Goal: Task Accomplishment & Management: Manage account settings

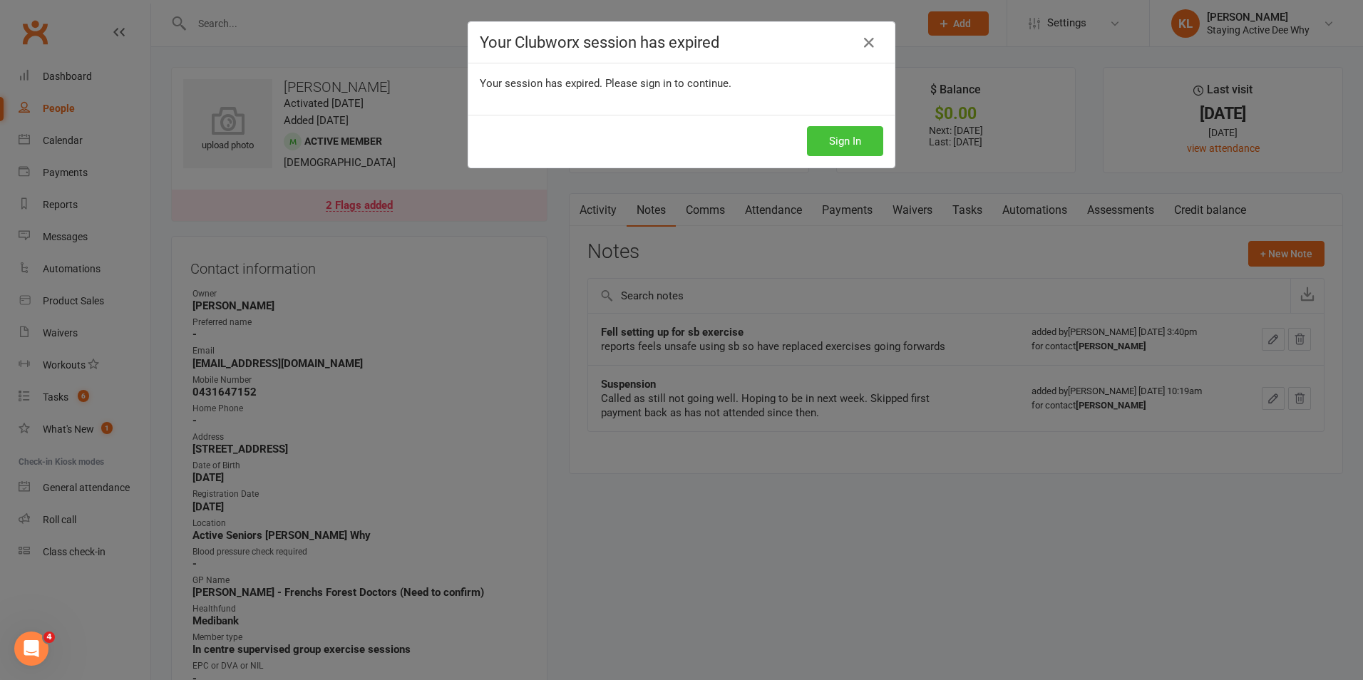
click at [873, 139] on button "Sign In" at bounding box center [845, 141] width 76 height 30
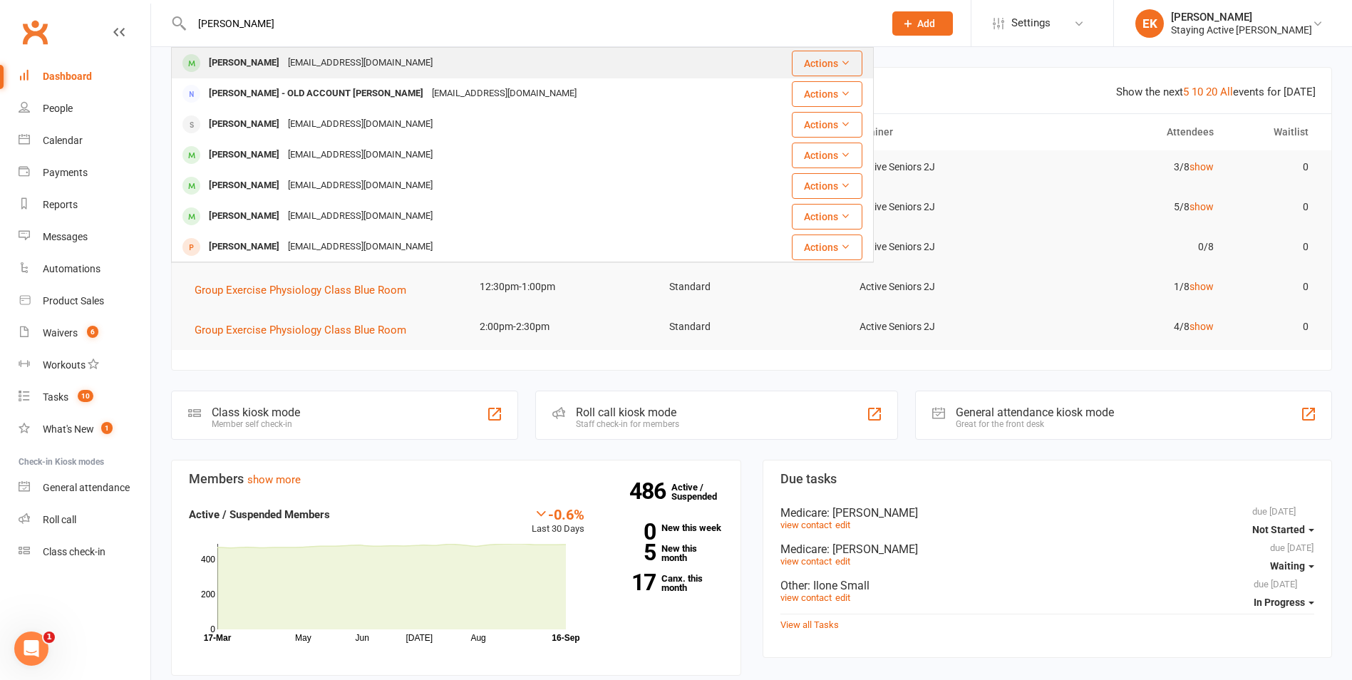
type input "[PERSON_NAME]"
click at [360, 63] on div "[EMAIL_ADDRESS][DOMAIN_NAME]" at bounding box center [360, 63] width 153 height 21
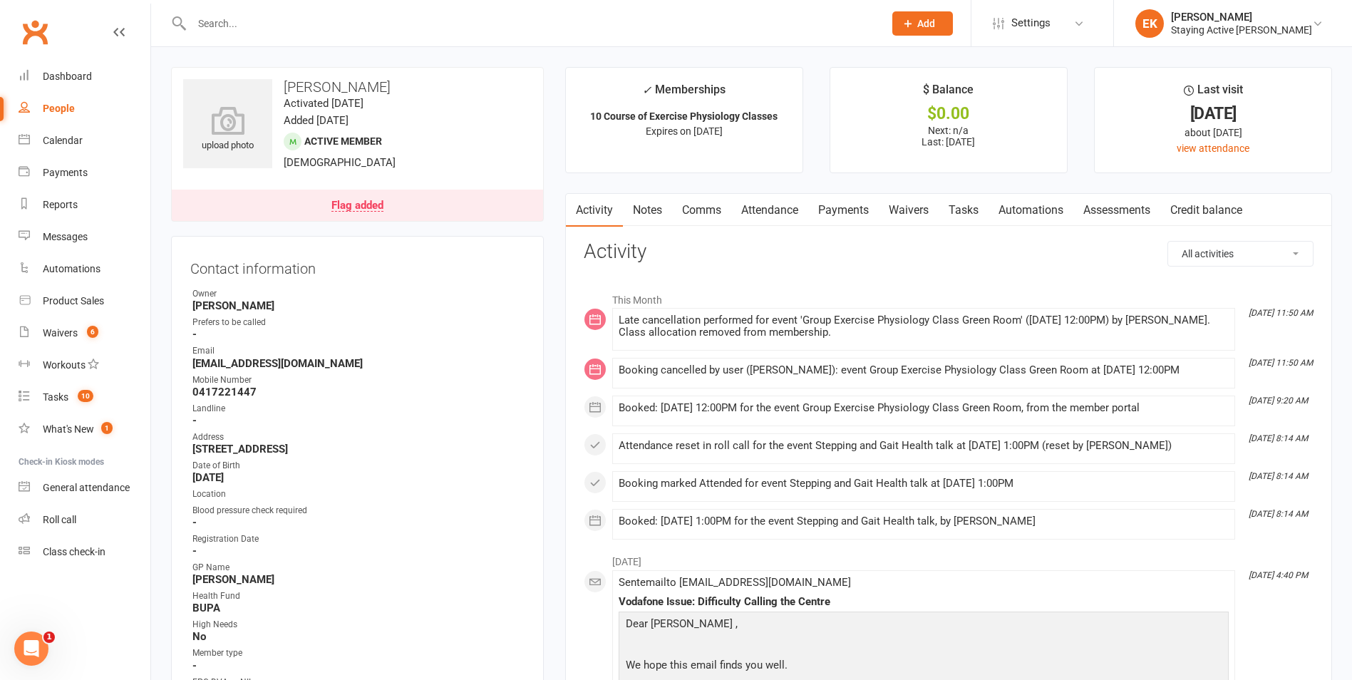
click at [782, 206] on link "Attendance" at bounding box center [769, 210] width 77 height 33
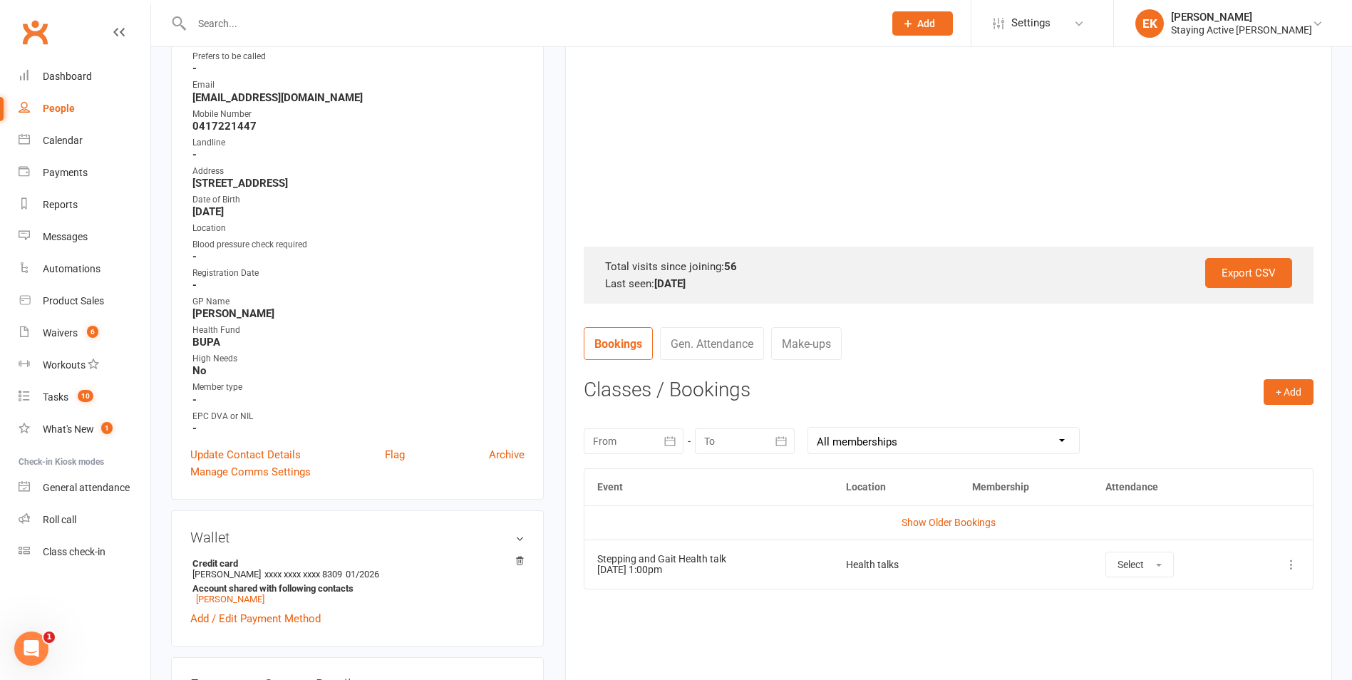
scroll to position [285, 0]
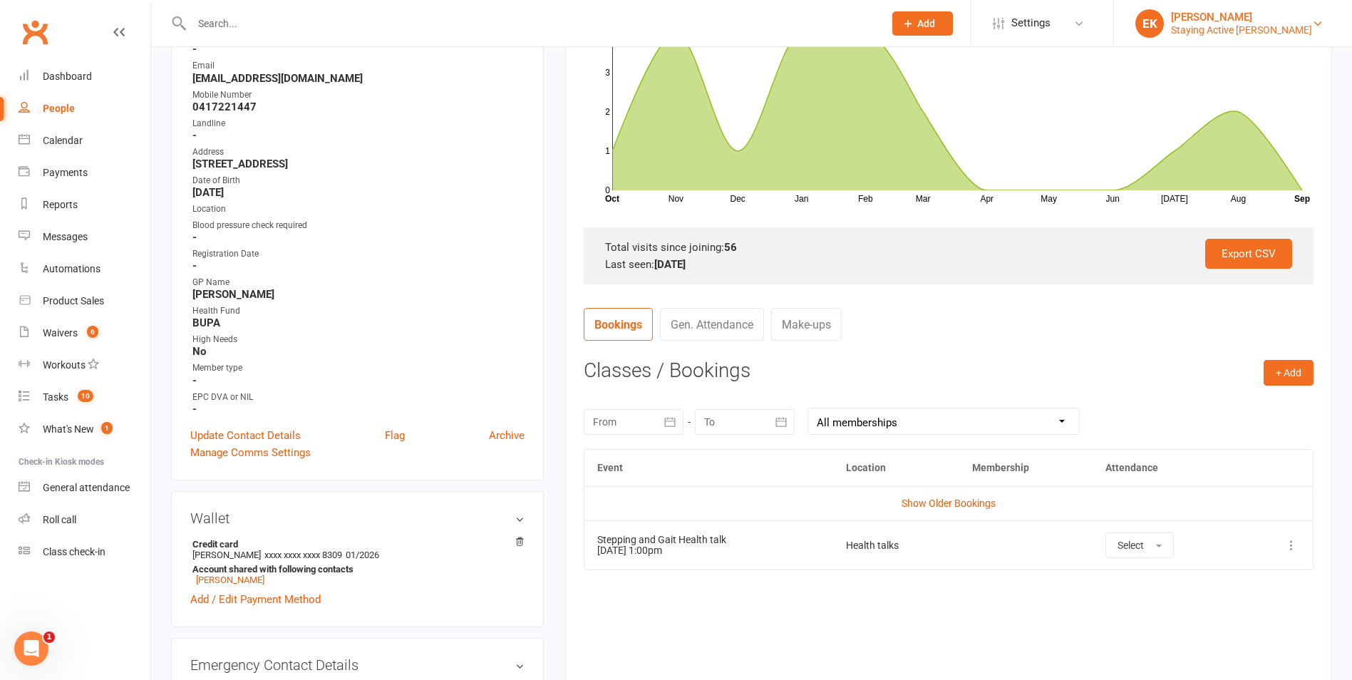
click at [1265, 24] on div "Staying Active [PERSON_NAME]" at bounding box center [1241, 30] width 141 height 13
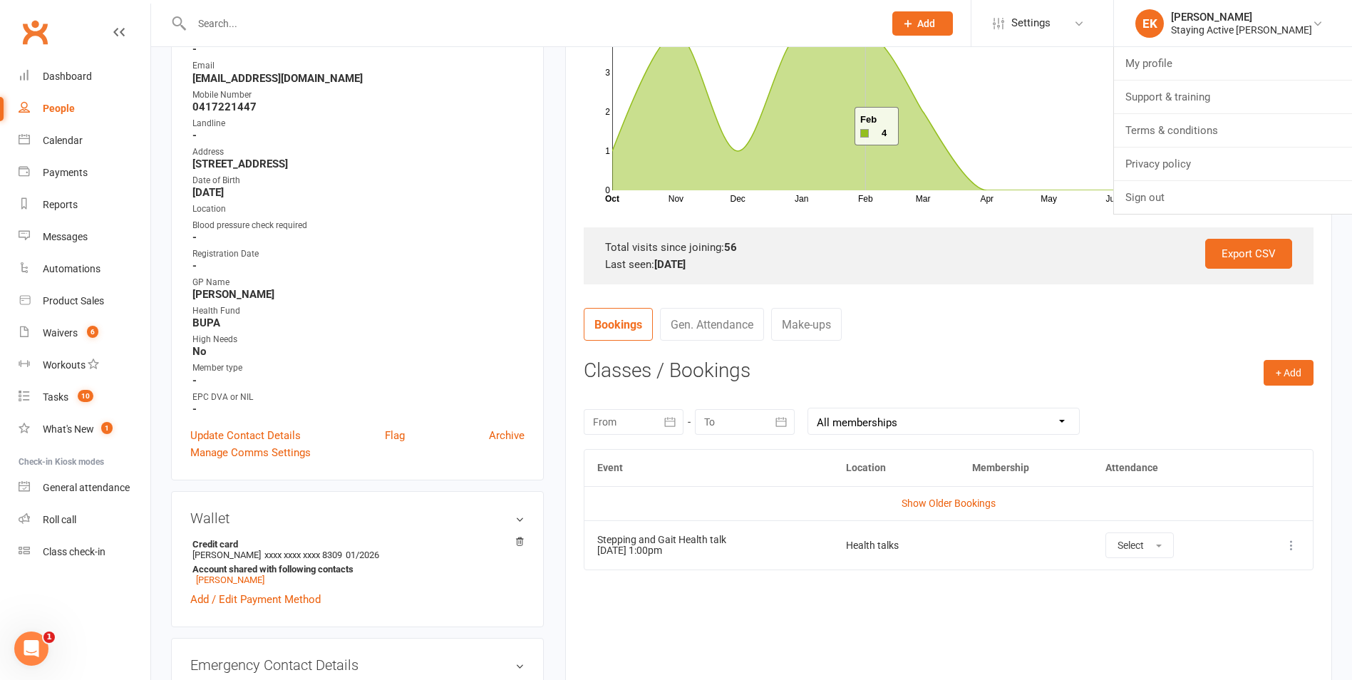
drag, startPoint x: 837, startPoint y: 126, endPoint x: 833, endPoint y: 118, distance: 8.6
click at [837, 126] on icon at bounding box center [957, 111] width 690 height 157
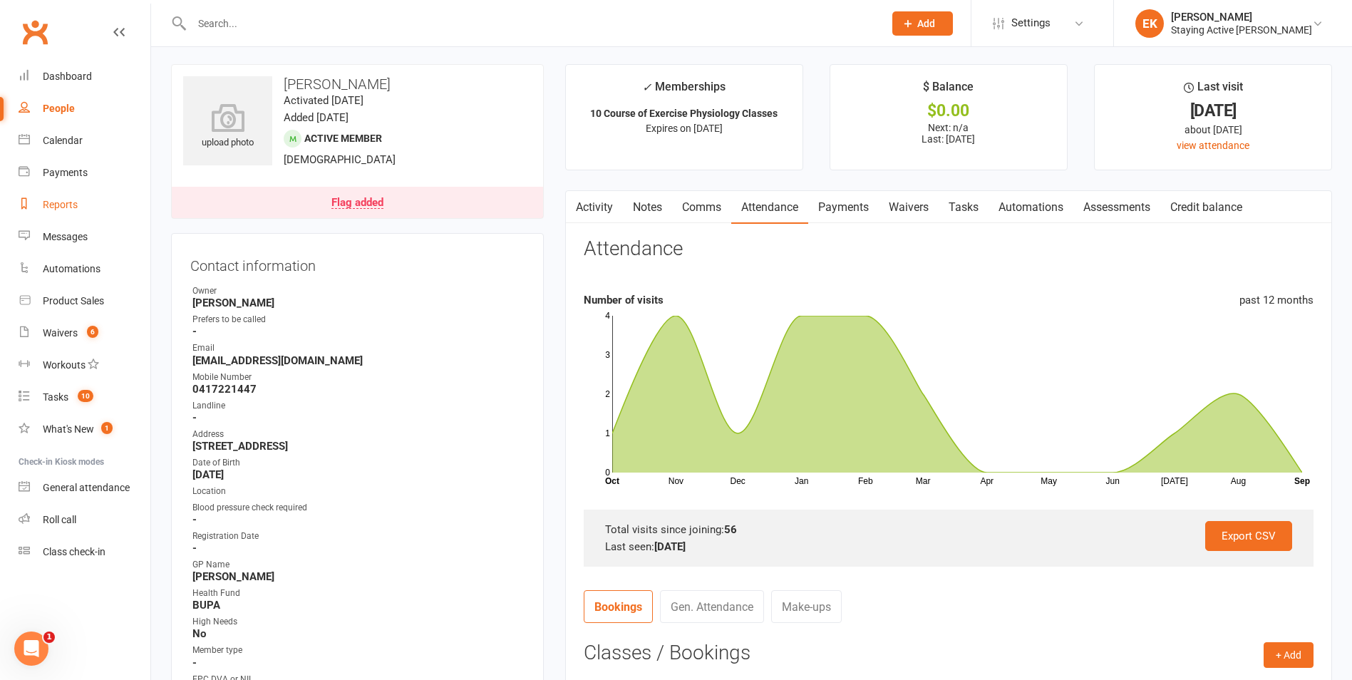
scroll to position [0, 0]
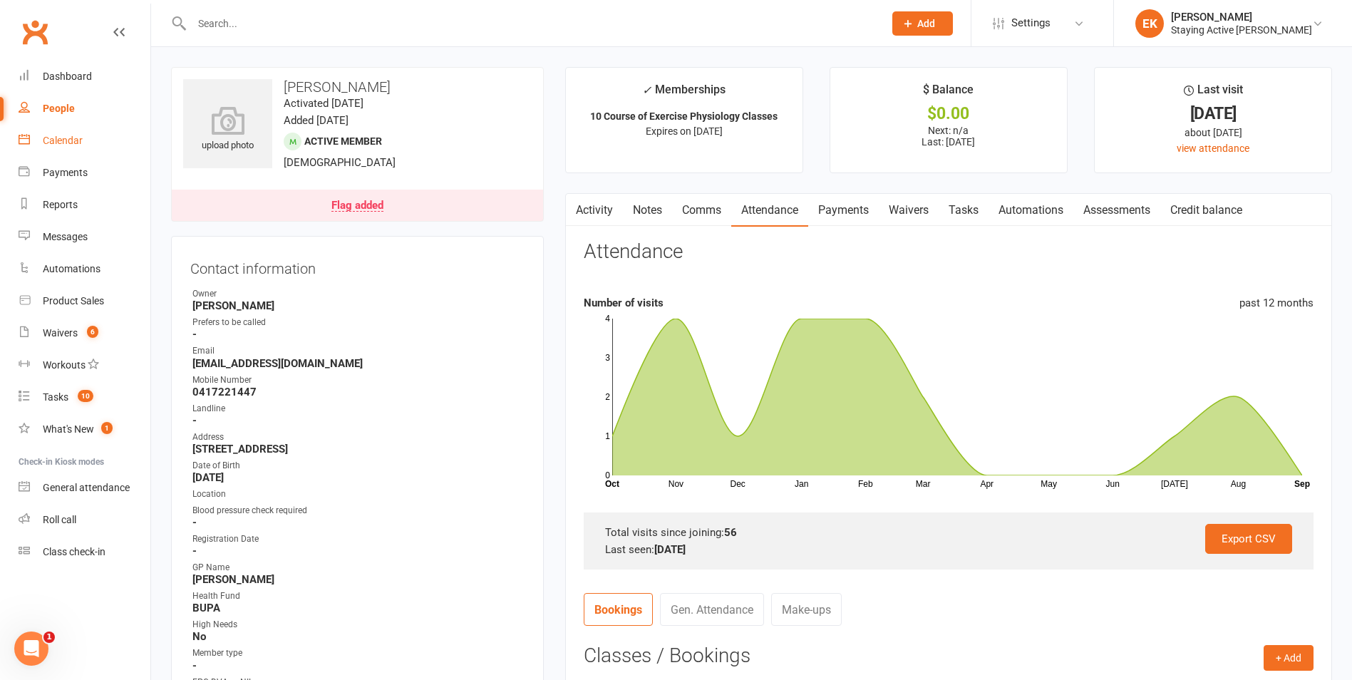
click at [97, 143] on link "Calendar" at bounding box center [85, 141] width 132 height 32
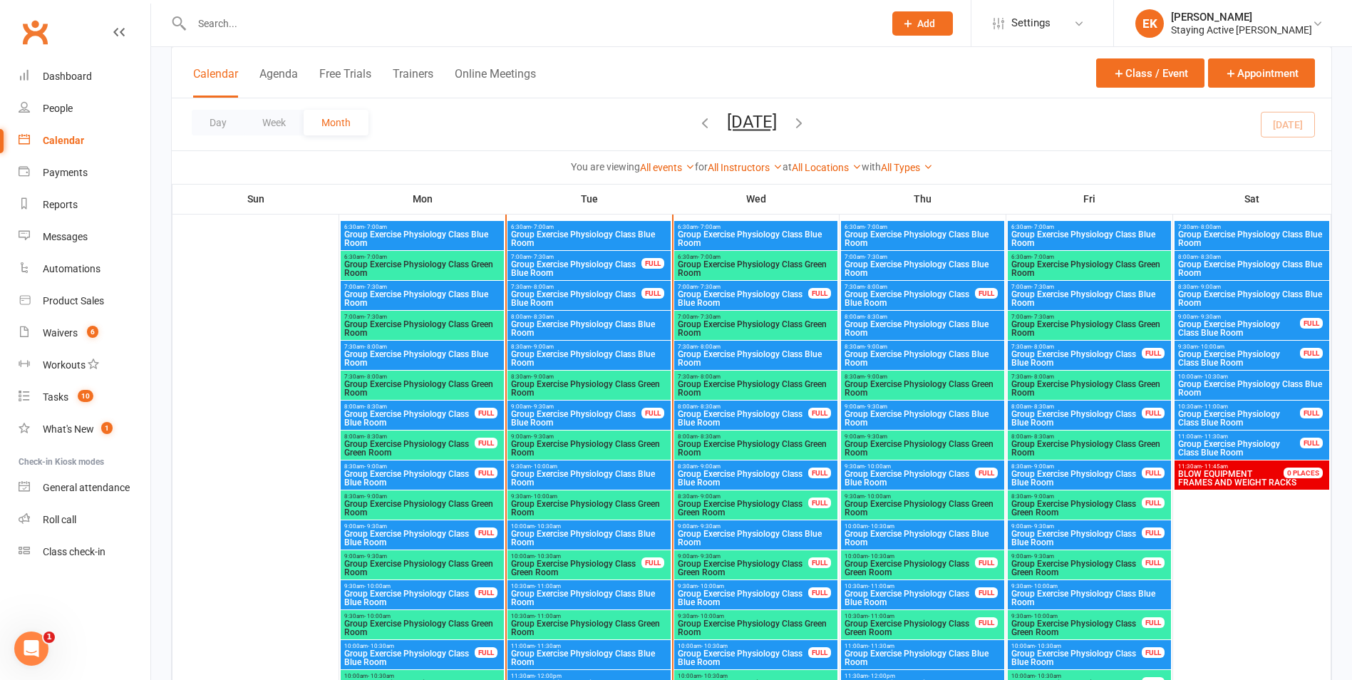
scroll to position [2494, 0]
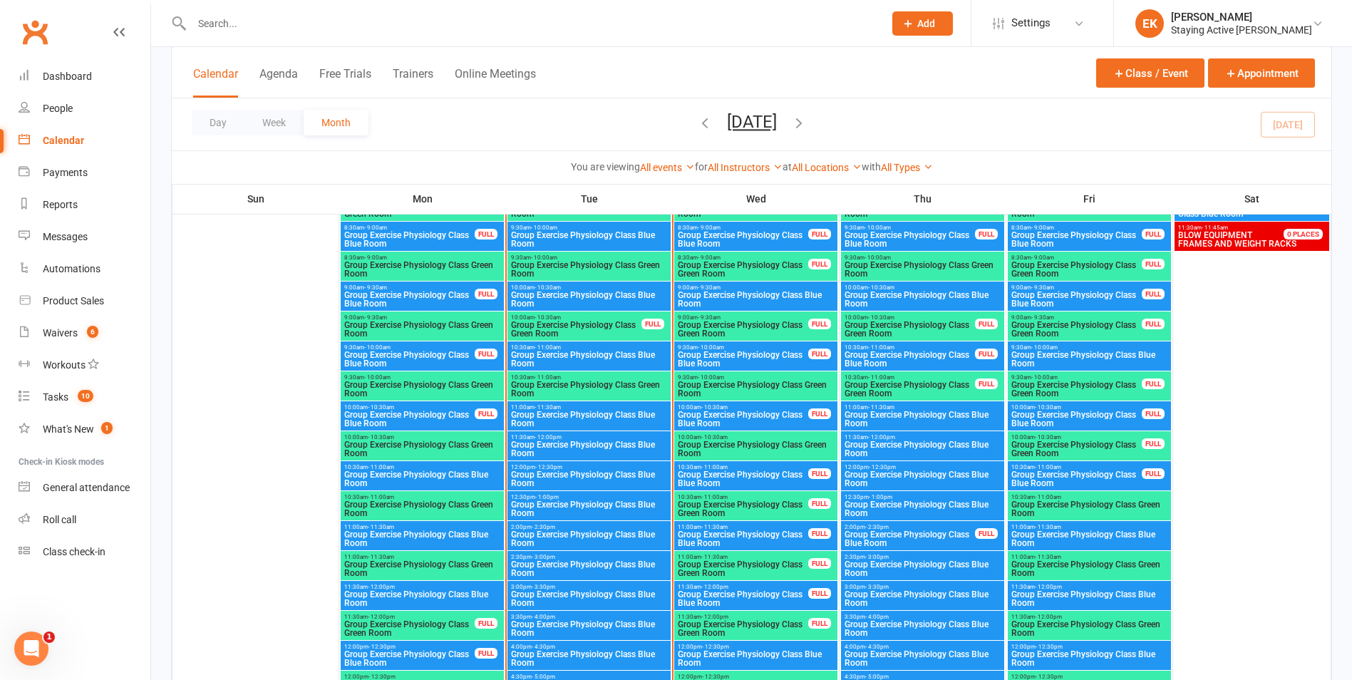
click at [631, 451] on span "Group Exercise Physiology Class Blue Room" at bounding box center [588, 448] width 157 height 17
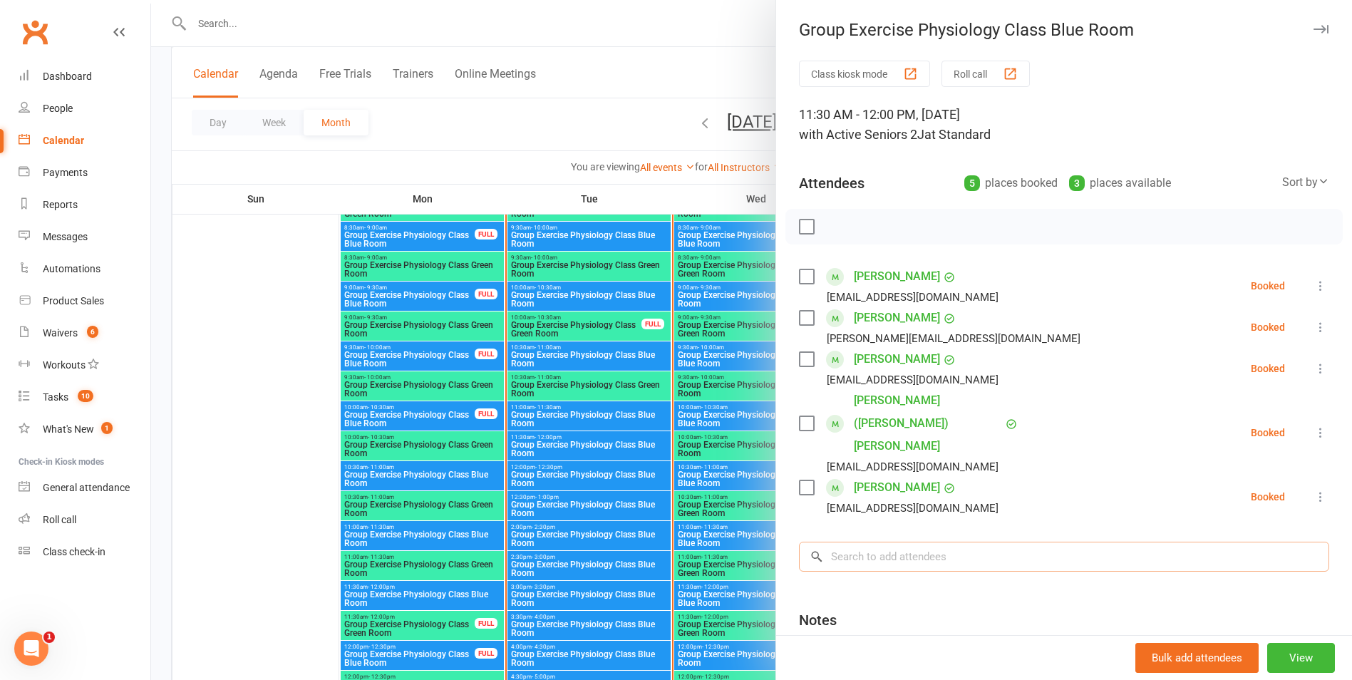
click at [893, 542] on input "search" at bounding box center [1064, 557] width 530 height 30
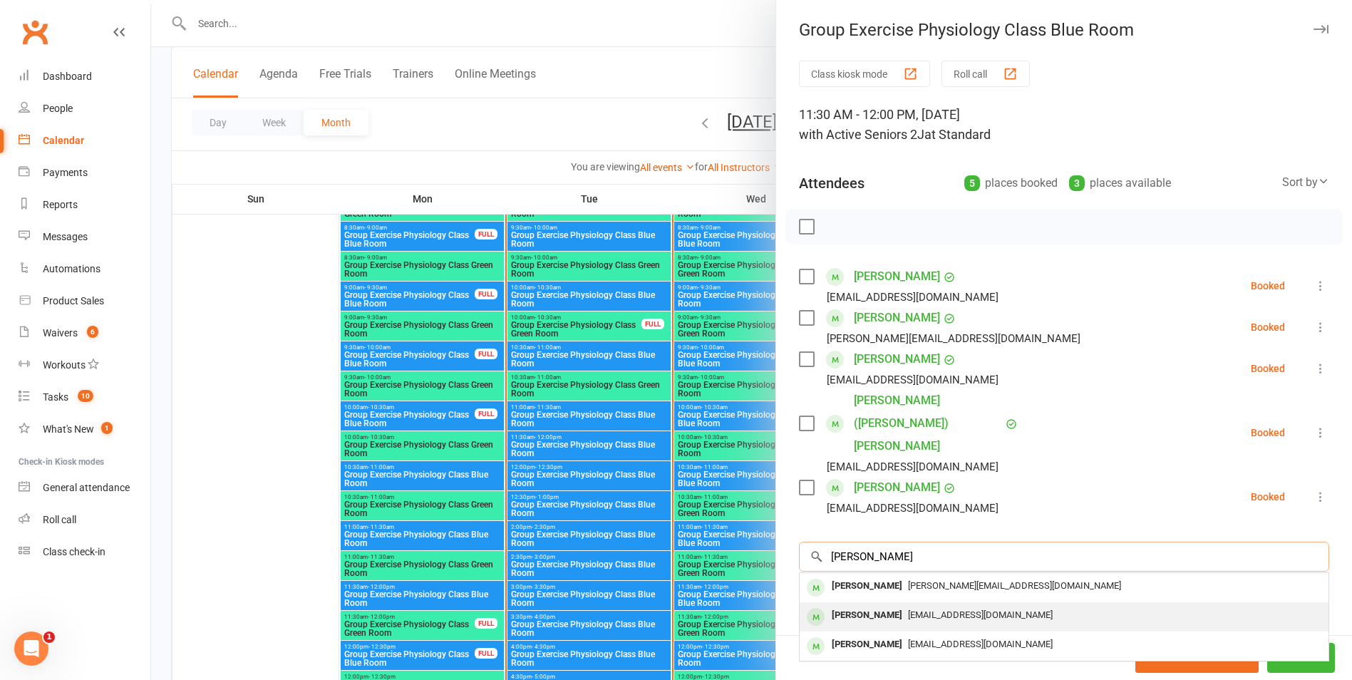
type input "[PERSON_NAME]"
click at [924, 605] on div "[EMAIL_ADDRESS][DOMAIN_NAME]" at bounding box center [1063, 615] width 517 height 21
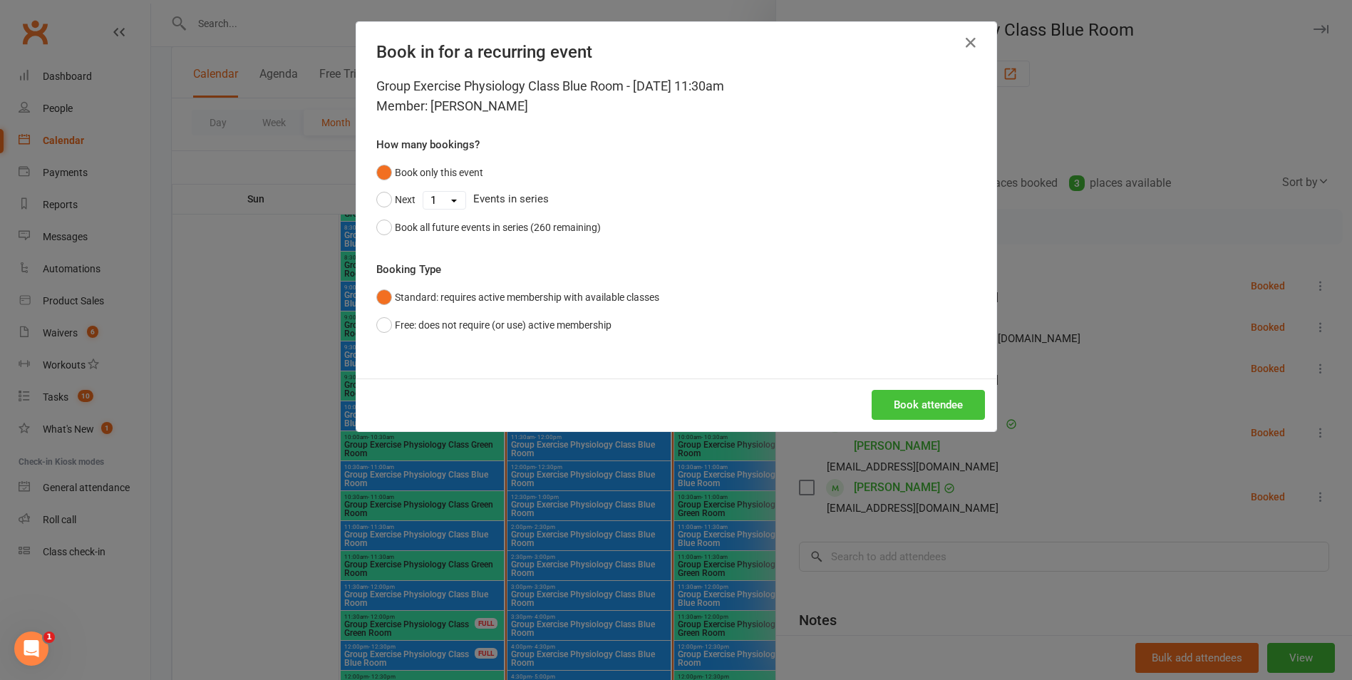
click at [895, 409] on button "Book attendee" at bounding box center [928, 405] width 113 height 30
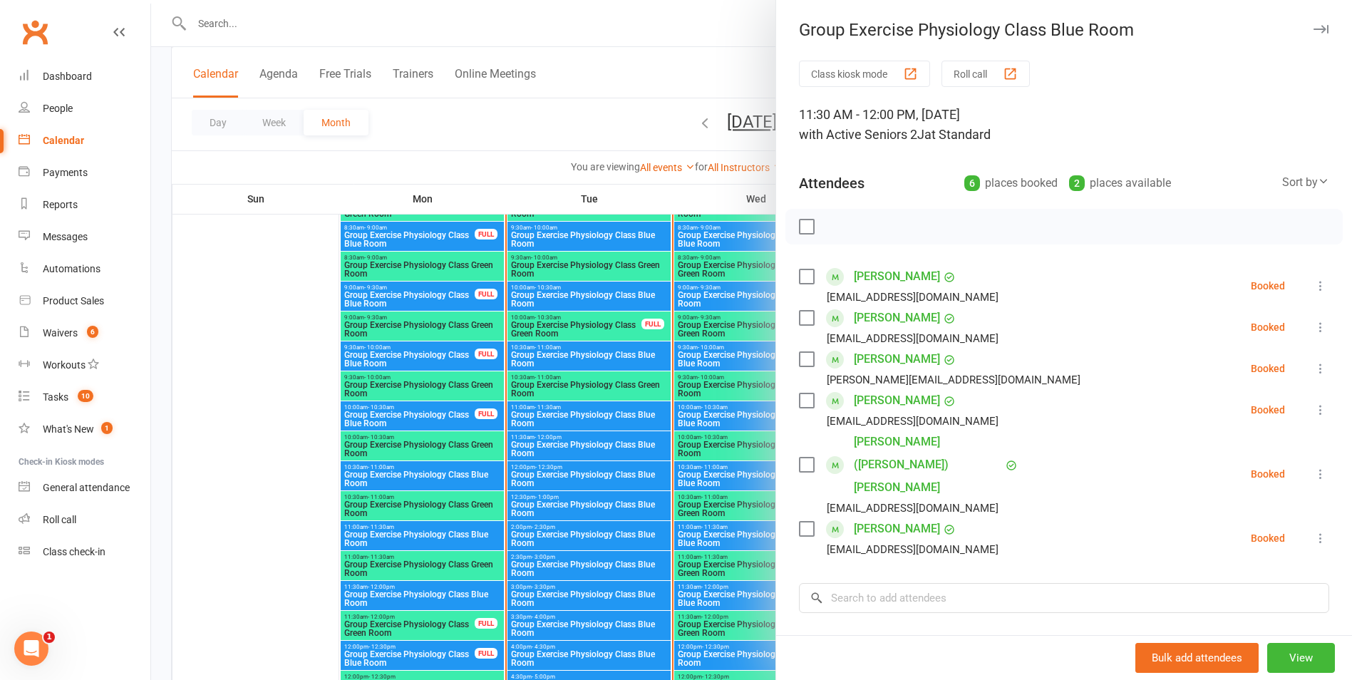
click at [1313, 332] on icon at bounding box center [1320, 327] width 14 height 14
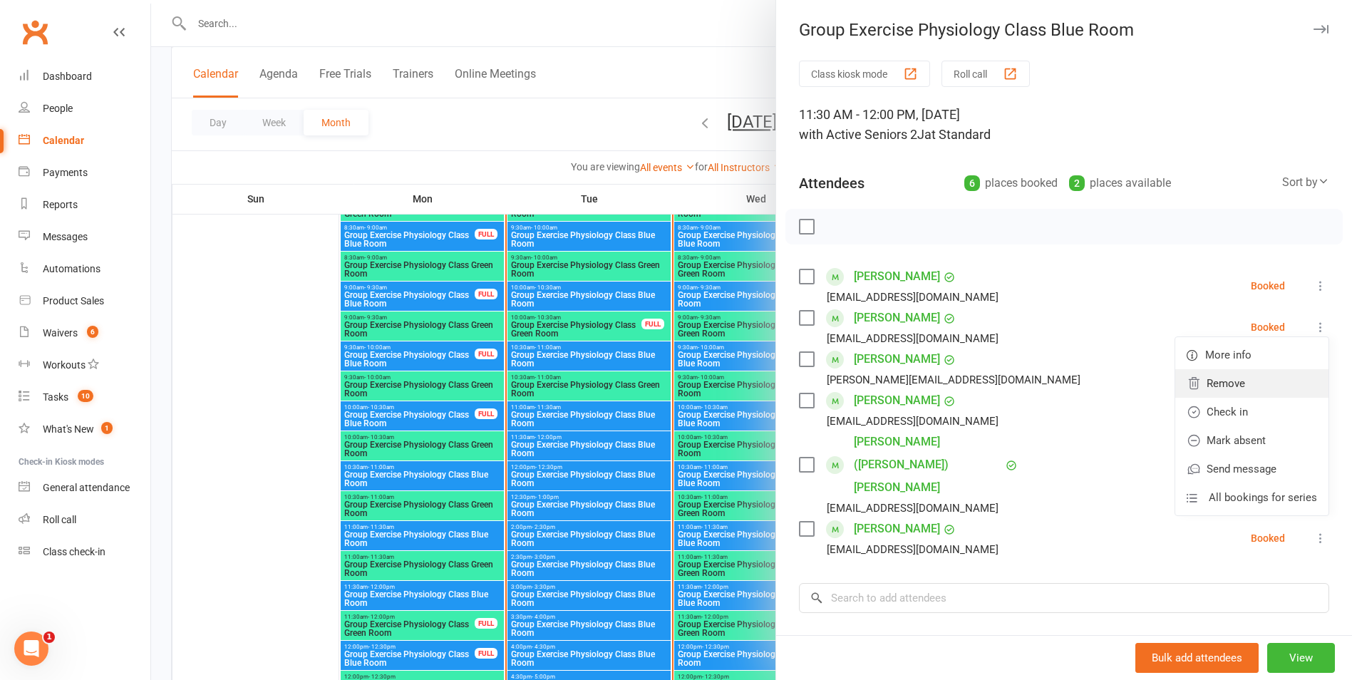
click at [1224, 386] on link "Remove" at bounding box center [1251, 383] width 153 height 29
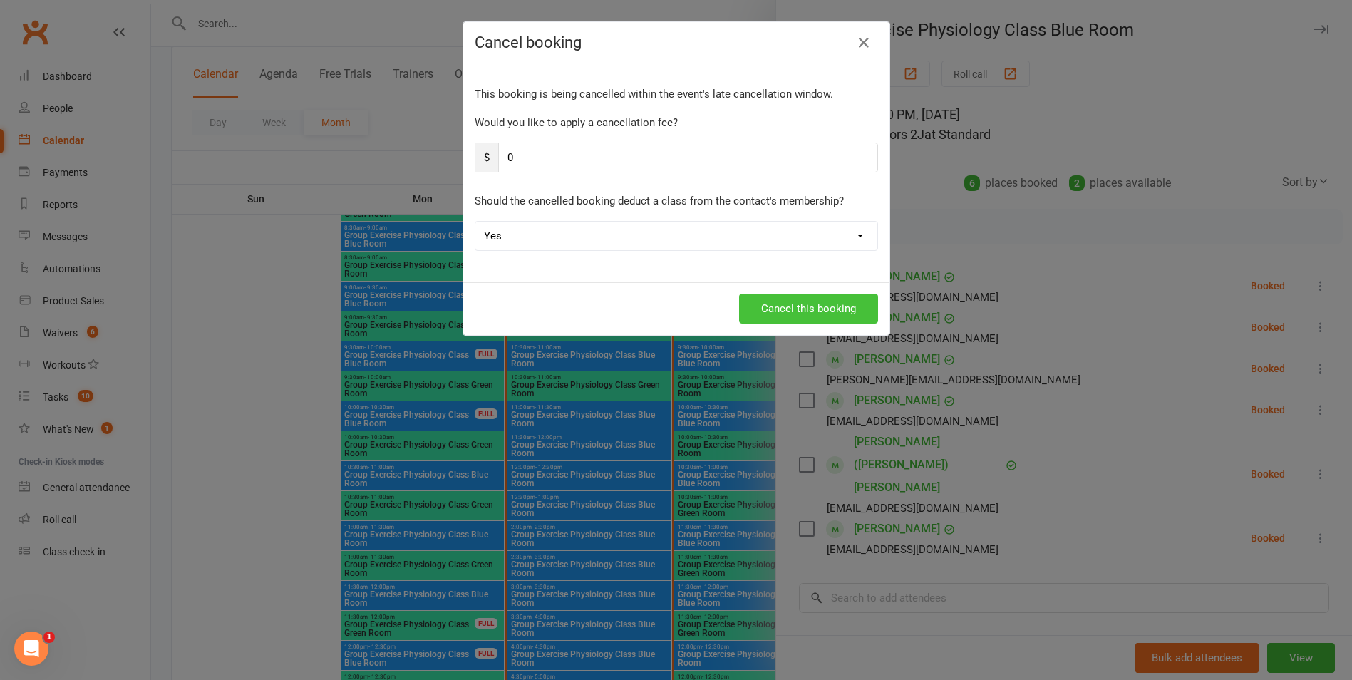
click at [805, 312] on button "Cancel this booking" at bounding box center [808, 309] width 139 height 30
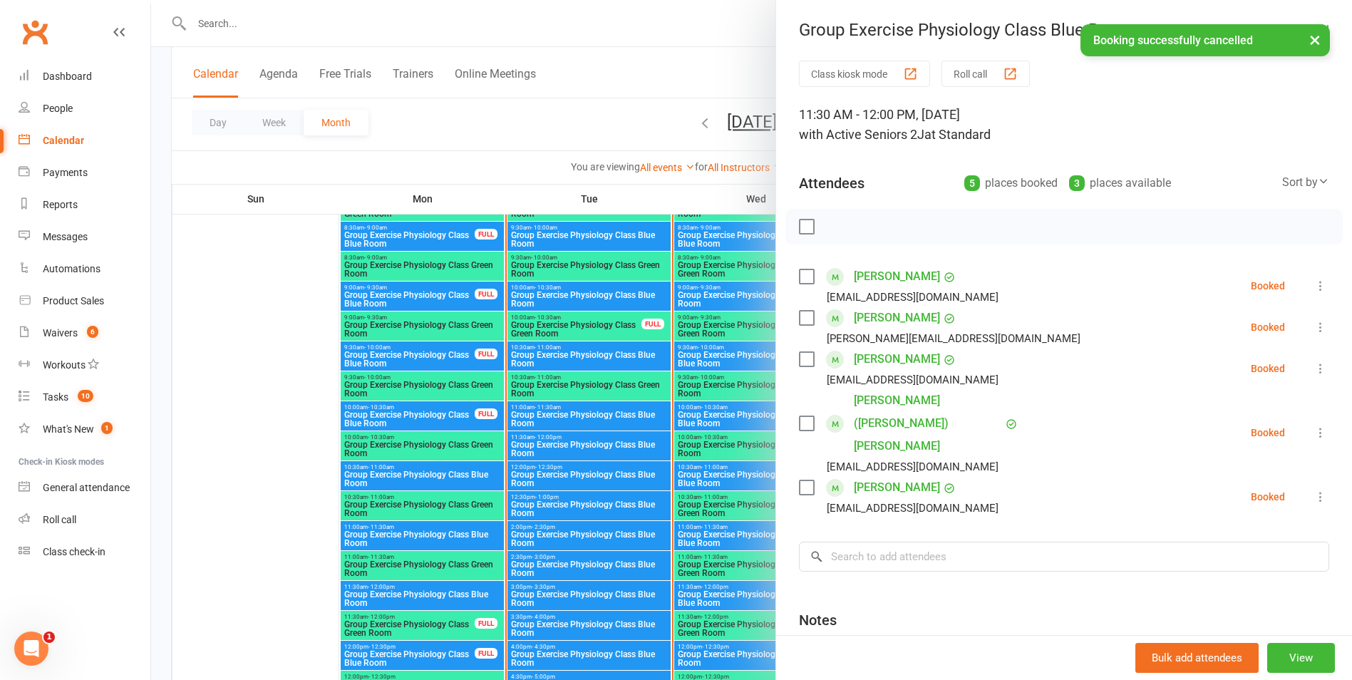
click at [584, 501] on div at bounding box center [751, 340] width 1201 height 680
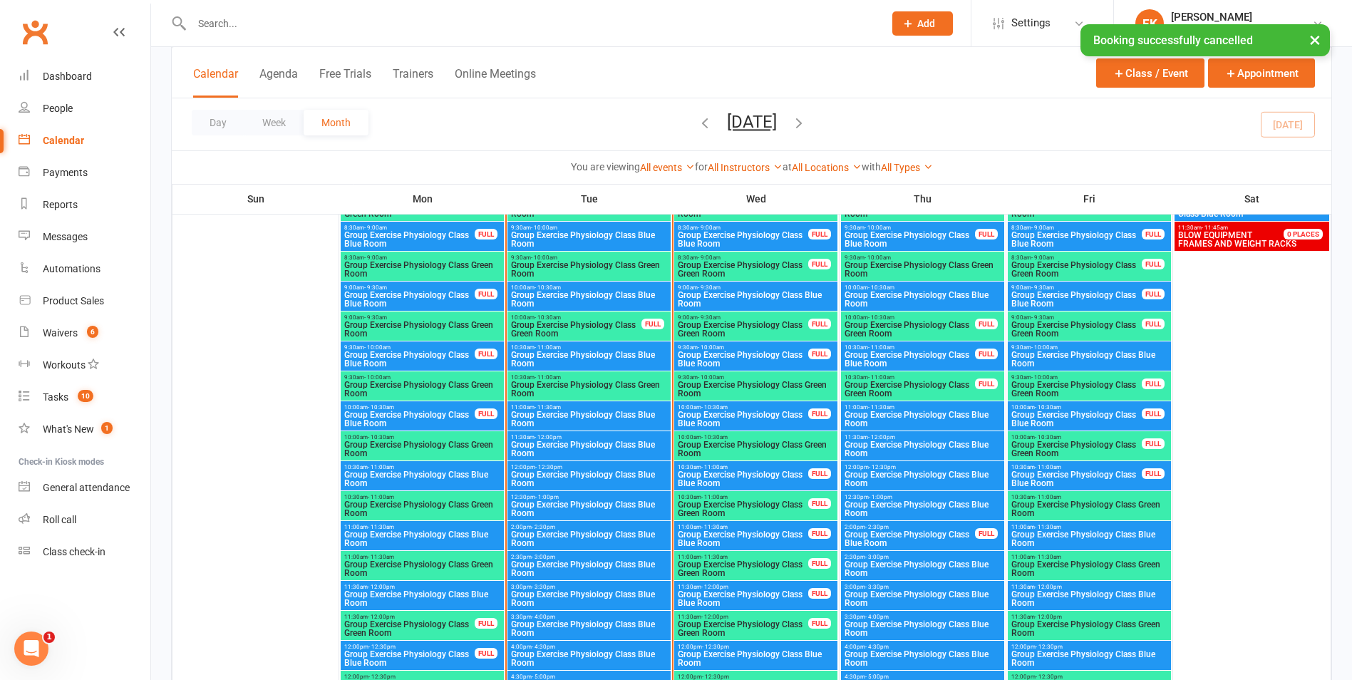
click at [589, 481] on span "Group Exercise Physiology Class Blue Room" at bounding box center [588, 478] width 157 height 17
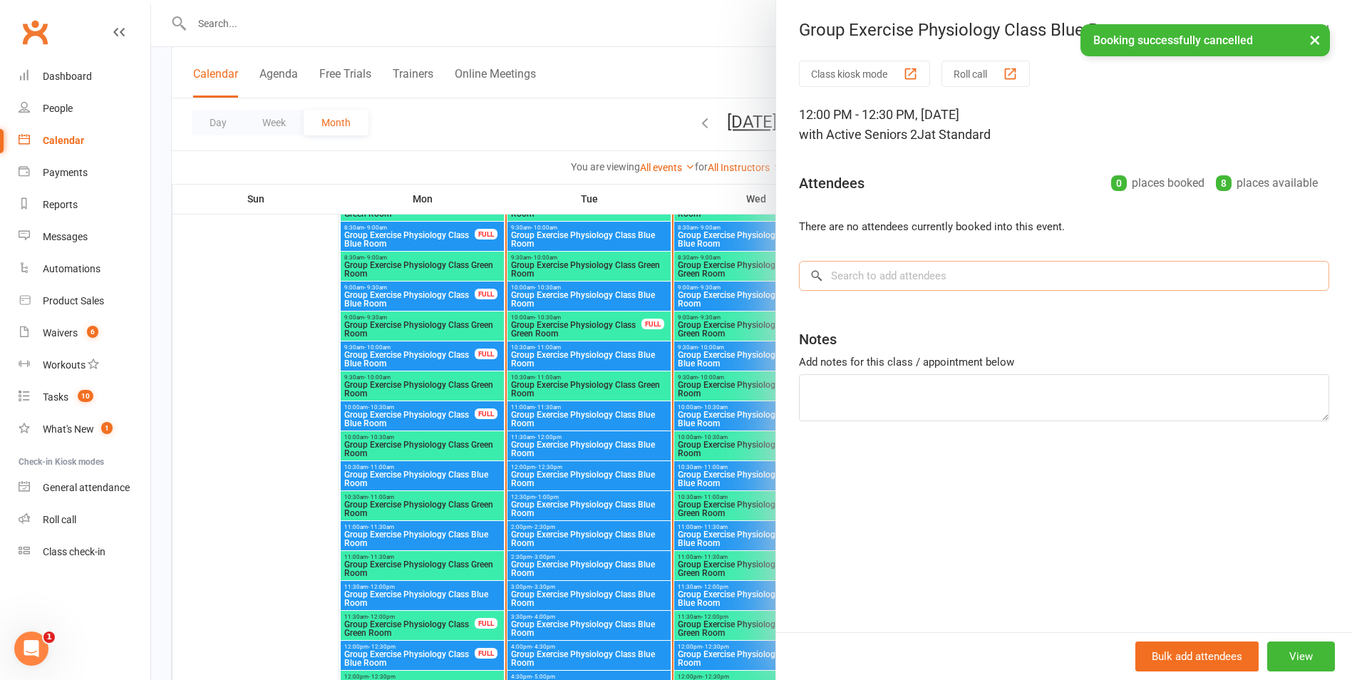
click at [917, 286] on input "search" at bounding box center [1064, 276] width 530 height 30
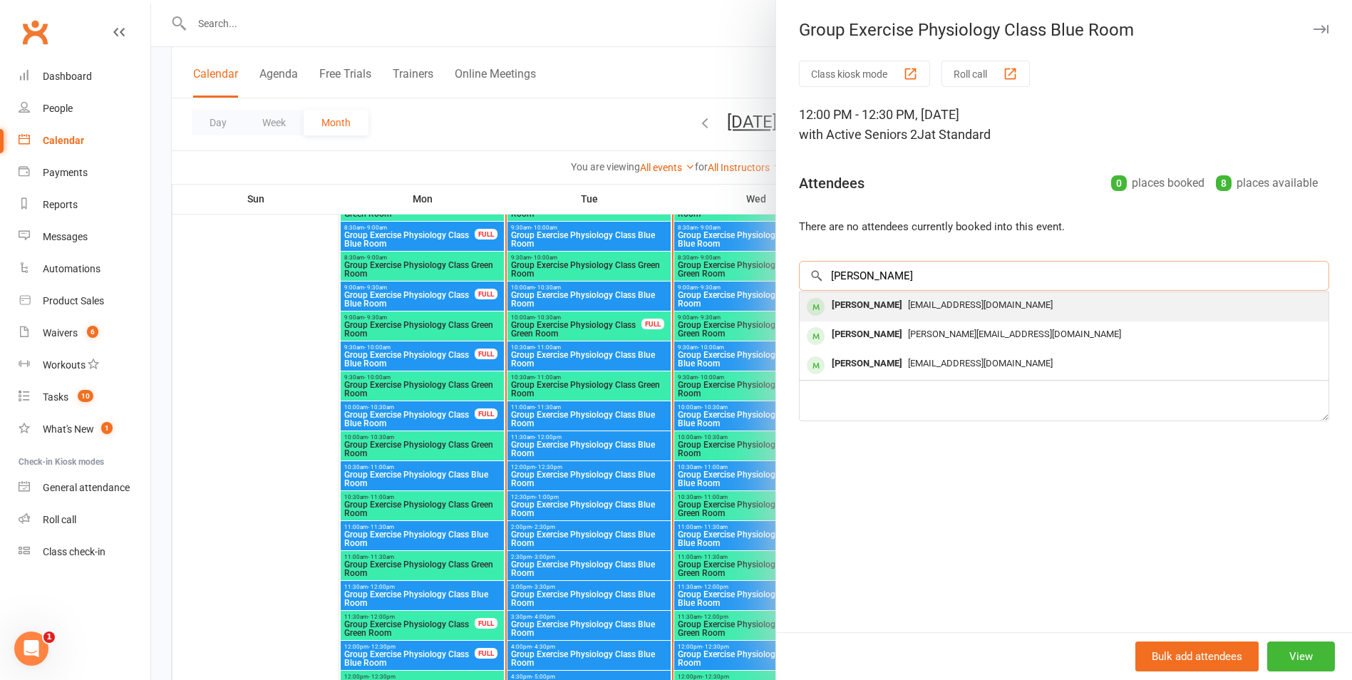
type input "[PERSON_NAME]"
click at [908, 307] on span "[EMAIL_ADDRESS][DOMAIN_NAME]" at bounding box center [980, 304] width 145 height 11
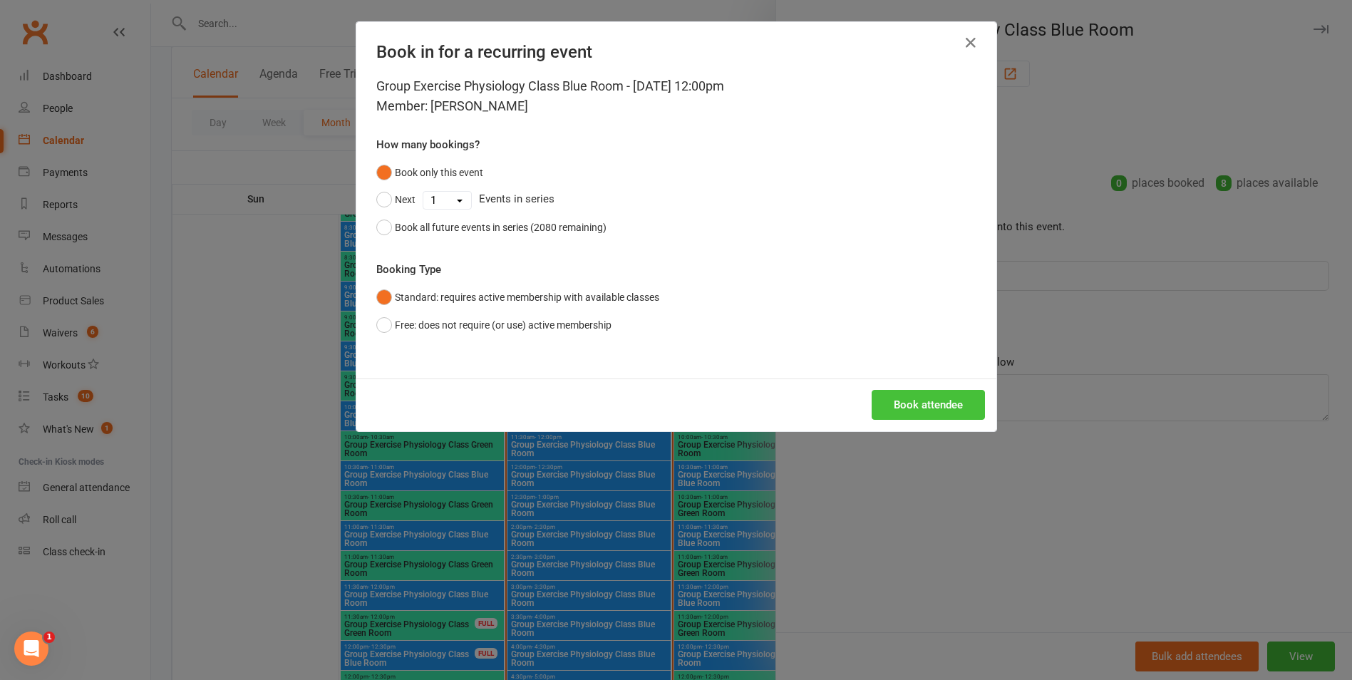
click at [929, 408] on button "Book attendee" at bounding box center [928, 405] width 113 height 30
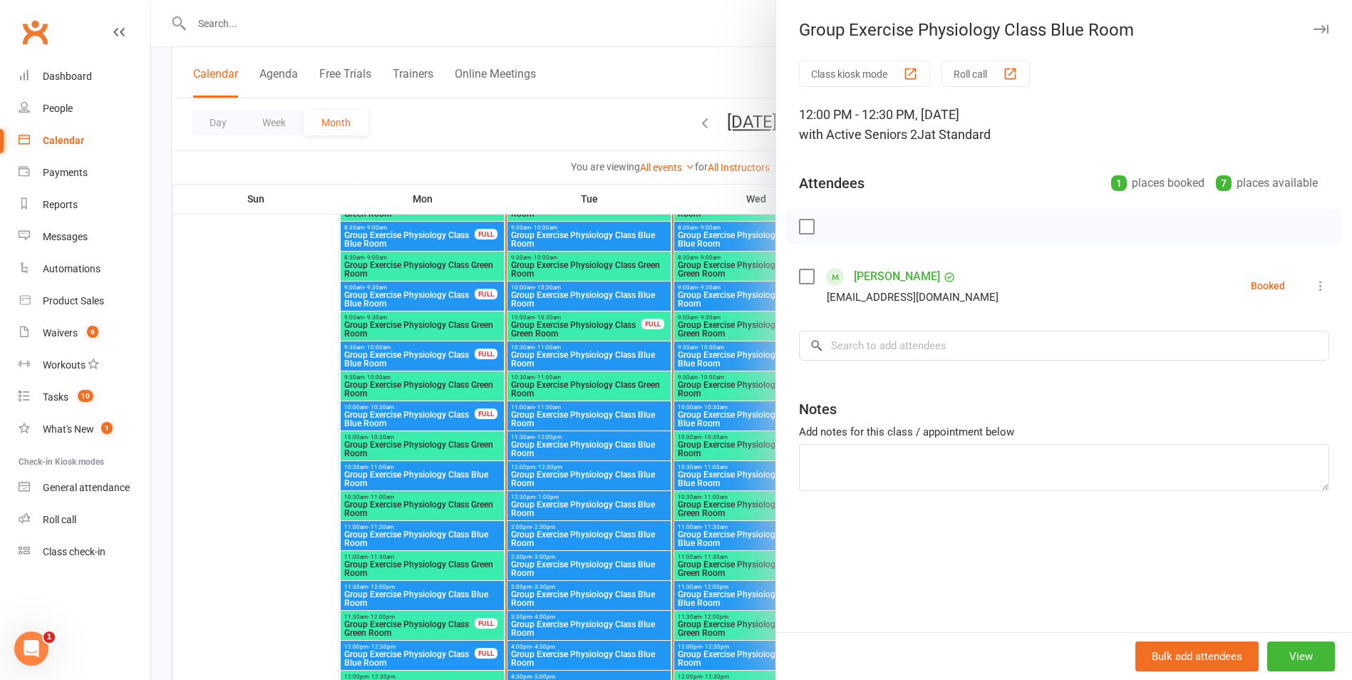
click at [1324, 32] on div "Group Exercise Physiology Class Blue Room" at bounding box center [1064, 30] width 576 height 20
click at [1313, 26] on icon "button" at bounding box center [1320, 29] width 15 height 9
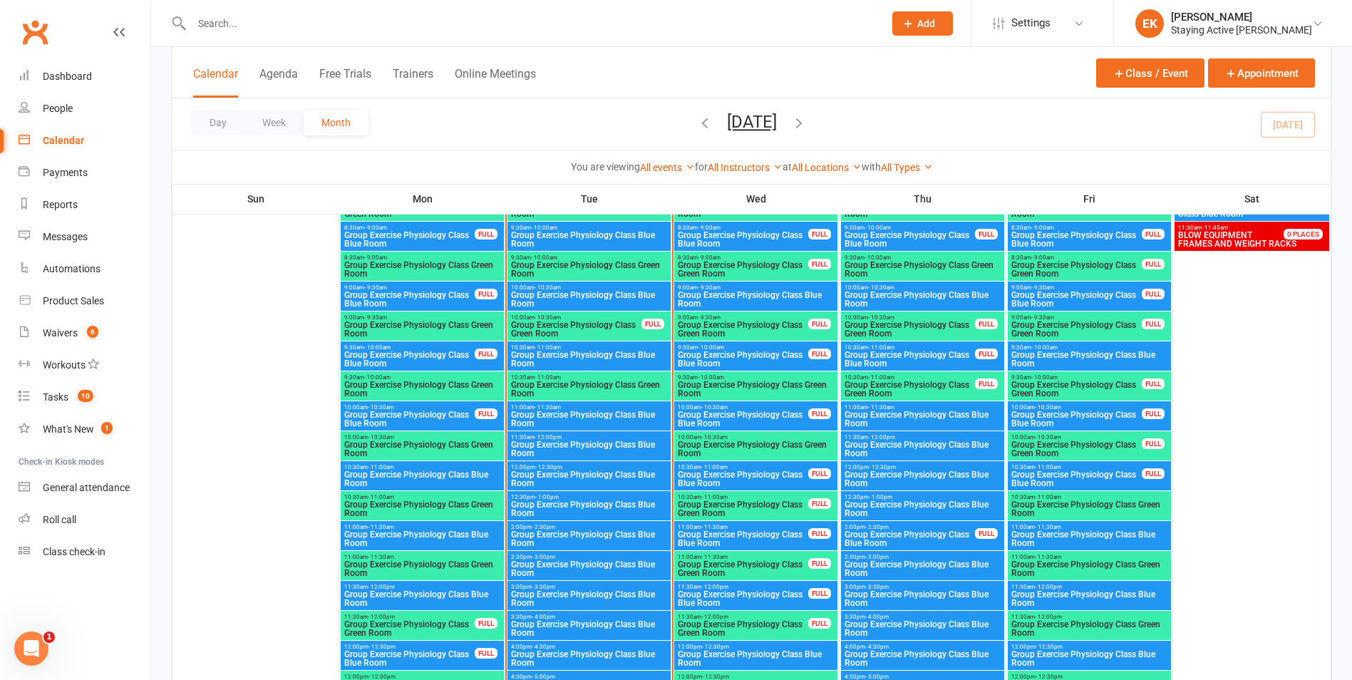
click at [391, 23] on input "text" at bounding box center [530, 24] width 686 height 20
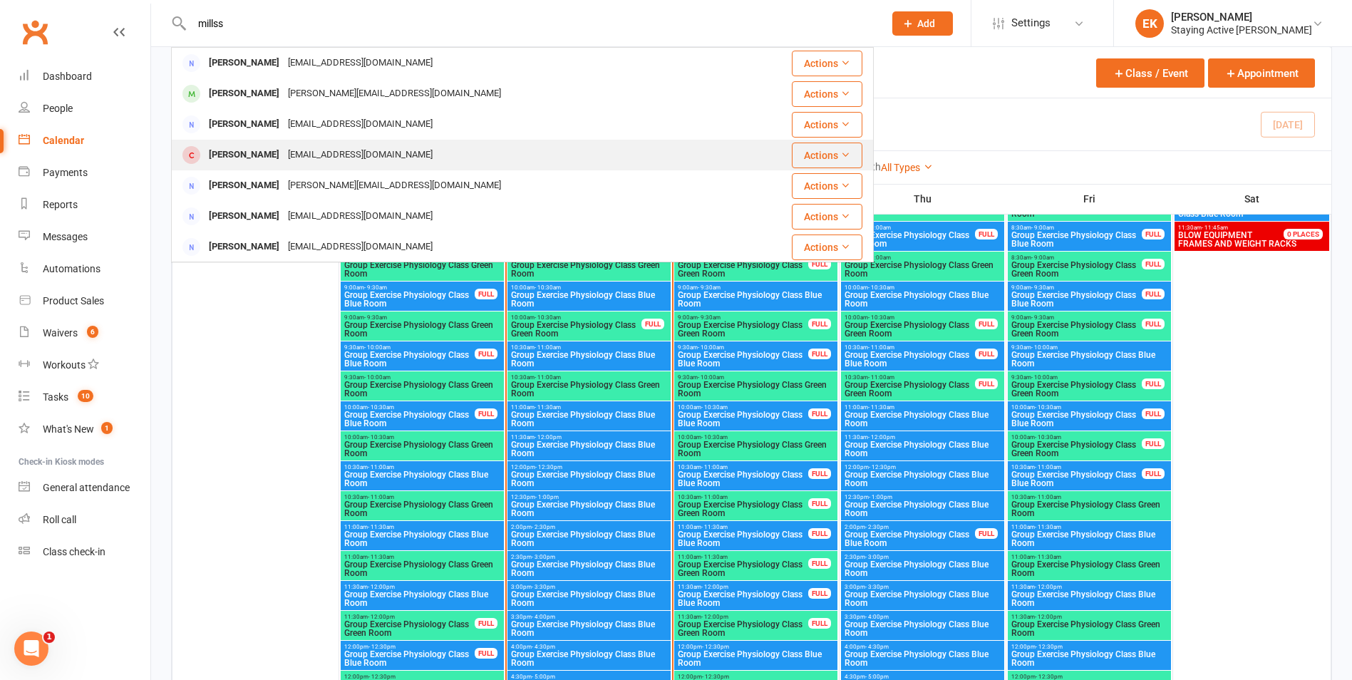
type input "millss"
click at [303, 167] on div "[PERSON_NAME] [EMAIL_ADDRESS][DOMAIN_NAME]" at bounding box center [463, 154] width 583 height 29
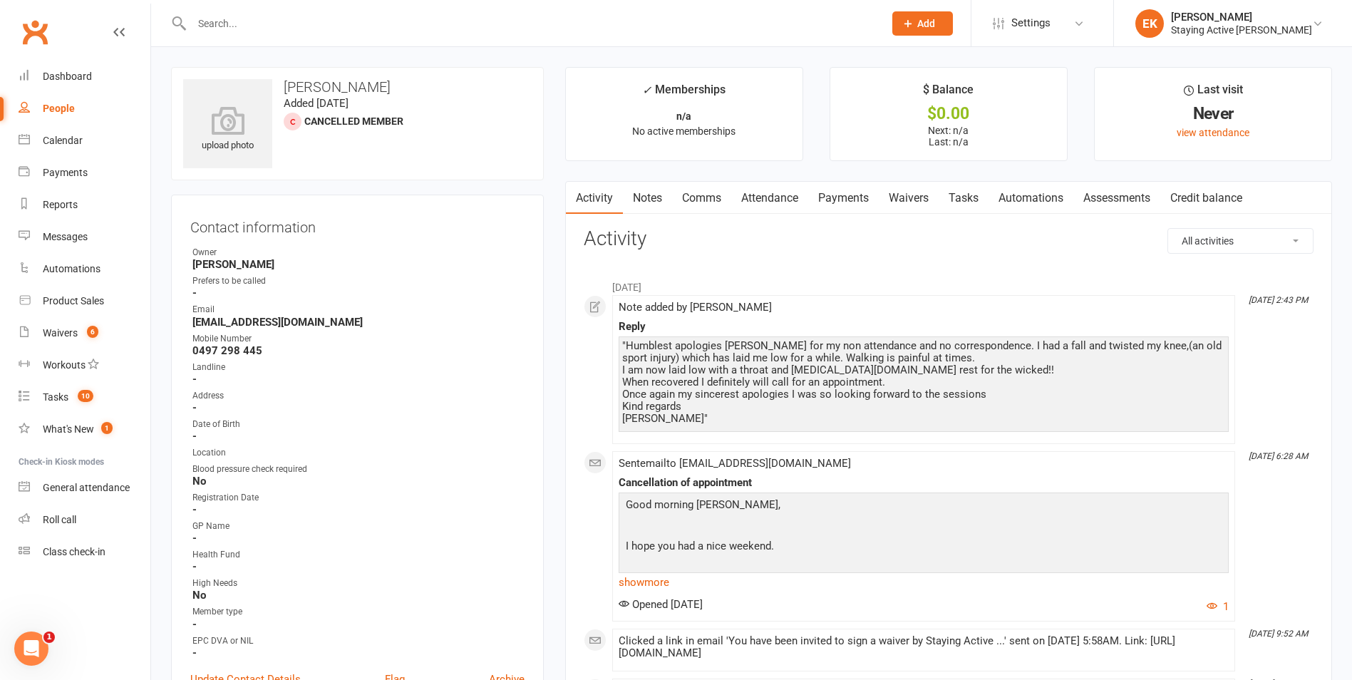
click at [646, 206] on link "Notes" at bounding box center [647, 198] width 49 height 33
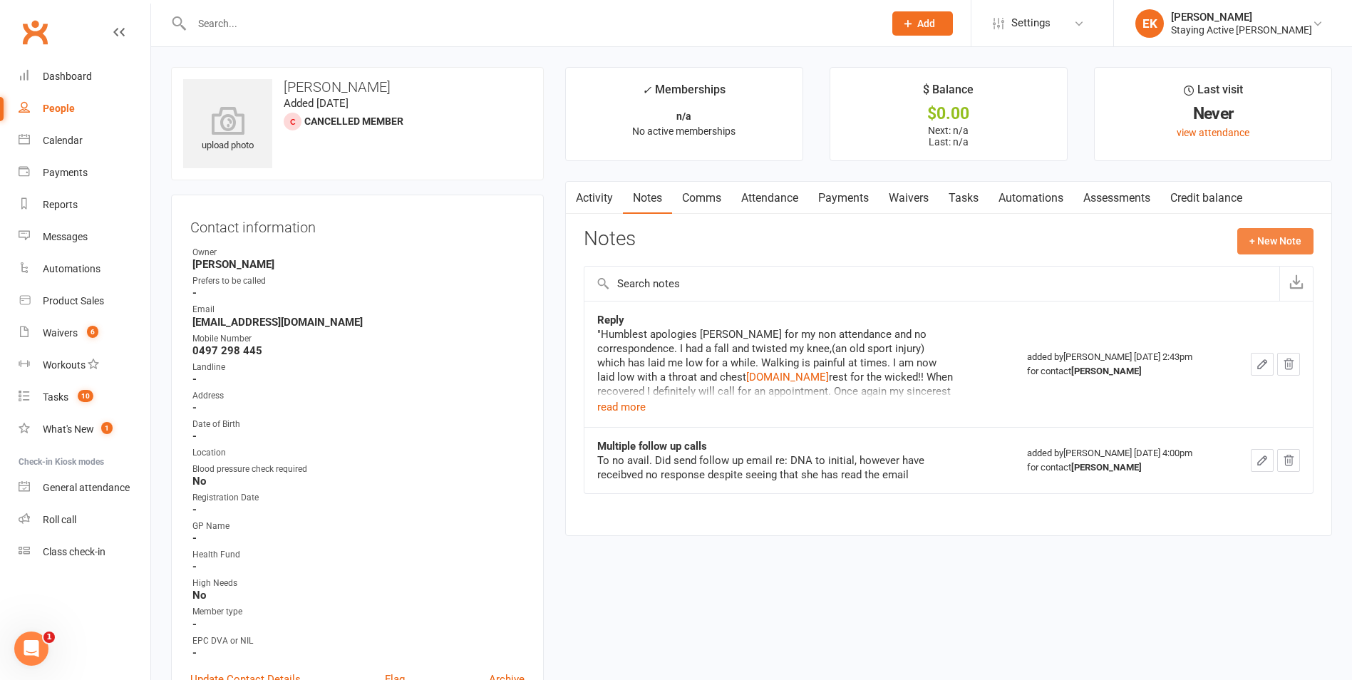
click at [1244, 238] on button "+ New Note" at bounding box center [1275, 241] width 76 height 26
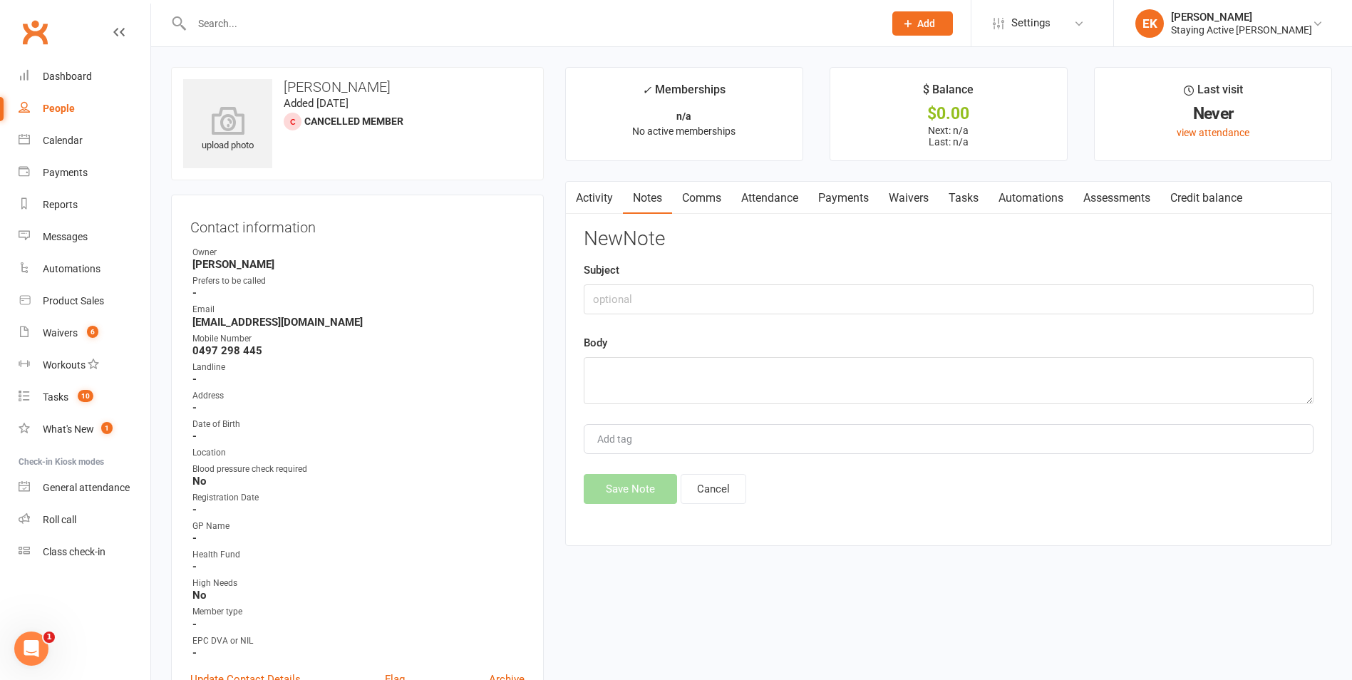
click at [609, 197] on link "Activity" at bounding box center [594, 198] width 57 height 33
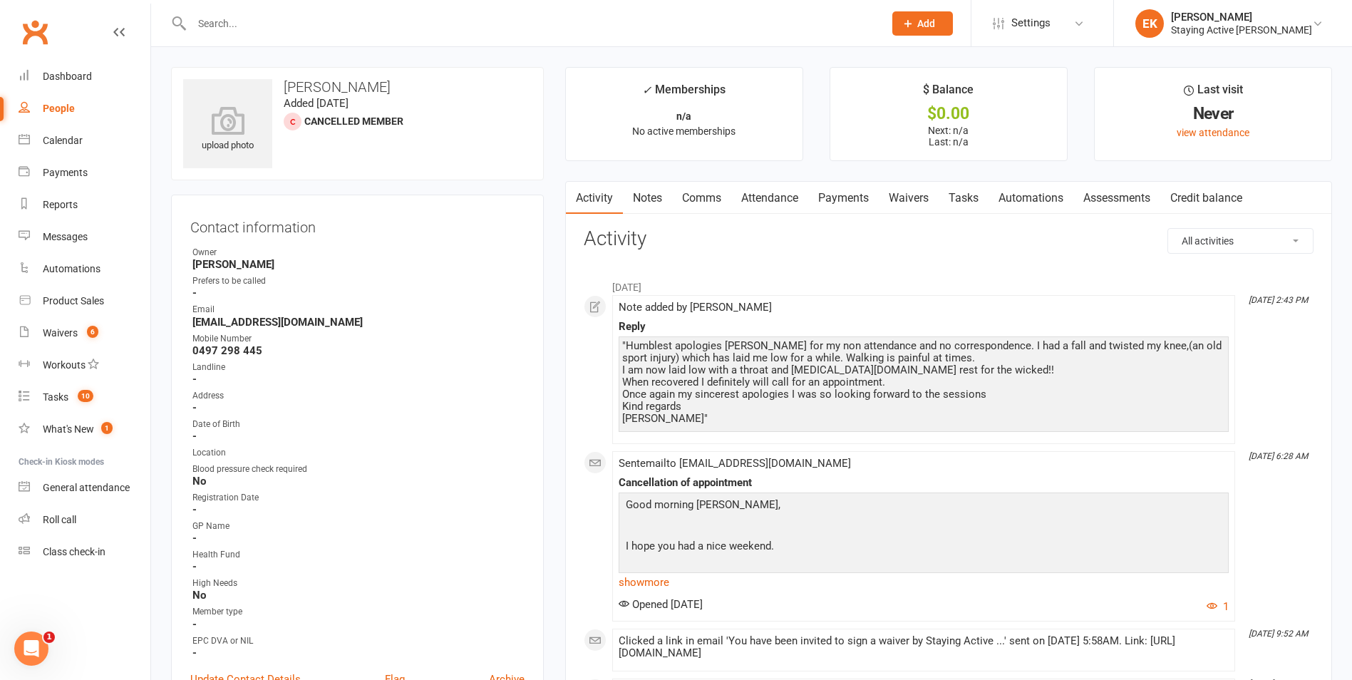
click at [661, 199] on link "Notes" at bounding box center [647, 198] width 49 height 33
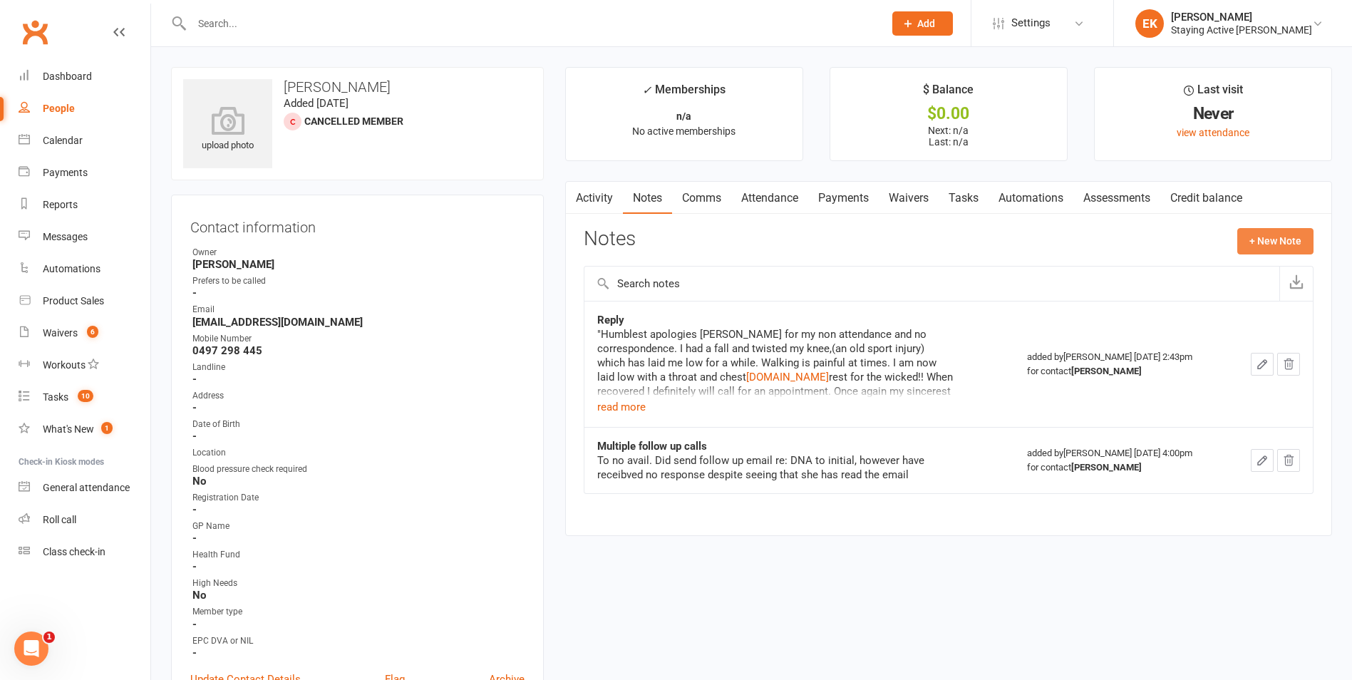
click at [1281, 235] on button "+ New Note" at bounding box center [1275, 241] width 76 height 26
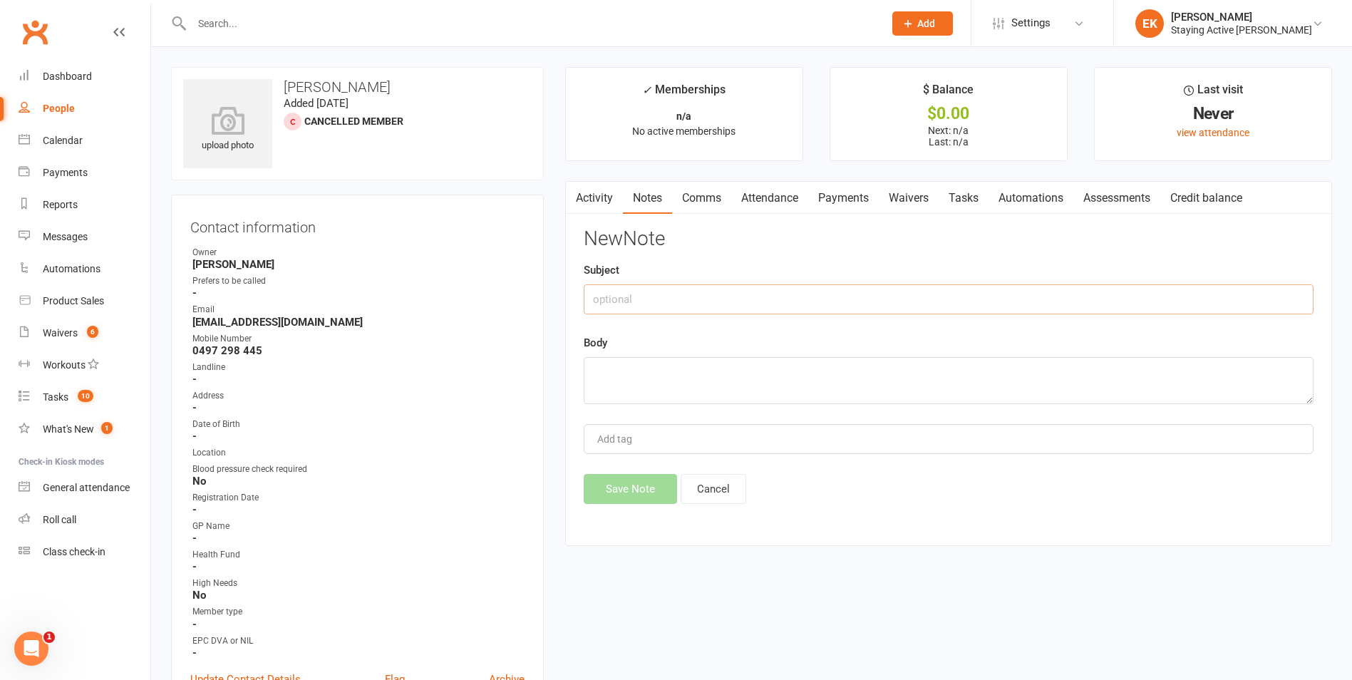
click at [673, 304] on input "text" at bounding box center [949, 299] width 730 height 30
type input "Not going to attend"
type textarea "Moving House"
click at [617, 485] on button "Save Note" at bounding box center [630, 489] width 93 height 30
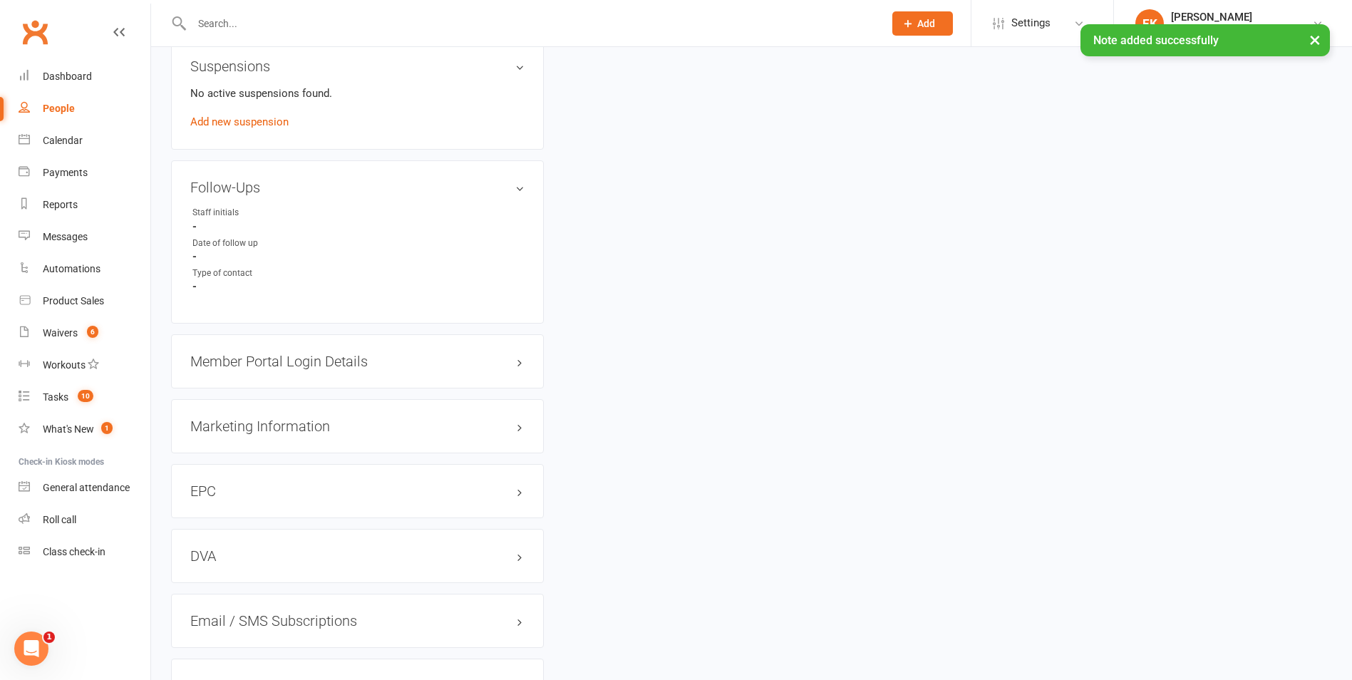
scroll to position [1237, 0]
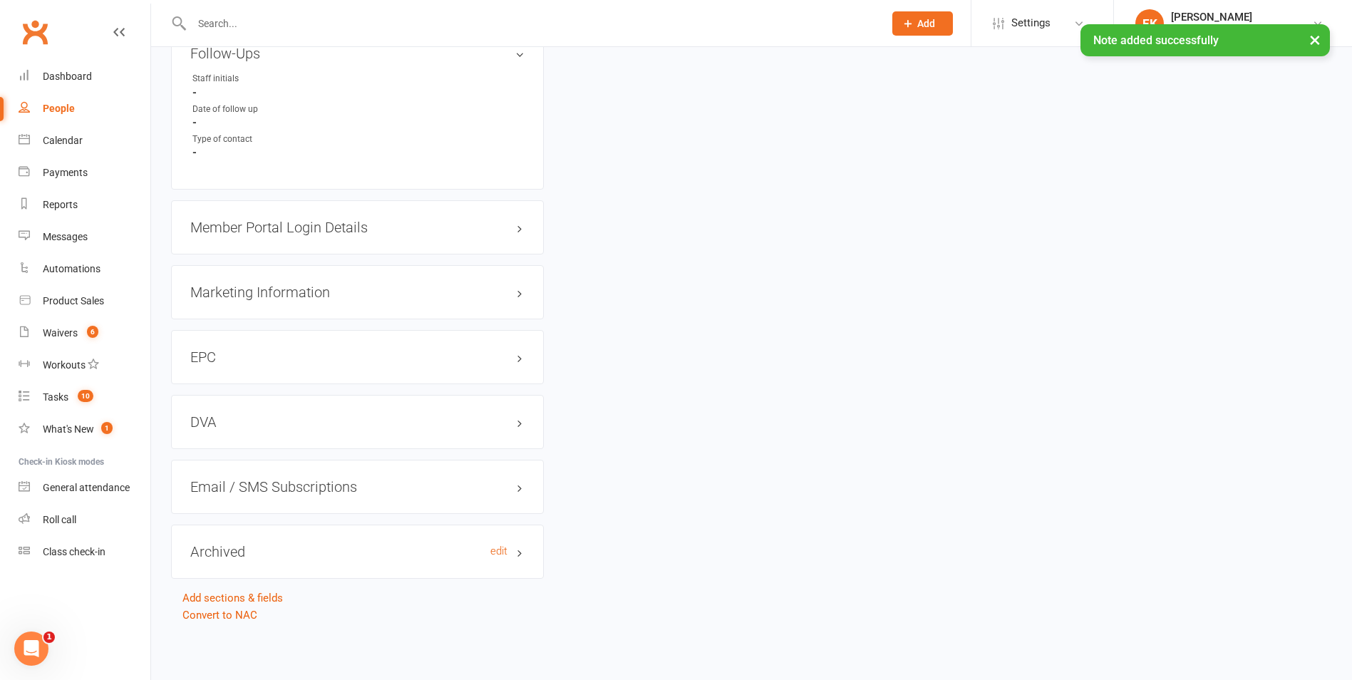
drag, startPoint x: 237, startPoint y: 568, endPoint x: 227, endPoint y: 548, distance: 22.6
click at [237, 568] on div "Archived edit" at bounding box center [357, 551] width 373 height 54
click at [227, 548] on h3 "Archived edit" at bounding box center [357, 552] width 334 height 16
click at [503, 549] on link "edit" at bounding box center [498, 551] width 17 height 12
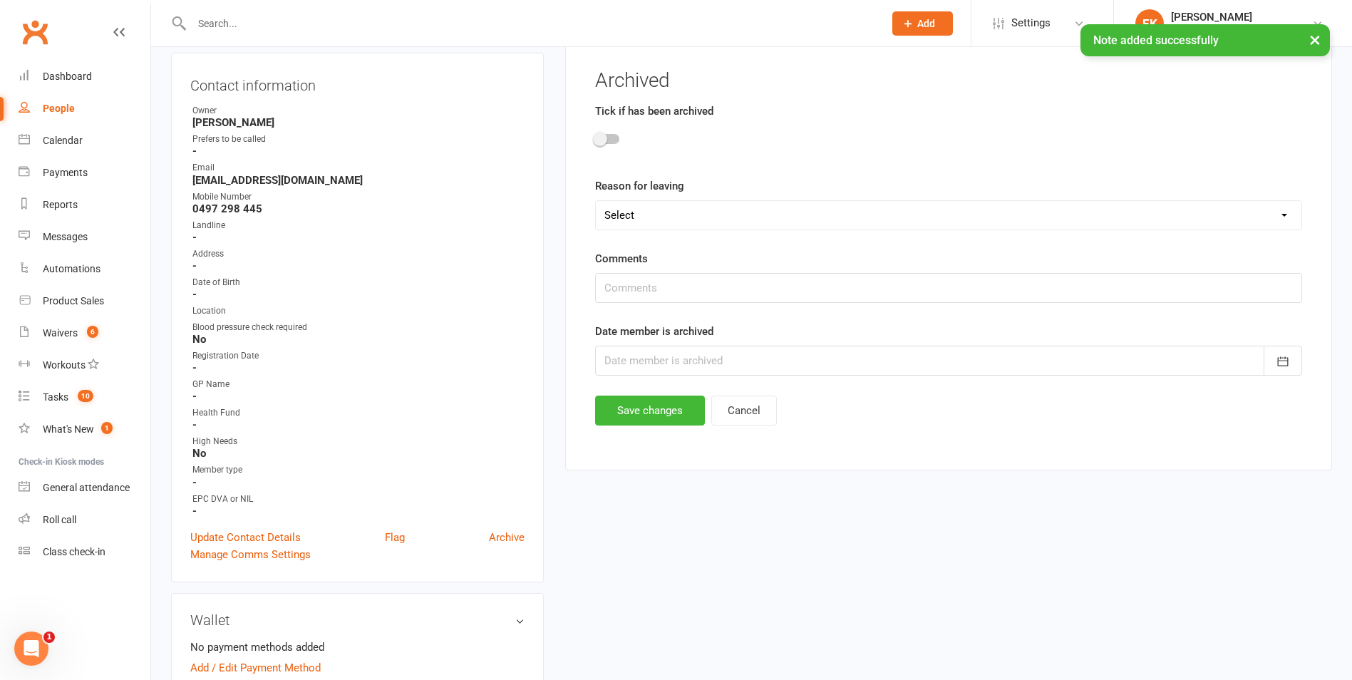
scroll to position [110, 0]
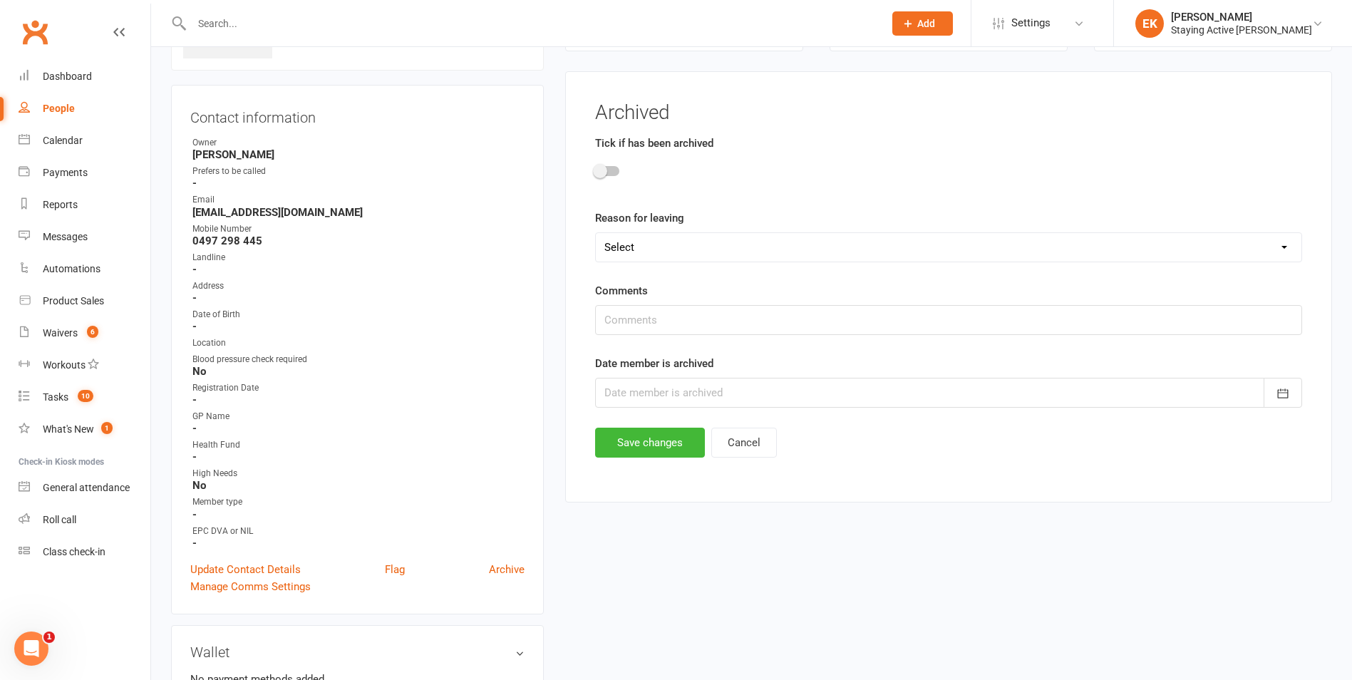
click at [609, 170] on div at bounding box center [607, 171] width 24 height 10
click at [595, 169] on input "checkbox" at bounding box center [595, 169] width 0 height 0
click at [640, 258] on select "Select Not happy with the centre (if possible provide details below Not the rig…" at bounding box center [948, 247] width 705 height 29
select select "Moving out of area"
click at [596, 233] on select "Select Not happy with the centre (if possible provide details below Not the rig…" at bounding box center [948, 247] width 705 height 29
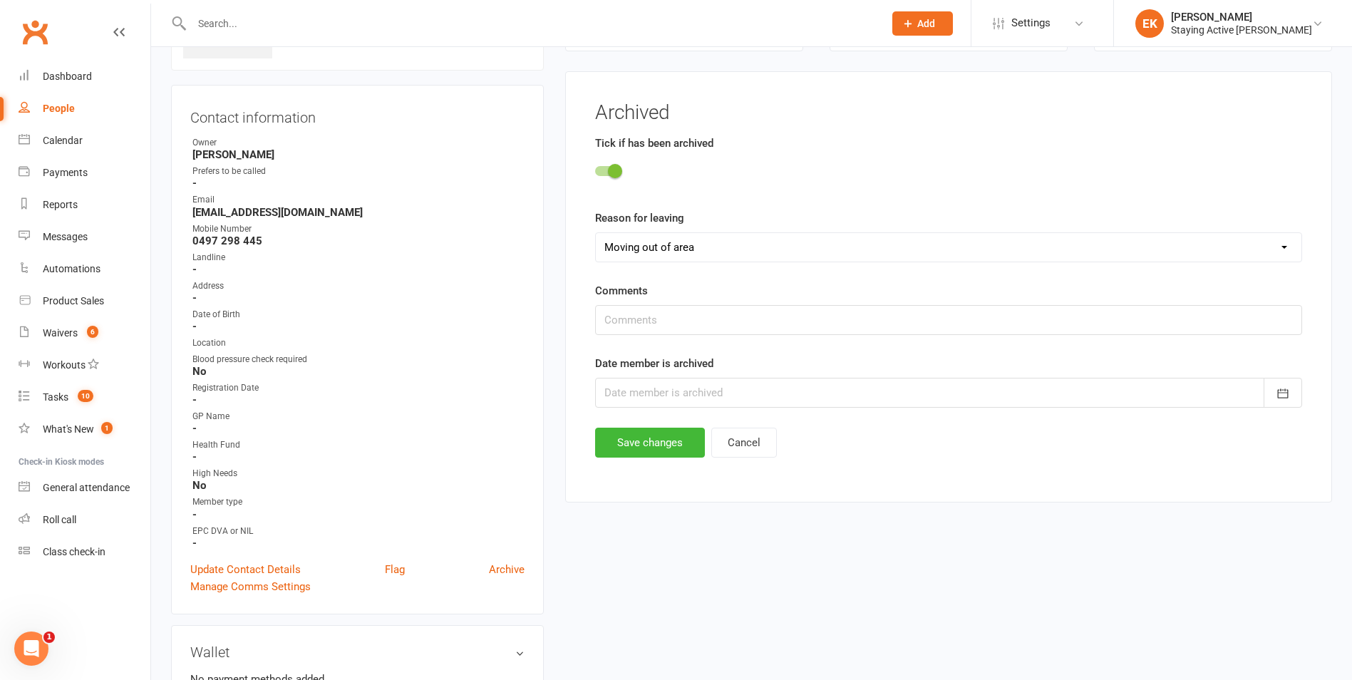
click at [679, 378] on div at bounding box center [948, 393] width 707 height 30
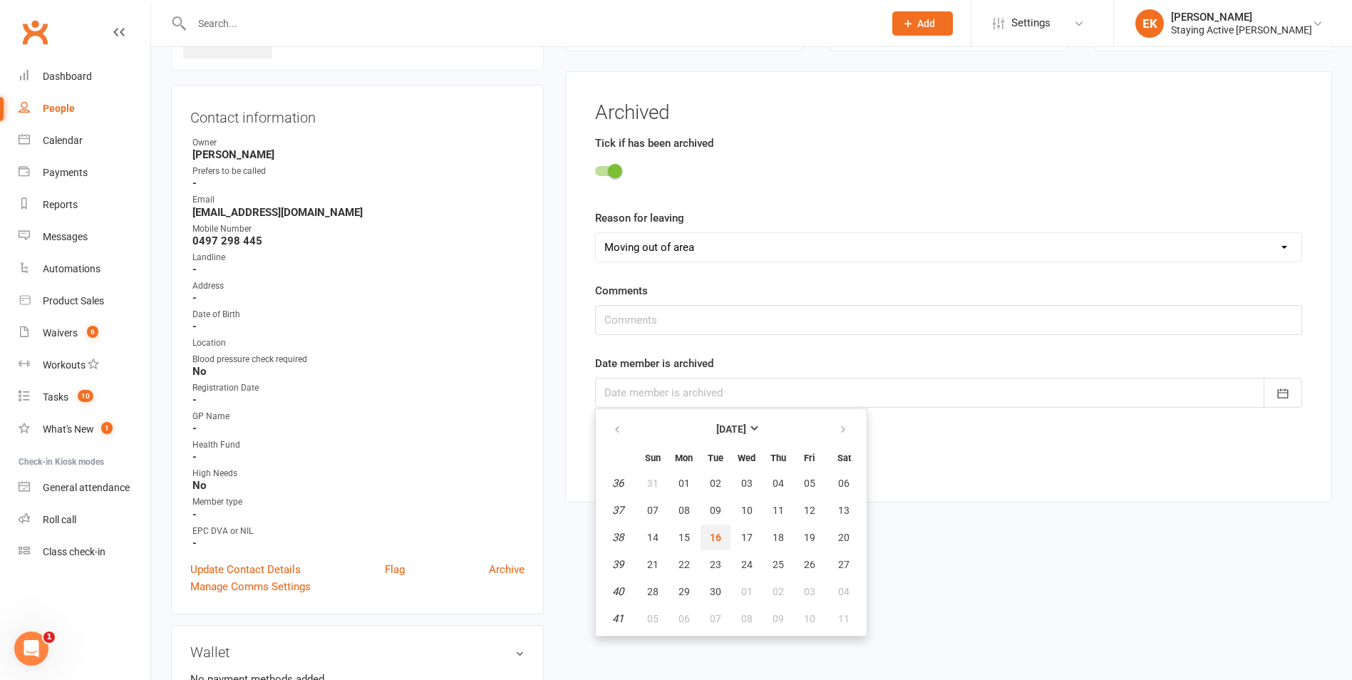
click at [716, 541] on span "16" at bounding box center [715, 537] width 11 height 11
type input "[DATE]"
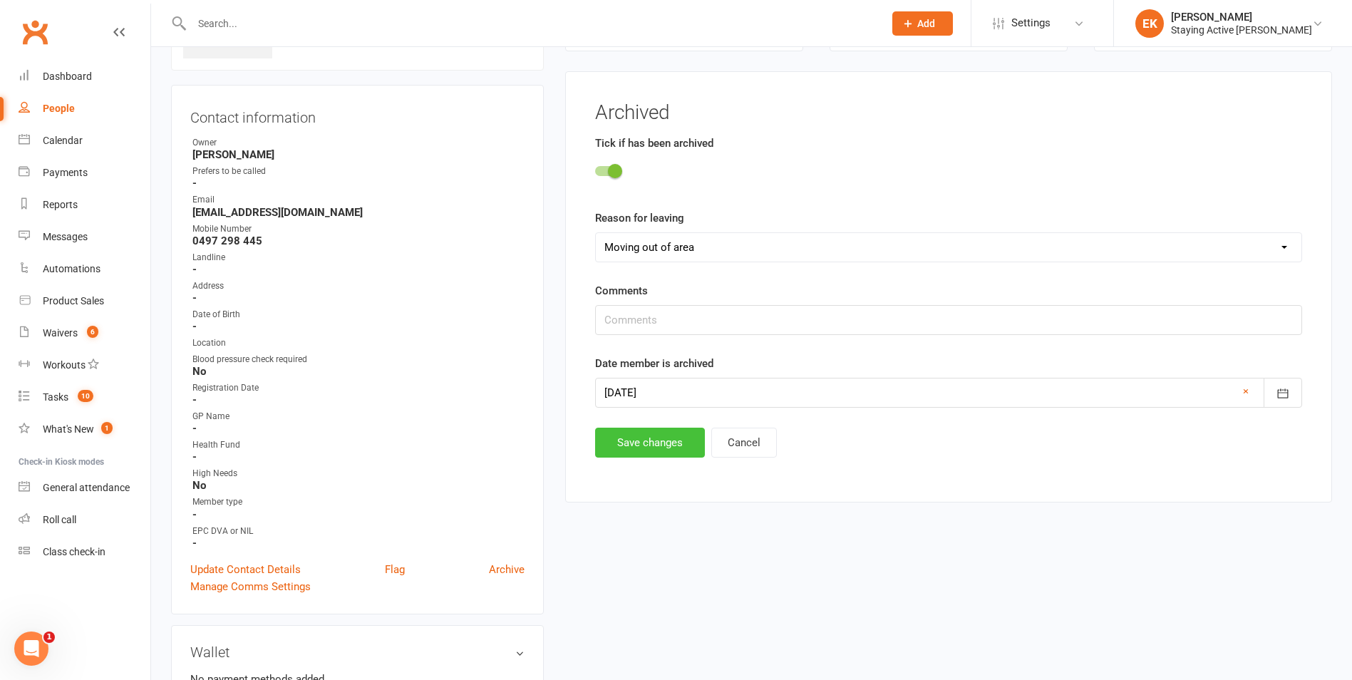
click at [651, 444] on button "Save changes" at bounding box center [650, 443] width 110 height 30
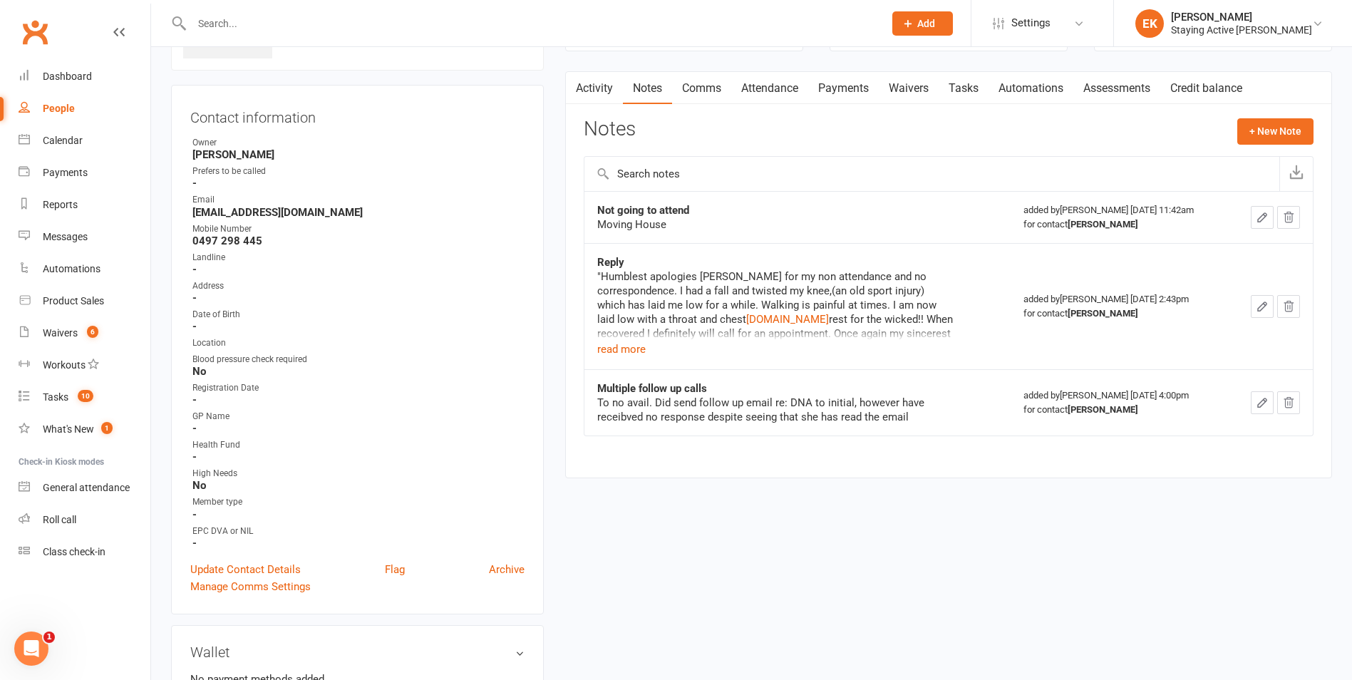
click at [461, 26] on input "text" at bounding box center [530, 24] width 686 height 20
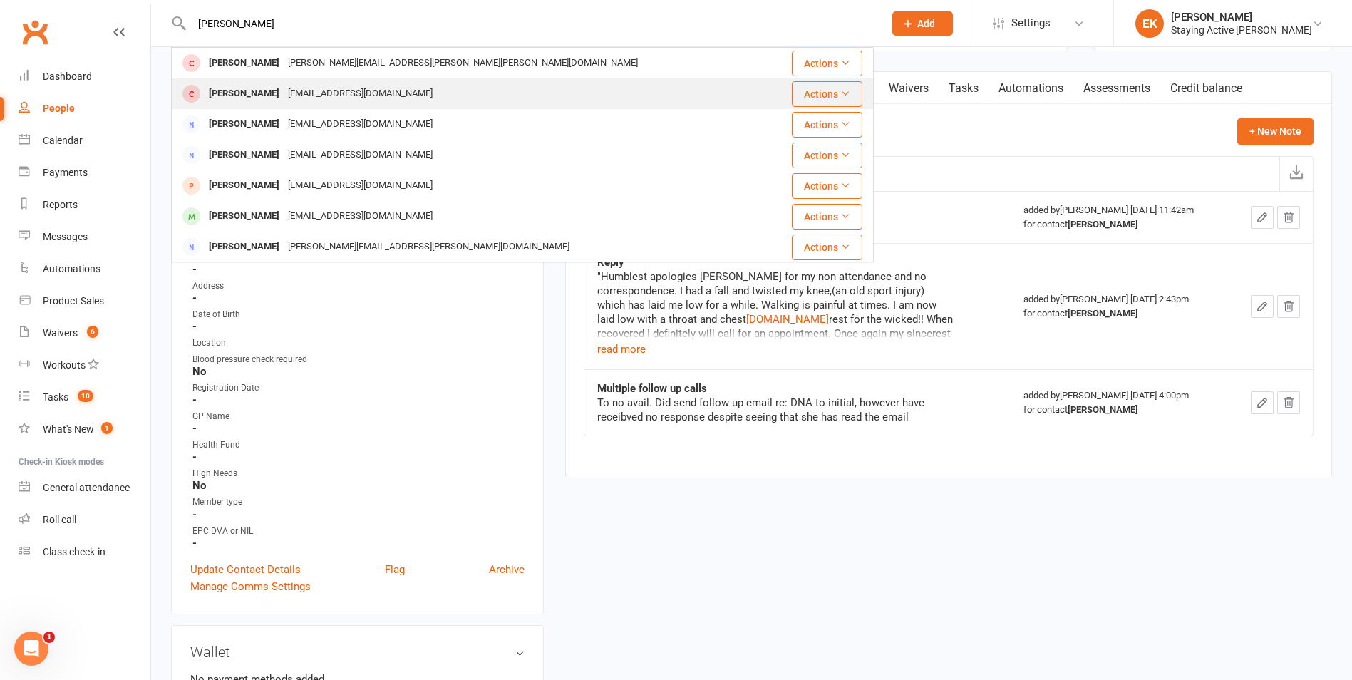
type input "[PERSON_NAME]"
click at [360, 81] on div "[PERSON_NAME] [EMAIL_ADDRESS][DOMAIN_NAME]" at bounding box center [470, 93] width 597 height 29
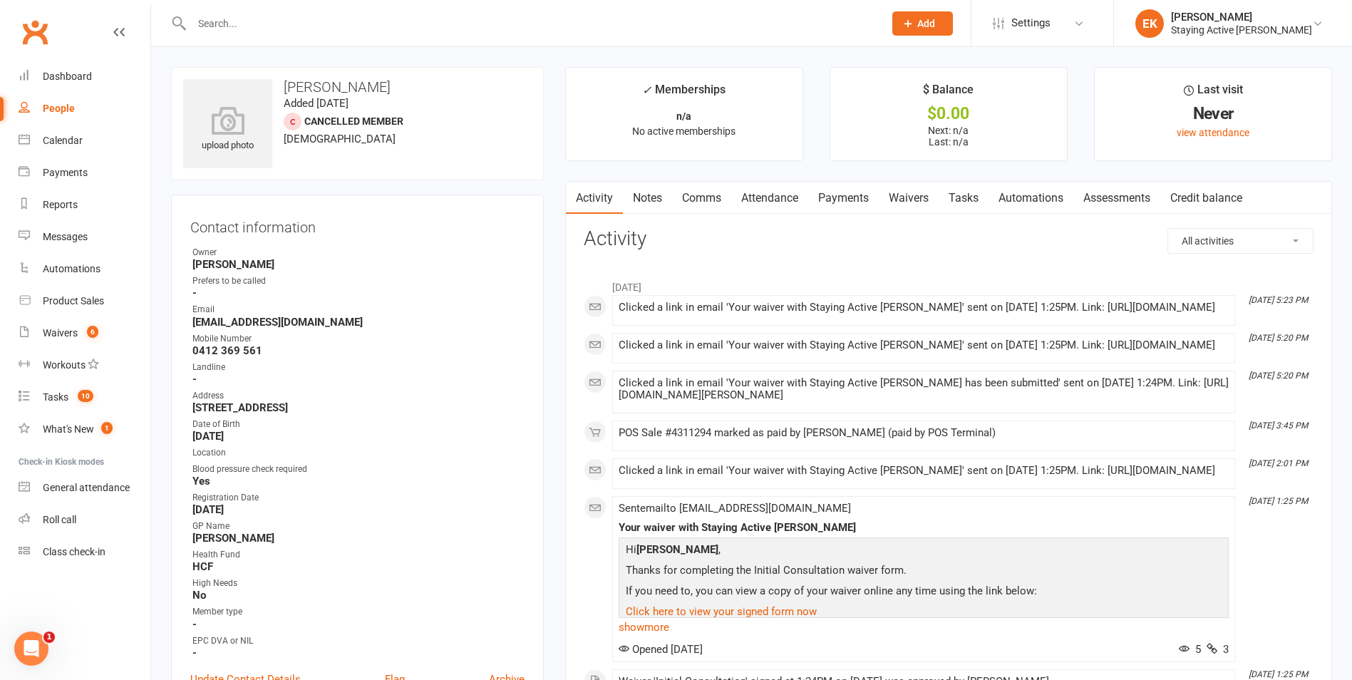
click at [642, 193] on link "Notes" at bounding box center [647, 198] width 49 height 33
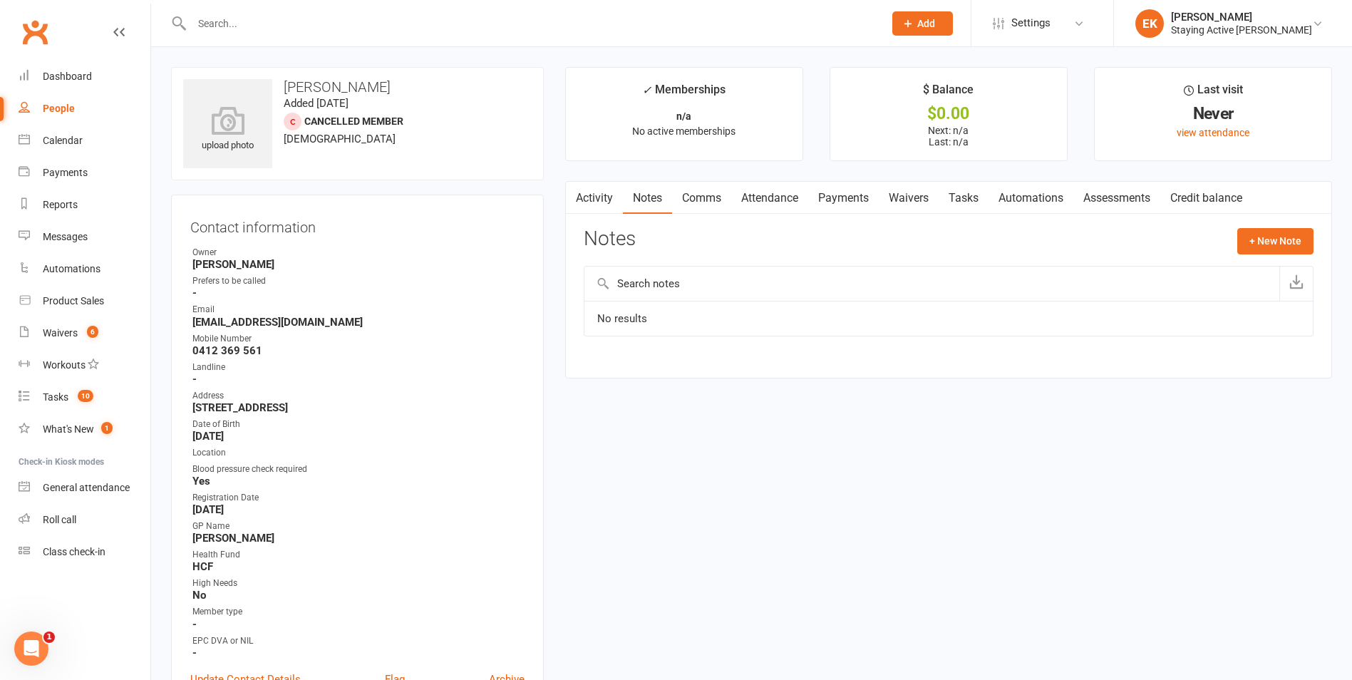
click at [469, 29] on input "text" at bounding box center [530, 24] width 686 height 20
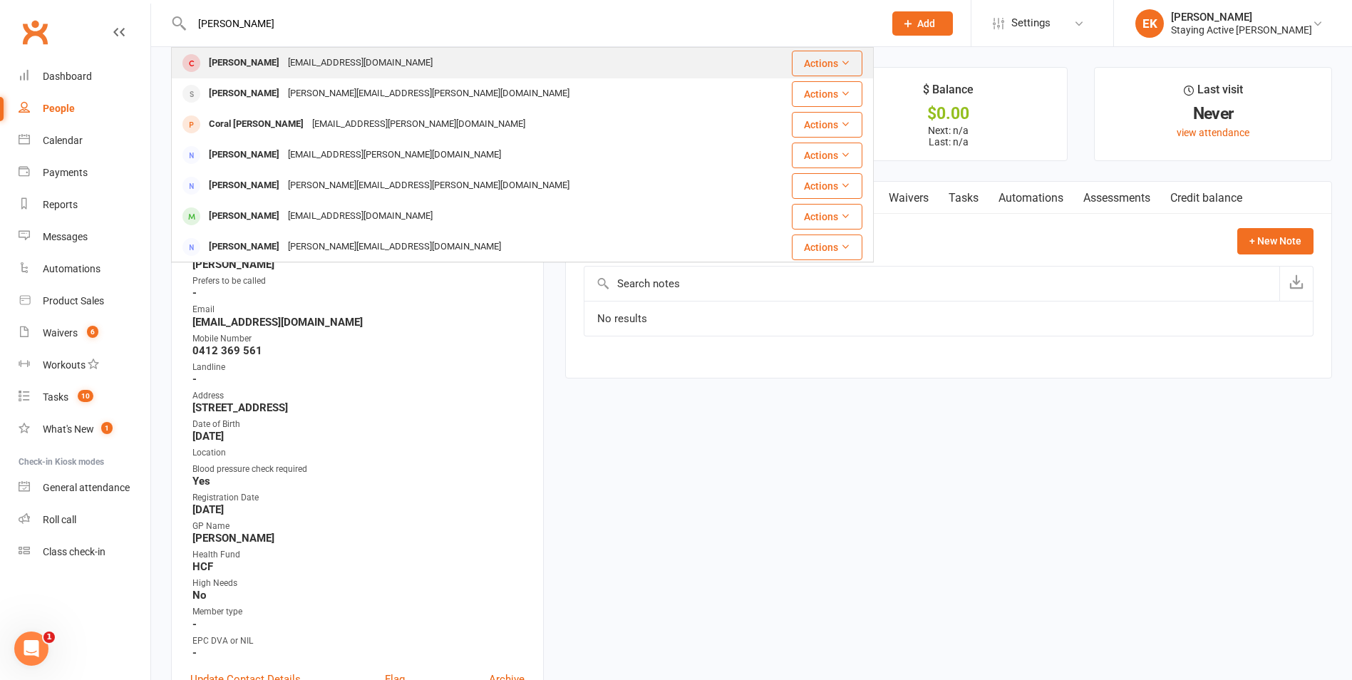
type input "[PERSON_NAME]"
click at [366, 55] on div "[EMAIL_ADDRESS][DOMAIN_NAME]" at bounding box center [360, 63] width 153 height 21
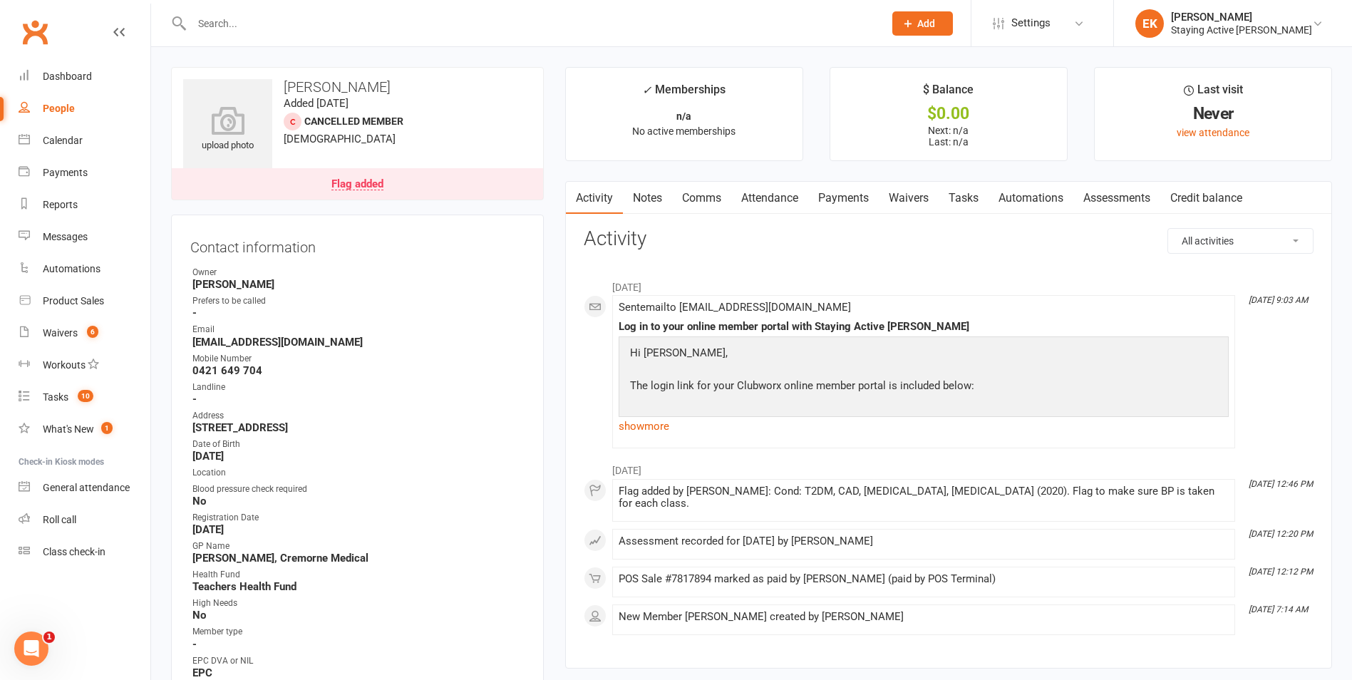
click at [655, 192] on link "Notes" at bounding box center [647, 198] width 49 height 33
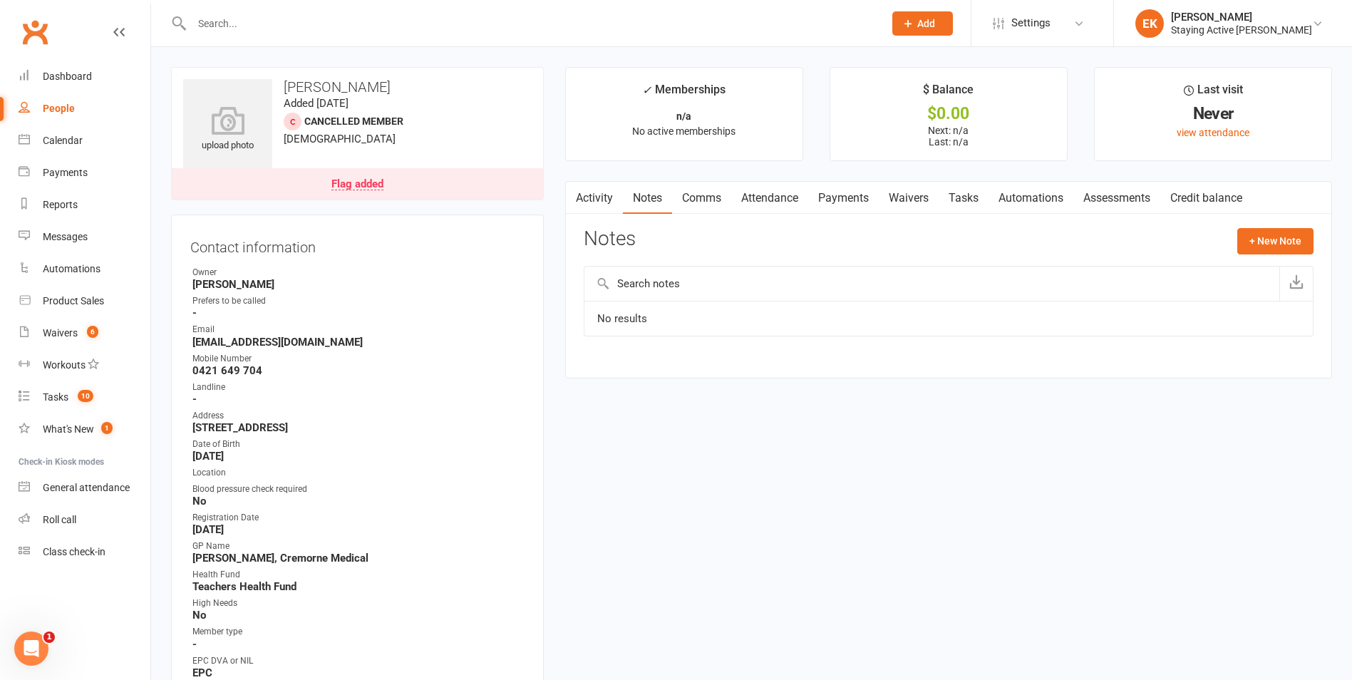
click at [581, 196] on button "button" at bounding box center [575, 198] width 18 height 32
click at [588, 193] on link "Activity" at bounding box center [594, 198] width 57 height 33
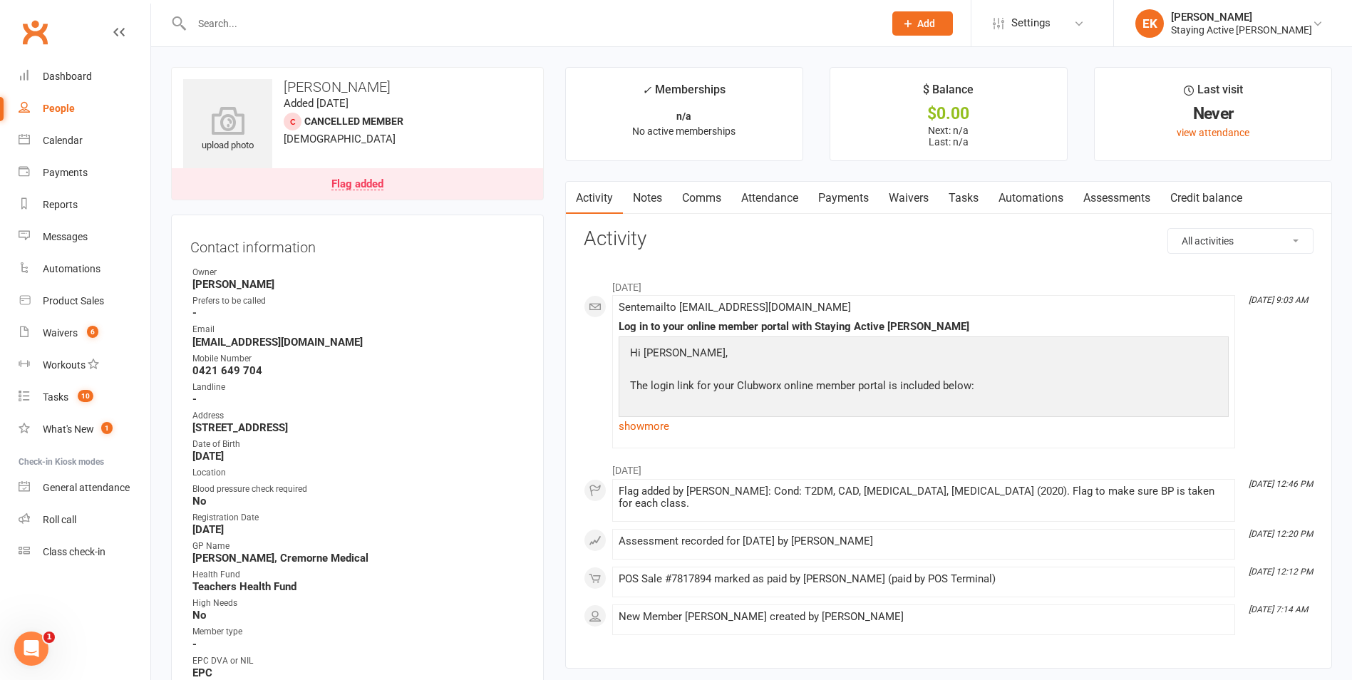
click at [858, 197] on link "Payments" at bounding box center [843, 198] width 71 height 33
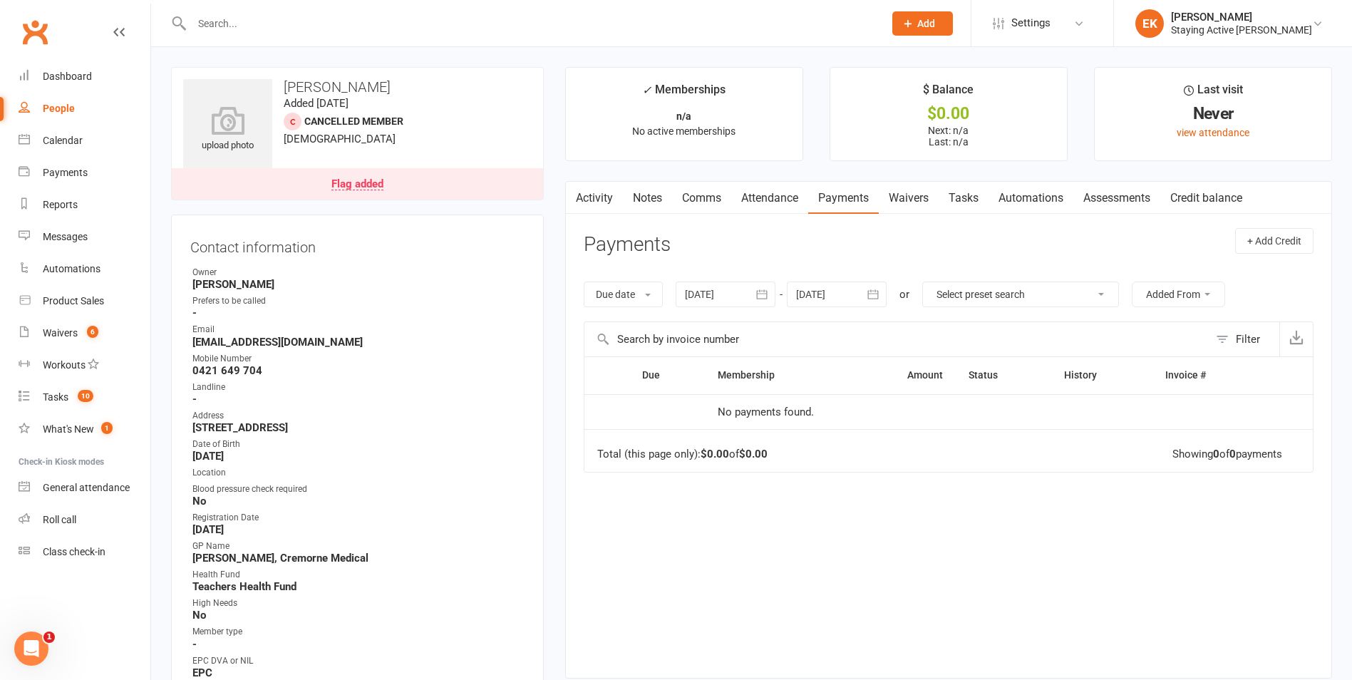
click at [643, 219] on div "Activity Notes Comms Attendance Payments Waivers Tasks Automations Assessments …" at bounding box center [948, 429] width 767 height 497
click at [656, 188] on link "Notes" at bounding box center [647, 198] width 49 height 33
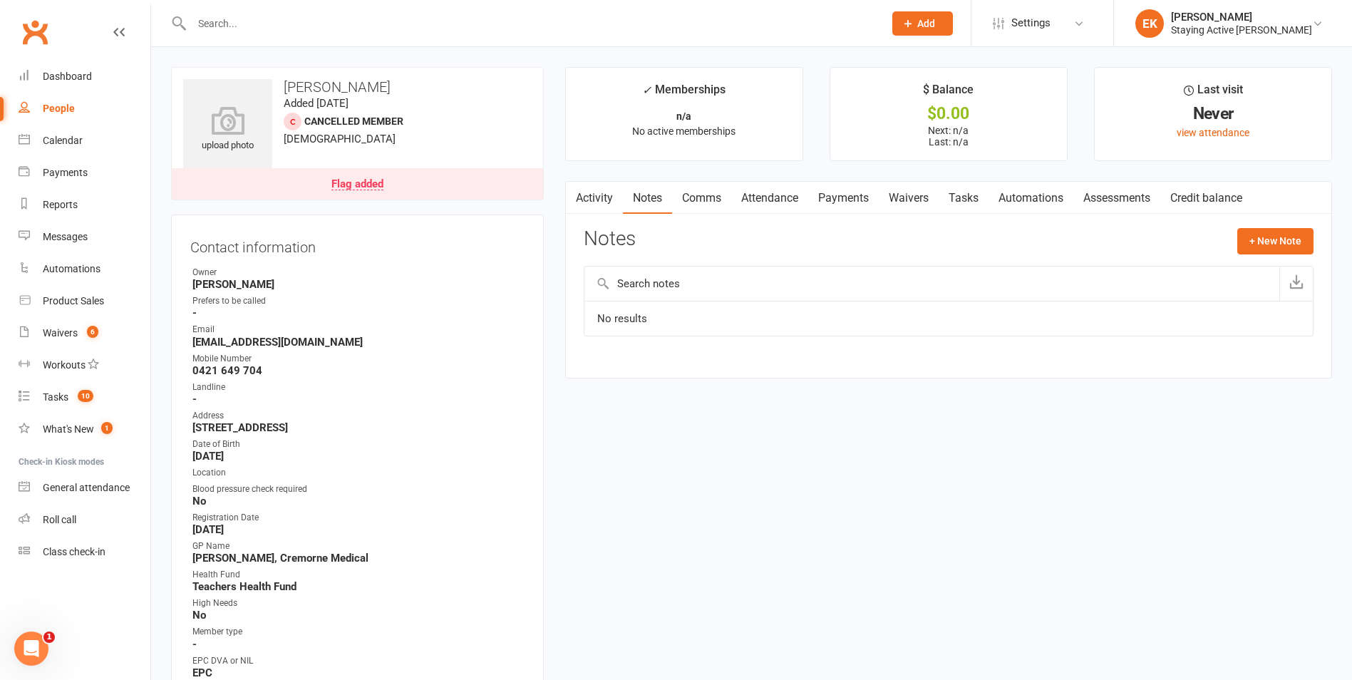
click at [686, 199] on link "Comms" at bounding box center [701, 198] width 59 height 33
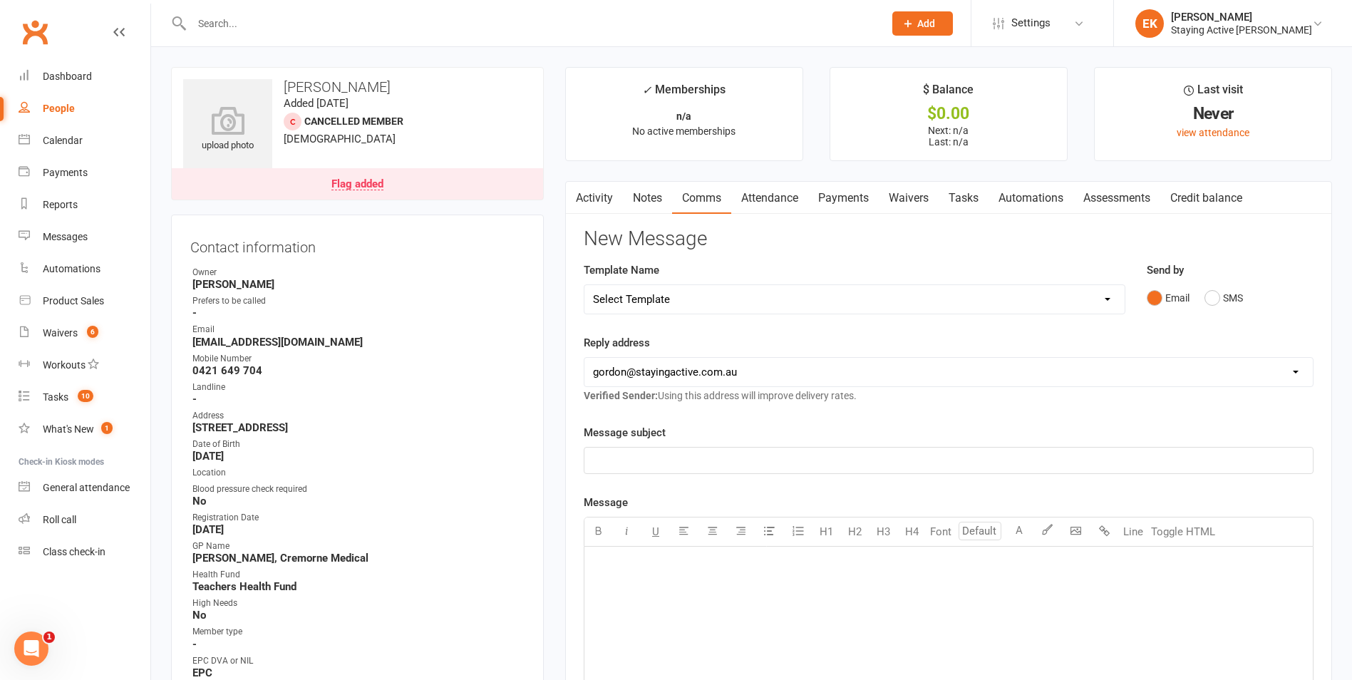
click at [832, 455] on p "﻿" at bounding box center [948, 460] width 711 height 17
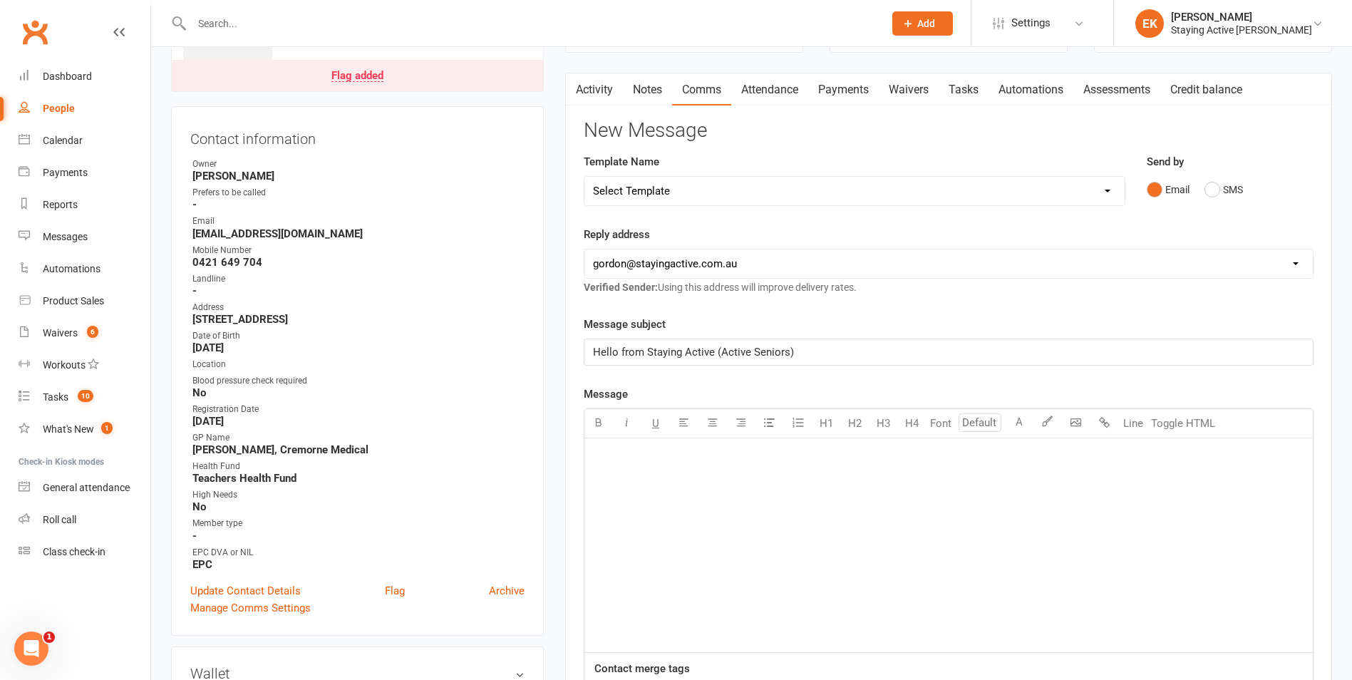
scroll to position [143, 0]
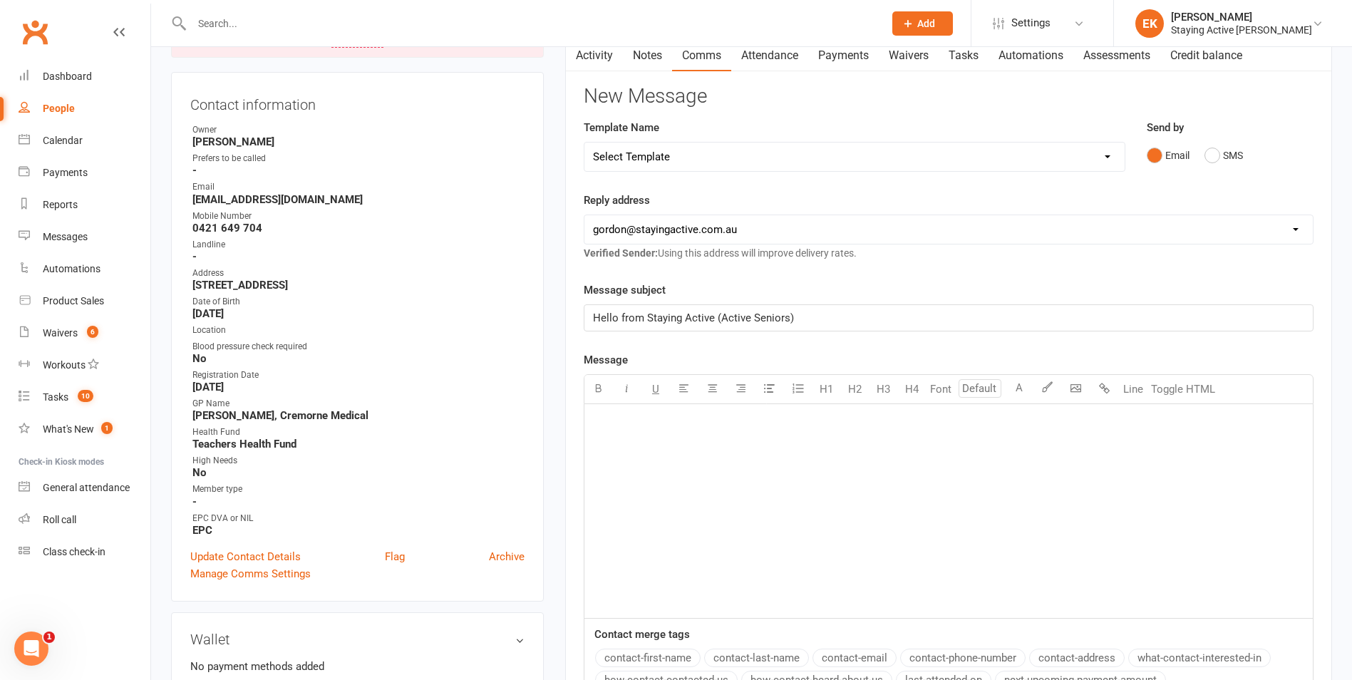
click at [807, 454] on div "﻿" at bounding box center [948, 511] width 728 height 214
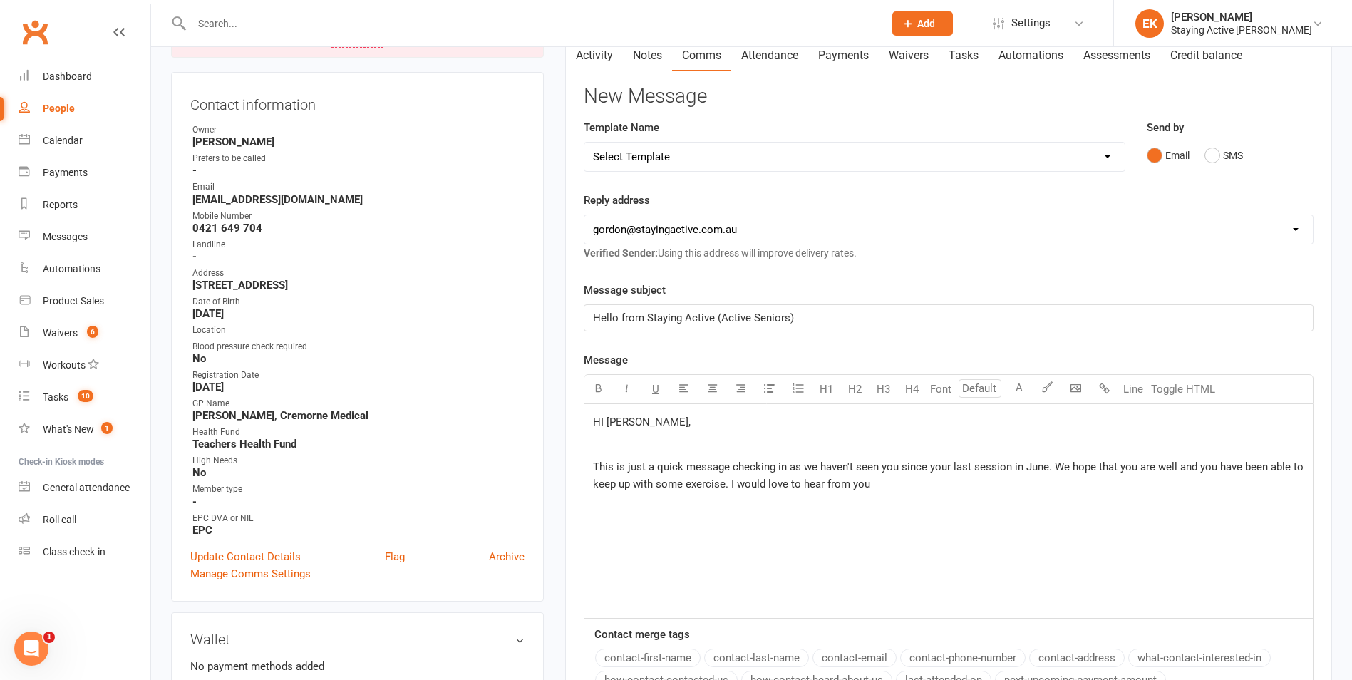
click at [884, 495] on div "HI [PERSON_NAME], ﻿ This is just a quick message checking in as we haven't seen…" at bounding box center [948, 511] width 728 height 214
click at [877, 480] on p "This is just a quick message checking in as we haven't seen you since your last…" at bounding box center [948, 475] width 711 height 34
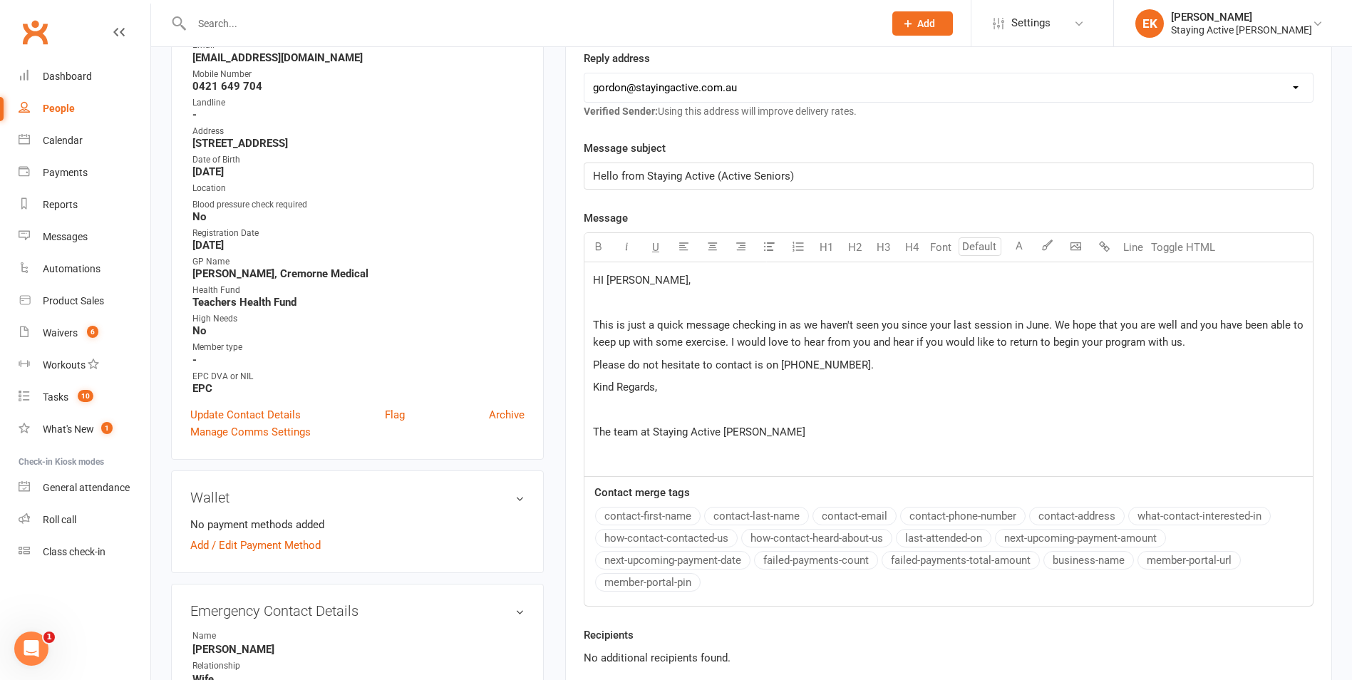
scroll to position [499, 0]
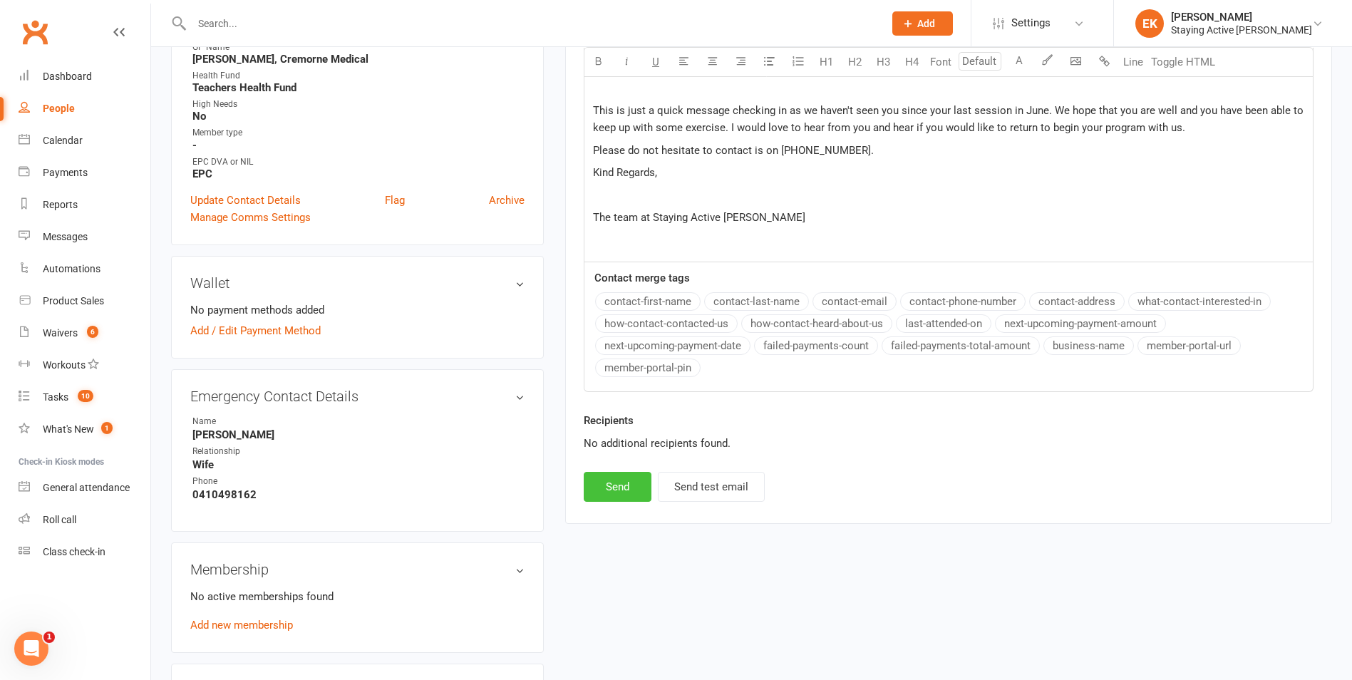
click at [628, 492] on button "Send" at bounding box center [618, 487] width 68 height 30
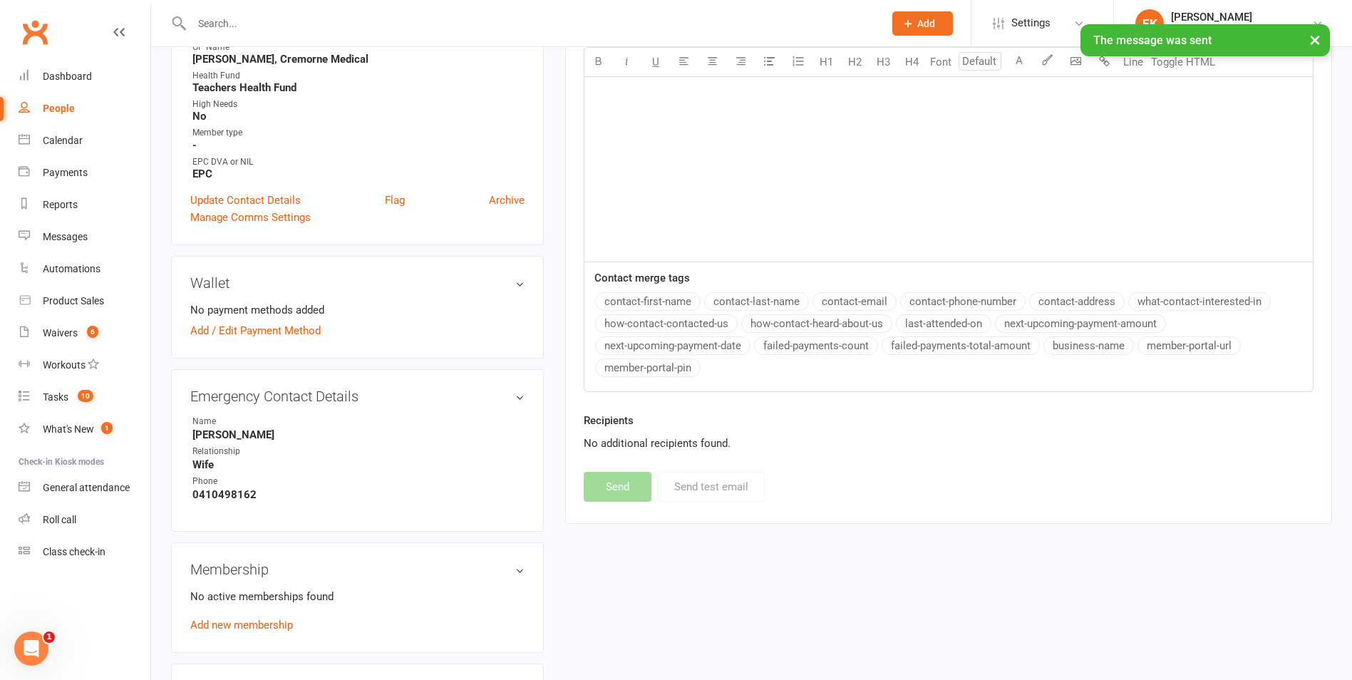
click at [498, 24] on div "× The message was sent" at bounding box center [666, 24] width 1333 height 0
click at [490, 24] on div "× The message was sent" at bounding box center [666, 24] width 1333 height 0
click at [351, 19] on input "text" at bounding box center [530, 24] width 686 height 20
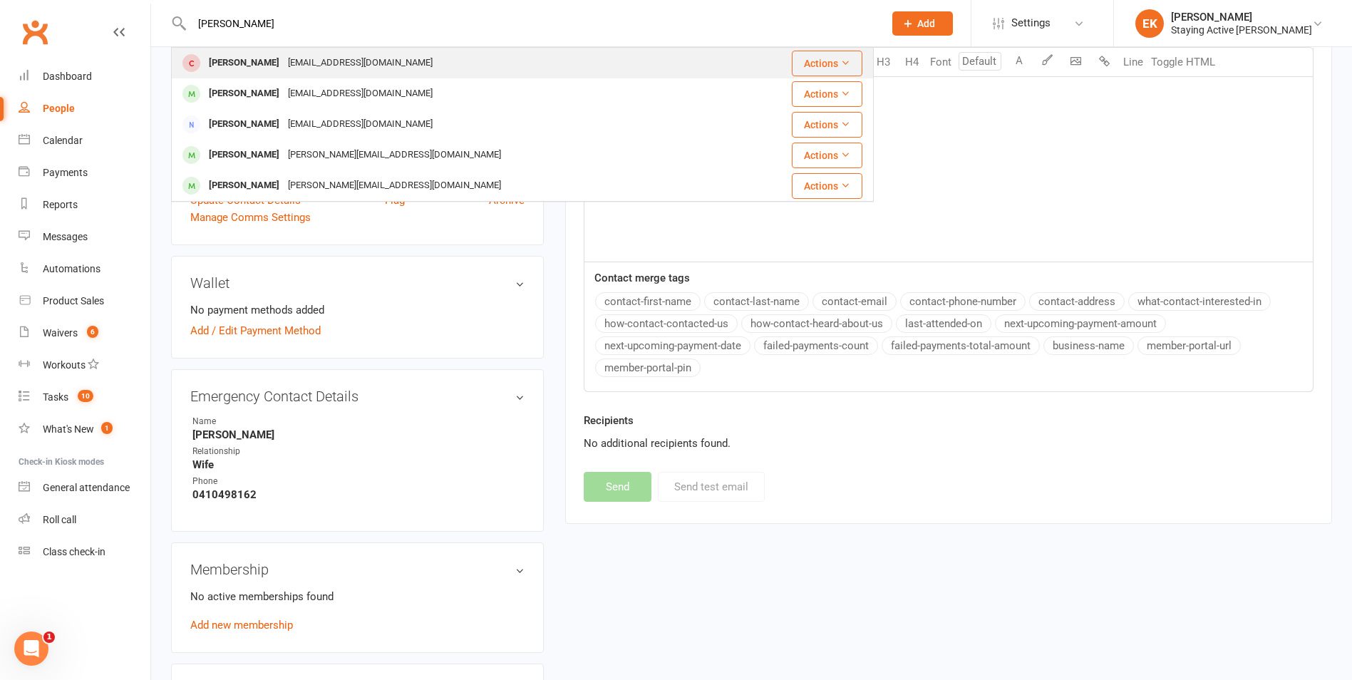
type input "[PERSON_NAME]"
click at [310, 58] on div "[EMAIL_ADDRESS][DOMAIN_NAME]" at bounding box center [360, 63] width 153 height 21
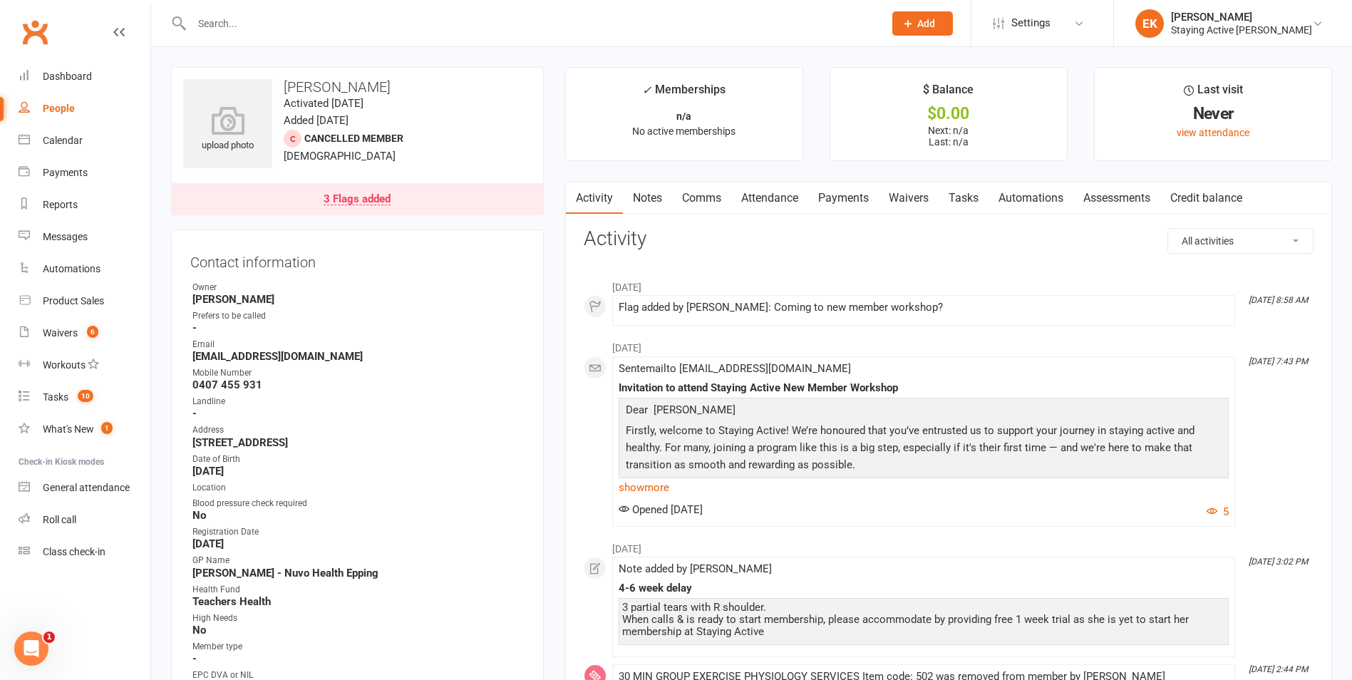
click at [430, 203] on link "3 Flags added" at bounding box center [357, 198] width 371 height 31
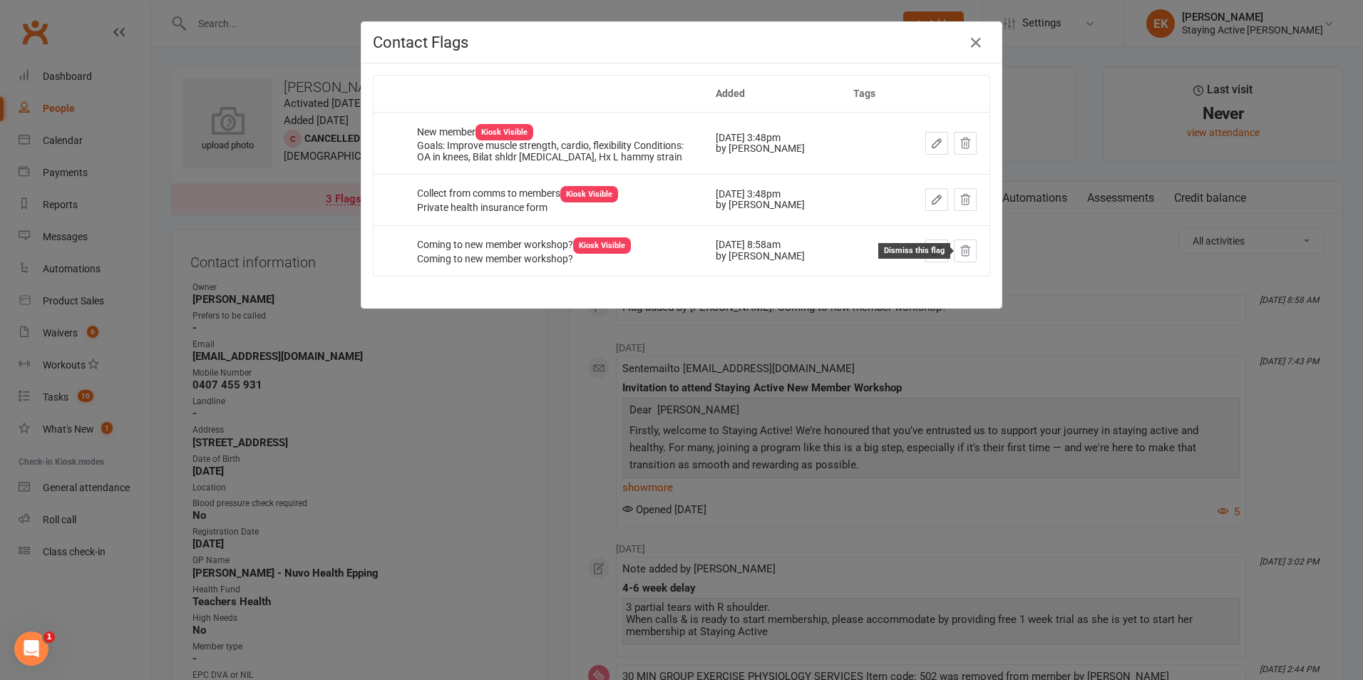
click at [961, 249] on icon at bounding box center [964, 250] width 13 height 13
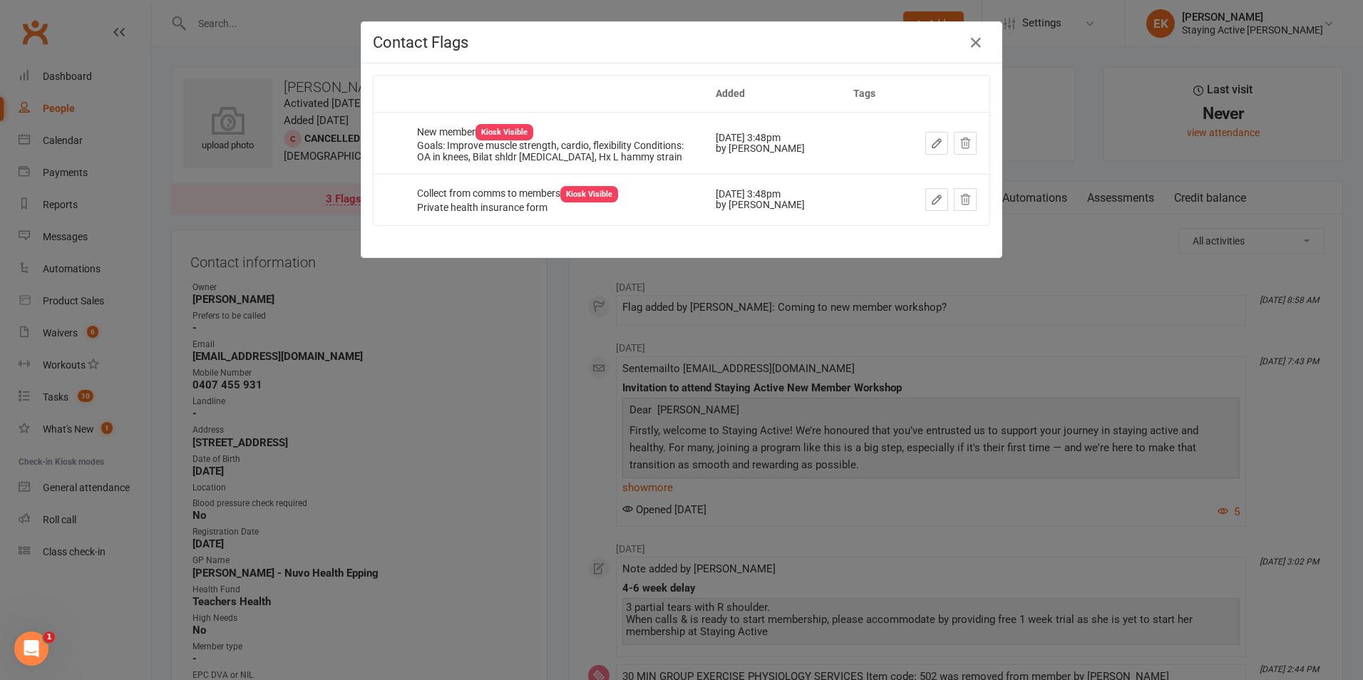
click at [800, 462] on div "Contact Flags Added Tags New member Kiosk Visible Goals: Improve muscle strengt…" at bounding box center [681, 340] width 1363 height 680
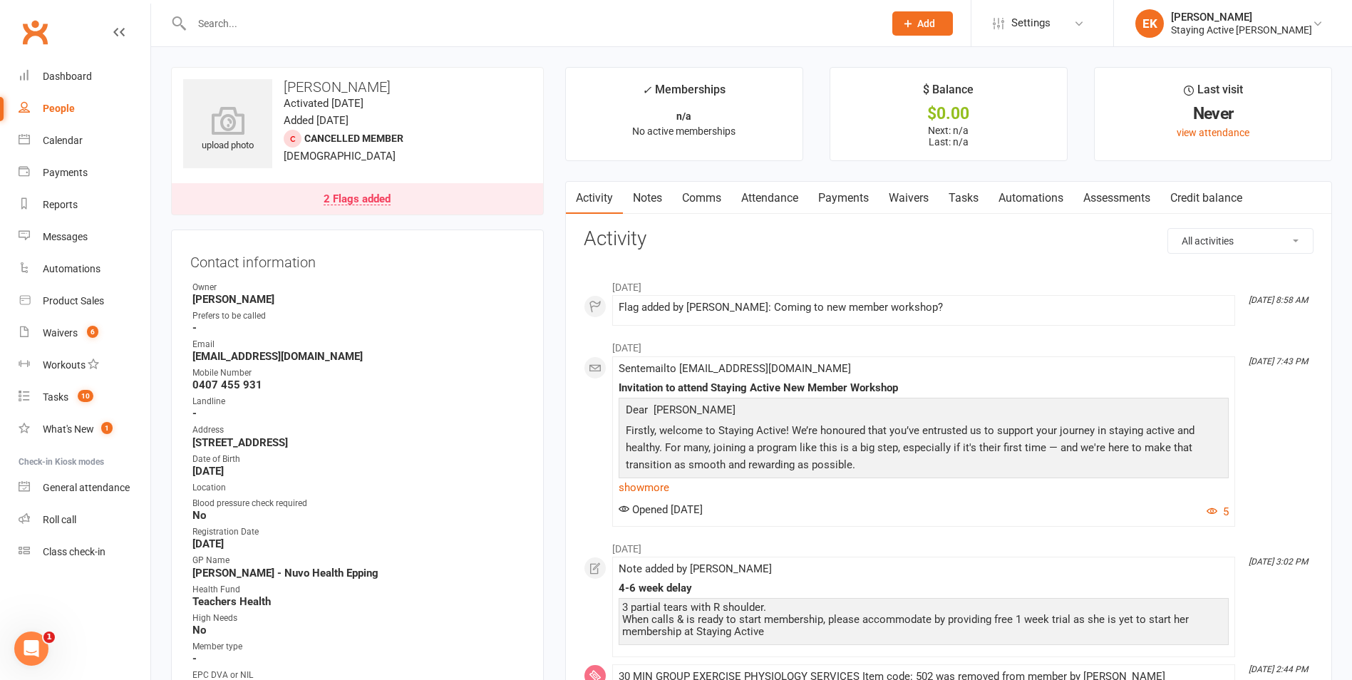
click at [641, 188] on link "Notes" at bounding box center [647, 198] width 49 height 33
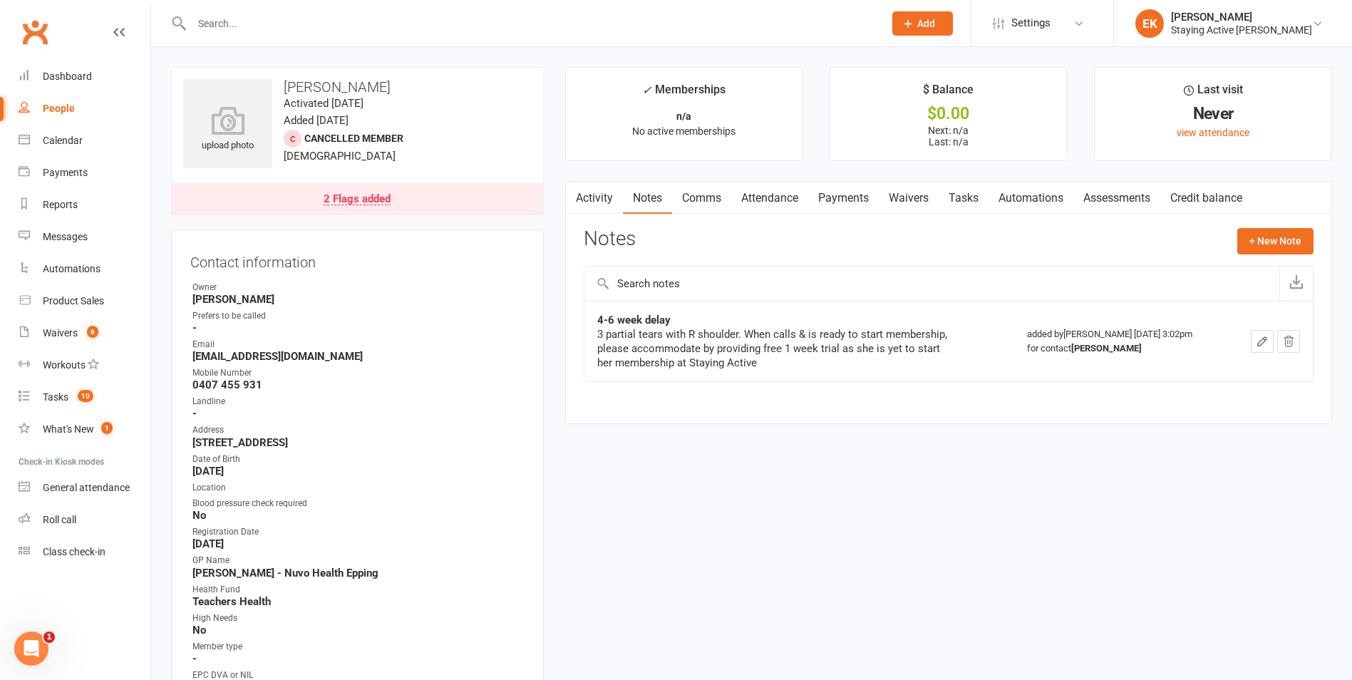
click at [1283, 241] on button "+ New Note" at bounding box center [1275, 241] width 76 height 26
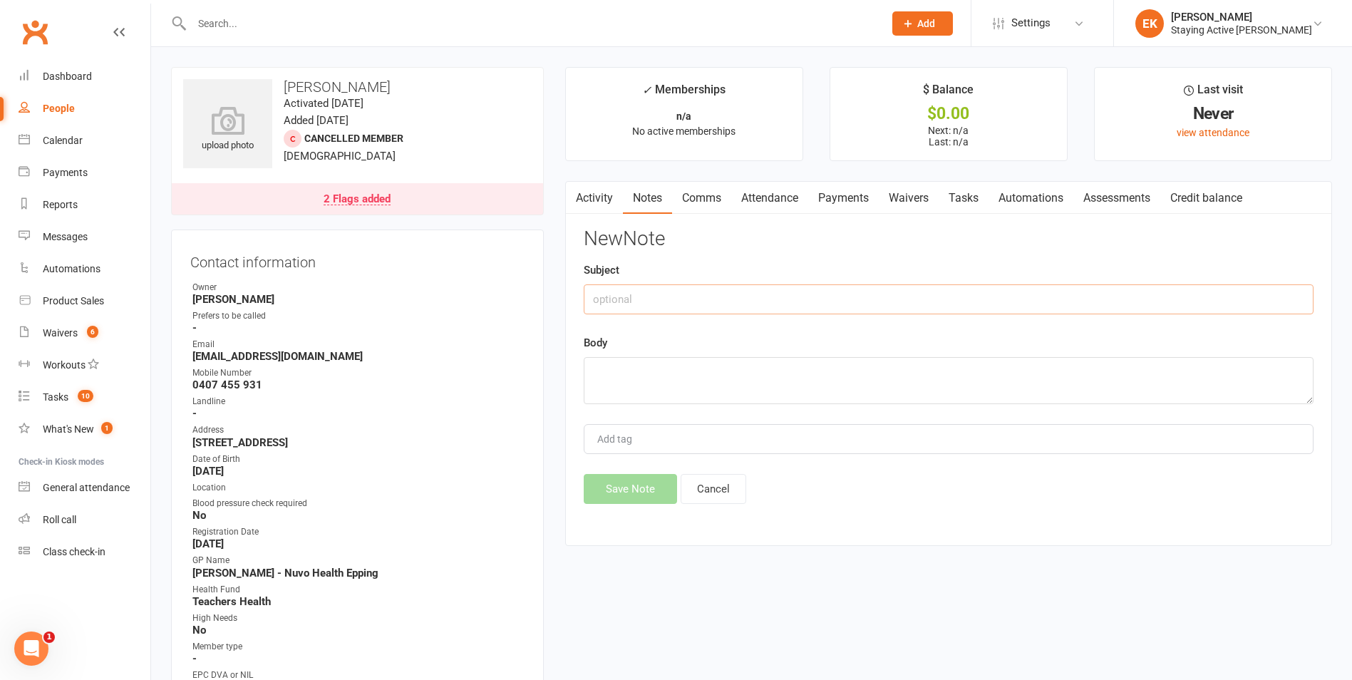
click at [1088, 298] on input "text" at bounding box center [949, 299] width 730 height 30
type input "Having PT management for shoulder at the moment"
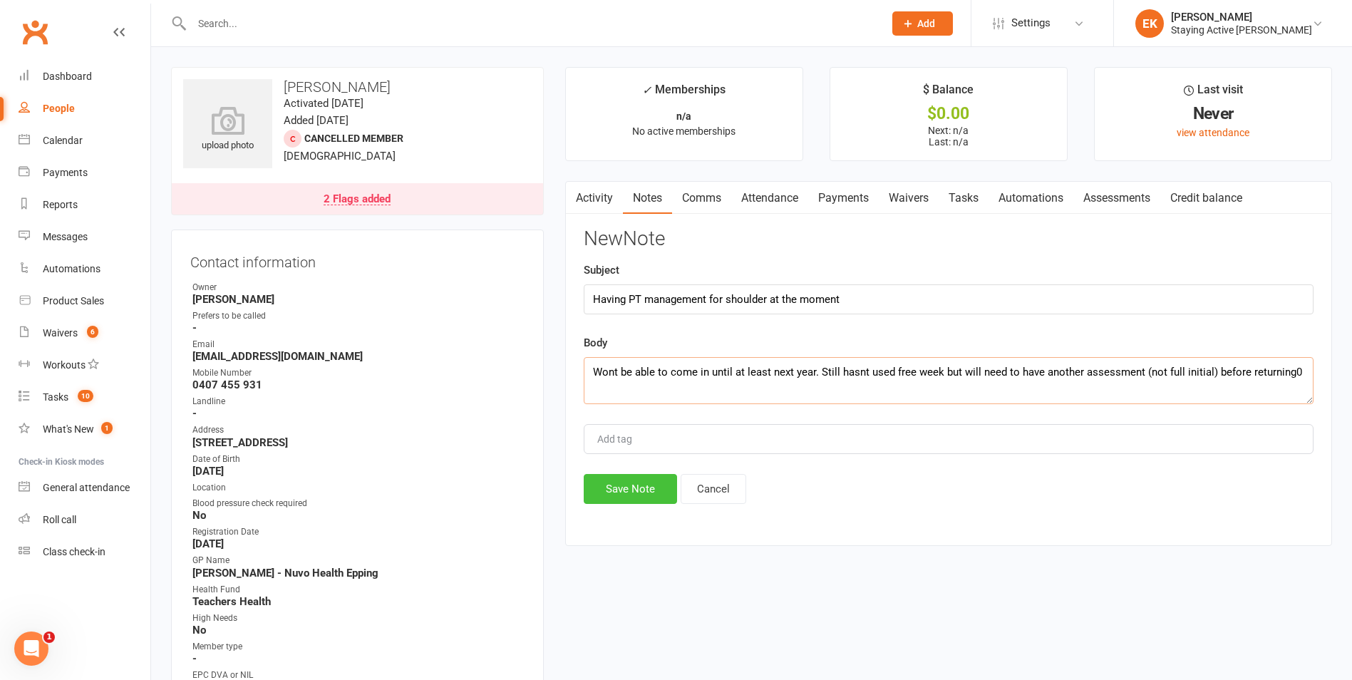
type textarea "Wont be able to come in until at least next year. Still hasnt used free week bu…"
click at [640, 495] on button "Save Note" at bounding box center [630, 489] width 93 height 30
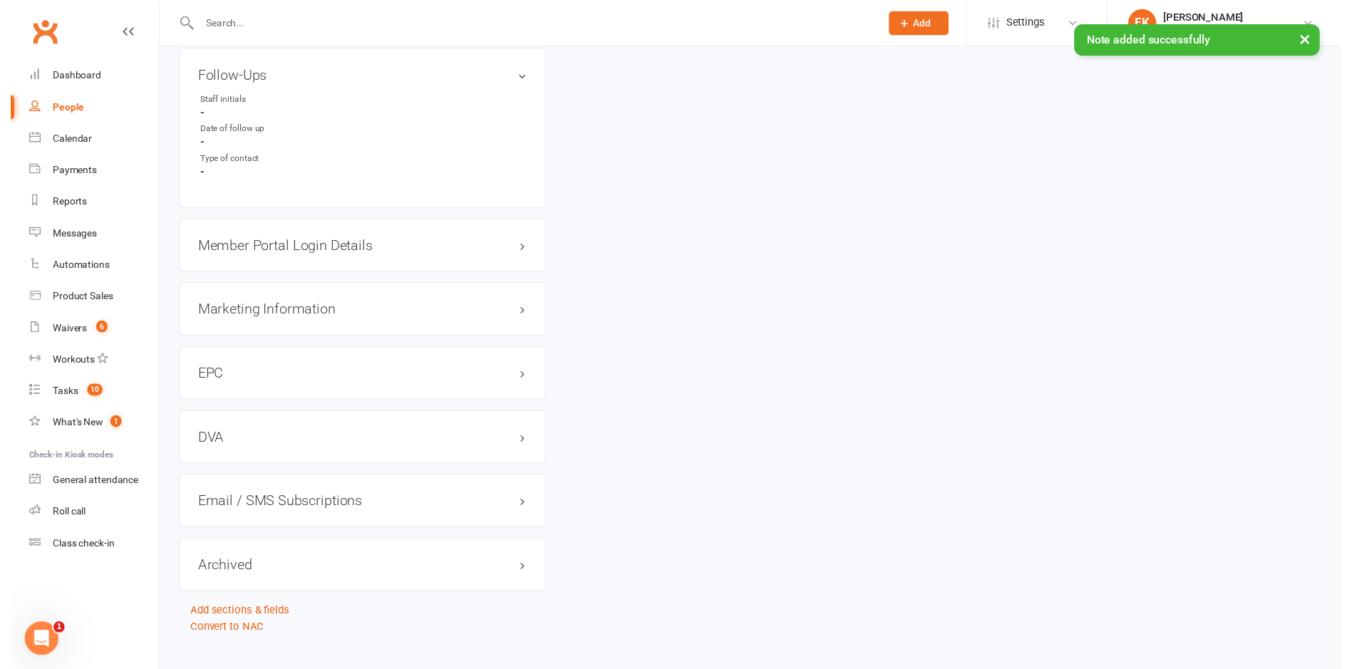
scroll to position [1271, 0]
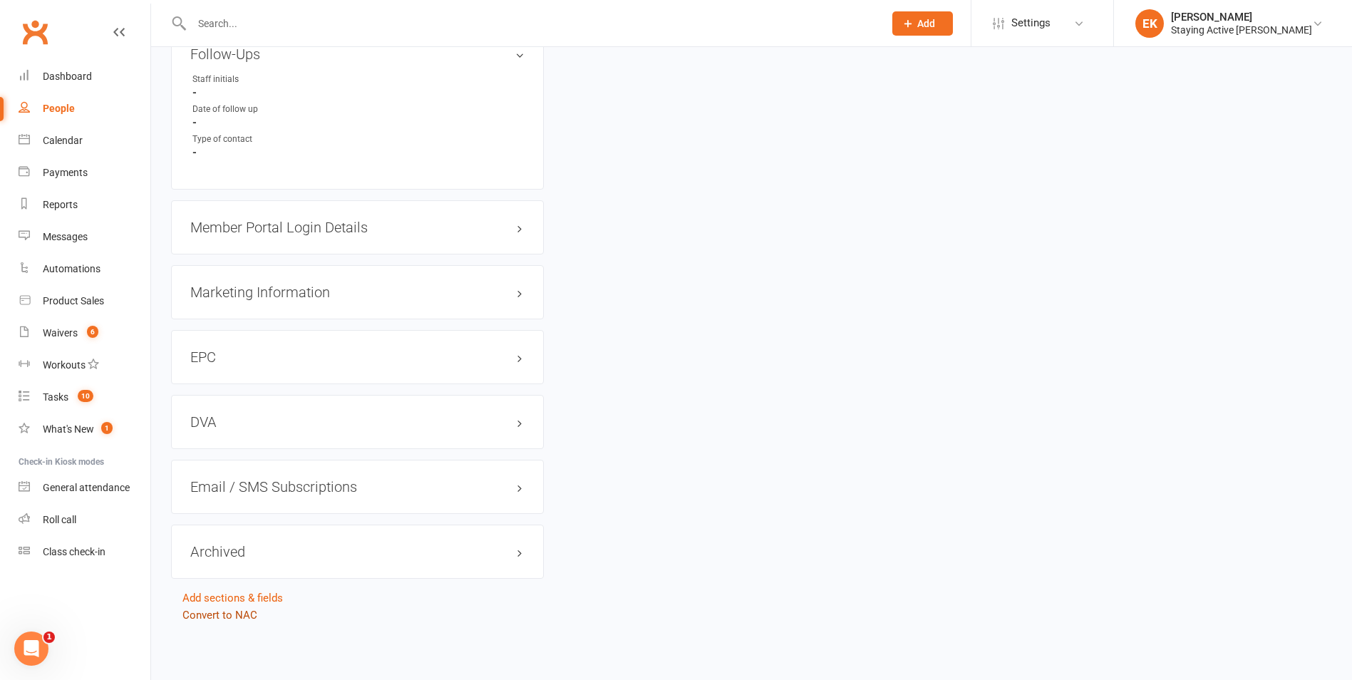
click at [230, 616] on link "Convert to NAC" at bounding box center [219, 615] width 75 height 13
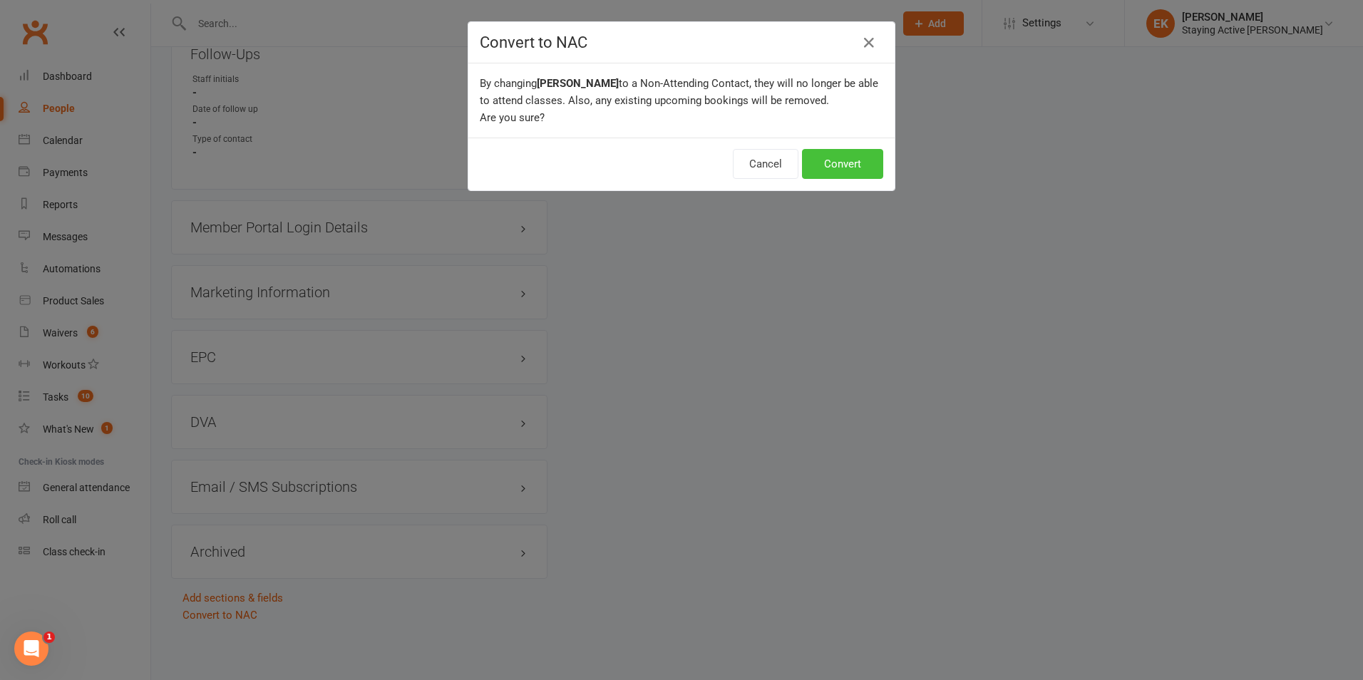
click at [832, 177] on button "Convert" at bounding box center [842, 164] width 81 height 30
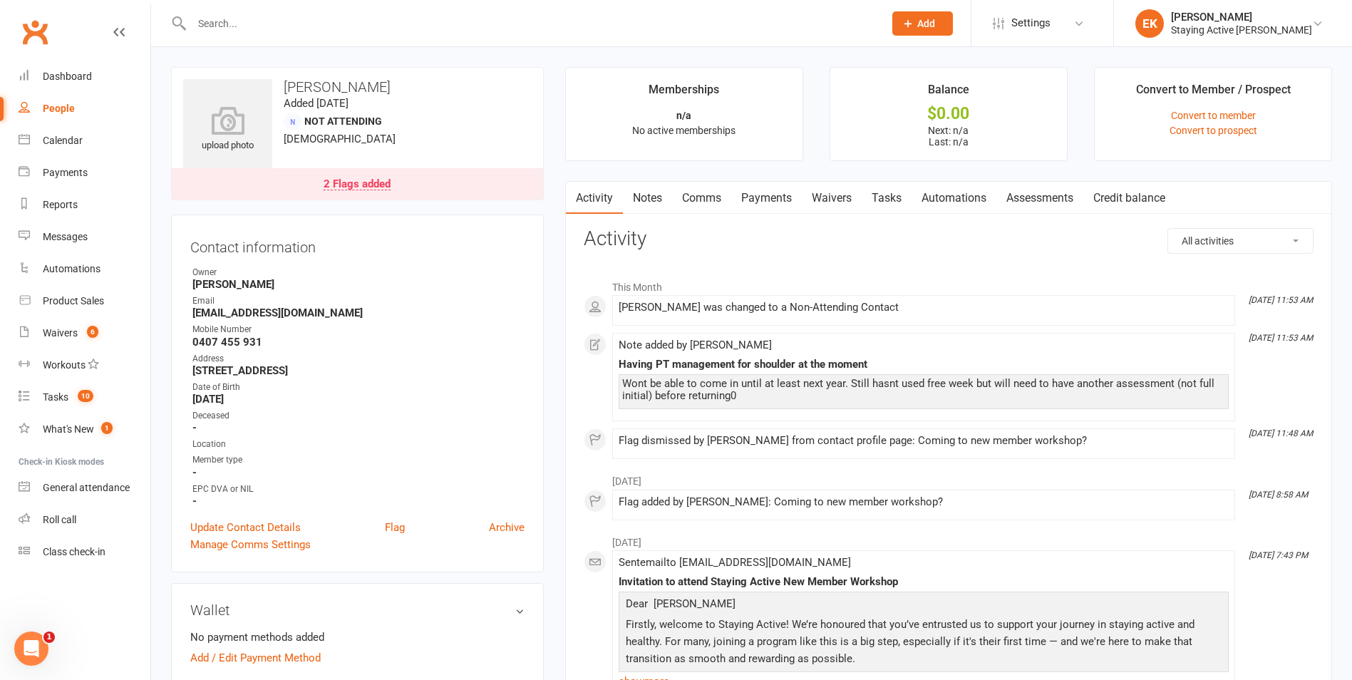
click at [430, 12] on div at bounding box center [522, 23] width 703 height 46
click at [399, 27] on input "text" at bounding box center [530, 24] width 686 height 20
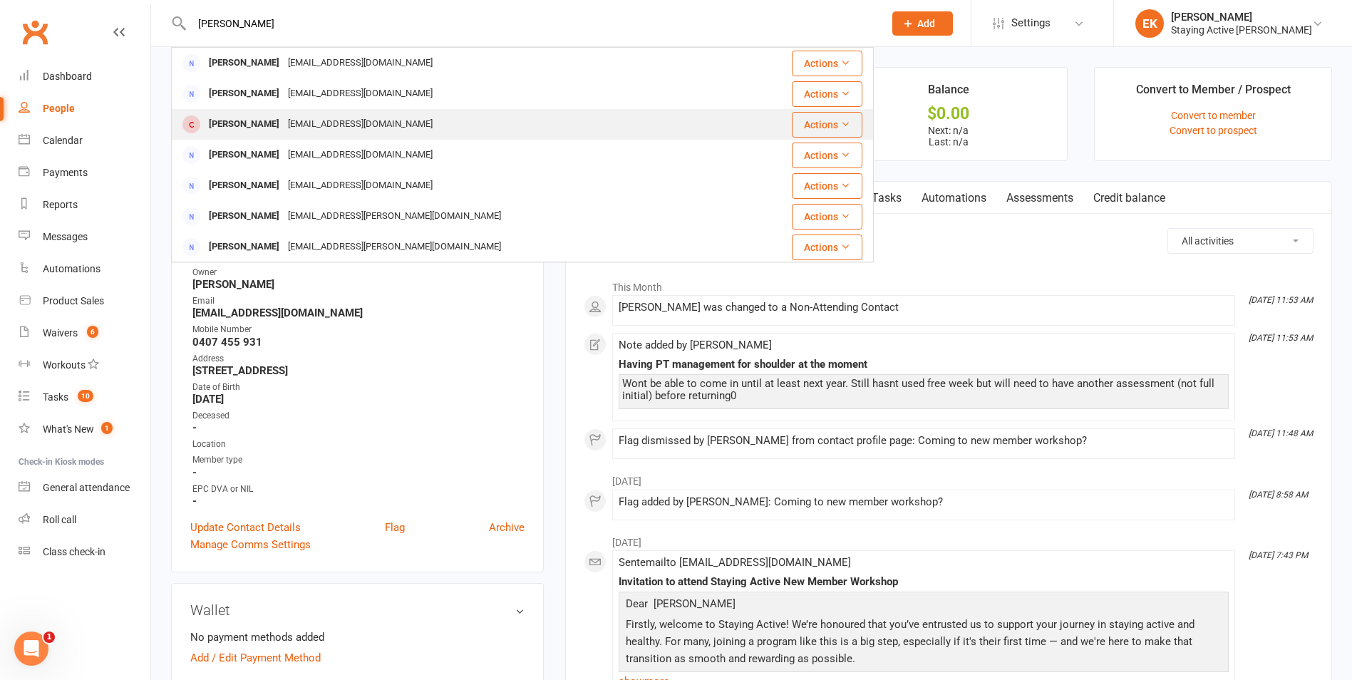
type input "[PERSON_NAME]"
click at [298, 117] on div "[EMAIL_ADDRESS][DOMAIN_NAME]" at bounding box center [360, 124] width 153 height 21
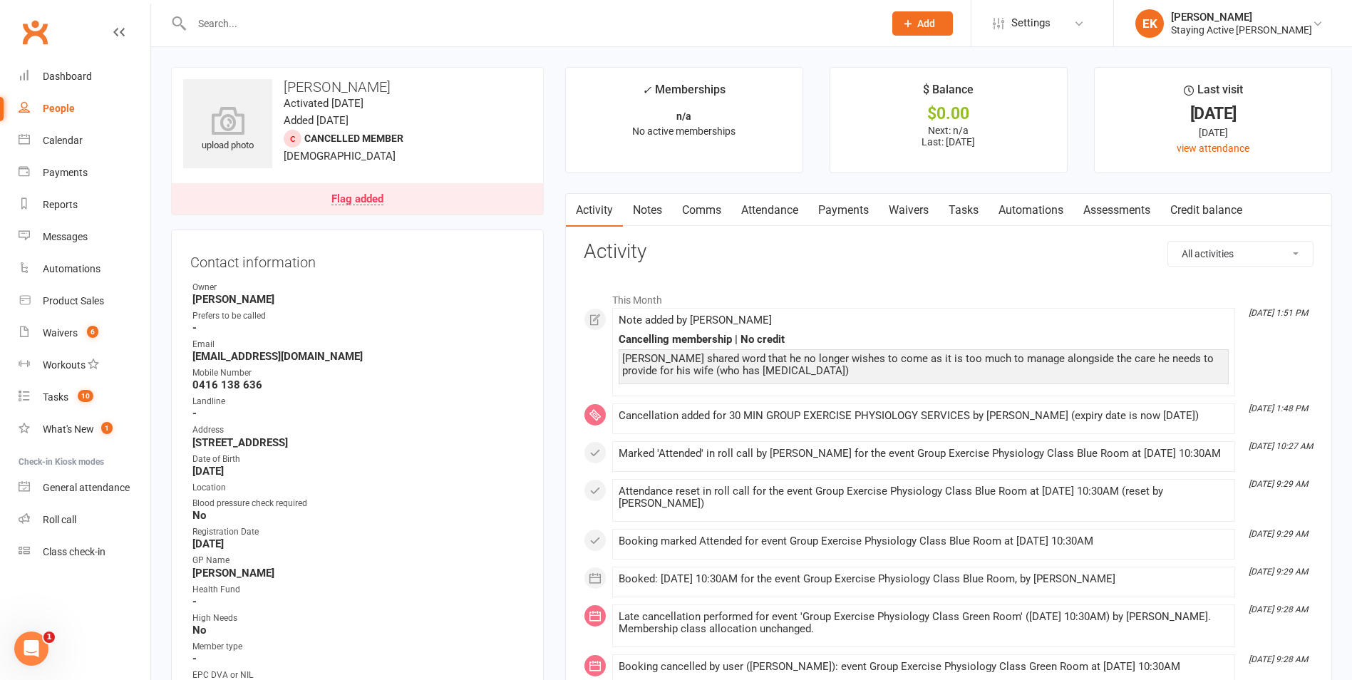
click at [510, 24] on input "text" at bounding box center [530, 24] width 686 height 20
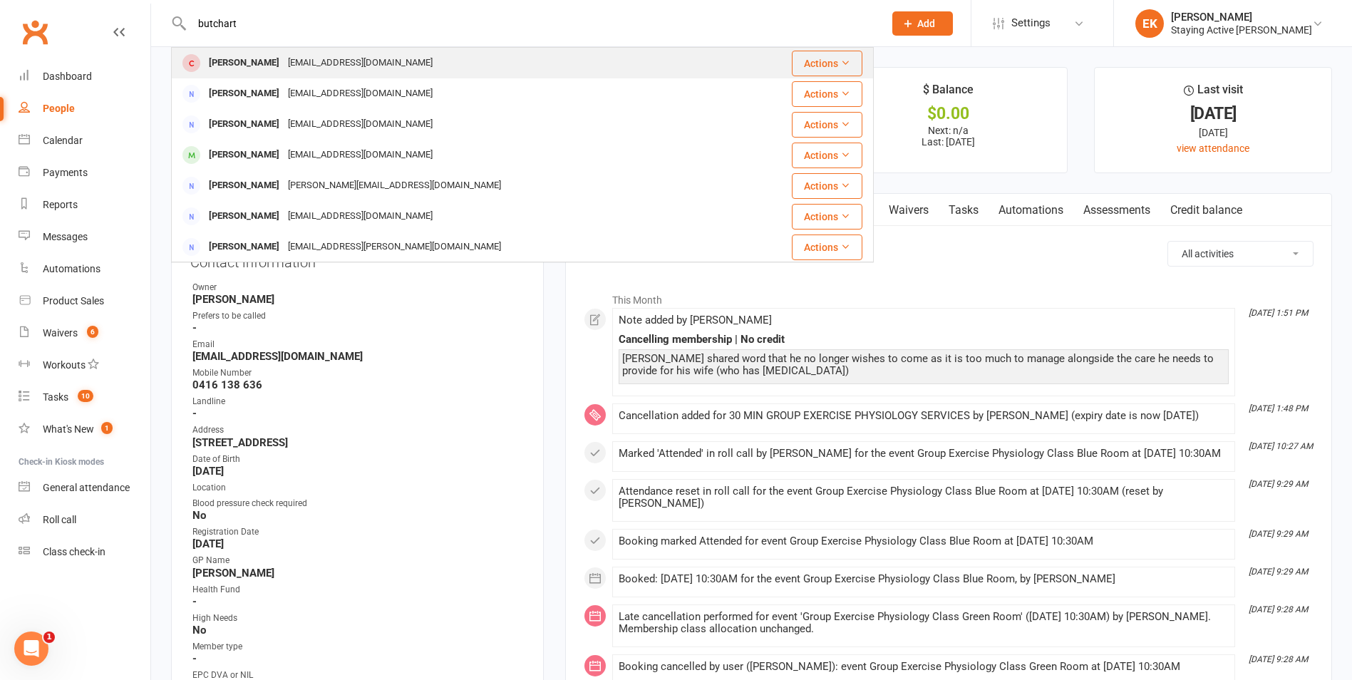
type input "butchart"
click at [358, 51] on div "[PERSON_NAME] [EMAIL_ADDRESS][DOMAIN_NAME]" at bounding box center [463, 62] width 583 height 29
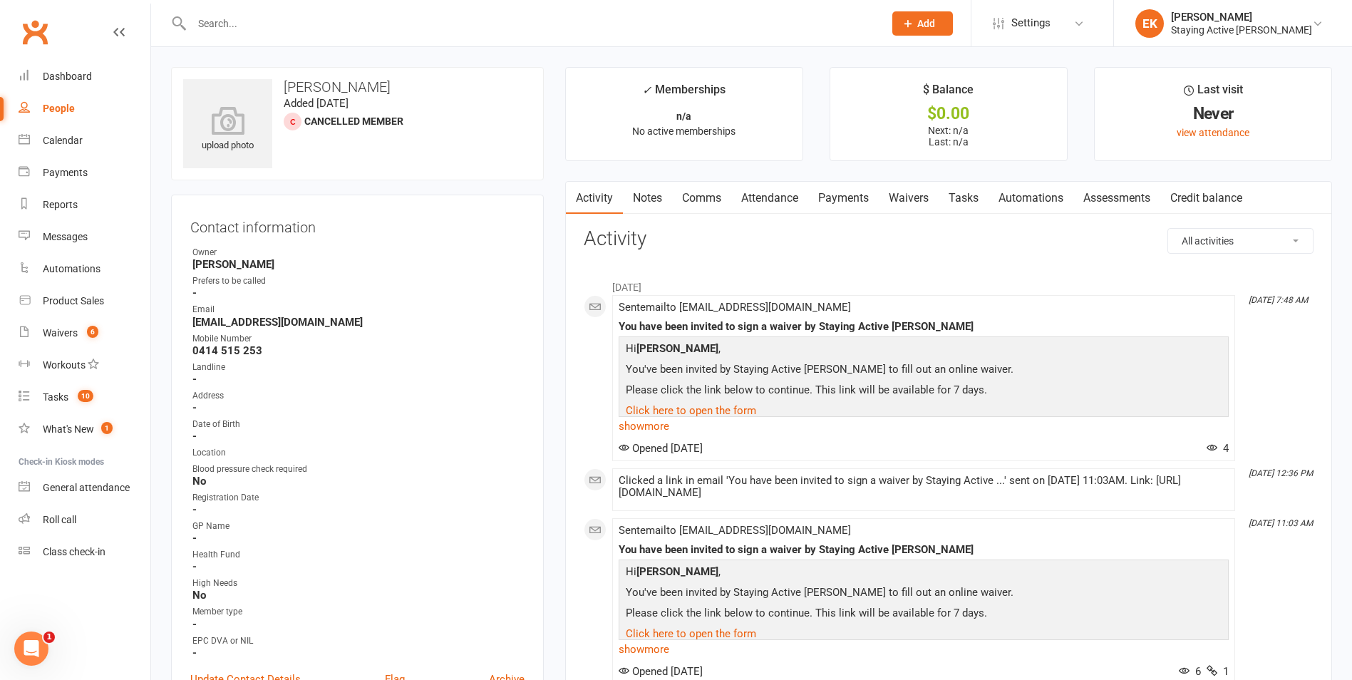
click at [652, 197] on link "Notes" at bounding box center [647, 198] width 49 height 33
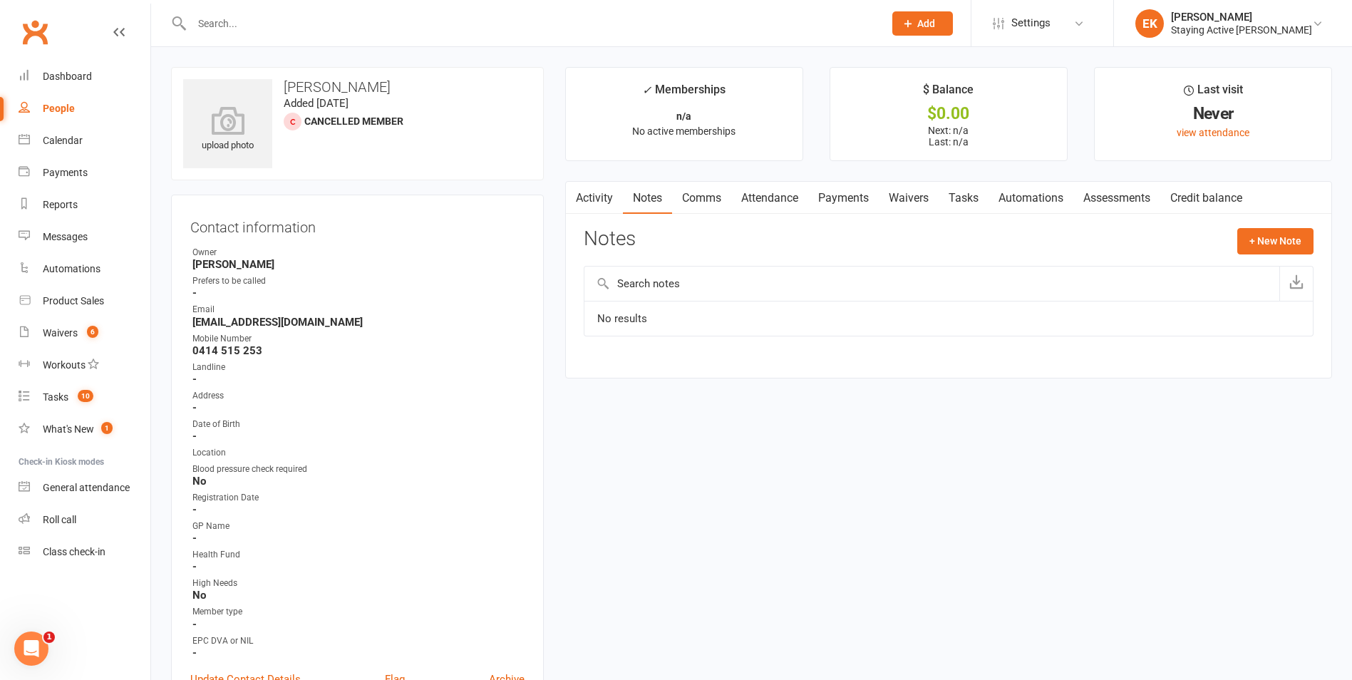
click at [385, 23] on input "text" at bounding box center [530, 24] width 686 height 20
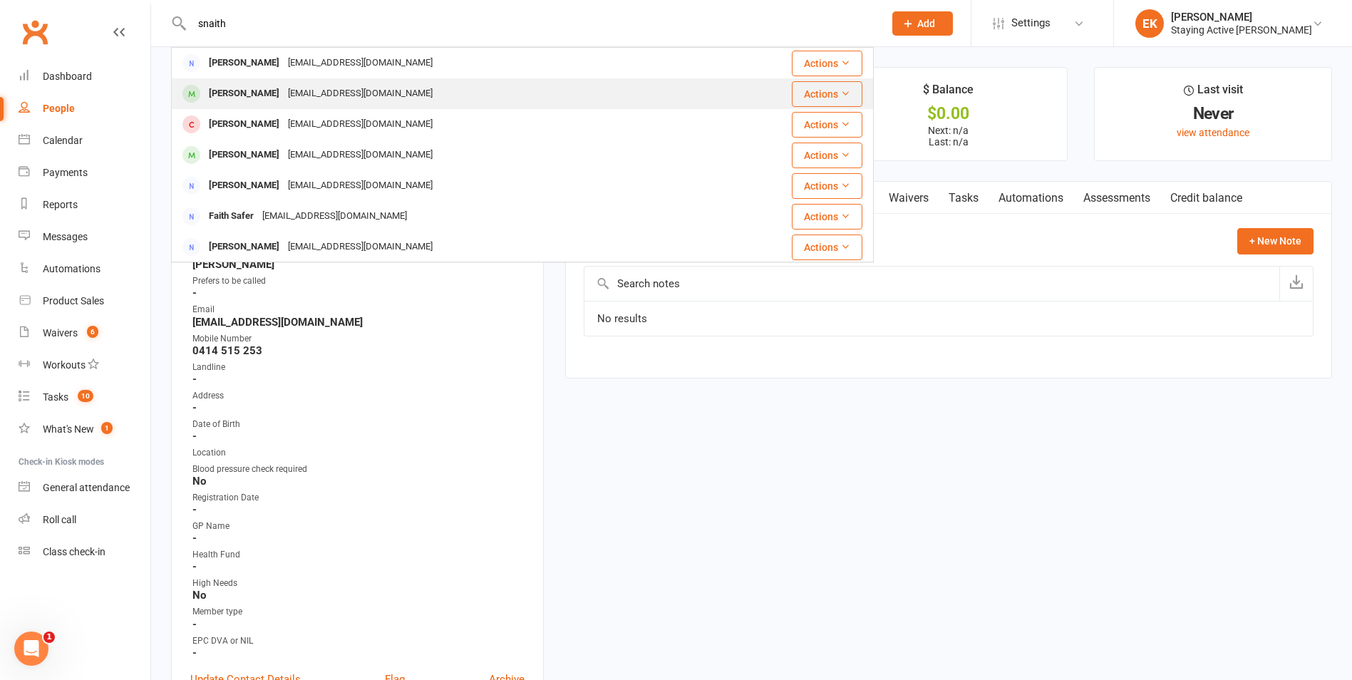
type input "snaith"
click at [308, 86] on div "[EMAIL_ADDRESS][DOMAIN_NAME]" at bounding box center [360, 93] width 153 height 21
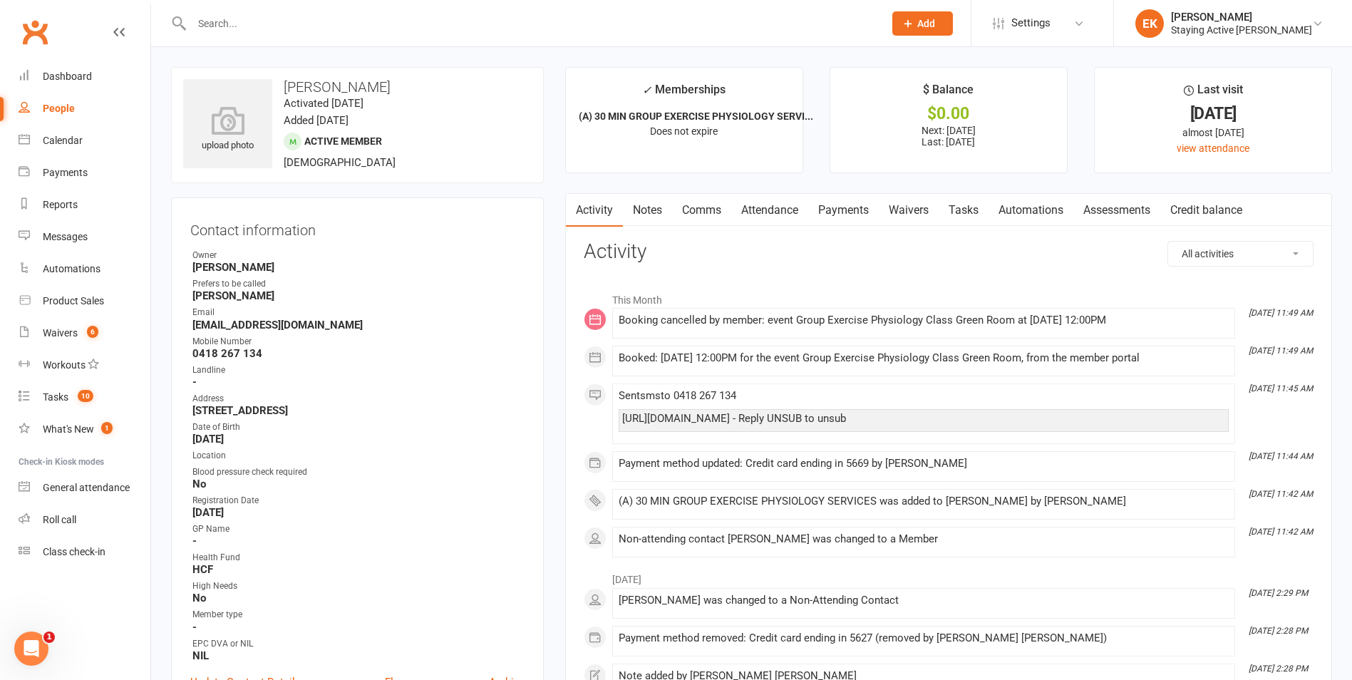
click at [765, 198] on link "Attendance" at bounding box center [769, 210] width 77 height 33
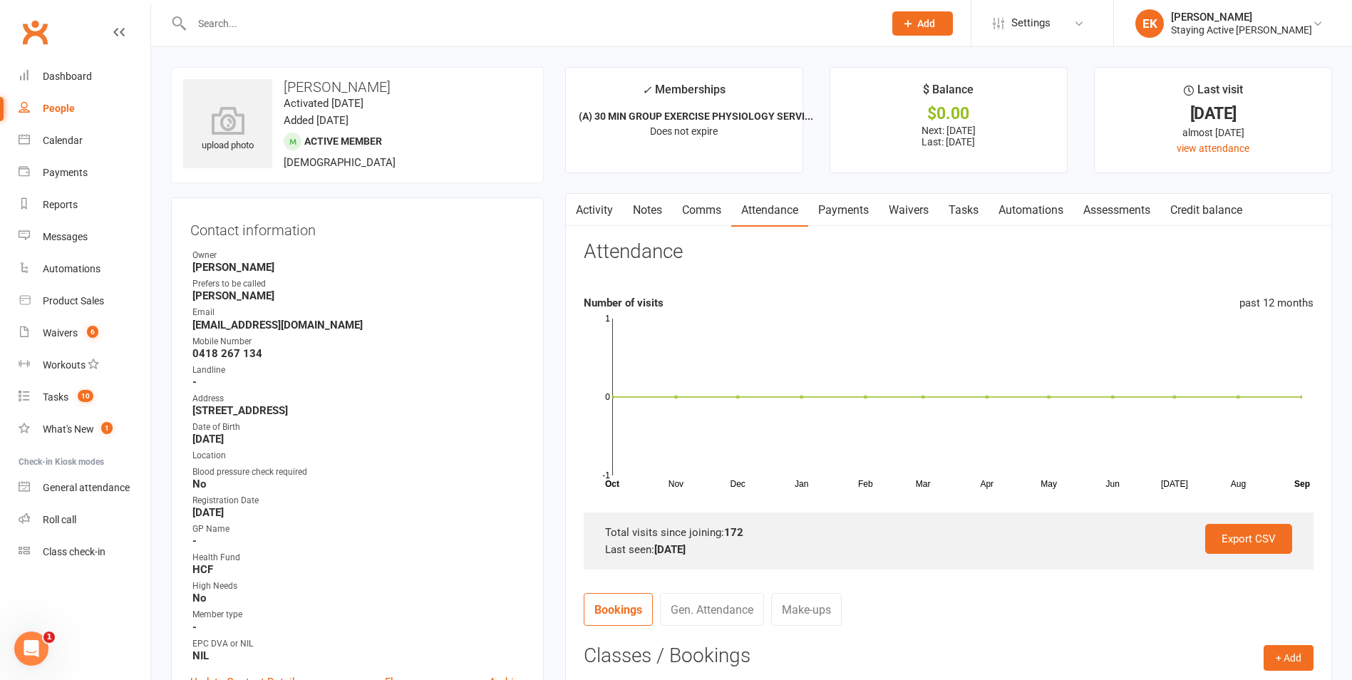
click at [333, 23] on input "text" at bounding box center [530, 24] width 686 height 20
click at [572, 24] on input "text" at bounding box center [530, 24] width 686 height 20
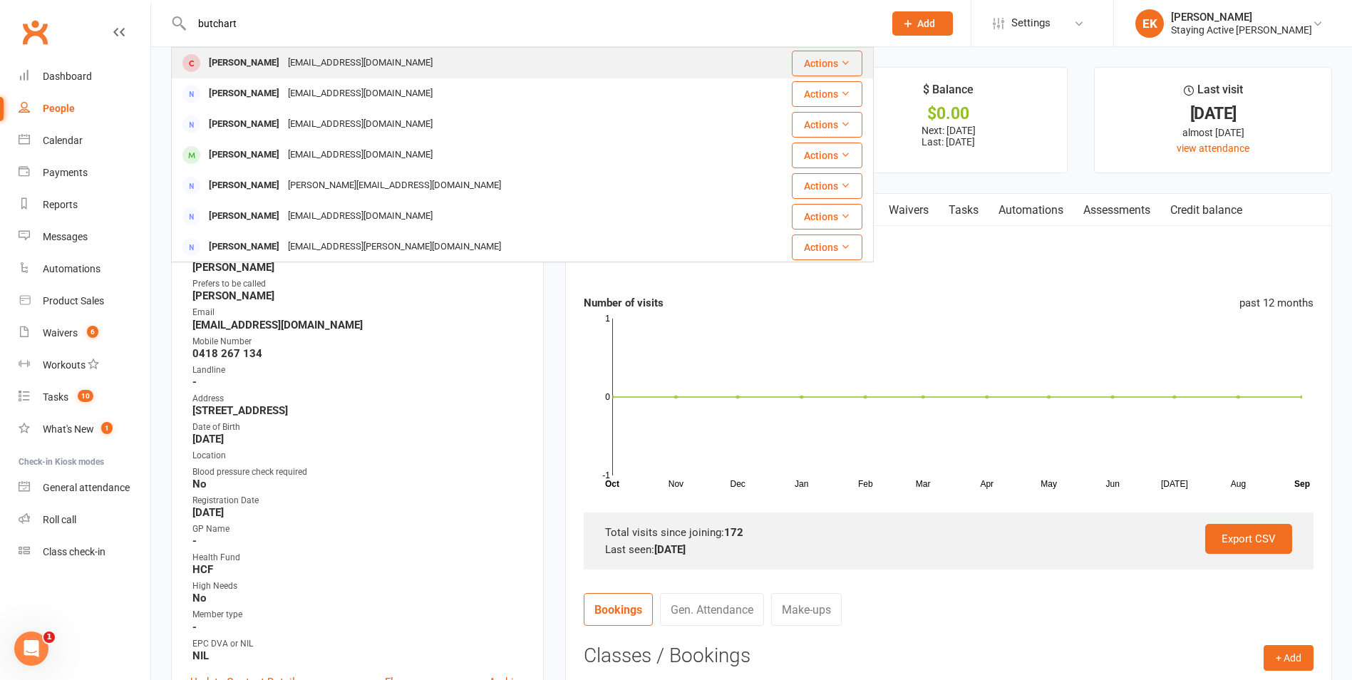
type input "butchart"
click at [426, 53] on div "[PERSON_NAME] [EMAIL_ADDRESS][DOMAIN_NAME]" at bounding box center [463, 62] width 583 height 29
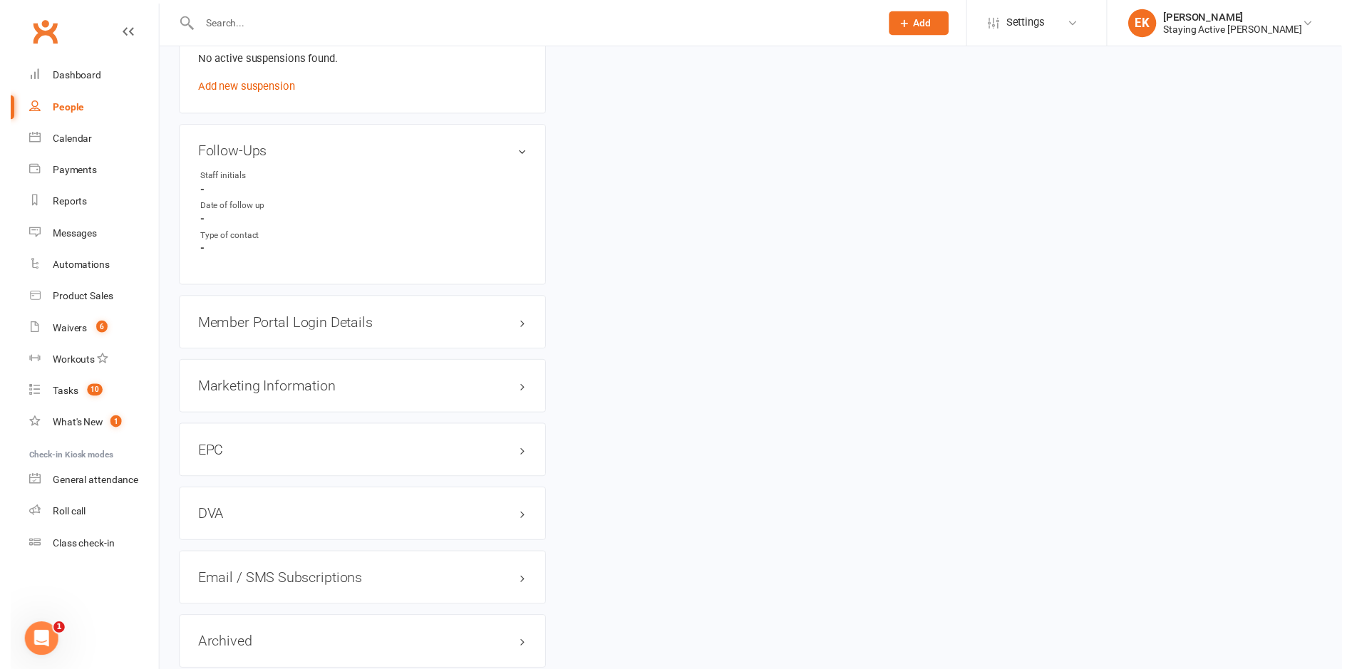
scroll to position [1237, 0]
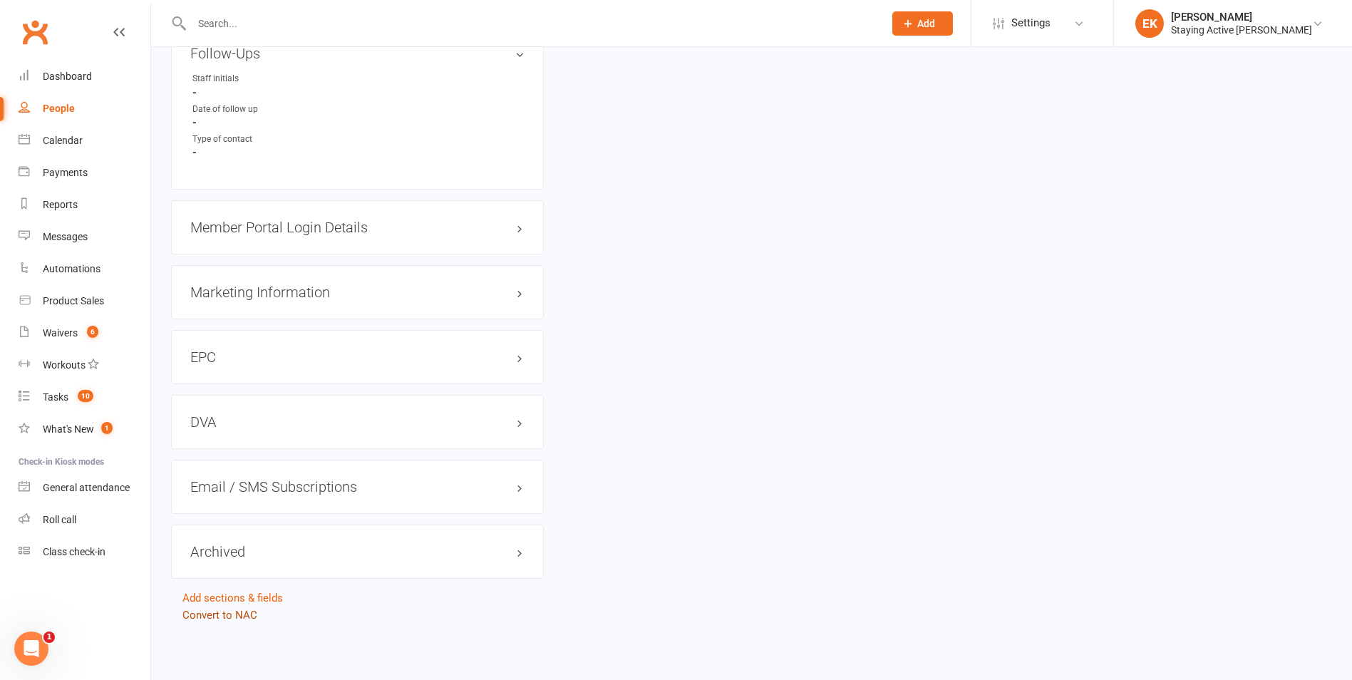
click at [219, 619] on link "Convert to NAC" at bounding box center [219, 615] width 75 height 13
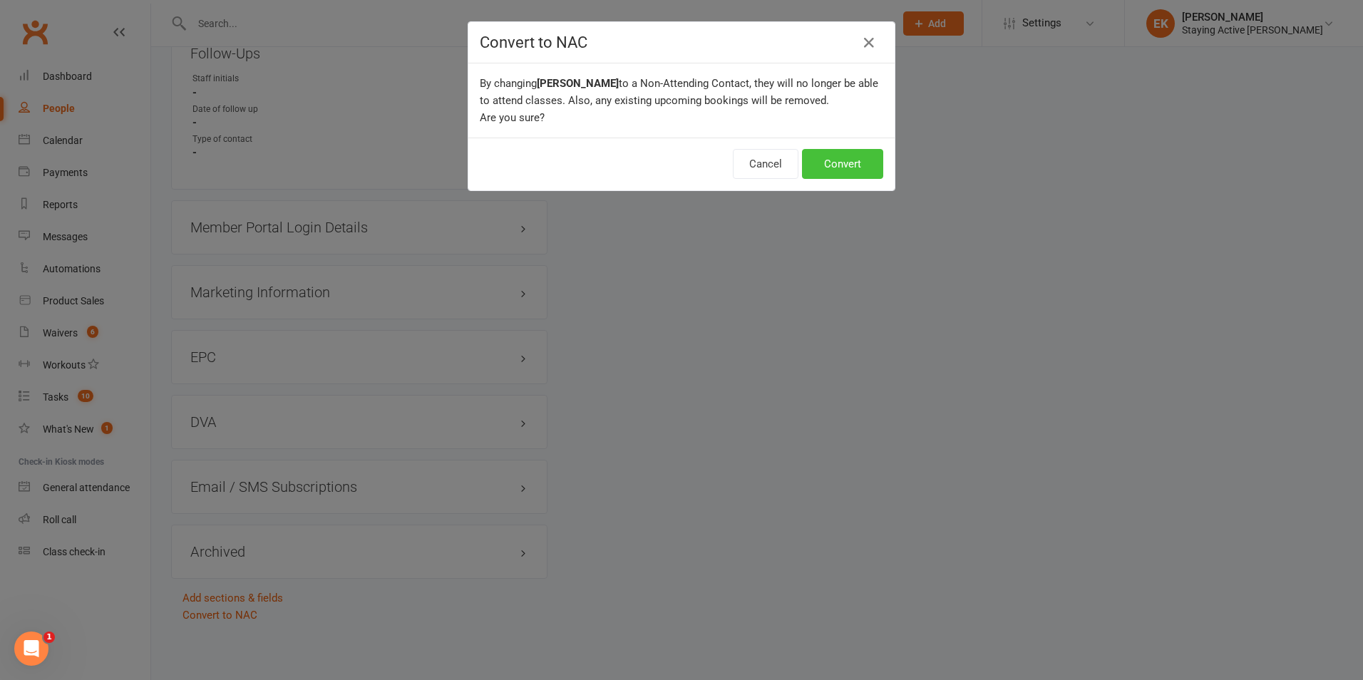
click at [828, 160] on button "Convert" at bounding box center [842, 164] width 81 height 30
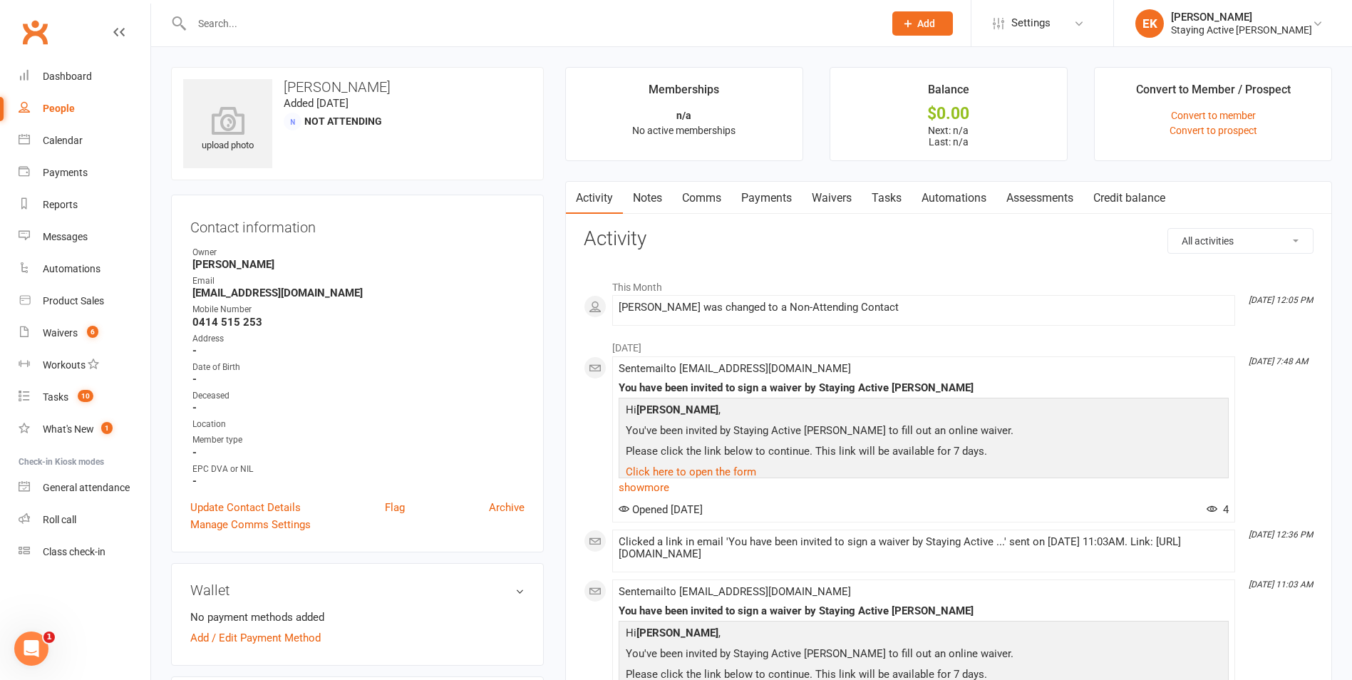
click at [477, 33] on input "text" at bounding box center [530, 24] width 686 height 20
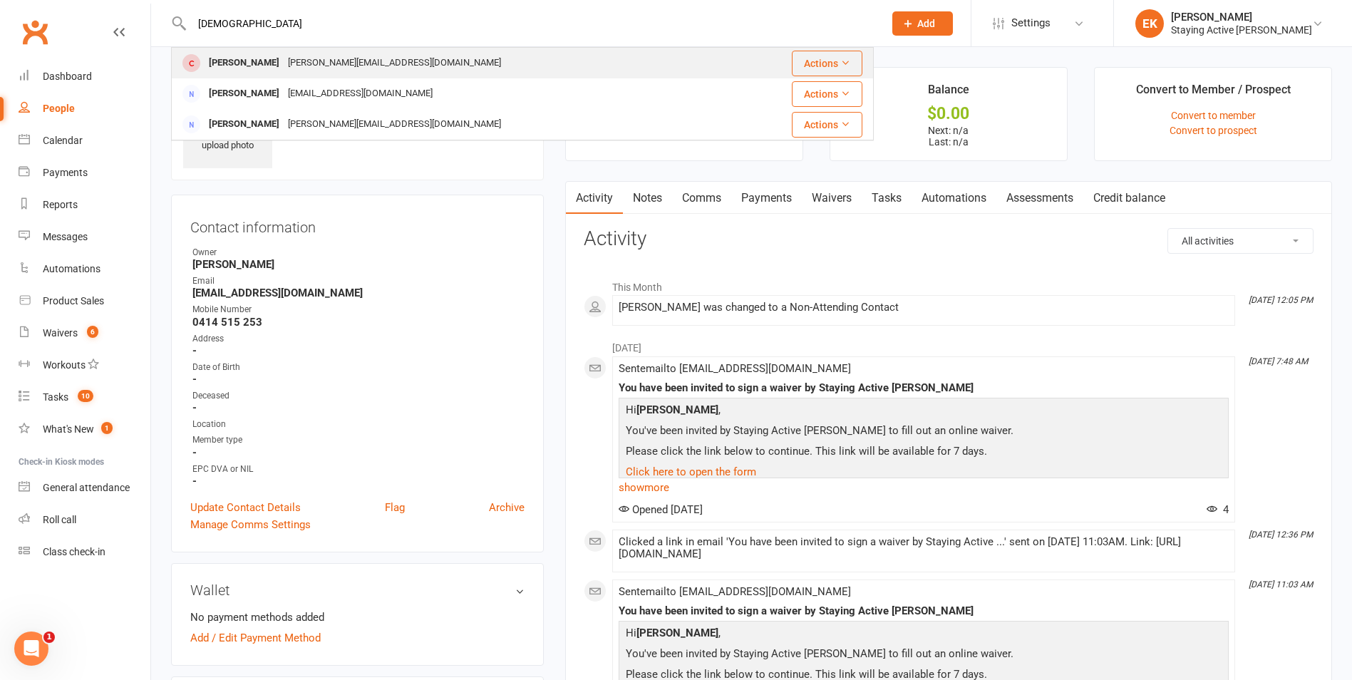
type input "[DEMOGRAPHIC_DATA]"
click at [347, 53] on div "[PERSON_NAME] [PERSON_NAME][EMAIL_ADDRESS][DOMAIN_NAME]" at bounding box center [454, 62] width 564 height 29
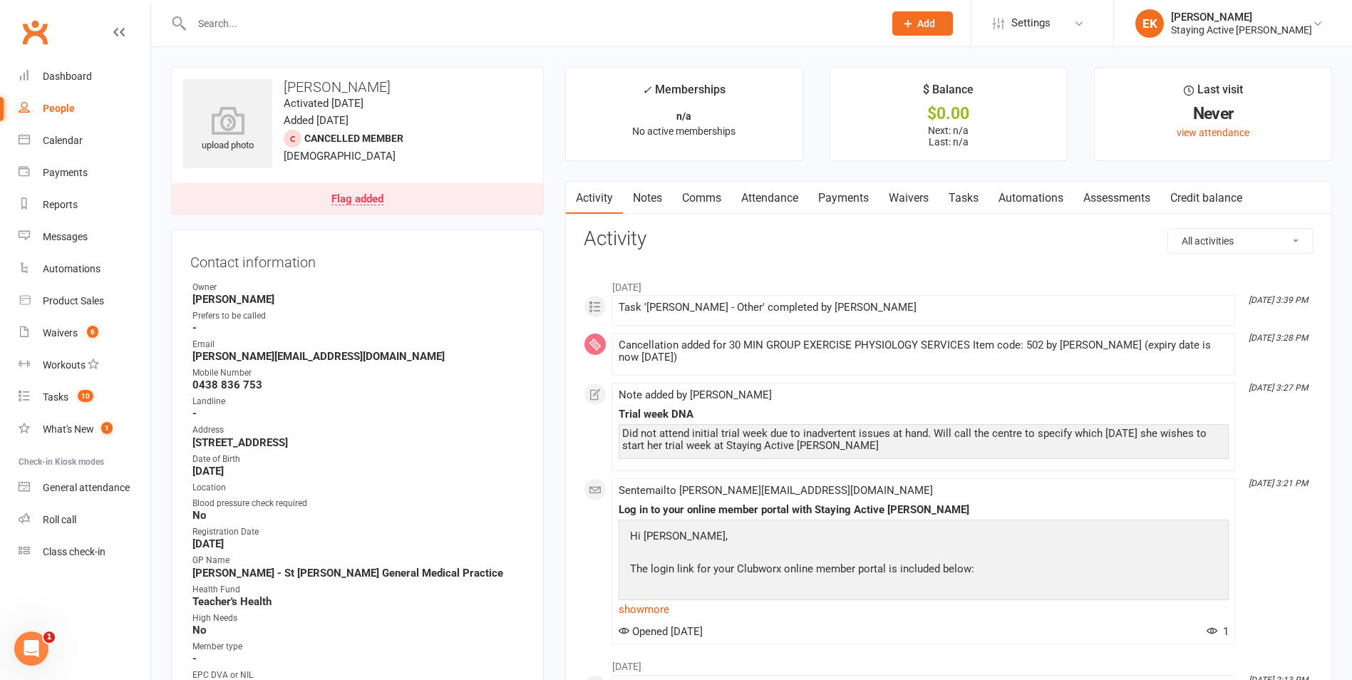
click at [658, 200] on link "Notes" at bounding box center [647, 198] width 49 height 33
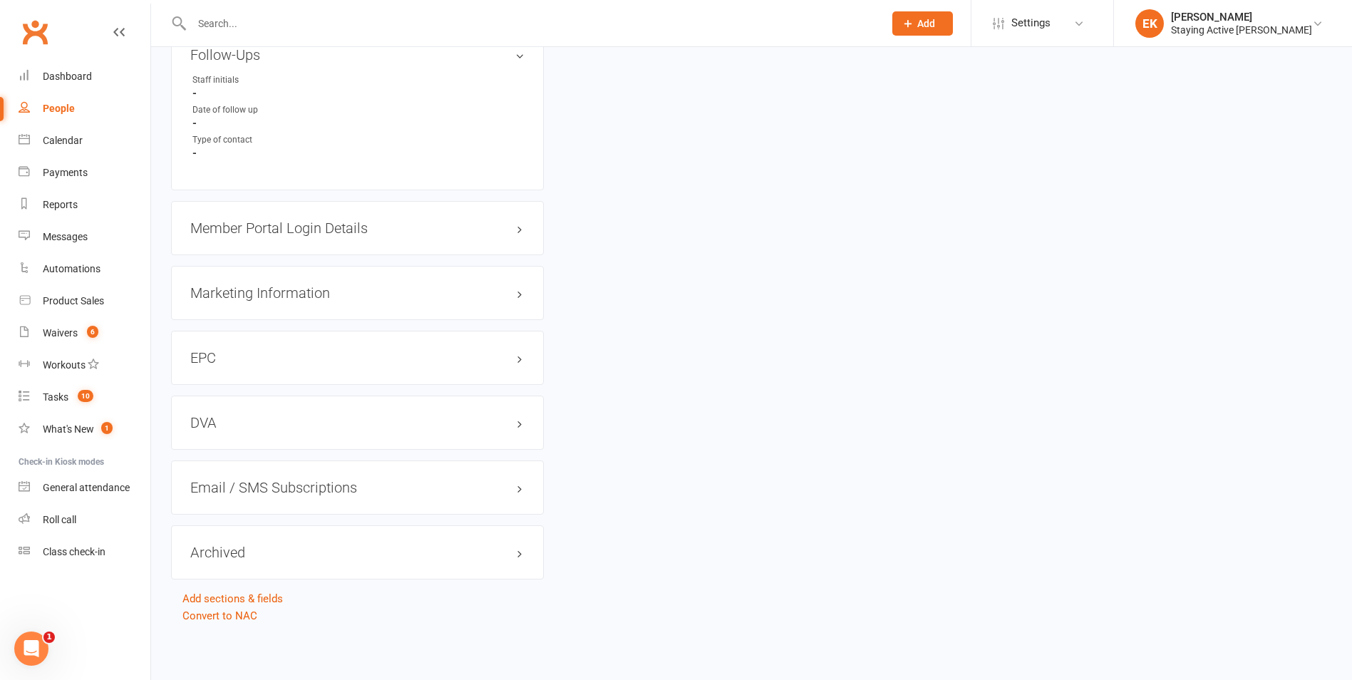
scroll to position [1300, 0]
click at [217, 616] on link "Convert to NAC" at bounding box center [219, 615] width 75 height 13
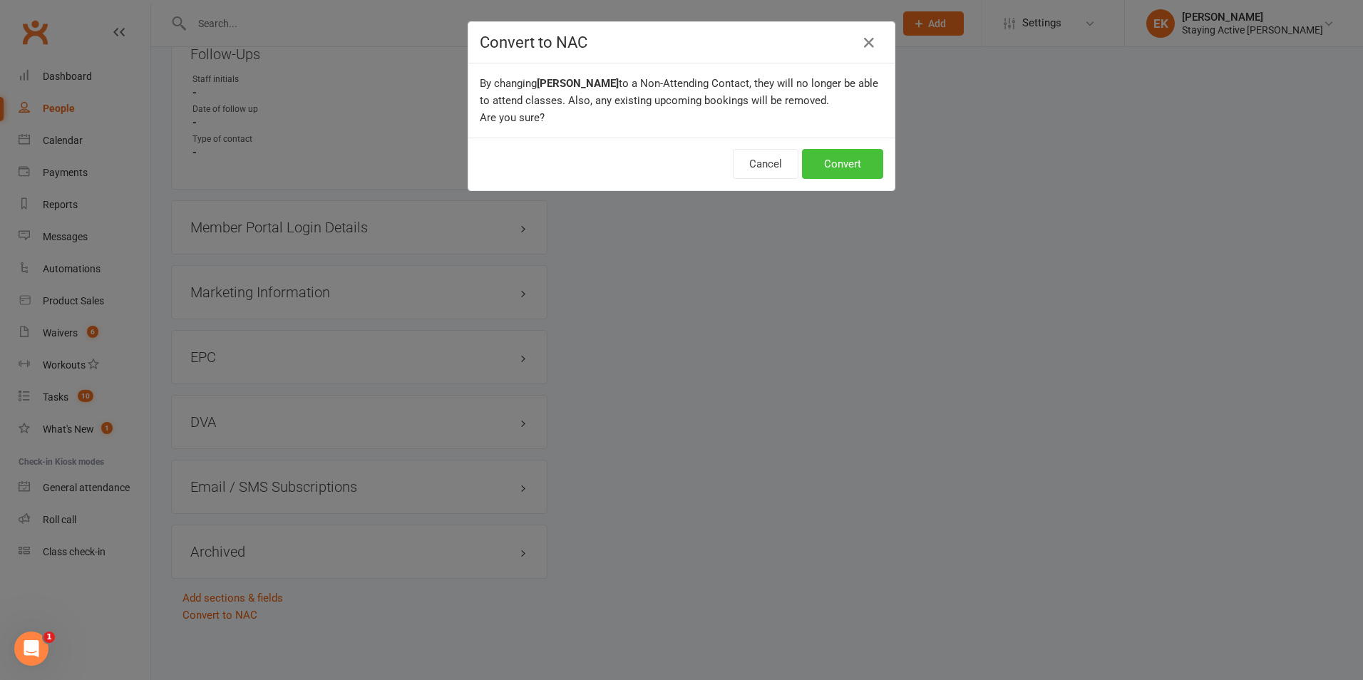
click at [827, 153] on button "Convert" at bounding box center [842, 164] width 81 height 30
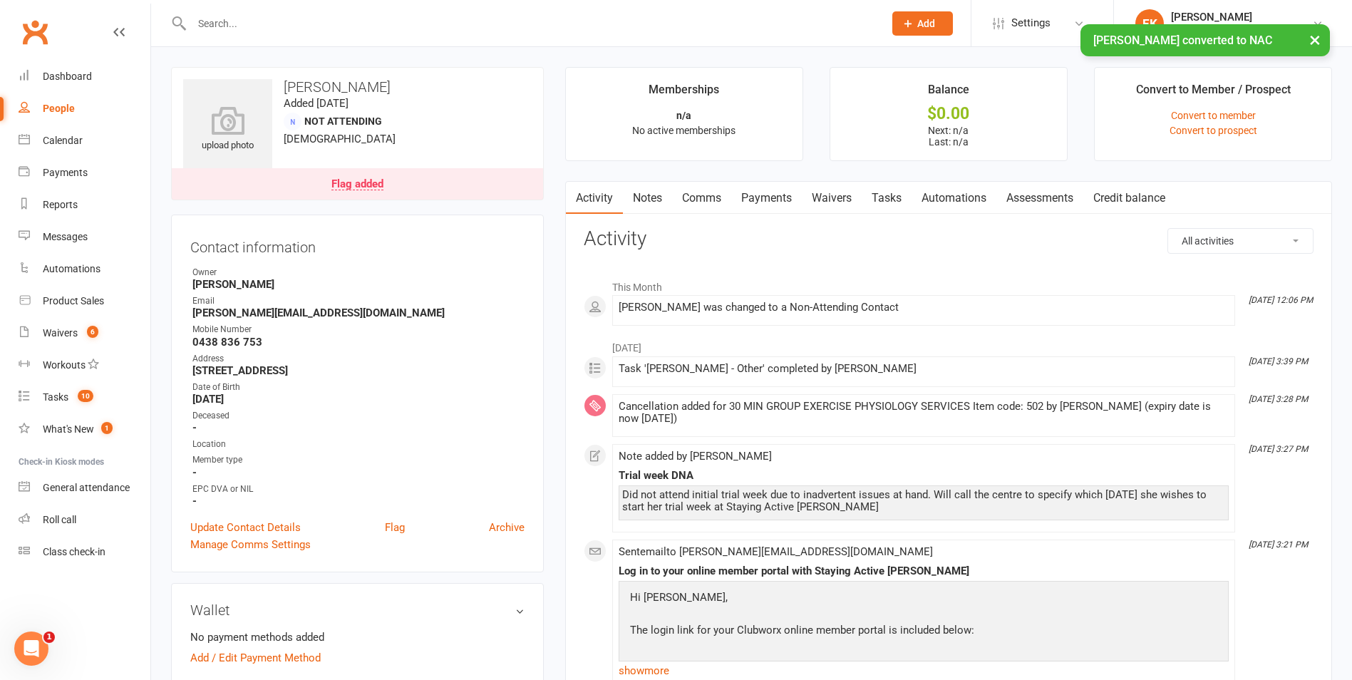
click at [483, 20] on input "text" at bounding box center [530, 24] width 686 height 20
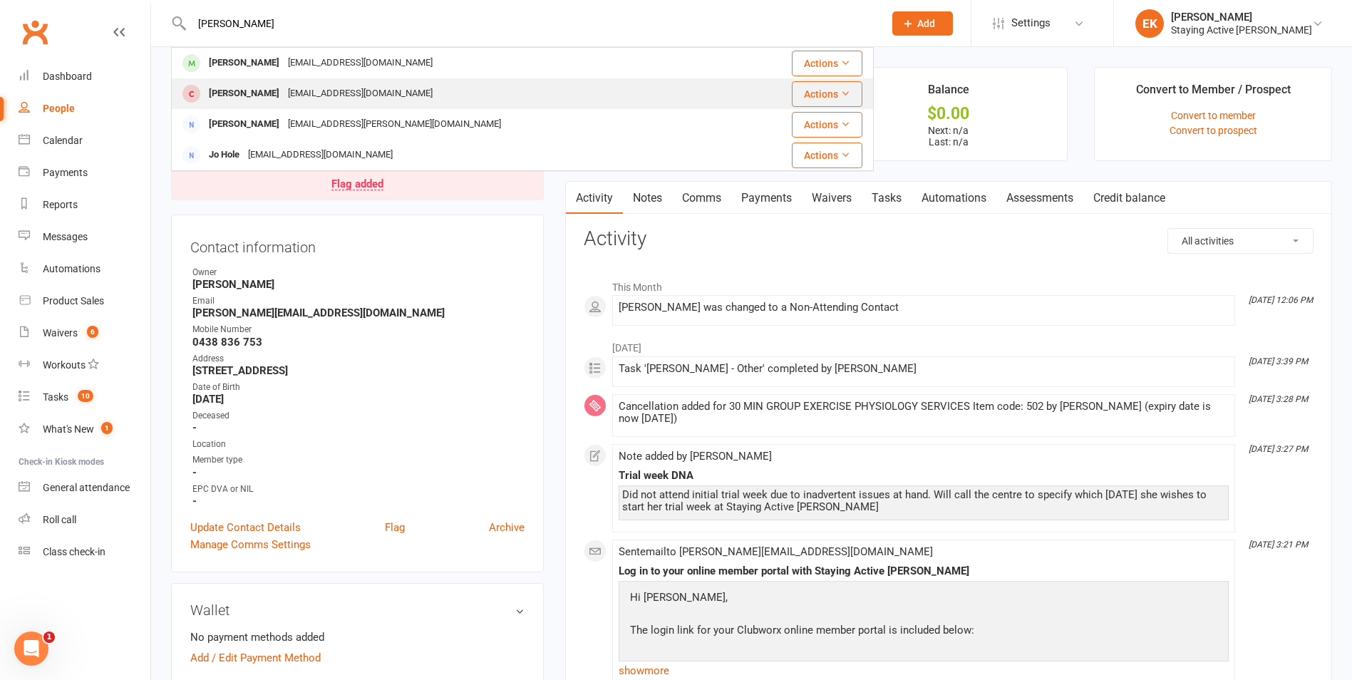
type input "[PERSON_NAME]"
click at [352, 92] on div "[EMAIL_ADDRESS][DOMAIN_NAME]" at bounding box center [360, 93] width 153 height 21
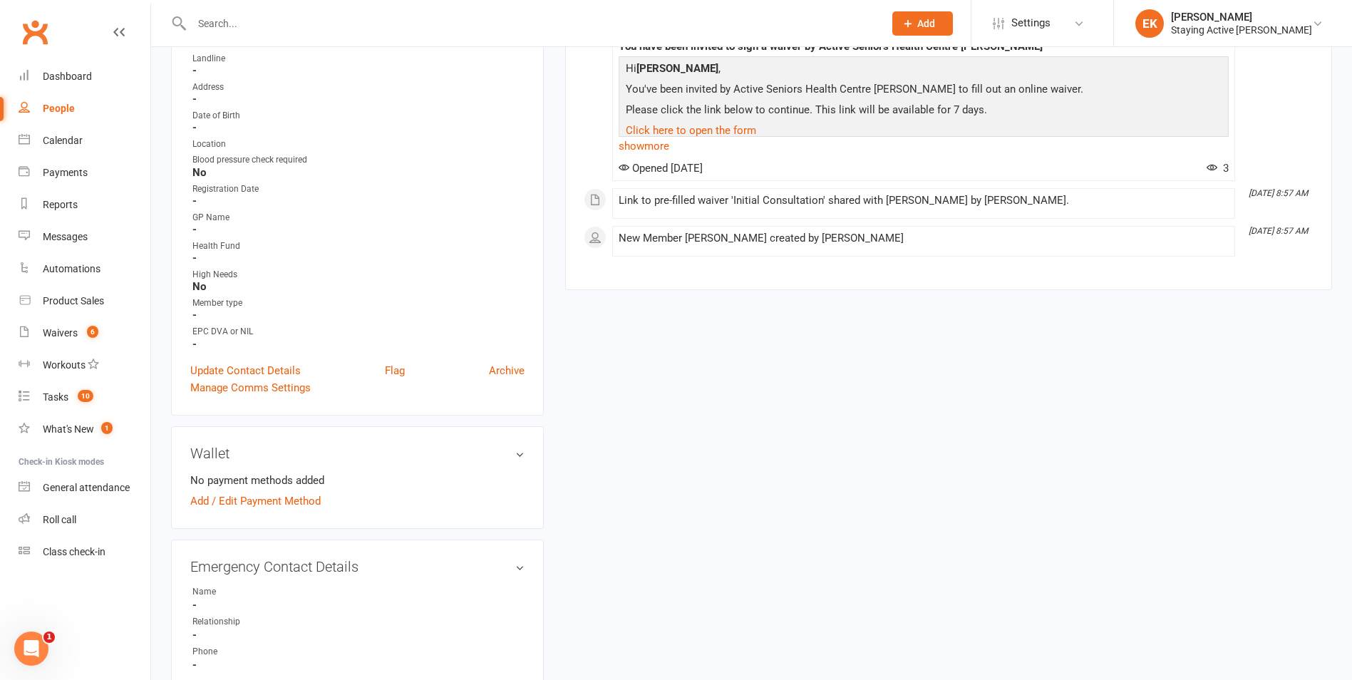
scroll to position [285, 0]
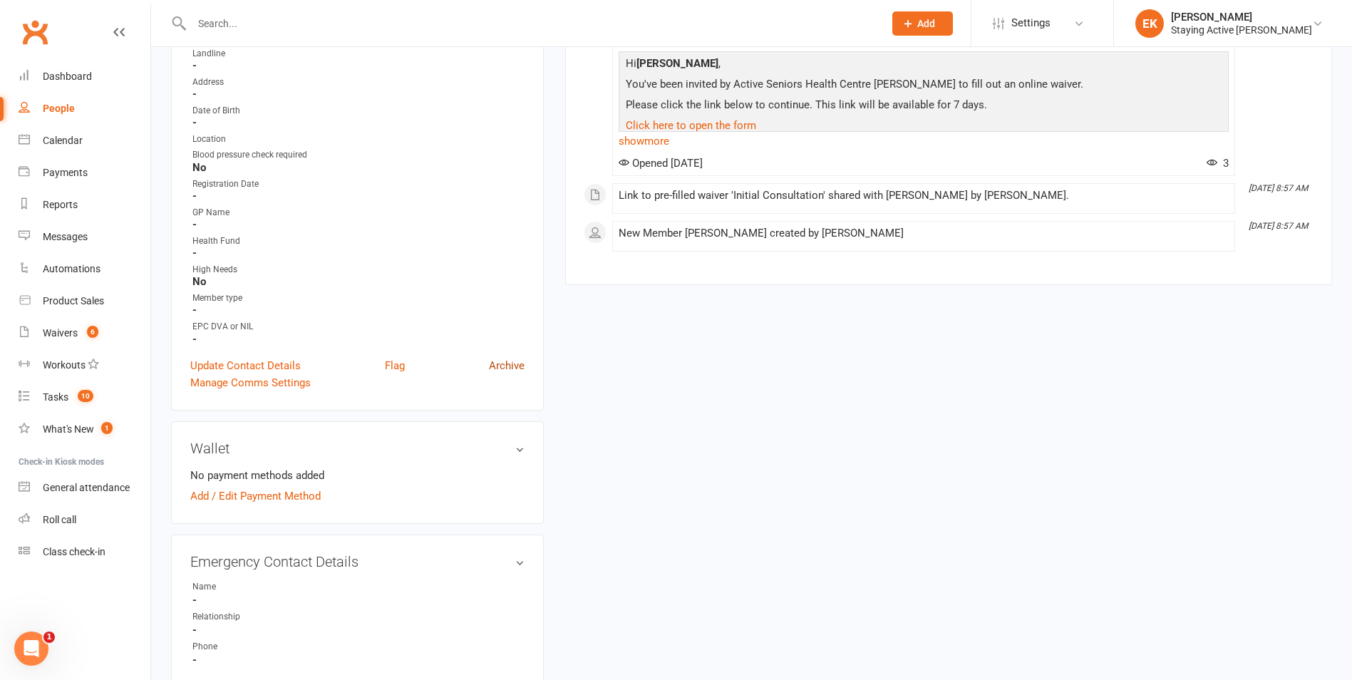
click at [512, 368] on link "Archive" at bounding box center [507, 365] width 36 height 17
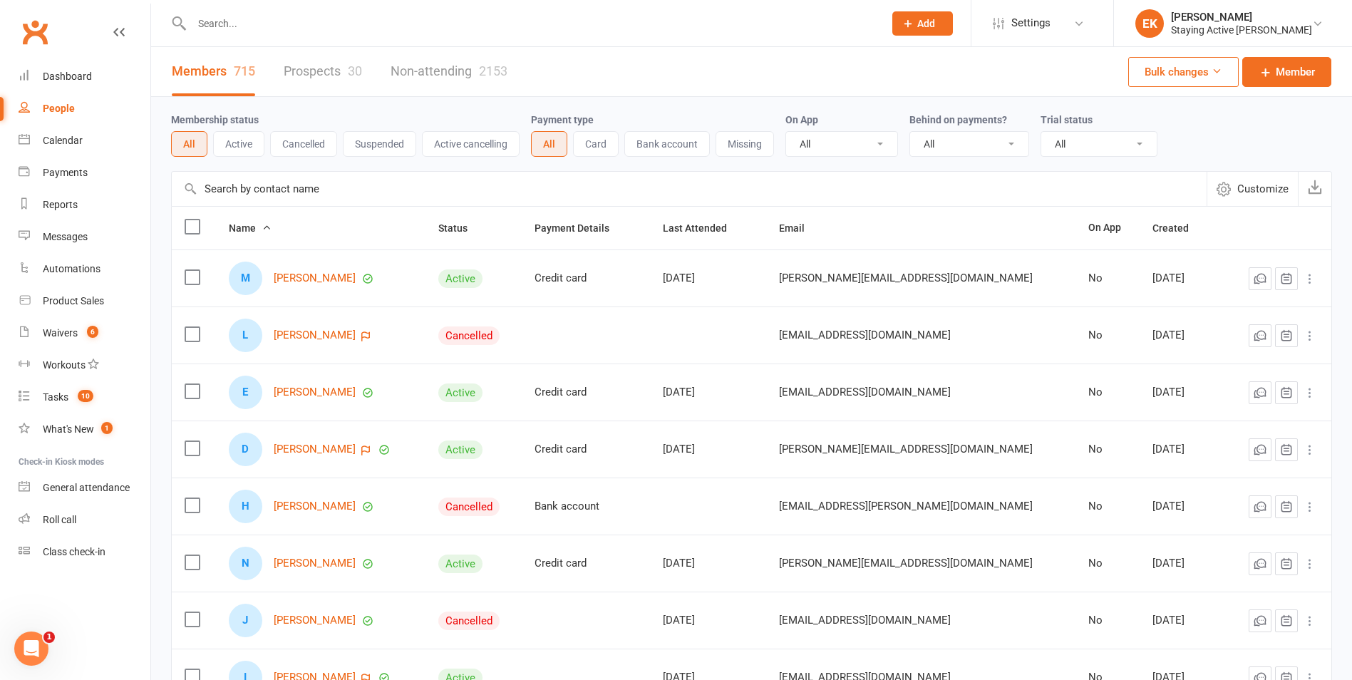
click at [387, 18] on input "text" at bounding box center [530, 24] width 686 height 20
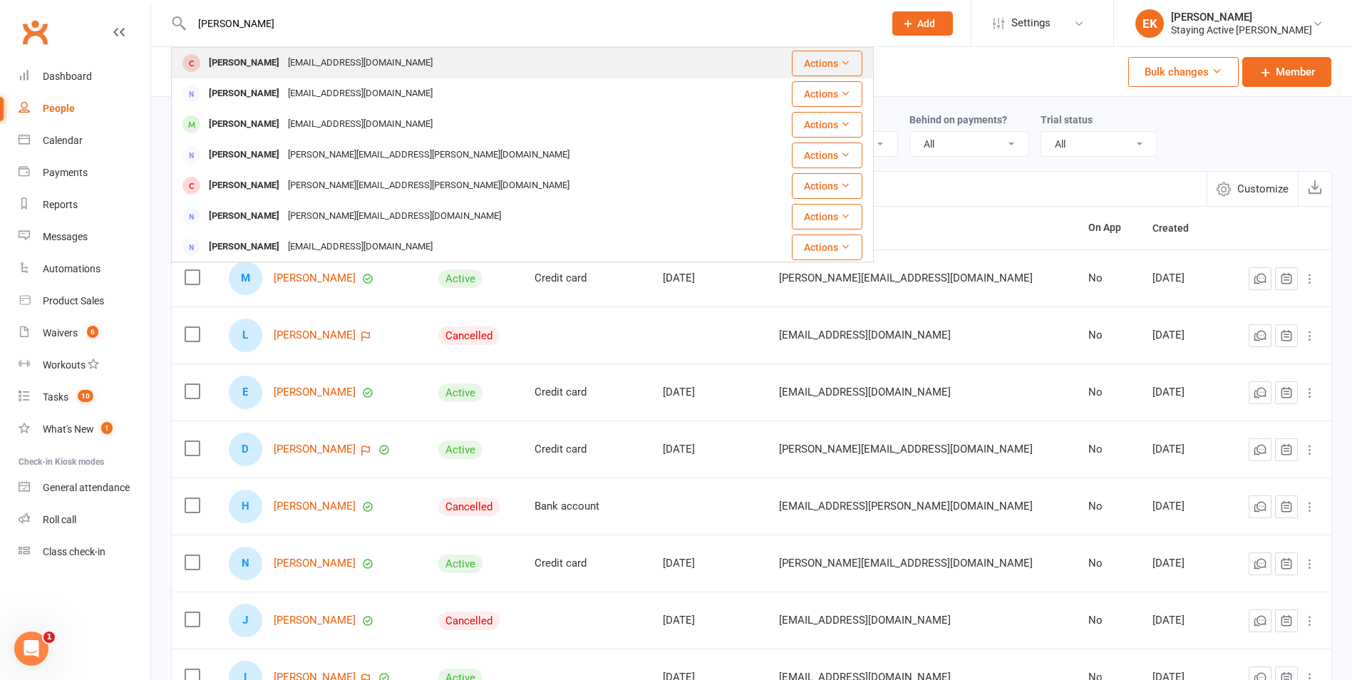
type input "[PERSON_NAME]"
click at [346, 71] on div "[EMAIL_ADDRESS][DOMAIN_NAME]" at bounding box center [360, 63] width 153 height 21
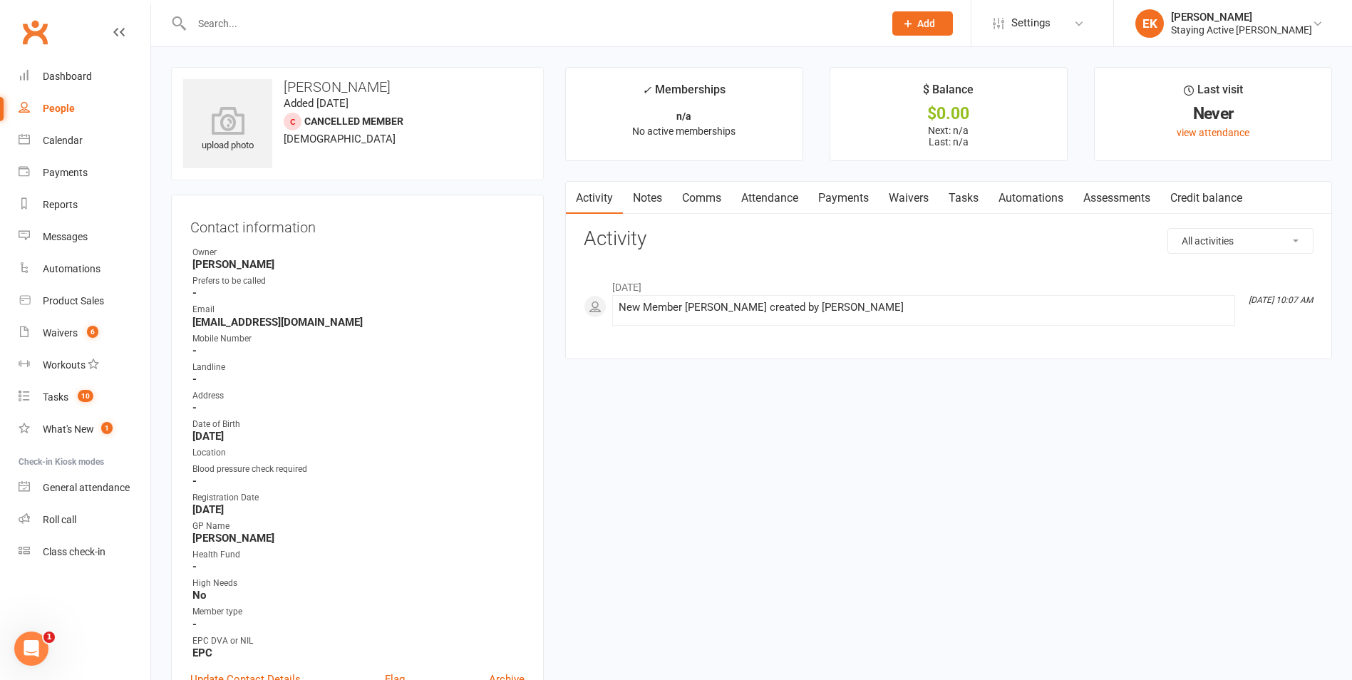
click at [639, 202] on link "Notes" at bounding box center [647, 198] width 49 height 33
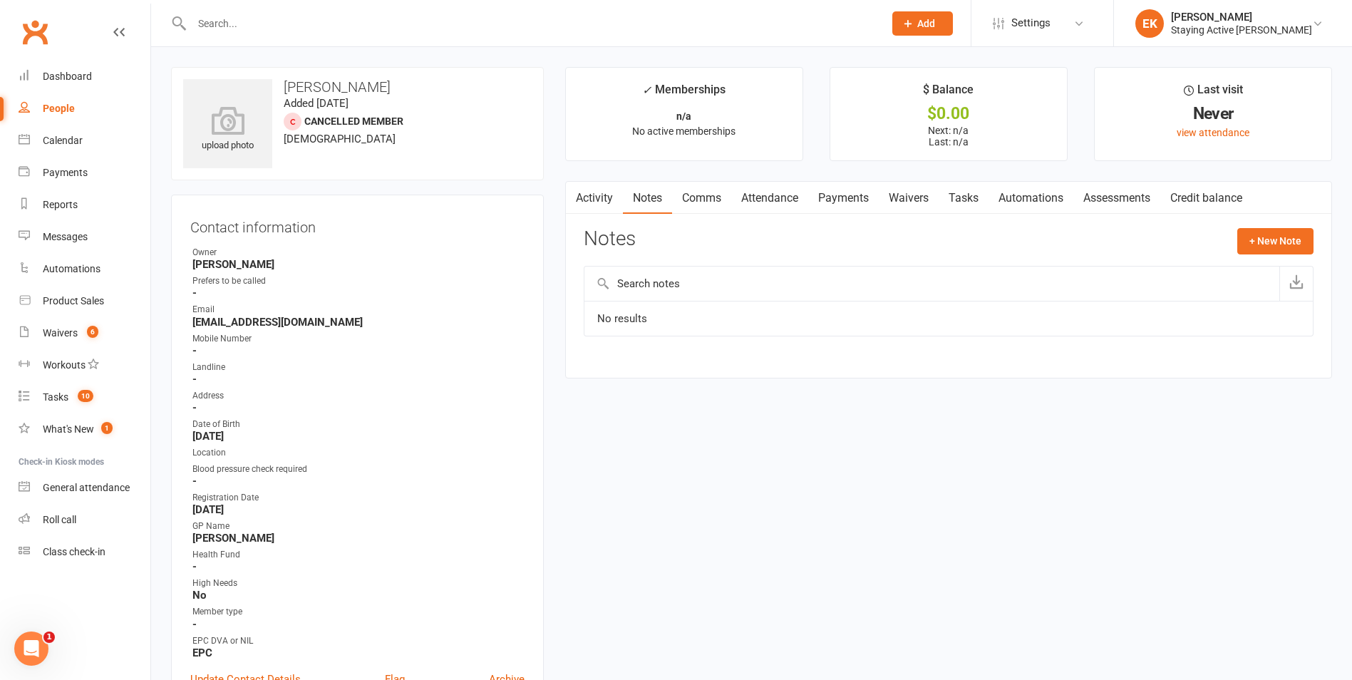
click at [604, 202] on link "Activity" at bounding box center [594, 198] width 57 height 33
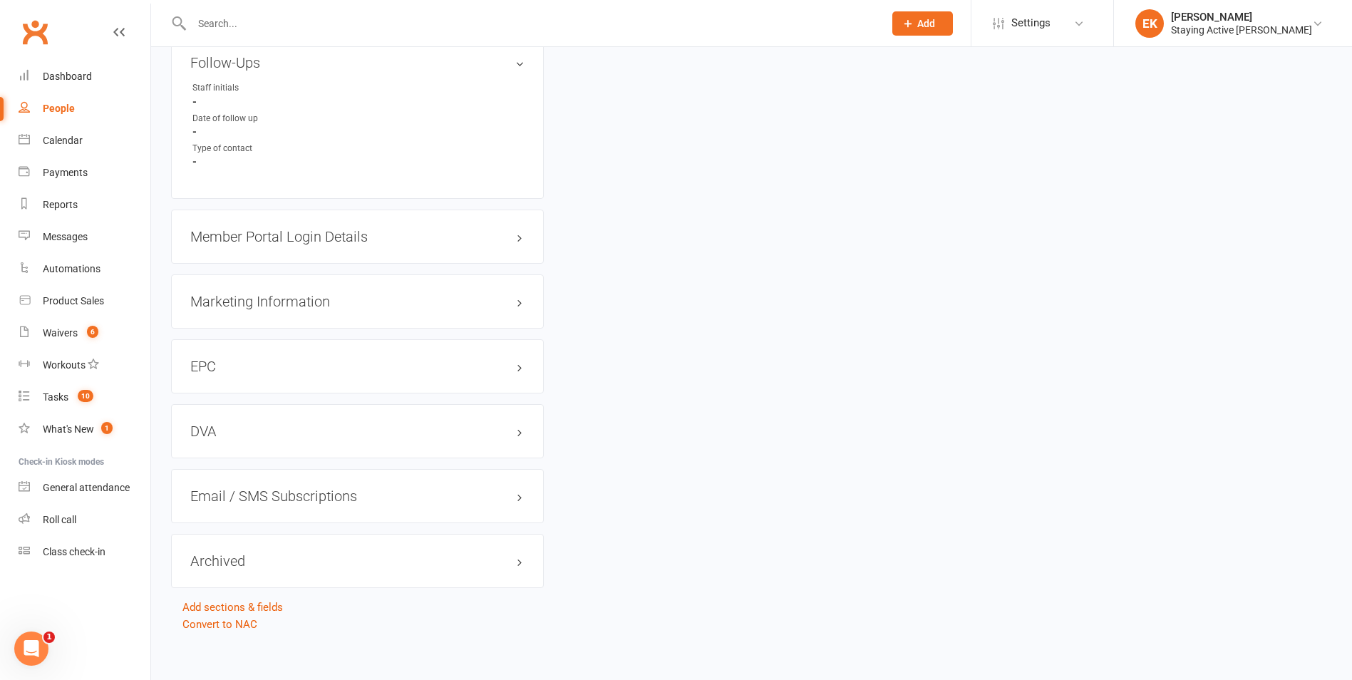
scroll to position [1237, 0]
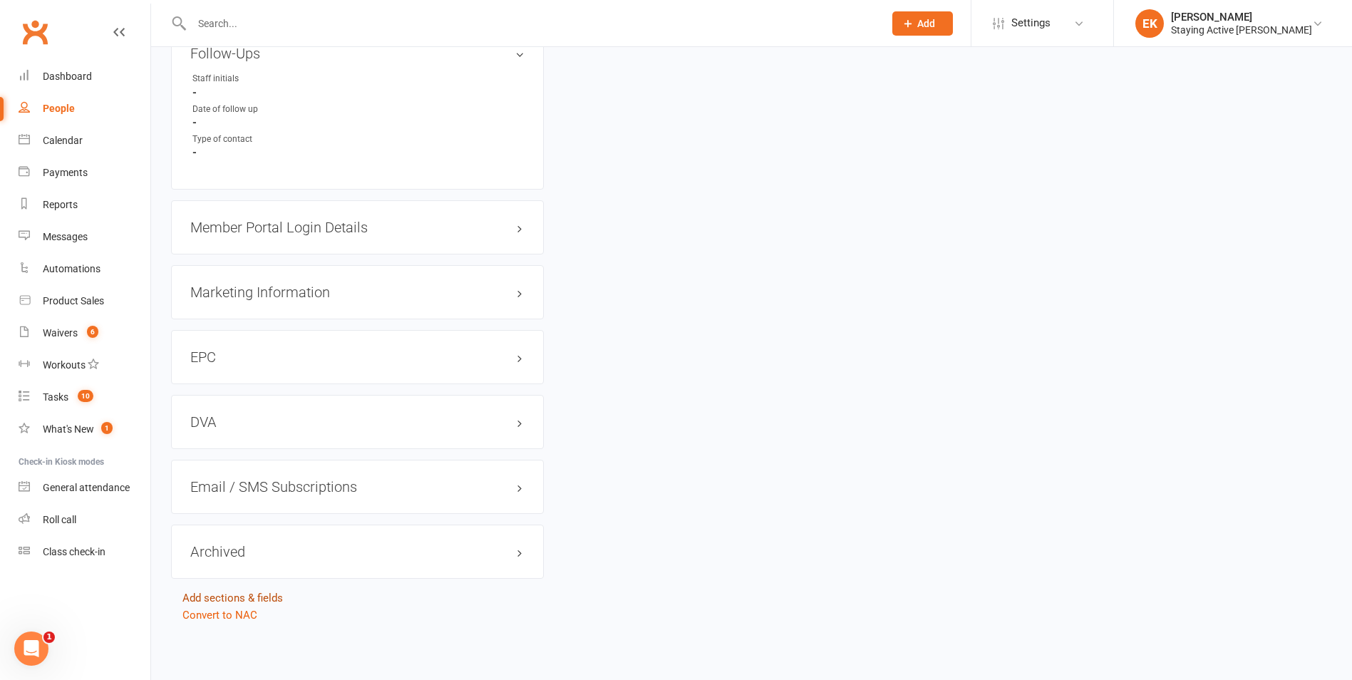
click at [222, 601] on link "Add sections & fields" at bounding box center [232, 597] width 100 height 13
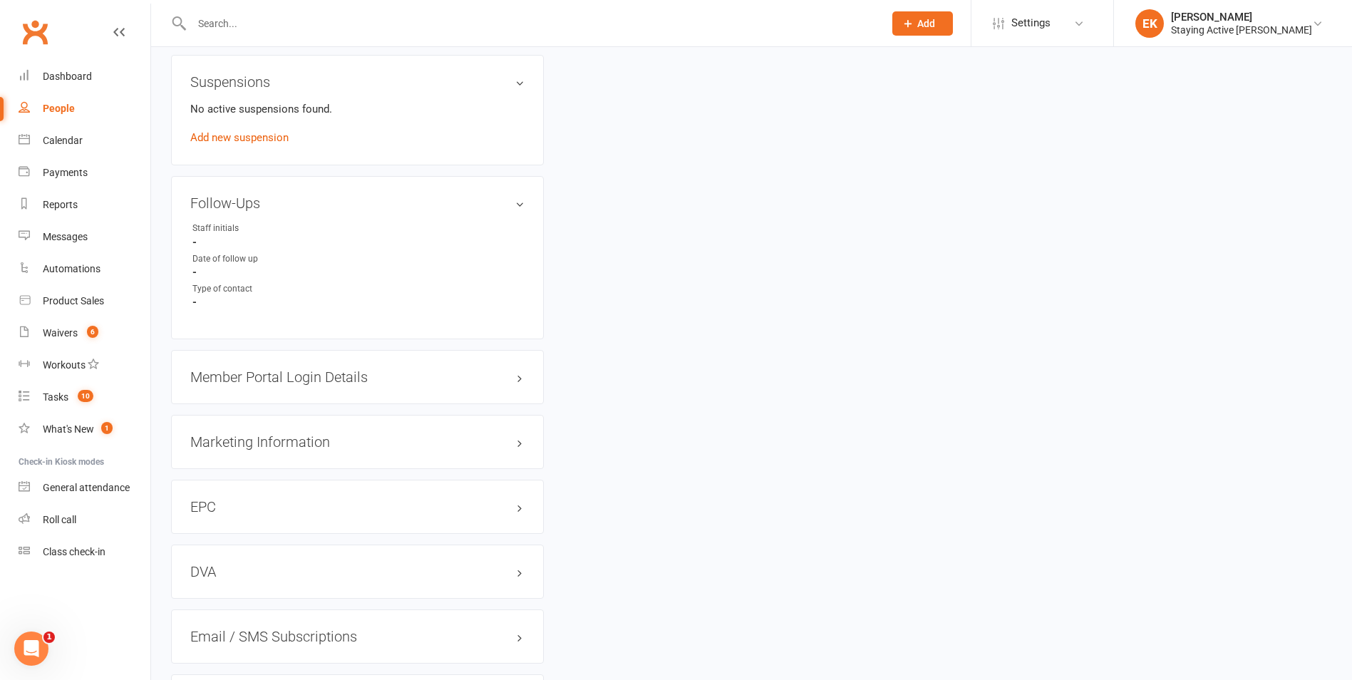
scroll to position [1237, 0]
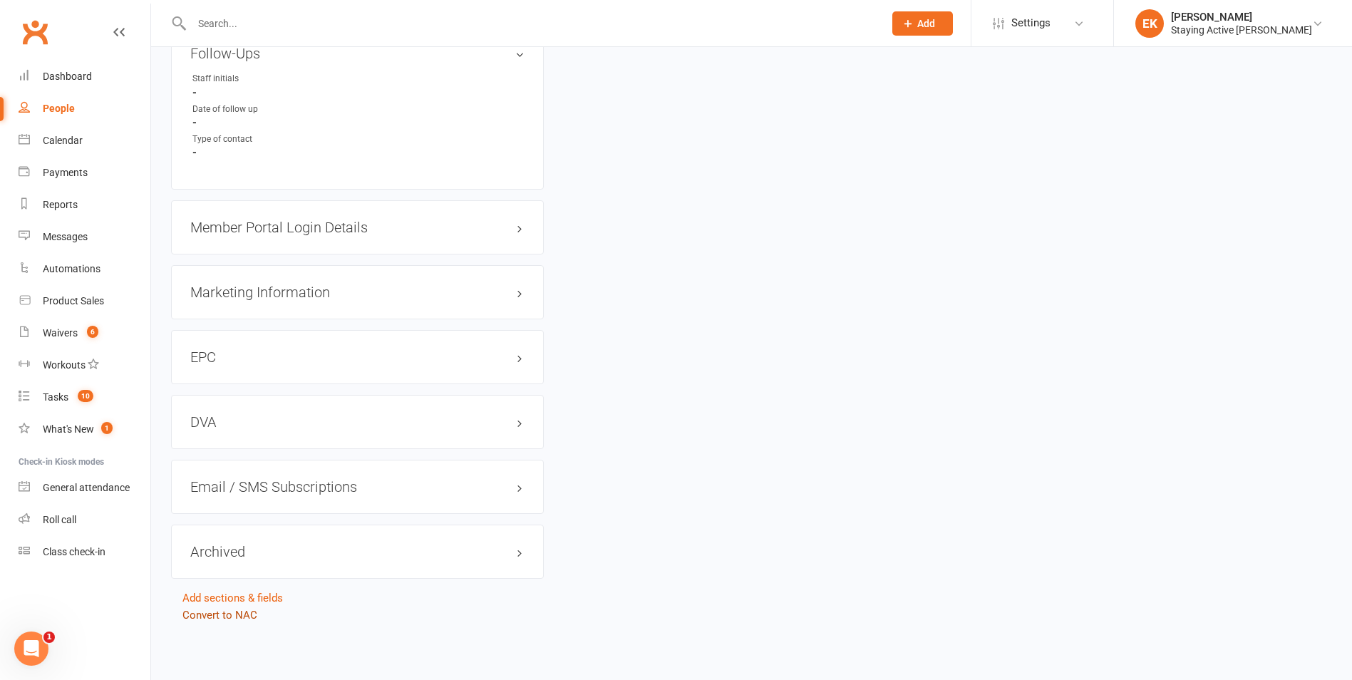
click at [239, 611] on link "Convert to NAC" at bounding box center [219, 615] width 75 height 13
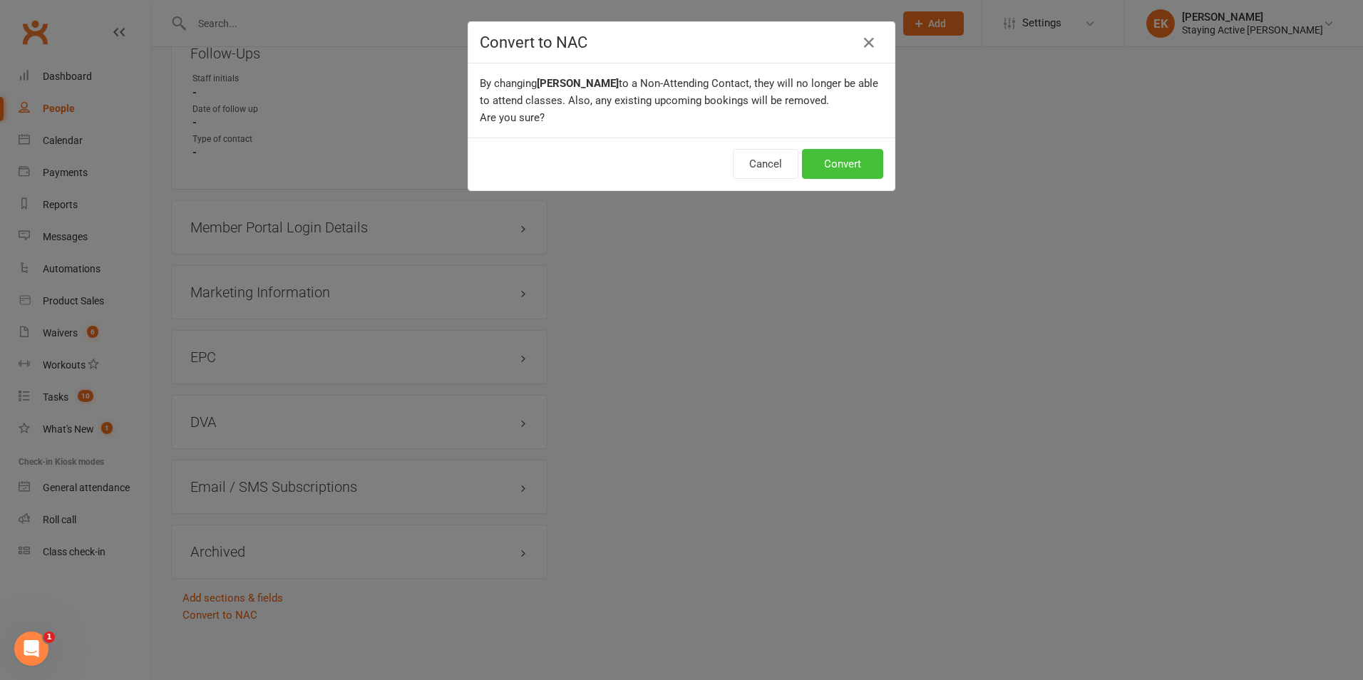
click at [832, 170] on button "Convert" at bounding box center [842, 164] width 81 height 30
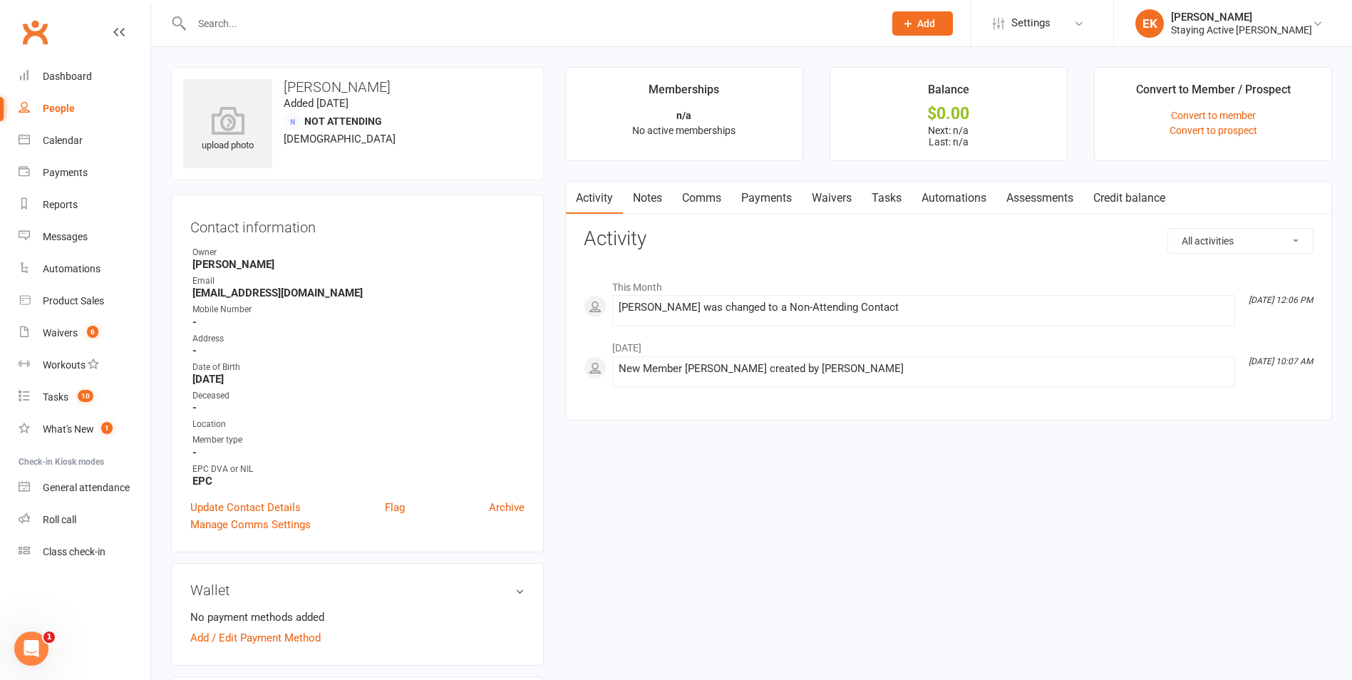
click at [406, 19] on input "text" at bounding box center [530, 24] width 686 height 20
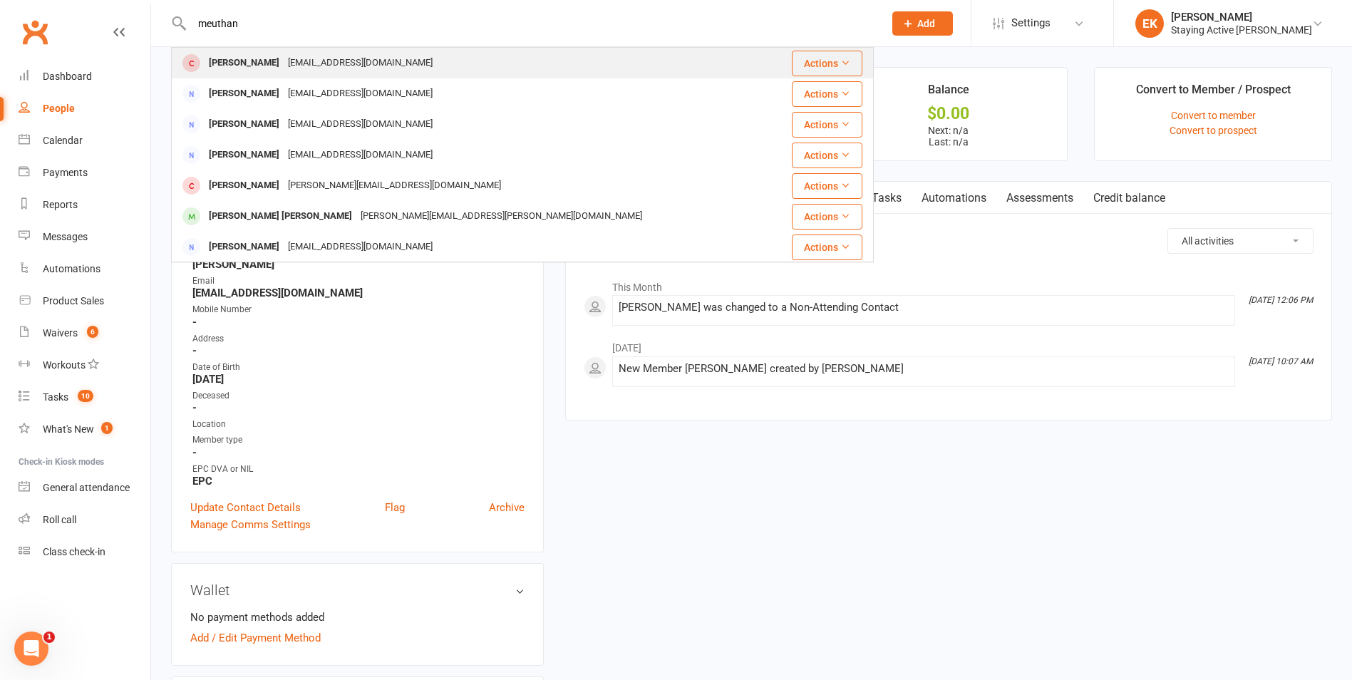
type input "meuthan"
click at [284, 65] on div "[EMAIL_ADDRESS][DOMAIN_NAME]" at bounding box center [360, 63] width 153 height 21
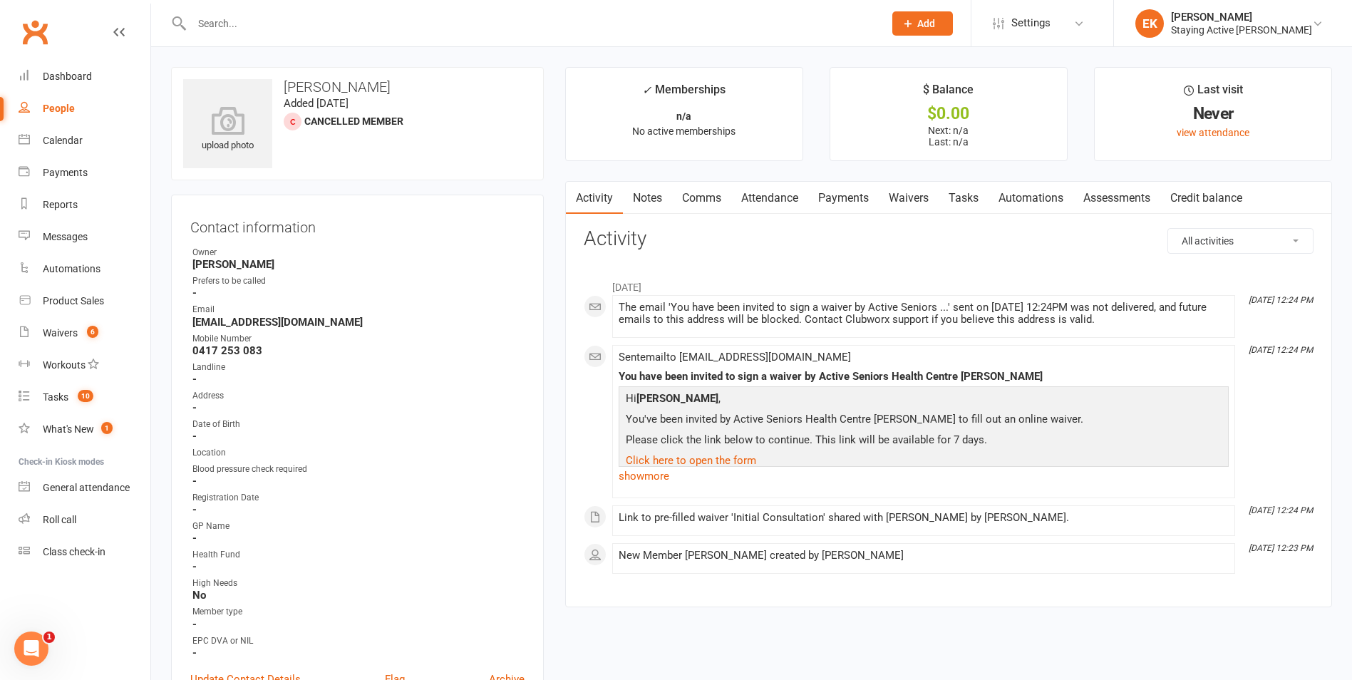
click at [641, 200] on link "Notes" at bounding box center [647, 198] width 49 height 33
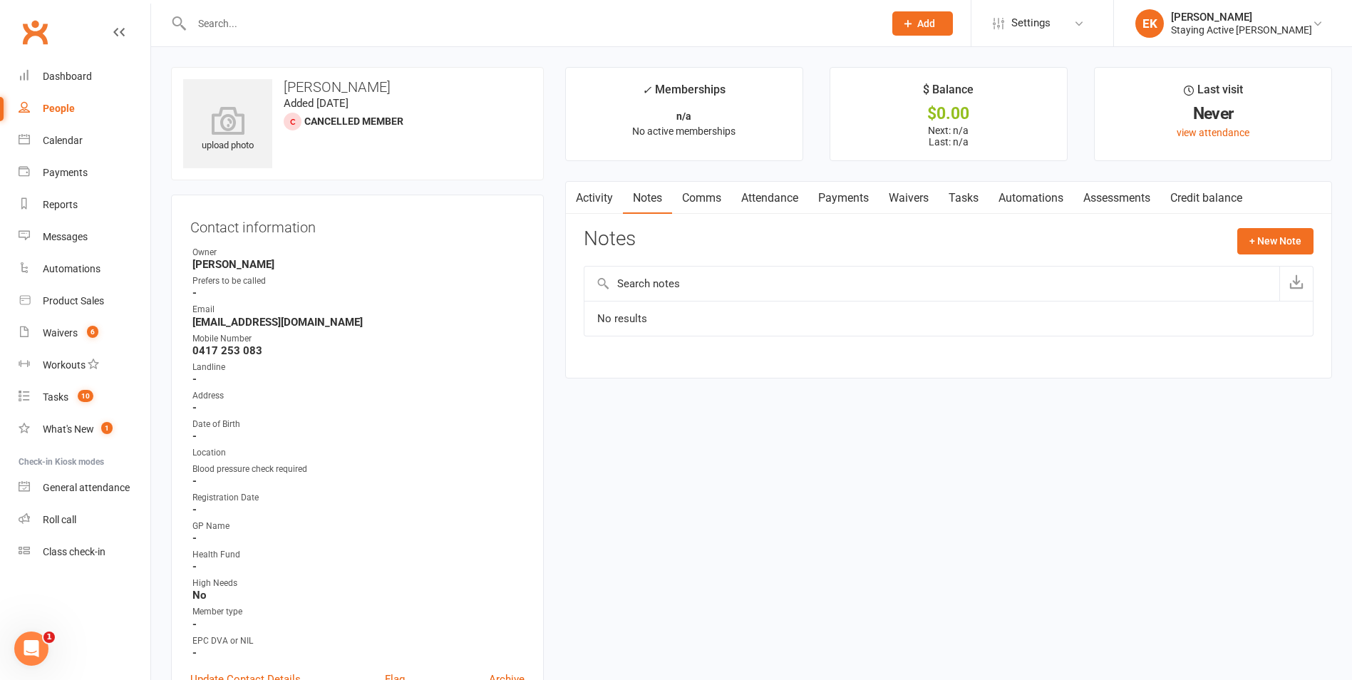
click at [607, 195] on link "Activity" at bounding box center [594, 198] width 57 height 33
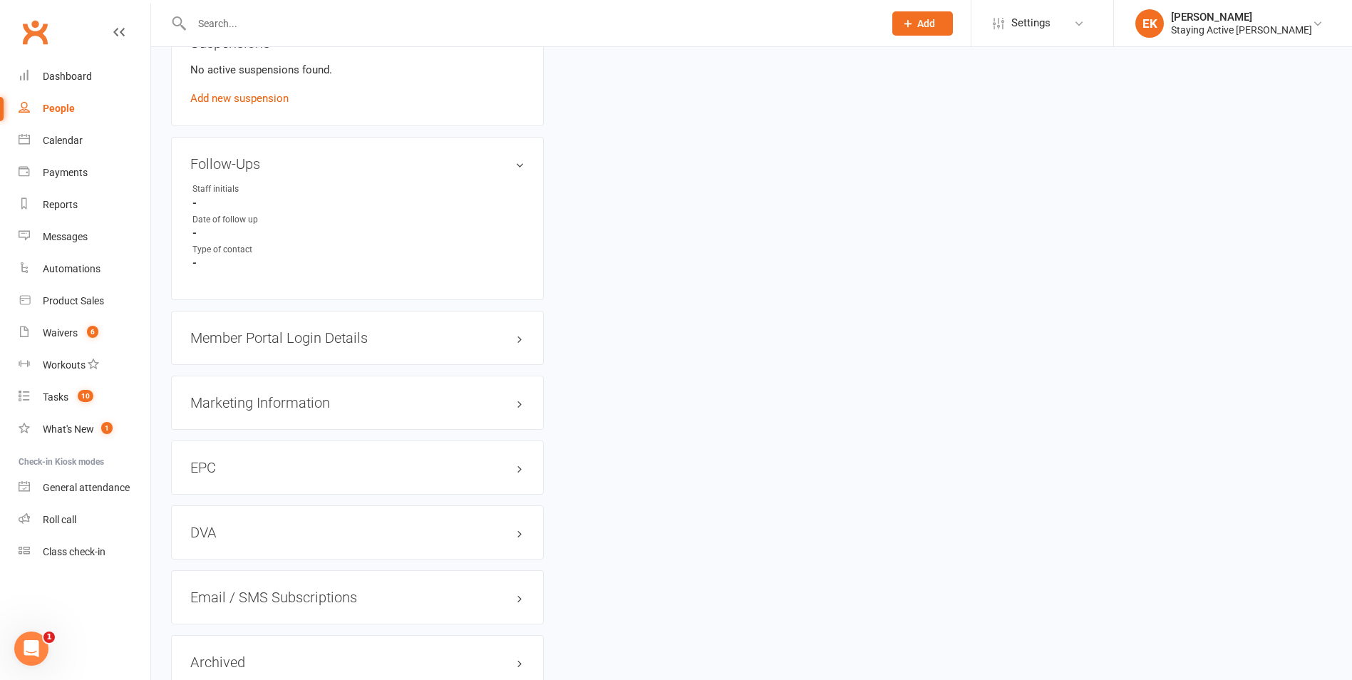
scroll to position [1237, 0]
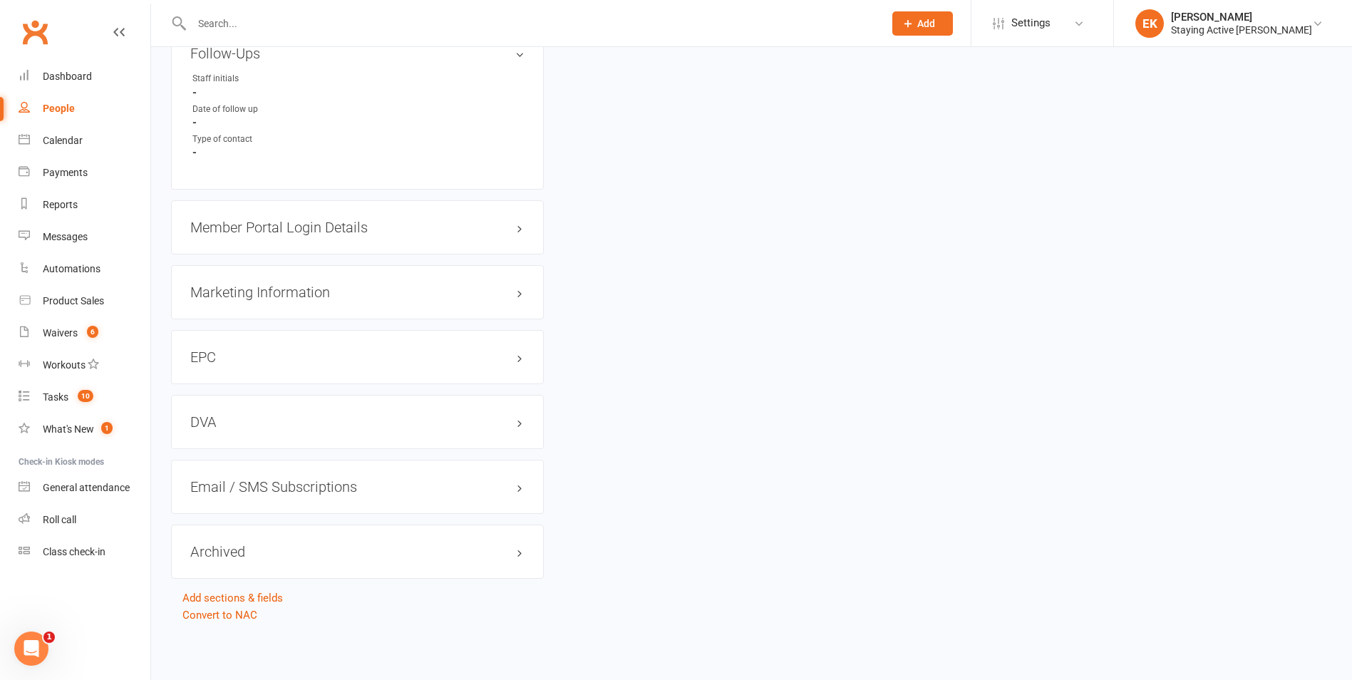
click at [239, 611] on link "Convert to NAC" at bounding box center [219, 615] width 75 height 13
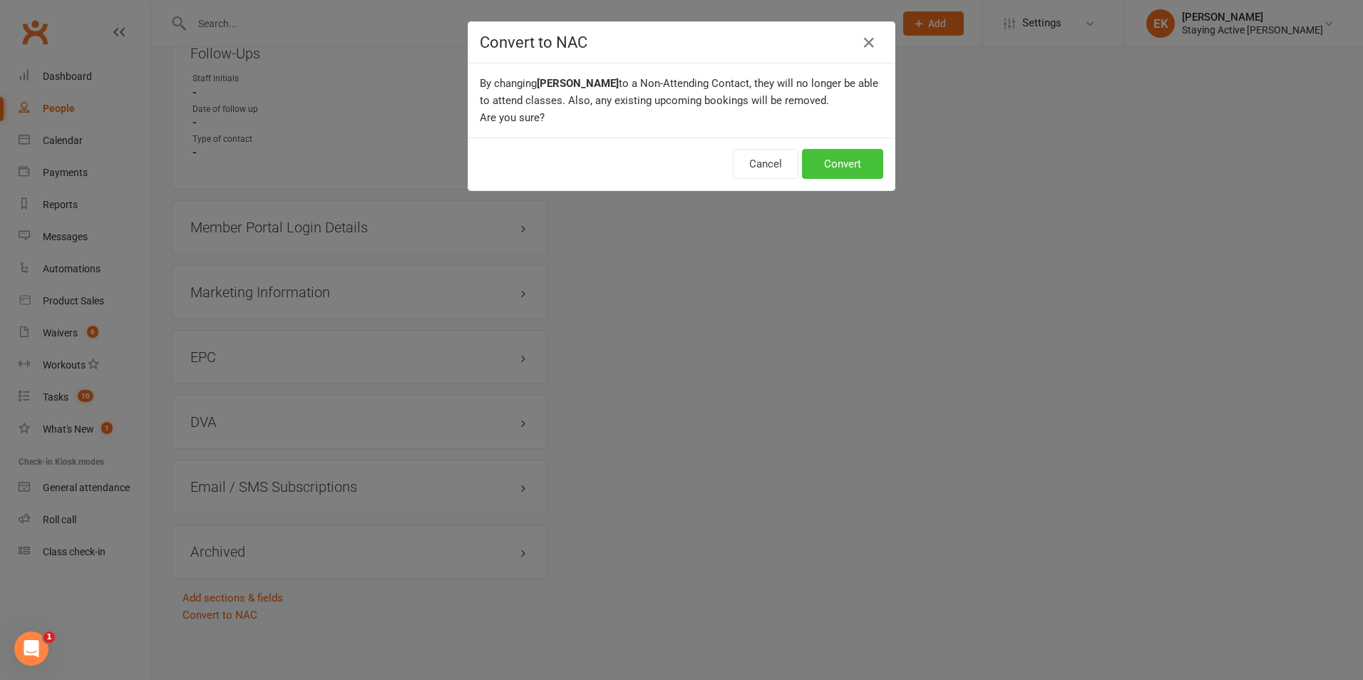
click at [824, 162] on button "Convert" at bounding box center [842, 164] width 81 height 30
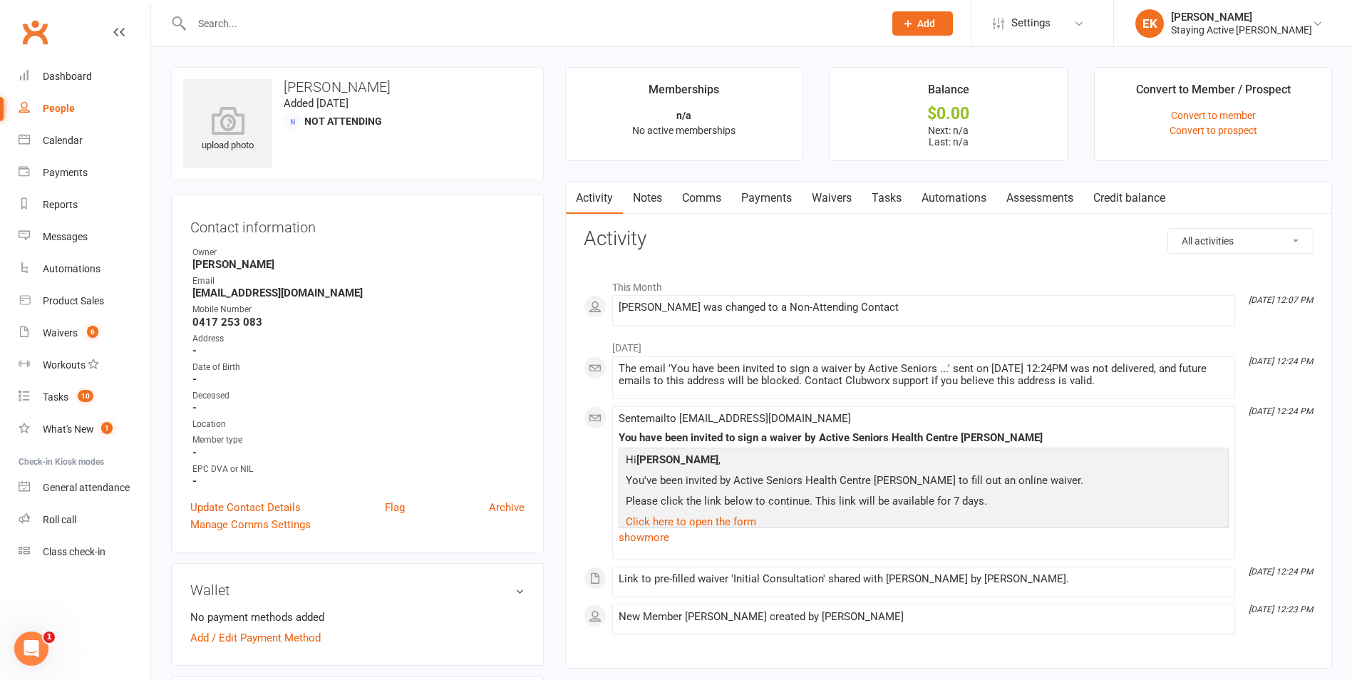
click at [499, 24] on input "text" at bounding box center [530, 24] width 686 height 20
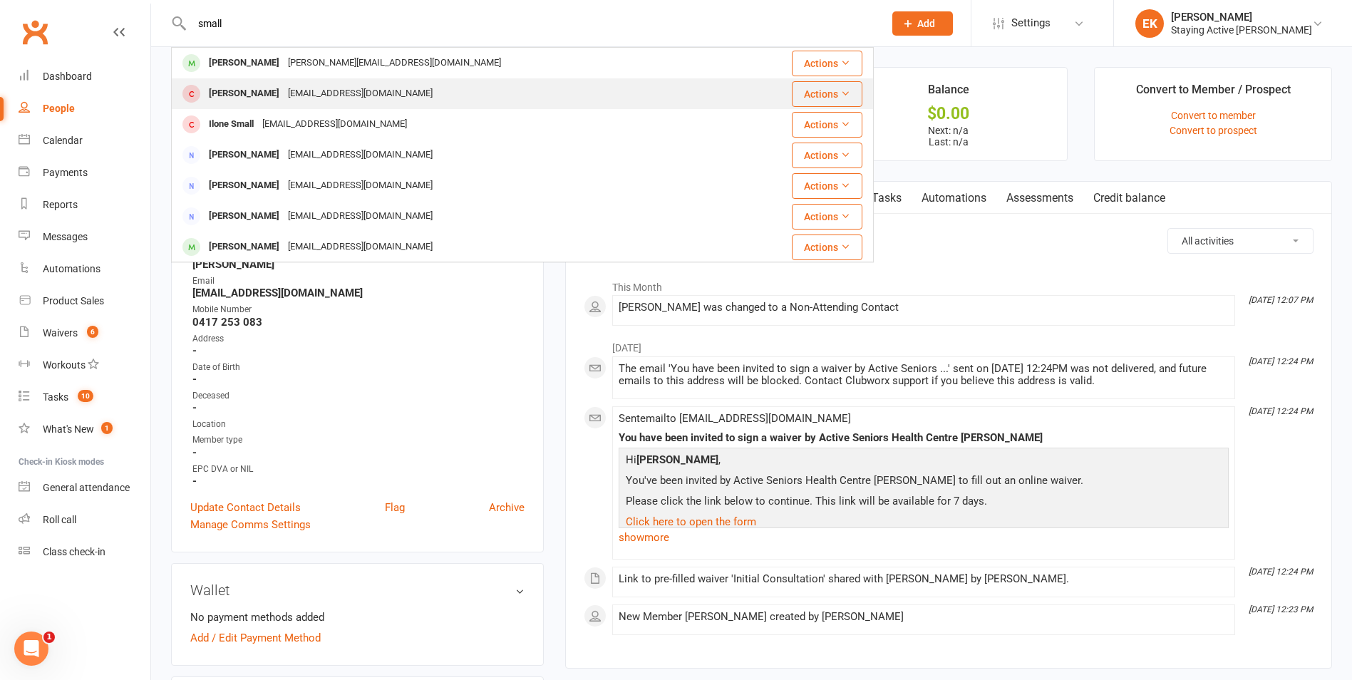
type input "small"
click at [341, 82] on div "[PERSON_NAME] [EMAIL_ADDRESS][DOMAIN_NAME]" at bounding box center [467, 93] width 590 height 29
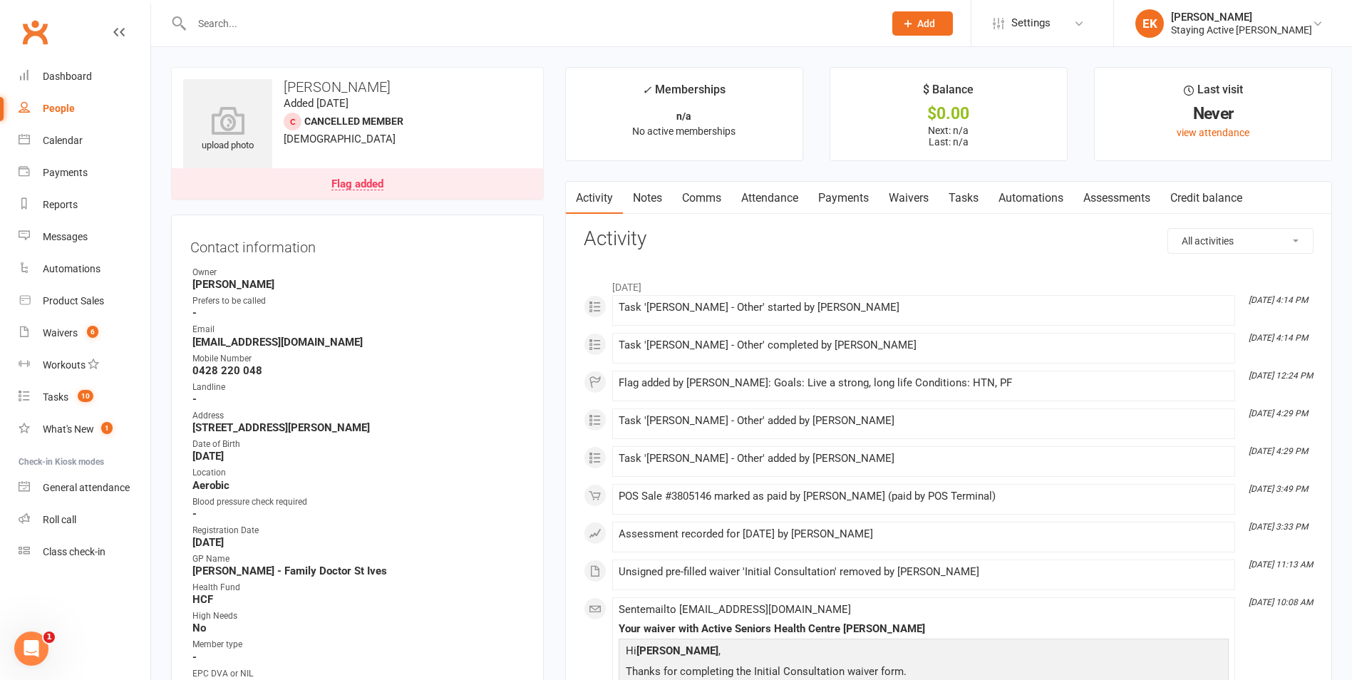
click at [418, 181] on link "Flag added" at bounding box center [357, 183] width 371 height 31
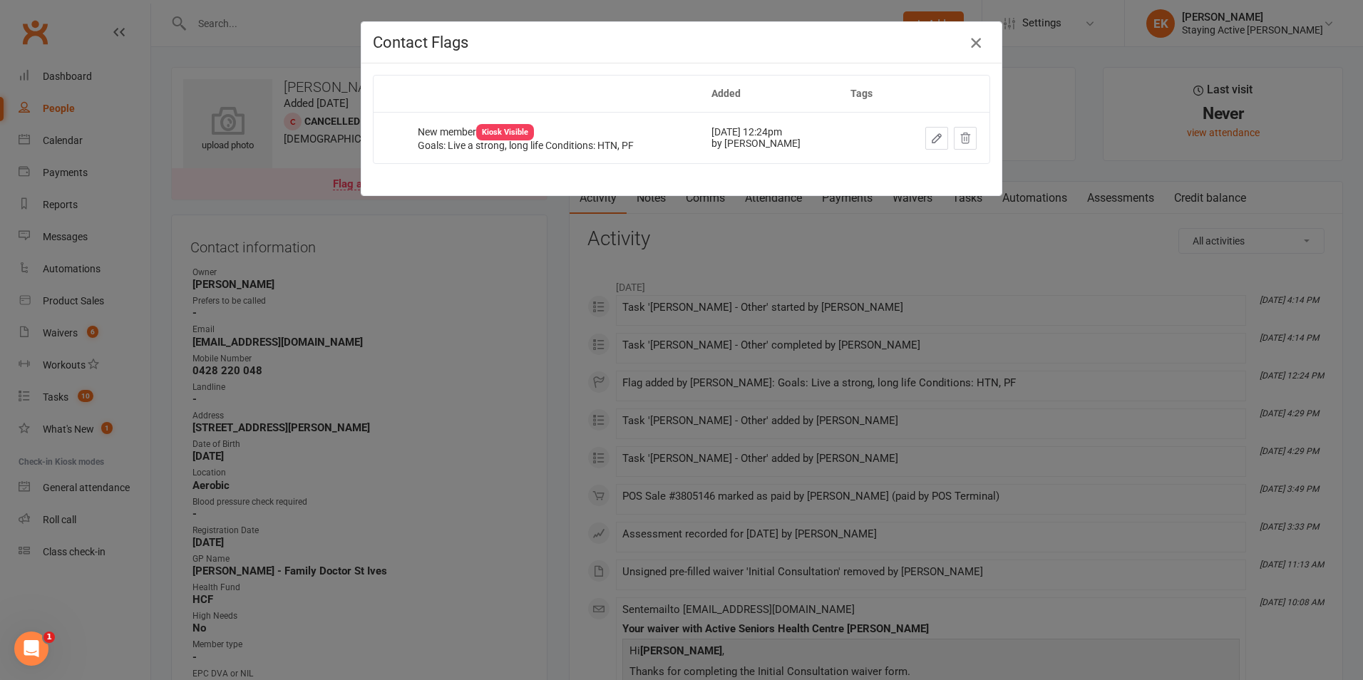
click at [980, 38] on button "button" at bounding box center [975, 42] width 23 height 23
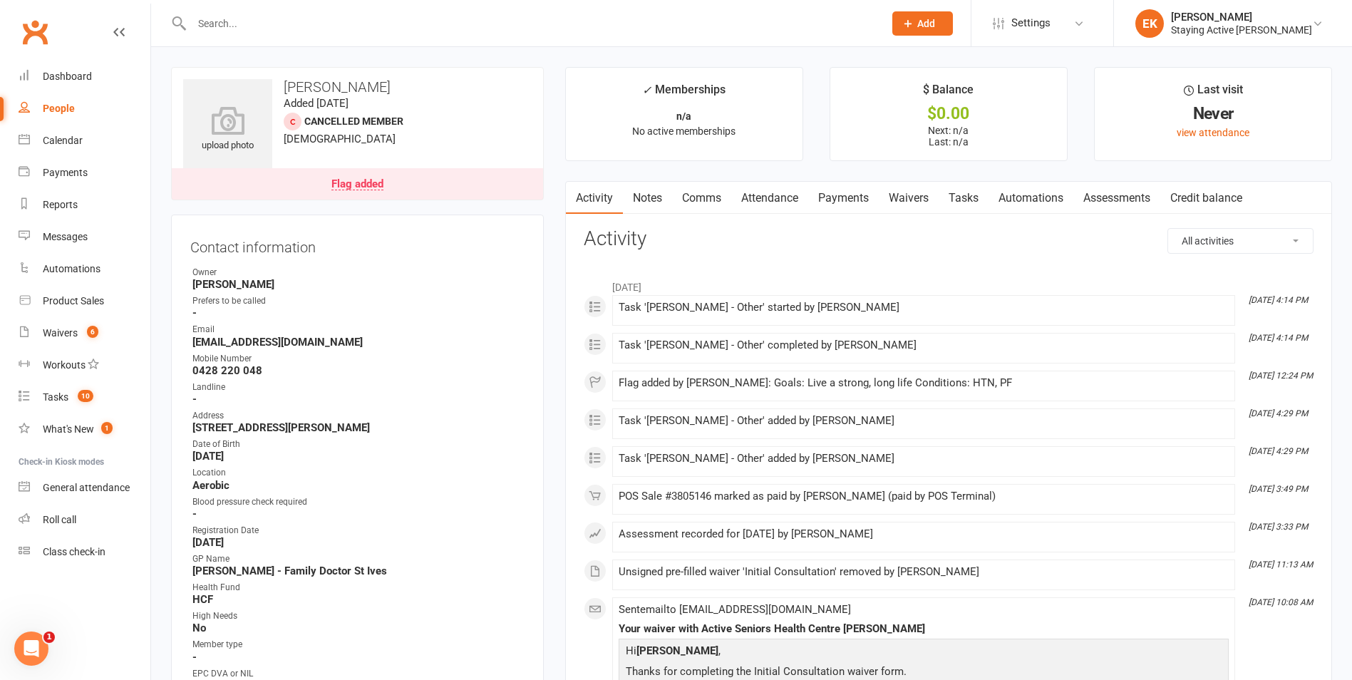
click at [654, 197] on link "Notes" at bounding box center [647, 198] width 49 height 33
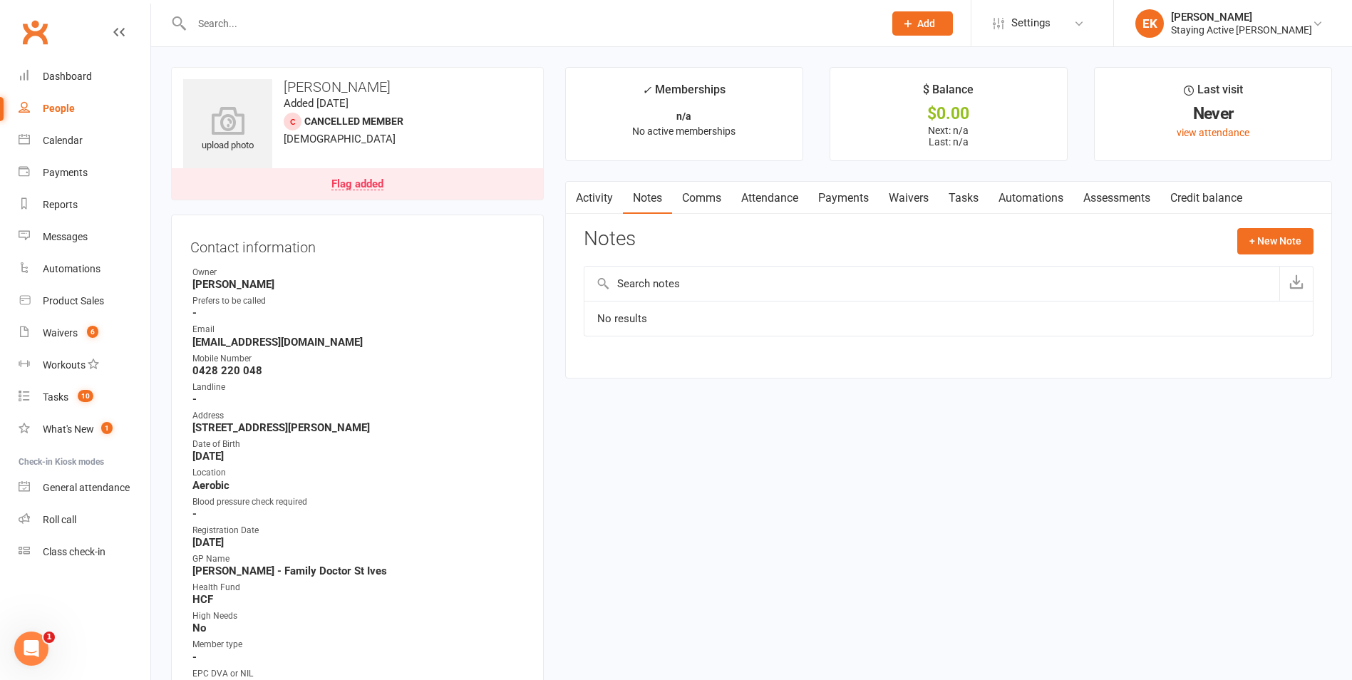
click at [589, 200] on link "Activity" at bounding box center [594, 198] width 57 height 33
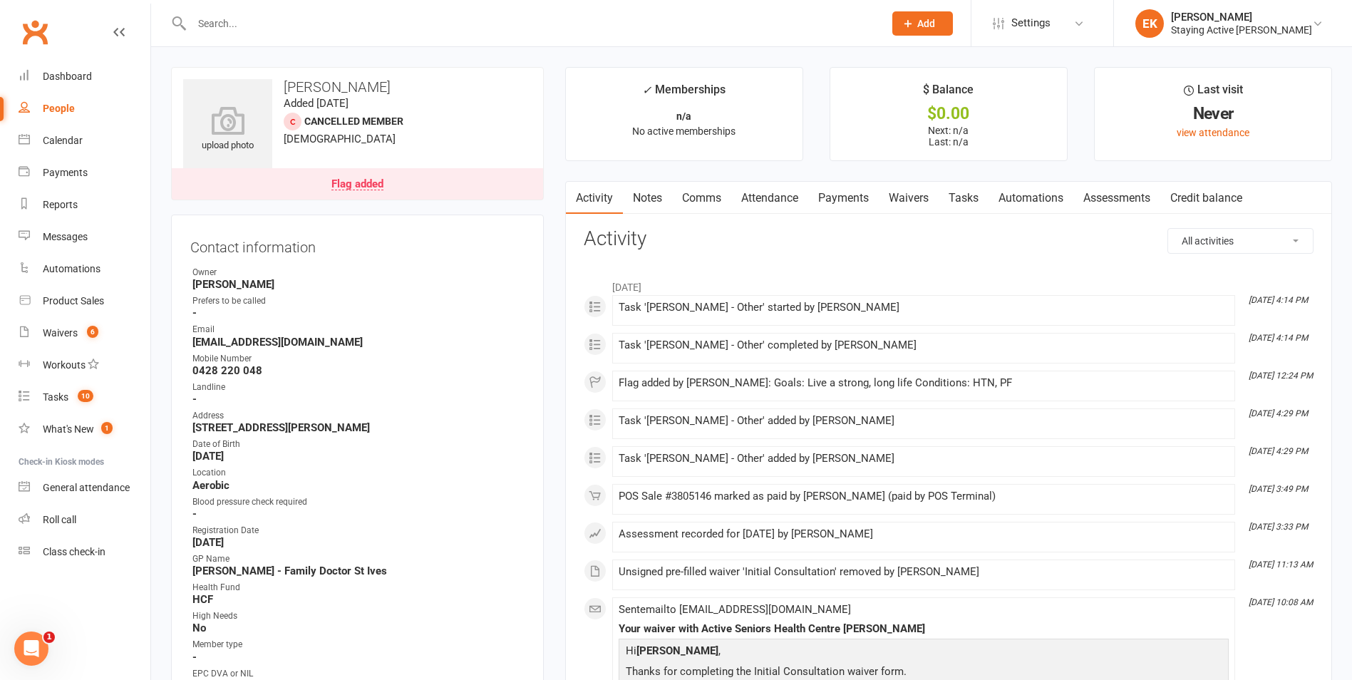
click at [242, 25] on input "text" at bounding box center [530, 24] width 686 height 20
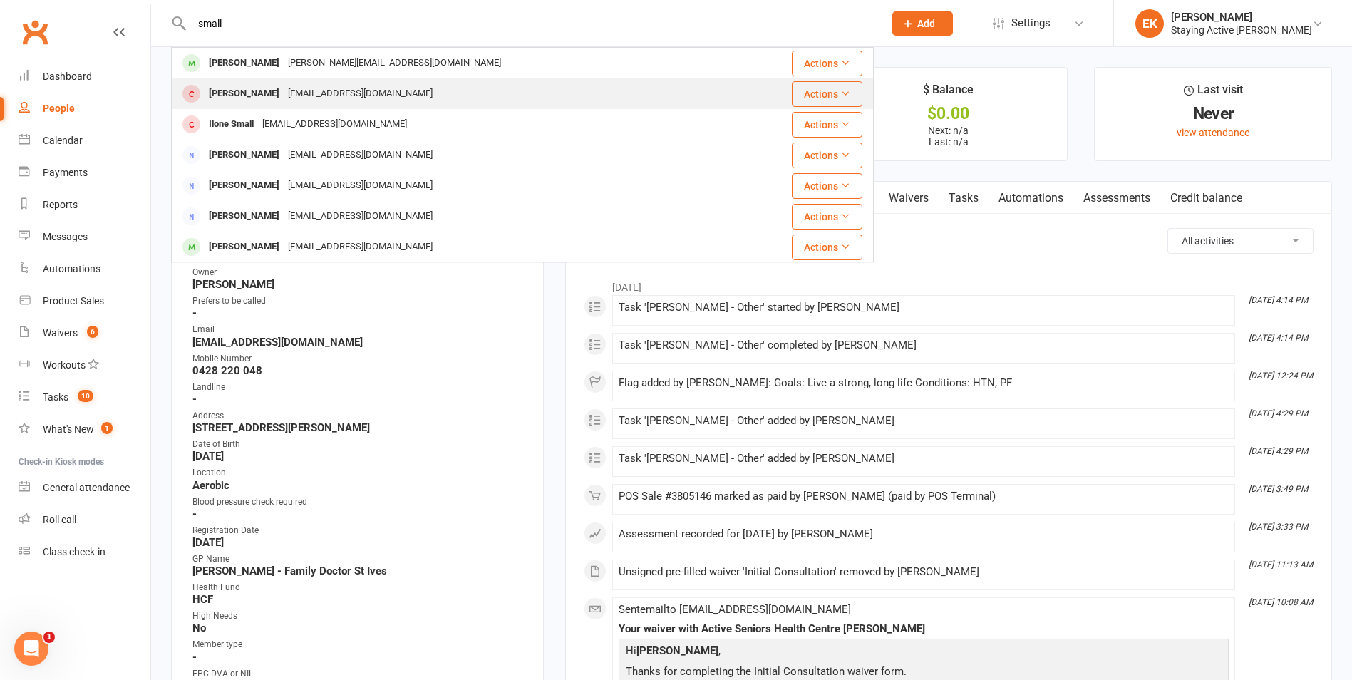
type input "small"
click at [284, 100] on div "[EMAIL_ADDRESS][DOMAIN_NAME]" at bounding box center [360, 93] width 153 height 21
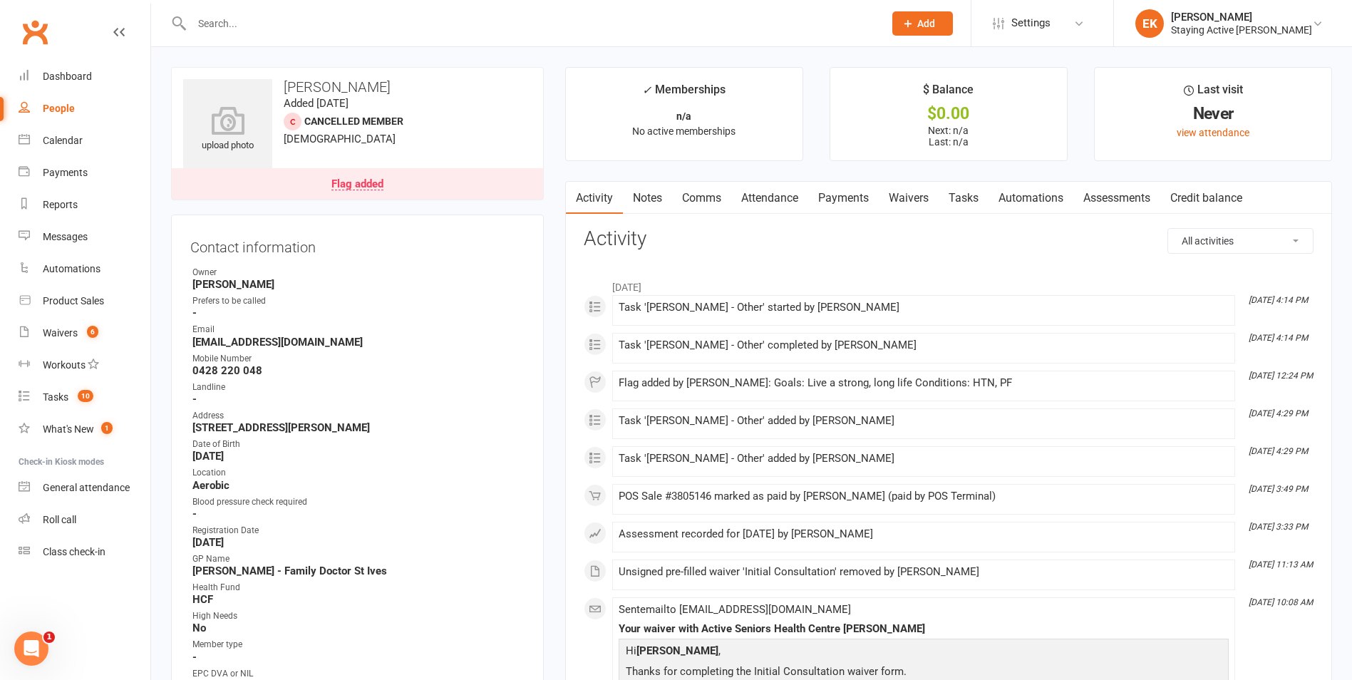
click at [271, 8] on div at bounding box center [522, 23] width 703 height 46
click at [259, 26] on input "text" at bounding box center [530, 24] width 686 height 20
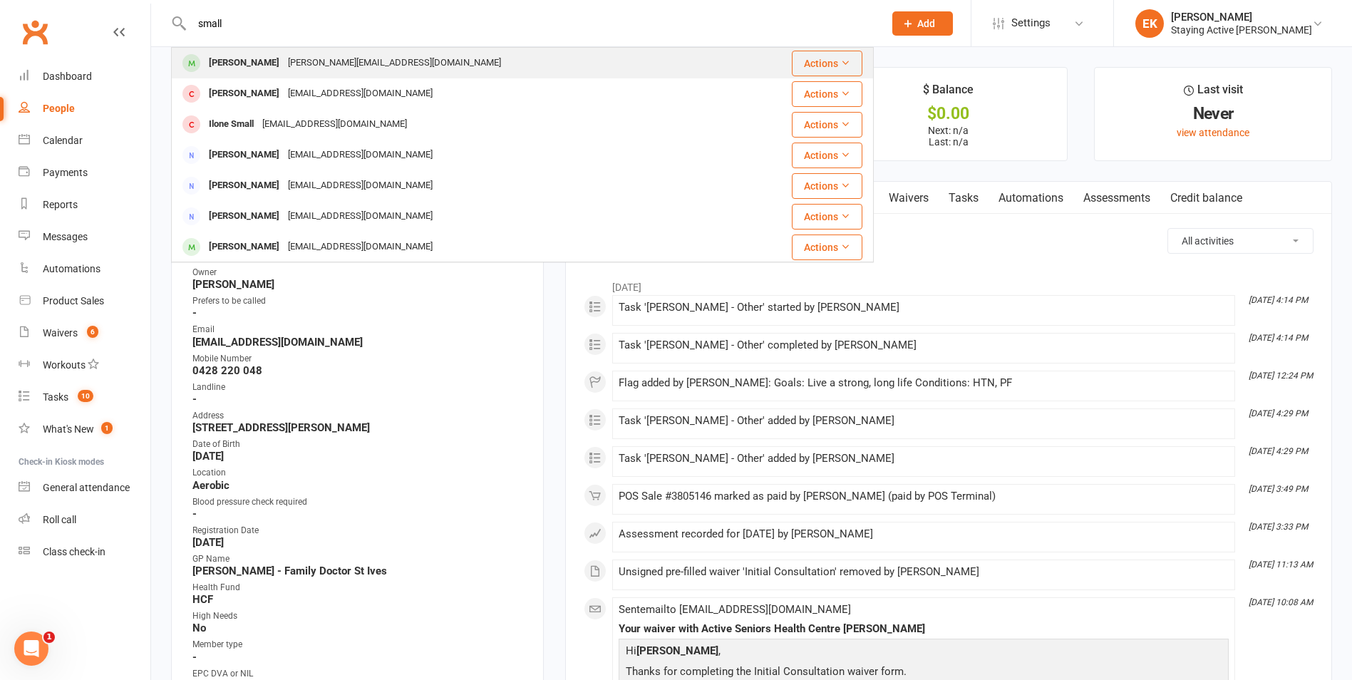
type input "small"
click at [284, 71] on div "[PERSON_NAME][EMAIL_ADDRESS][DOMAIN_NAME]" at bounding box center [395, 63] width 222 height 21
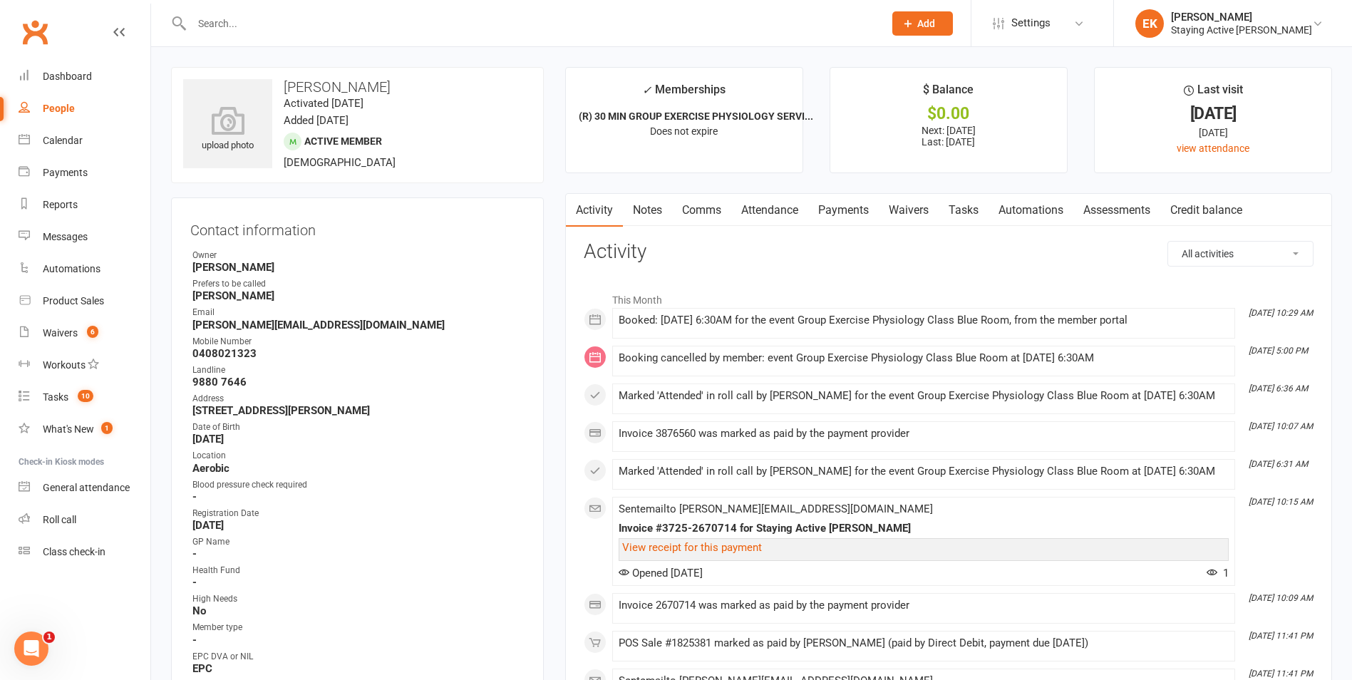
click at [331, 27] on input "text" at bounding box center [530, 24] width 686 height 20
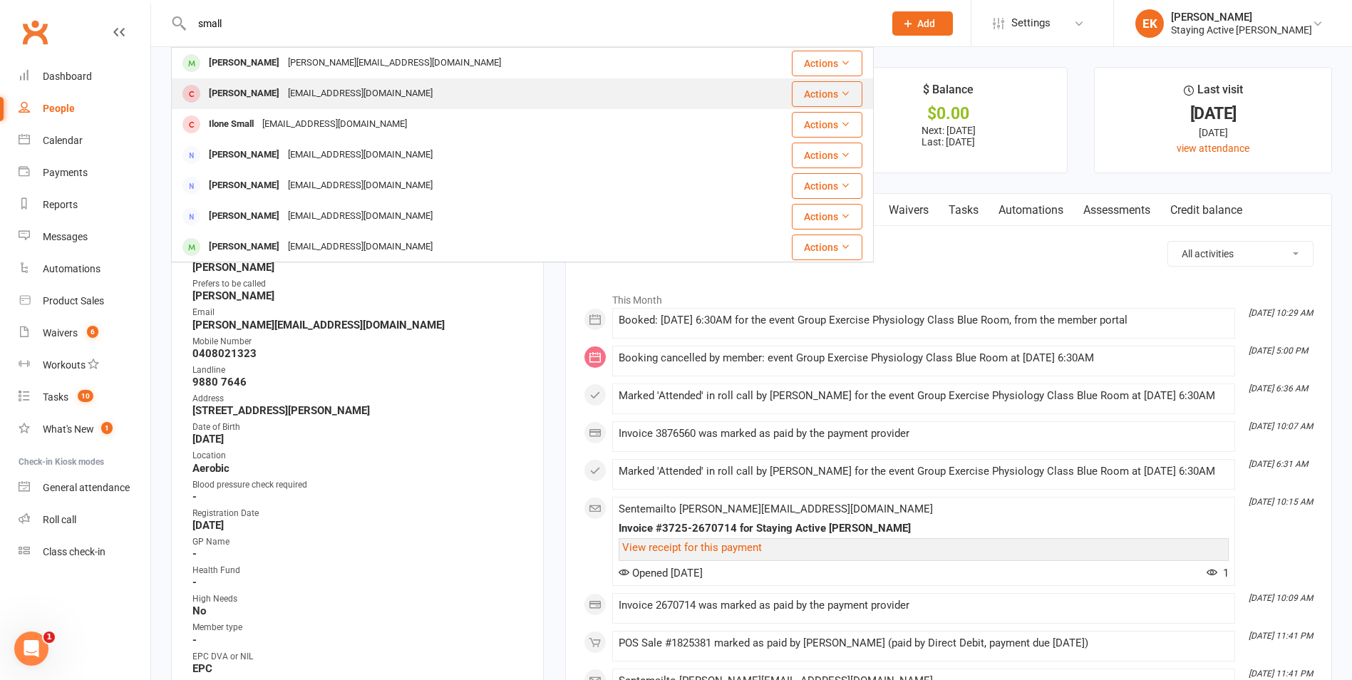
type input "small"
click at [284, 103] on div "[EMAIL_ADDRESS][DOMAIN_NAME]" at bounding box center [360, 93] width 153 height 21
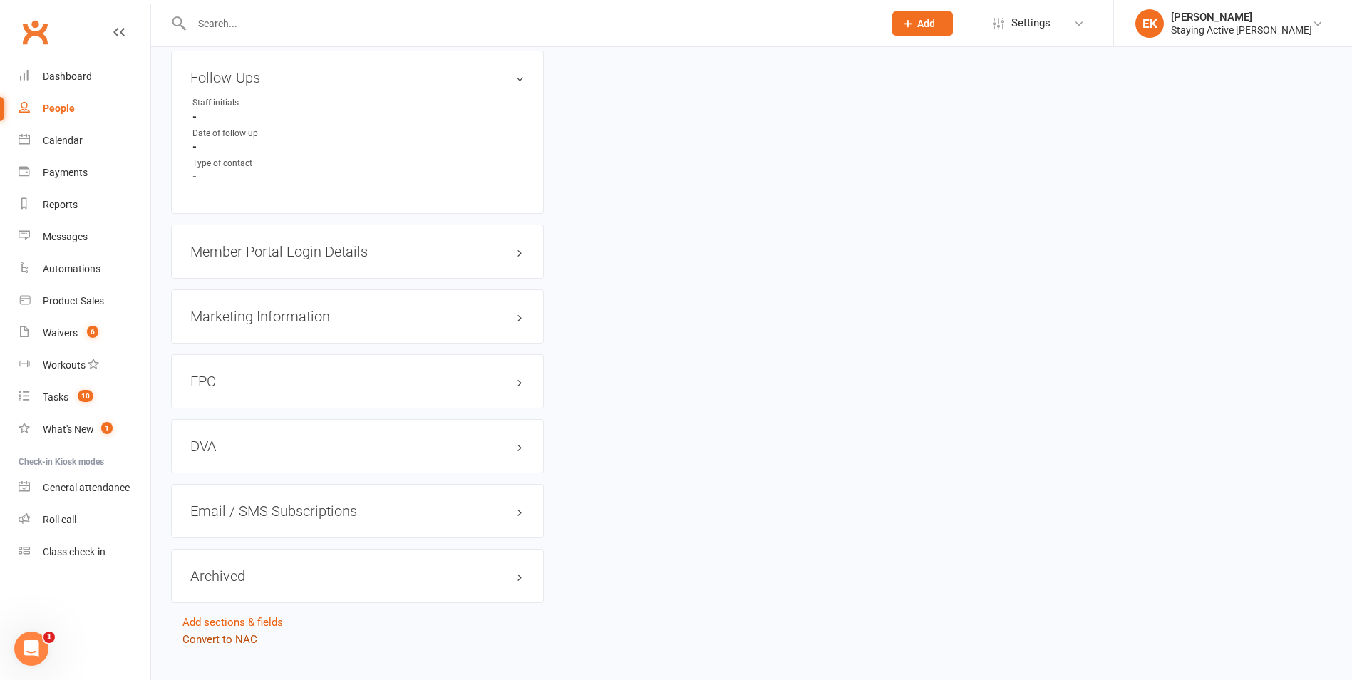
scroll to position [1270, 0]
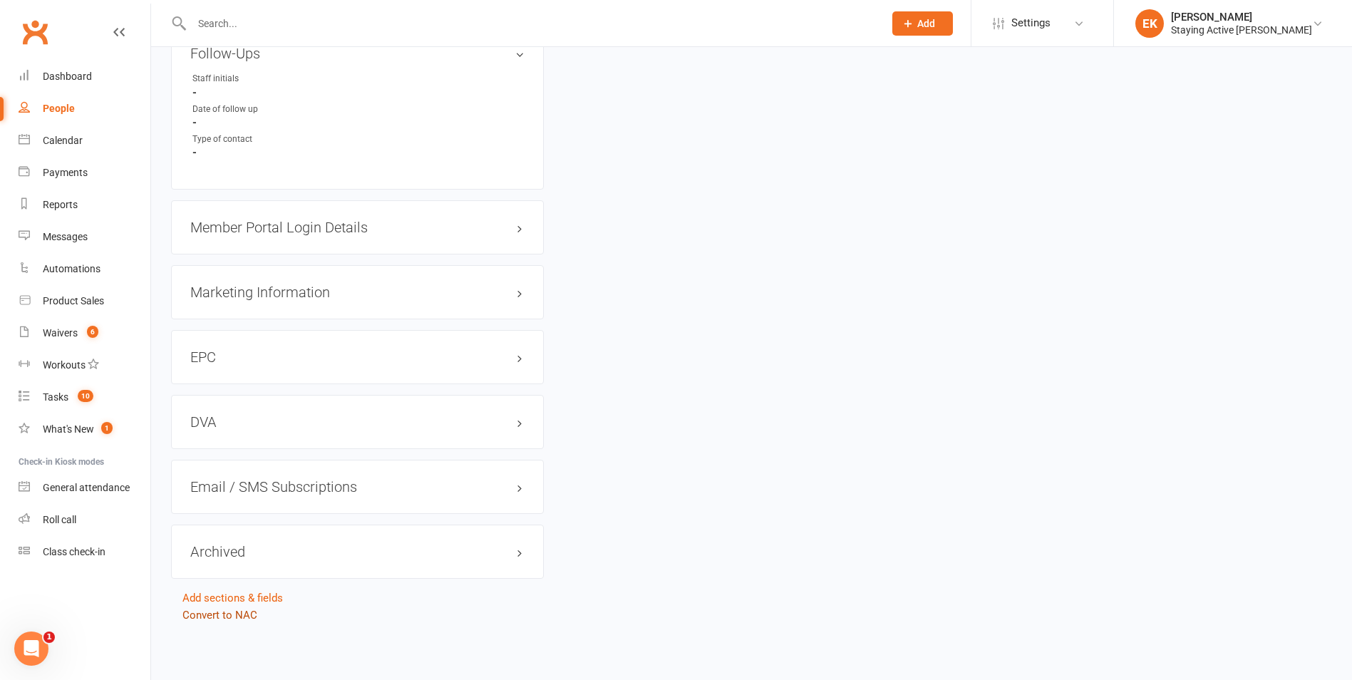
click at [222, 612] on link "Convert to NAC" at bounding box center [219, 615] width 75 height 13
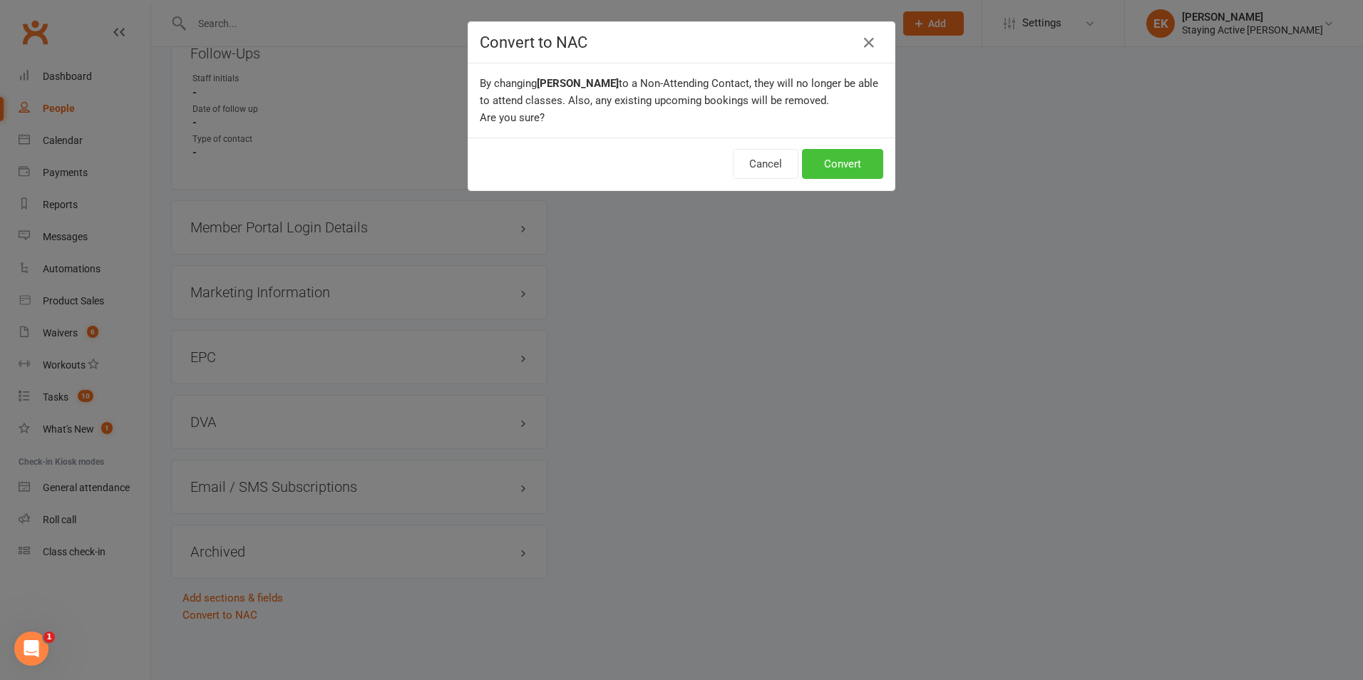
click at [847, 159] on button "Convert" at bounding box center [842, 164] width 81 height 30
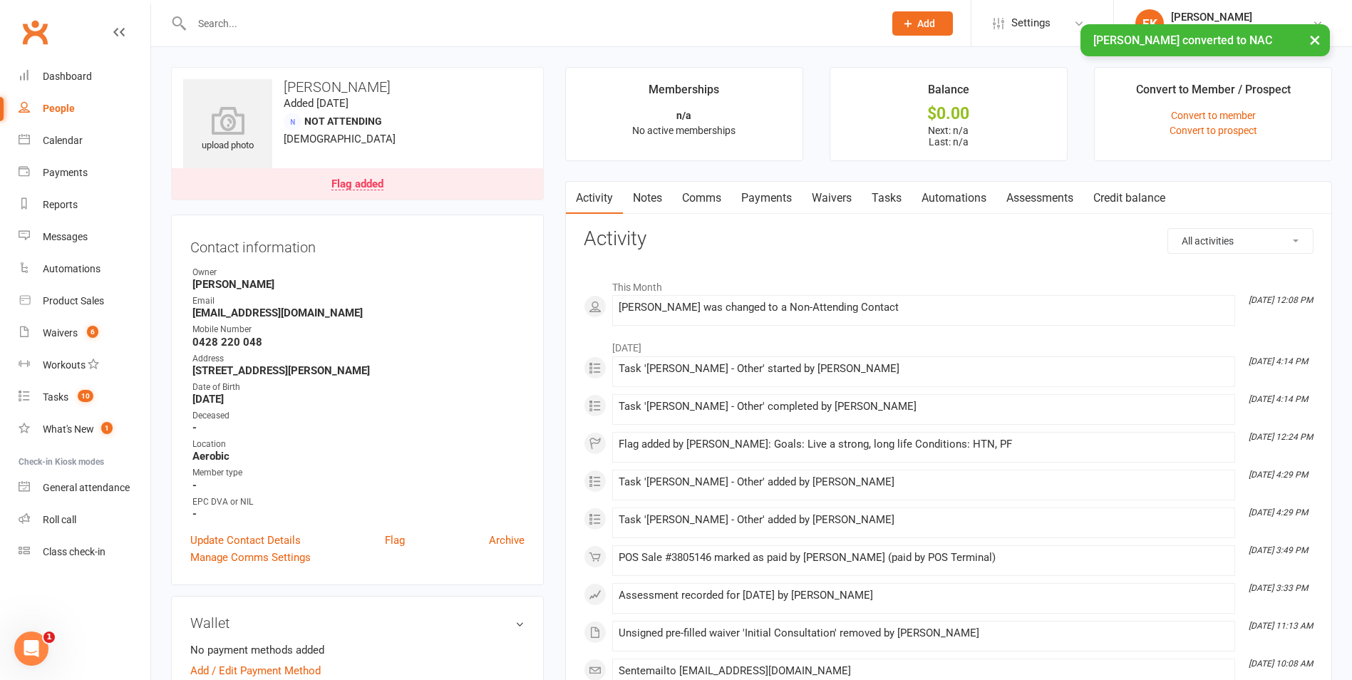
click at [495, 24] on div "× [PERSON_NAME] converted to NAC" at bounding box center [666, 24] width 1333 height 0
click at [483, 24] on div "× [PERSON_NAME] converted to NAC" at bounding box center [666, 24] width 1333 height 0
click at [478, 20] on input "text" at bounding box center [530, 24] width 686 height 20
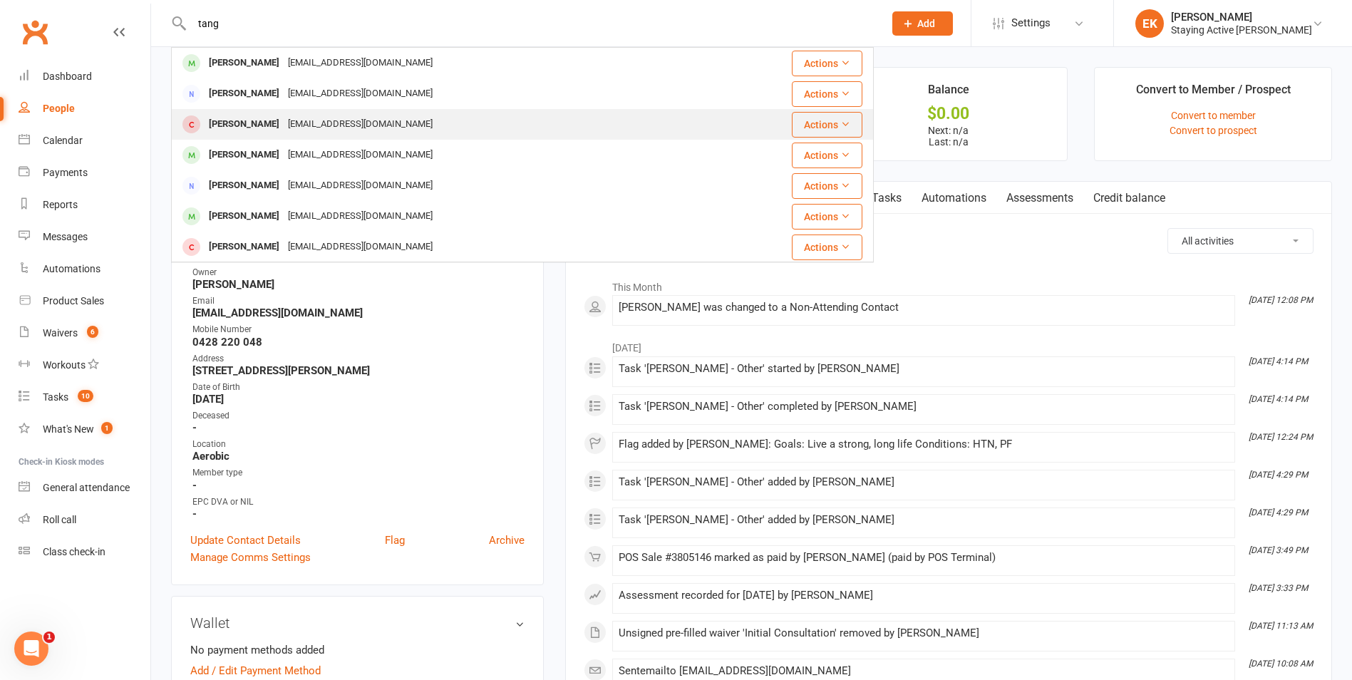
type input "tang"
click at [360, 122] on div "[EMAIL_ADDRESS][DOMAIN_NAME]" at bounding box center [360, 124] width 153 height 21
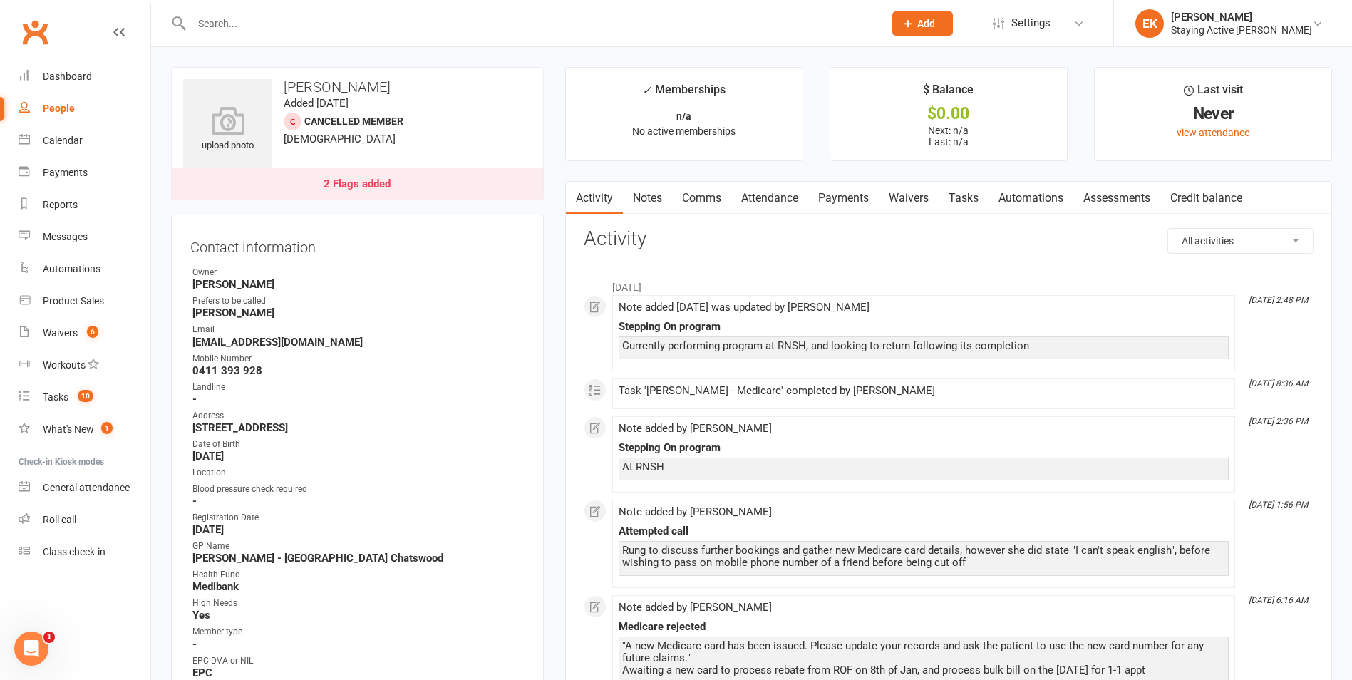
click at [639, 195] on link "Notes" at bounding box center [647, 198] width 49 height 33
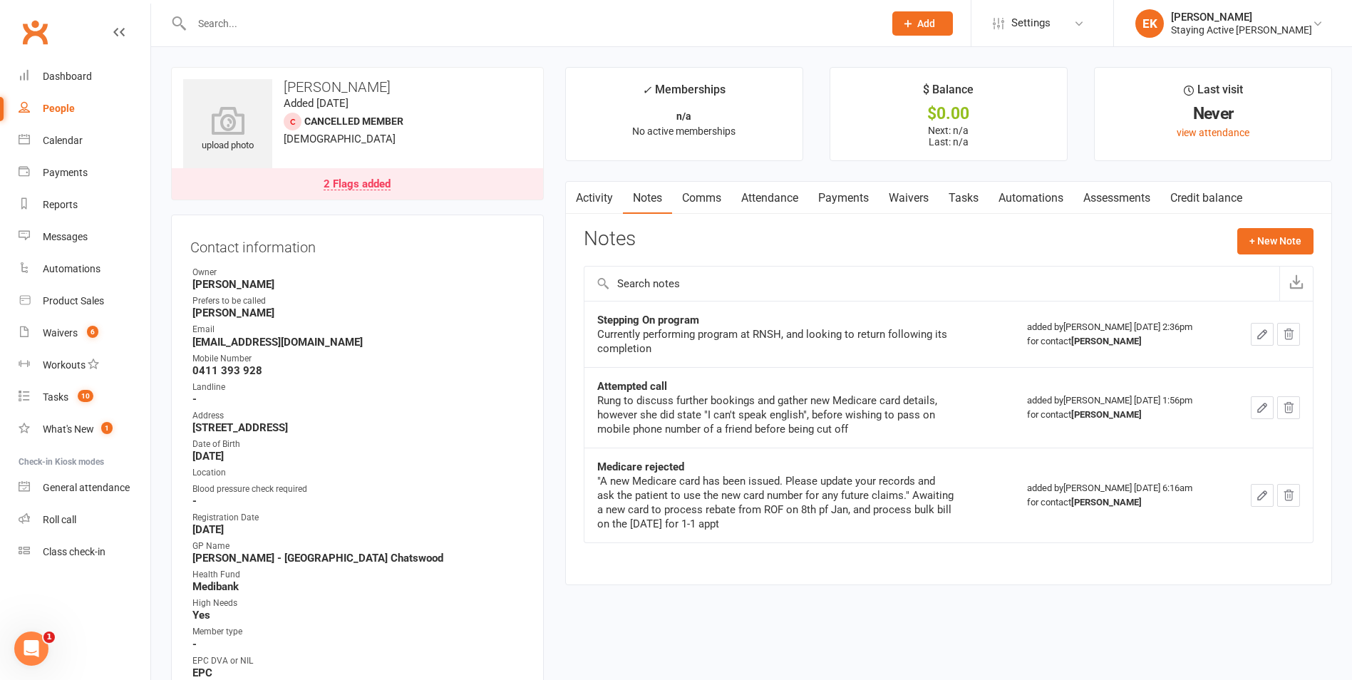
click at [676, 207] on link "Comms" at bounding box center [701, 198] width 59 height 33
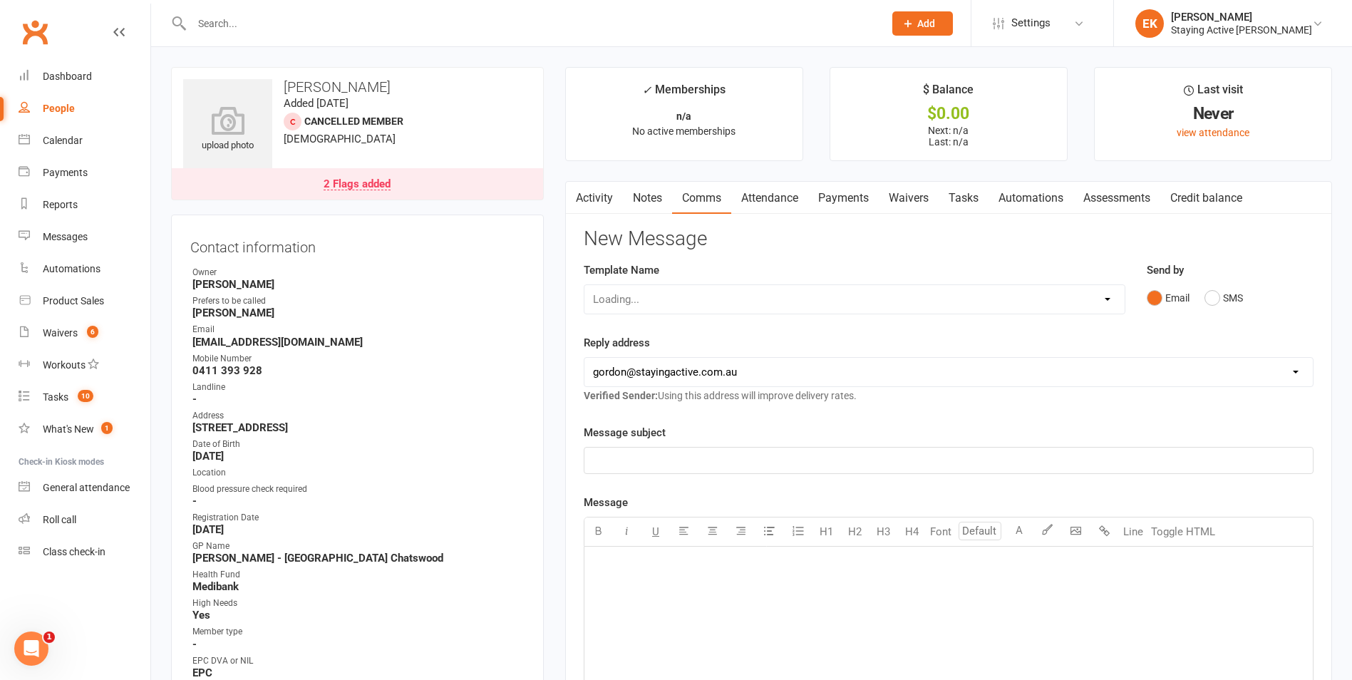
click at [708, 197] on link "Comms" at bounding box center [701, 198] width 59 height 33
click at [624, 472] on div "﻿" at bounding box center [948, 461] width 728 height 26
drag, startPoint x: 680, startPoint y: 458, endPoint x: 655, endPoint y: 458, distance: 24.9
click at [655, 458] on p "Hello from ACtive" at bounding box center [948, 460] width 711 height 17
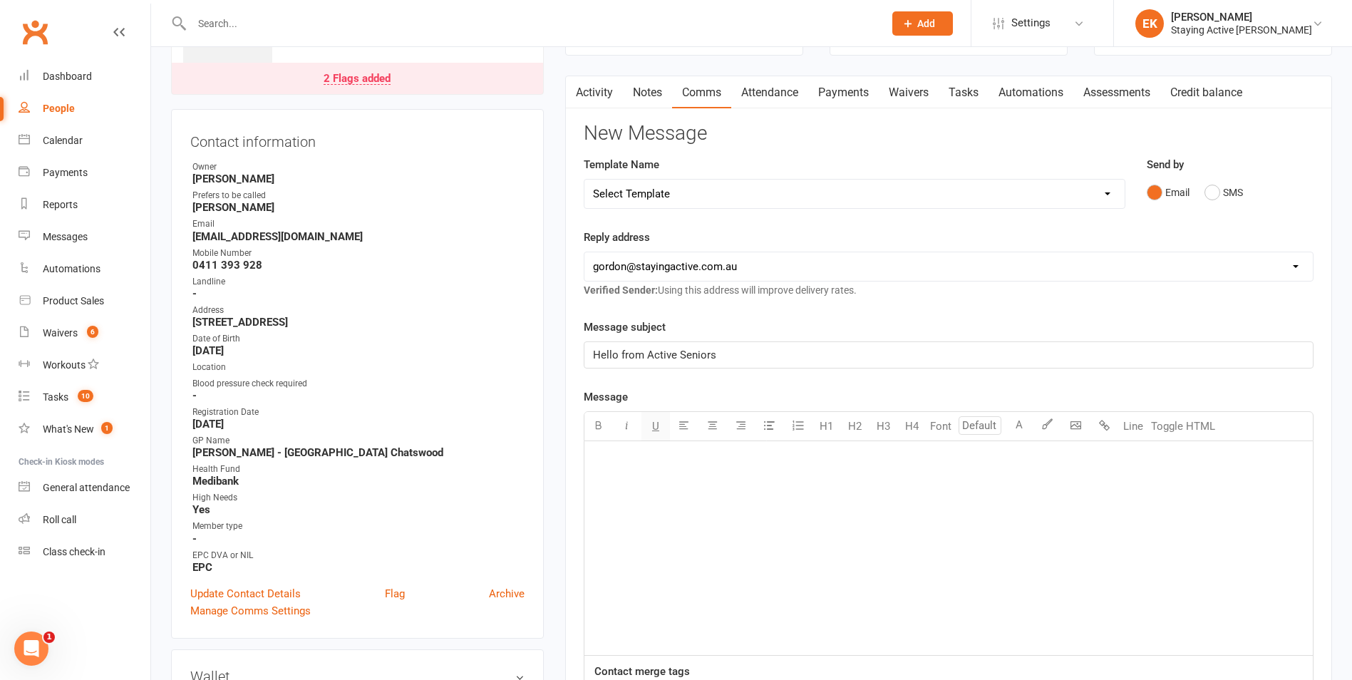
scroll to position [143, 0]
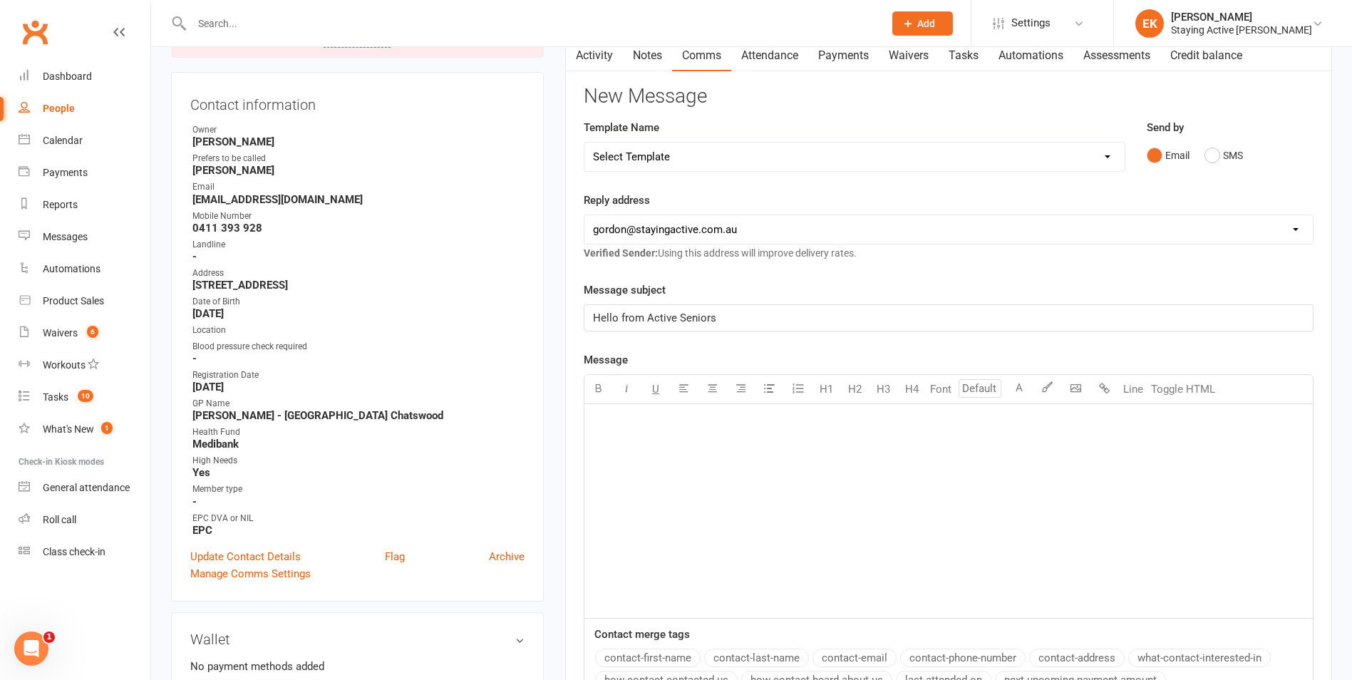
click at [651, 435] on div "﻿" at bounding box center [948, 511] width 728 height 214
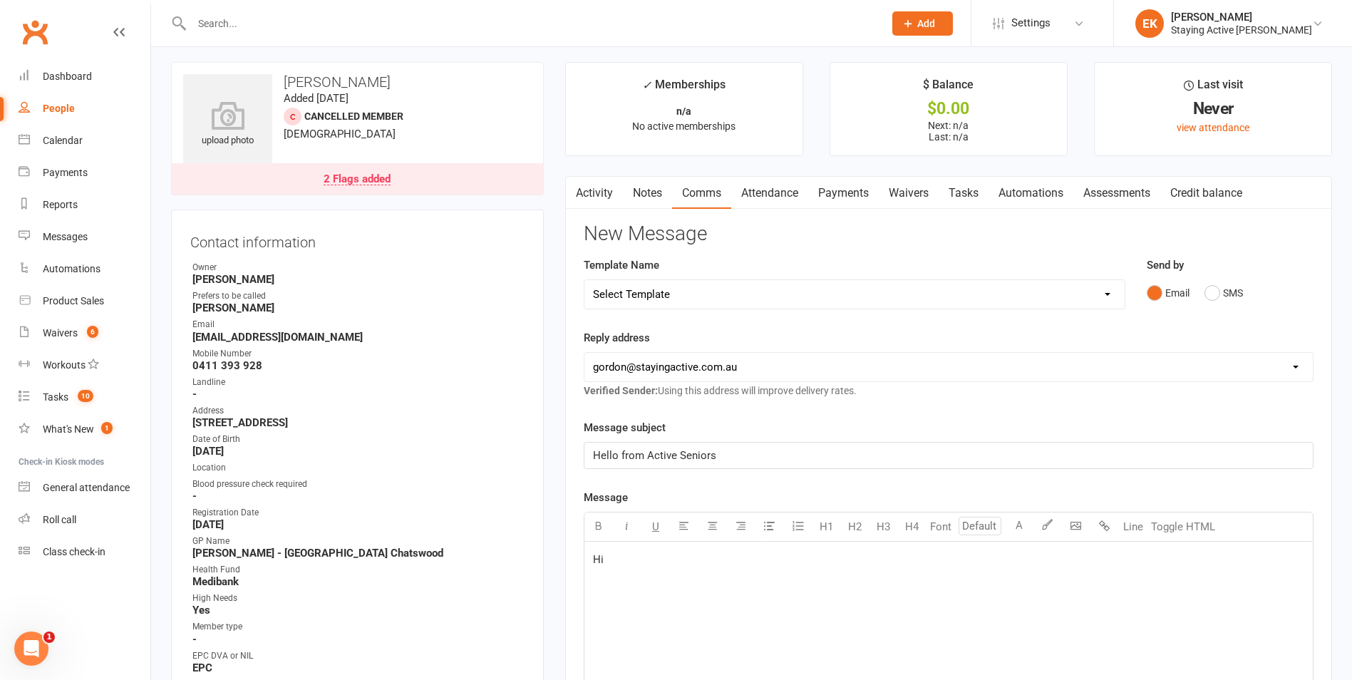
scroll to position [0, 0]
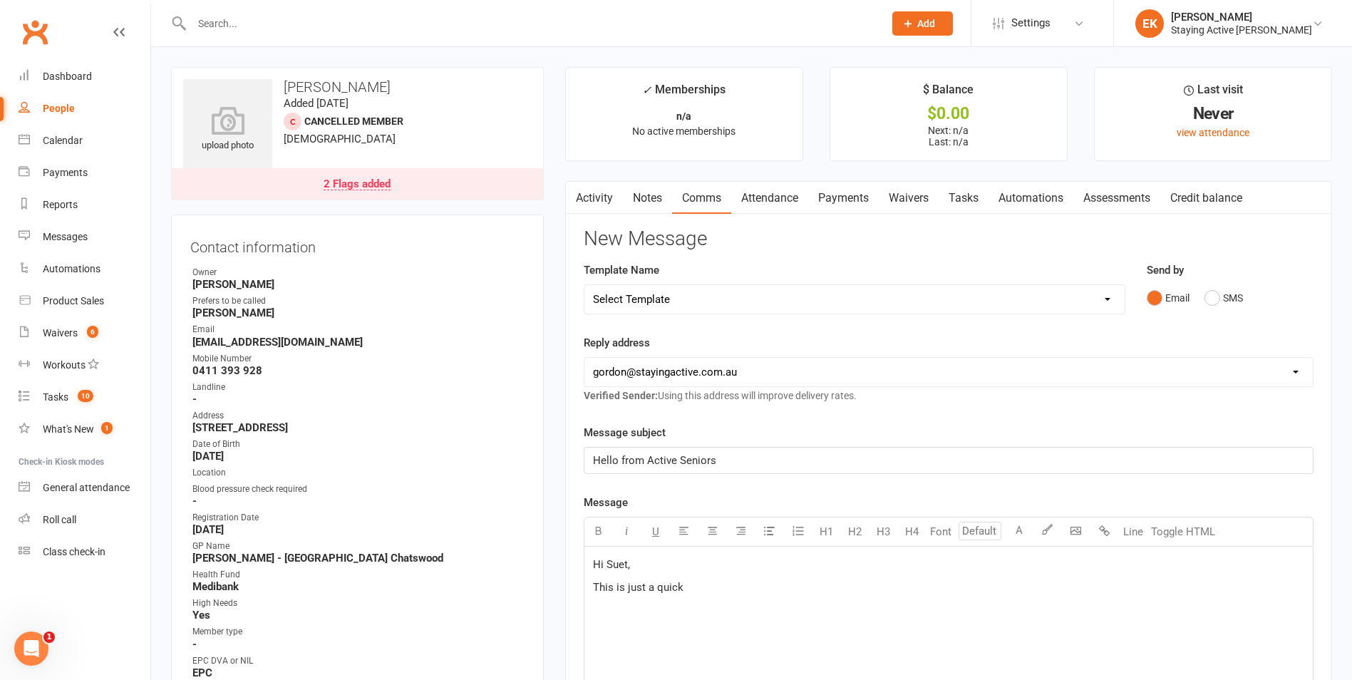
click at [758, 609] on div "Hi Suet, This is just a quick" at bounding box center [948, 654] width 728 height 214
click at [832, 596] on div "Hi Suet, This is just an email to check in and see how you have been as it" at bounding box center [948, 654] width 728 height 214
click at [914, 597] on div "Hi Suet, This is just an email to check in and see how you have been as it" at bounding box center [948, 654] width 728 height 214
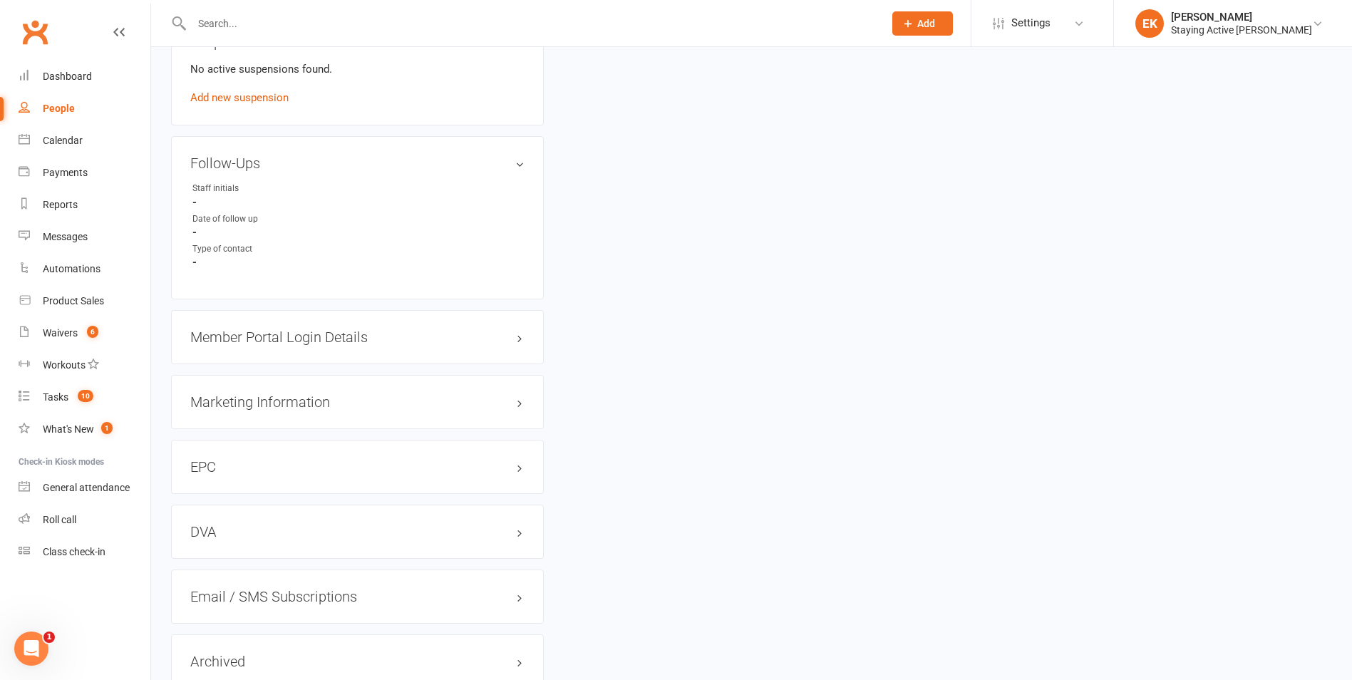
scroll to position [1257, 0]
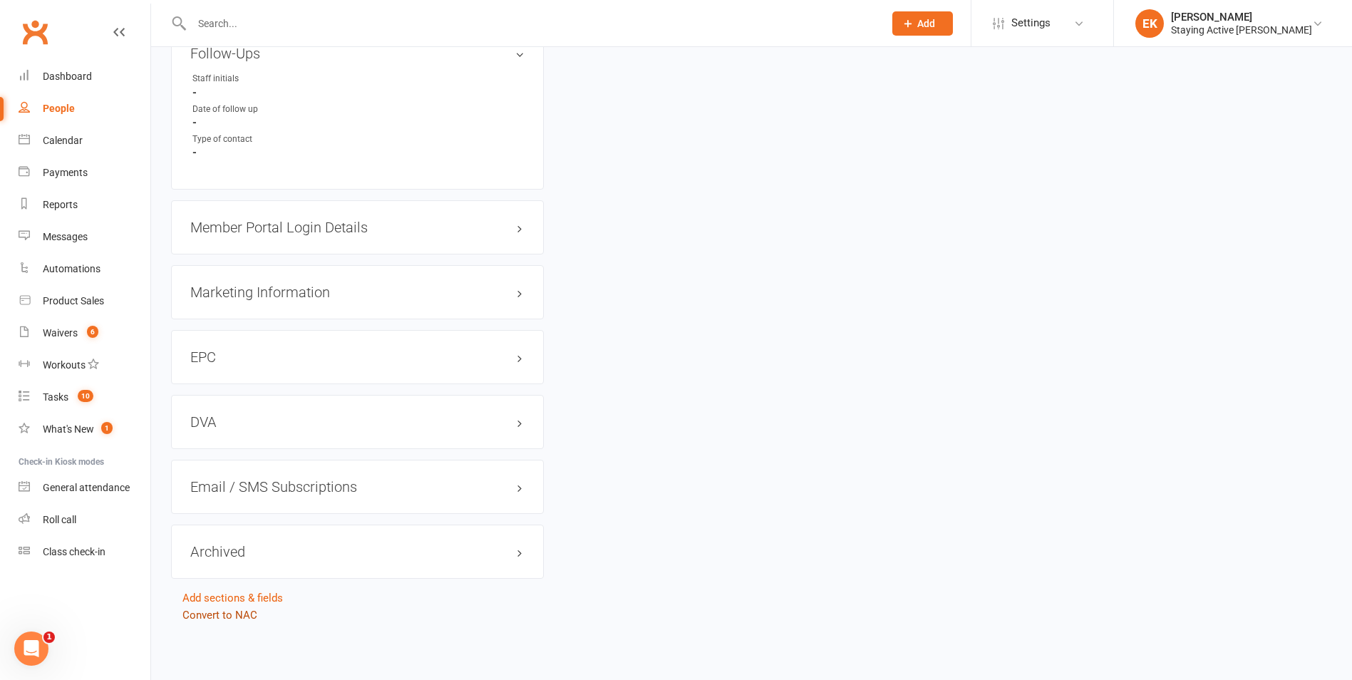
click at [214, 614] on link "Convert to NAC" at bounding box center [219, 615] width 75 height 13
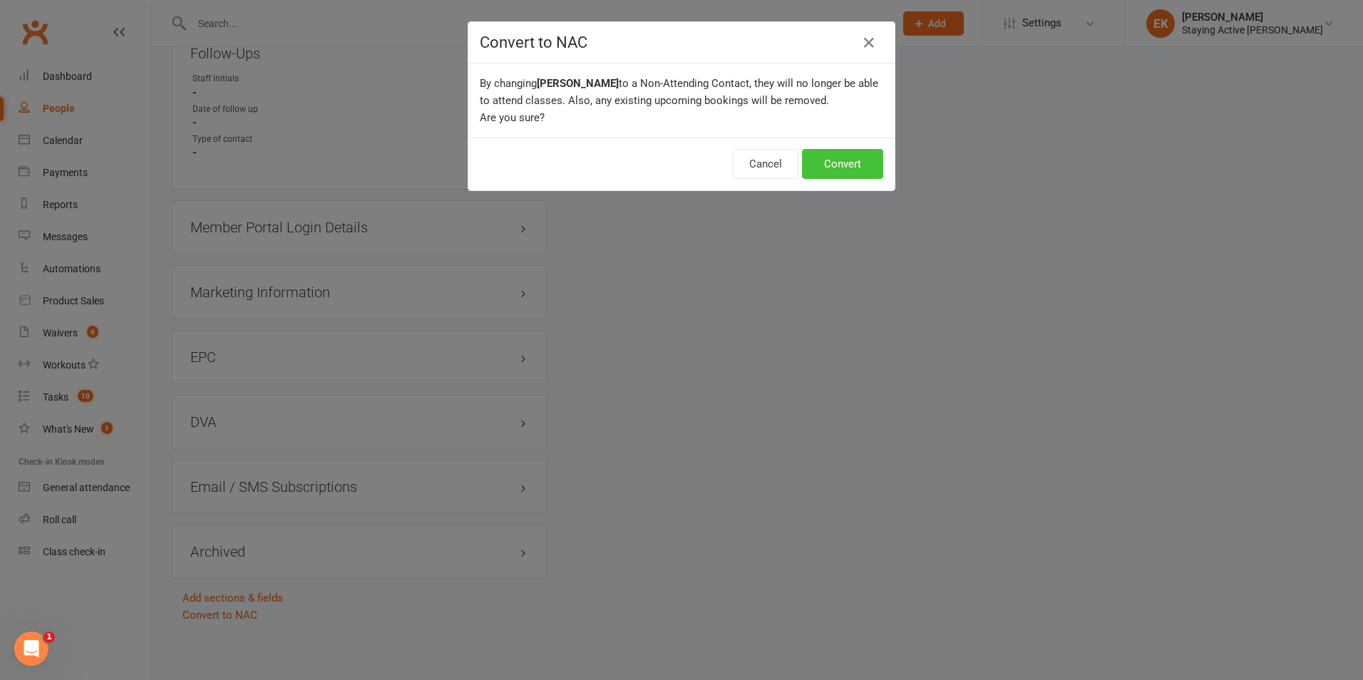
click at [824, 160] on button "Convert" at bounding box center [842, 164] width 81 height 30
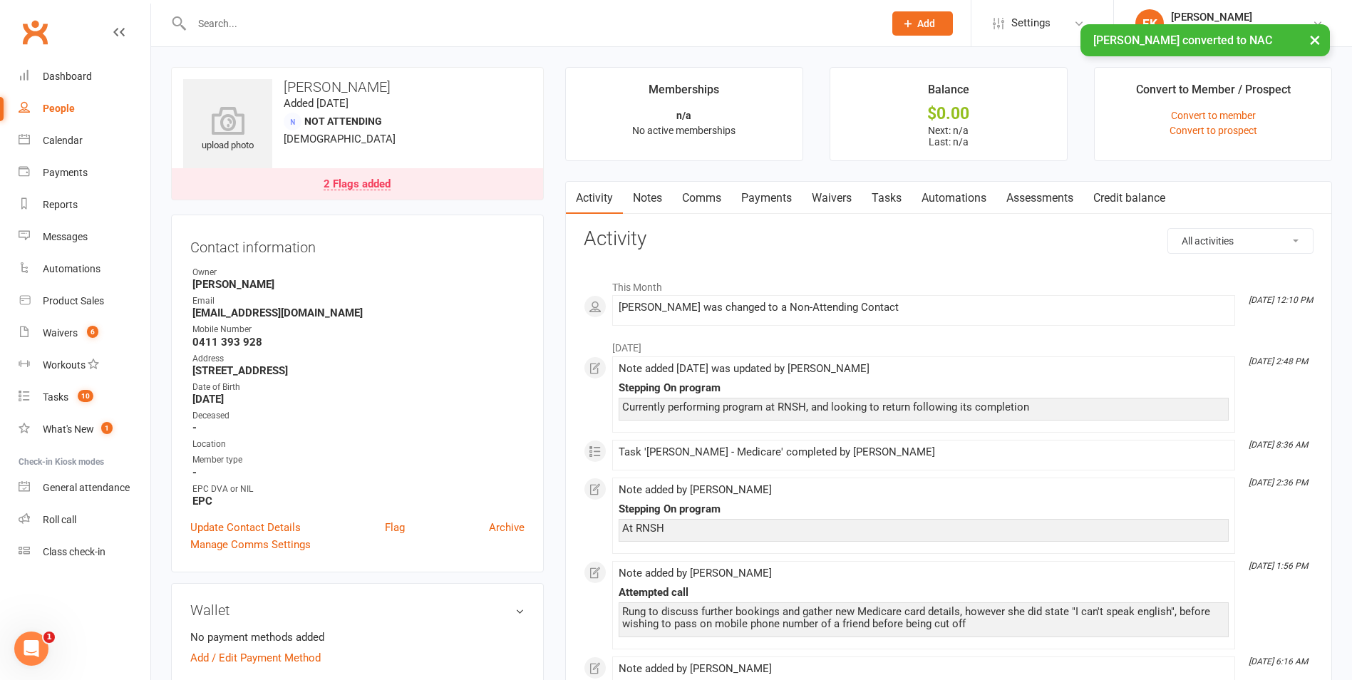
click at [453, 14] on input "text" at bounding box center [530, 24] width 686 height 20
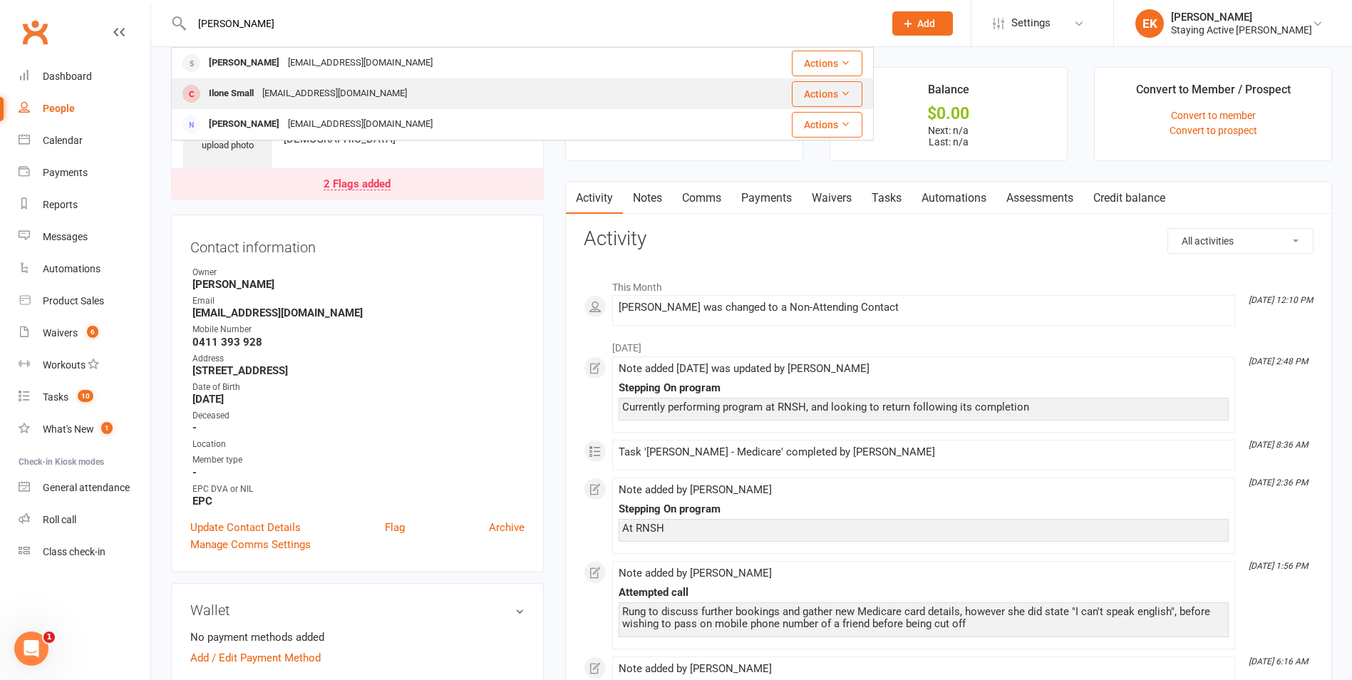
type input "[PERSON_NAME]"
click at [302, 91] on div "[EMAIL_ADDRESS][DOMAIN_NAME]" at bounding box center [334, 93] width 153 height 21
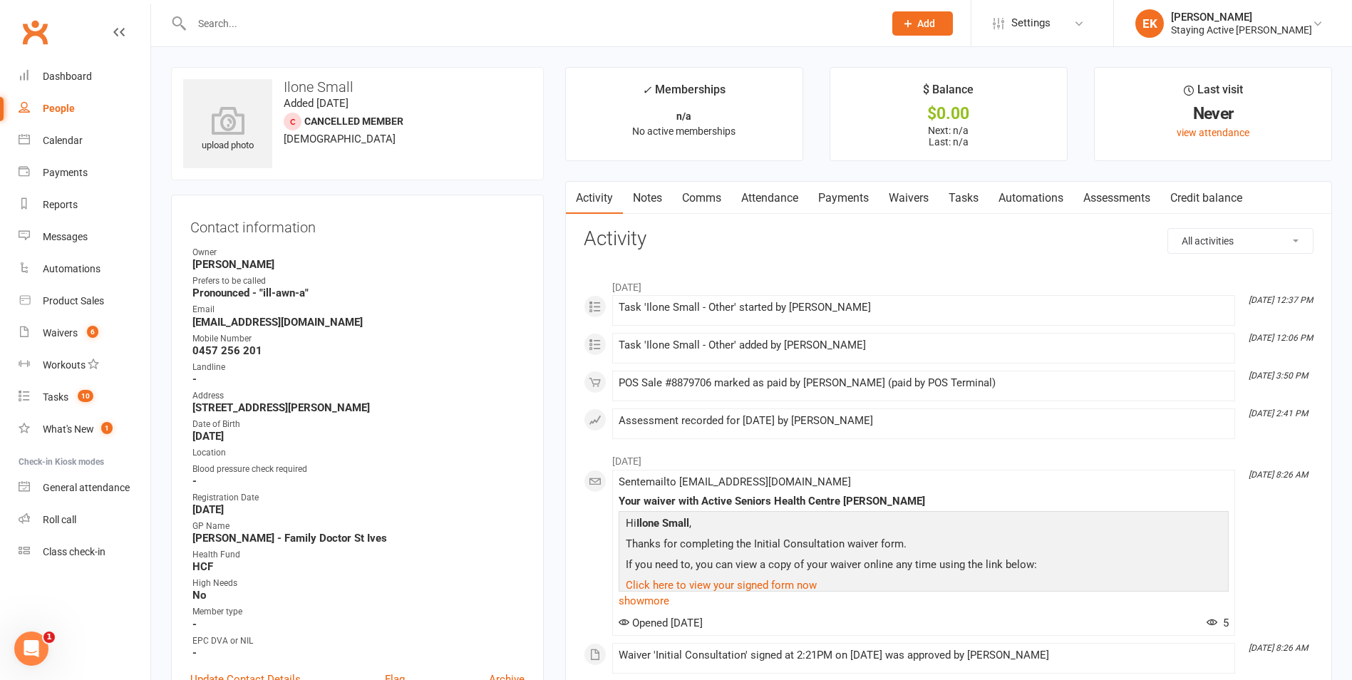
click at [636, 198] on link "Notes" at bounding box center [647, 198] width 49 height 33
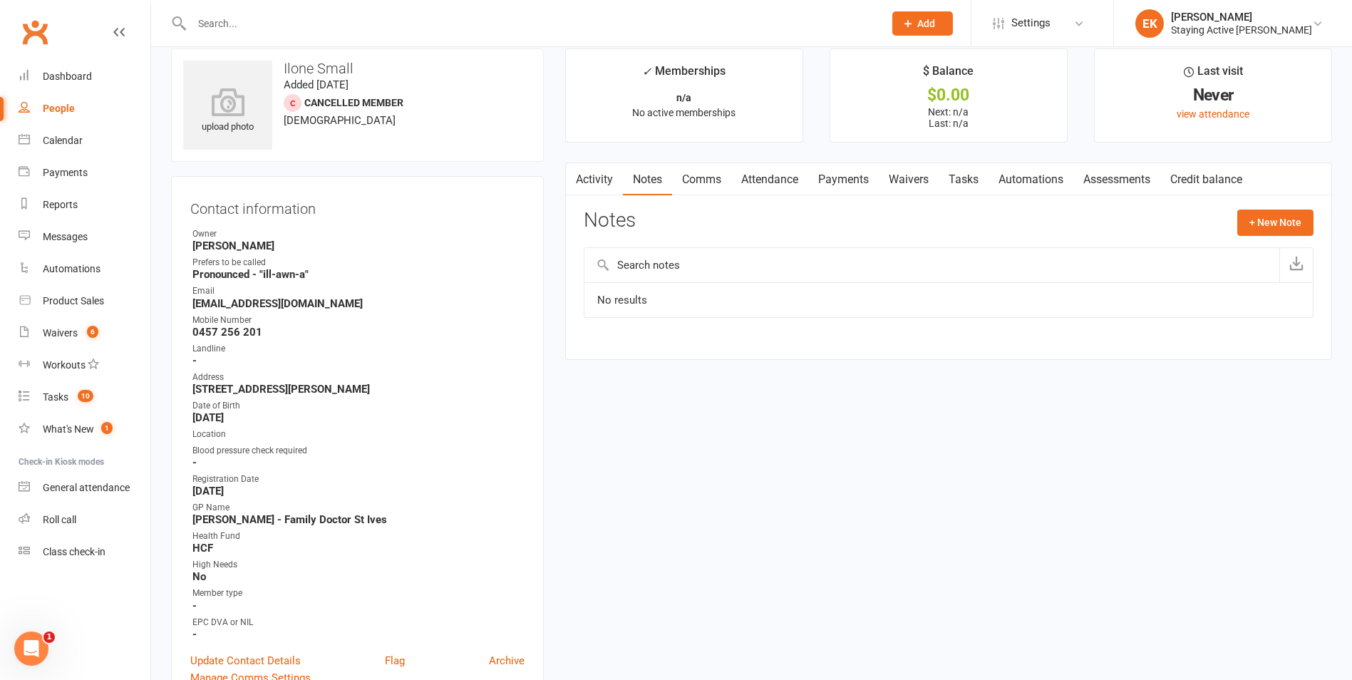
scroll to position [71, 0]
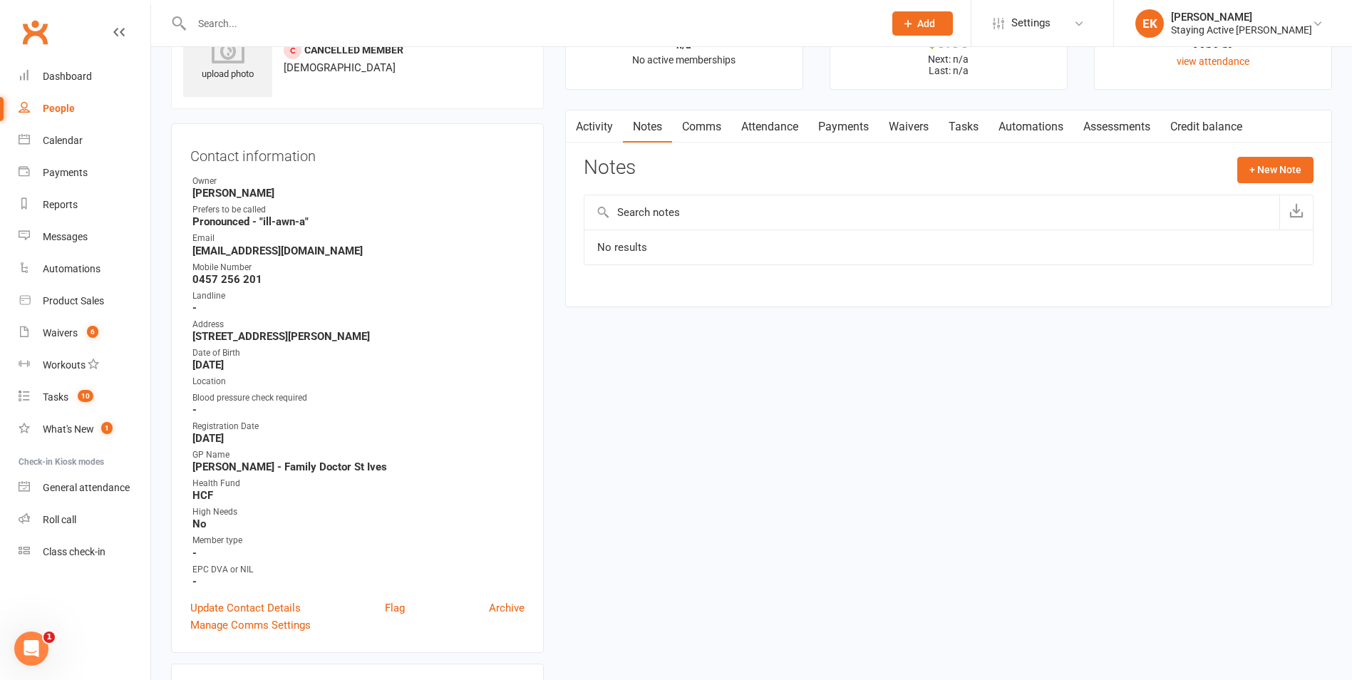
click at [549, 22] on input "text" at bounding box center [530, 24] width 686 height 20
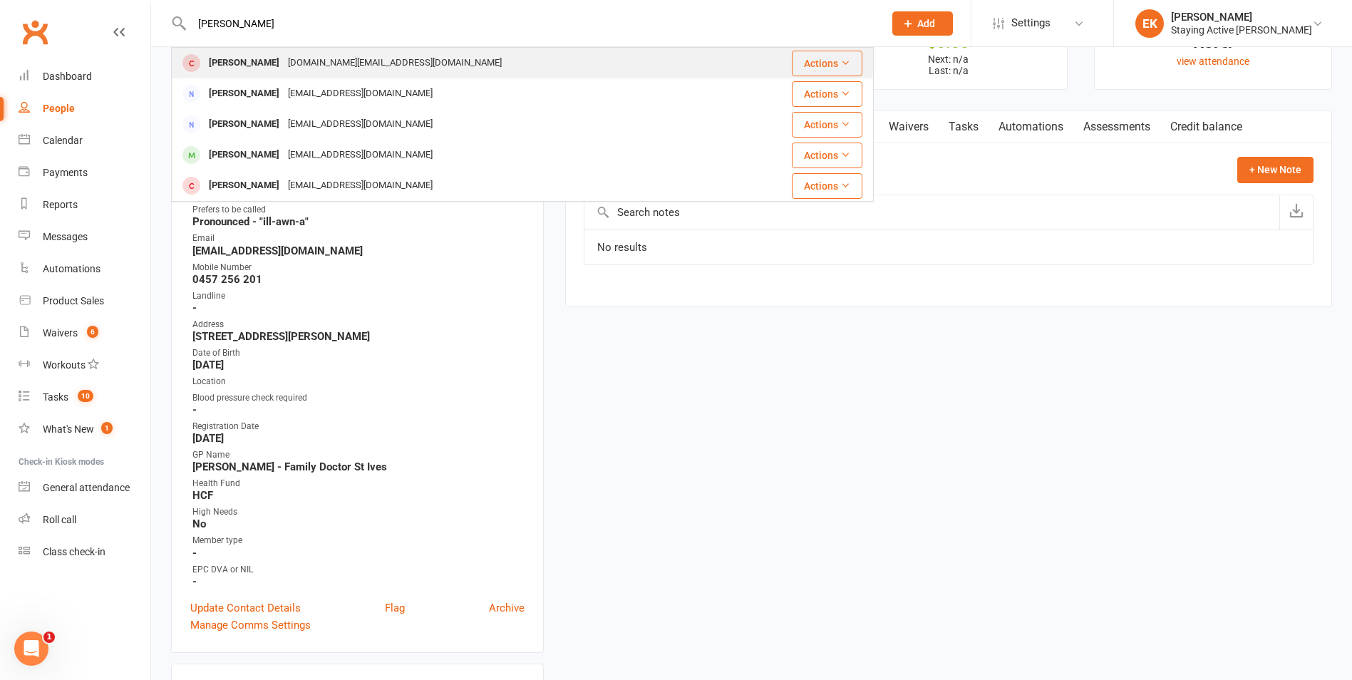
type input "[PERSON_NAME]"
click at [363, 53] on div "[DOMAIN_NAME][EMAIL_ADDRESS][DOMAIN_NAME]" at bounding box center [395, 63] width 222 height 21
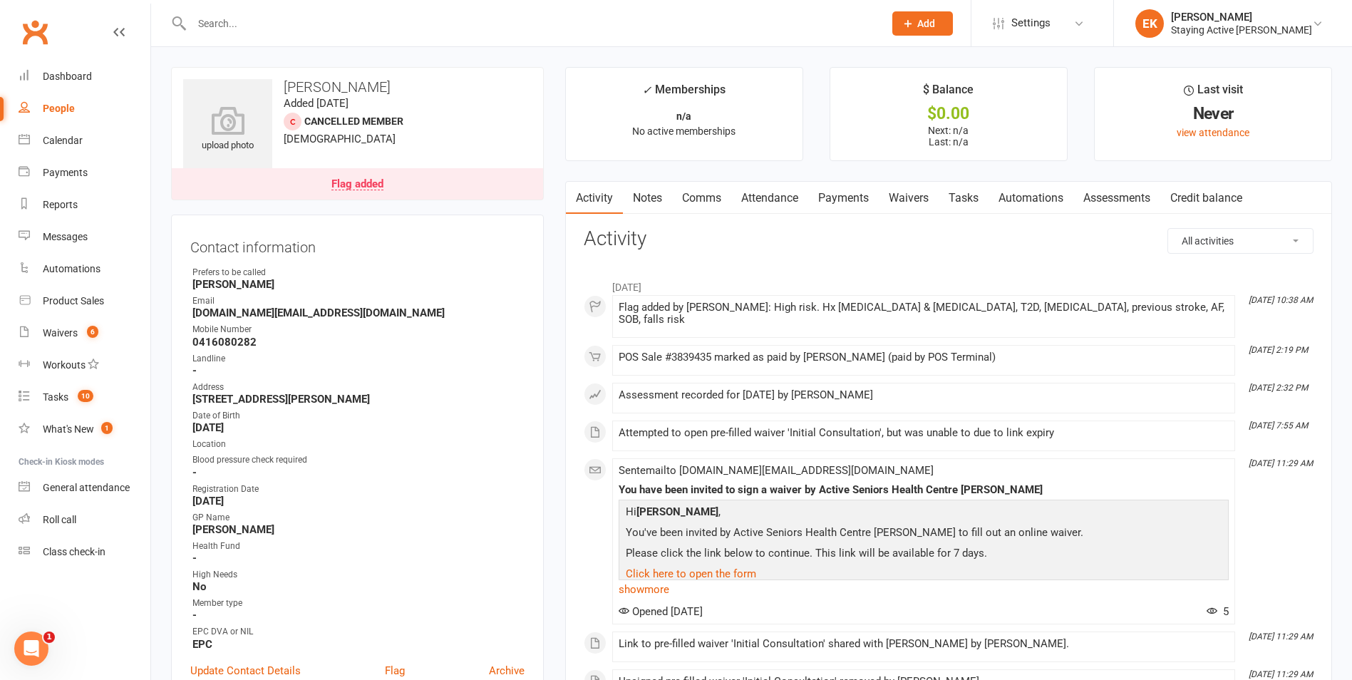
click at [668, 198] on link "Notes" at bounding box center [647, 198] width 49 height 33
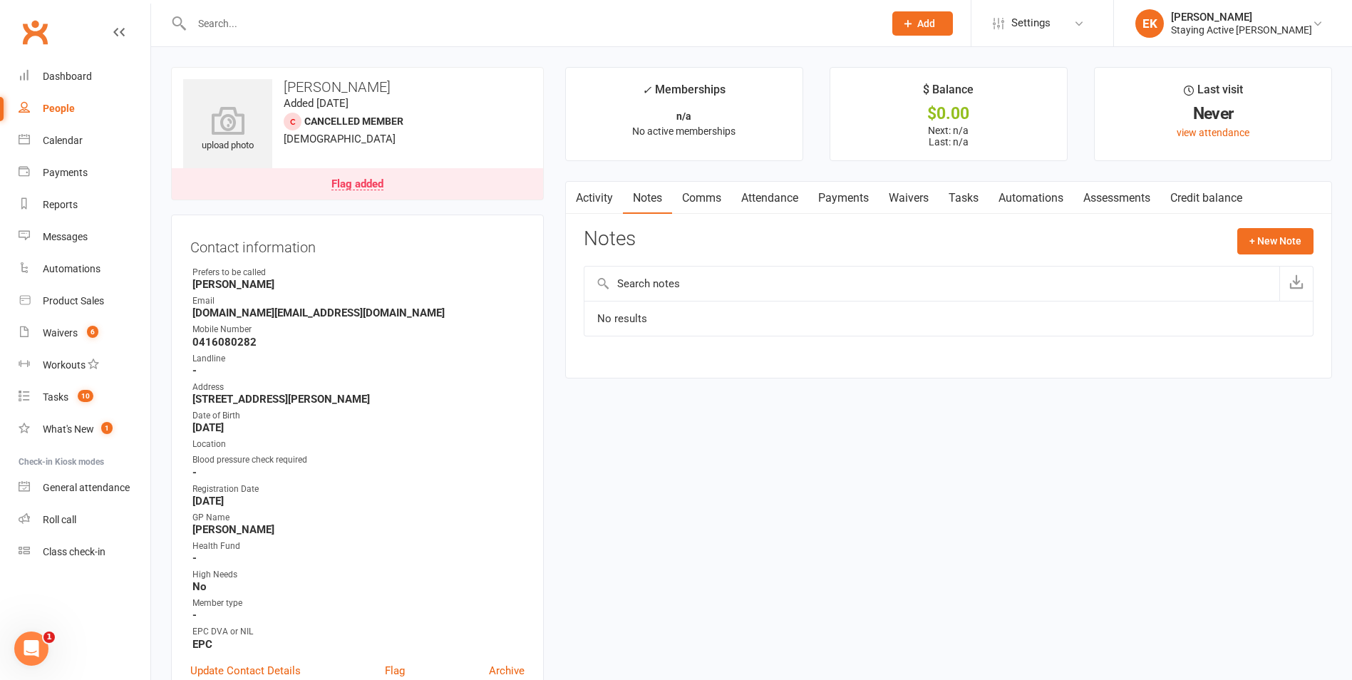
click at [656, 196] on link "Notes" at bounding box center [647, 198] width 49 height 33
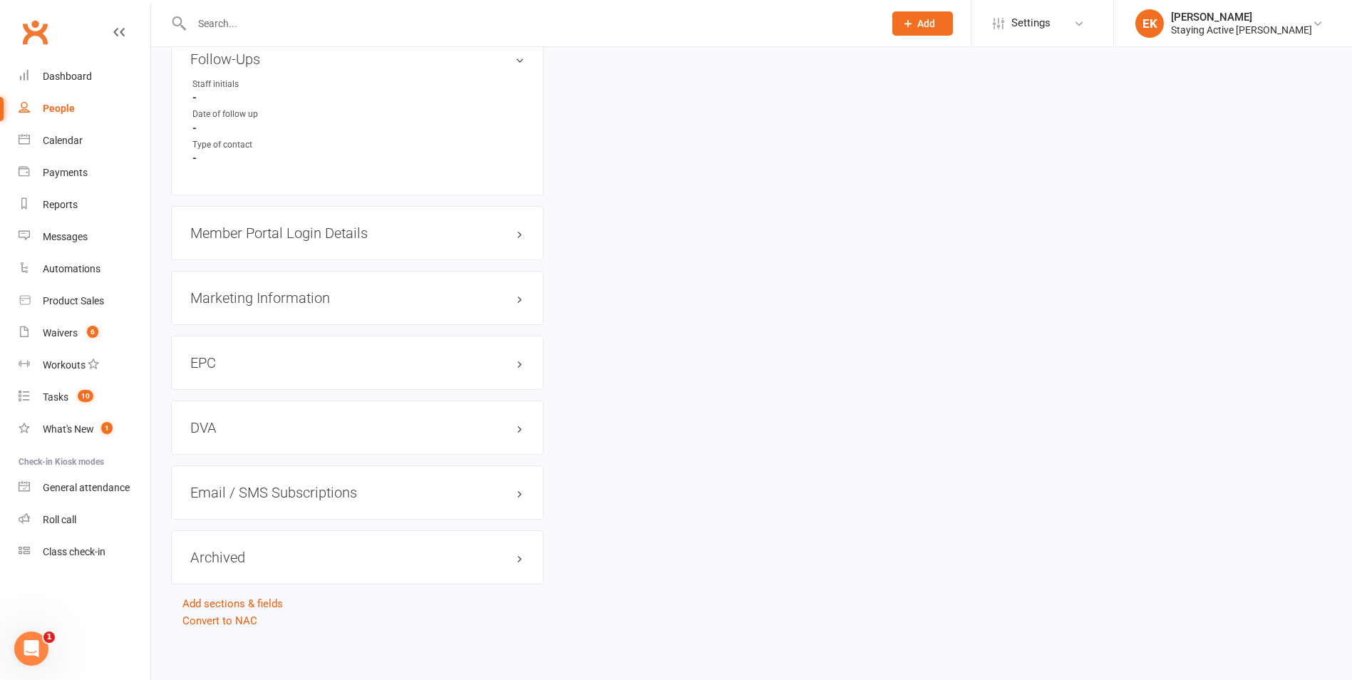
scroll to position [1229, 0]
click at [230, 617] on link "Convert to NAC" at bounding box center [219, 615] width 75 height 13
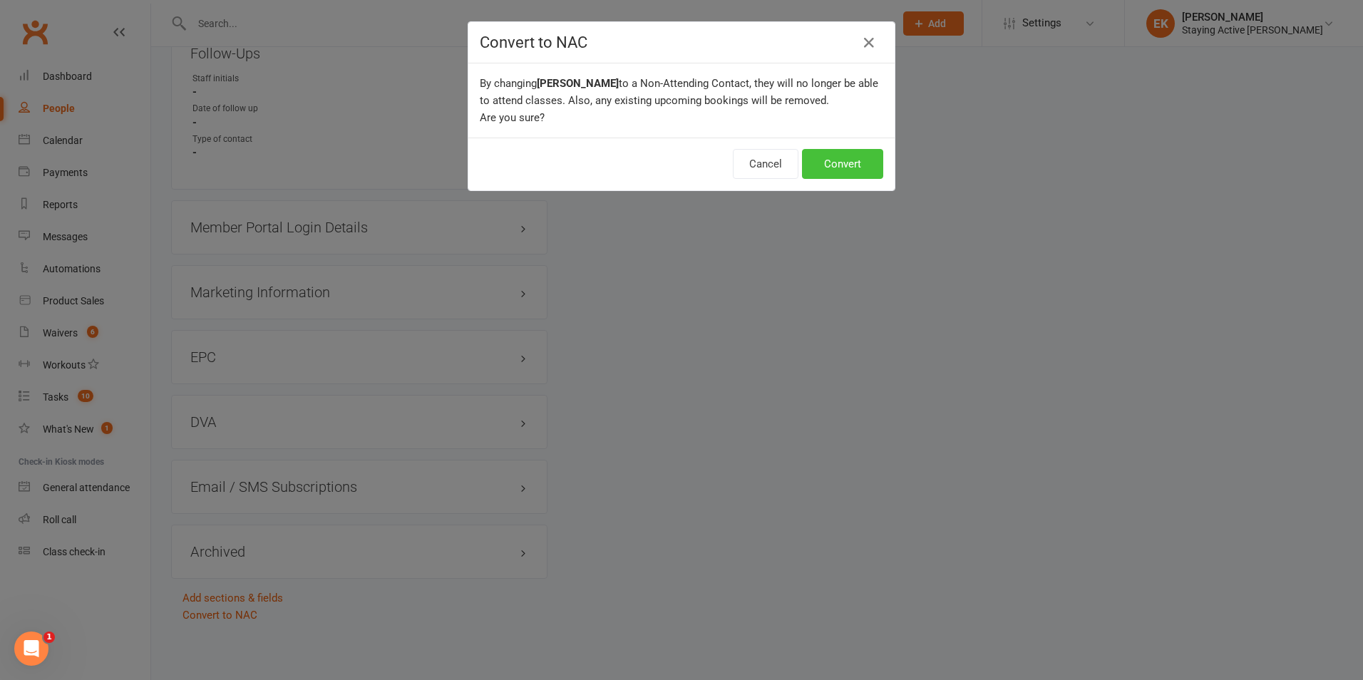
click at [828, 175] on button "Convert" at bounding box center [842, 164] width 81 height 30
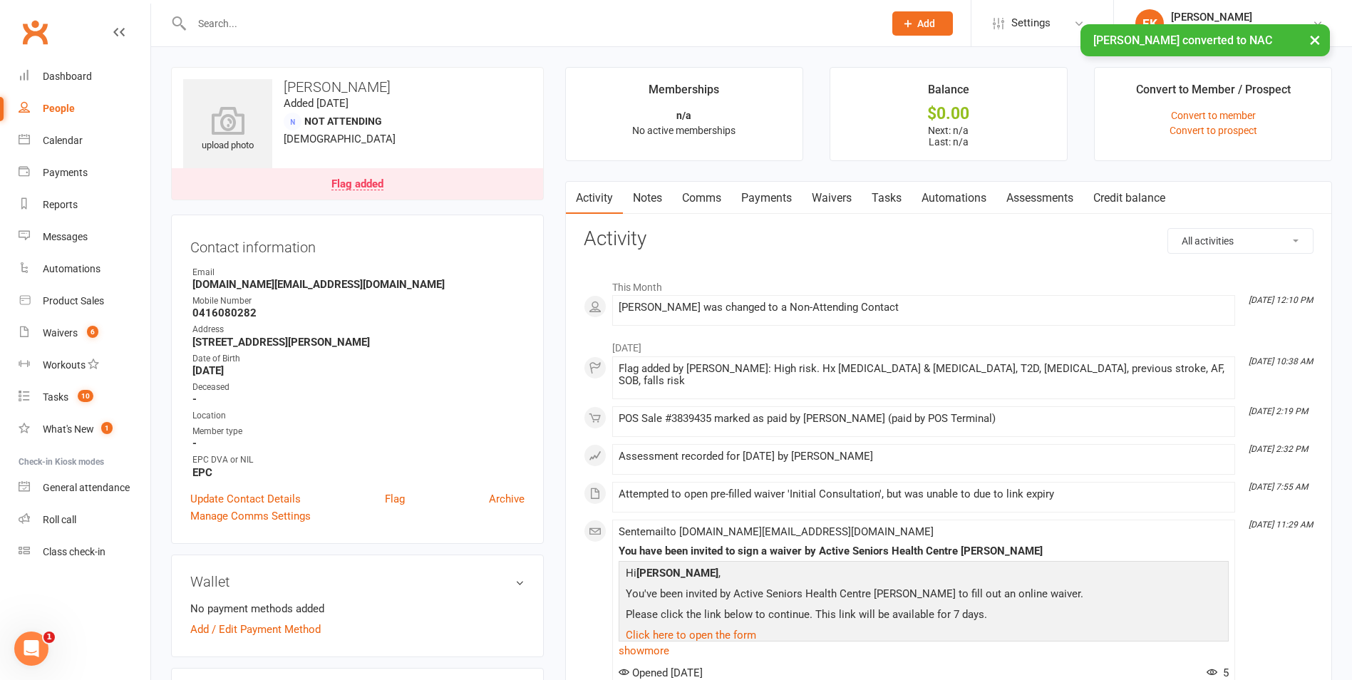
click at [474, 16] on input "text" at bounding box center [530, 24] width 686 height 20
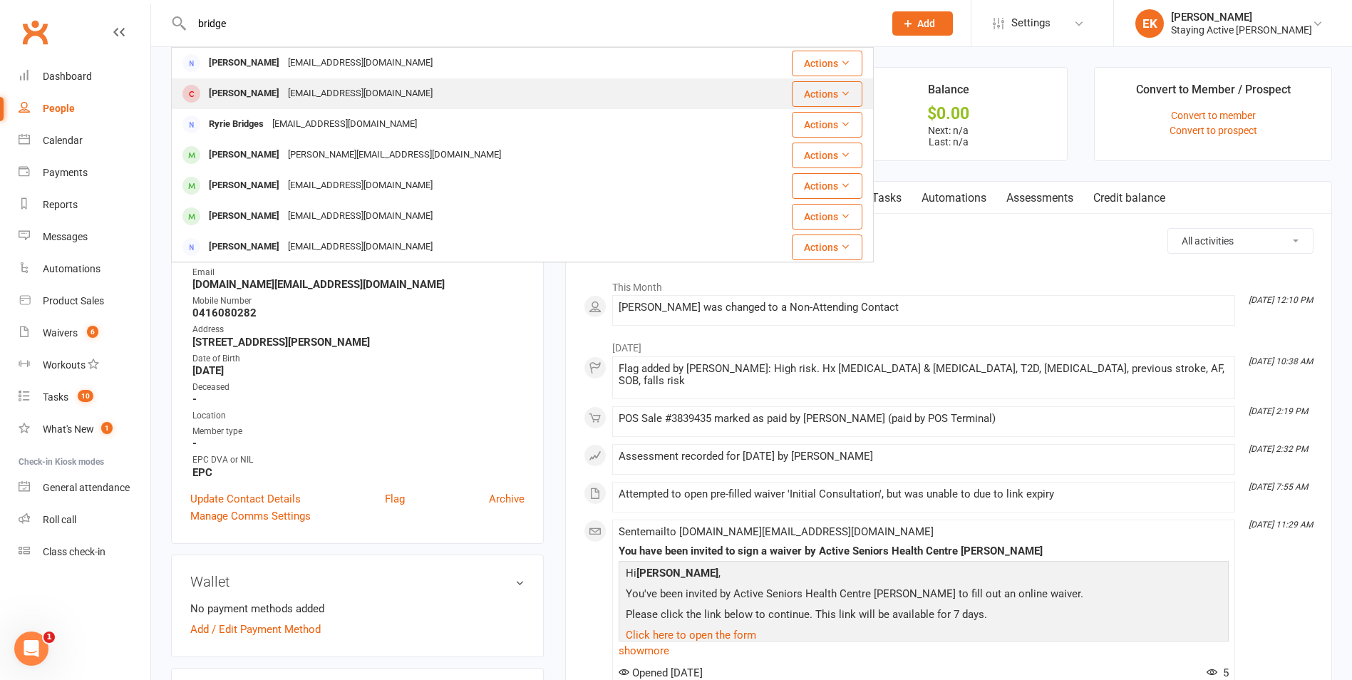
type input "bridge"
click at [320, 88] on div "[EMAIL_ADDRESS][DOMAIN_NAME]" at bounding box center [360, 93] width 153 height 21
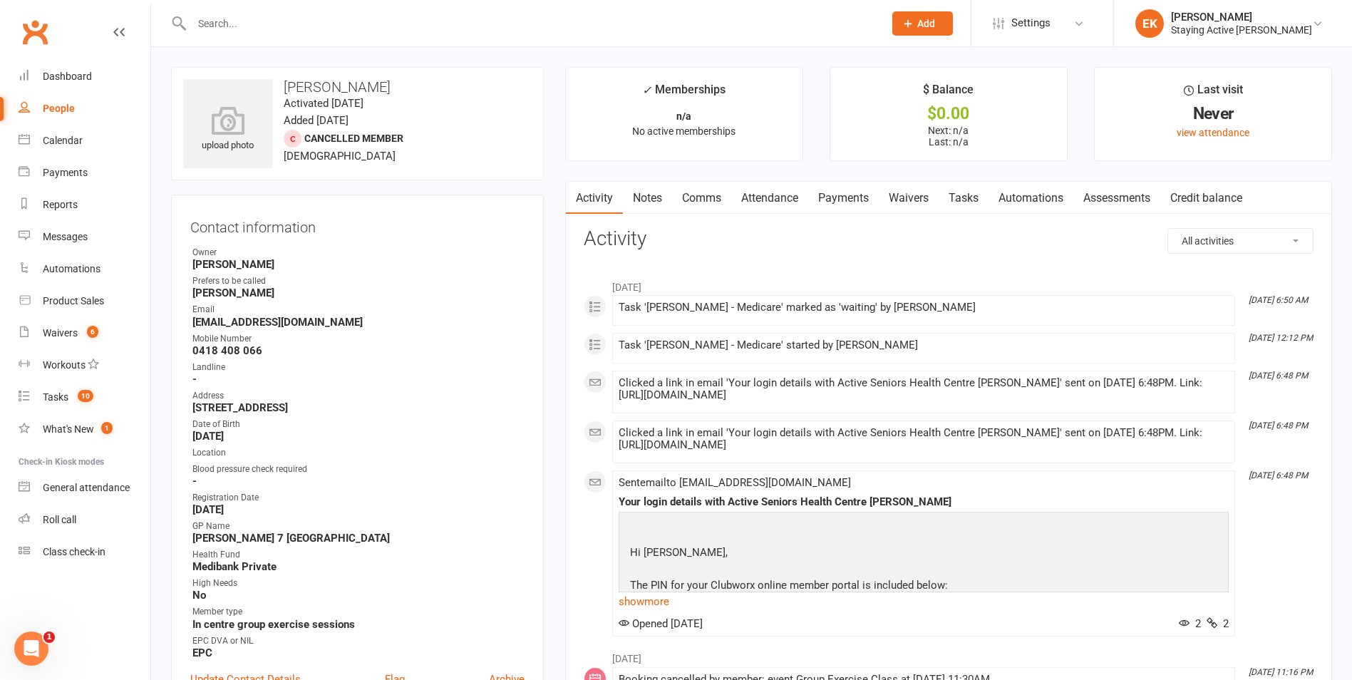
click at [649, 197] on link "Notes" at bounding box center [647, 198] width 49 height 33
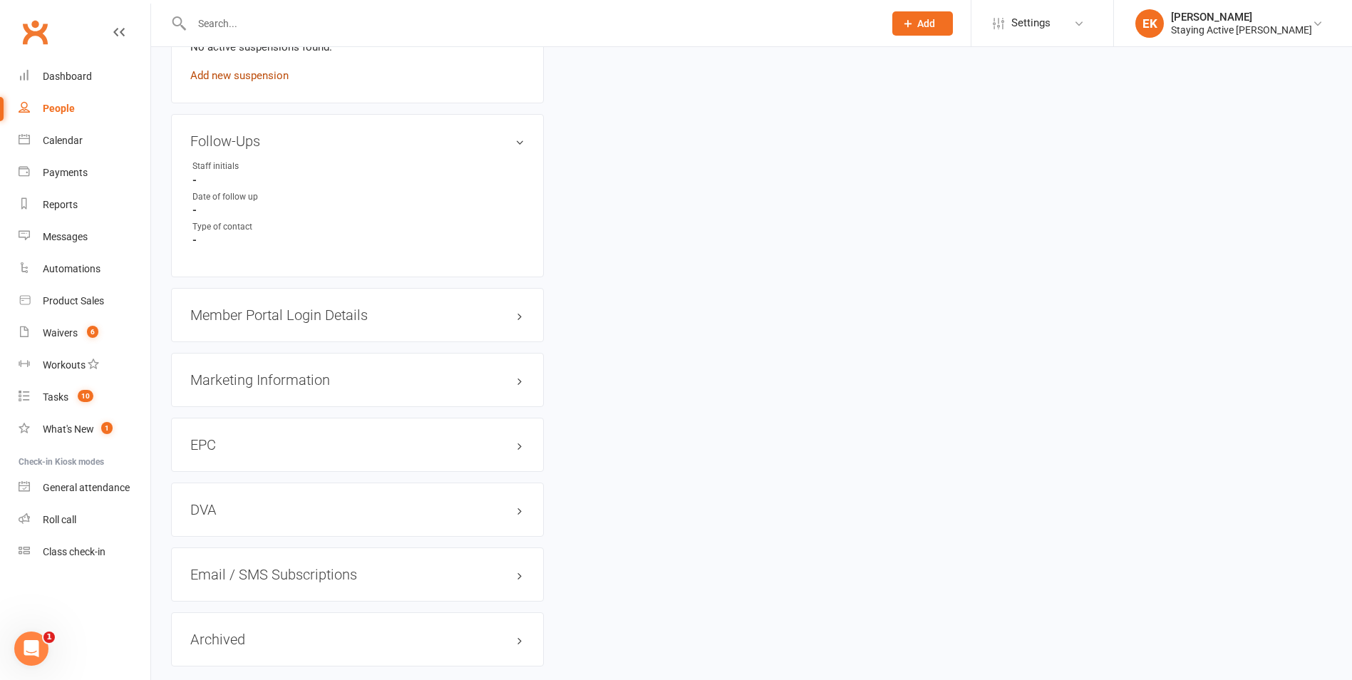
scroll to position [1237, 0]
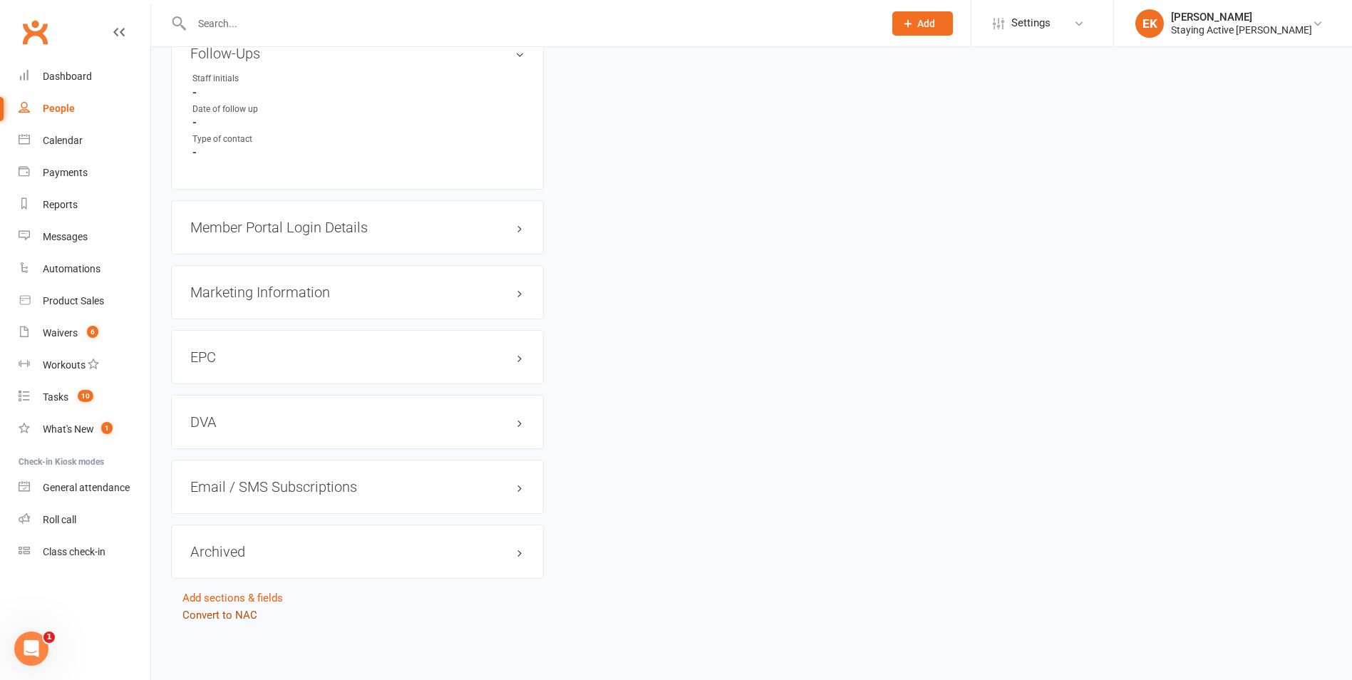
click at [237, 616] on link "Convert to NAC" at bounding box center [219, 615] width 75 height 13
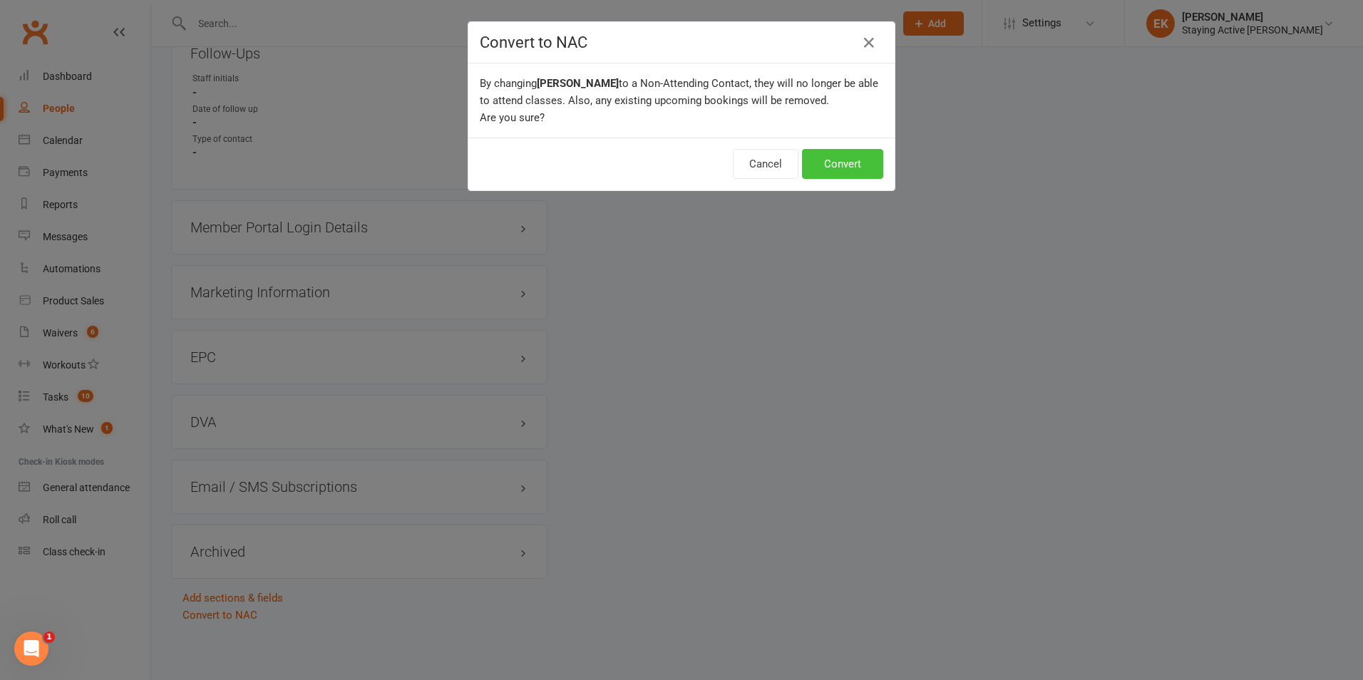
click at [847, 160] on button "Convert" at bounding box center [842, 164] width 81 height 30
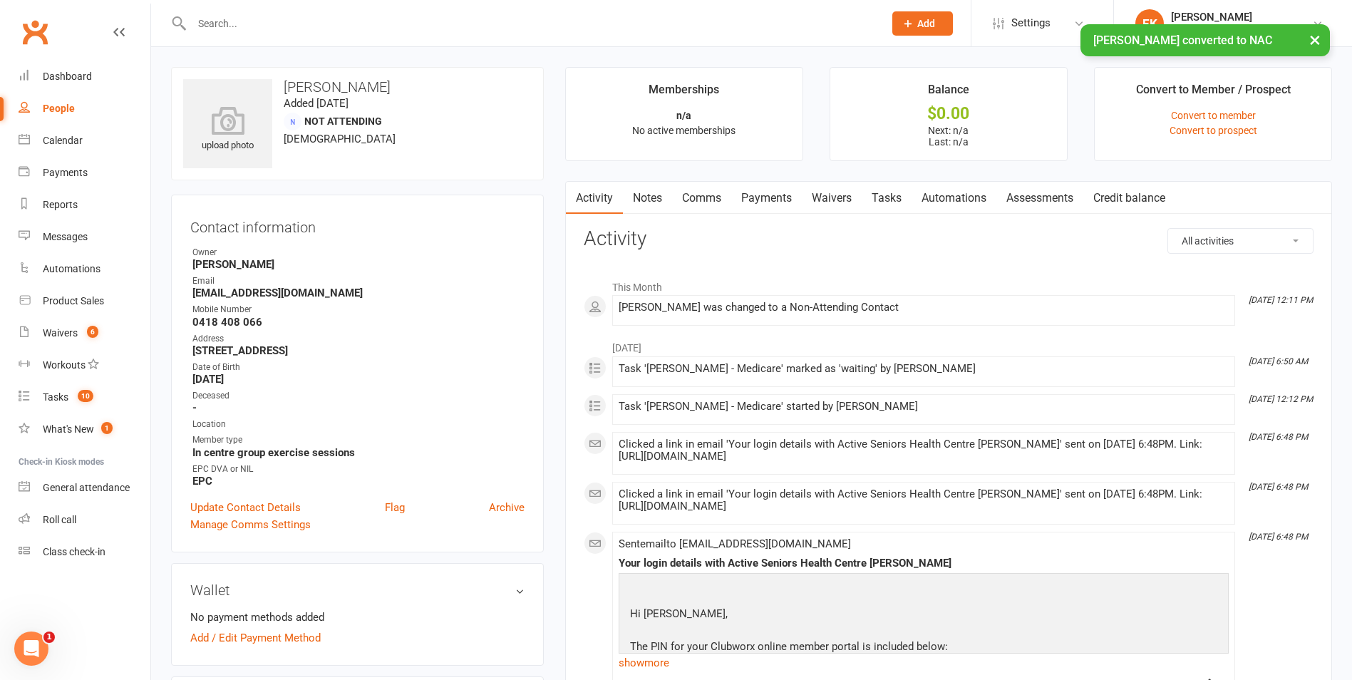
click at [449, 20] on input "text" at bounding box center [530, 24] width 686 height 20
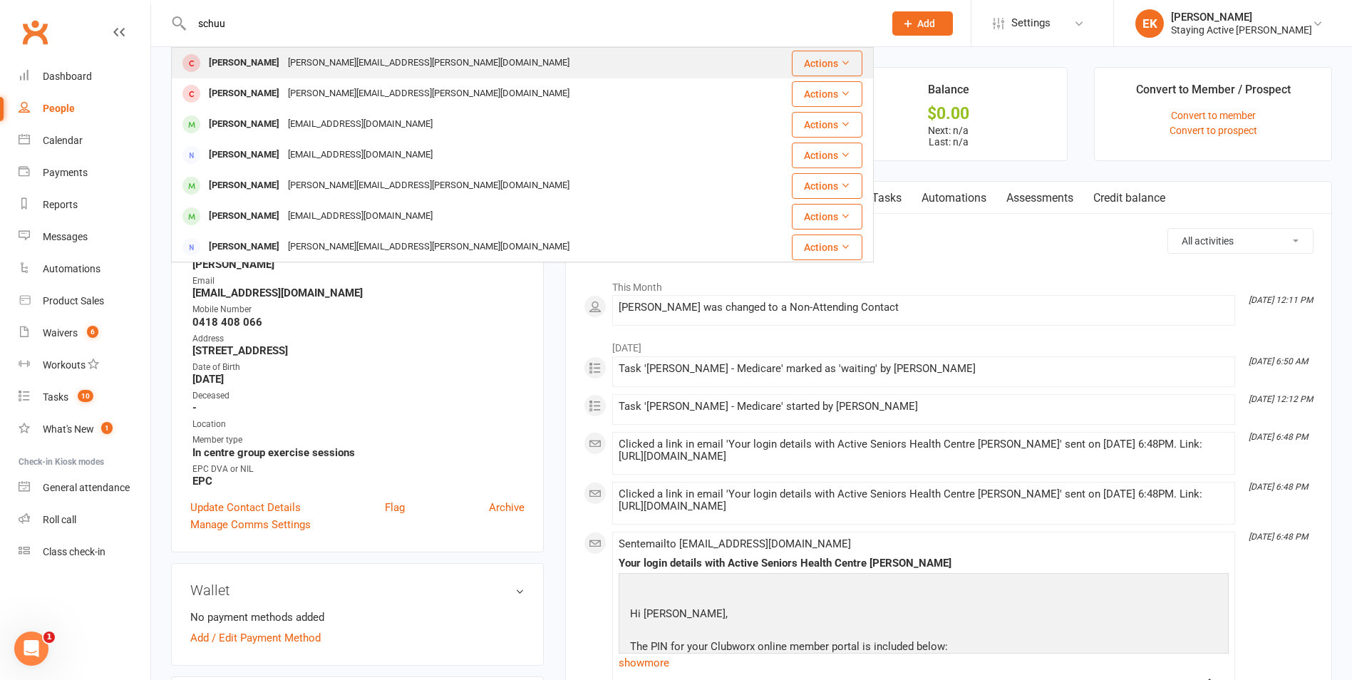
type input "schuu"
click at [383, 55] on div "[PERSON_NAME][EMAIL_ADDRESS][PERSON_NAME][DOMAIN_NAME]" at bounding box center [429, 63] width 290 height 21
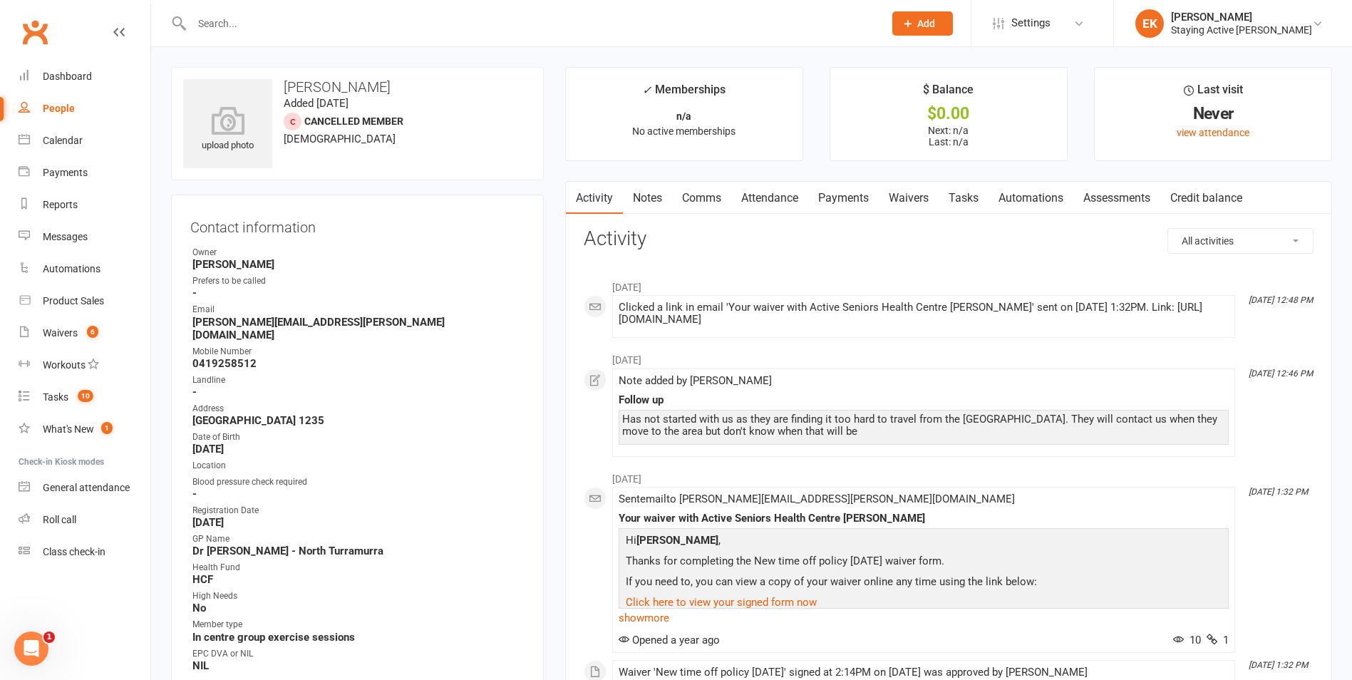
click at [642, 187] on link "Notes" at bounding box center [647, 198] width 49 height 33
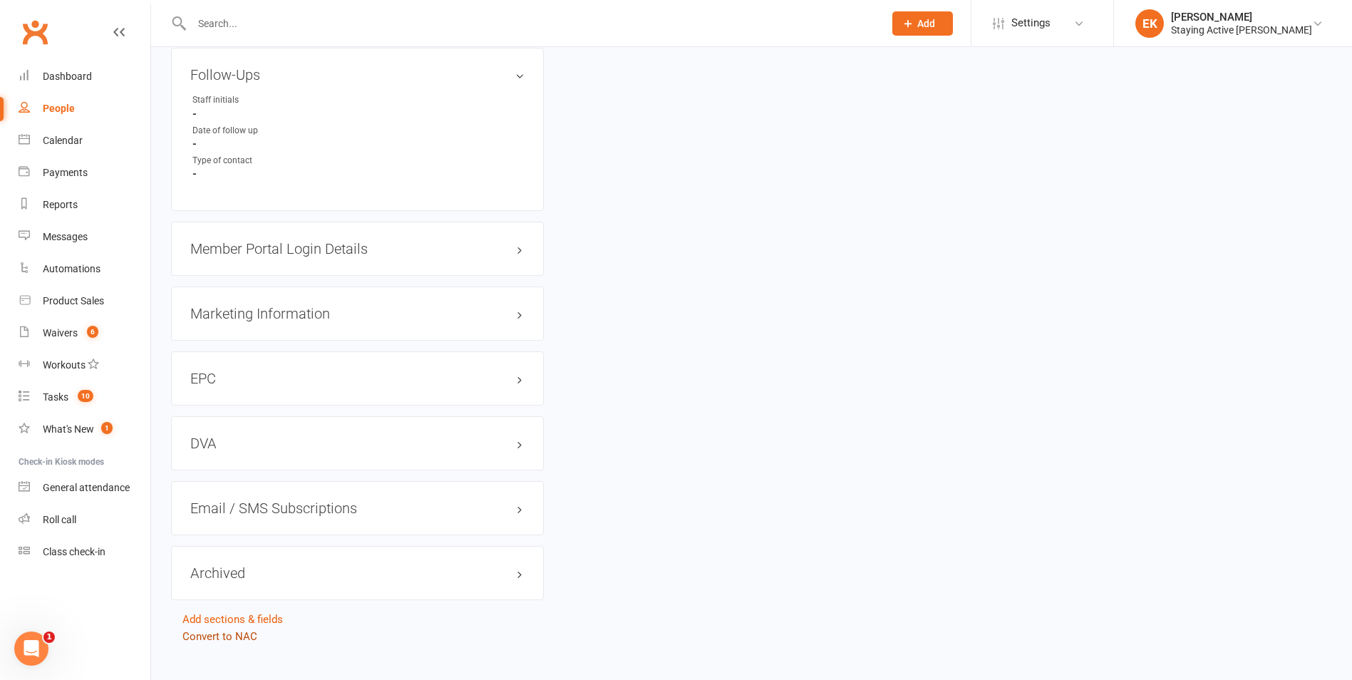
scroll to position [1237, 0]
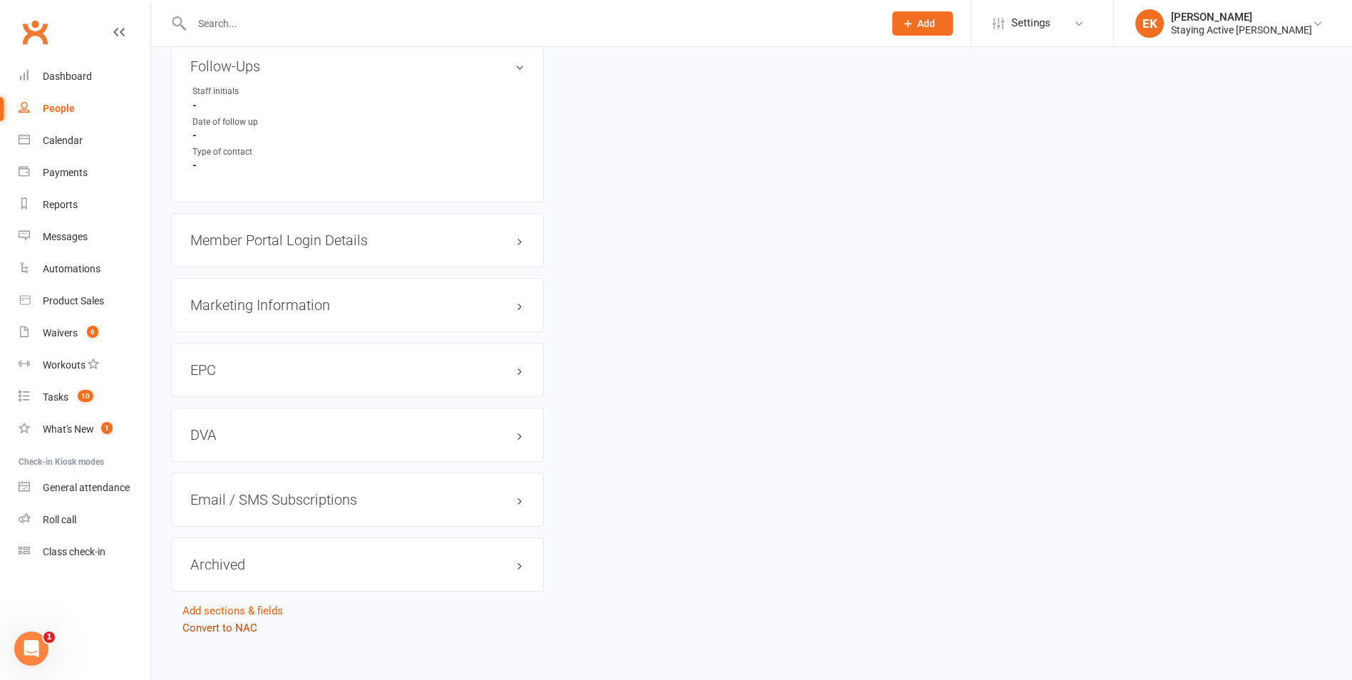
click at [232, 621] on link "Convert to NAC" at bounding box center [219, 627] width 75 height 13
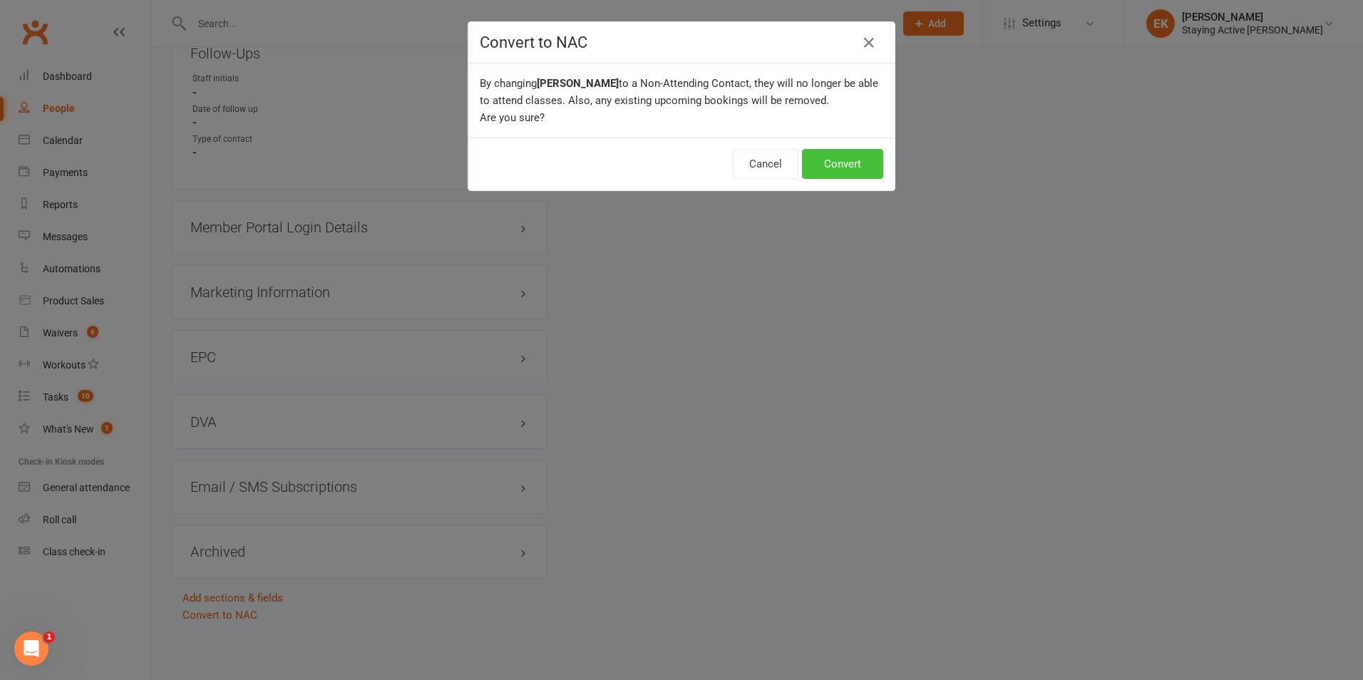
click at [839, 161] on button "Convert" at bounding box center [842, 164] width 81 height 30
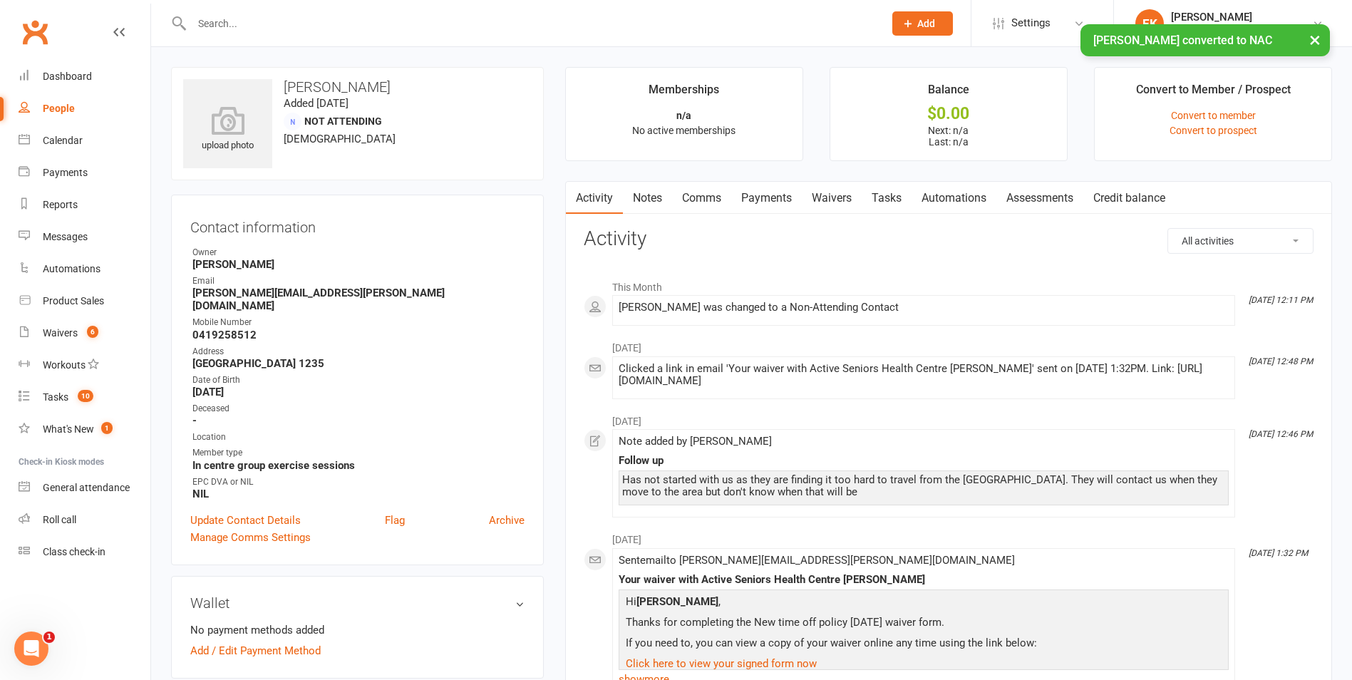
click at [440, 24] on div "× [PERSON_NAME] converted to NAC" at bounding box center [666, 24] width 1333 height 0
click at [456, 4] on div at bounding box center [522, 23] width 703 height 46
click at [456, 11] on div at bounding box center [522, 23] width 703 height 46
click at [460, 24] on div "× [PERSON_NAME] converted to NAC" at bounding box center [666, 24] width 1333 height 0
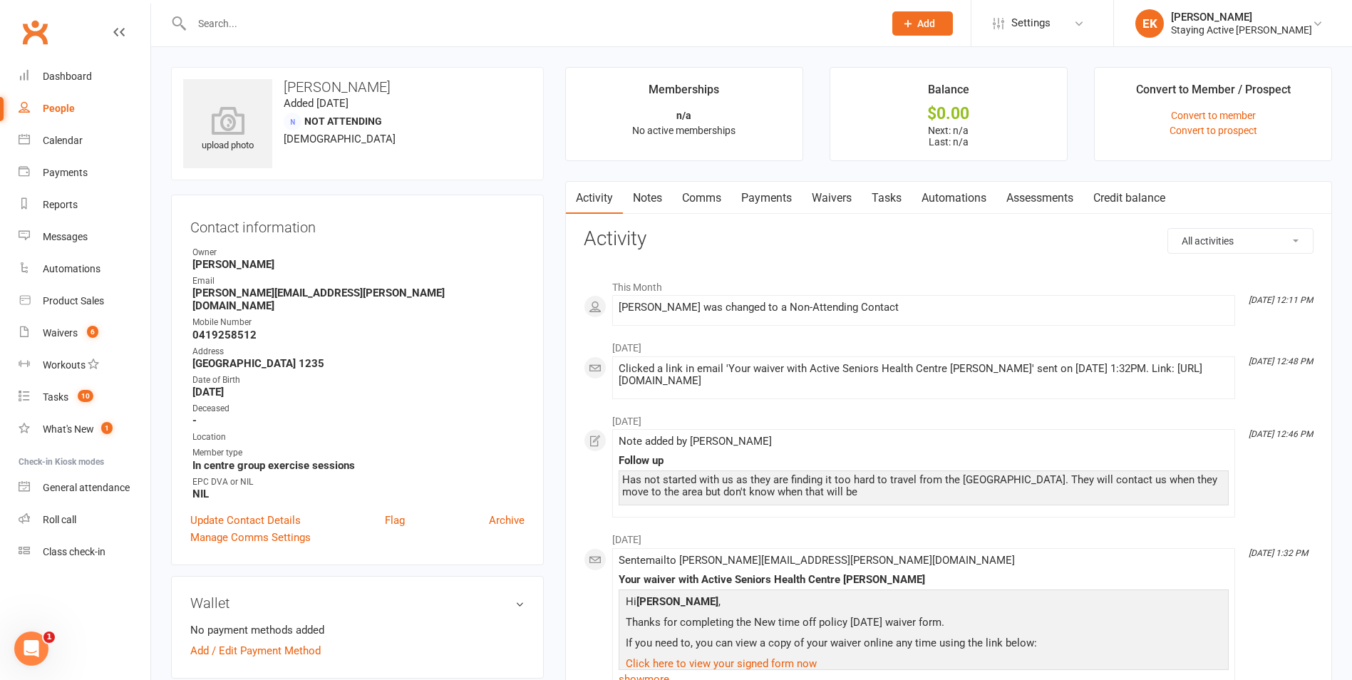
click at [453, 16] on input "text" at bounding box center [530, 24] width 686 height 20
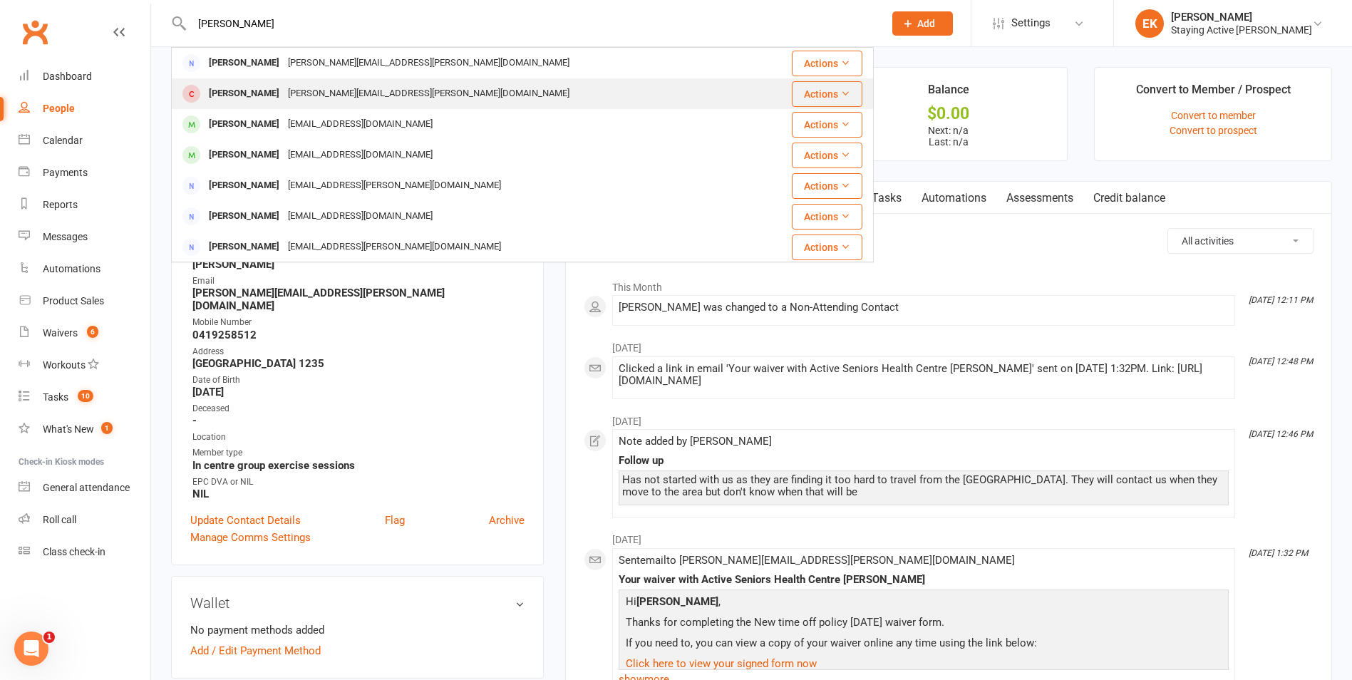
type input "[PERSON_NAME]"
click at [338, 86] on div "[PERSON_NAME][EMAIL_ADDRESS][PERSON_NAME][DOMAIN_NAME]" at bounding box center [429, 93] width 290 height 21
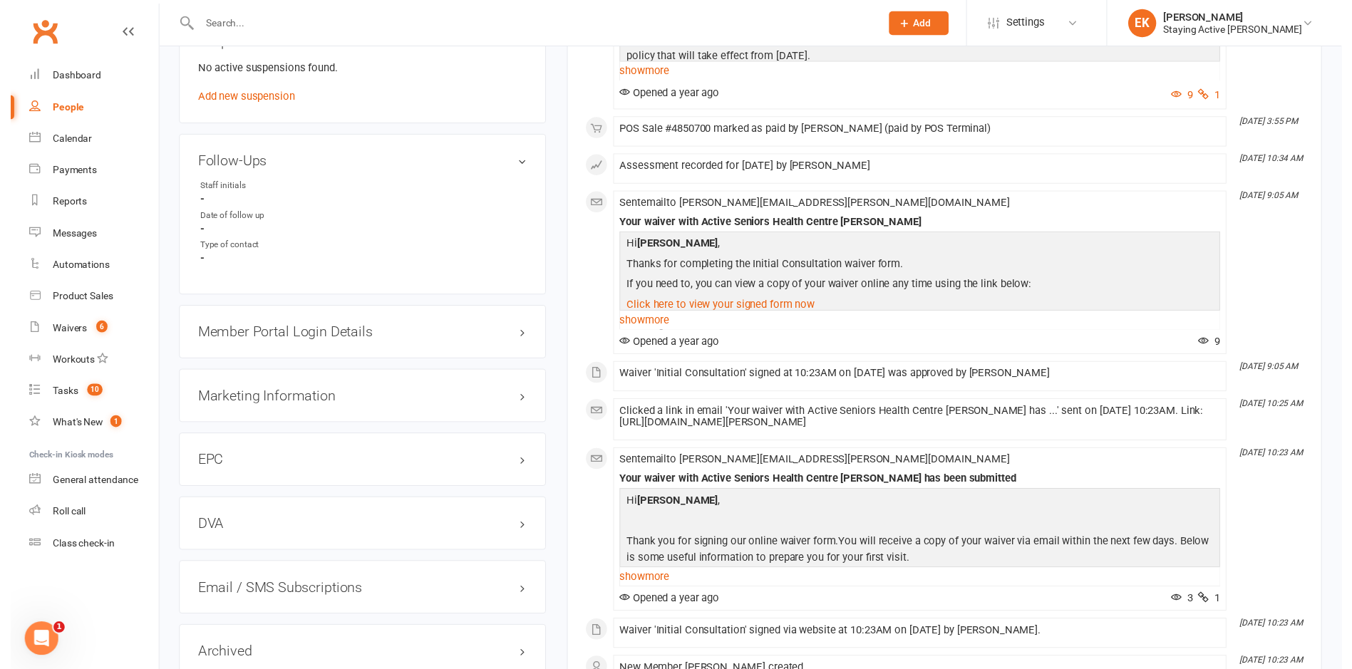
scroll to position [1293, 0]
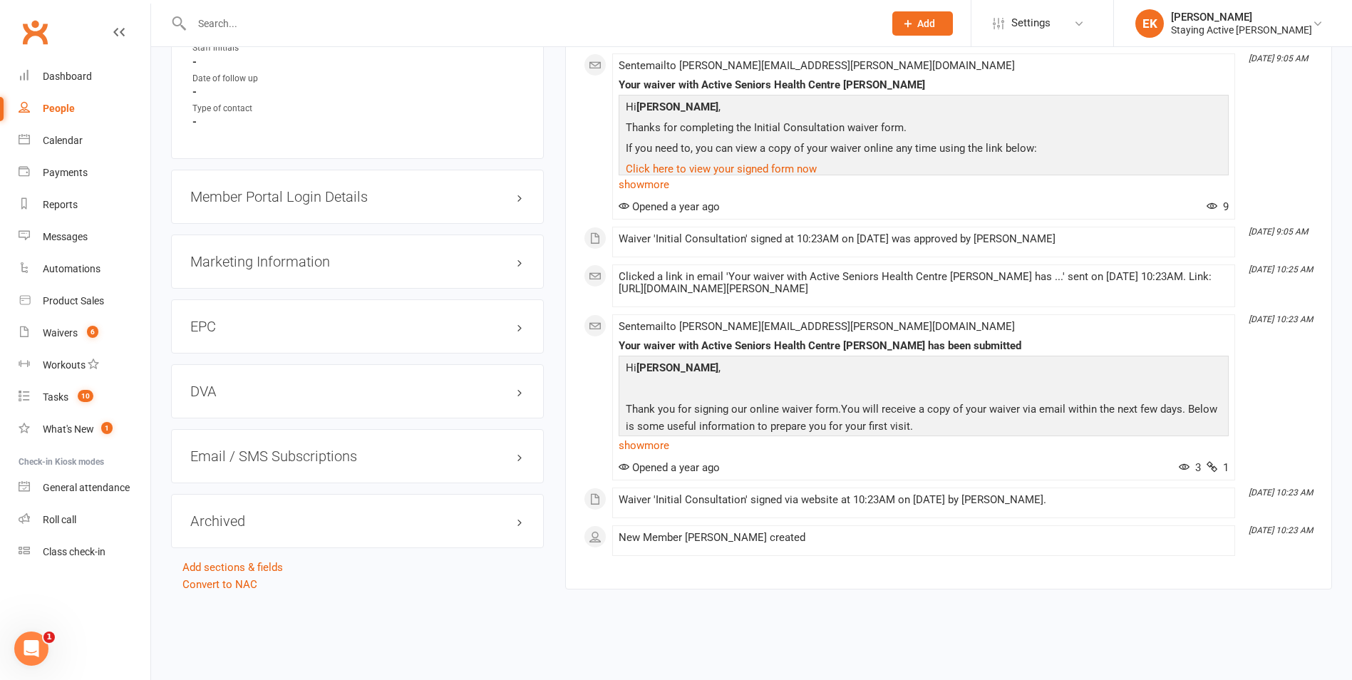
click at [234, 578] on link "Convert to NAC" at bounding box center [219, 584] width 75 height 13
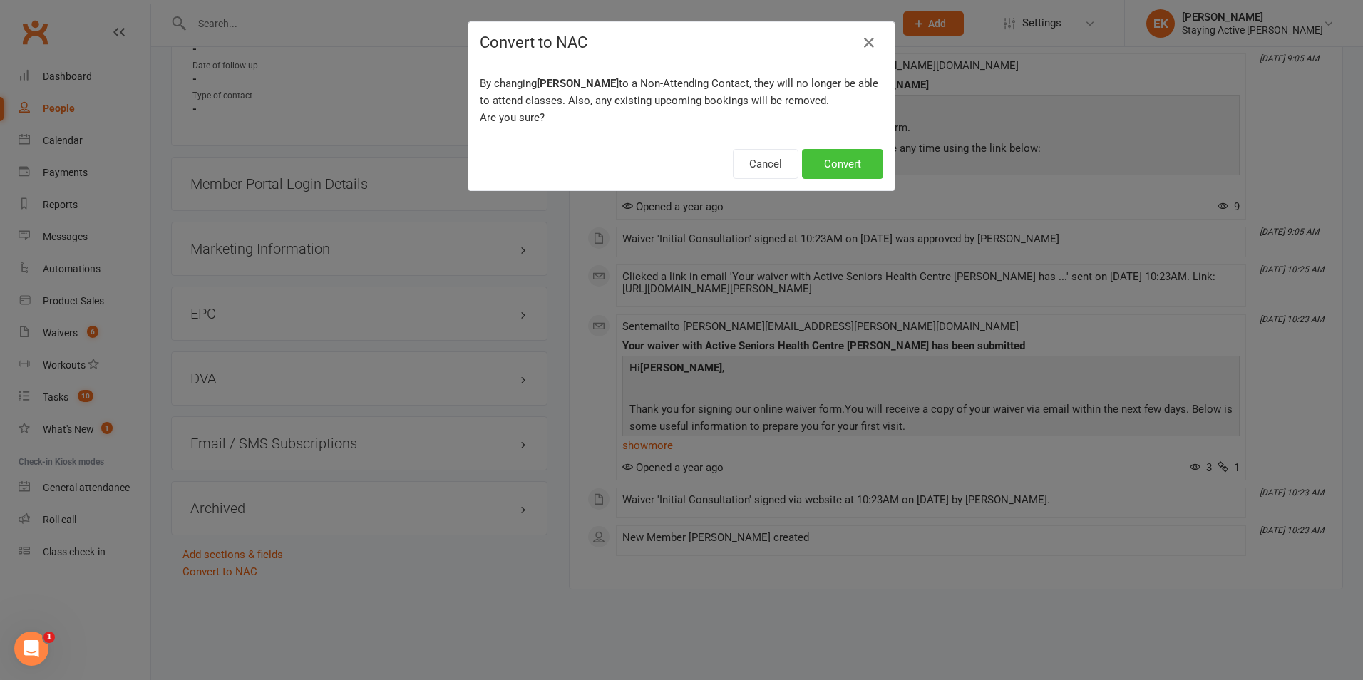
click at [824, 156] on button "Convert" at bounding box center [842, 164] width 81 height 30
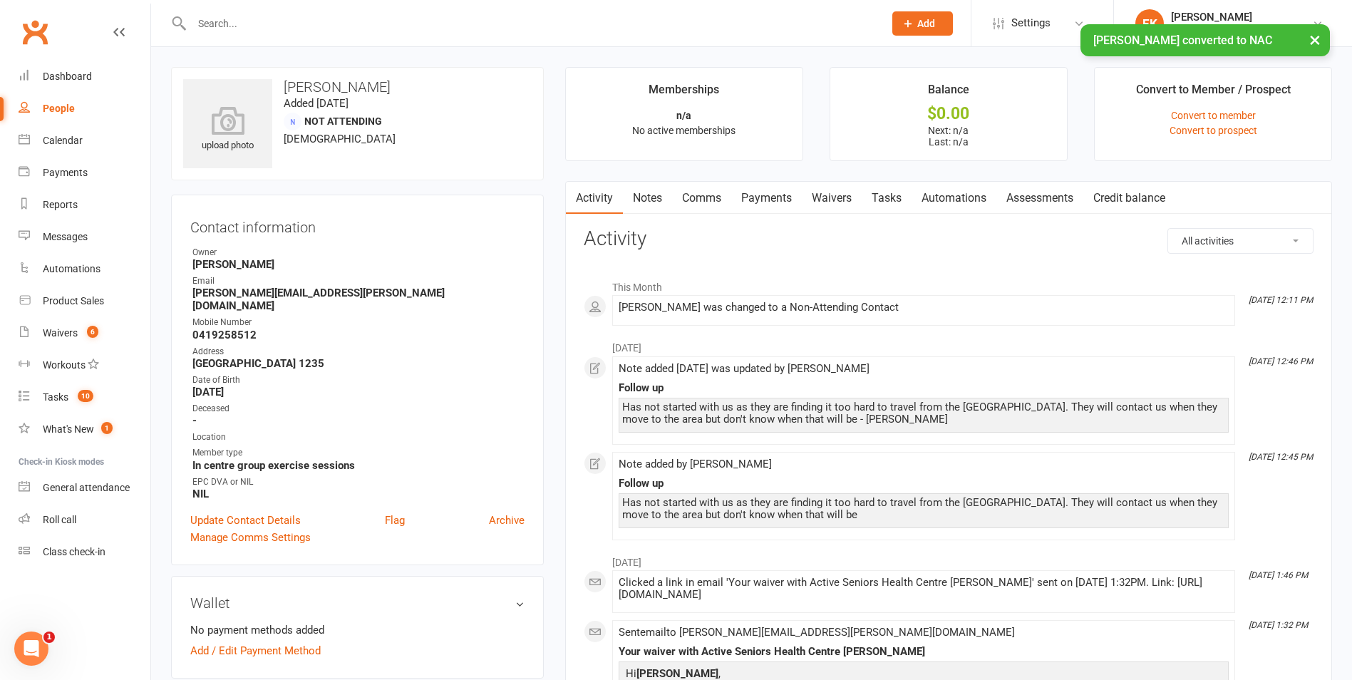
click at [457, 16] on input "text" at bounding box center [530, 24] width 686 height 20
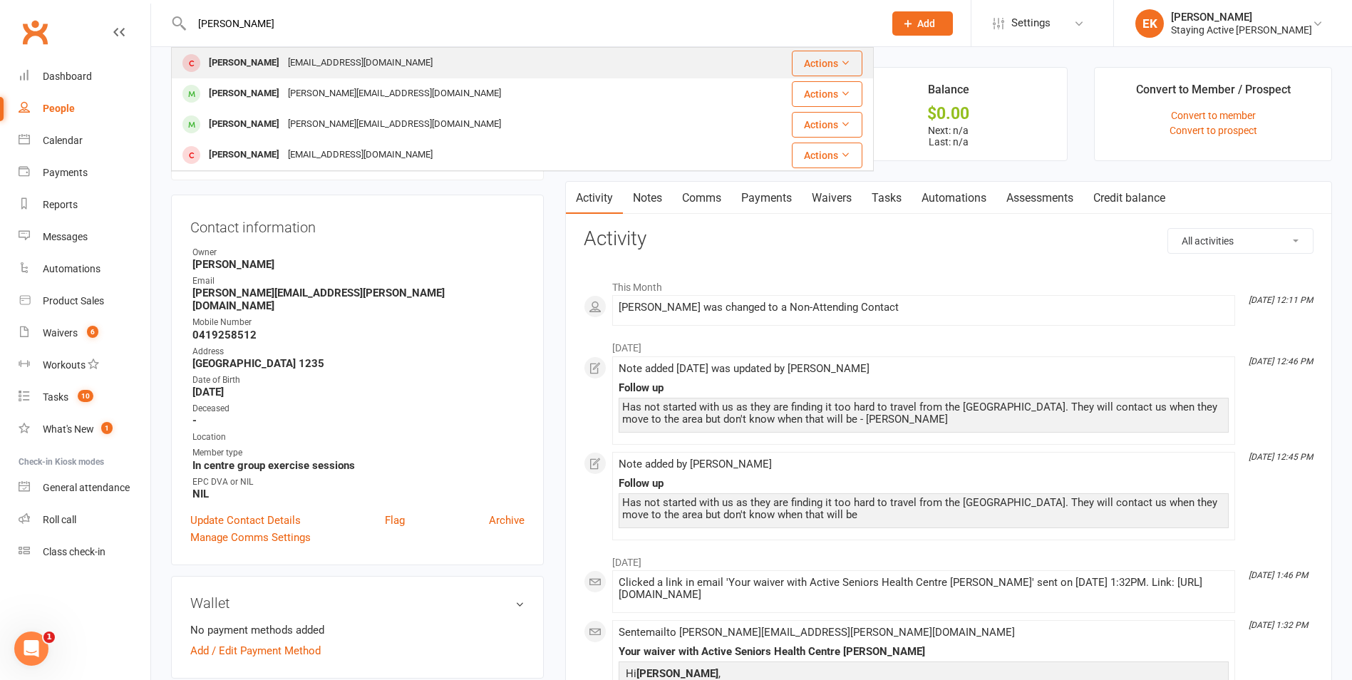
type input "[PERSON_NAME]"
click at [443, 63] on div "[PERSON_NAME] [EMAIL_ADDRESS][DOMAIN_NAME]" at bounding box center [454, 62] width 564 height 29
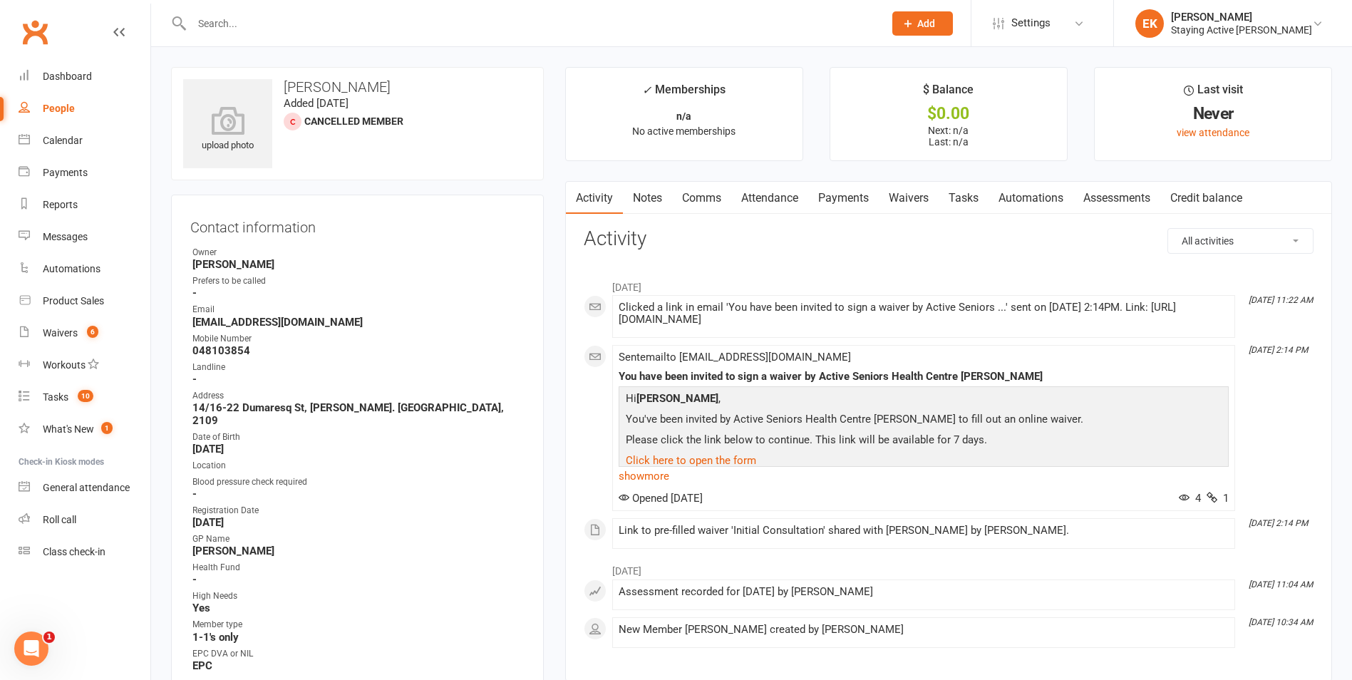
click at [642, 206] on link "Notes" at bounding box center [647, 198] width 49 height 33
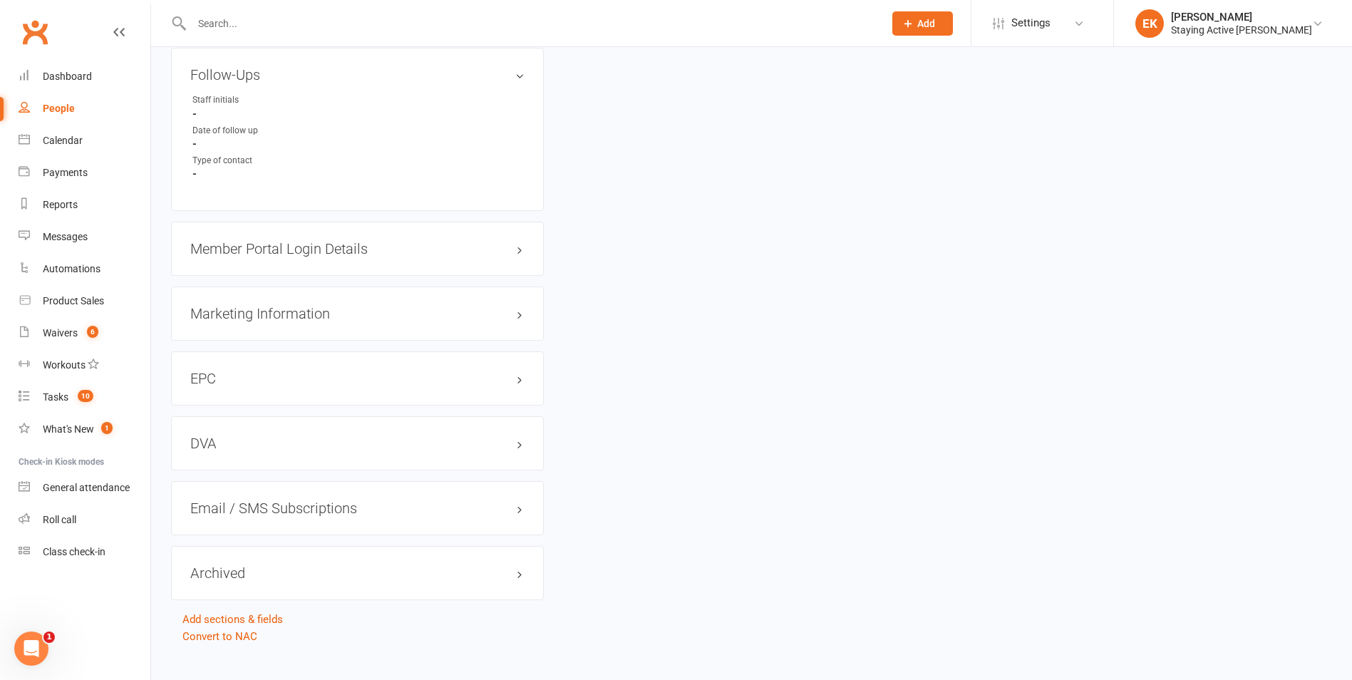
scroll to position [1237, 0]
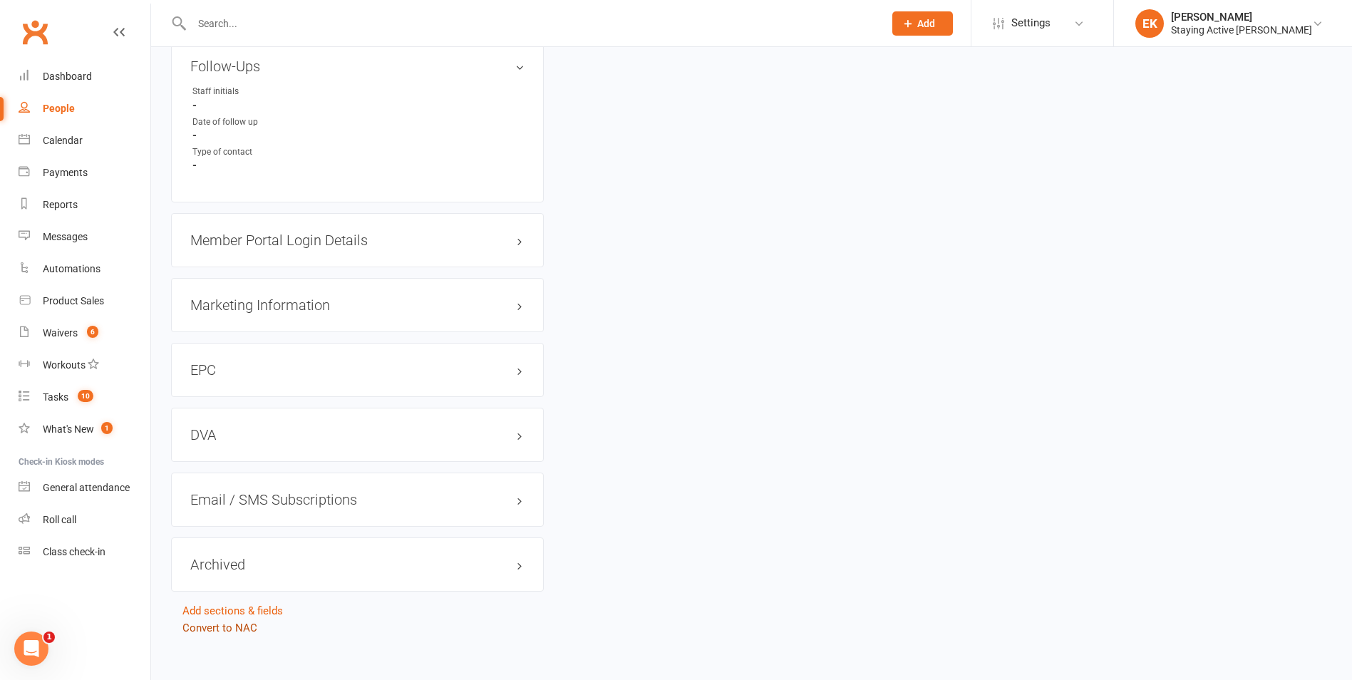
click at [232, 621] on link "Convert to NAC" at bounding box center [219, 627] width 75 height 13
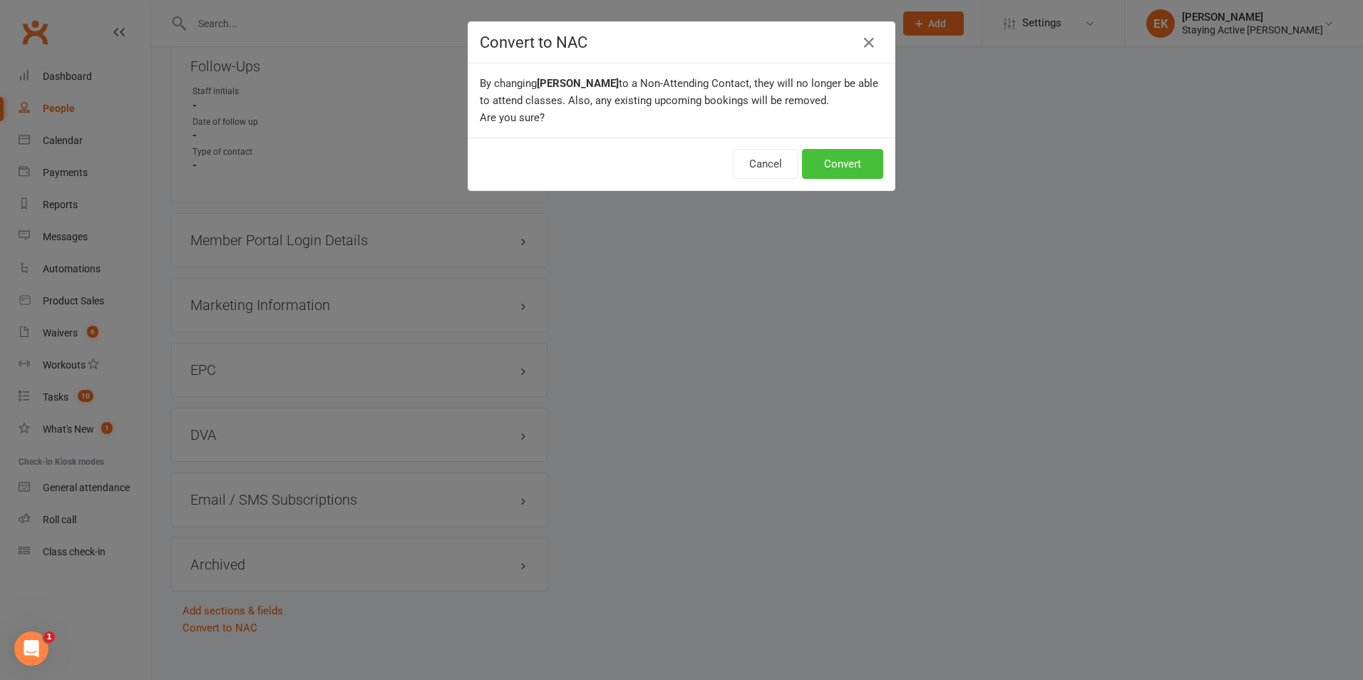
click at [834, 153] on button "Convert" at bounding box center [842, 164] width 81 height 30
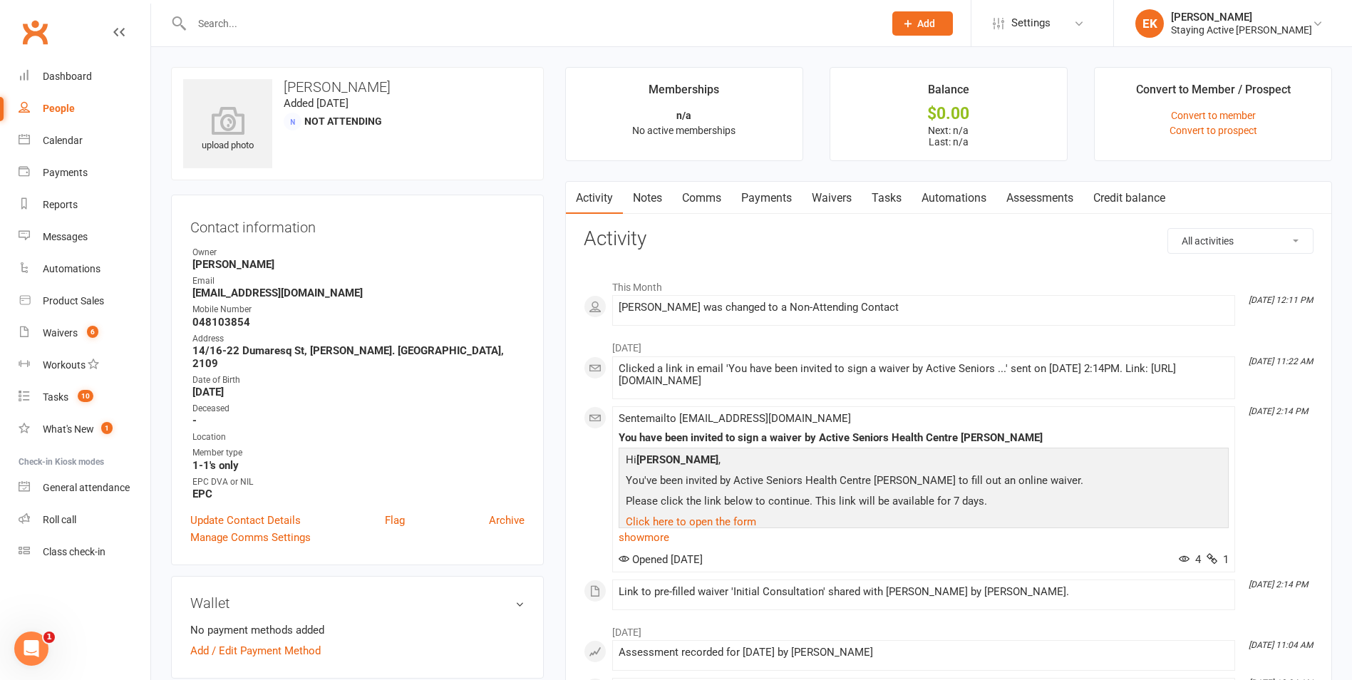
click at [698, 184] on link "Comms" at bounding box center [701, 198] width 59 height 33
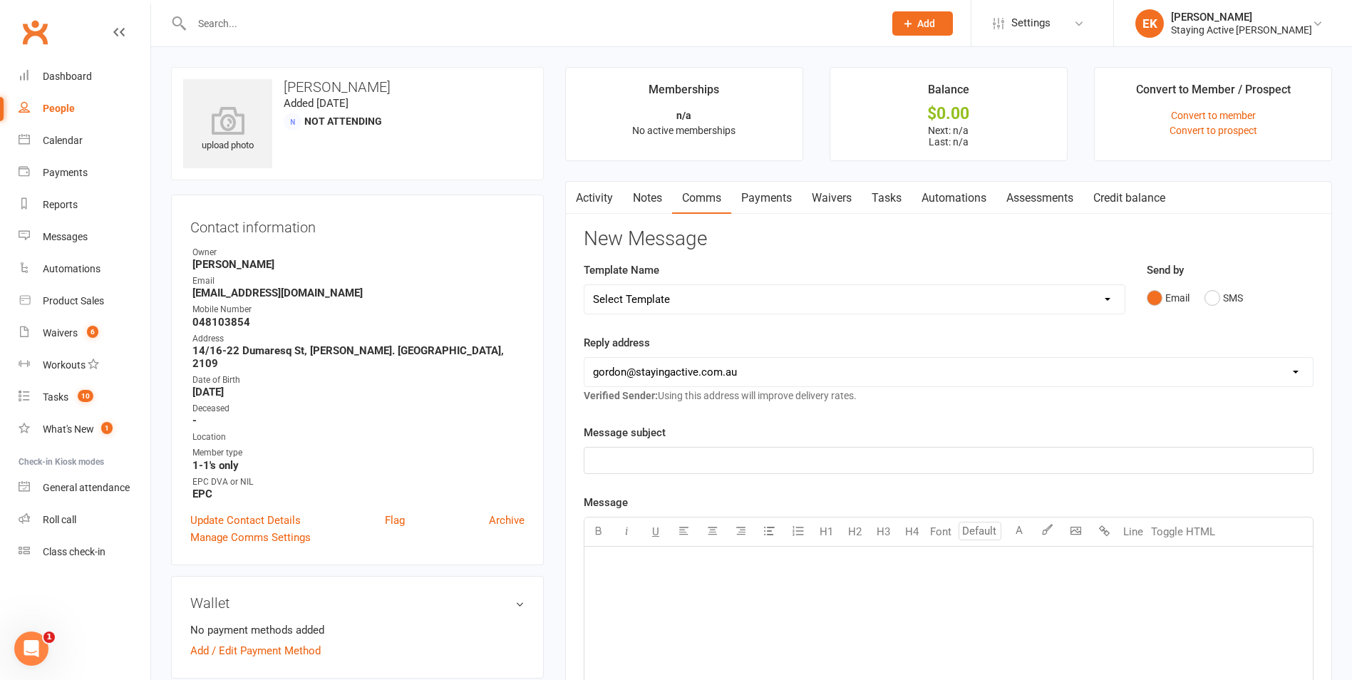
click at [651, 450] on div "﻿" at bounding box center [948, 461] width 728 height 26
click at [505, 27] on input "text" at bounding box center [530, 24] width 686 height 20
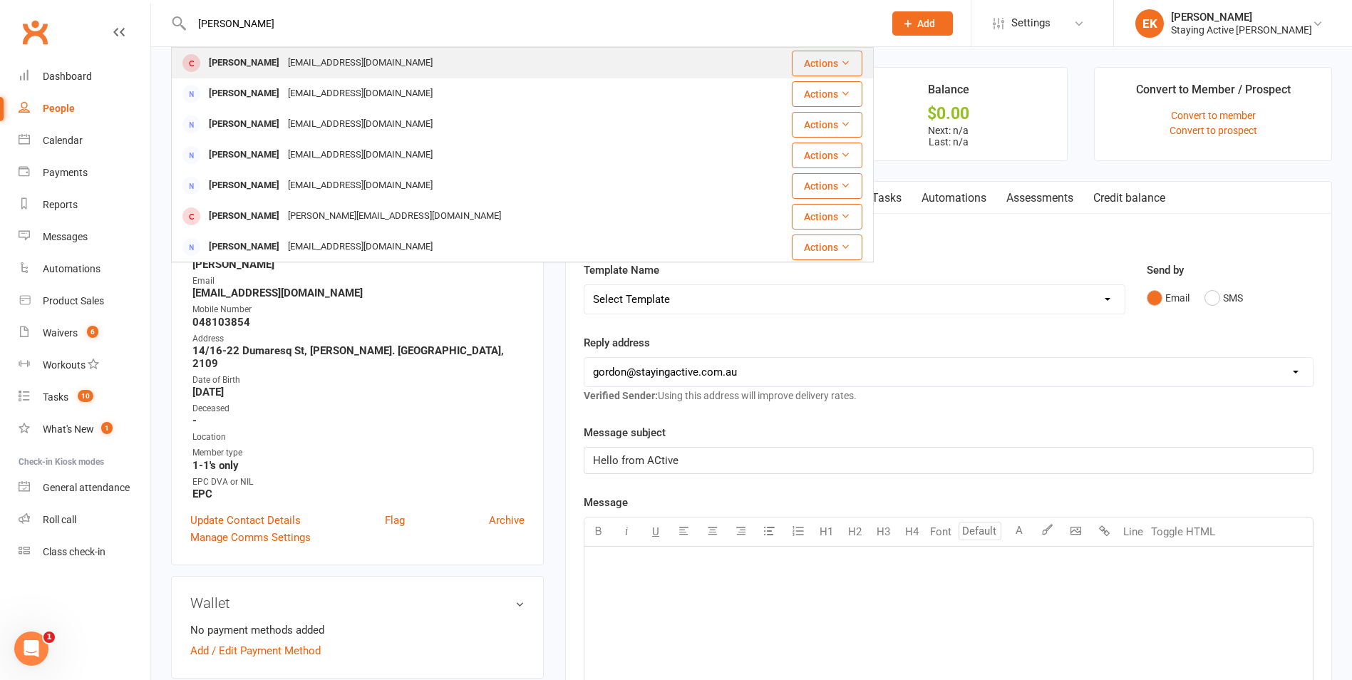
type input "[PERSON_NAME]"
click at [322, 61] on div "[EMAIL_ADDRESS][DOMAIN_NAME]" at bounding box center [360, 63] width 153 height 21
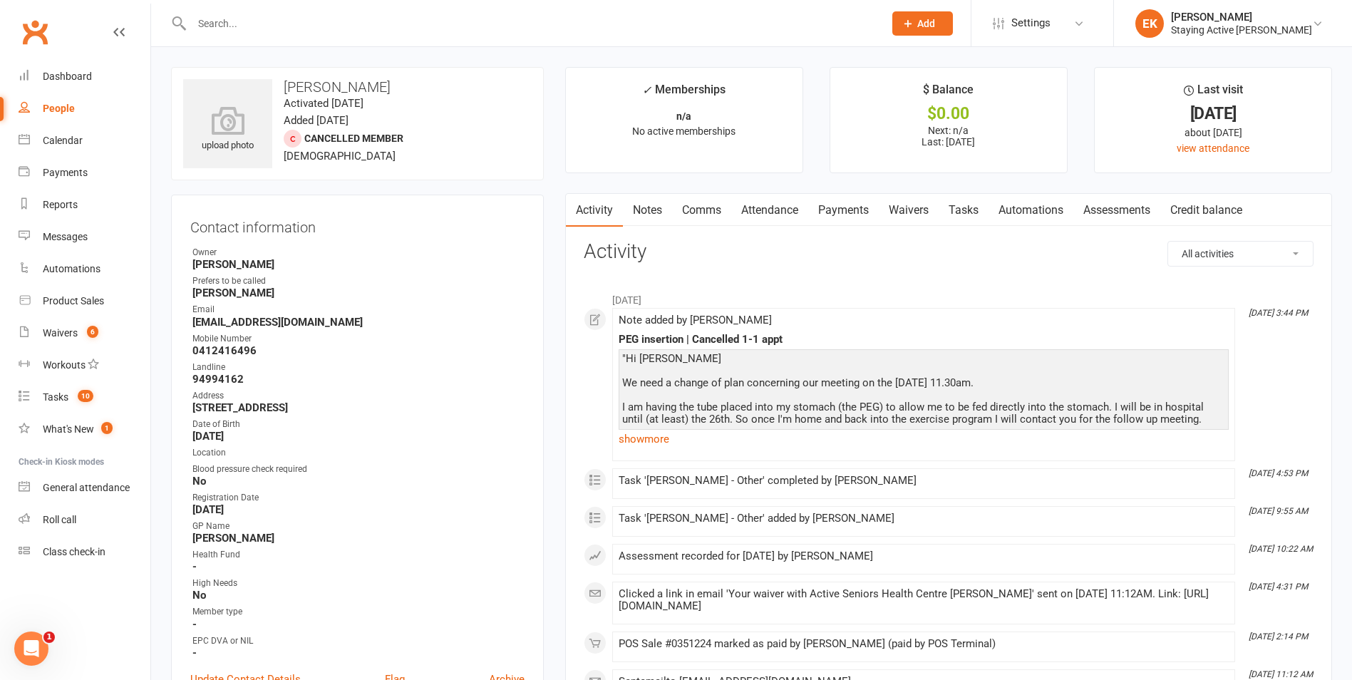
click at [646, 207] on link "Notes" at bounding box center [647, 210] width 49 height 33
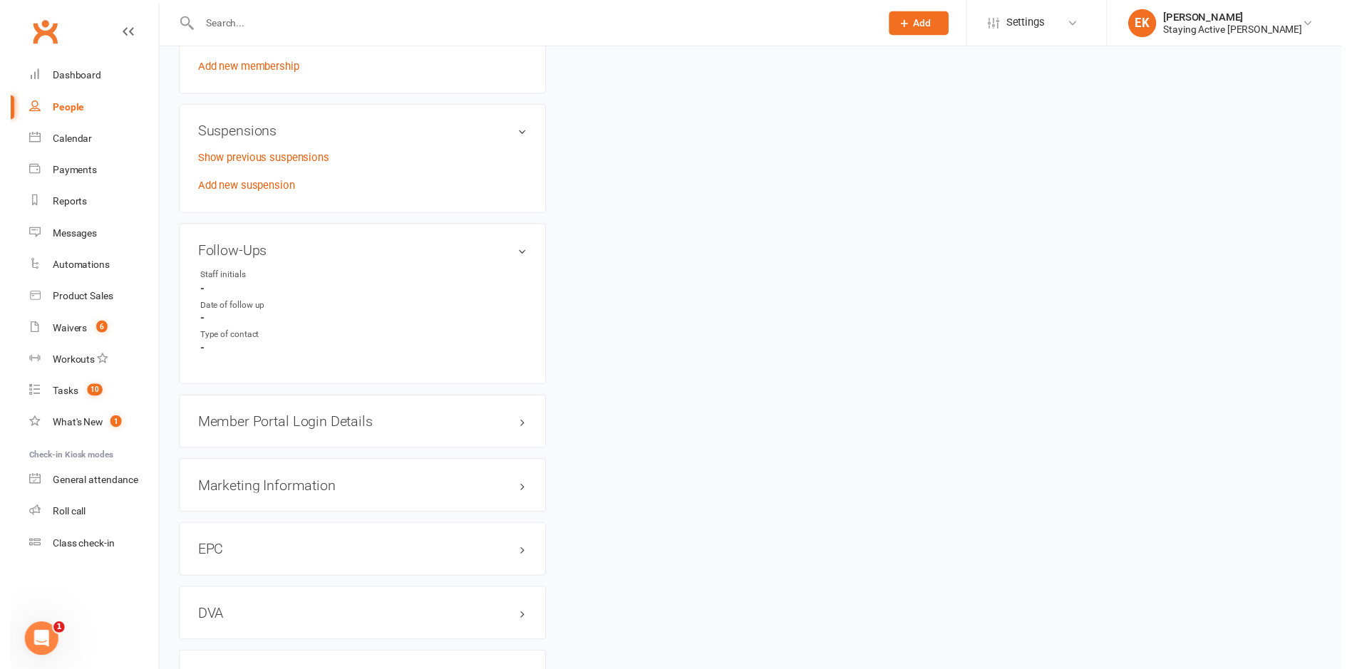
scroll to position [1266, 0]
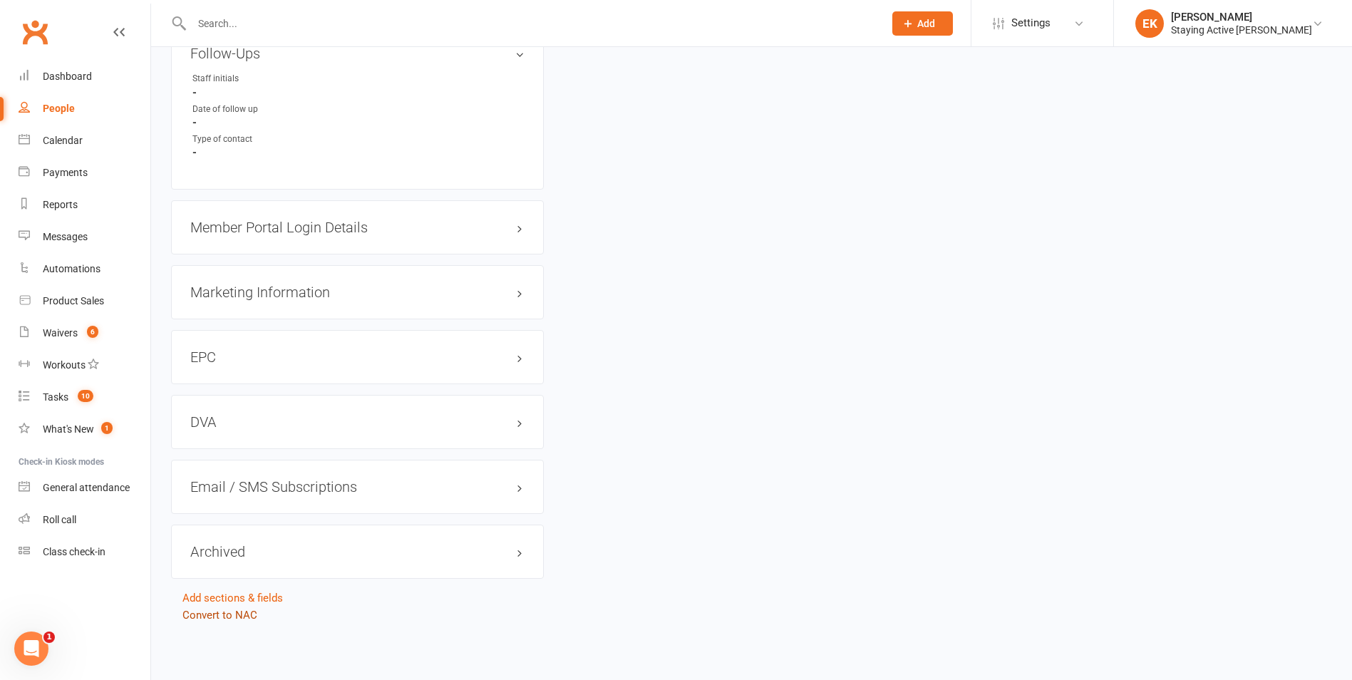
click at [229, 610] on link "Convert to NAC" at bounding box center [219, 615] width 75 height 13
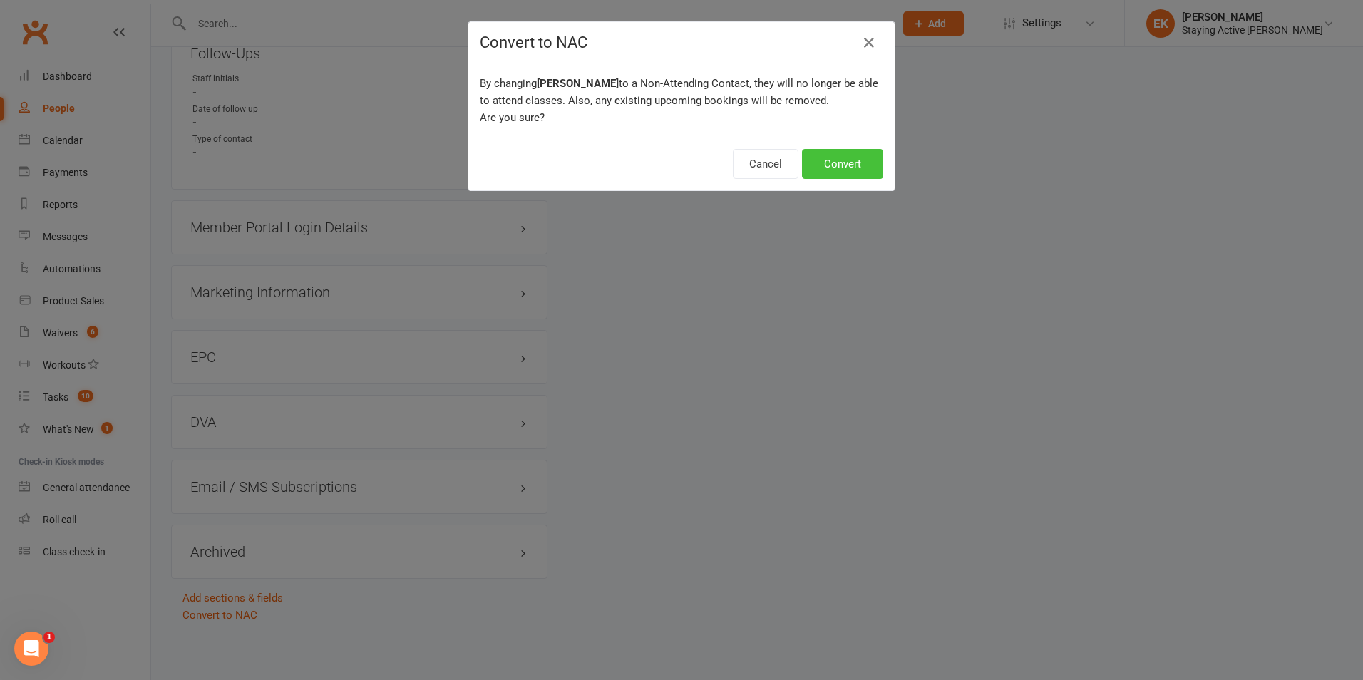
click at [833, 169] on button "Convert" at bounding box center [842, 164] width 81 height 30
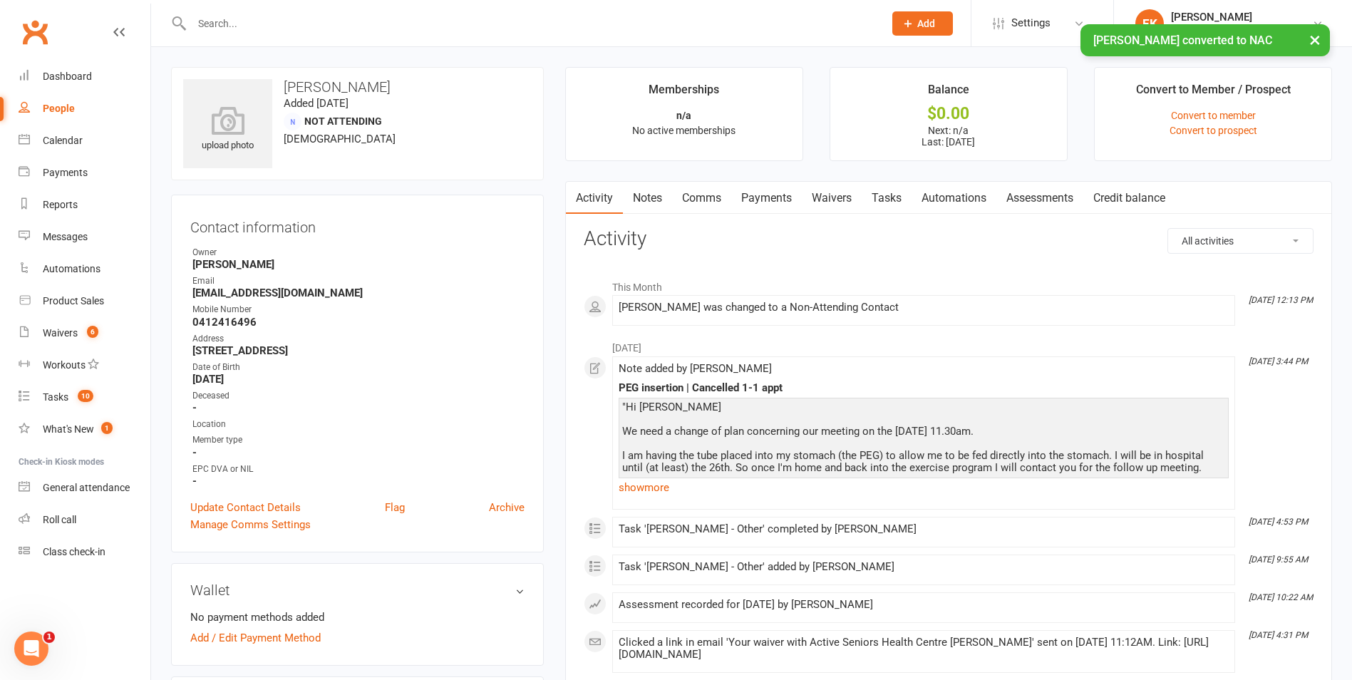
click at [534, 14] on input "text" at bounding box center [530, 24] width 686 height 20
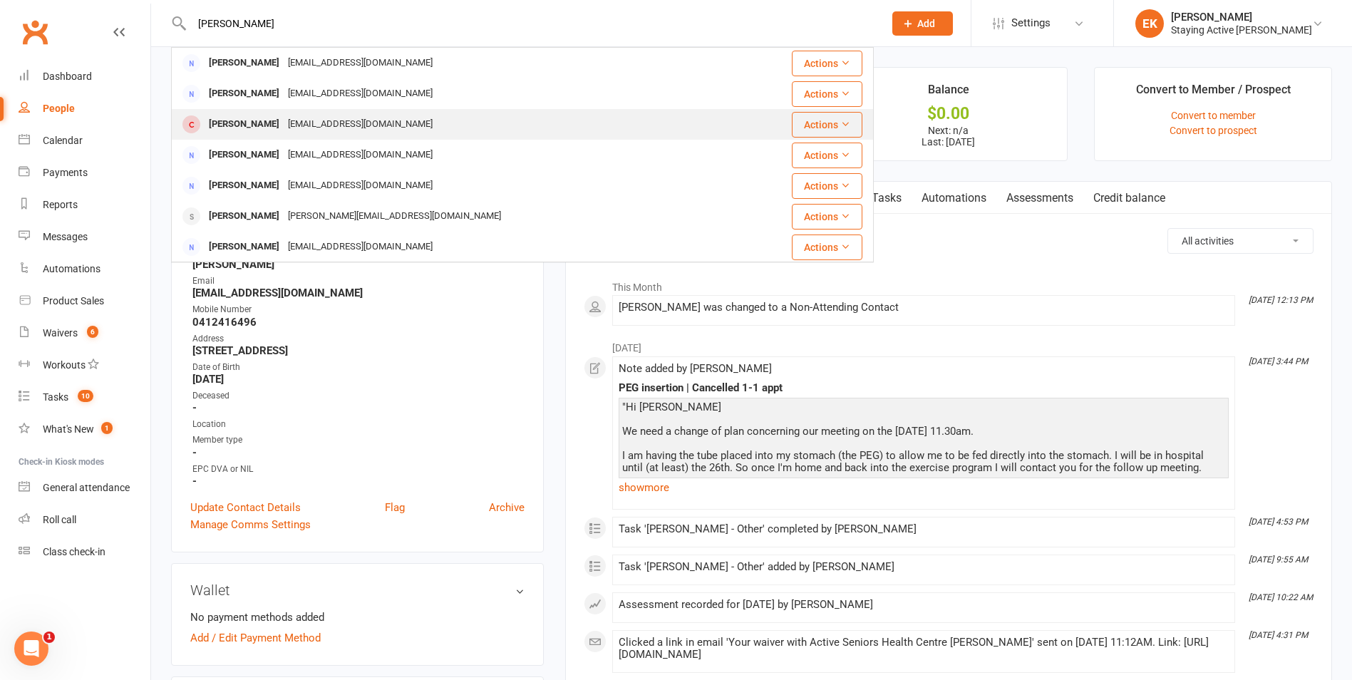
type input "[PERSON_NAME]"
click at [234, 120] on div "[PERSON_NAME]" at bounding box center [244, 124] width 79 height 21
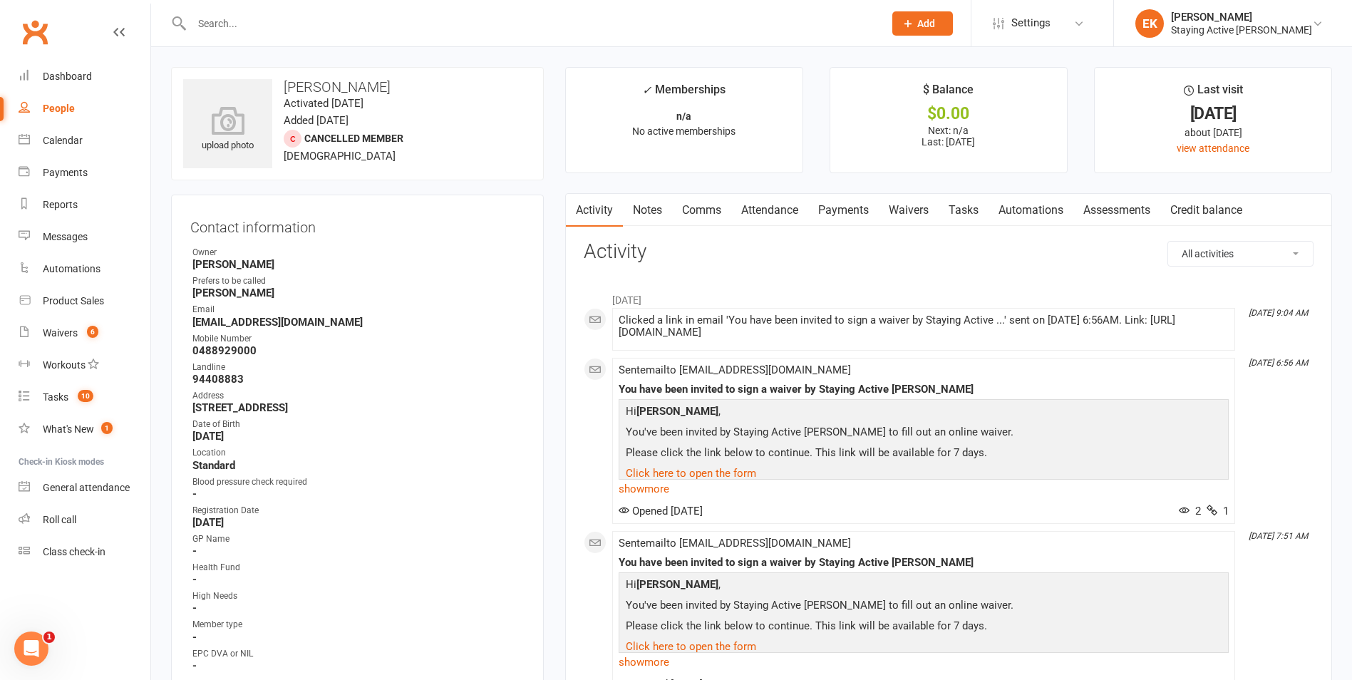
click at [668, 216] on link "Notes" at bounding box center [647, 210] width 49 height 33
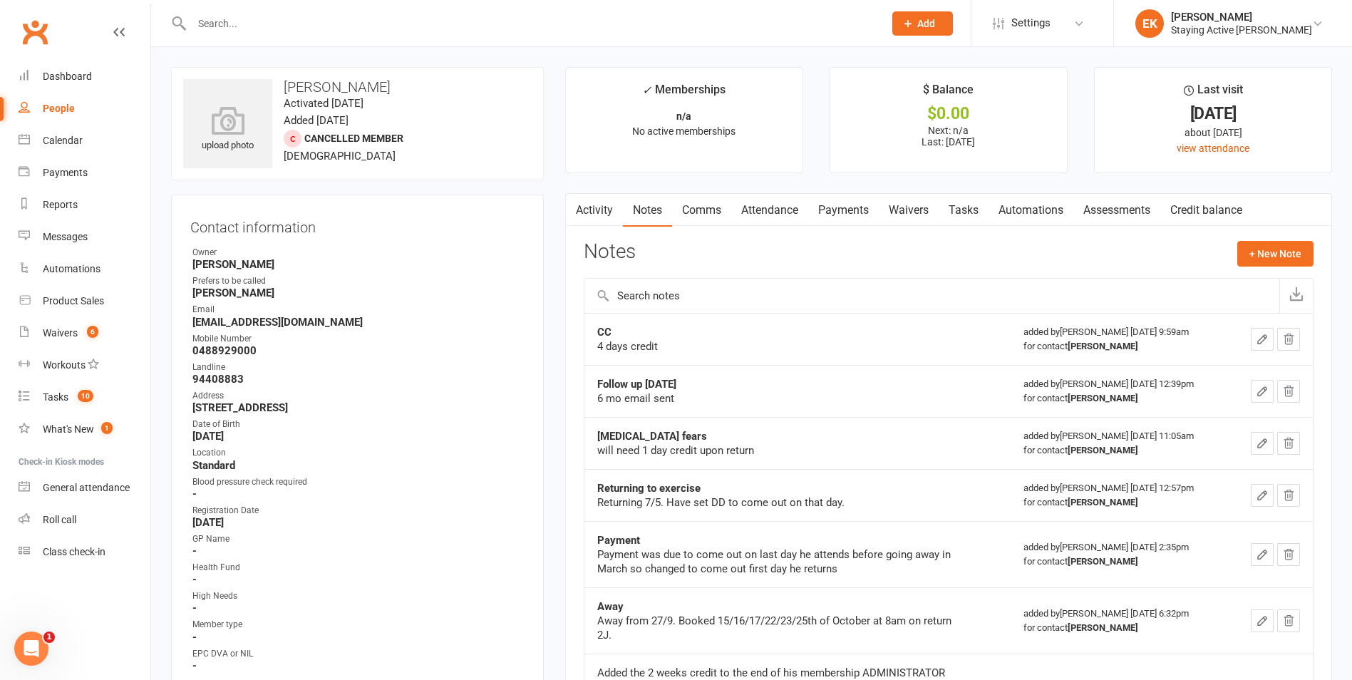
click at [528, 28] on input "text" at bounding box center [530, 24] width 686 height 20
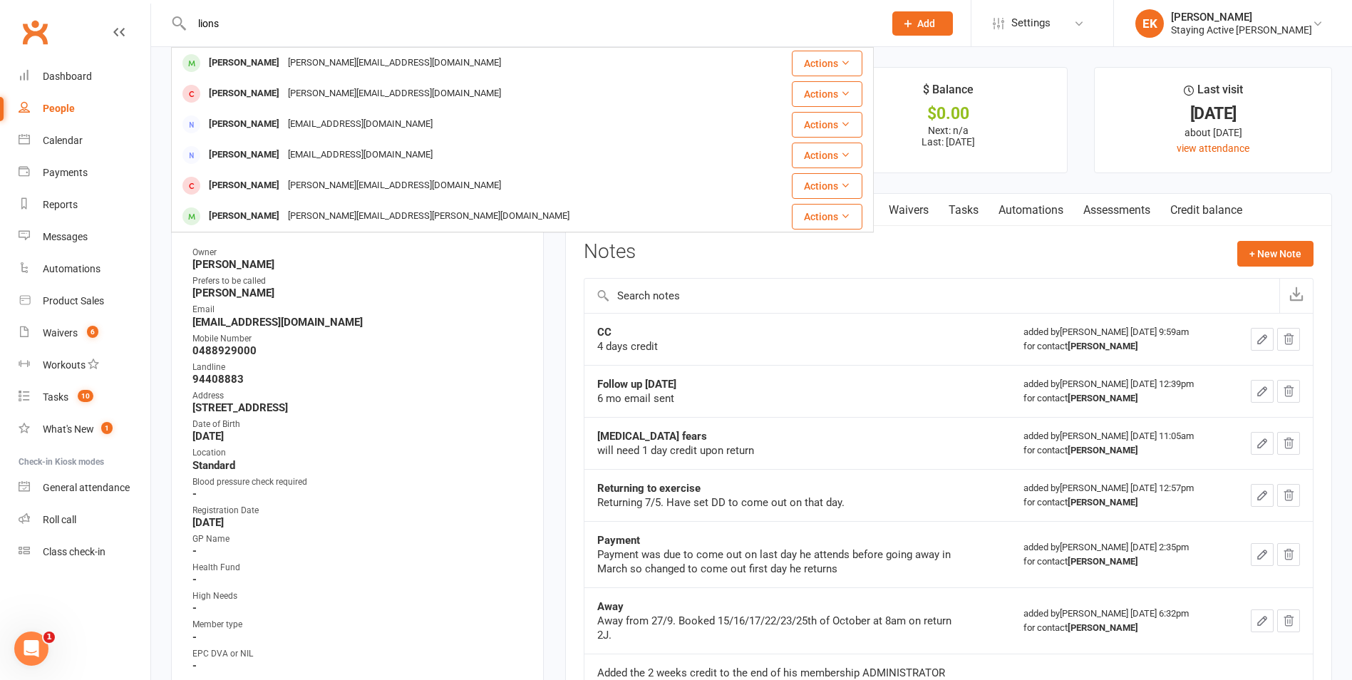
type input "lions"
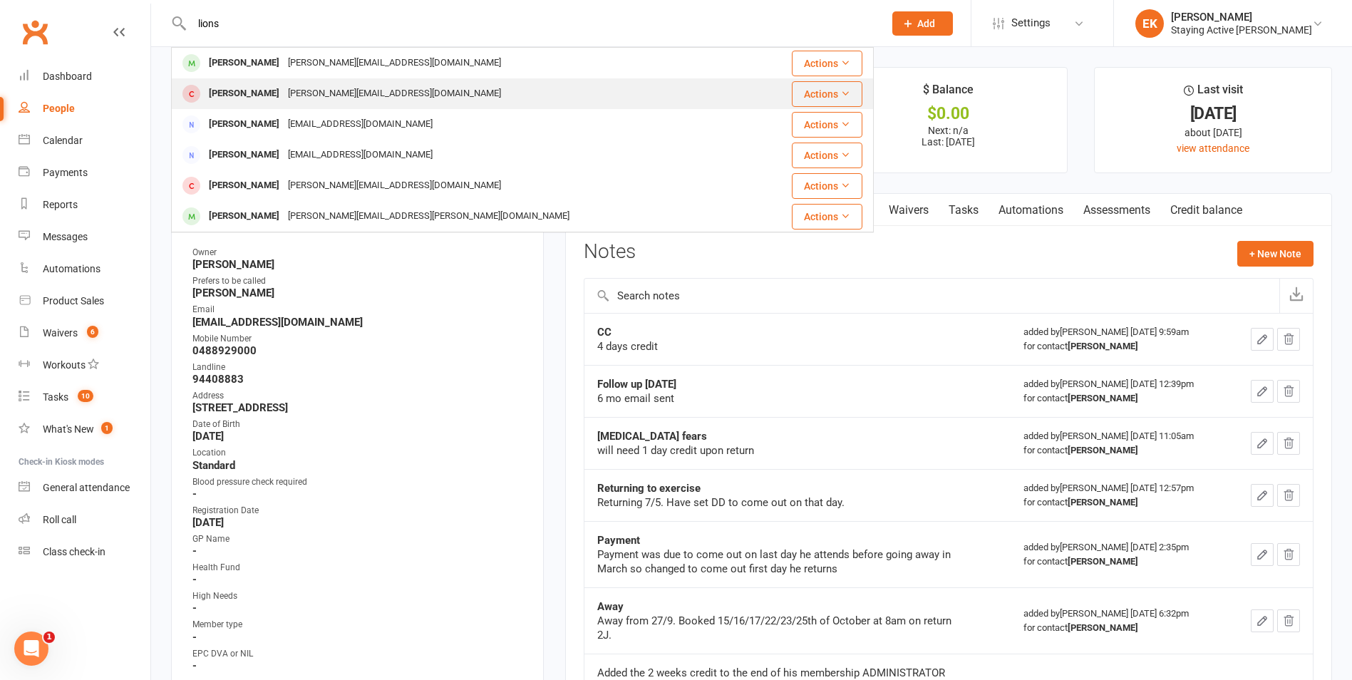
click at [438, 95] on div "[PERSON_NAME] [PERSON_NAME][EMAIL_ADDRESS][DOMAIN_NAME]" at bounding box center [463, 93] width 583 height 29
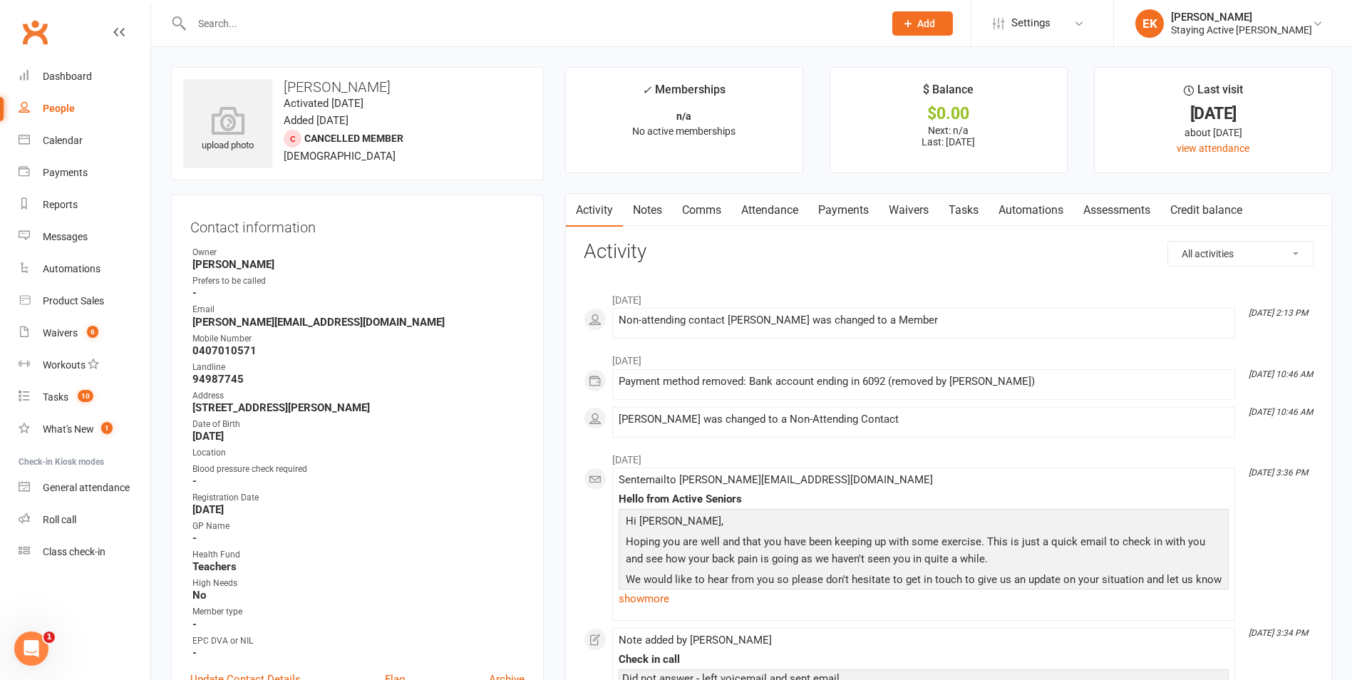
click at [643, 208] on link "Notes" at bounding box center [647, 210] width 49 height 33
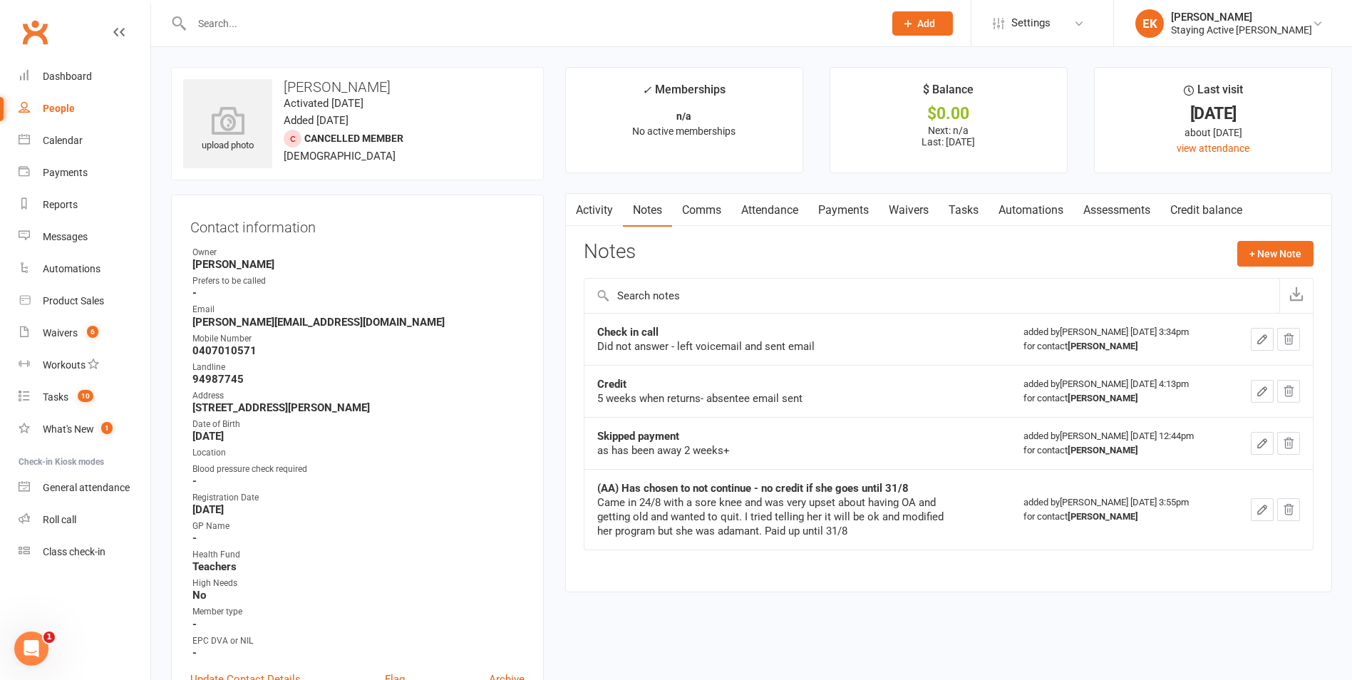
click at [468, 29] on input "text" at bounding box center [530, 24] width 686 height 20
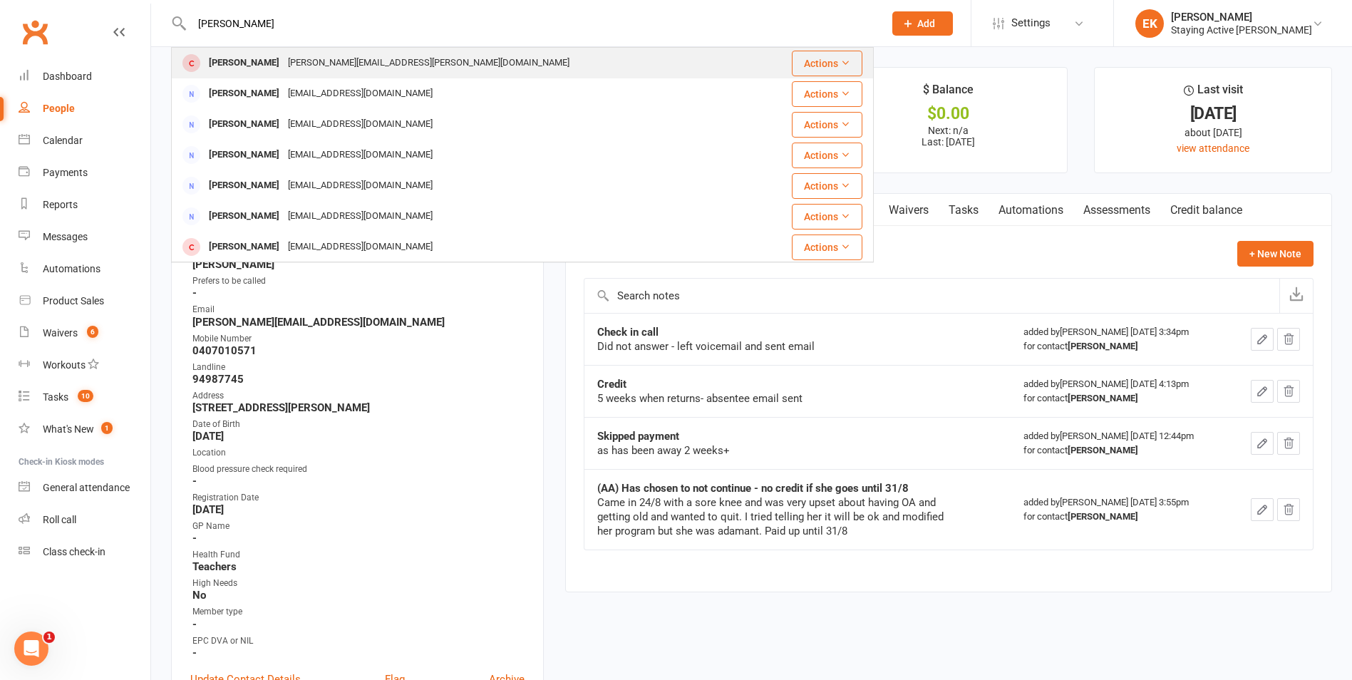
type input "[PERSON_NAME]"
click at [329, 56] on div "[PERSON_NAME][EMAIL_ADDRESS][PERSON_NAME][DOMAIN_NAME]" at bounding box center [429, 63] width 290 height 21
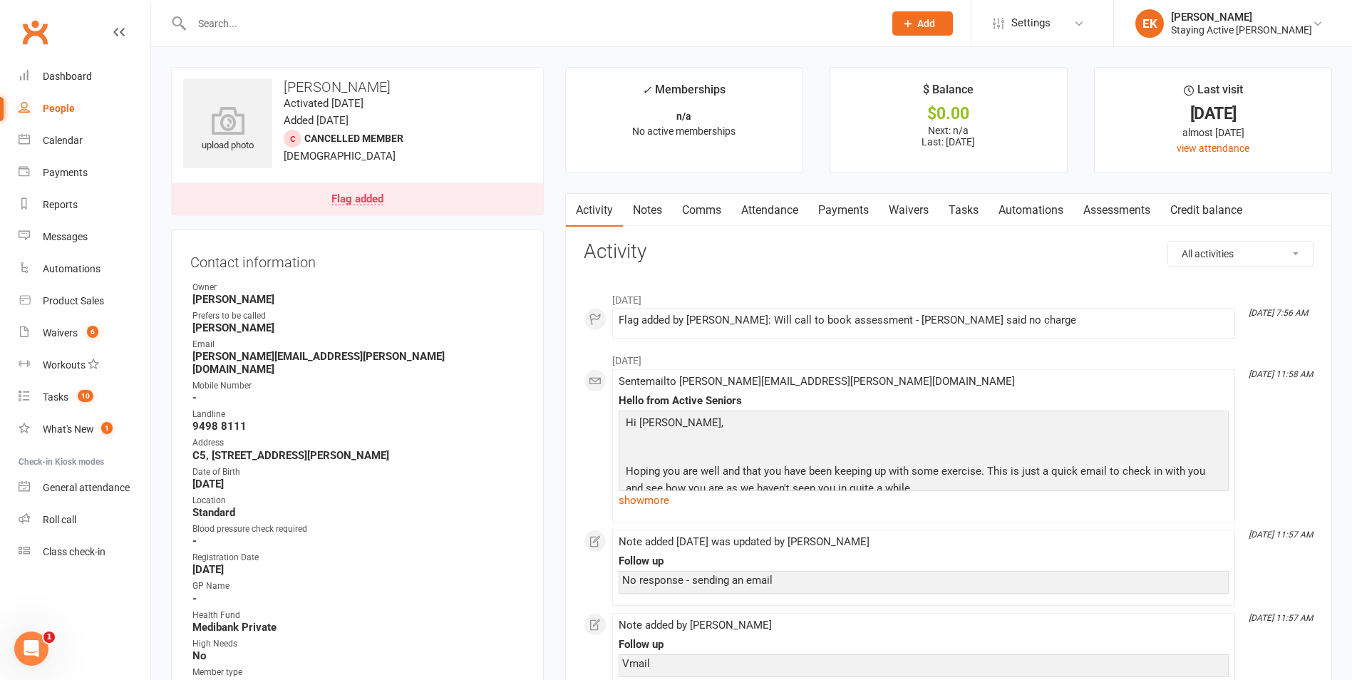
click at [629, 202] on link "Notes" at bounding box center [647, 210] width 49 height 33
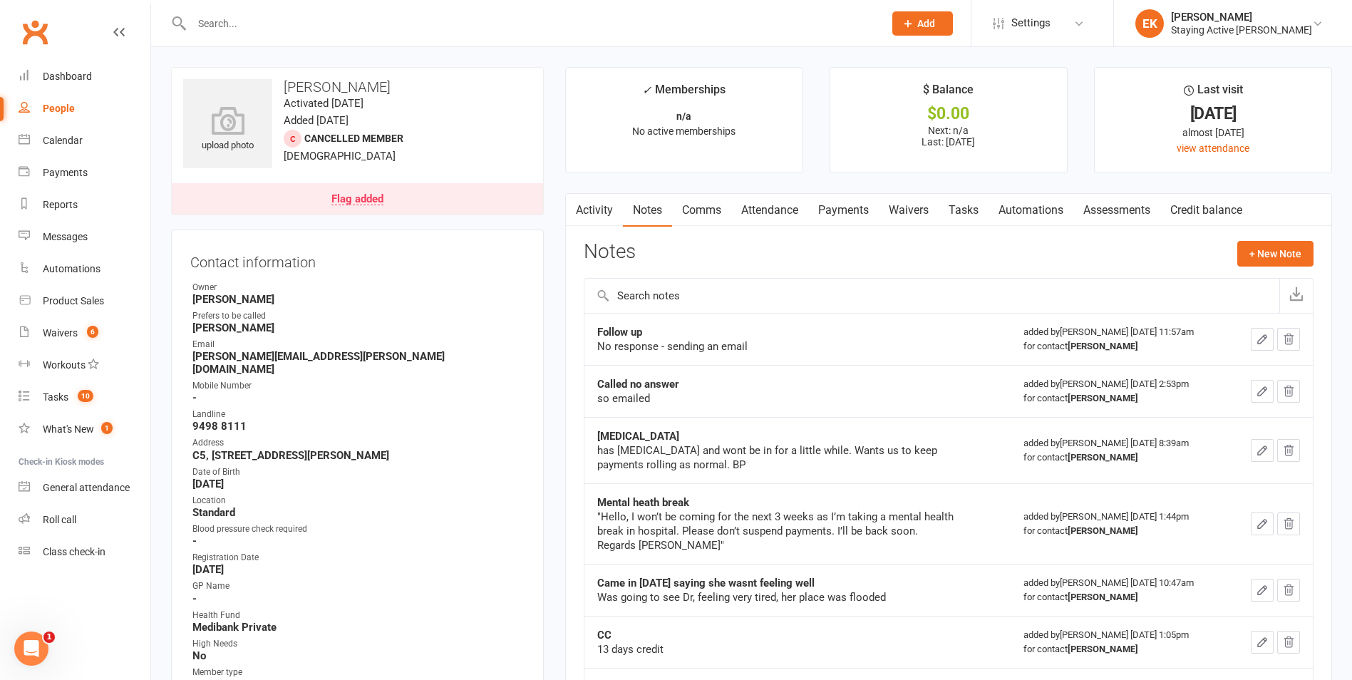
click at [450, 21] on input "text" at bounding box center [530, 24] width 686 height 20
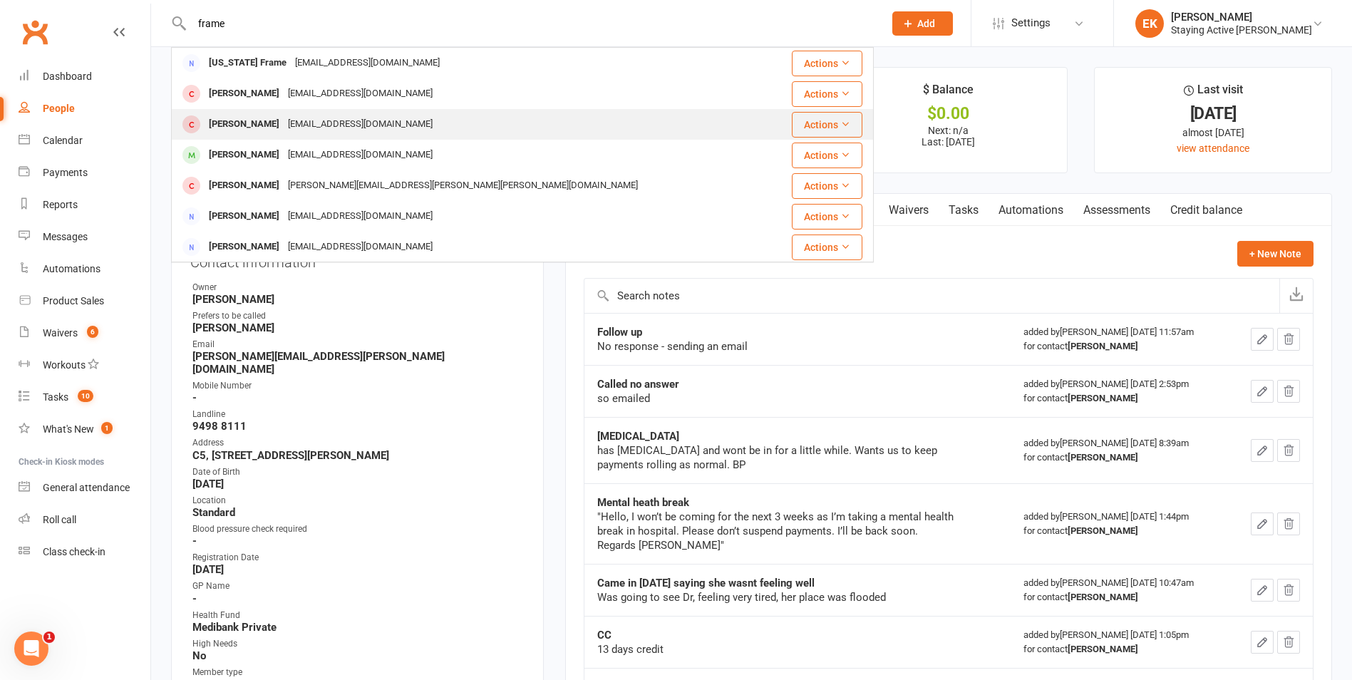
type input "frame"
click at [249, 124] on div "[PERSON_NAME]" at bounding box center [244, 124] width 79 height 21
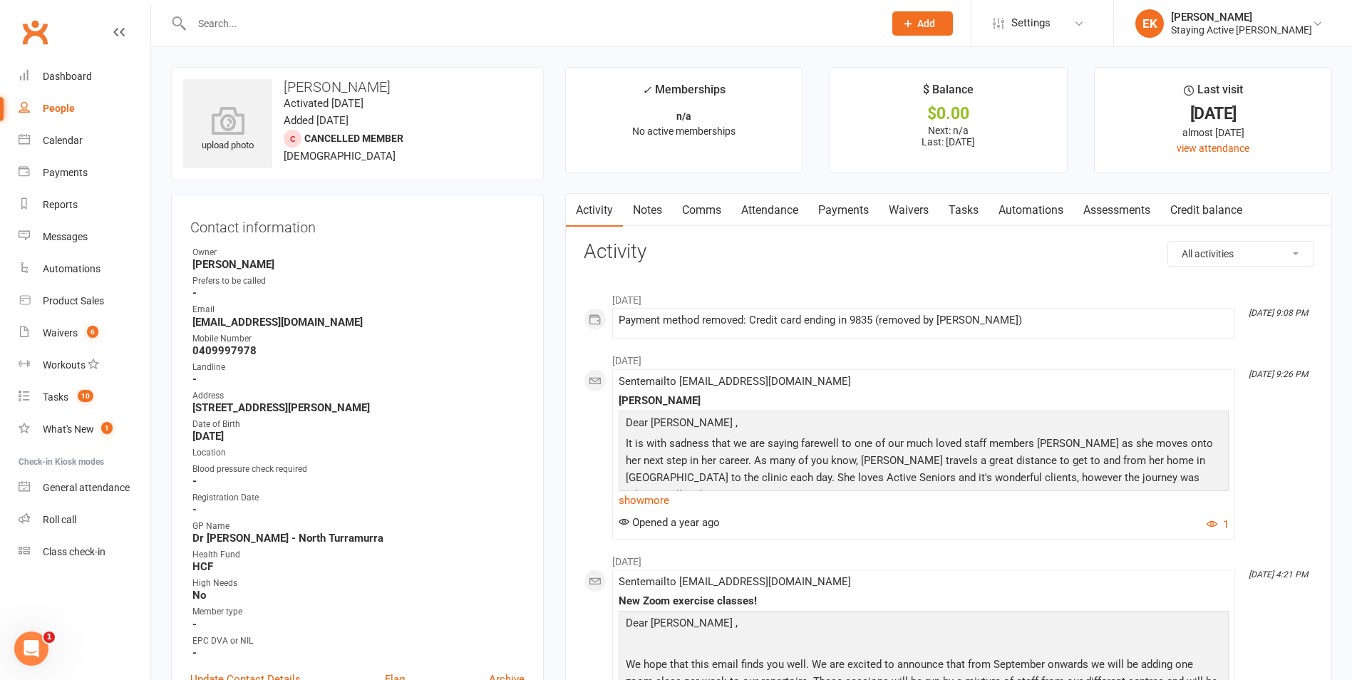
click at [660, 207] on link "Notes" at bounding box center [647, 210] width 49 height 33
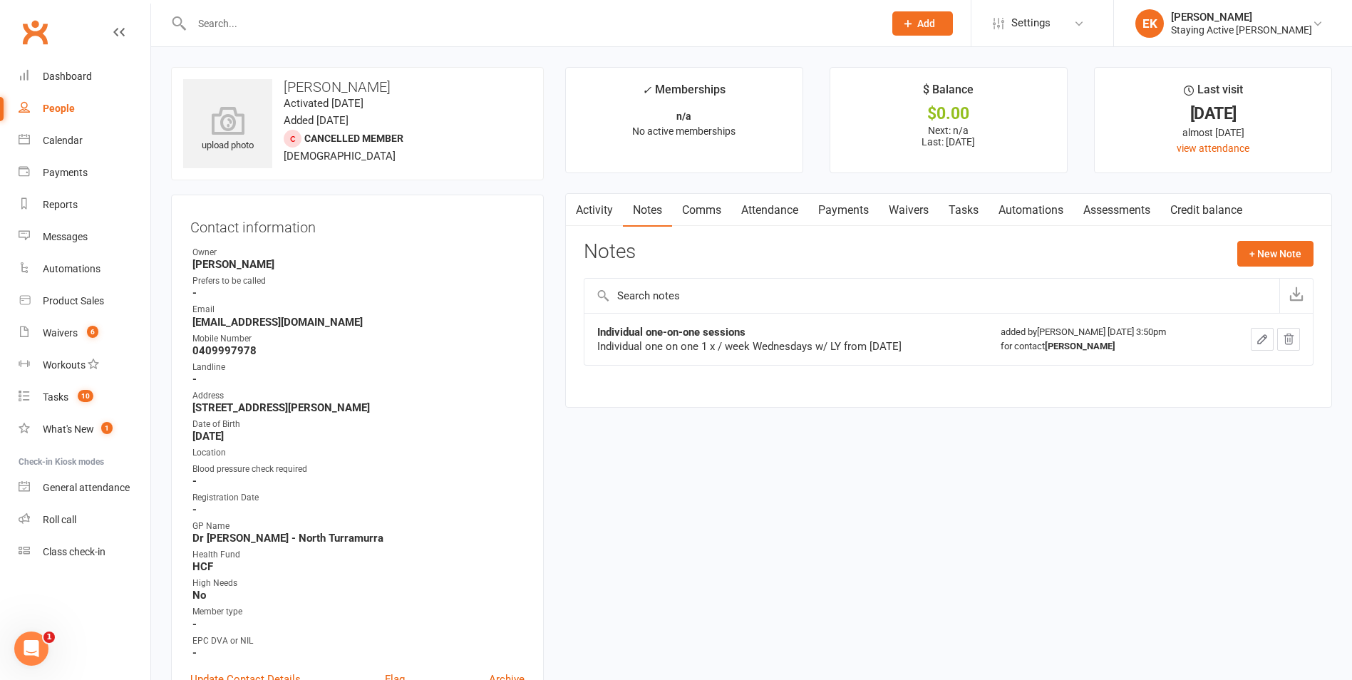
click at [584, 209] on link "Activity" at bounding box center [594, 210] width 57 height 33
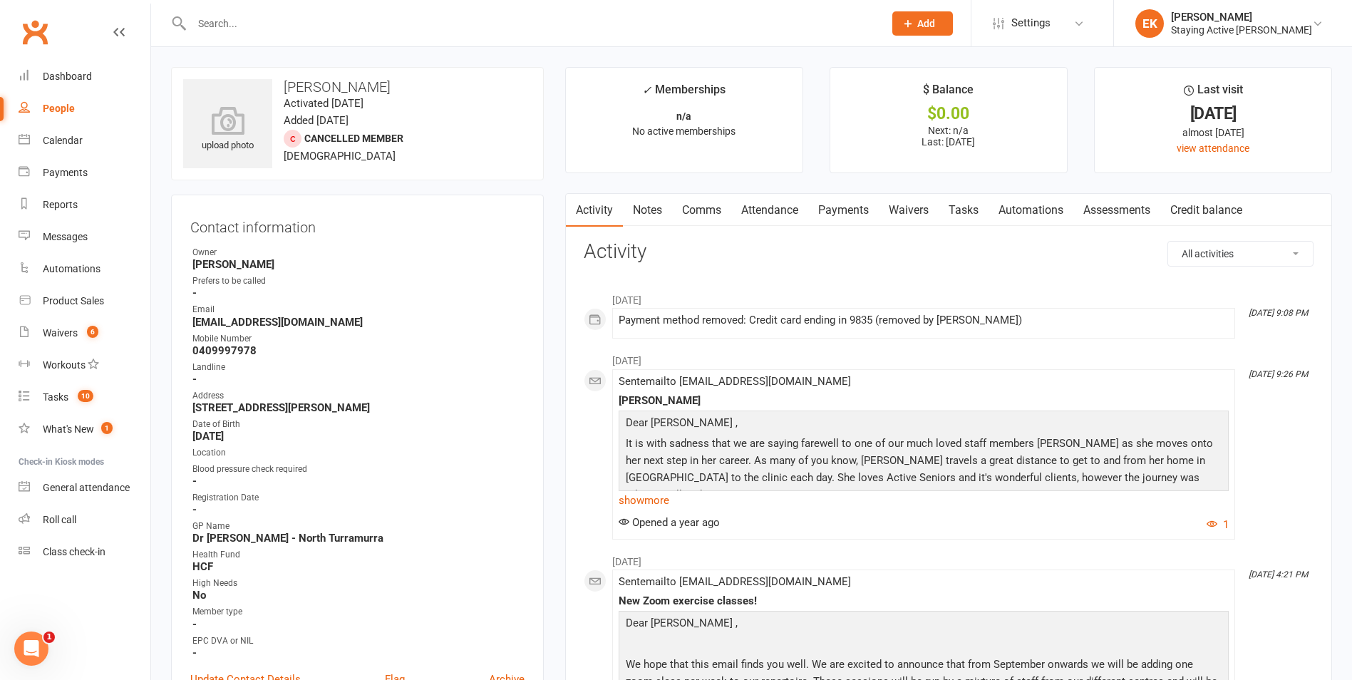
click at [637, 206] on link "Notes" at bounding box center [647, 210] width 49 height 33
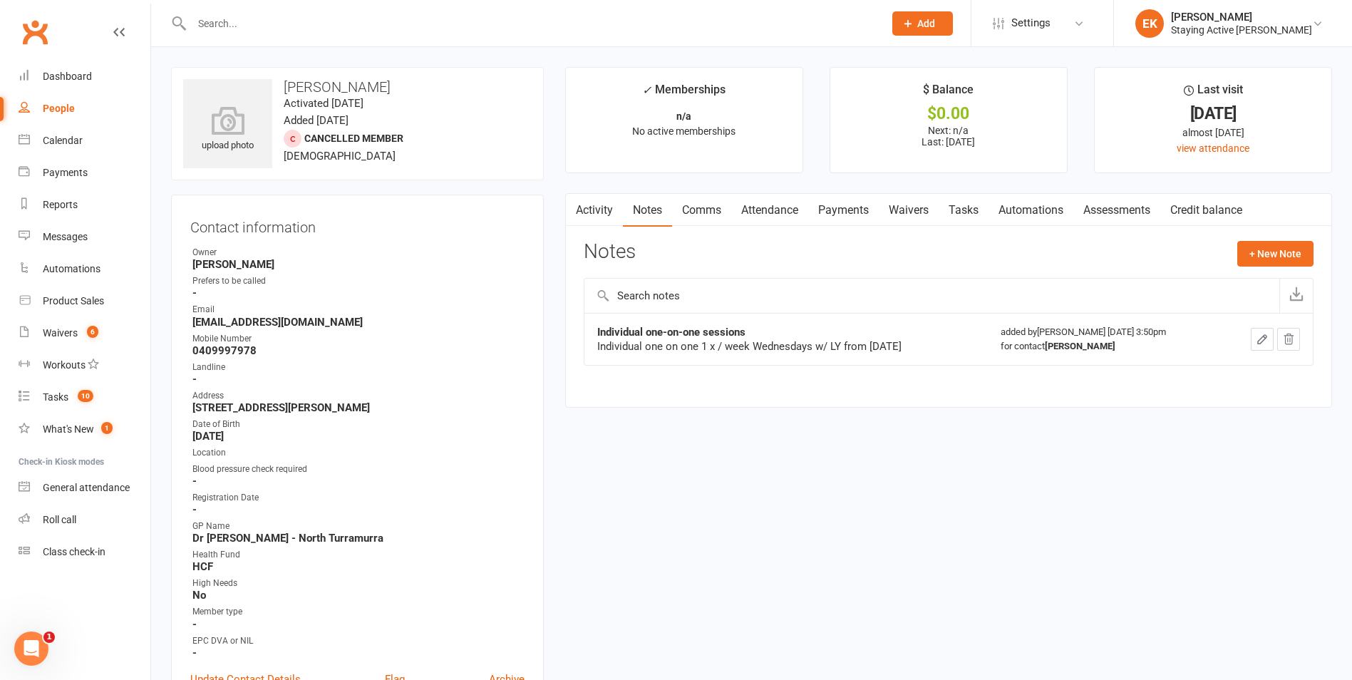
click at [684, 212] on link "Comms" at bounding box center [701, 210] width 59 height 33
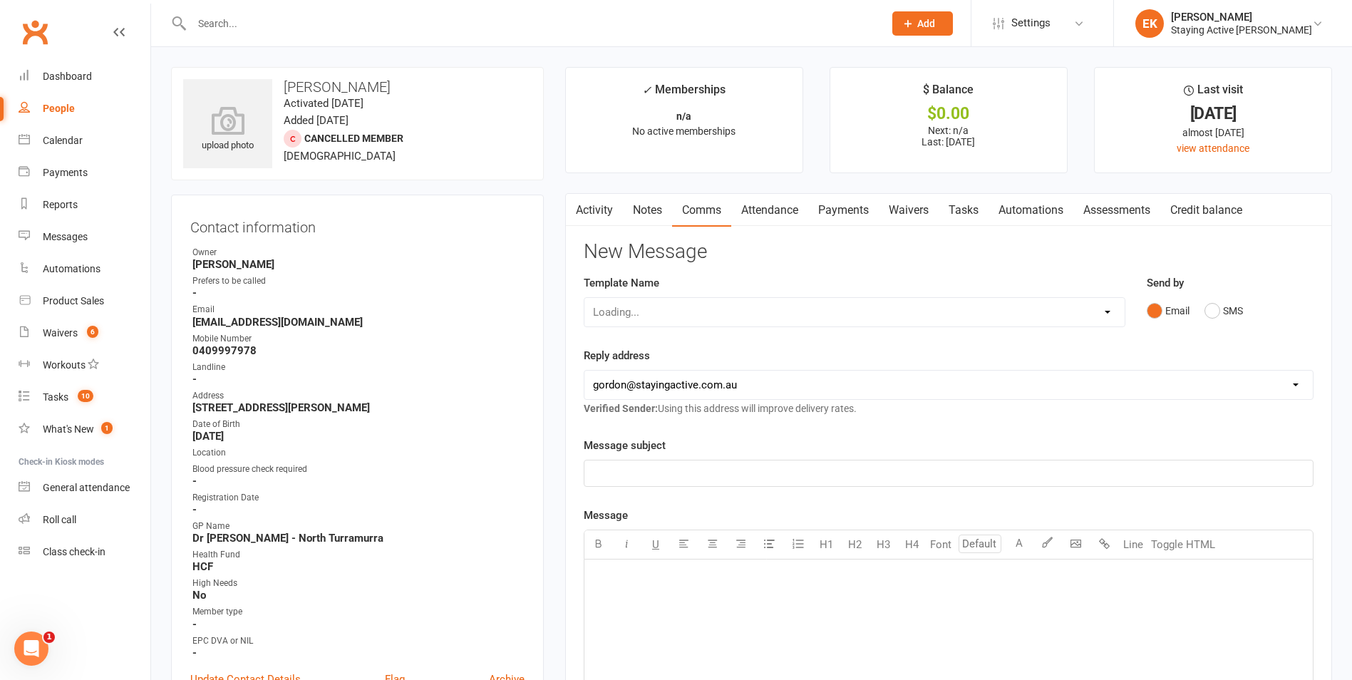
click at [760, 212] on link "Attendance" at bounding box center [769, 210] width 77 height 33
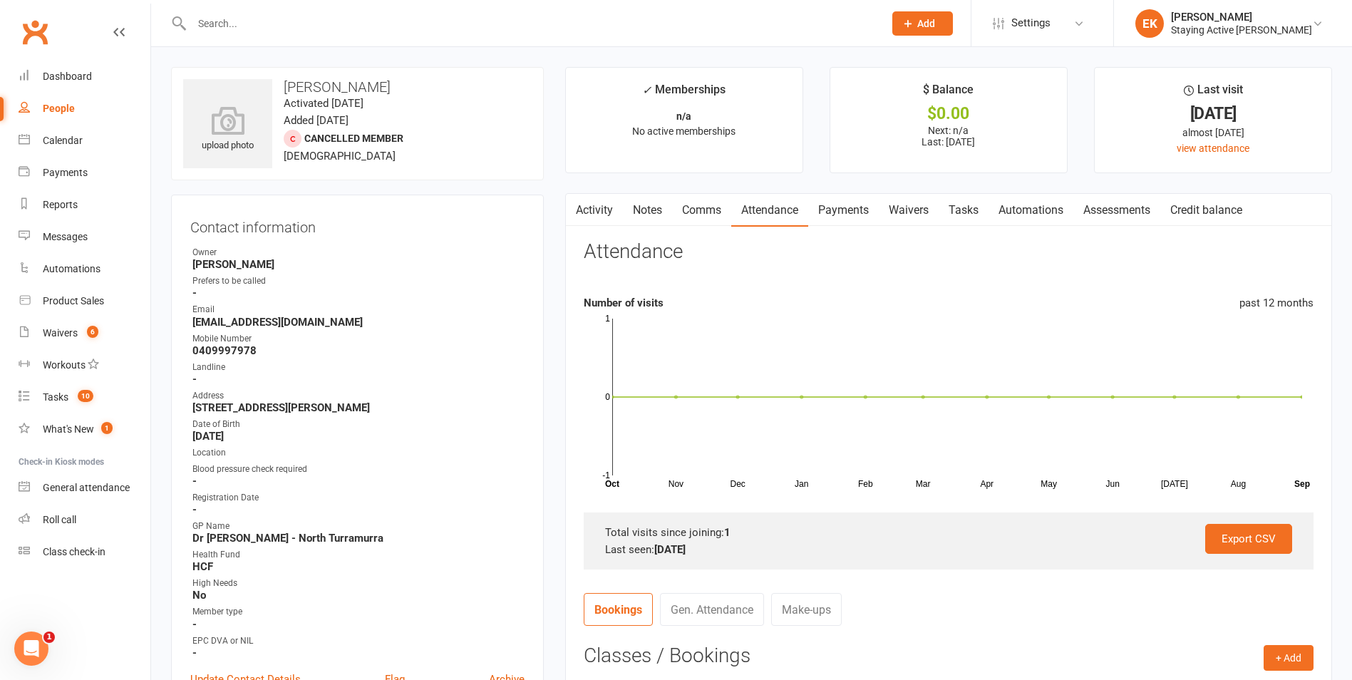
click at [449, 28] on input "text" at bounding box center [530, 24] width 686 height 20
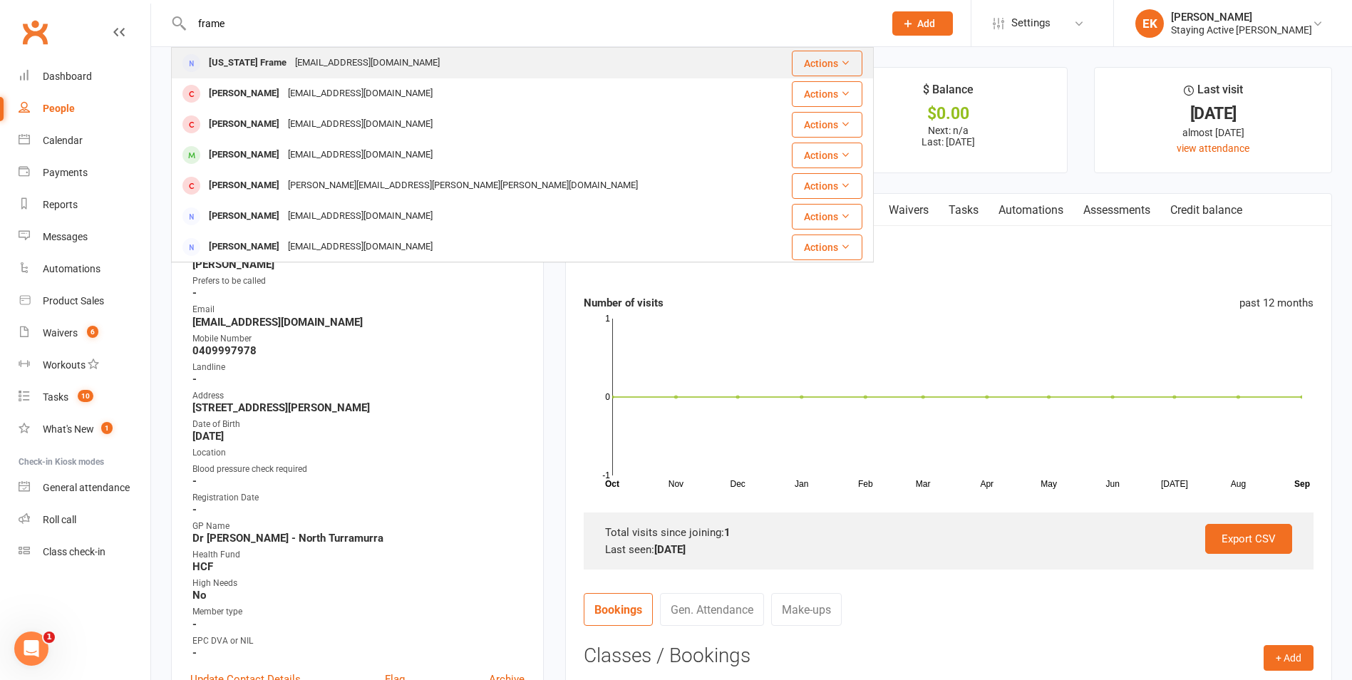
type input "frame"
click at [449, 56] on div "[US_STATE] Frame [EMAIL_ADDRESS][DOMAIN_NAME]" at bounding box center [470, 62] width 597 height 29
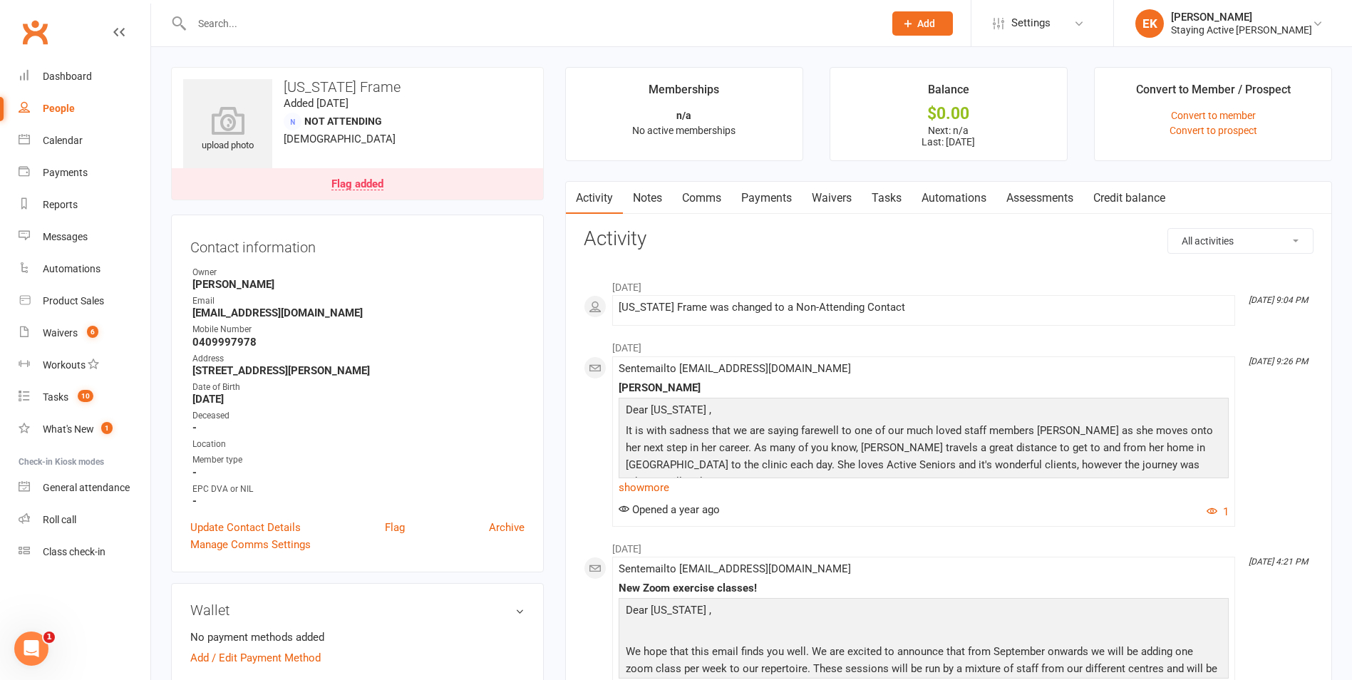
click at [648, 203] on link "Notes" at bounding box center [647, 198] width 49 height 33
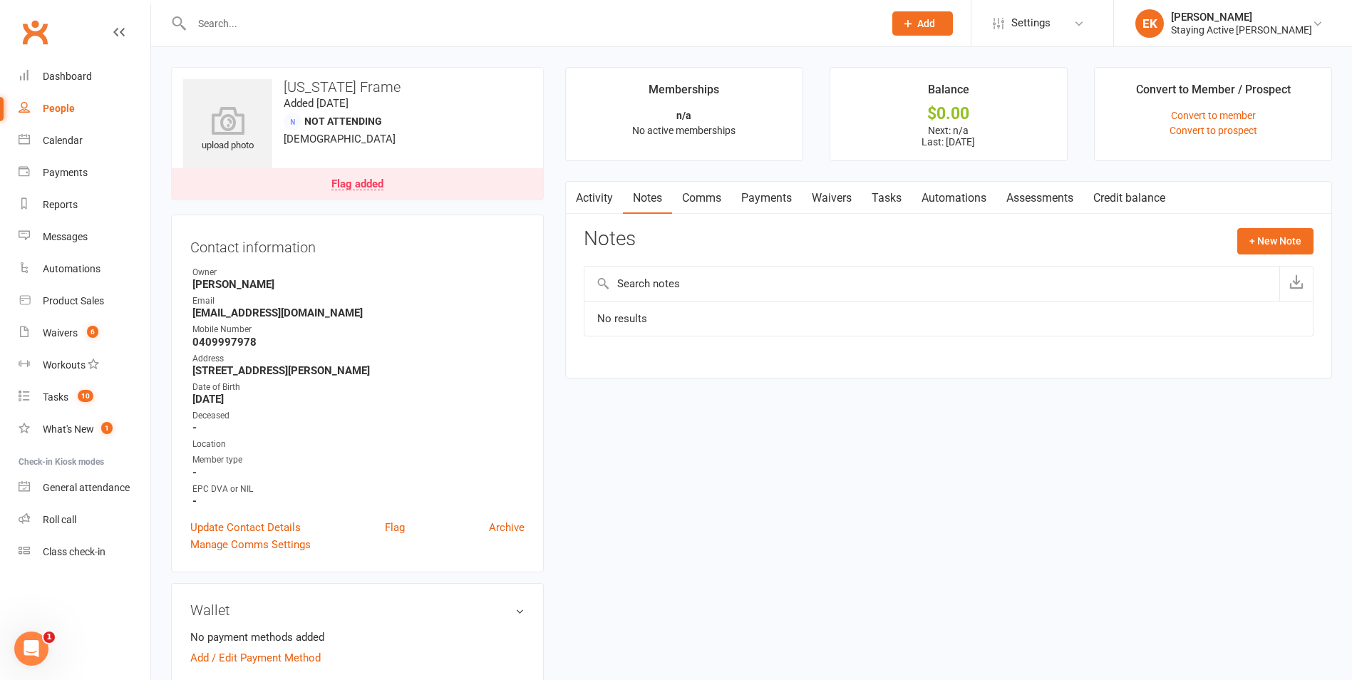
click at [319, 26] on input "text" at bounding box center [530, 24] width 686 height 20
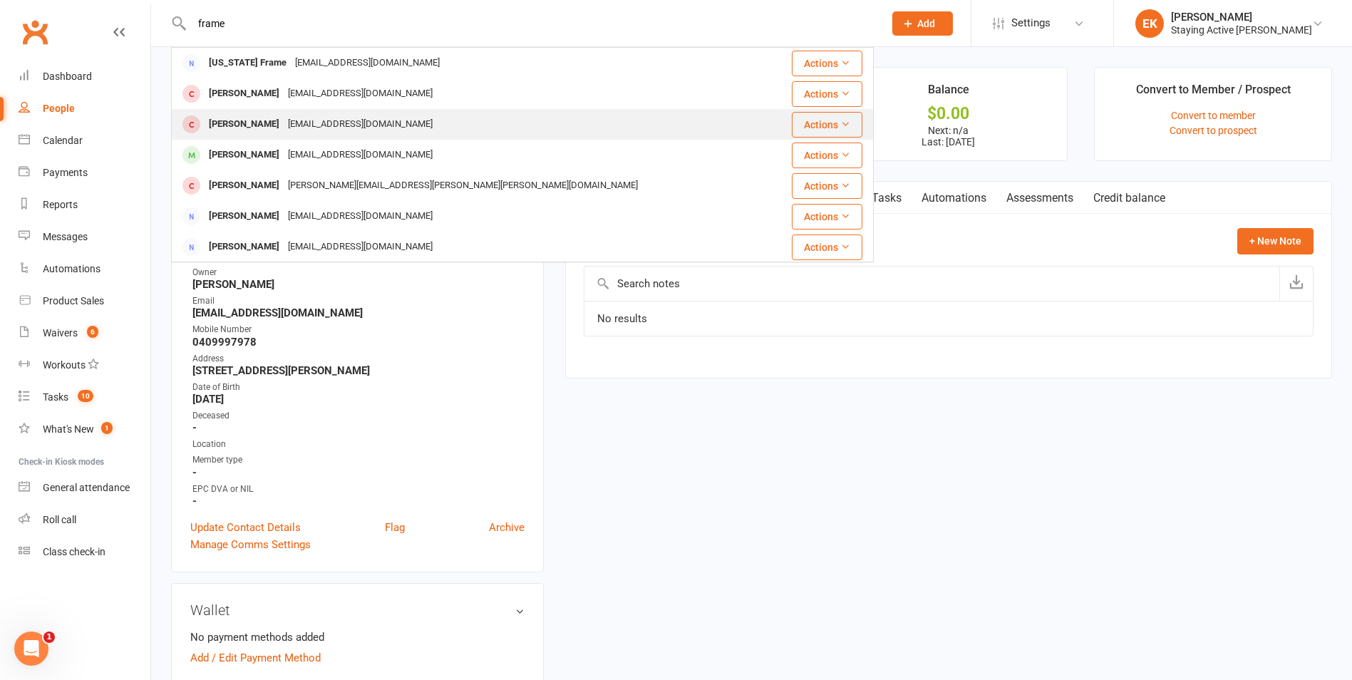
type input "frame"
click at [284, 118] on div "[EMAIL_ADDRESS][DOMAIN_NAME]" at bounding box center [360, 124] width 153 height 21
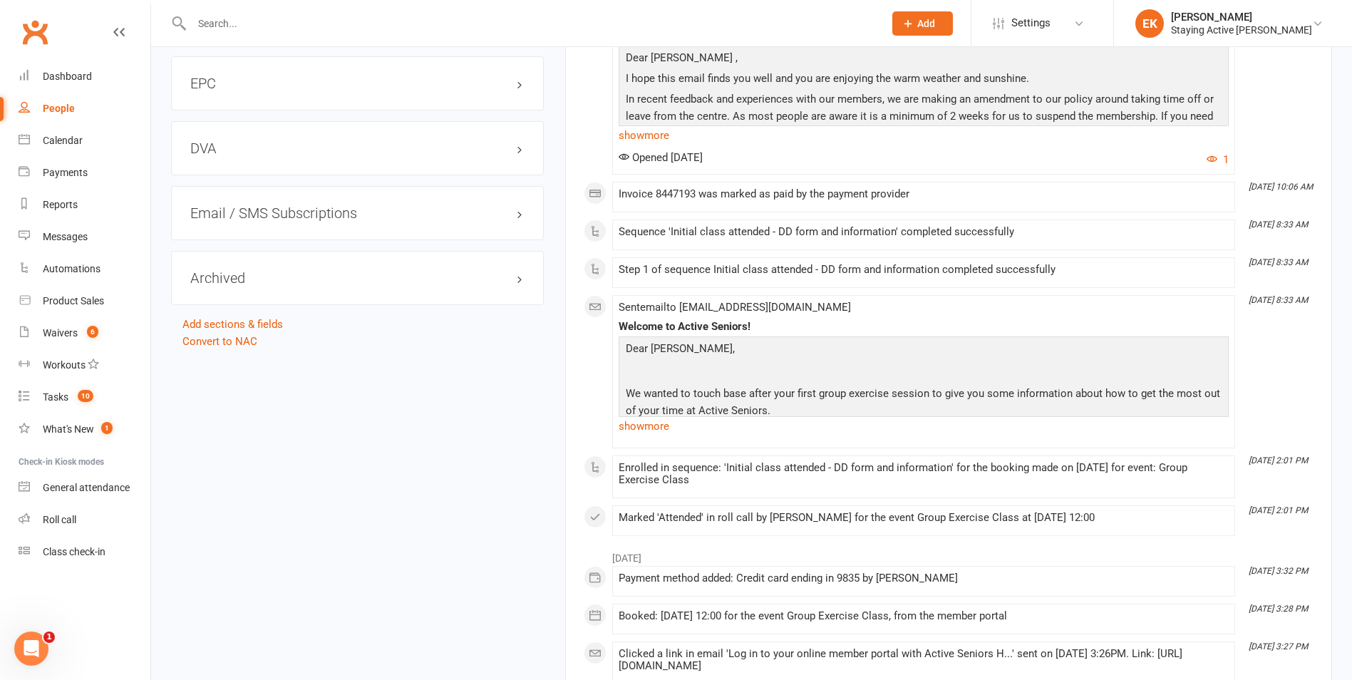
scroll to position [1710, 0]
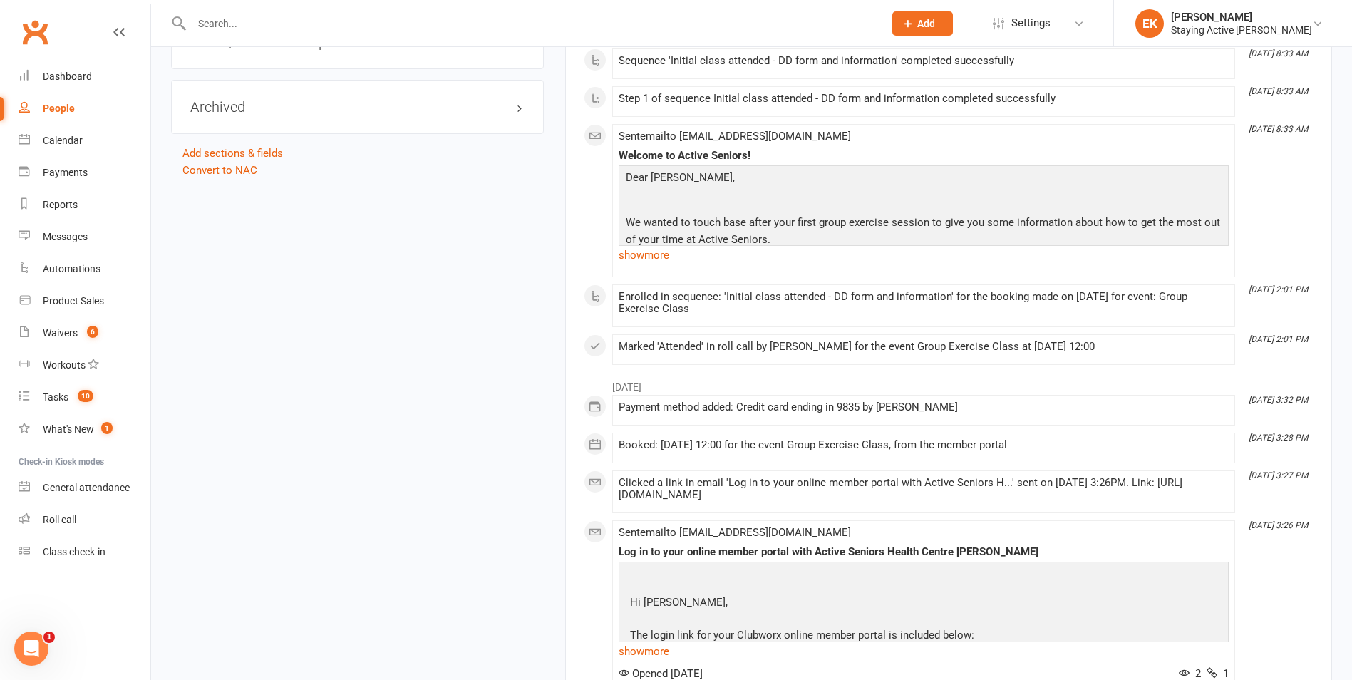
click at [226, 167] on link "Convert to NAC" at bounding box center [219, 170] width 75 height 13
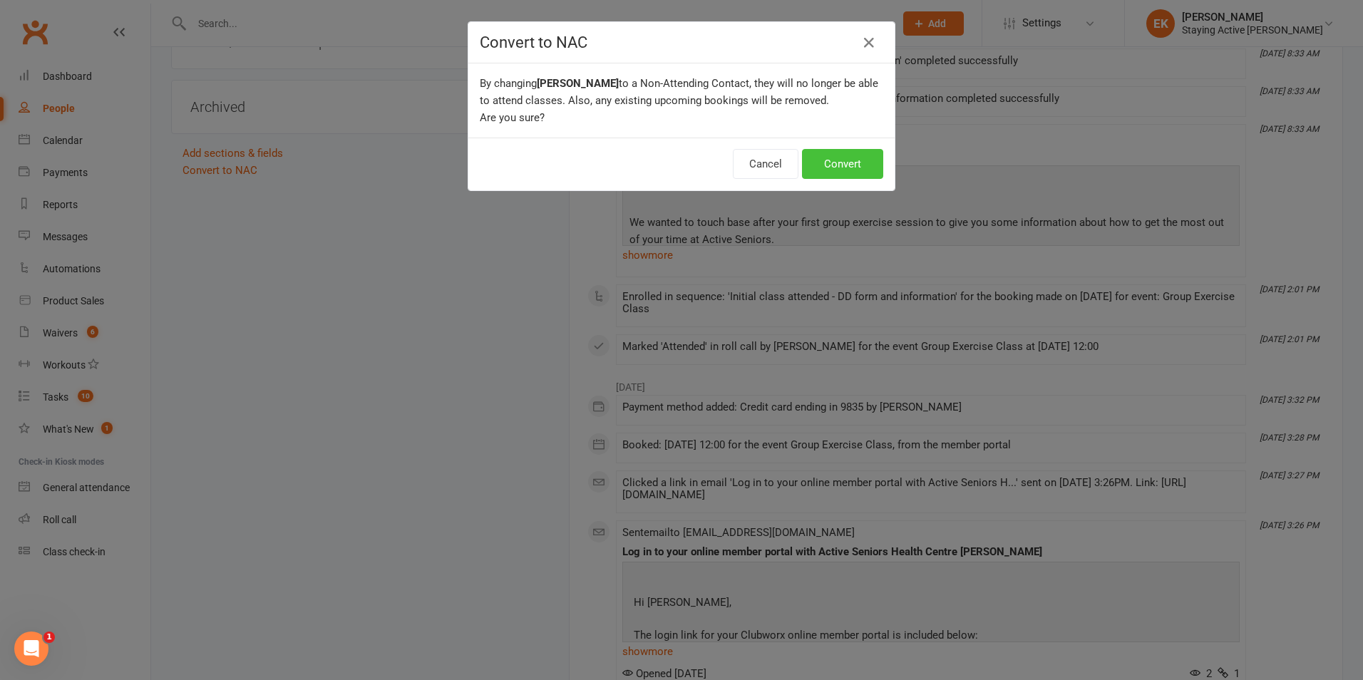
click at [833, 166] on button "Convert" at bounding box center [842, 164] width 81 height 30
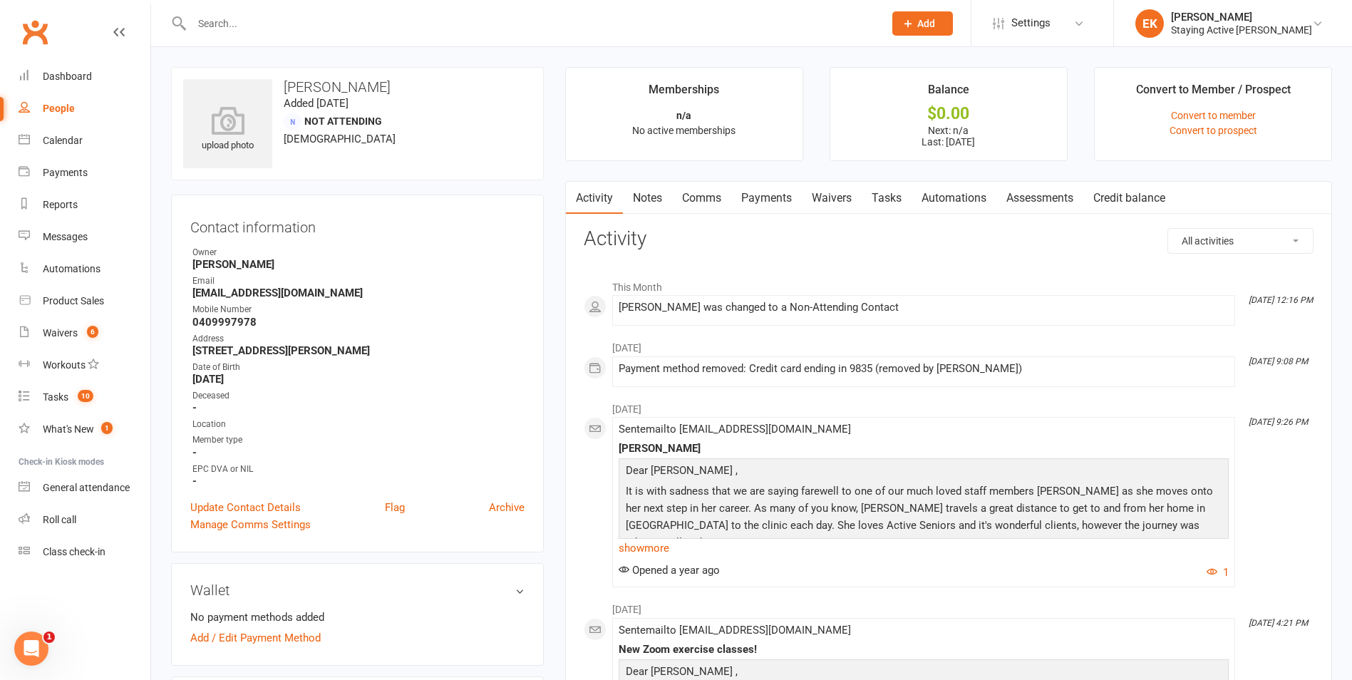
click at [485, 25] on input "text" at bounding box center [530, 24] width 686 height 20
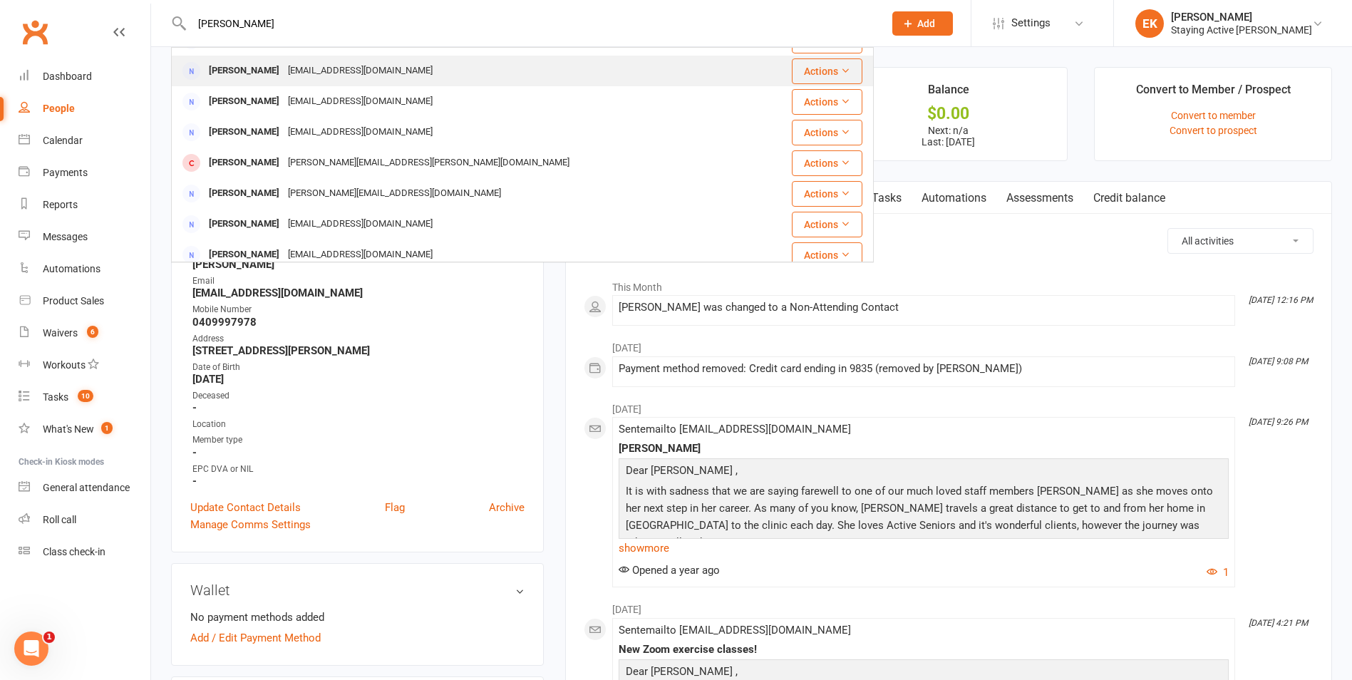
scroll to position [143, 0]
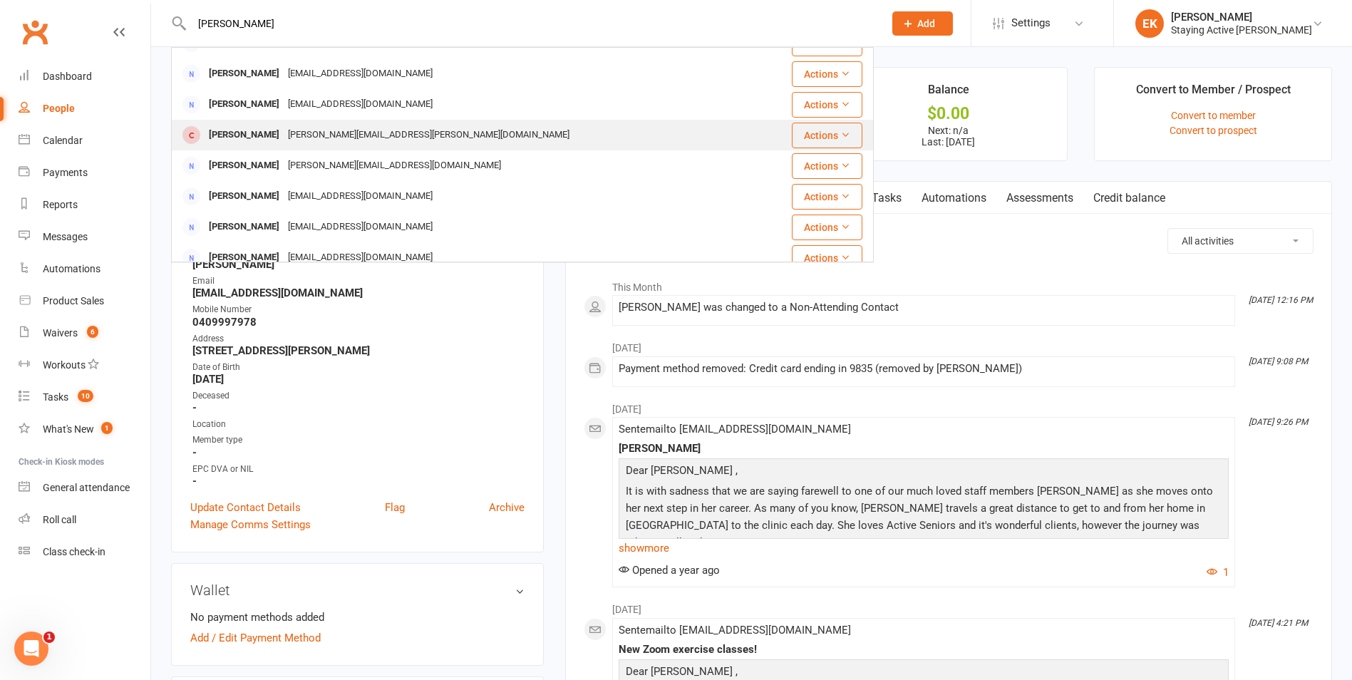
type input "[PERSON_NAME]"
click at [371, 143] on div "[PERSON_NAME][EMAIL_ADDRESS][PERSON_NAME][DOMAIN_NAME]" at bounding box center [429, 135] width 290 height 21
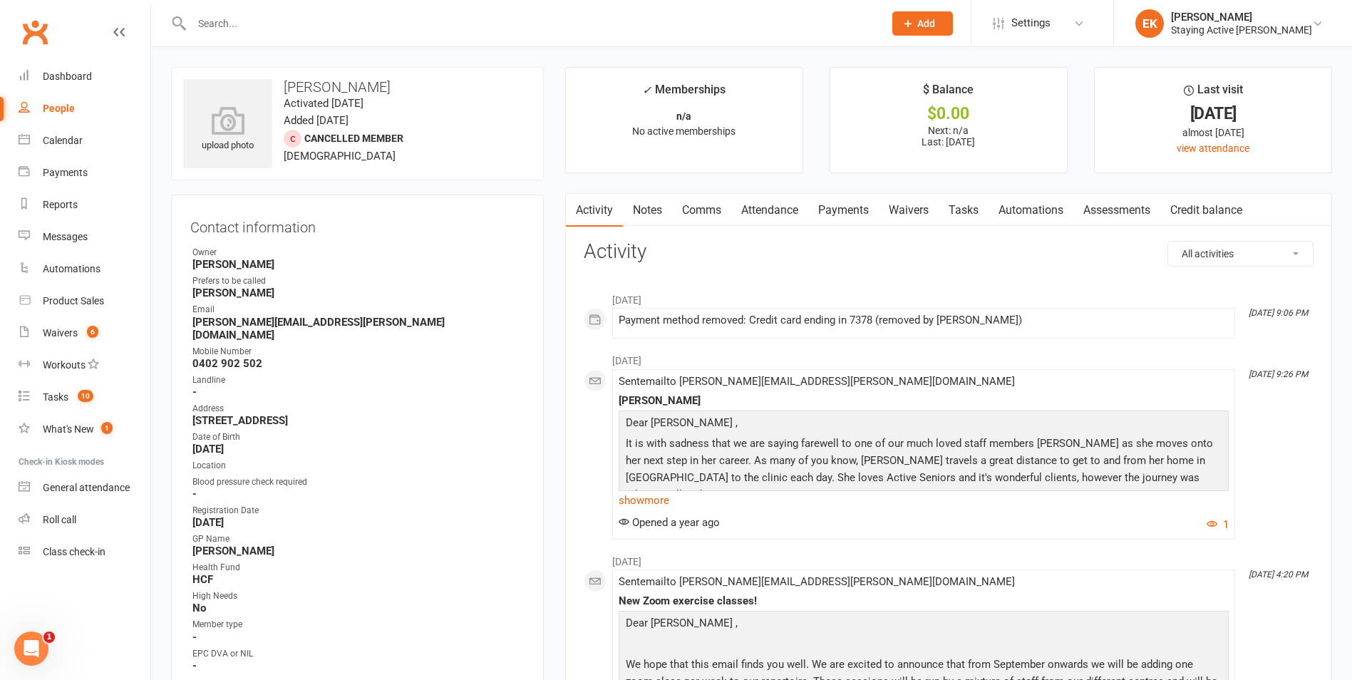
click at [641, 214] on link "Notes" at bounding box center [647, 210] width 49 height 33
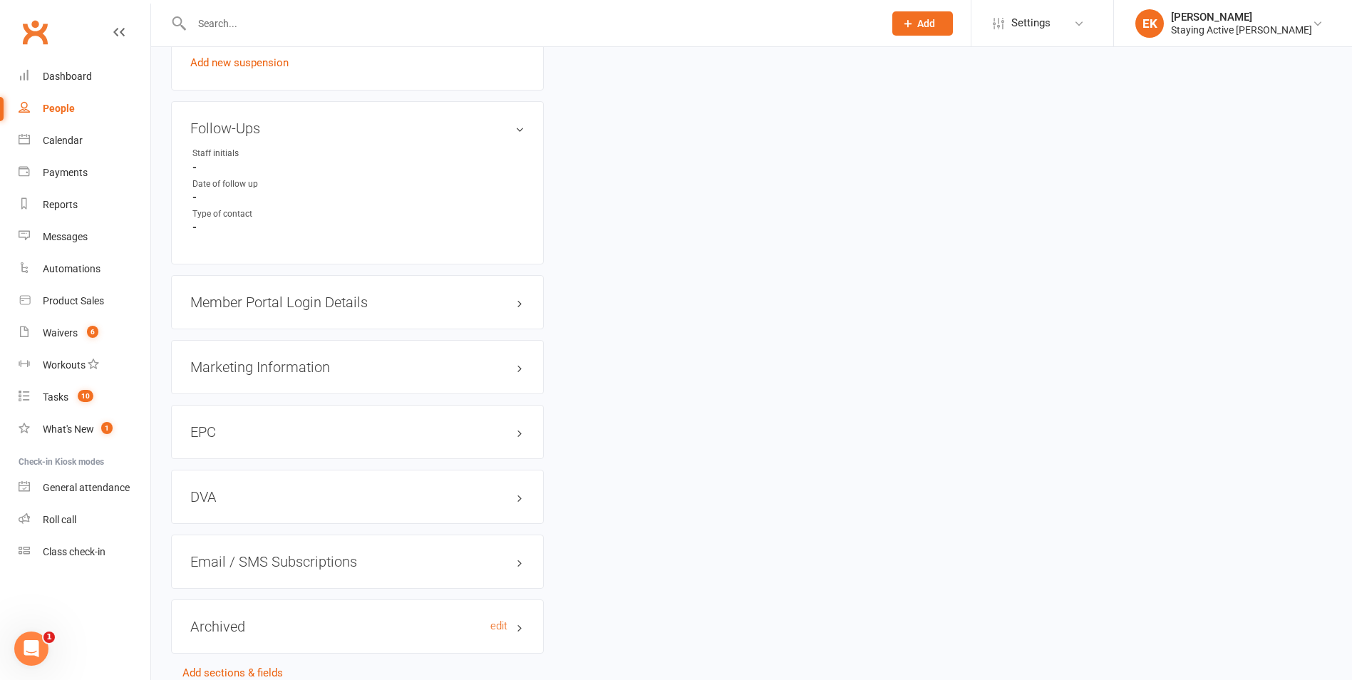
scroll to position [1266, 0]
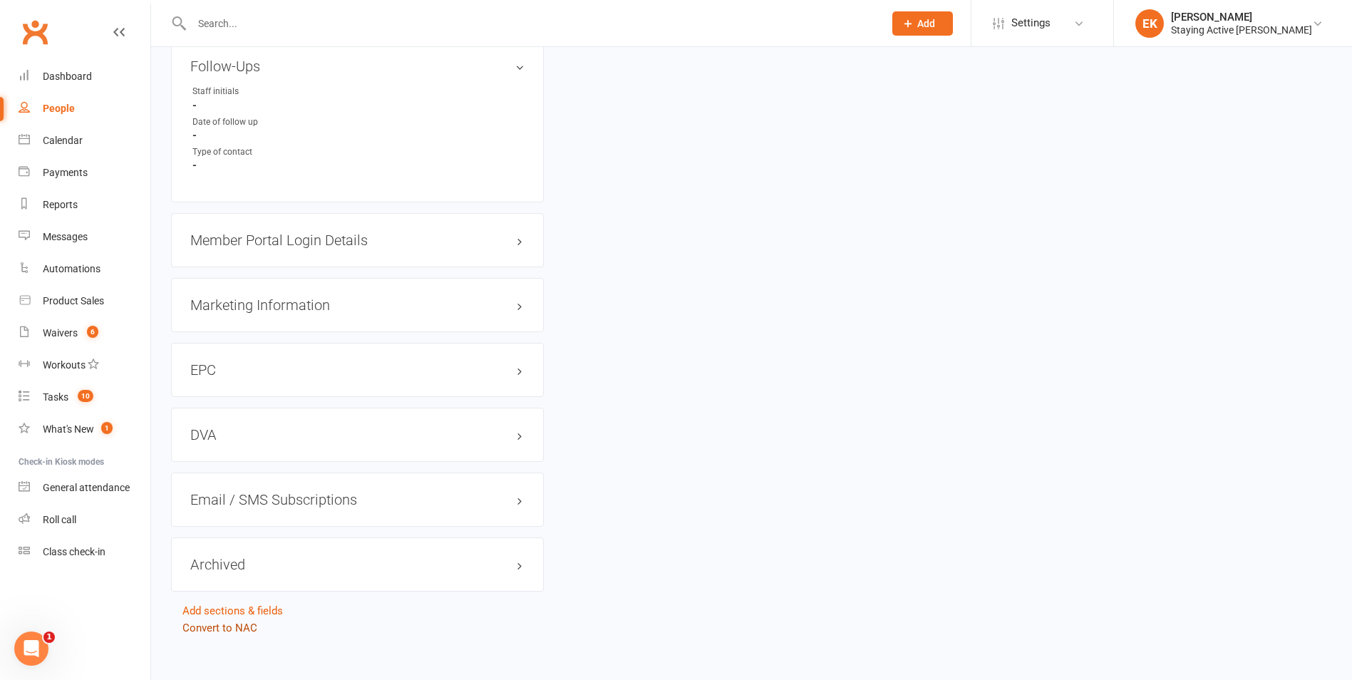
click at [221, 621] on link "Convert to NAC" at bounding box center [219, 627] width 75 height 13
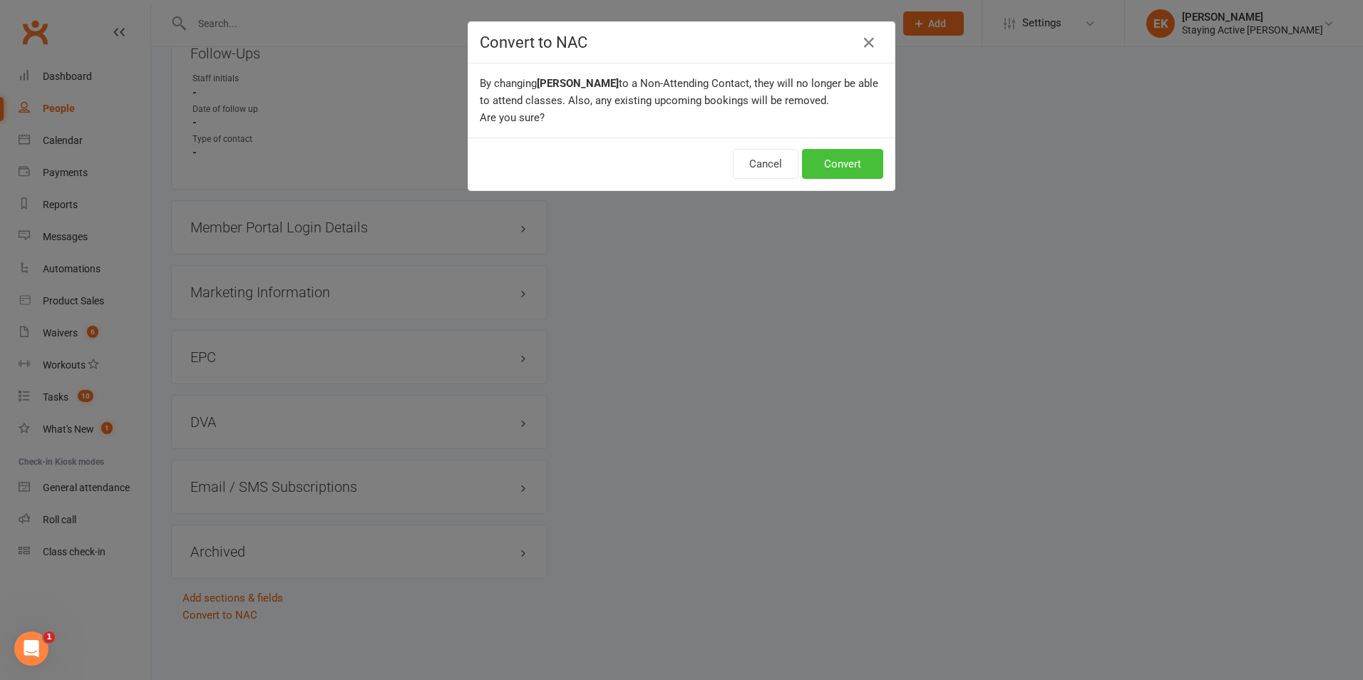
click at [837, 161] on button "Convert" at bounding box center [842, 164] width 81 height 30
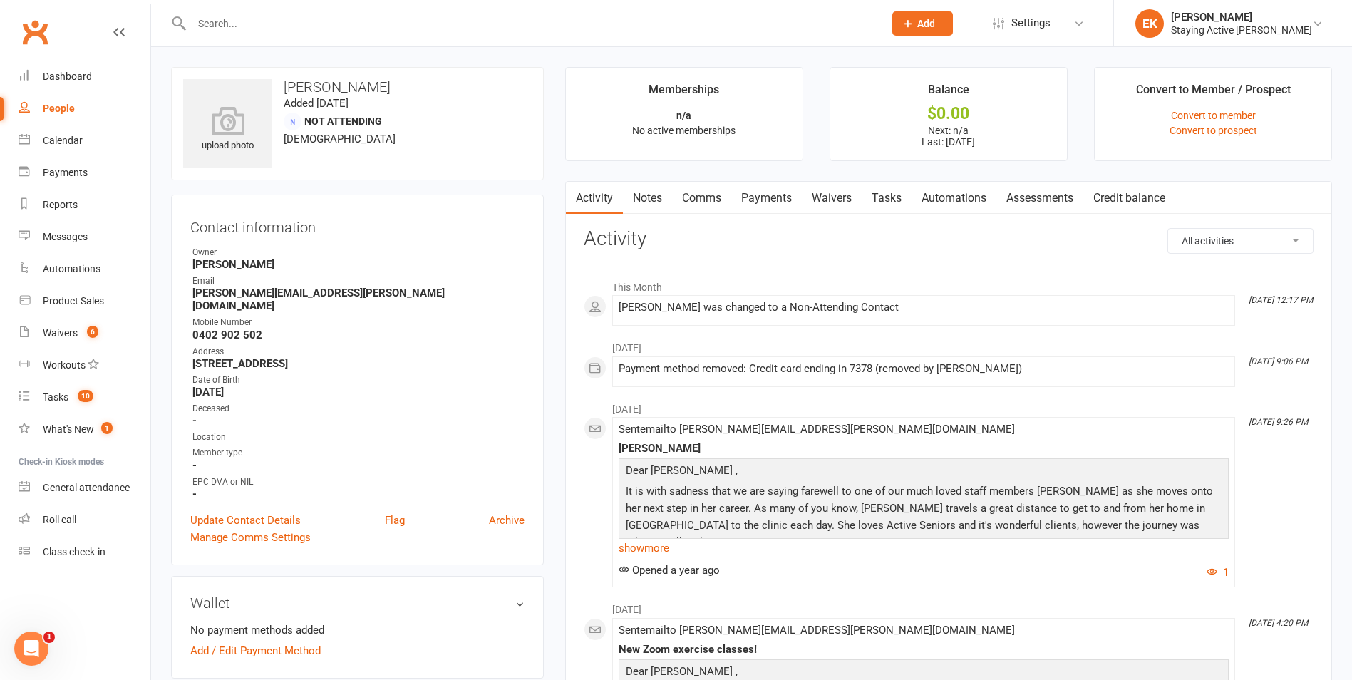
click at [524, 26] on input "text" at bounding box center [530, 24] width 686 height 20
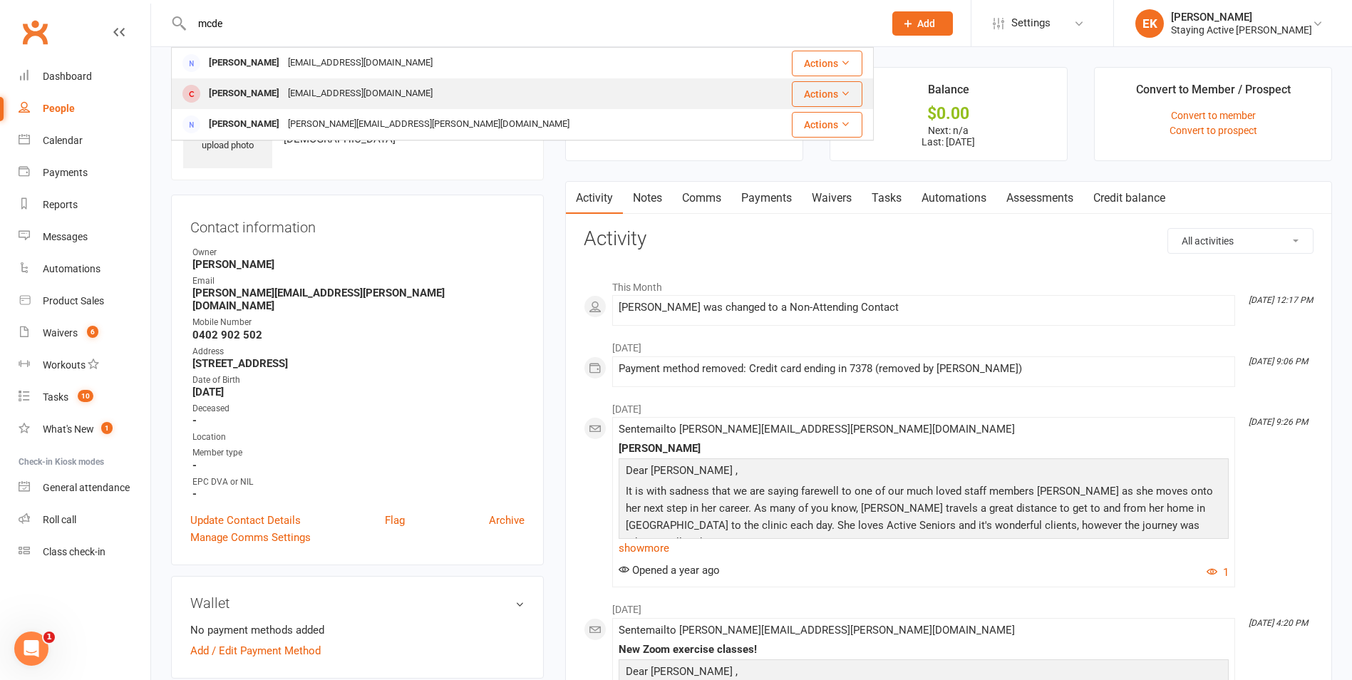
type input "mcde"
click at [480, 84] on div "[PERSON_NAME] [EMAIL_ADDRESS][DOMAIN_NAME]" at bounding box center [463, 93] width 583 height 29
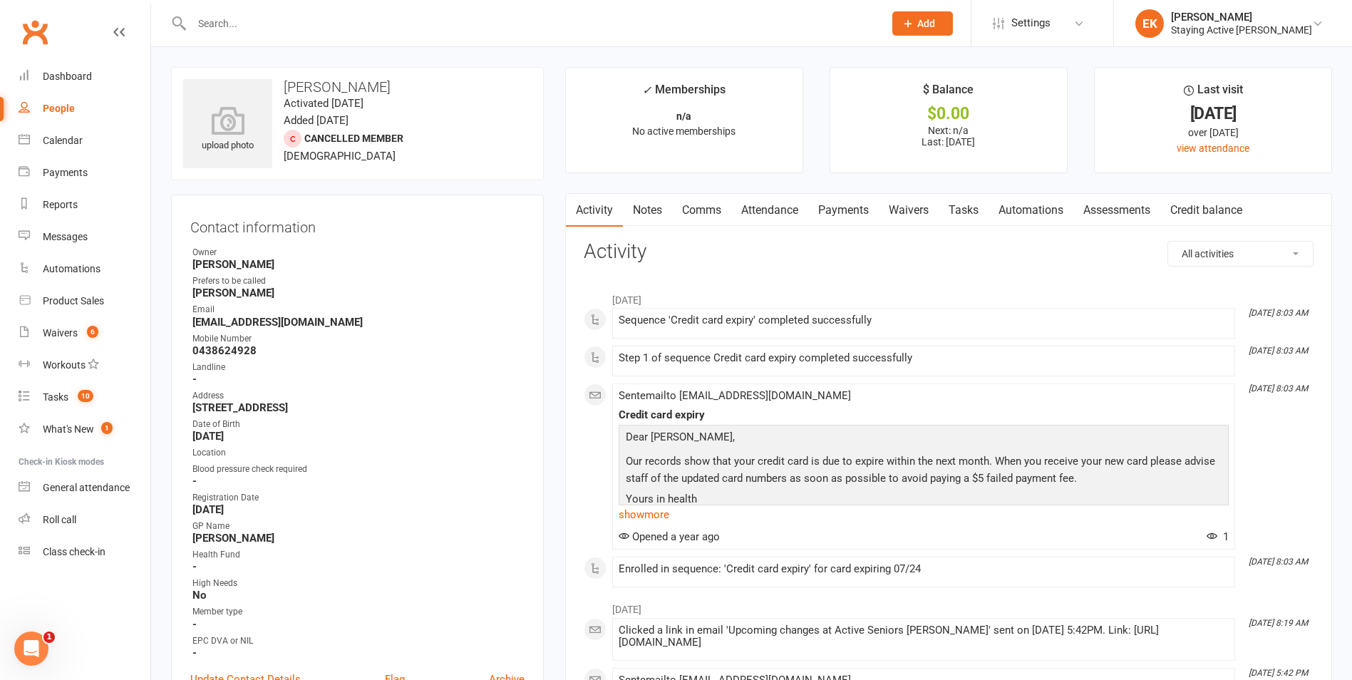
click at [636, 203] on link "Notes" at bounding box center [647, 210] width 49 height 33
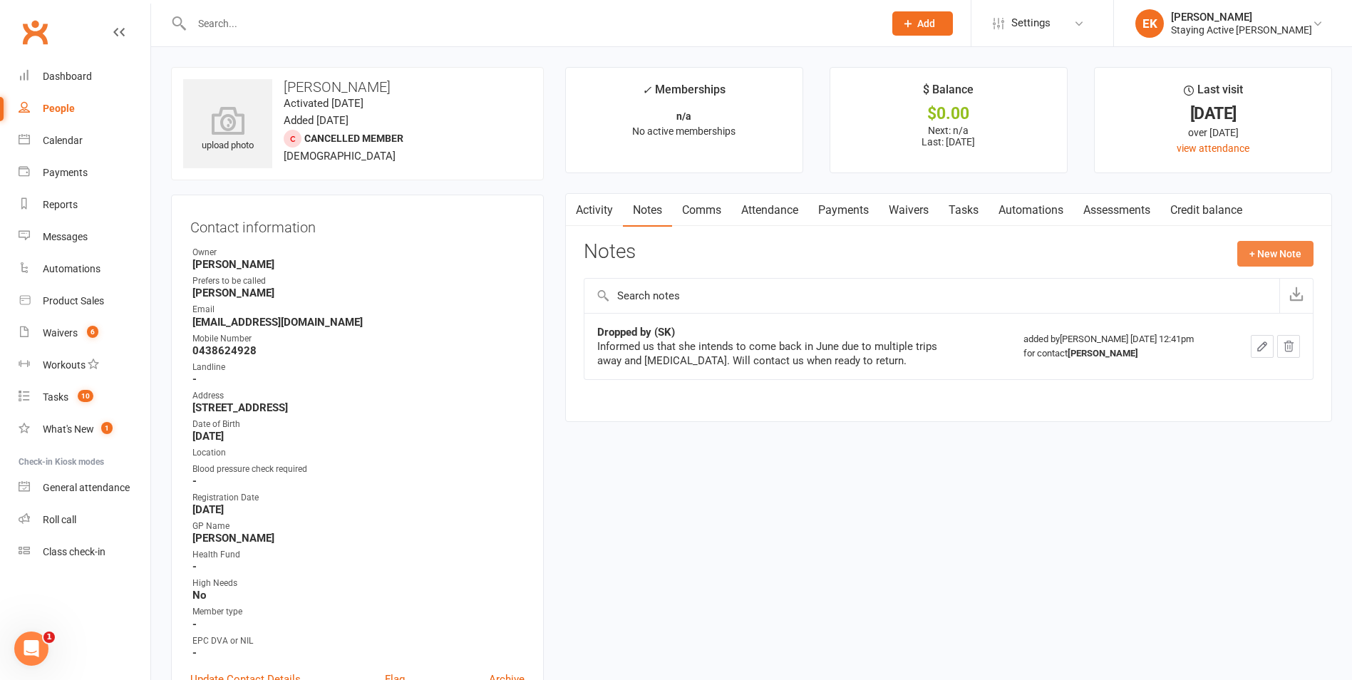
drag, startPoint x: 1291, startPoint y: 253, endPoint x: 1077, endPoint y: 413, distance: 266.8
click at [1176, 356] on section "Notes + New Note Dropped by (SK) Informed us that she intends to come back in J…" at bounding box center [949, 320] width 730 height 159
click at [859, 419] on div "Activity Notes Comms Attendance Payments Waivers Tasks Automations Assessments …" at bounding box center [948, 307] width 767 height 229
click at [1276, 254] on button "+ New Note" at bounding box center [1275, 254] width 76 height 26
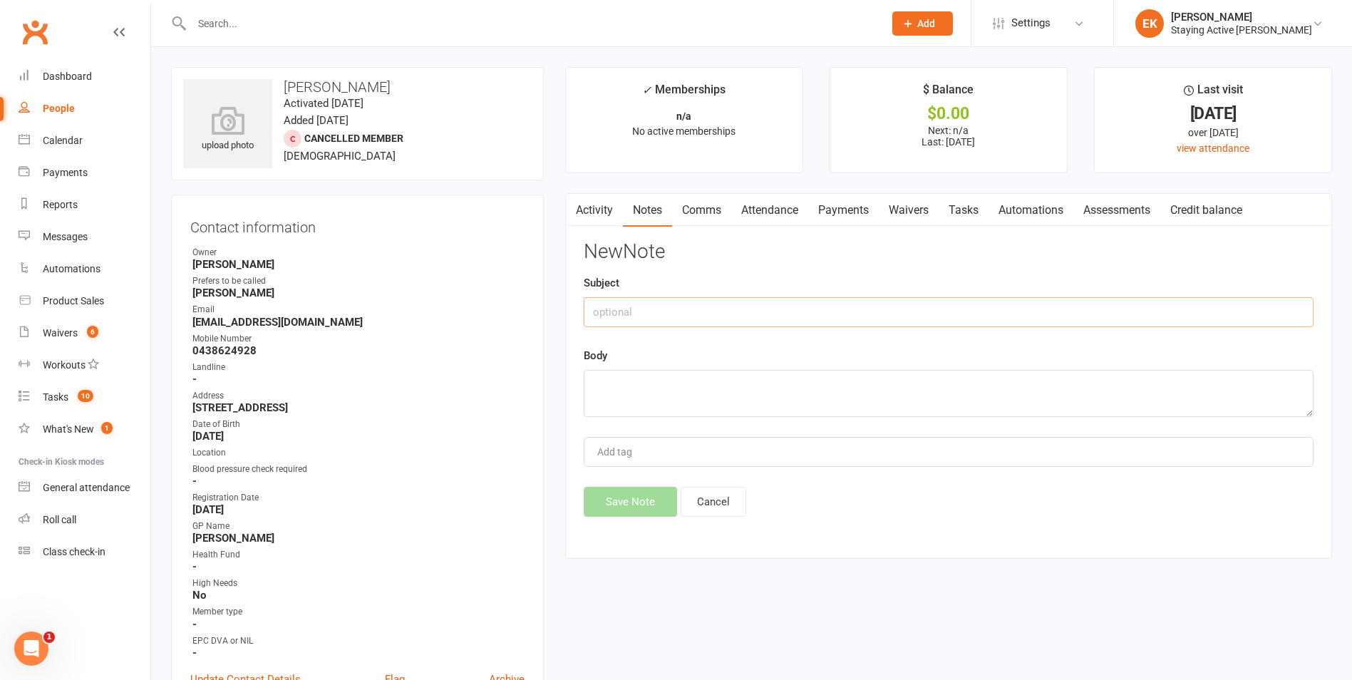
click at [662, 299] on input "text" at bounding box center [949, 312] width 730 height 30
type input "Called and no answer"
click at [650, 368] on div "Body" at bounding box center [949, 382] width 730 height 70
click at [648, 384] on textarea at bounding box center [949, 393] width 730 height 47
type textarea "so have archived"
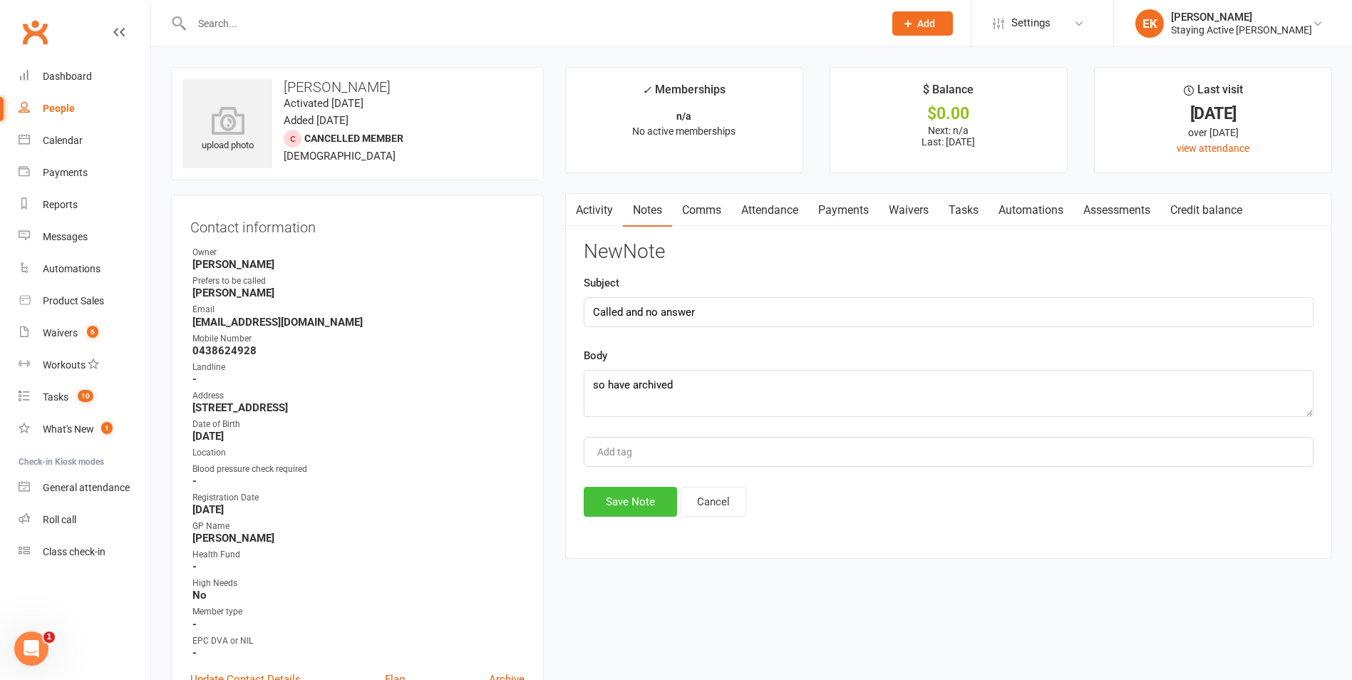
click at [633, 502] on button "Save Note" at bounding box center [630, 502] width 93 height 30
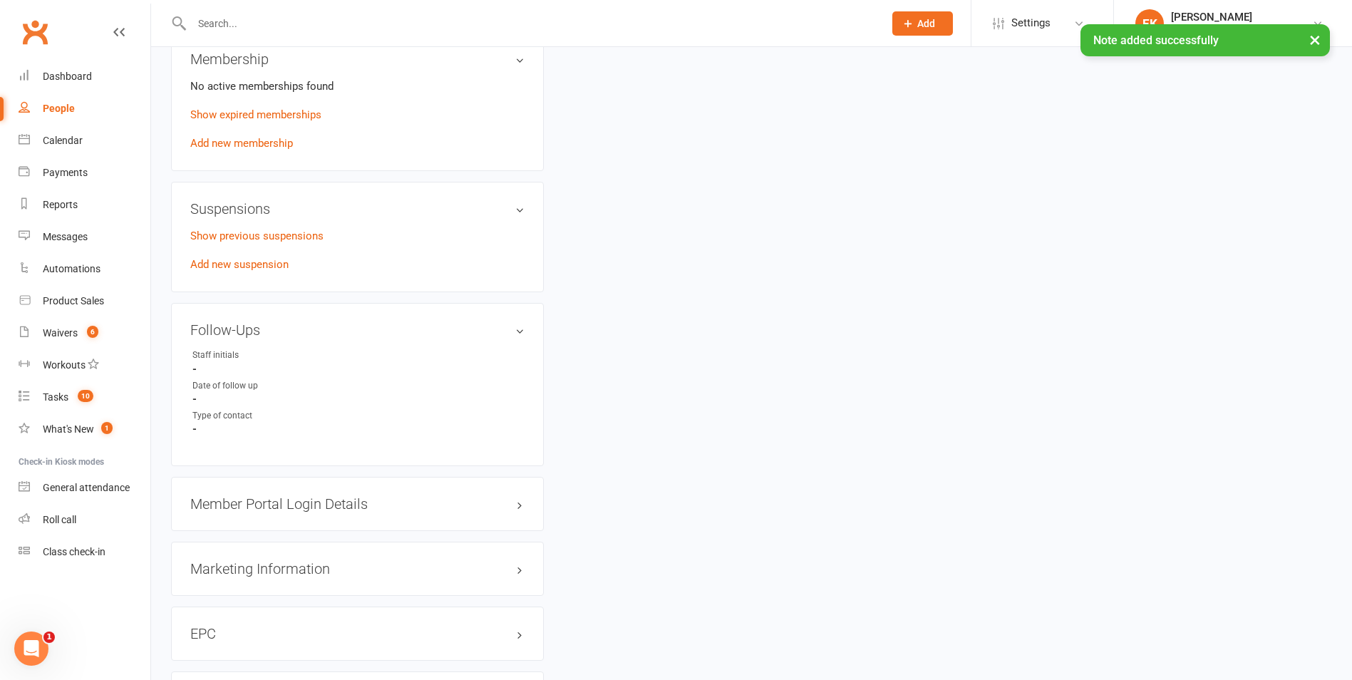
scroll to position [1274, 0]
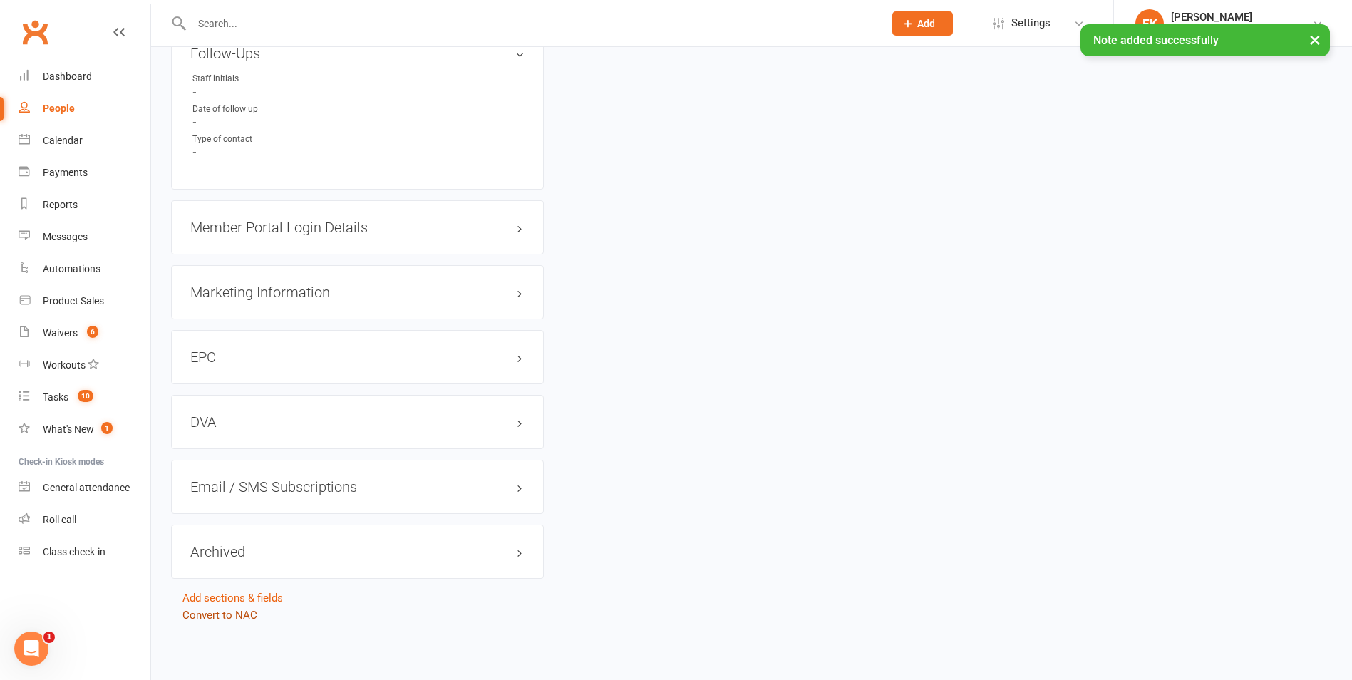
click at [227, 609] on link "Convert to NAC" at bounding box center [219, 615] width 75 height 13
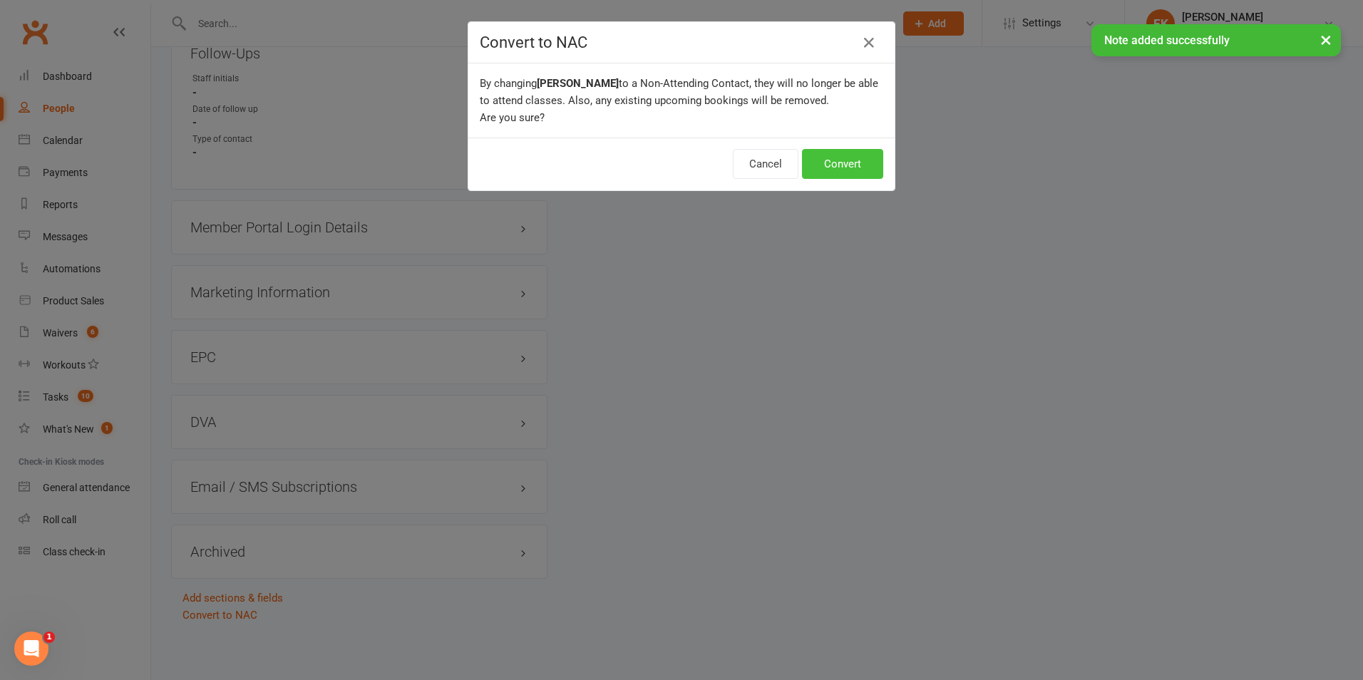
click at [843, 159] on button "Convert" at bounding box center [842, 164] width 81 height 30
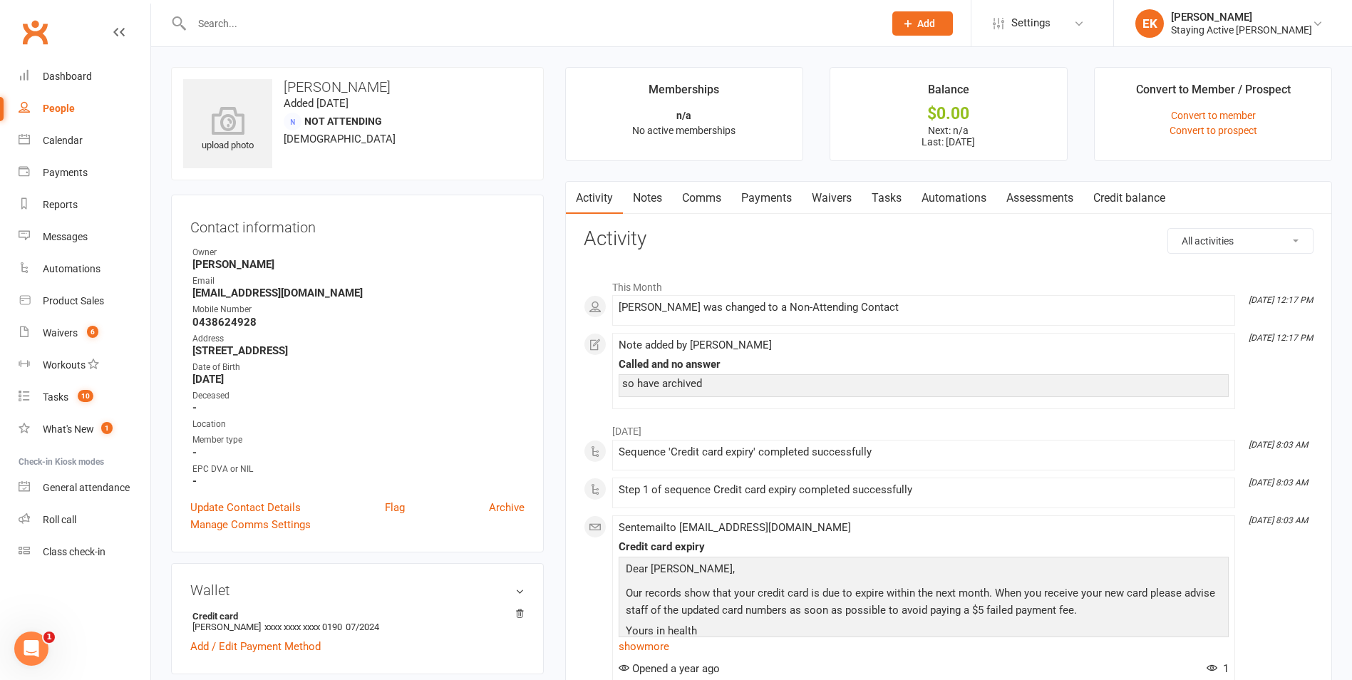
click at [556, 16] on input "text" at bounding box center [530, 24] width 686 height 20
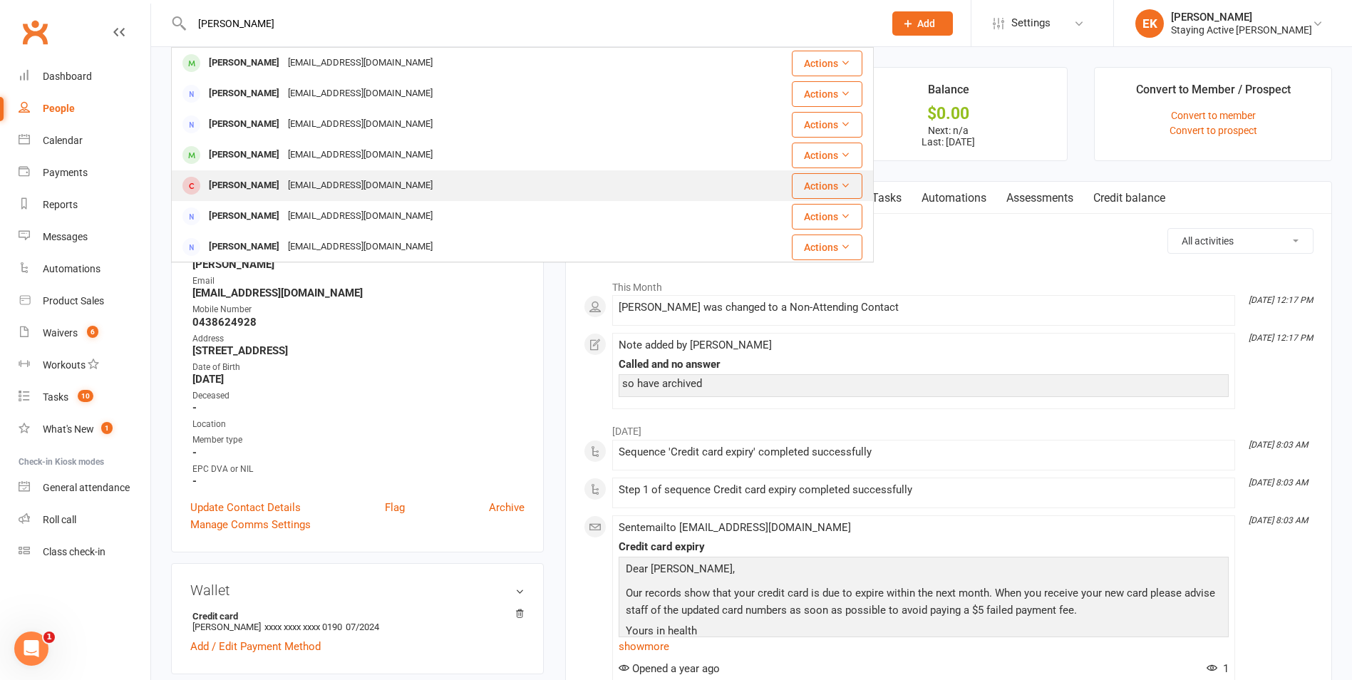
type input "[PERSON_NAME]"
click at [326, 180] on div "[EMAIL_ADDRESS][DOMAIN_NAME]" at bounding box center [360, 185] width 153 height 21
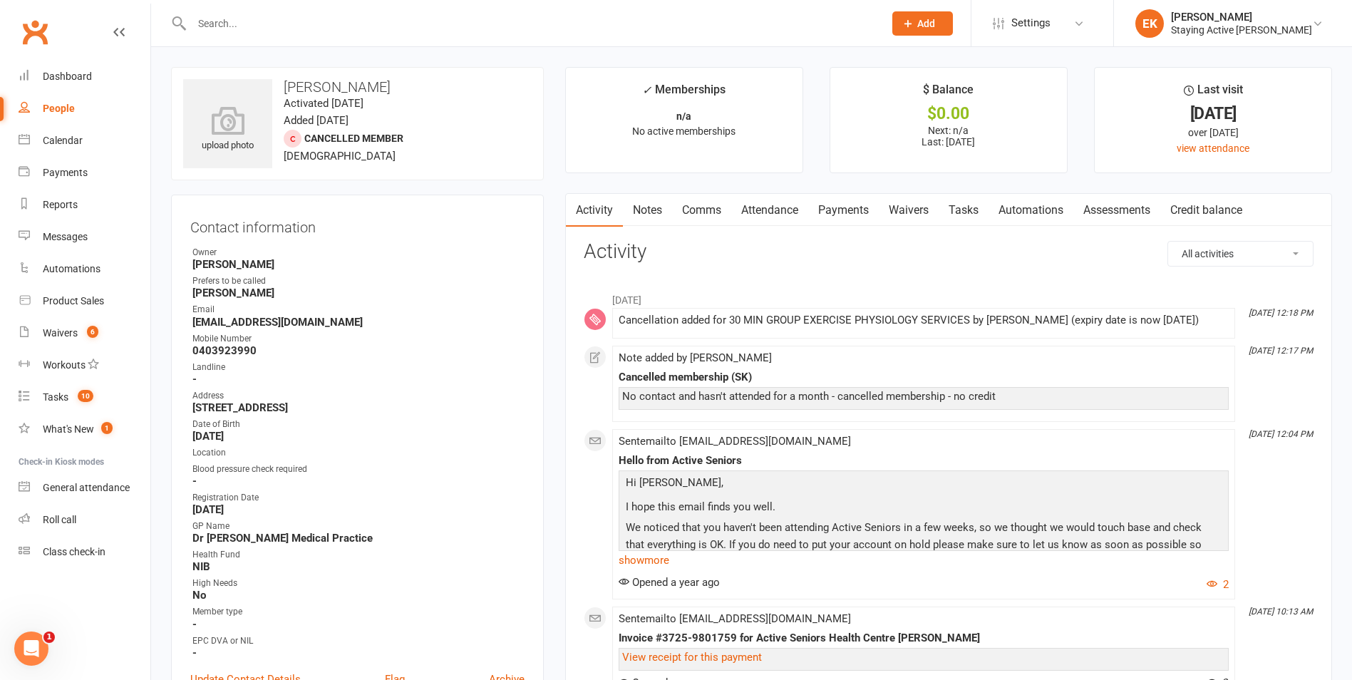
click at [782, 212] on link "Attendance" at bounding box center [769, 210] width 77 height 33
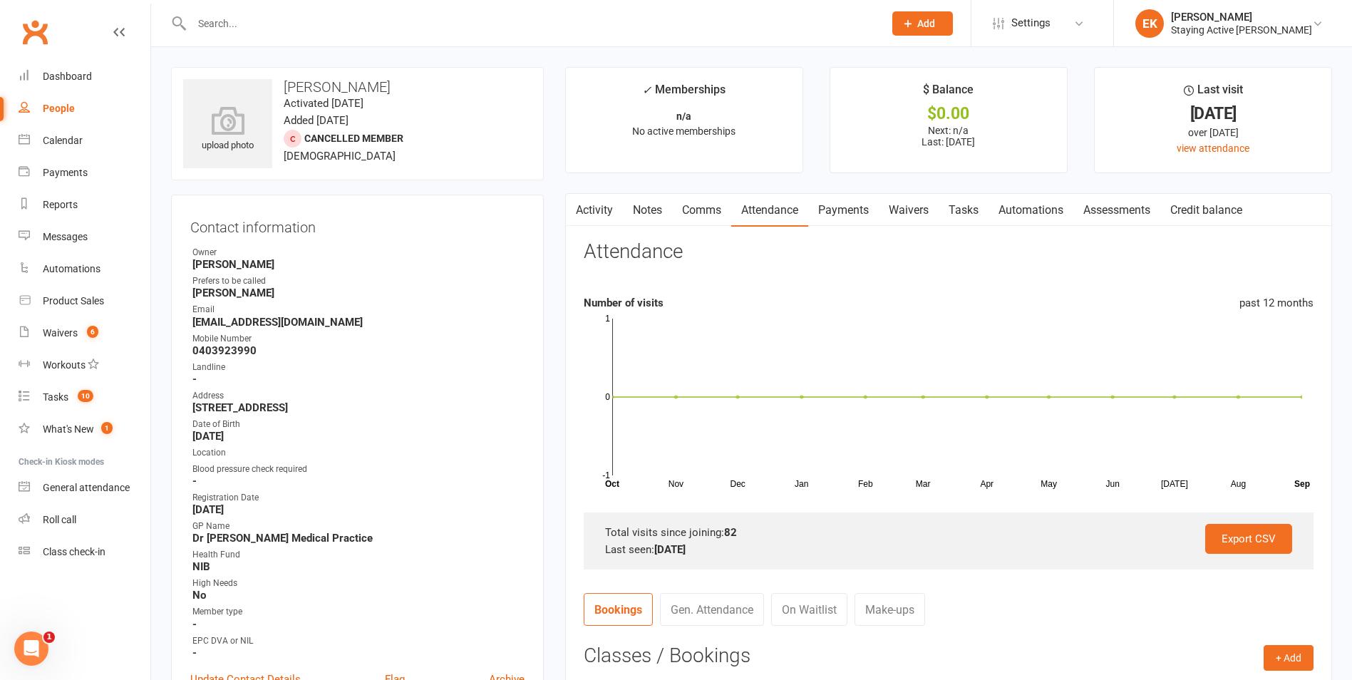
click at [842, 212] on link "Payments" at bounding box center [843, 210] width 71 height 33
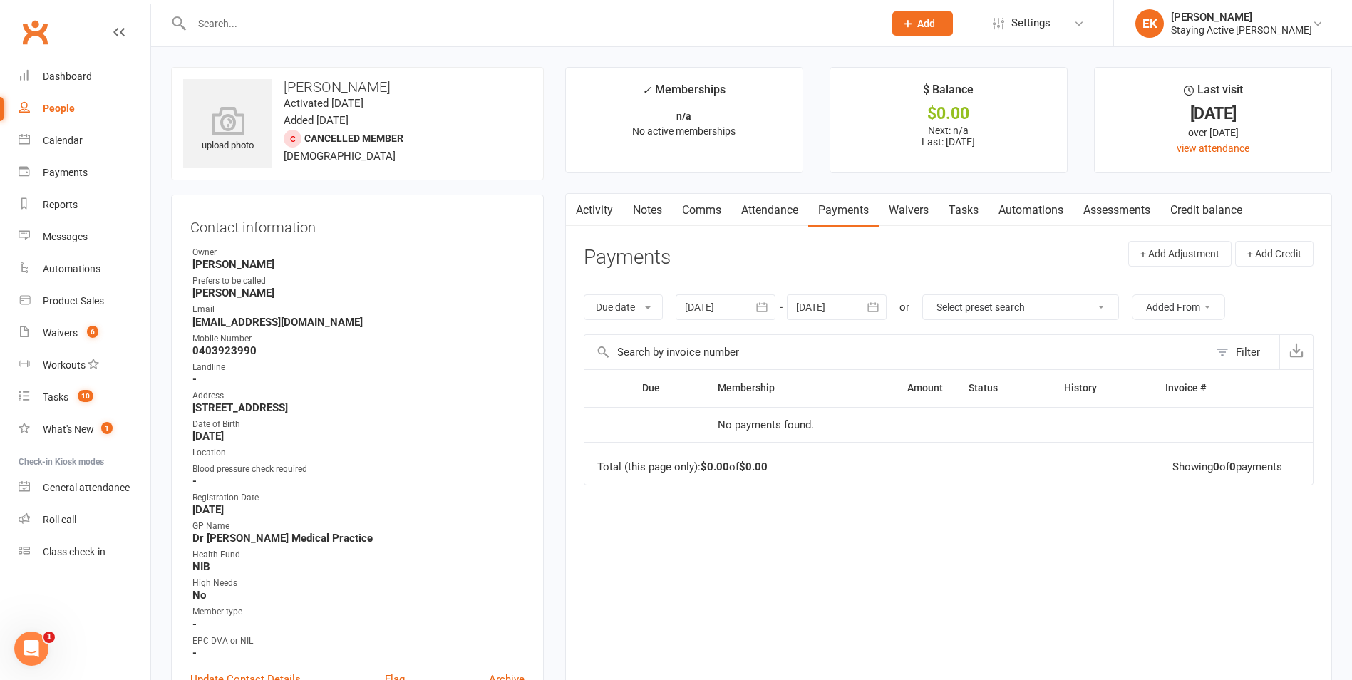
click at [648, 210] on link "Notes" at bounding box center [647, 210] width 49 height 33
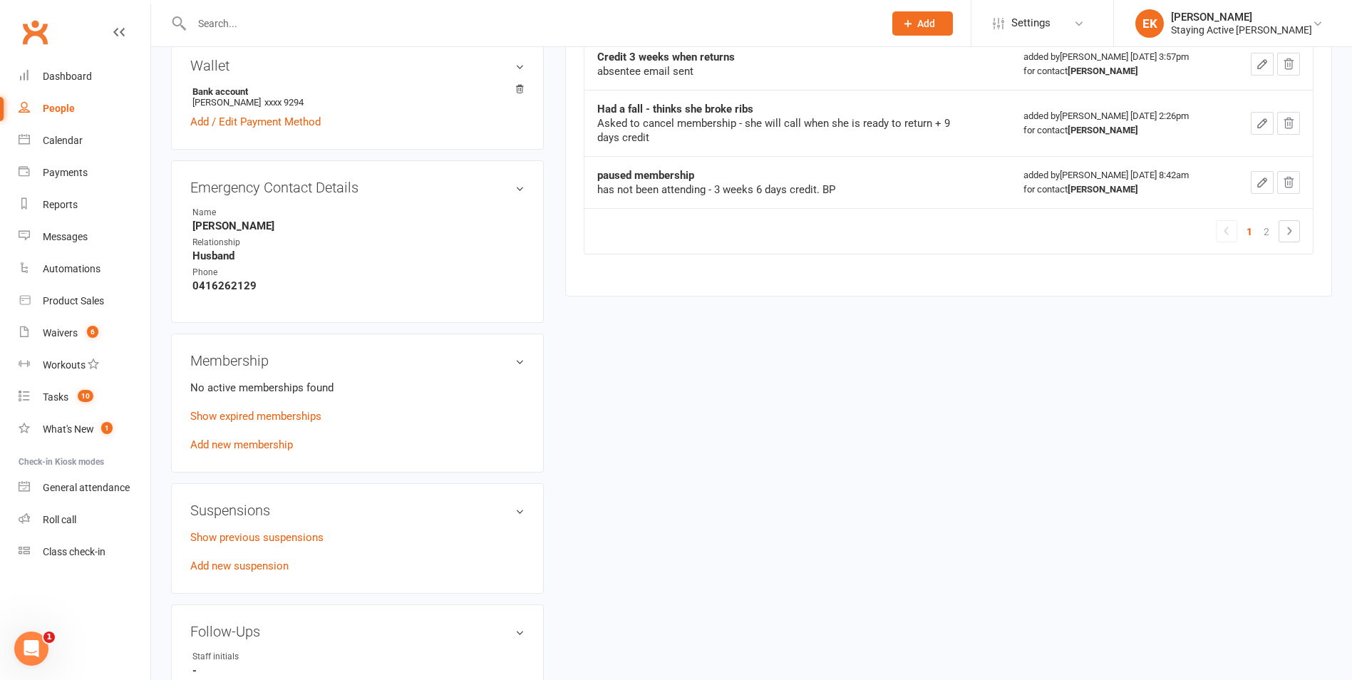
scroll to position [713, 0]
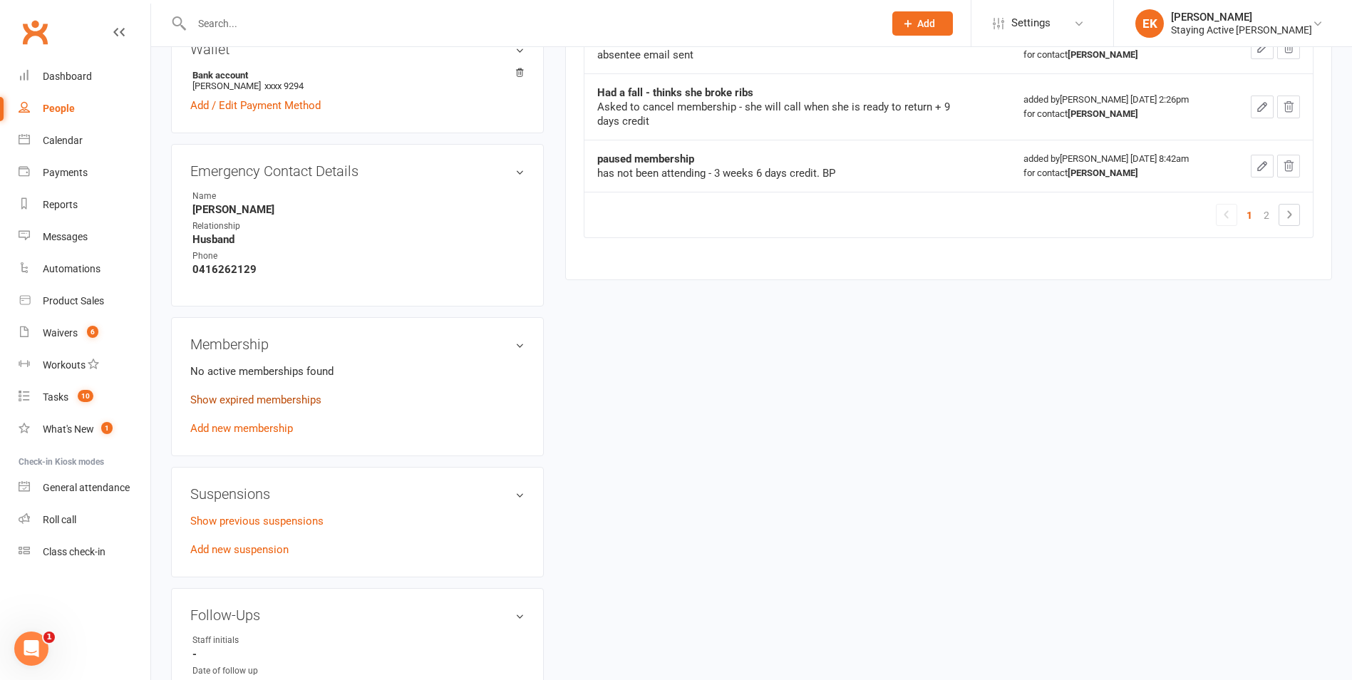
click at [253, 402] on link "Show expired memberships" at bounding box center [255, 399] width 131 height 13
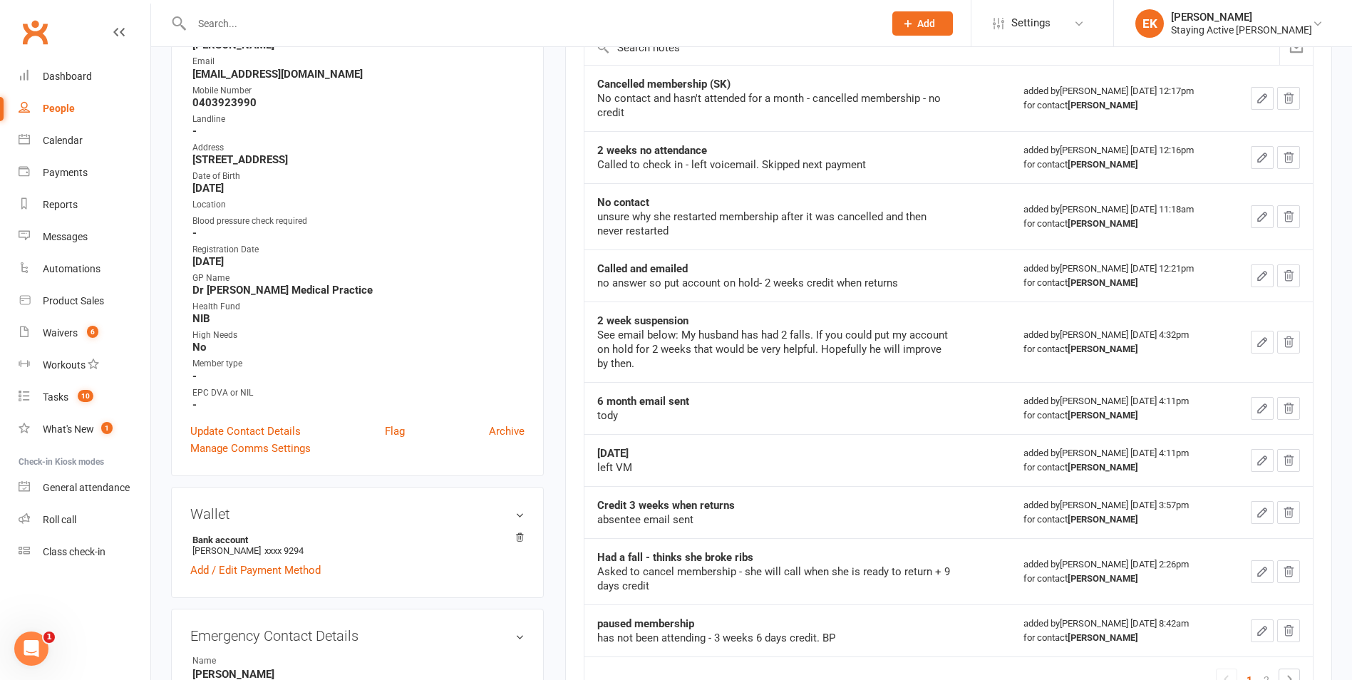
scroll to position [0, 0]
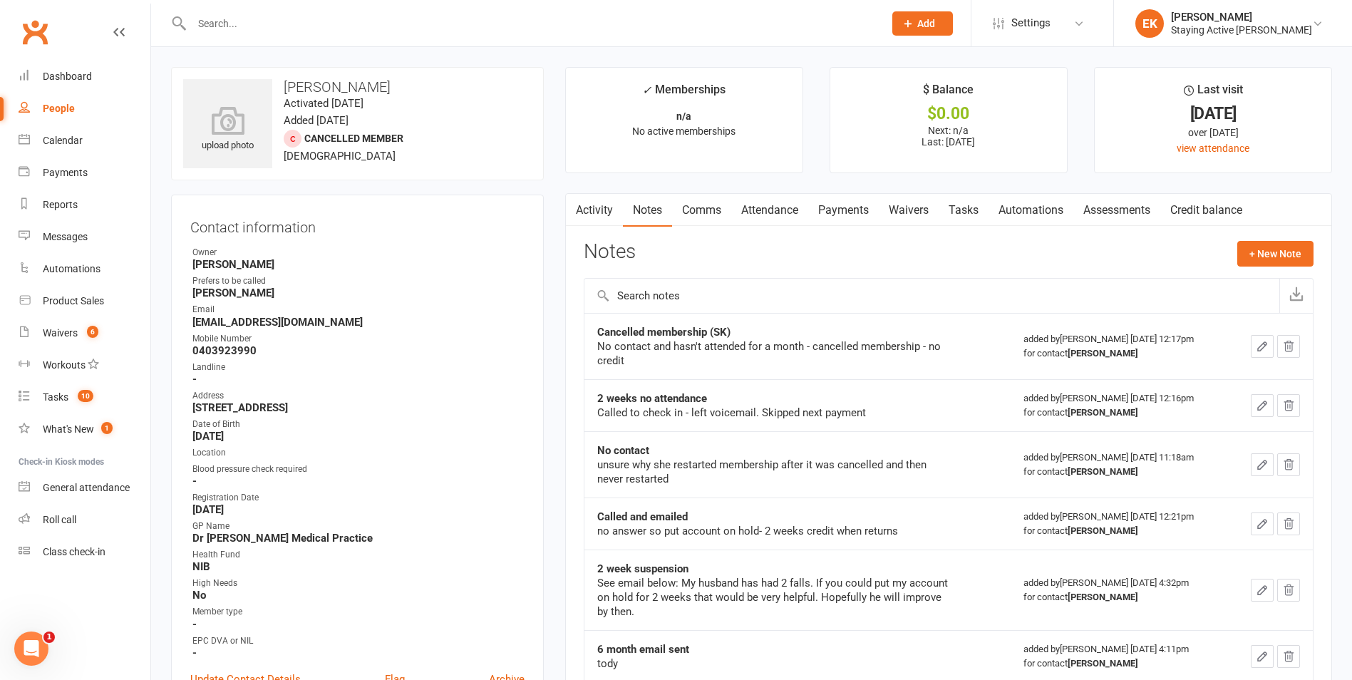
click at [703, 217] on link "Comms" at bounding box center [701, 210] width 59 height 33
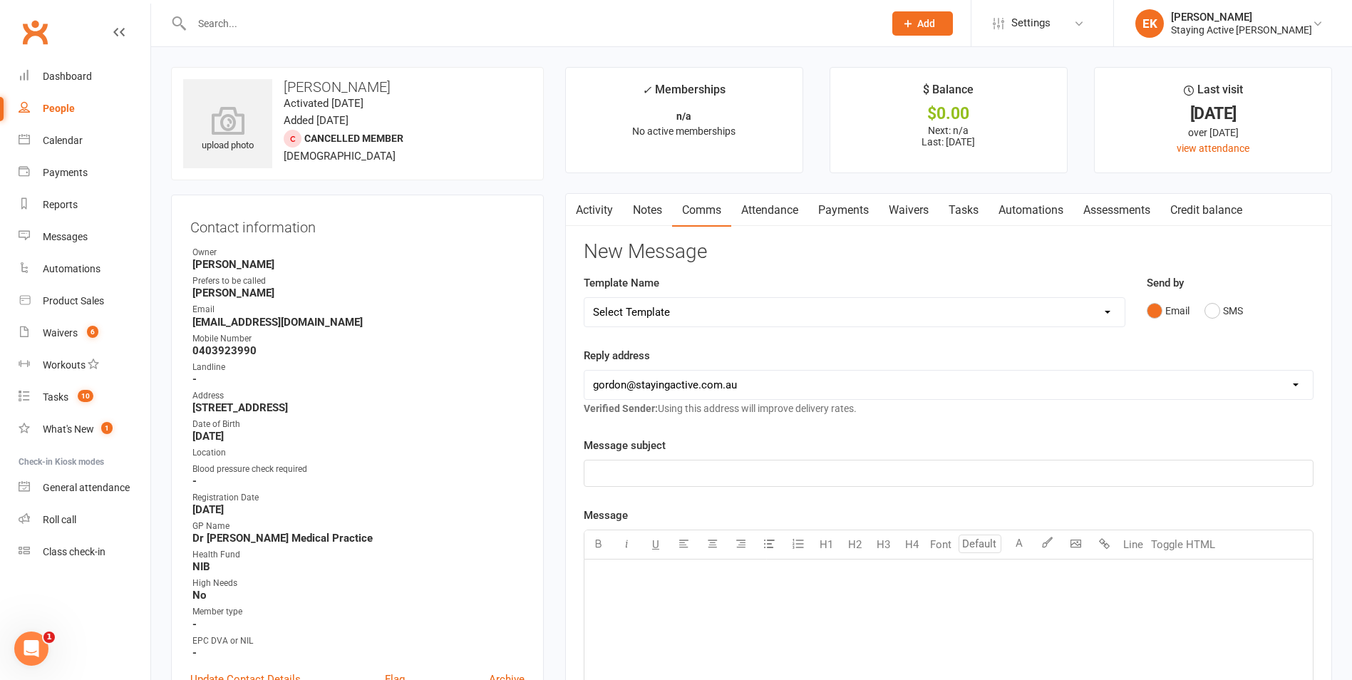
click at [713, 306] on select "Select Template [Email] 1045am Zoom Class [Email] 150 visits [Email] 1pm Zoom […" at bounding box center [854, 312] width 540 height 29
click at [782, 267] on div "New Message Template Name Select Template [Email] 1045am Zoom Class [Email] 150…" at bounding box center [949, 627] width 730 height 772
click at [666, 311] on select "Select Template [Email] 1045am Zoom Class [Email] 150 visits [Email] 1pm Zoom […" at bounding box center [854, 312] width 540 height 29
select select "4"
click at [584, 298] on select "Select Template [Email] 1045am Zoom Class [Email] 150 visits [Email] 1pm Zoom […" at bounding box center [854, 312] width 540 height 29
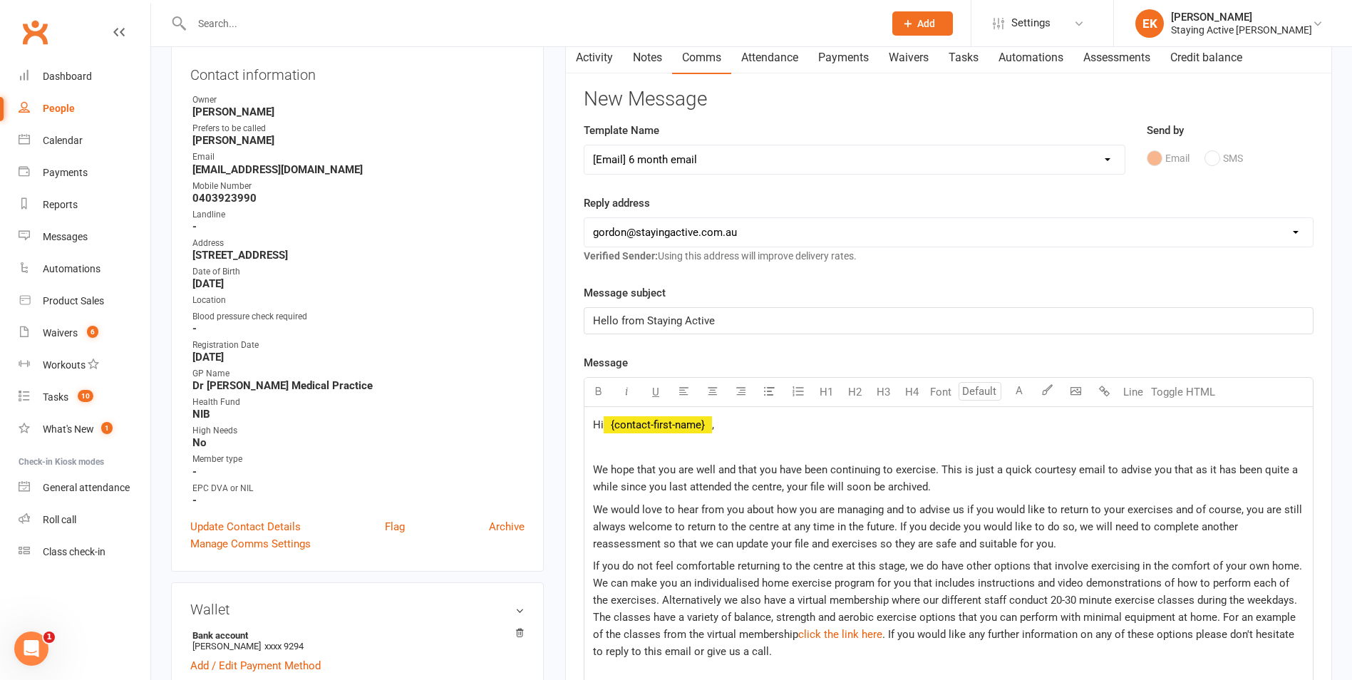
scroll to position [285, 0]
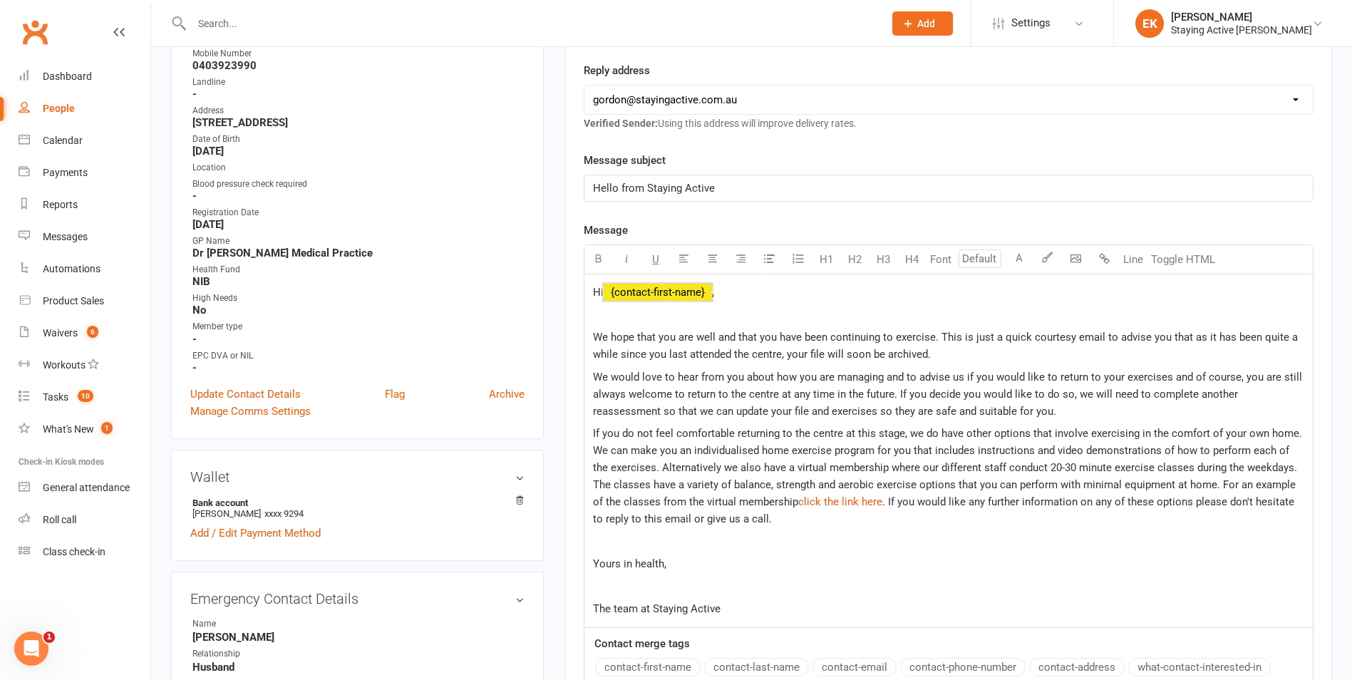
drag, startPoint x: 743, startPoint y: 292, endPoint x: 634, endPoint y: 290, distance: 109.8
click at [634, 290] on p "Hi ﻿ {contact-first-name} ," at bounding box center [948, 292] width 711 height 17
click at [769, 296] on p "Hi ﻿ {contact-first-name} ," at bounding box center [948, 292] width 711 height 17
drag, startPoint x: 708, startPoint y: 291, endPoint x: 658, endPoint y: 293, distance: 49.9
click at [658, 293] on p "Hi ﻿ {contact-first-name} ," at bounding box center [948, 292] width 711 height 17
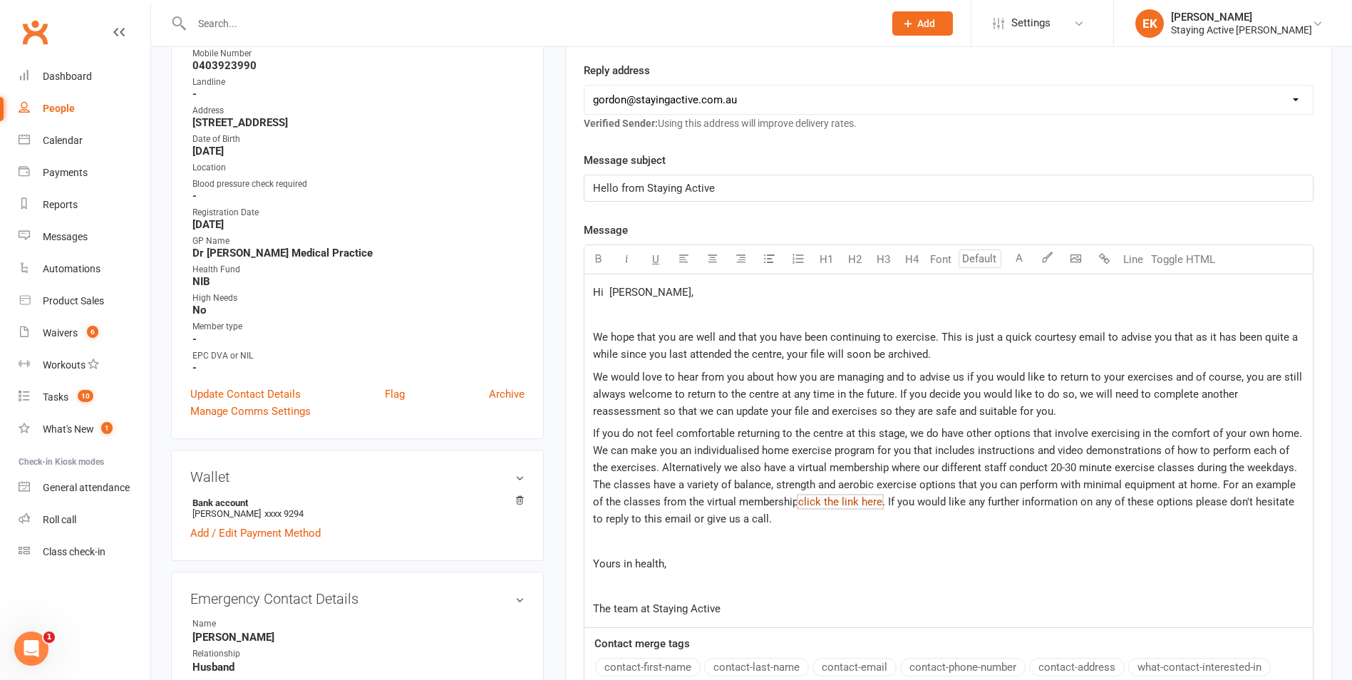
drag, startPoint x: 822, startPoint y: 505, endPoint x: 792, endPoint y: 497, distance: 31.8
click at [798, 497] on span "click the link here" at bounding box center [840, 501] width 84 height 13
click at [798, 502] on span "click the link here" at bounding box center [840, 501] width 84 height 13
click at [819, 497] on span "click the link here" at bounding box center [840, 501] width 84 height 13
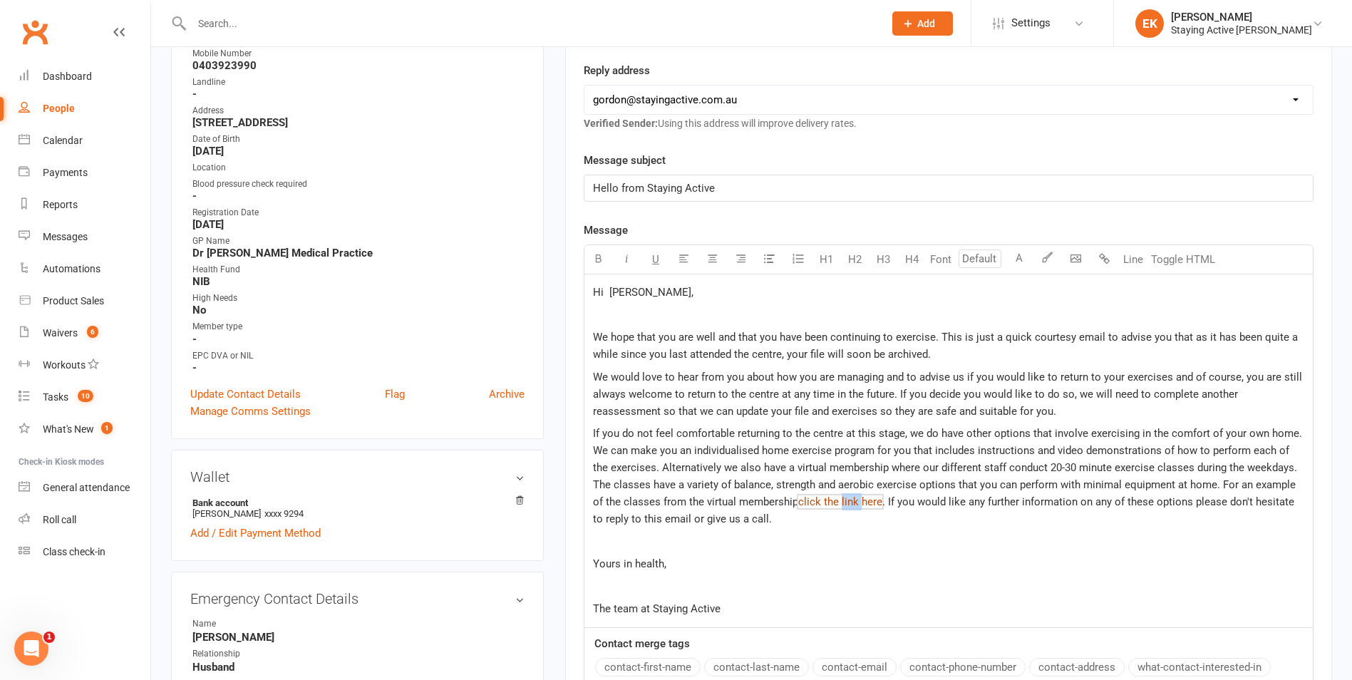
click at [819, 501] on span "click the link here" at bounding box center [840, 501] width 84 height 13
drag, startPoint x: 804, startPoint y: 507, endPoint x: 915, endPoint y: 574, distance: 129.8
click at [915, 574] on div "Hi [PERSON_NAME], We hope that you are well and that you have been continuing t…" at bounding box center [948, 450] width 728 height 353
click at [1070, 601] on p "The team at Staying Active" at bounding box center [948, 608] width 711 height 17
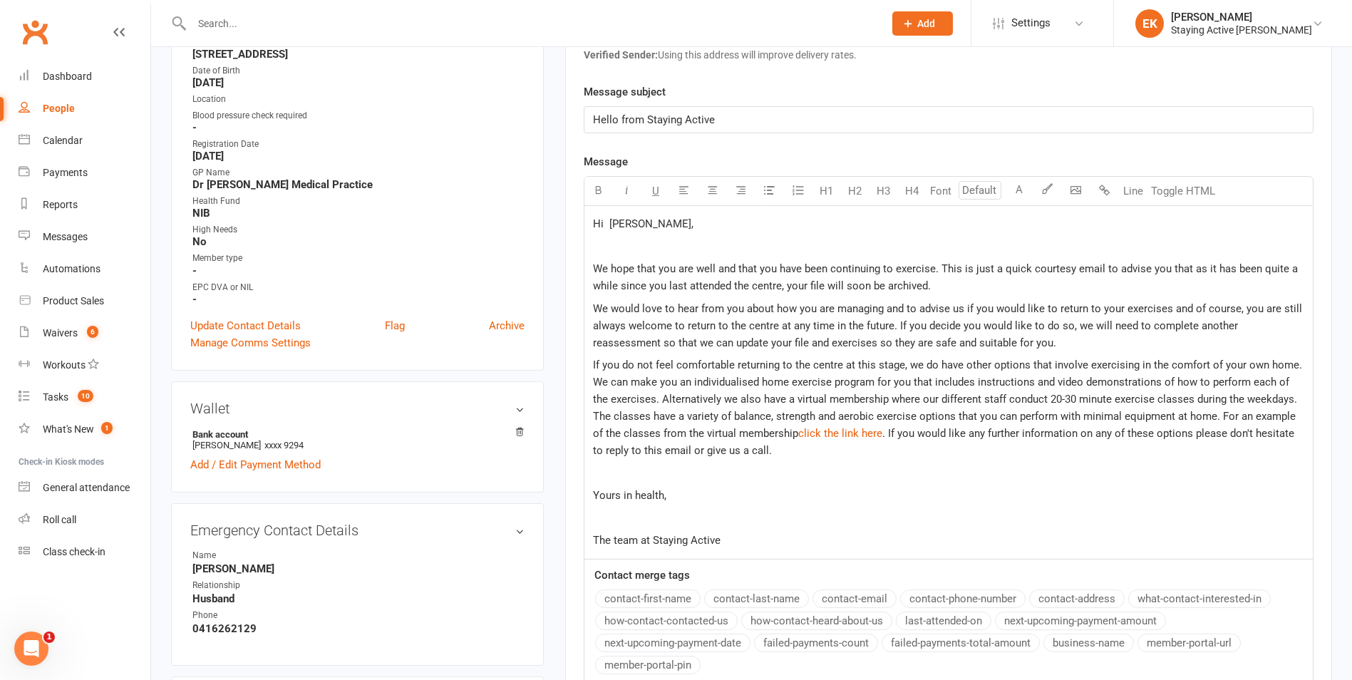
scroll to position [356, 0]
click at [822, 435] on span "click the link here" at bounding box center [840, 430] width 84 height 13
click at [813, 435] on span "click the link here" at bounding box center [840, 430] width 84 height 13
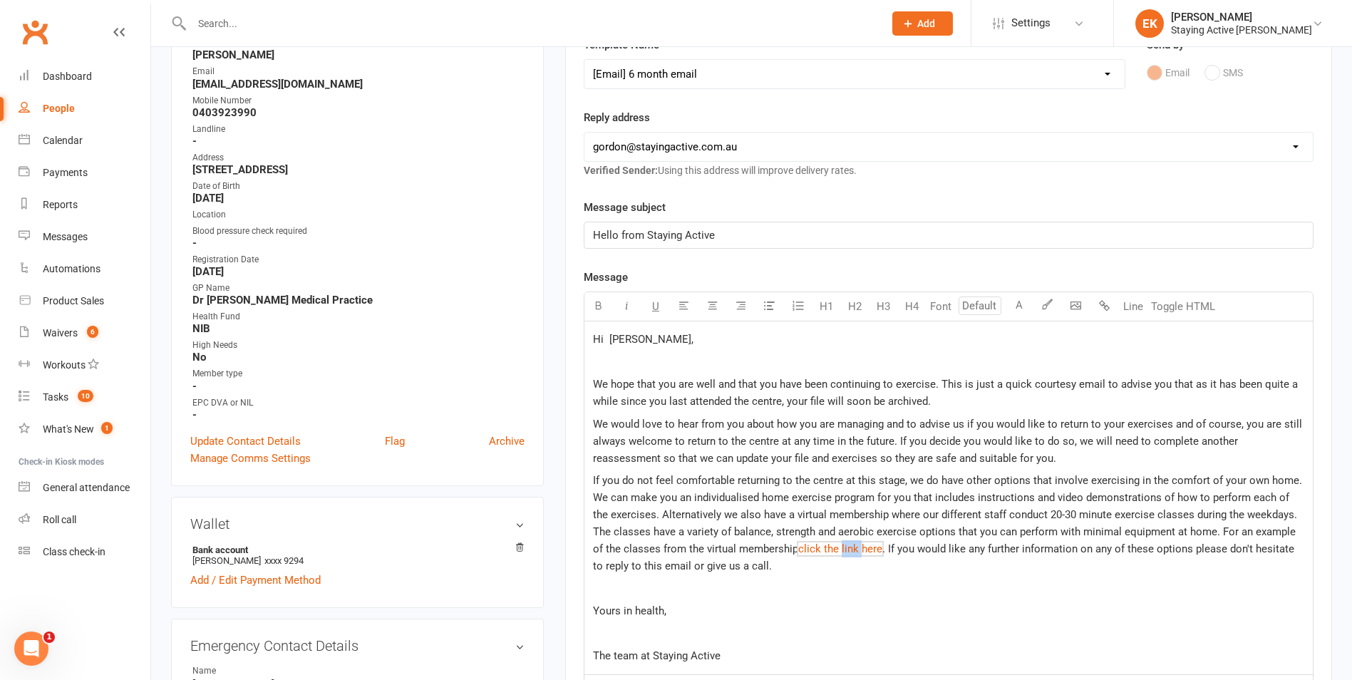
scroll to position [214, 0]
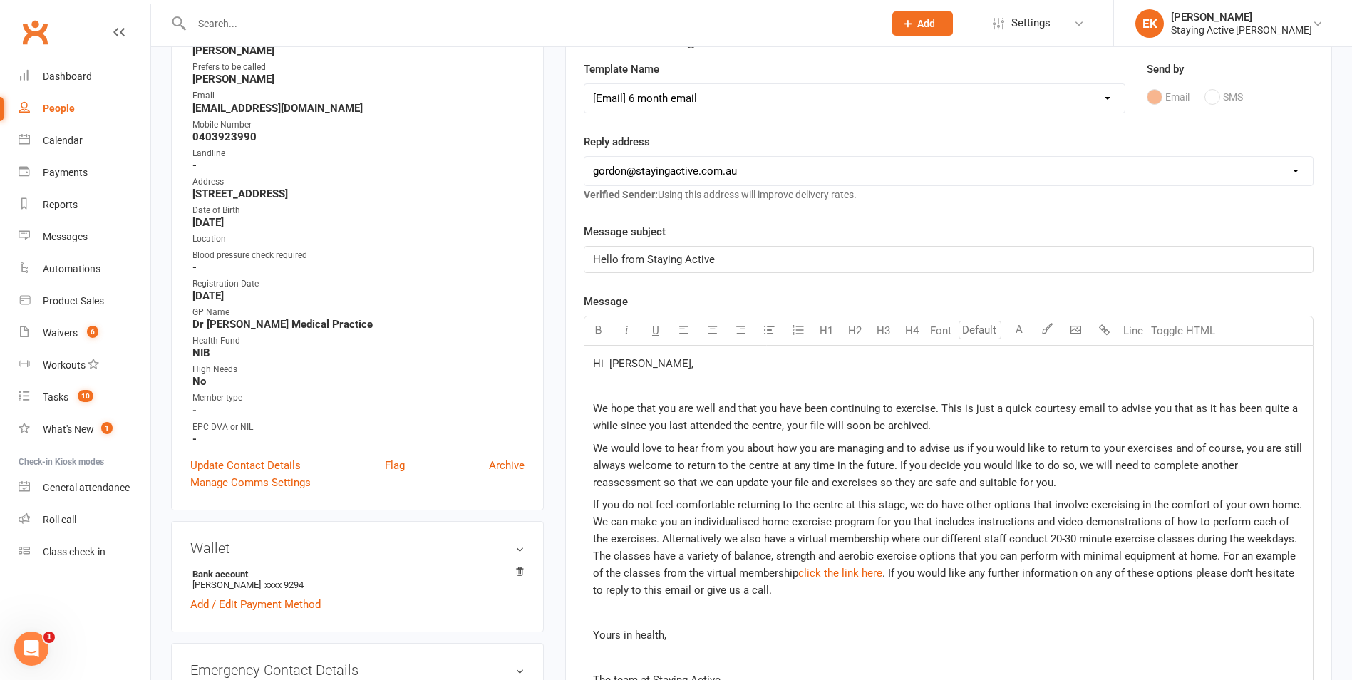
click at [856, 572] on span ". If you would like any further information on any of these options please don'…" at bounding box center [945, 582] width 704 height 30
drag, startPoint x: 856, startPoint y: 574, endPoint x: 805, endPoint y: 571, distance: 50.7
click at [805, 571] on p "If you do not feel comfortable returning to the centre at this stage, we do hav…" at bounding box center [948, 547] width 711 height 103
click at [798, 571] on span "click the link here" at bounding box center [840, 573] width 84 height 13
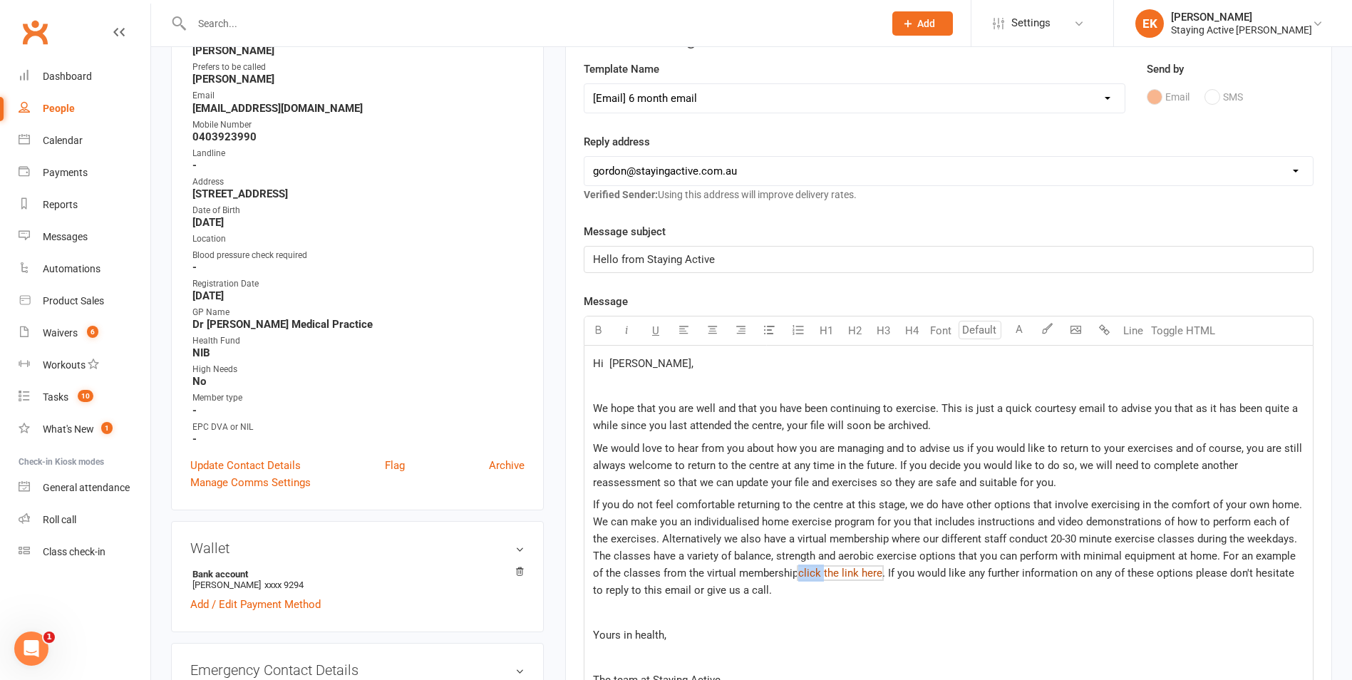
click at [798, 571] on span "click the link here" at bounding box center [840, 573] width 84 height 13
click at [798, 569] on span "click the link here" at bounding box center [840, 573] width 84 height 13
click at [876, 607] on p at bounding box center [948, 612] width 711 height 17
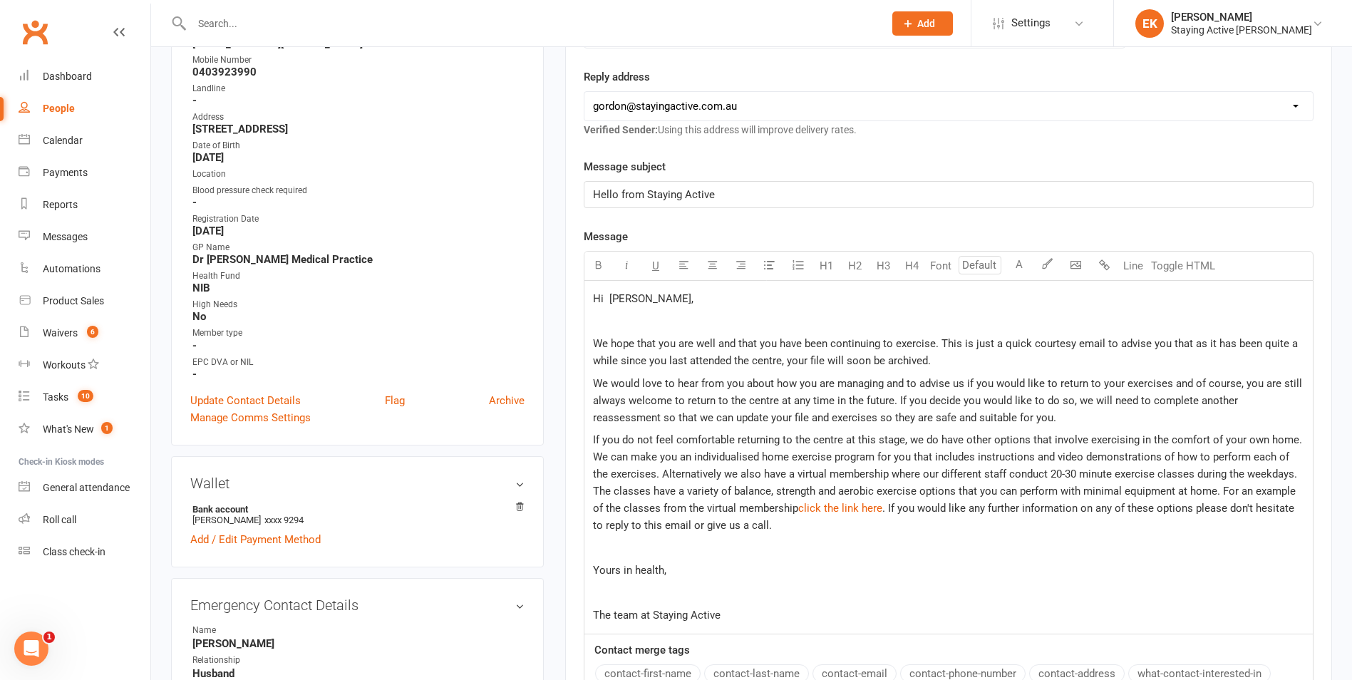
scroll to position [499, 0]
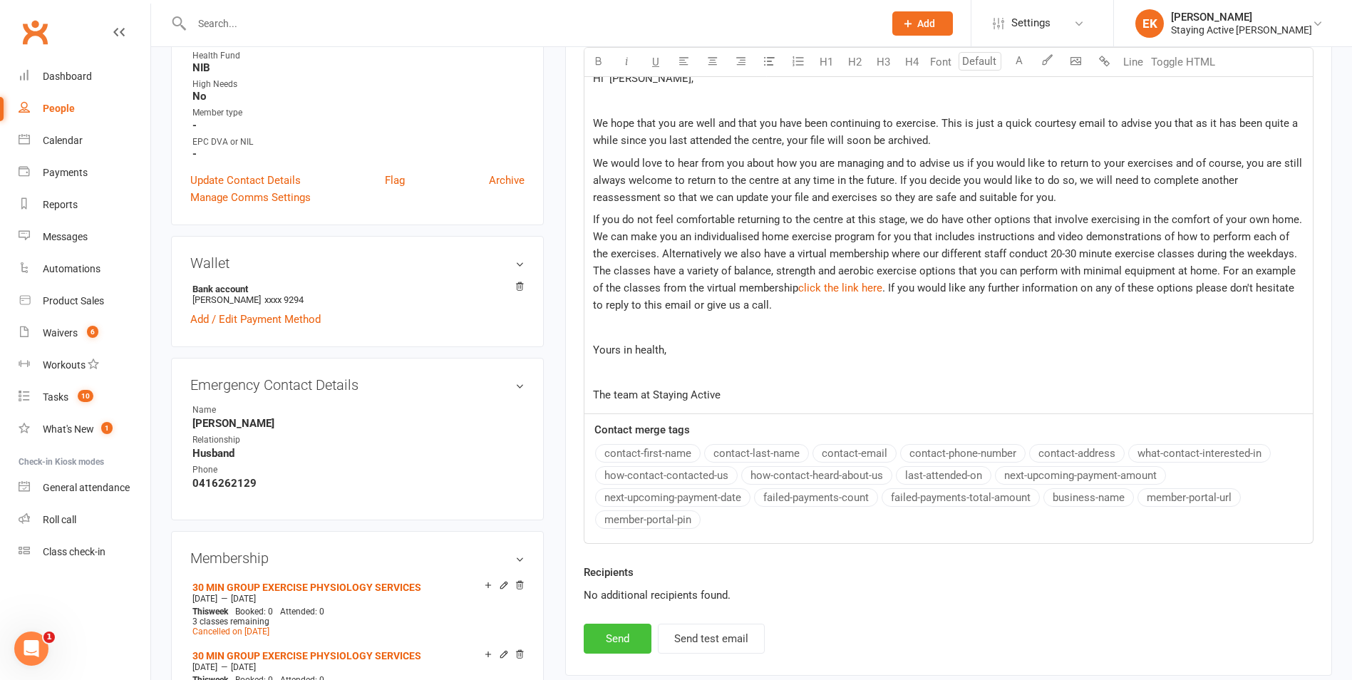
click at [636, 650] on button "Send" at bounding box center [618, 639] width 68 height 30
select select
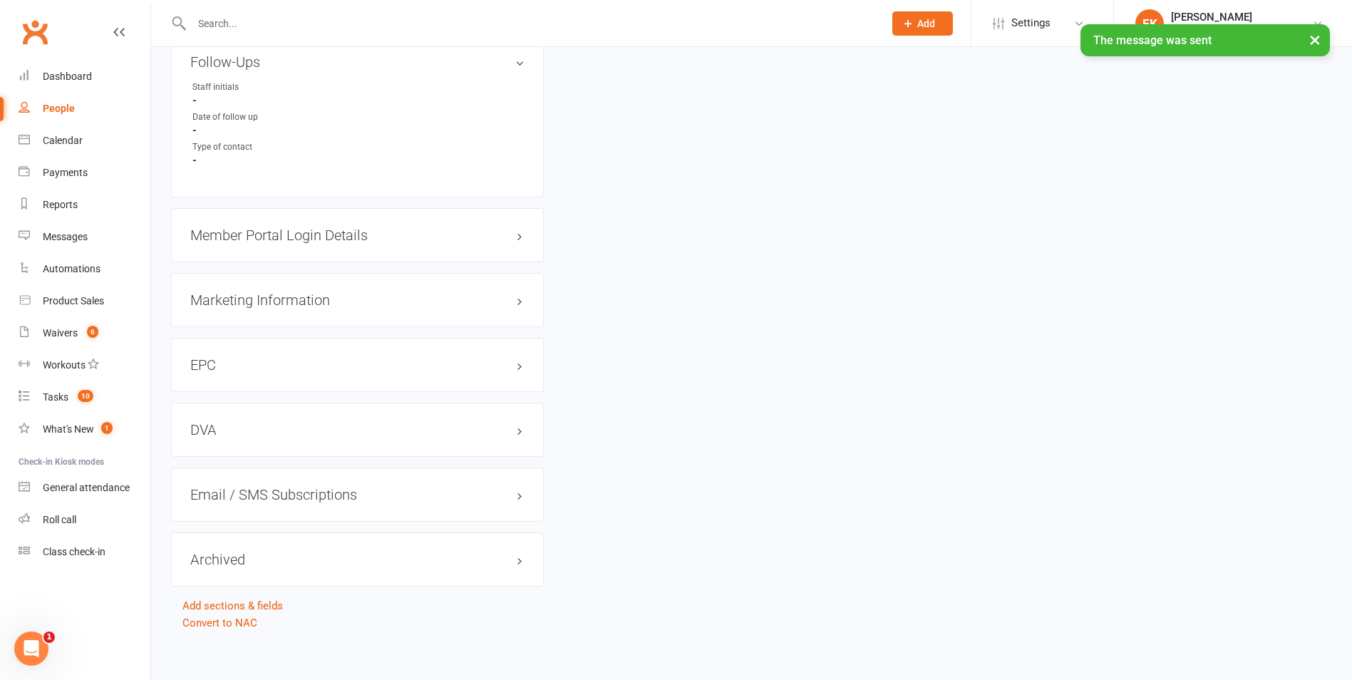
scroll to position [1784, 0]
click at [238, 614] on link "Convert to NAC" at bounding box center [219, 620] width 75 height 13
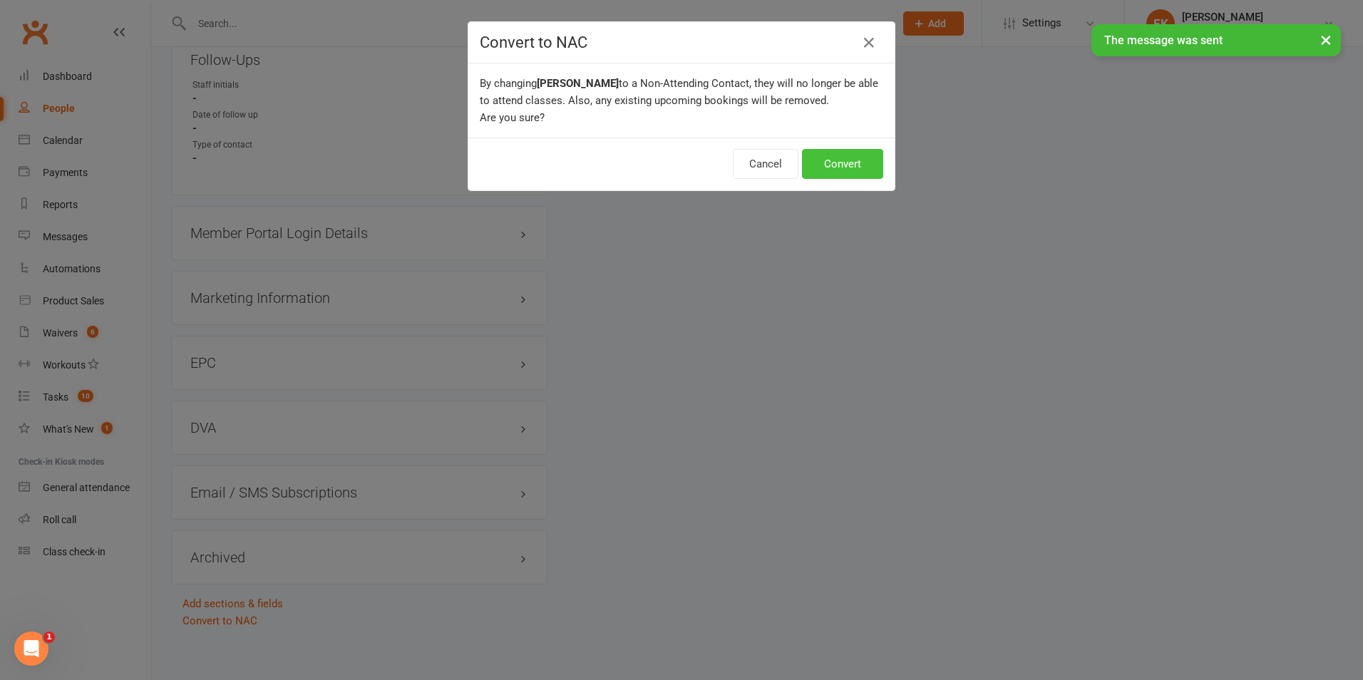
click at [815, 157] on button "Convert" at bounding box center [842, 164] width 81 height 30
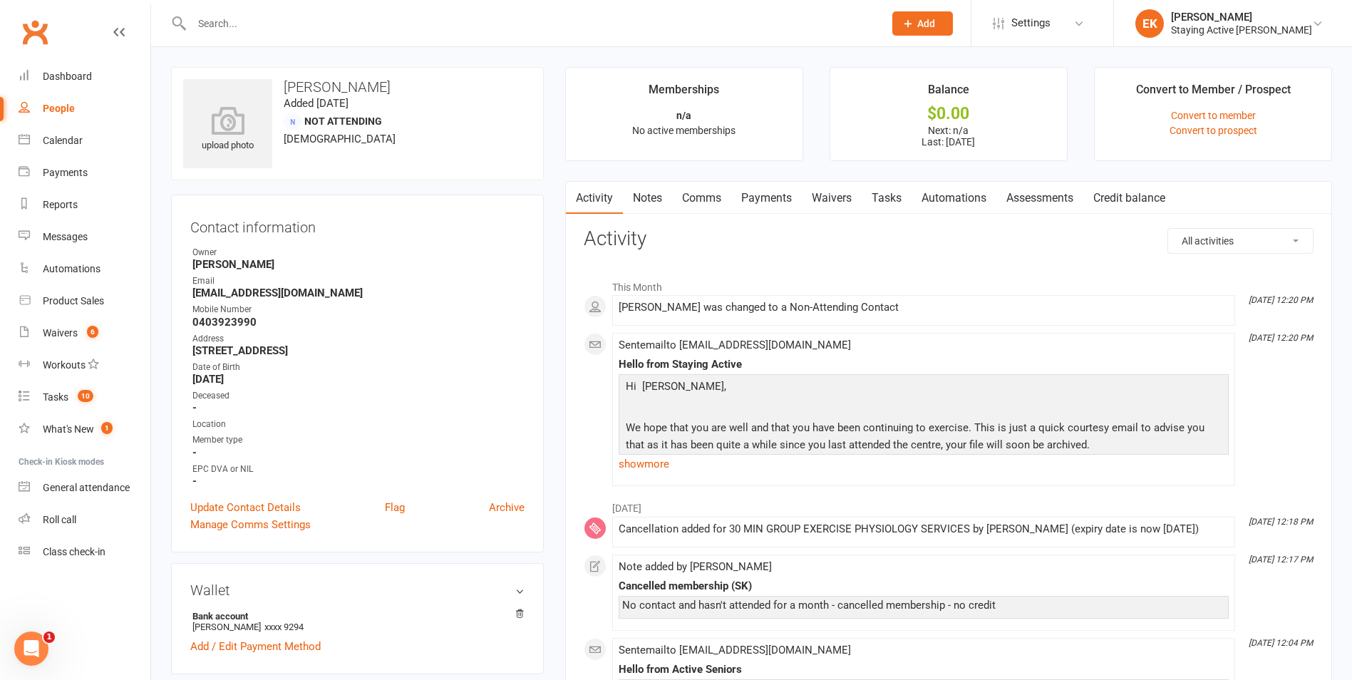
click at [557, 27] on input "text" at bounding box center [530, 24] width 686 height 20
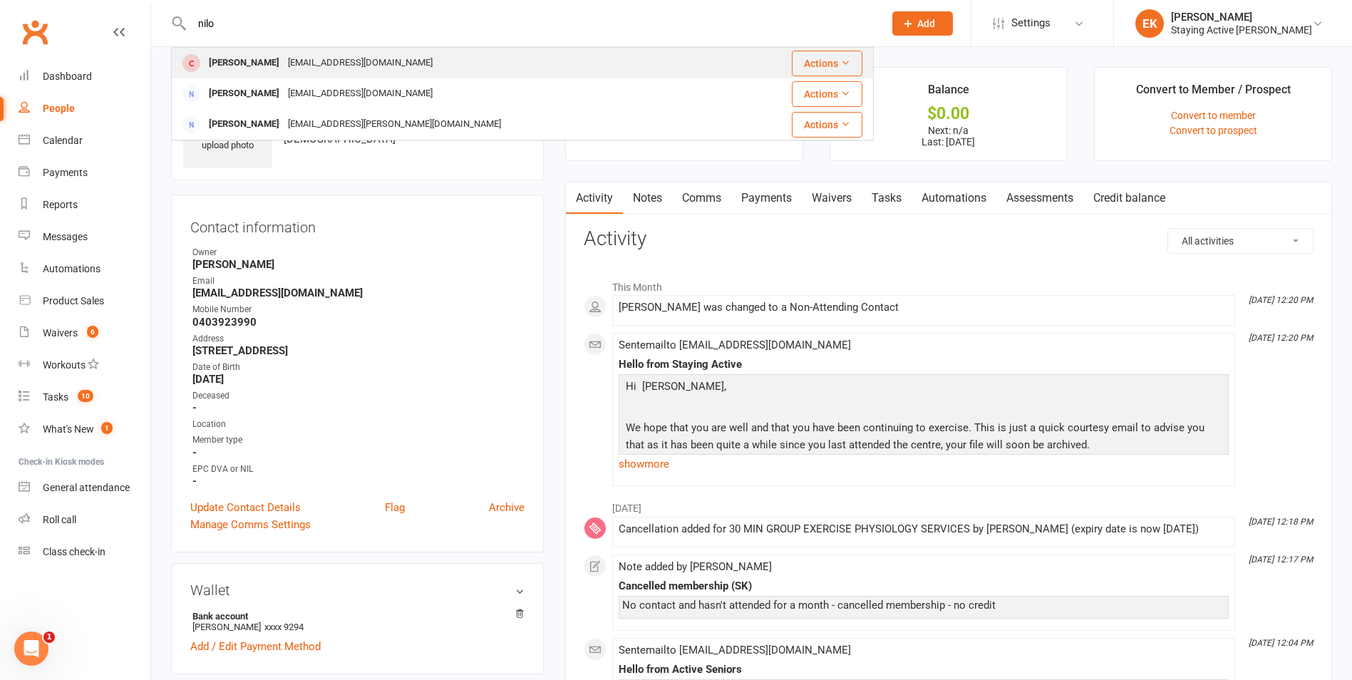
type input "nilo"
click at [373, 65] on div "[PERSON_NAME] [EMAIL_ADDRESS][DOMAIN_NAME]" at bounding box center [454, 62] width 564 height 29
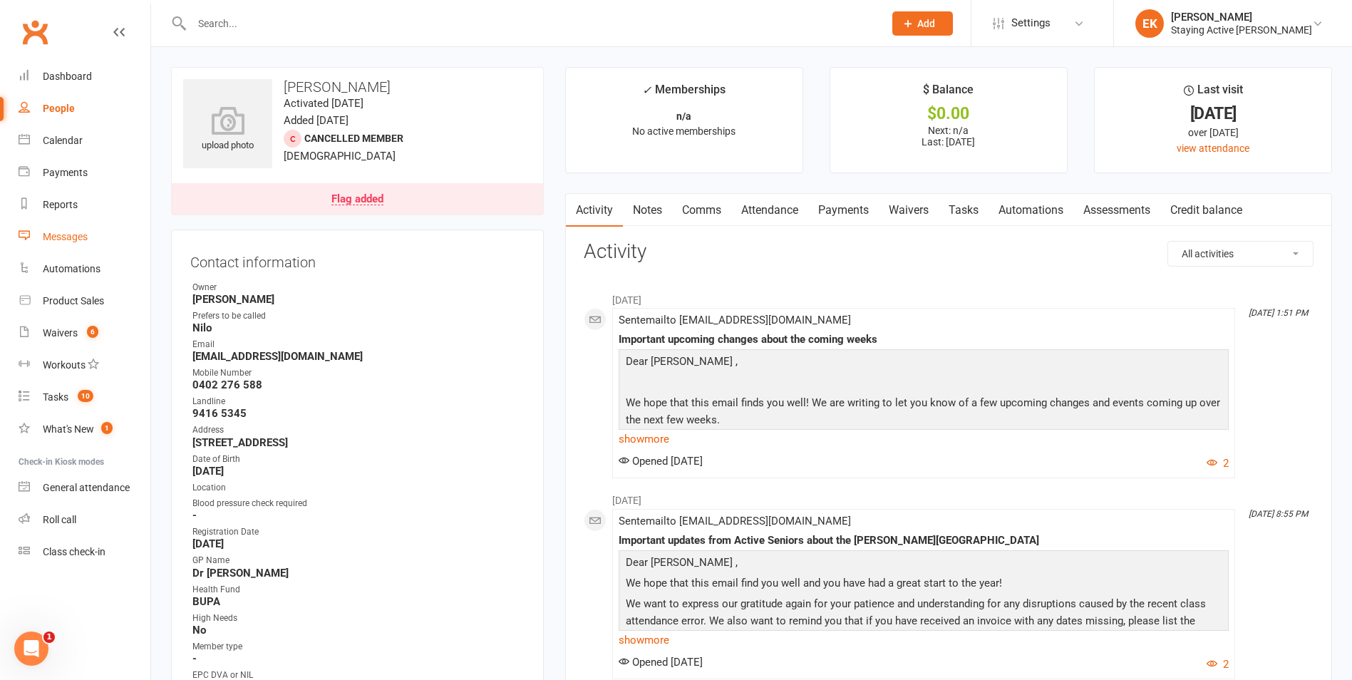
click at [88, 244] on link "Messages" at bounding box center [85, 237] width 132 height 32
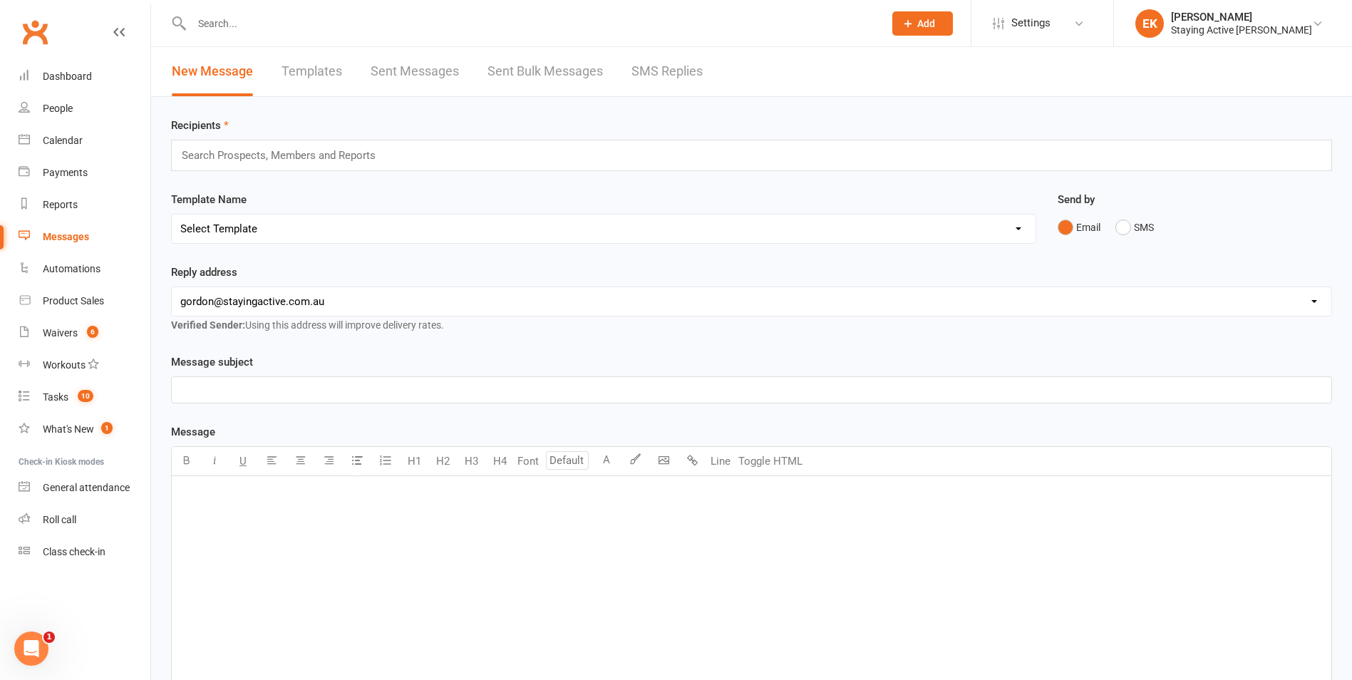
click at [319, 81] on link "Templates" at bounding box center [311, 71] width 61 height 49
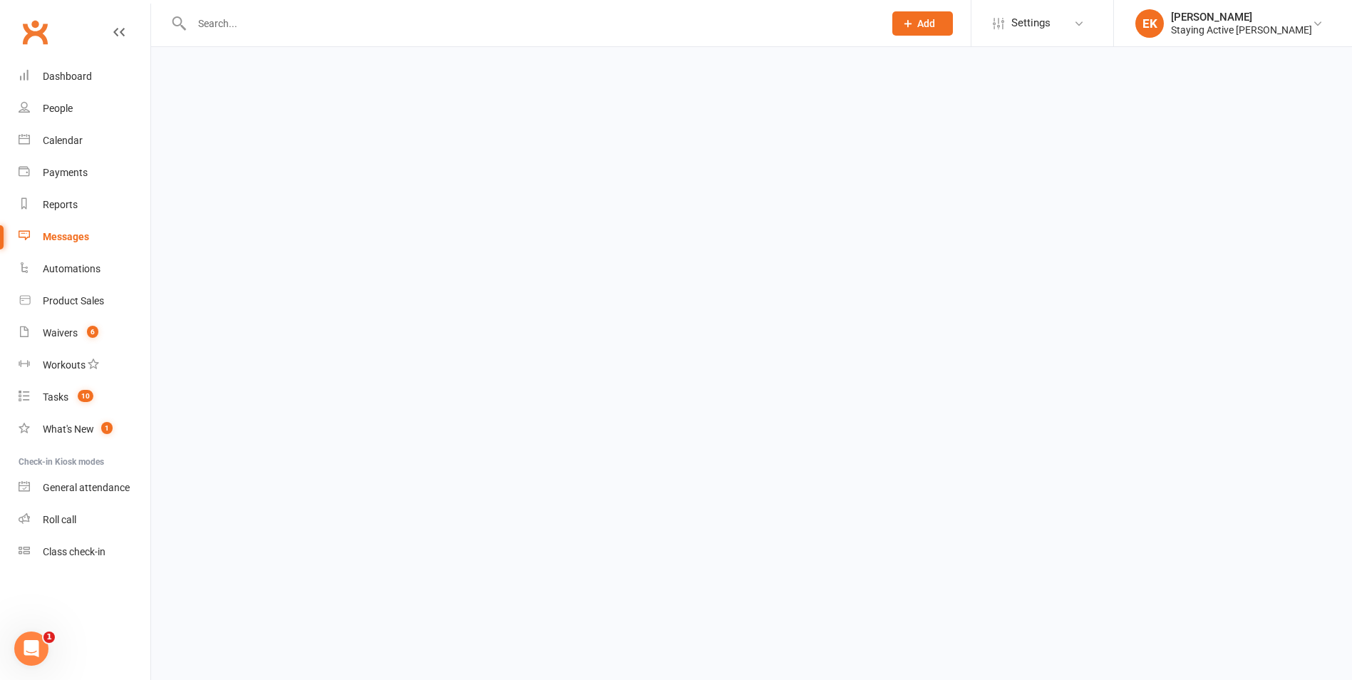
select select "grid"
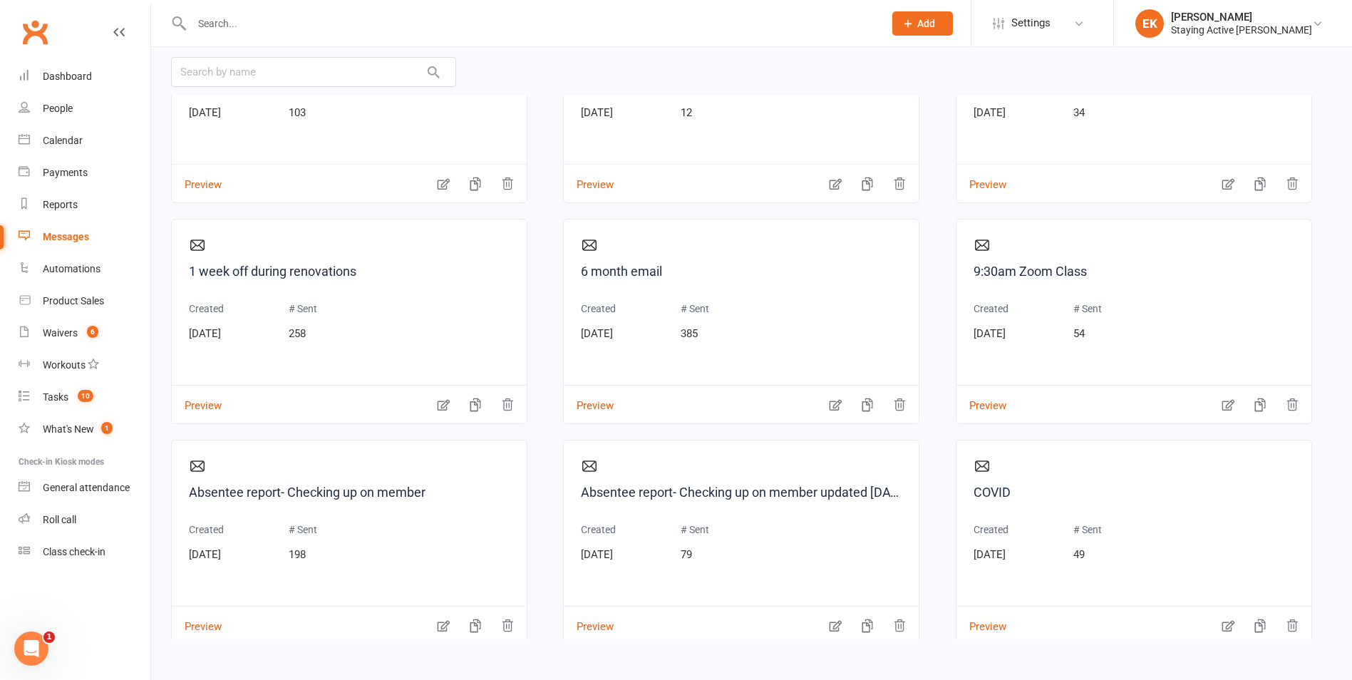
scroll to position [109, 0]
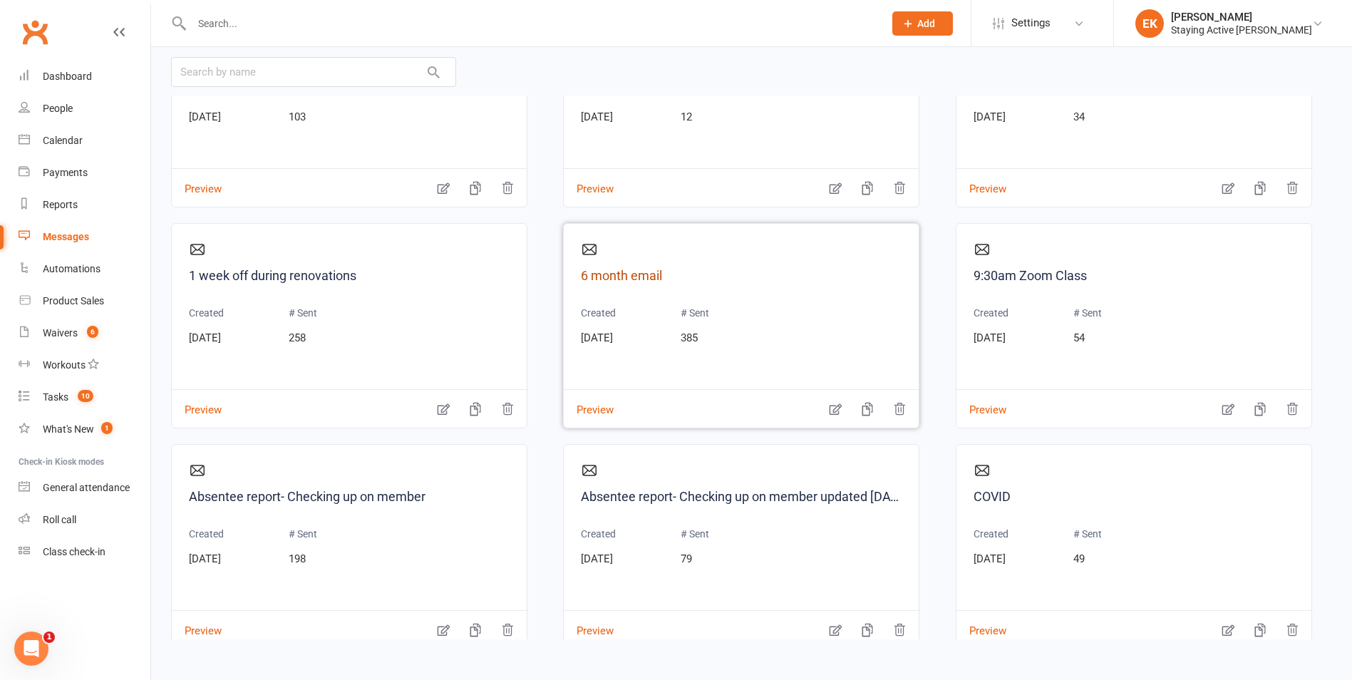
click at [651, 275] on link "6 month email" at bounding box center [741, 276] width 321 height 21
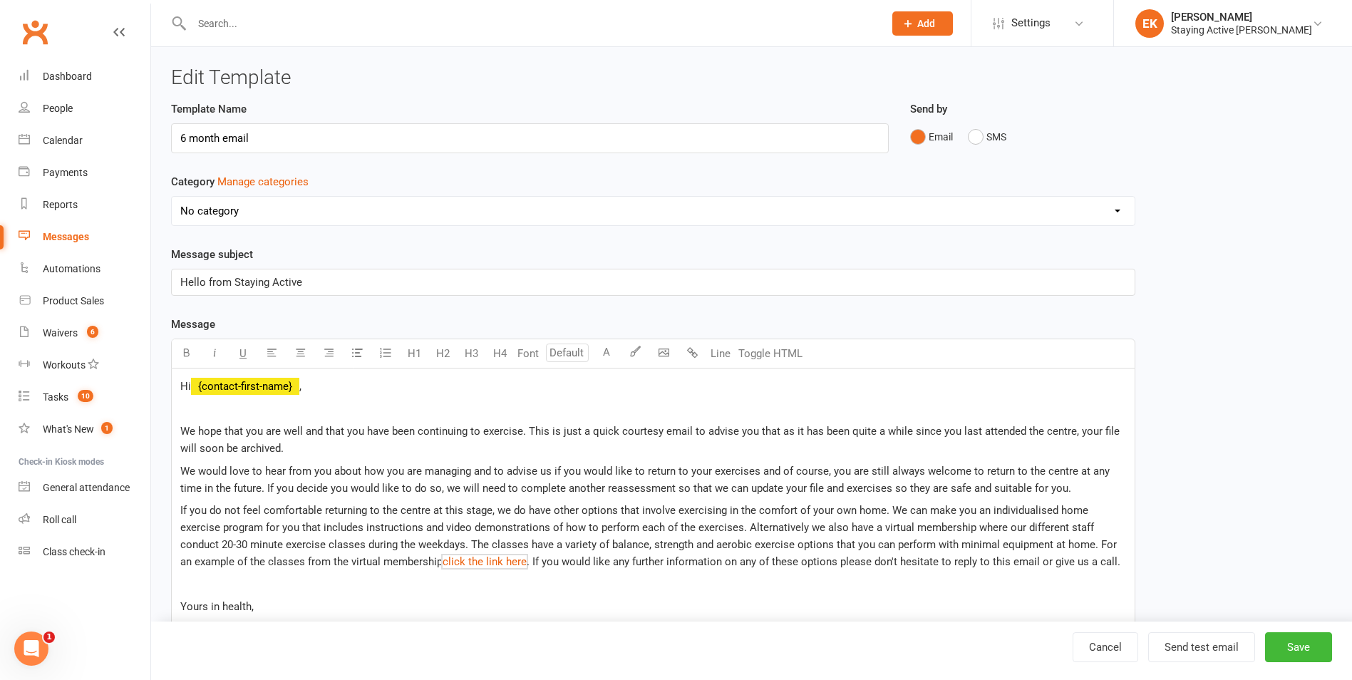
click at [433, 569] on p "If you do not feel comfortable returning to the centre at this stage, we do hav…" at bounding box center [653, 536] width 946 height 68
click at [443, 567] on span "click the link here" at bounding box center [485, 561] width 84 height 13
drag, startPoint x: 435, startPoint y: 555, endPoint x: 433, endPoint y: 563, distance: 8.1
click at [443, 563] on span "click the link here" at bounding box center [485, 561] width 84 height 13
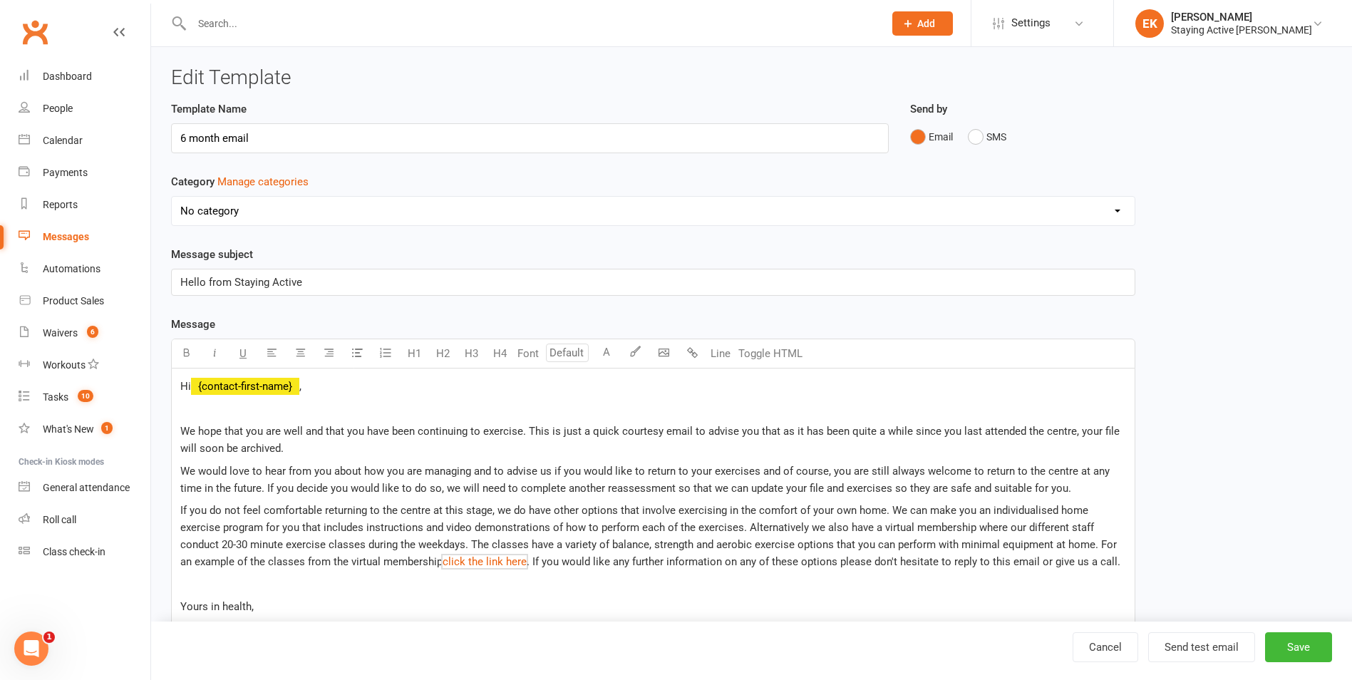
click at [458, 593] on div "Hi ﻿ {contact-first-name} , We hope that you are well and that you have been co…" at bounding box center [653, 518] width 963 height 301
drag, startPoint x: 456, startPoint y: 558, endPoint x: 371, endPoint y: 554, distance: 85.6
click at [371, 554] on p "If you do not feel comfortable returning to the centre at this stage, we do hav…" at bounding box center [653, 536] width 946 height 68
click at [475, 606] on p "Yours in health," at bounding box center [653, 606] width 946 height 17
drag, startPoint x: 459, startPoint y: 559, endPoint x: 373, endPoint y: 557, distance: 85.6
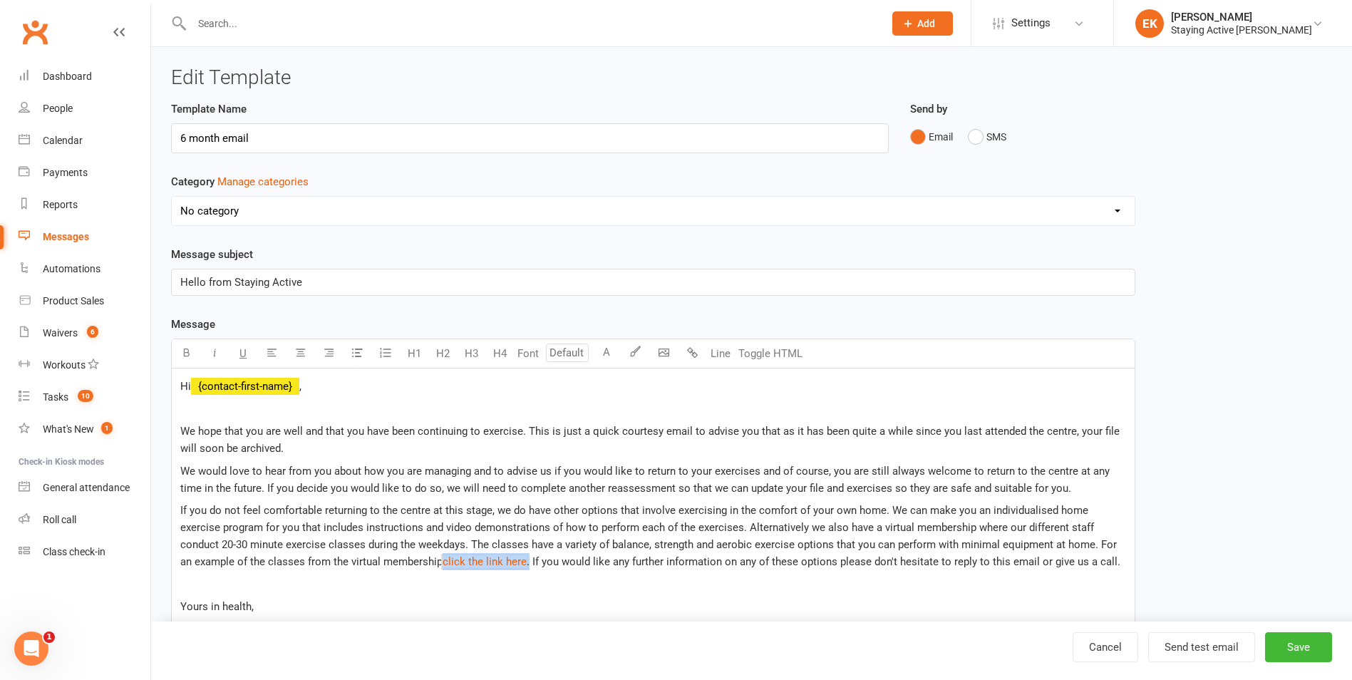
click at [373, 557] on p "If you do not feel comfortable returning to the centre at this stage, we do hav…" at bounding box center [653, 536] width 946 height 68
click at [1314, 655] on button "Save" at bounding box center [1298, 647] width 67 height 30
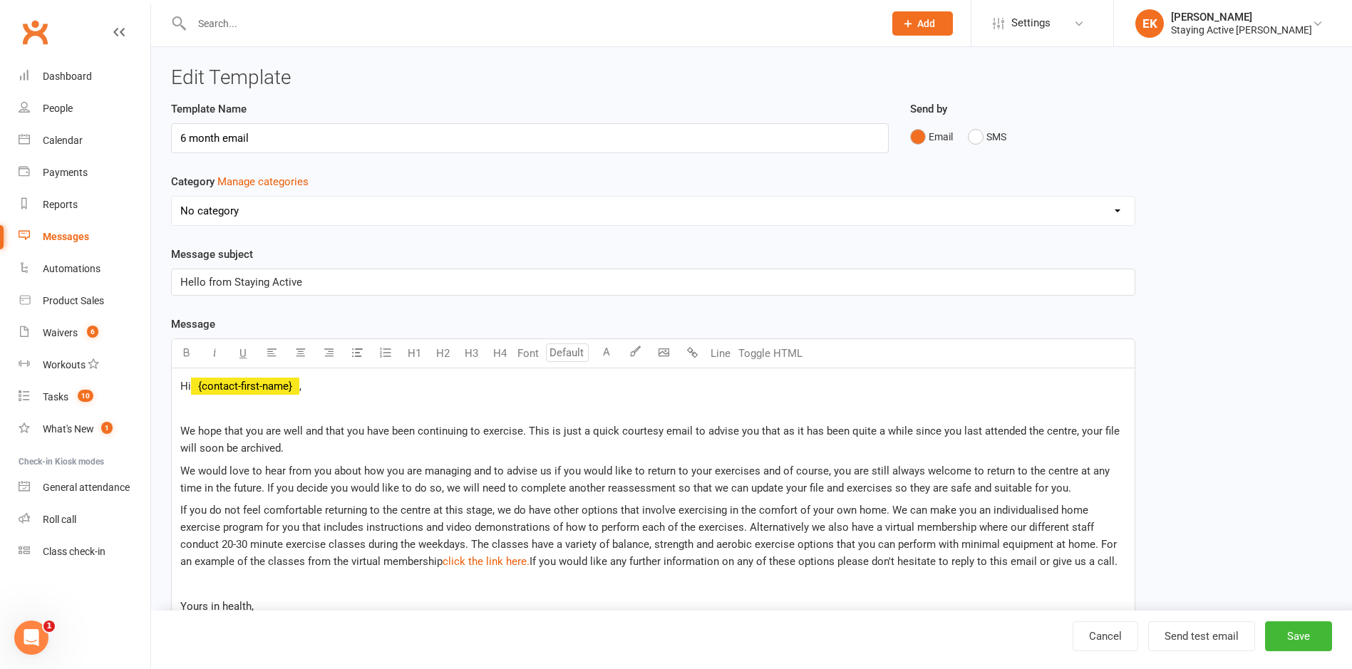
select select "grid"
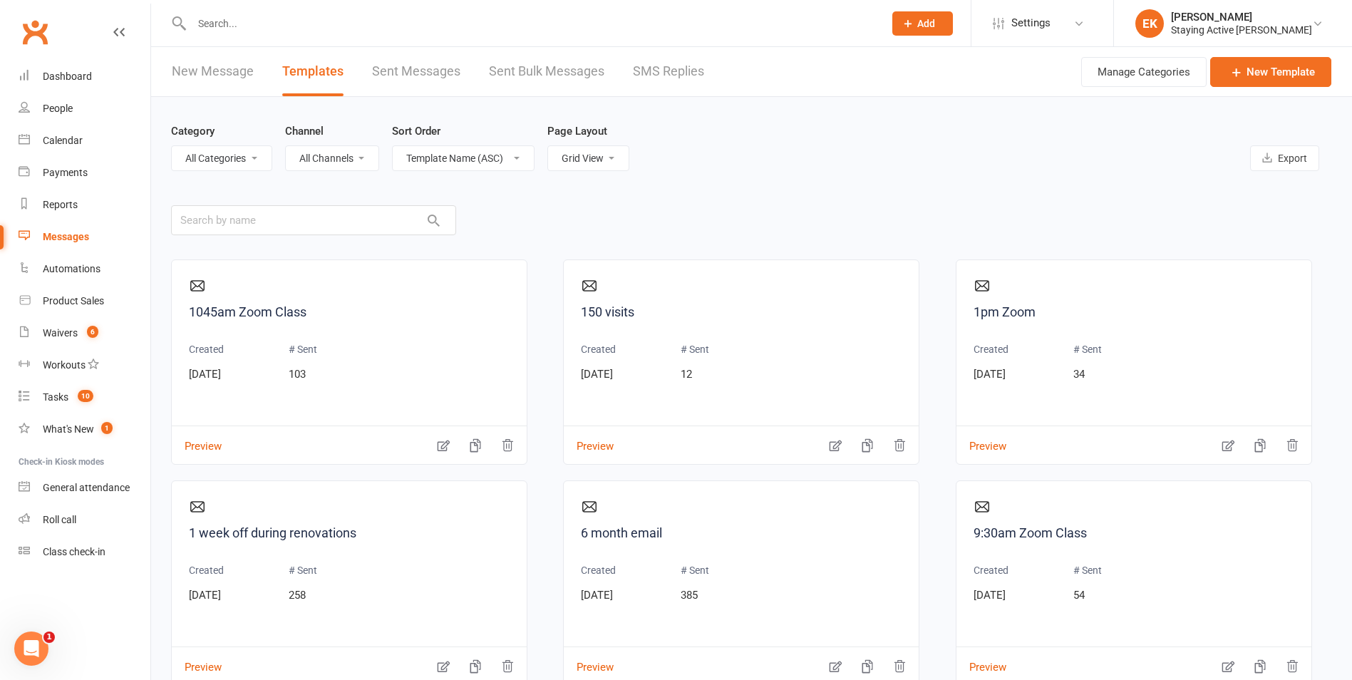
click at [494, 20] on input "text" at bounding box center [530, 24] width 686 height 20
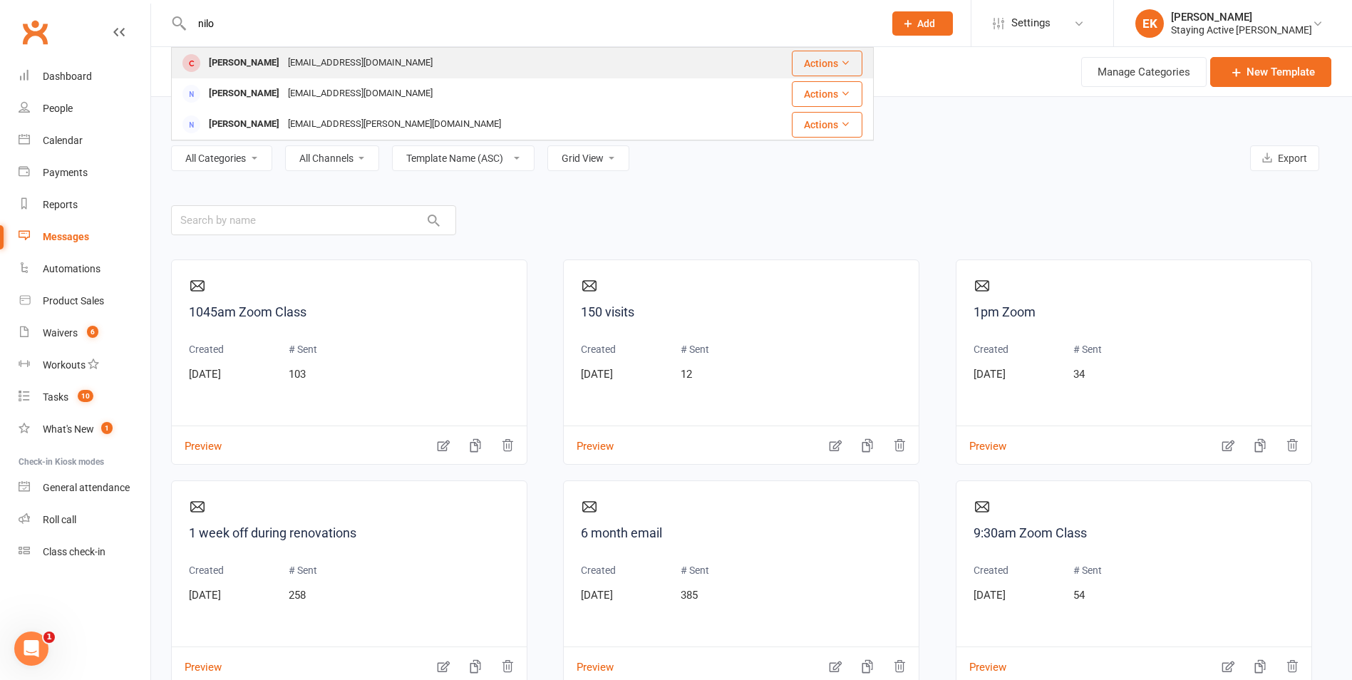
type input "nilo"
click at [440, 68] on div "[PERSON_NAME] [EMAIL_ADDRESS][DOMAIN_NAME]" at bounding box center [454, 62] width 564 height 29
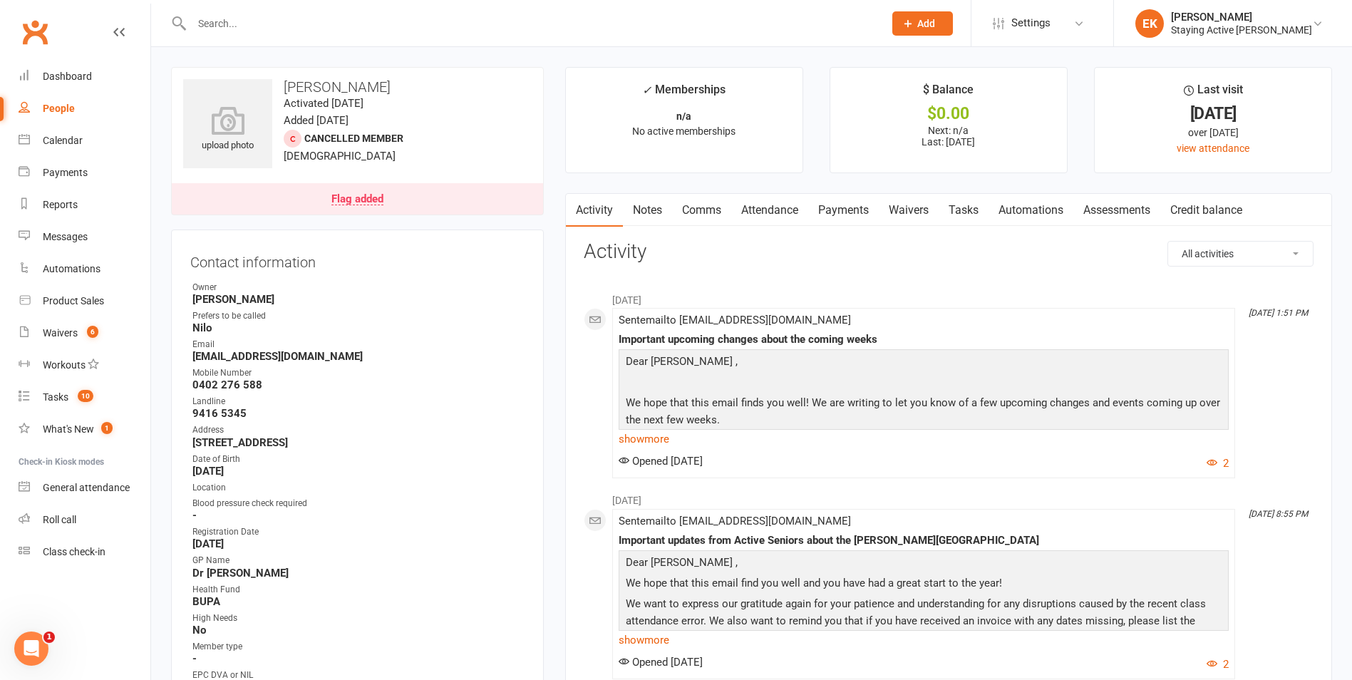
click at [654, 209] on link "Notes" at bounding box center [647, 210] width 49 height 33
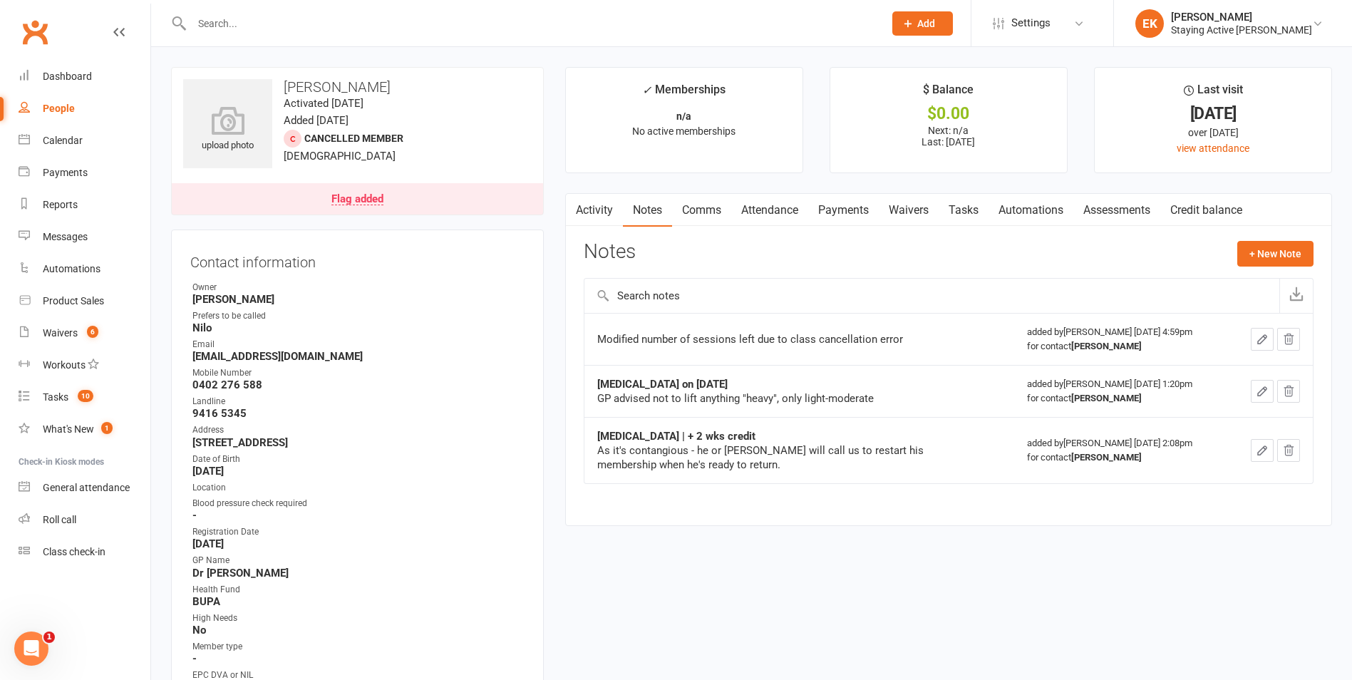
click at [521, 67] on div "upload photo [PERSON_NAME] Activated [DATE] Added [DATE] Cancelled member [DEMO…" at bounding box center [357, 141] width 373 height 148
click at [712, 214] on link "Comms" at bounding box center [701, 210] width 59 height 33
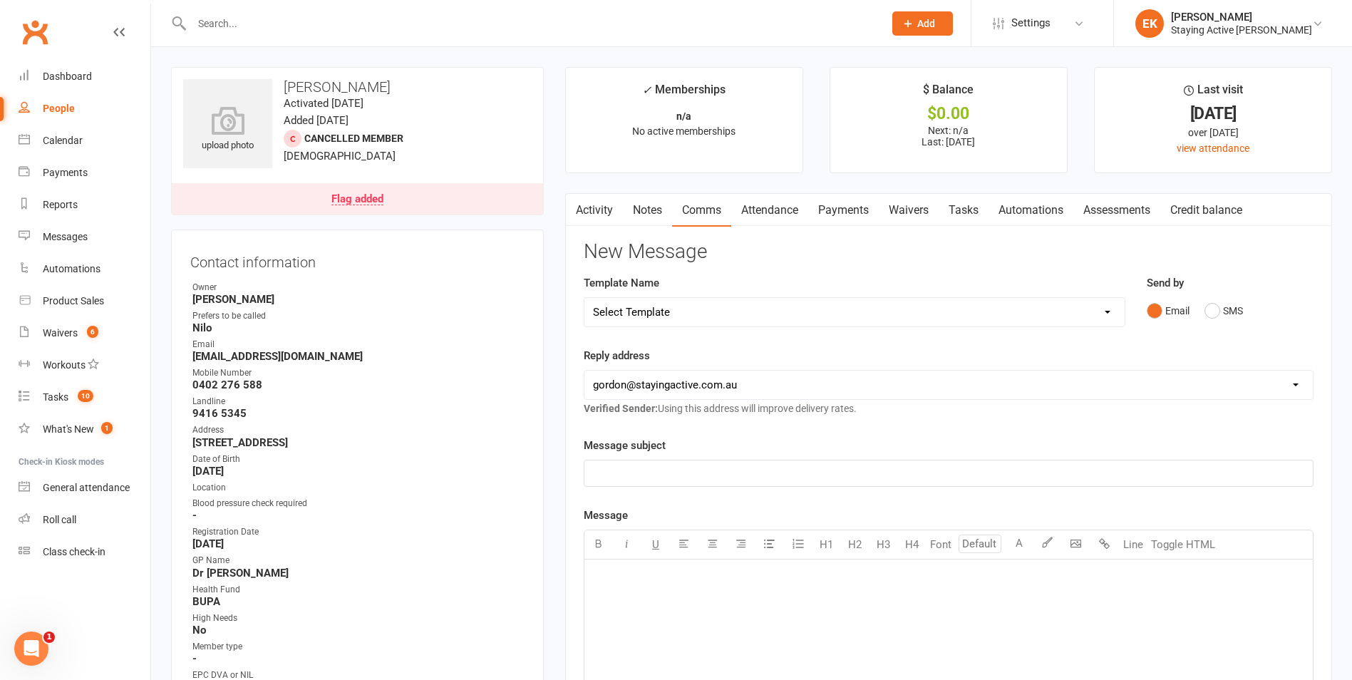
click at [920, 326] on div "Select Template [Email] 1045am Zoom Class [Email] 150 visits [Email] 1pm Zoom […" at bounding box center [855, 312] width 542 height 30
click at [913, 315] on select "Select Template [Email] 1045am Zoom Class [Email] 150 visits [Email] 1pm Zoom […" at bounding box center [854, 312] width 540 height 29
select select "4"
click at [584, 298] on select "Select Template [Email] 1045am Zoom Class [Email] 150 visits [Email] 1pm Zoom […" at bounding box center [854, 312] width 540 height 29
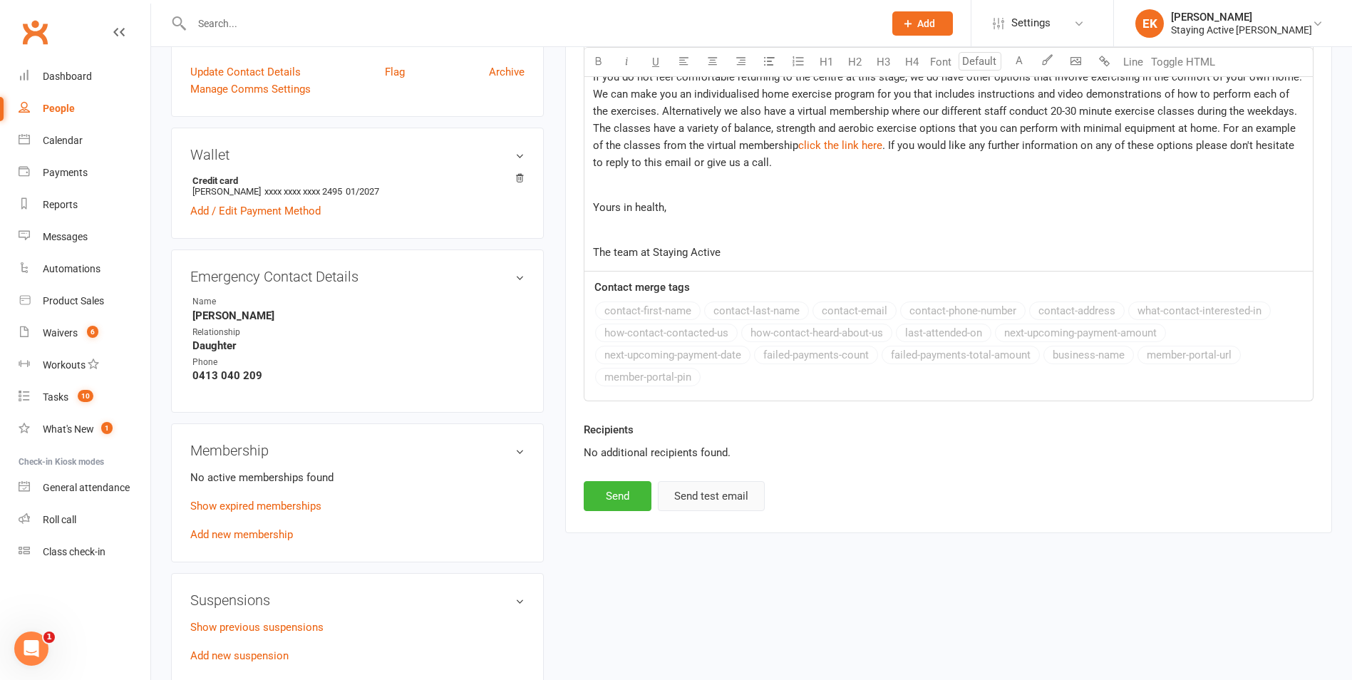
scroll to position [713, 0]
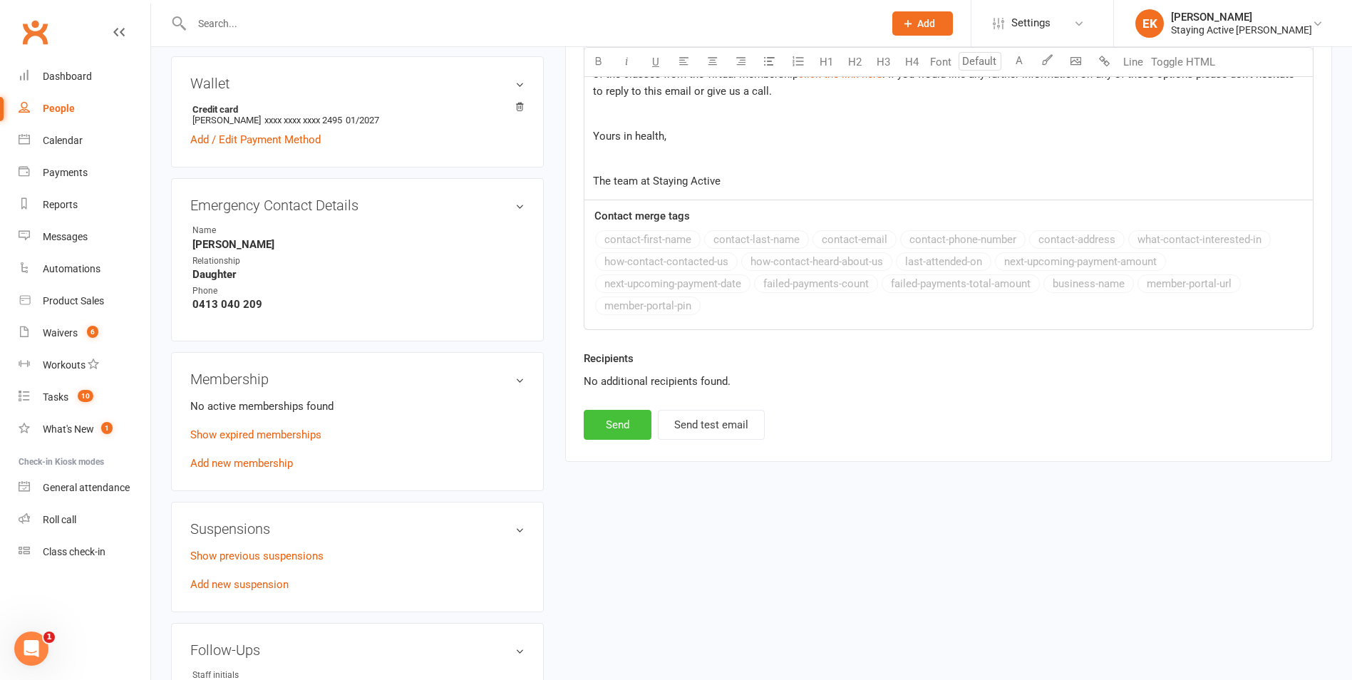
click at [621, 434] on button "Send" at bounding box center [618, 425] width 68 height 30
select select
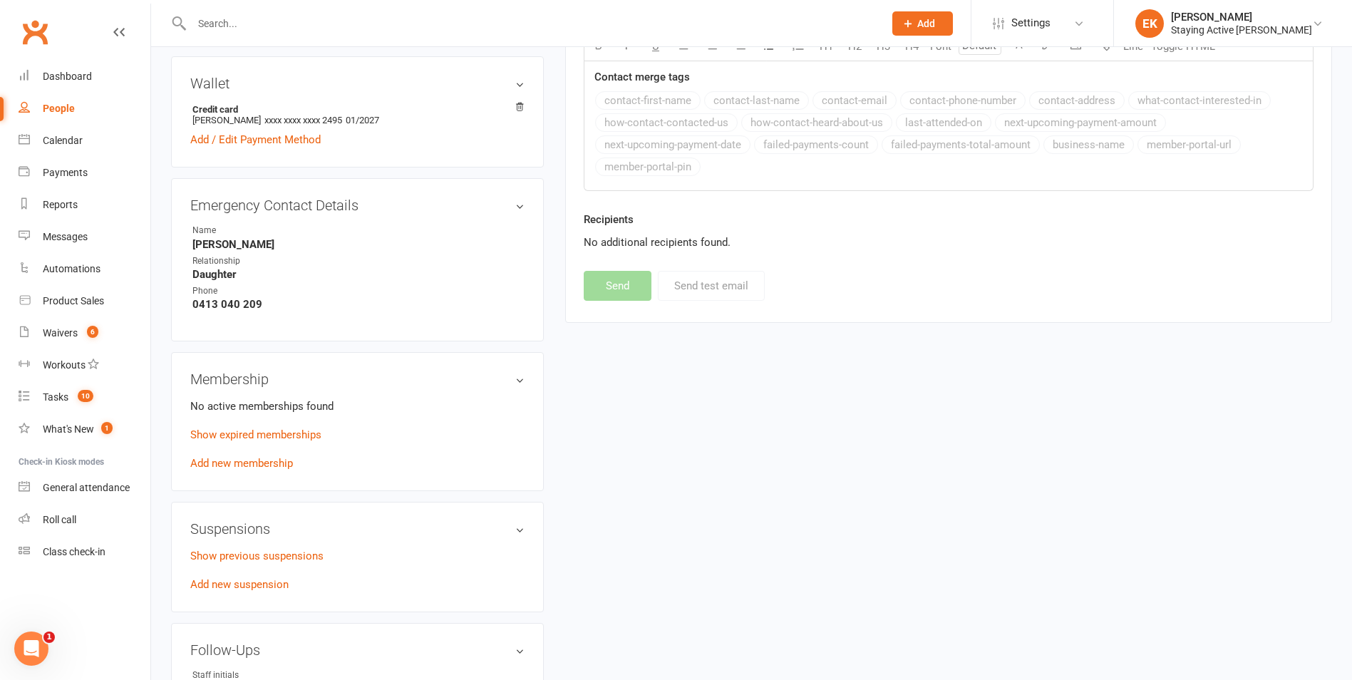
click at [448, 17] on input "text" at bounding box center [530, 24] width 686 height 20
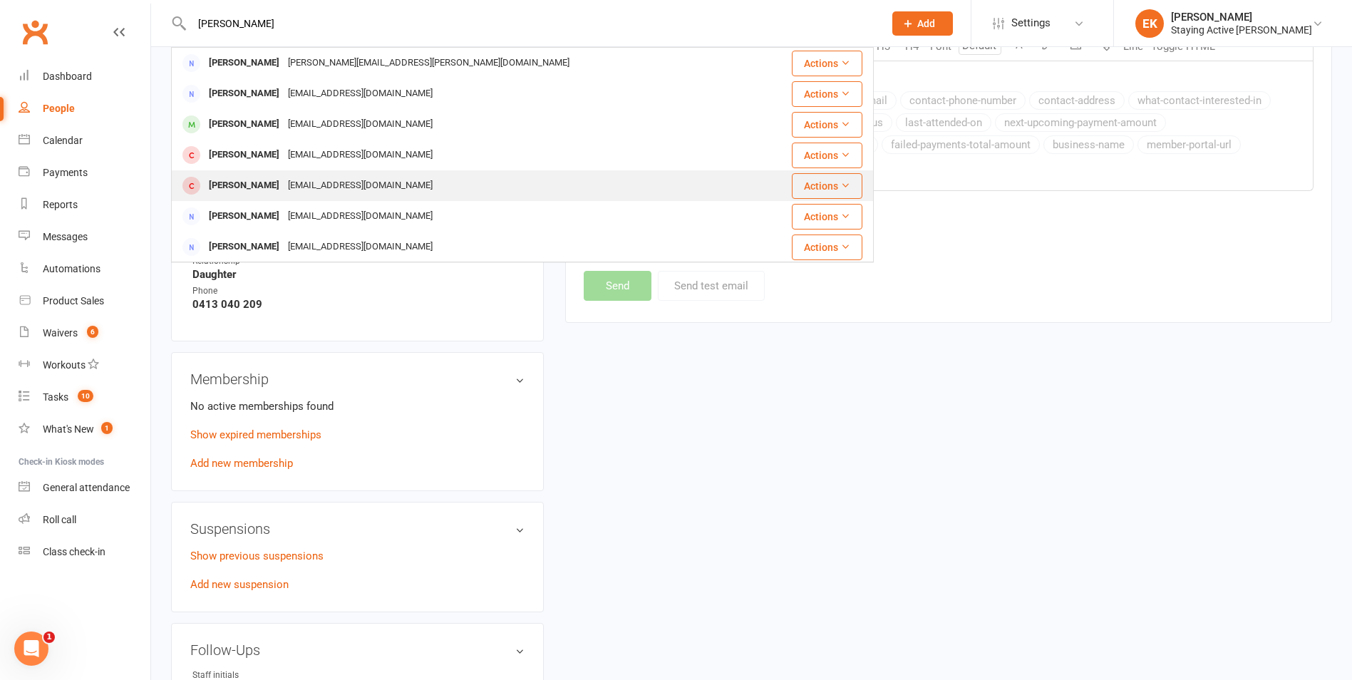
type input "[PERSON_NAME]"
click at [348, 181] on div "[EMAIL_ADDRESS][DOMAIN_NAME]" at bounding box center [360, 185] width 153 height 21
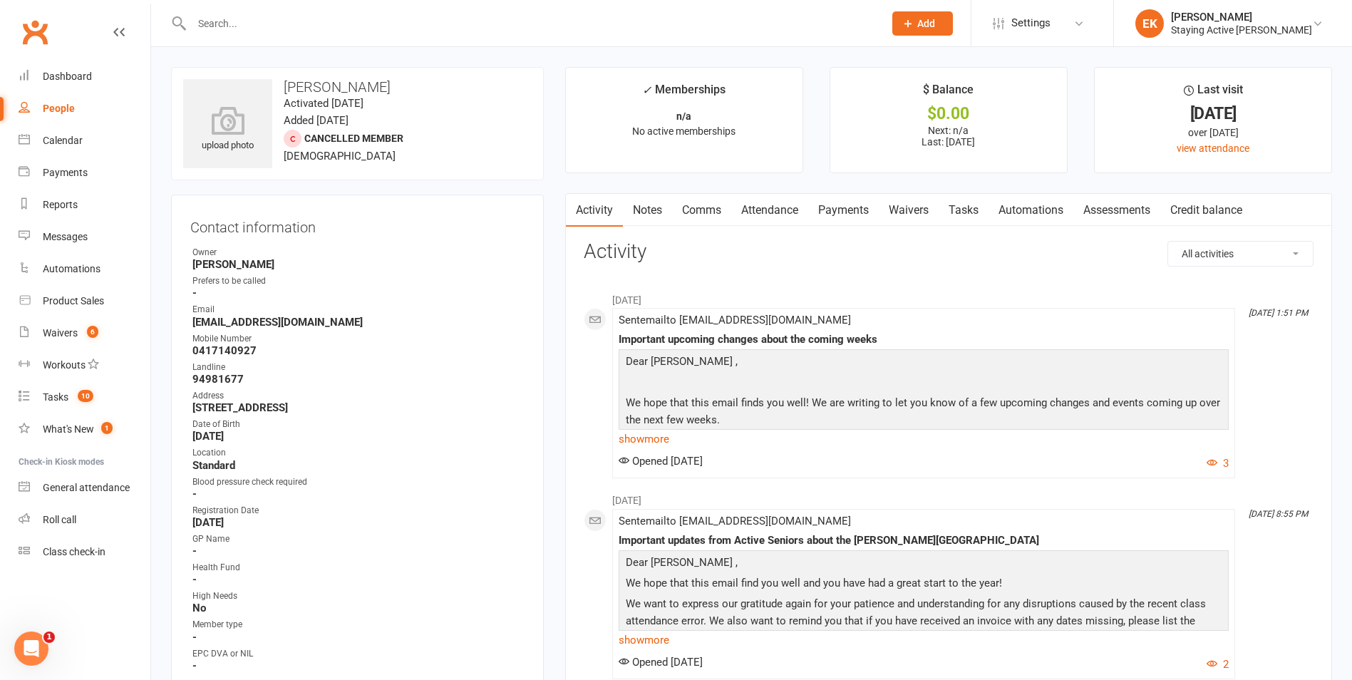
click at [643, 209] on link "Notes" at bounding box center [647, 210] width 49 height 33
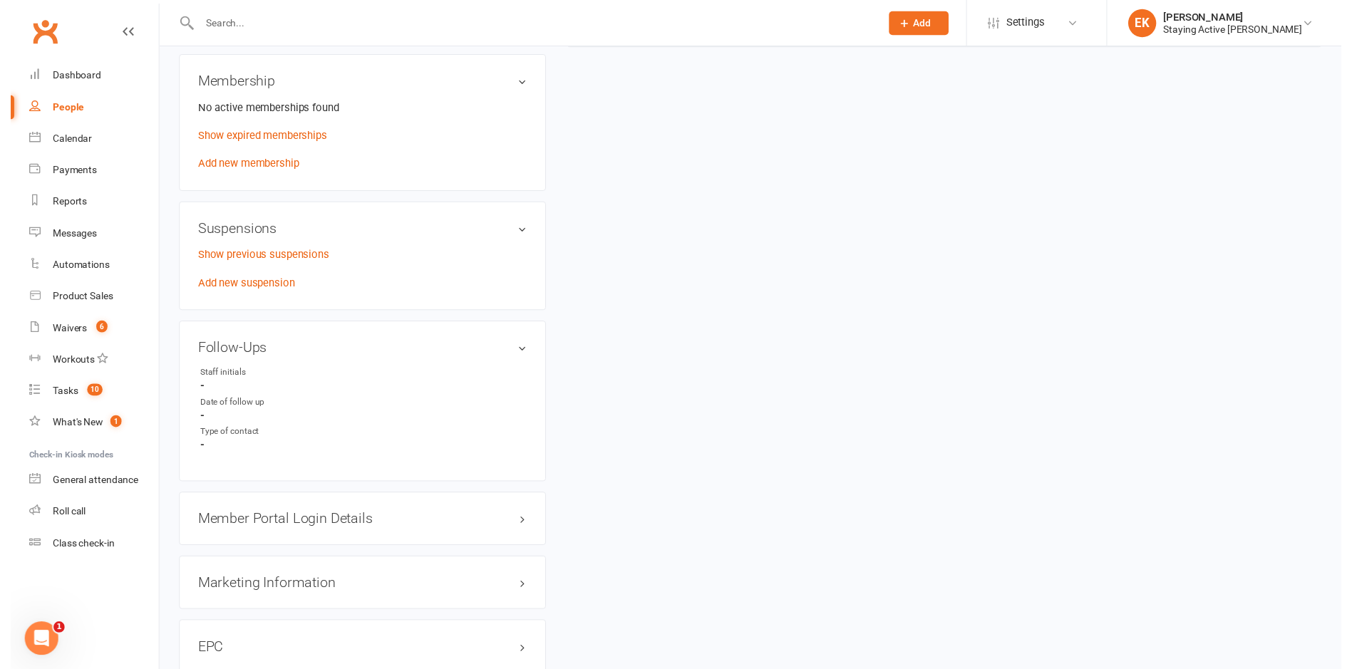
scroll to position [1287, 0]
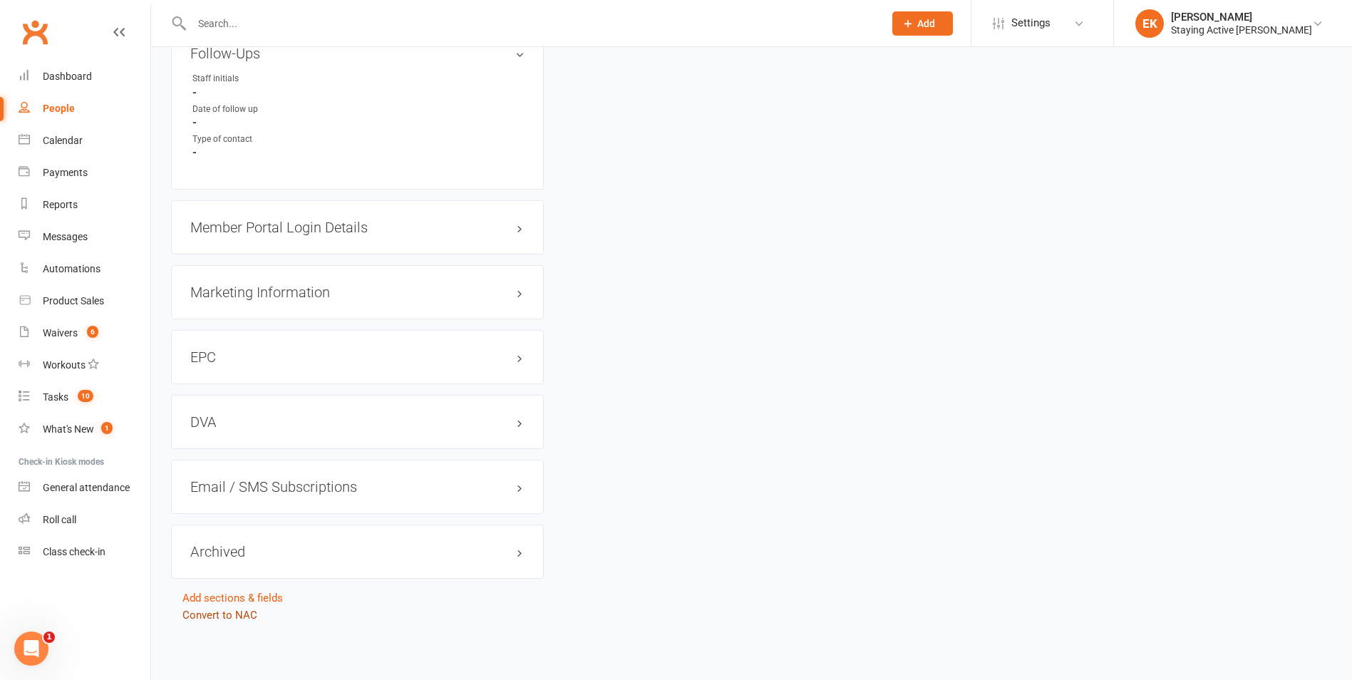
click at [244, 615] on link "Convert to NAC" at bounding box center [219, 615] width 75 height 13
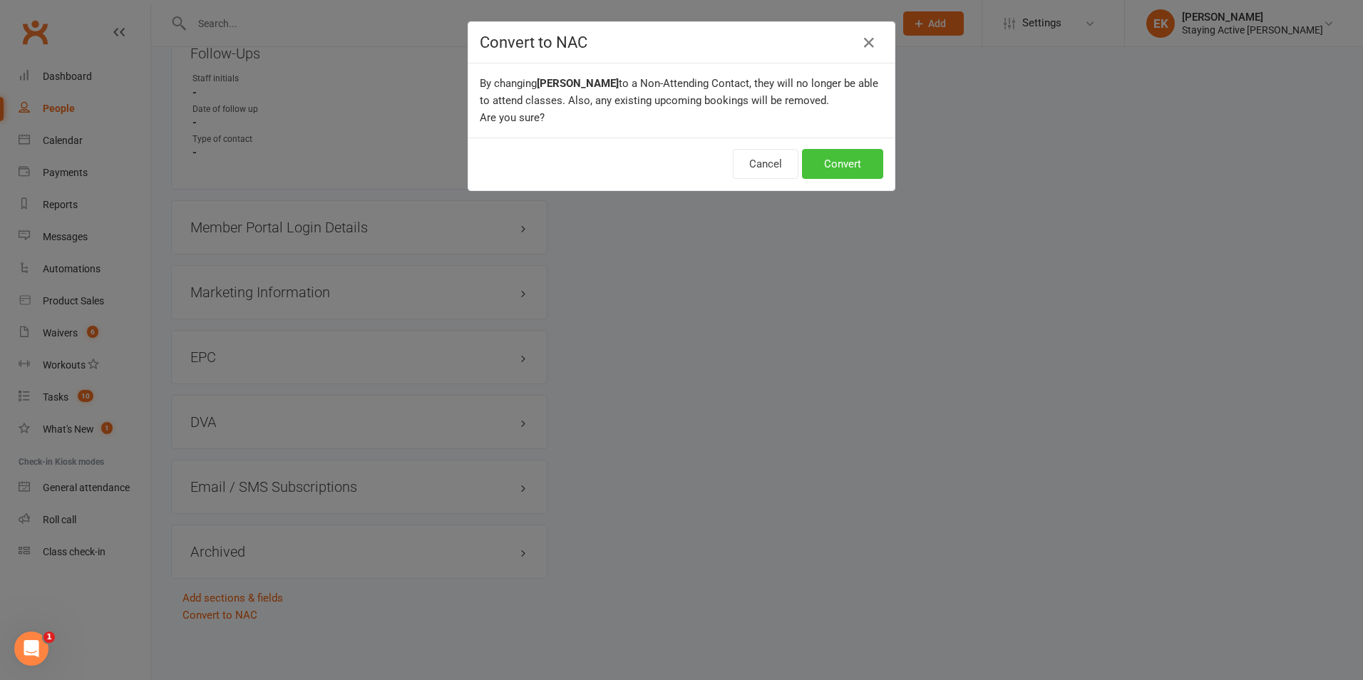
click at [828, 174] on button "Convert" at bounding box center [842, 164] width 81 height 30
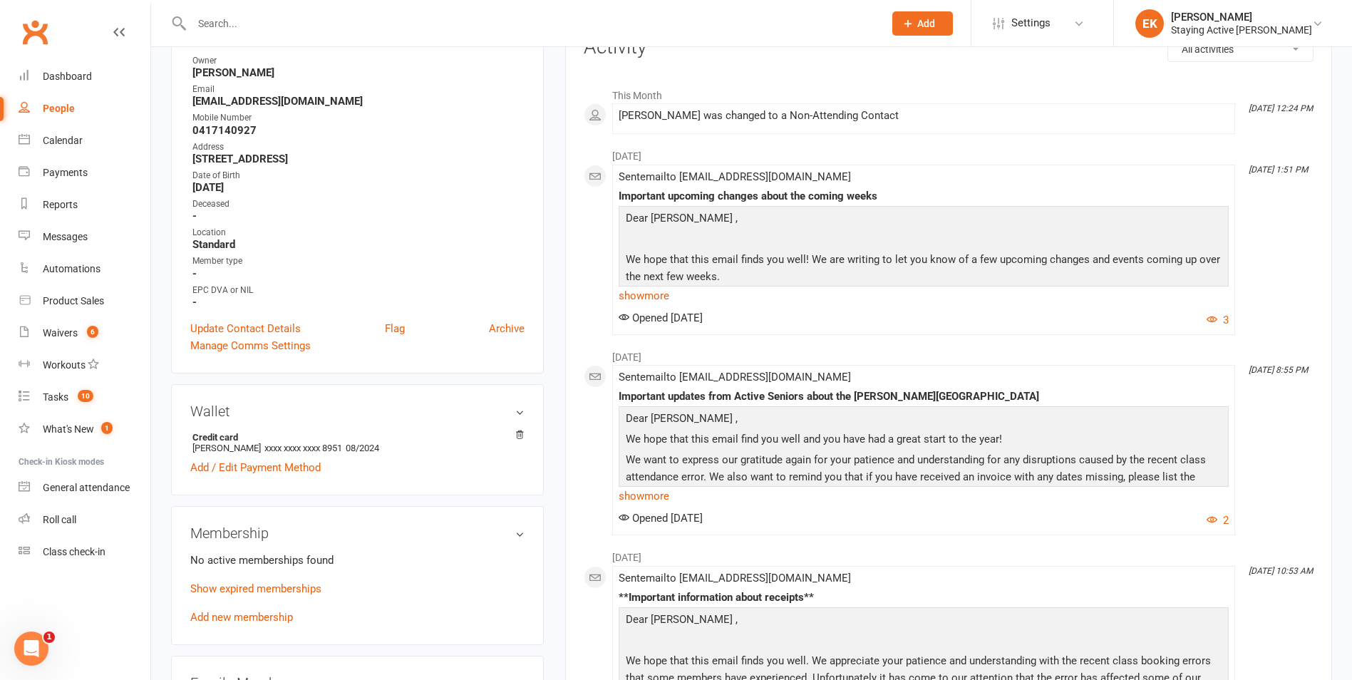
scroll to position [214, 0]
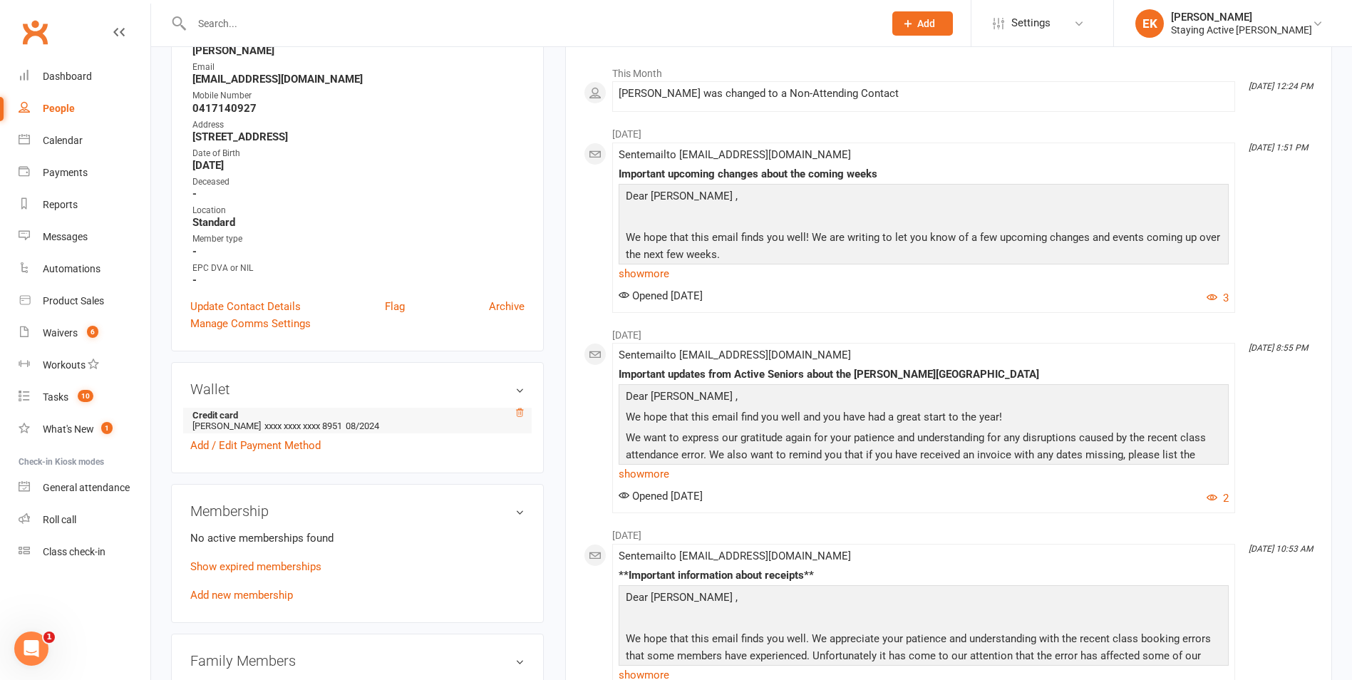
click at [522, 414] on icon at bounding box center [519, 412] width 7 height 8
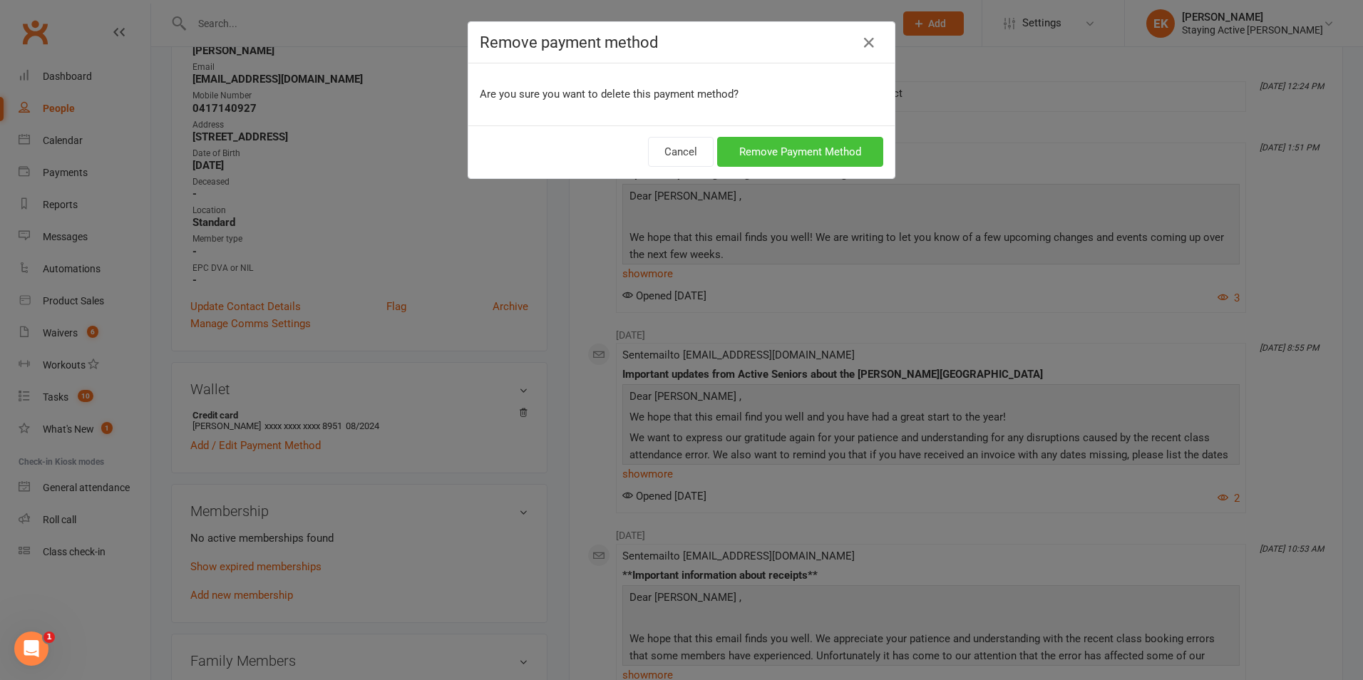
click at [772, 155] on button "Remove Payment Method" at bounding box center [800, 152] width 166 height 30
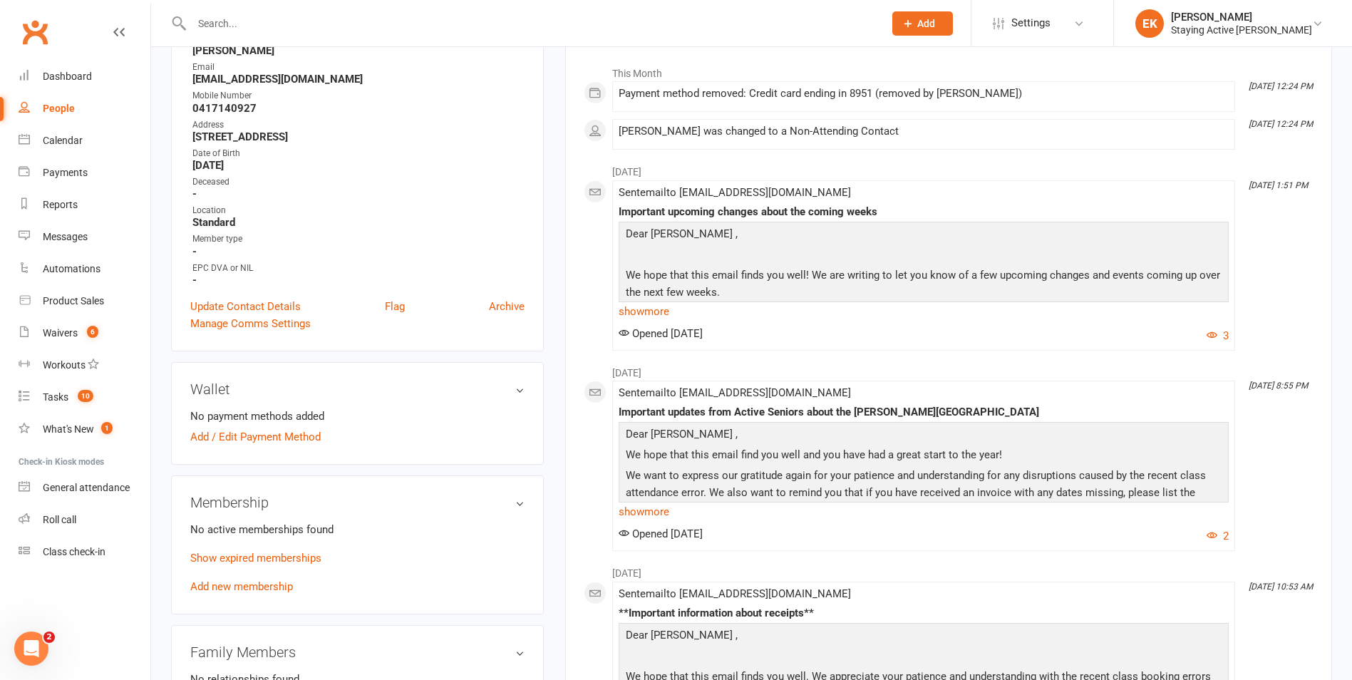
click at [304, 260] on ul "Owner [PERSON_NAME] Email [EMAIL_ADDRESS][DOMAIN_NAME] Mobile Number [PHONE_NUM…" at bounding box center [357, 159] width 334 height 254
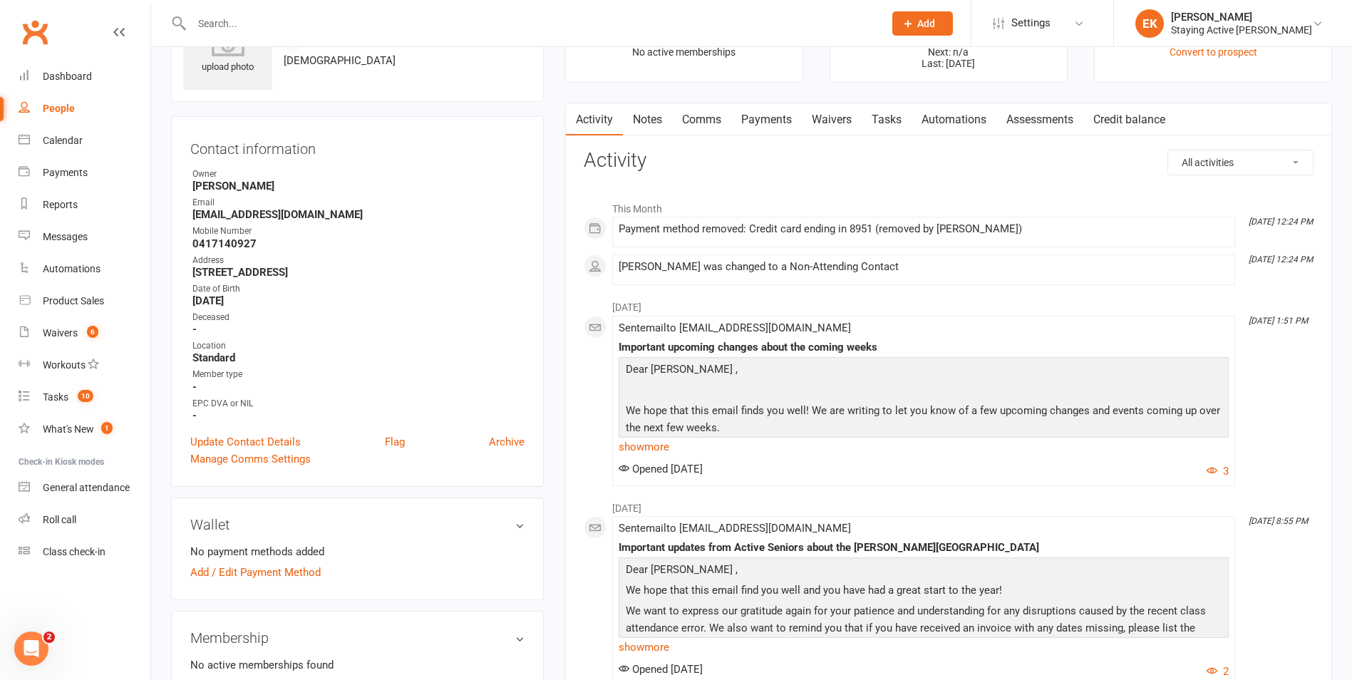
scroll to position [0, 0]
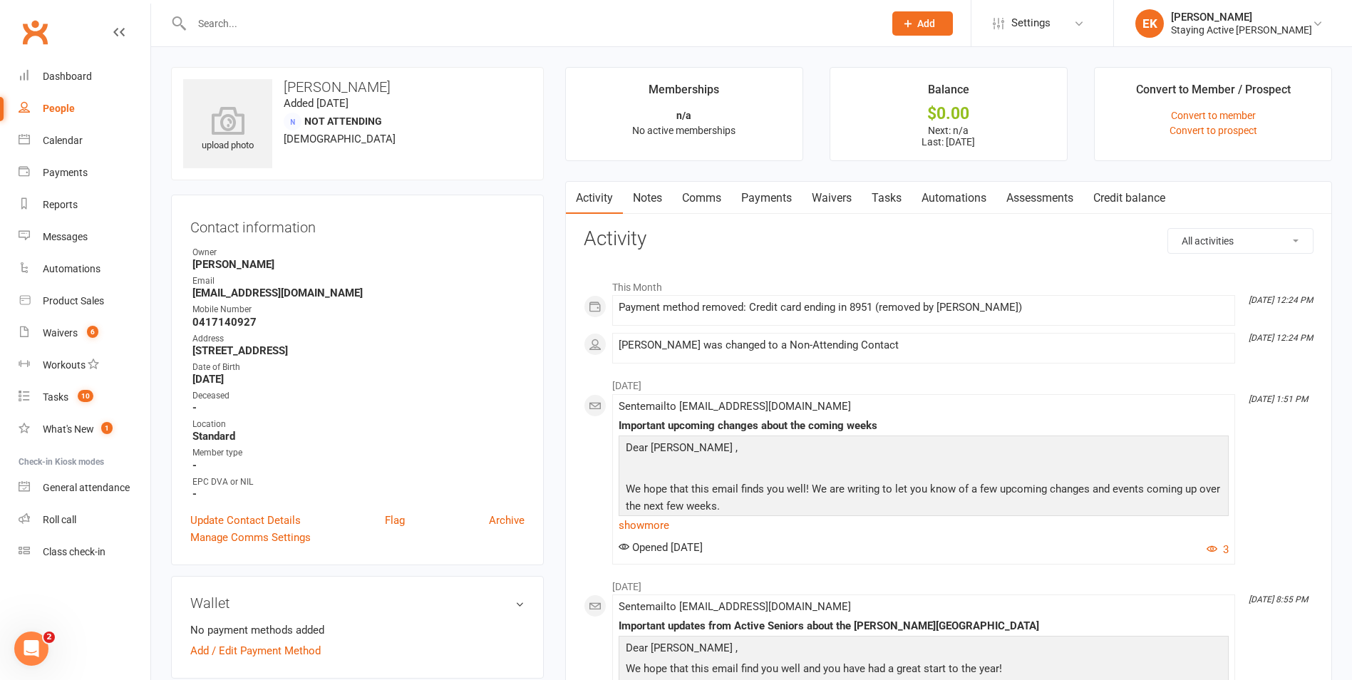
click at [460, 21] on input "text" at bounding box center [530, 24] width 686 height 20
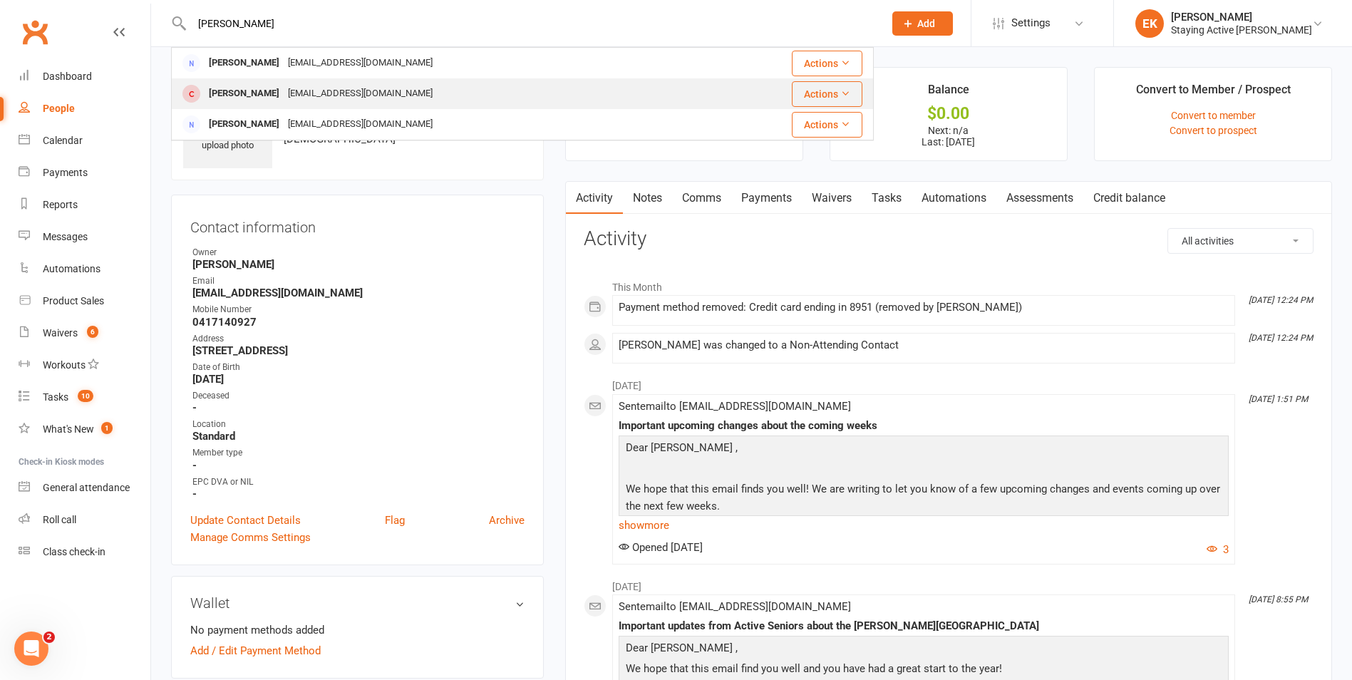
type input "[PERSON_NAME]"
click at [305, 91] on div "[EMAIL_ADDRESS][DOMAIN_NAME]" at bounding box center [360, 93] width 153 height 21
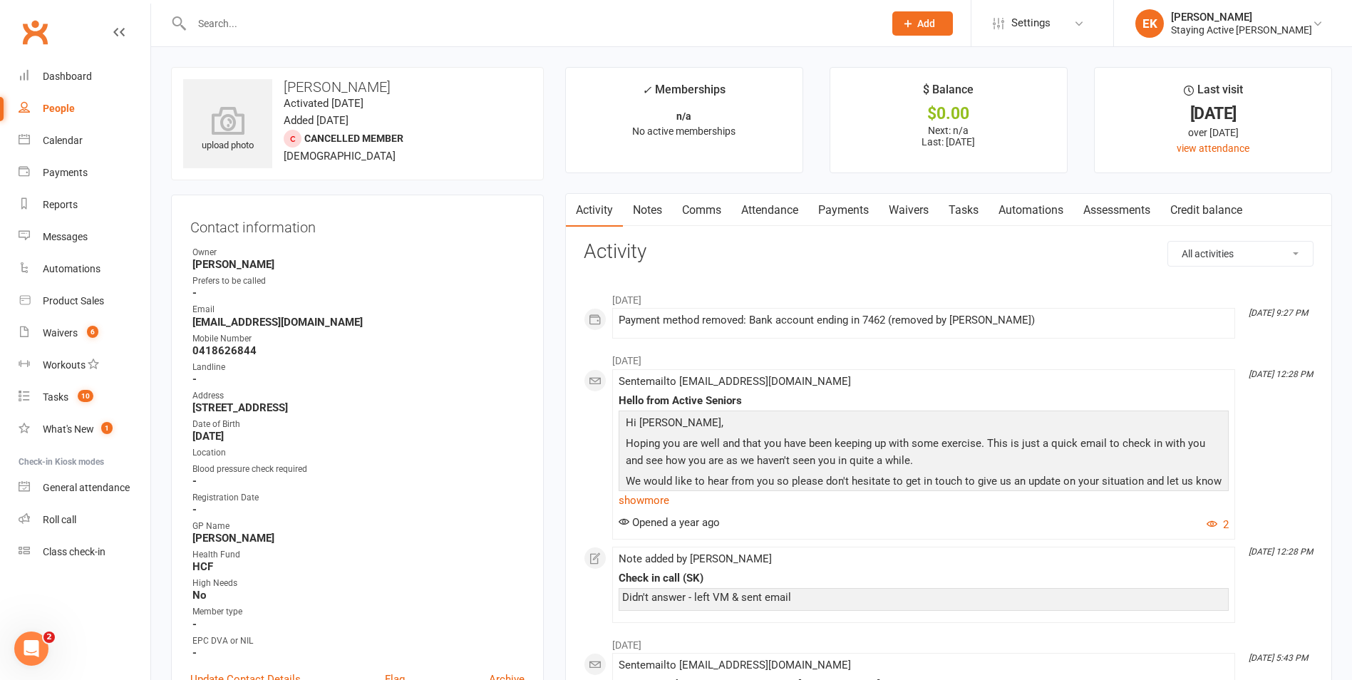
click at [656, 214] on link "Notes" at bounding box center [647, 210] width 49 height 33
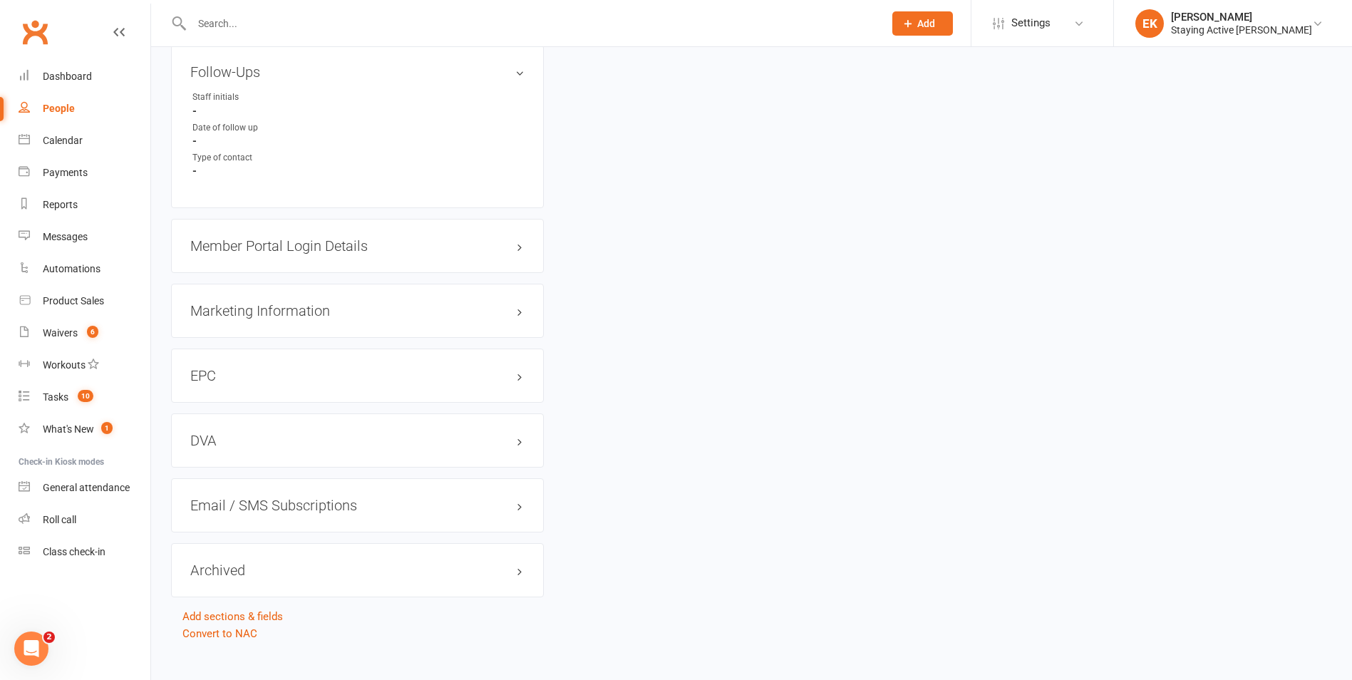
scroll to position [1266, 0]
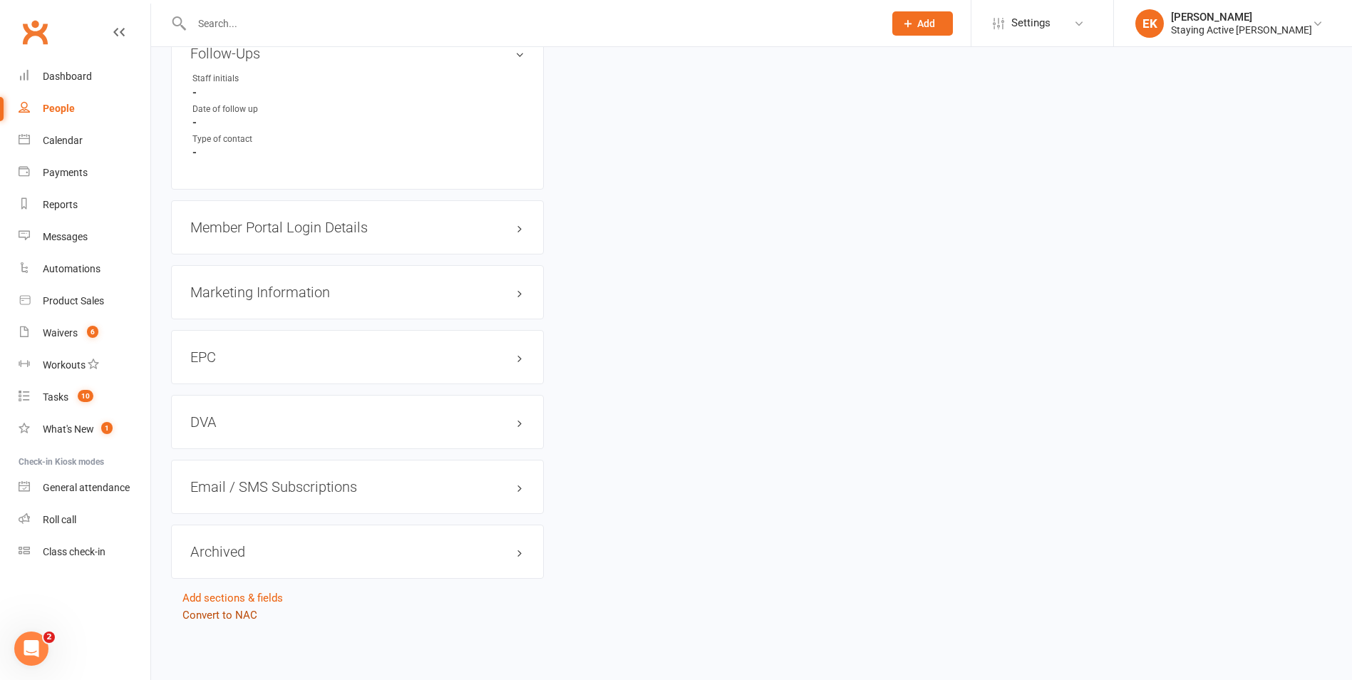
click at [222, 609] on link "Convert to NAC" at bounding box center [219, 615] width 75 height 13
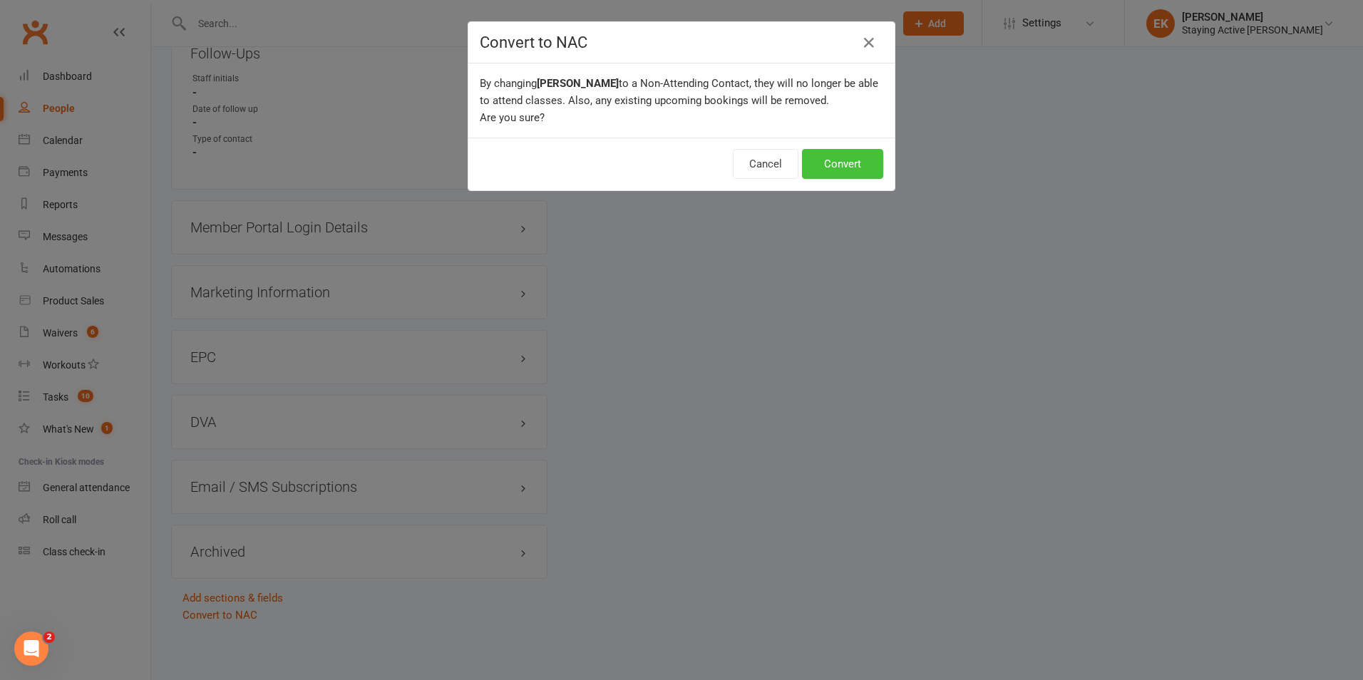
click at [829, 164] on button "Convert" at bounding box center [842, 164] width 81 height 30
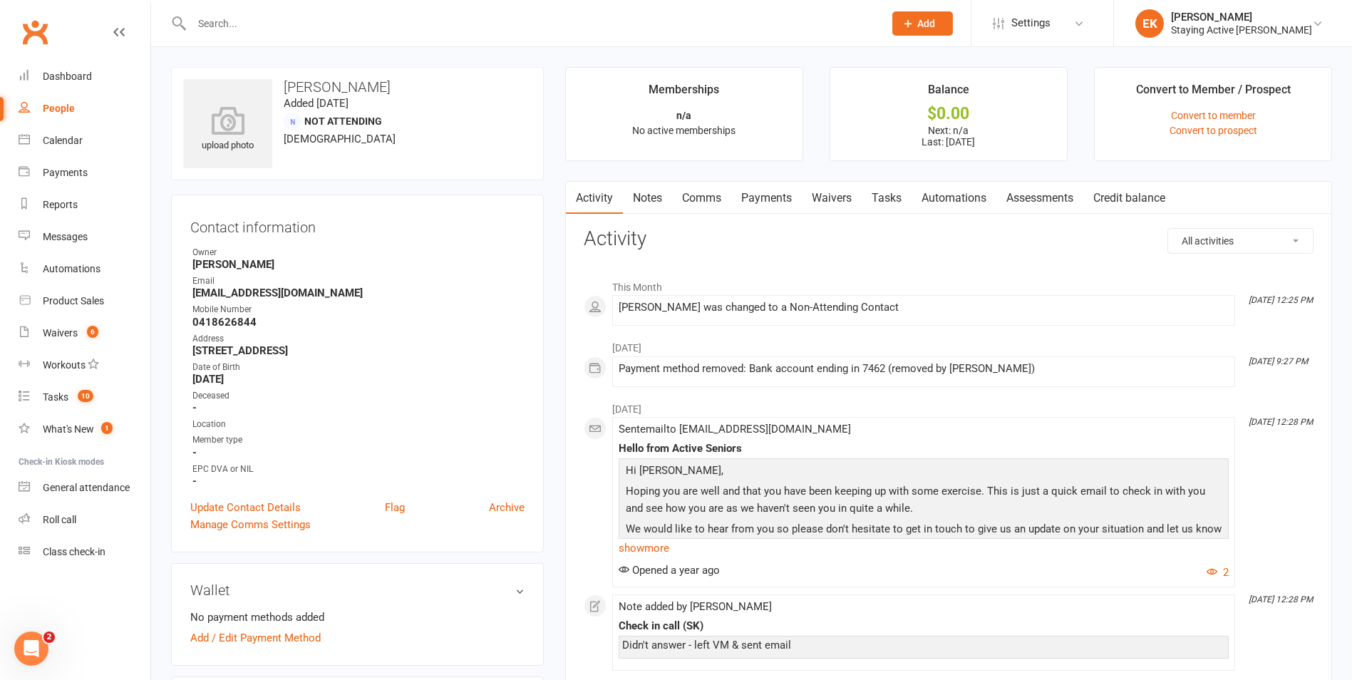
click at [432, 21] on input "text" at bounding box center [530, 24] width 686 height 20
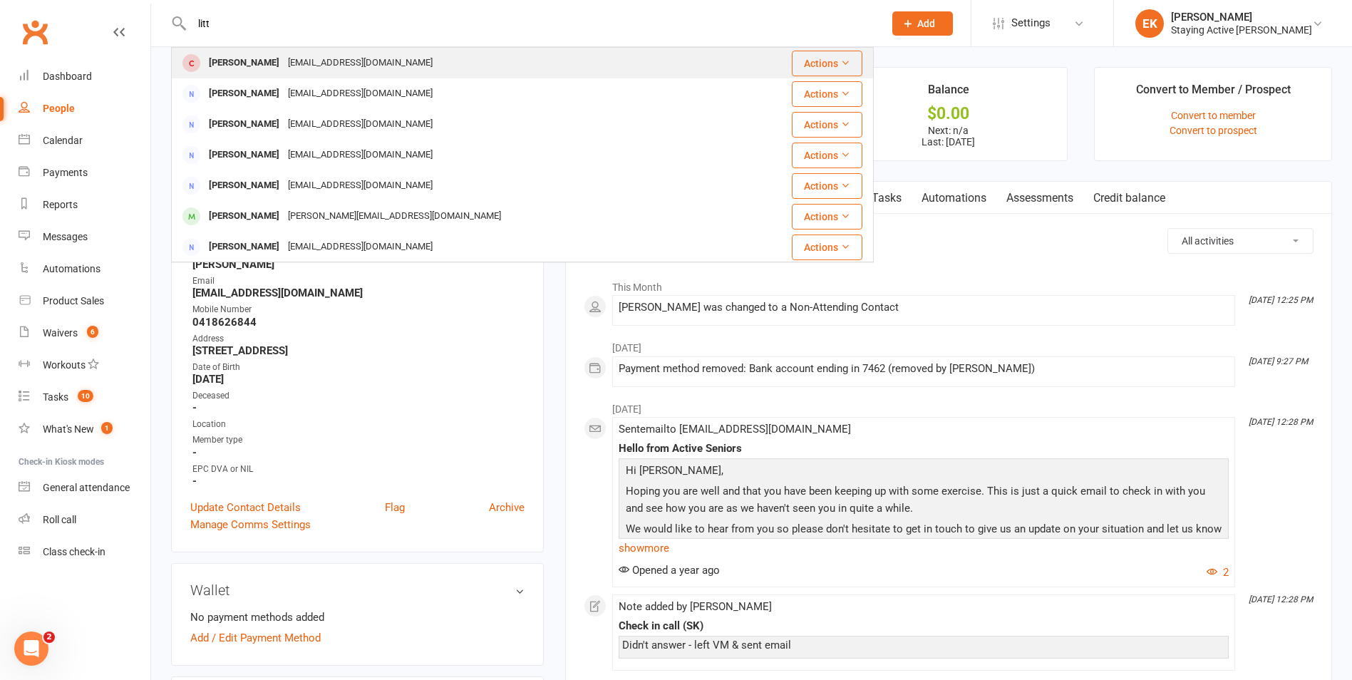
type input "litt"
click at [310, 57] on div "[EMAIL_ADDRESS][DOMAIN_NAME]" at bounding box center [360, 63] width 153 height 21
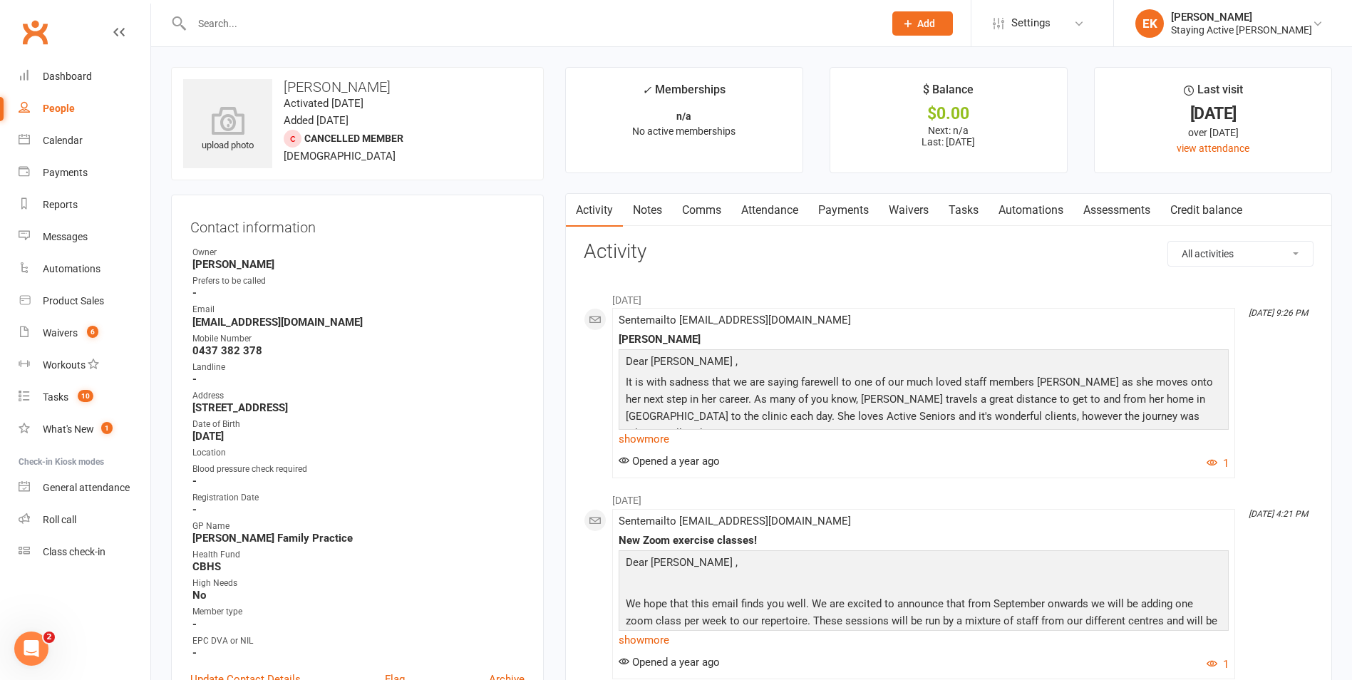
click at [644, 214] on link "Notes" at bounding box center [647, 210] width 49 height 33
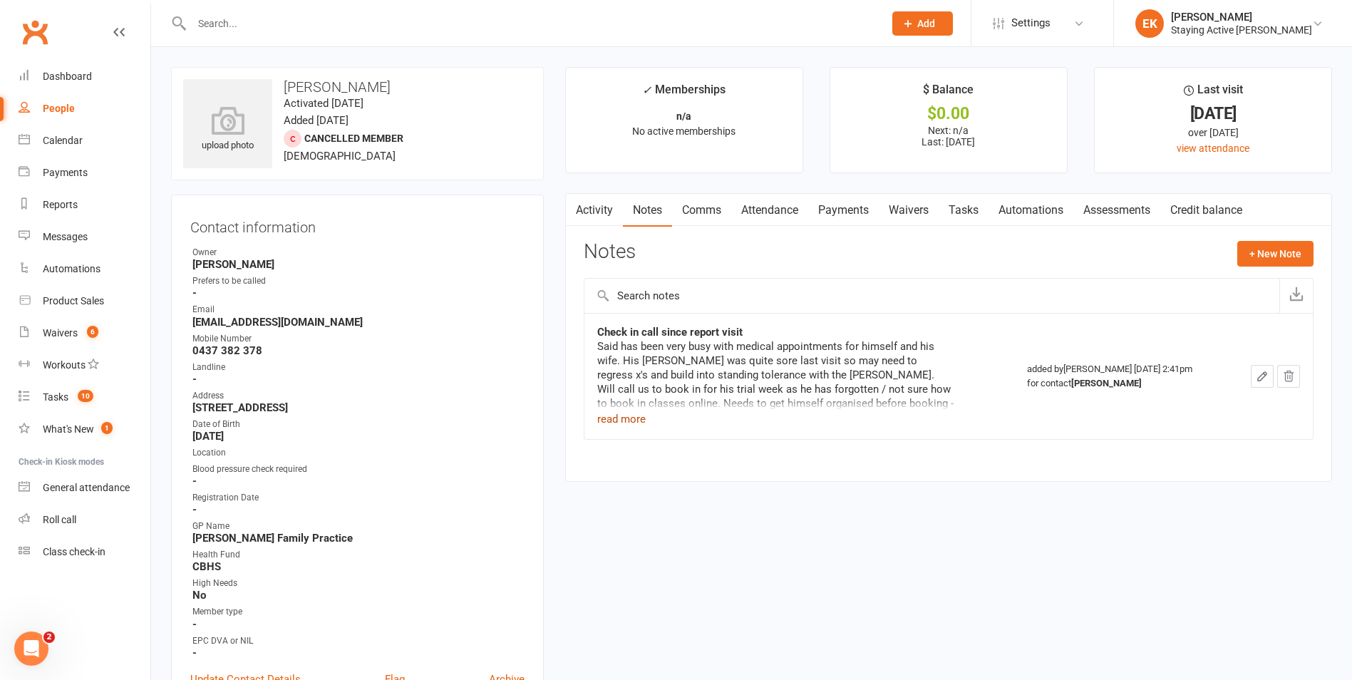
click at [600, 411] on button "read more" at bounding box center [621, 418] width 48 height 17
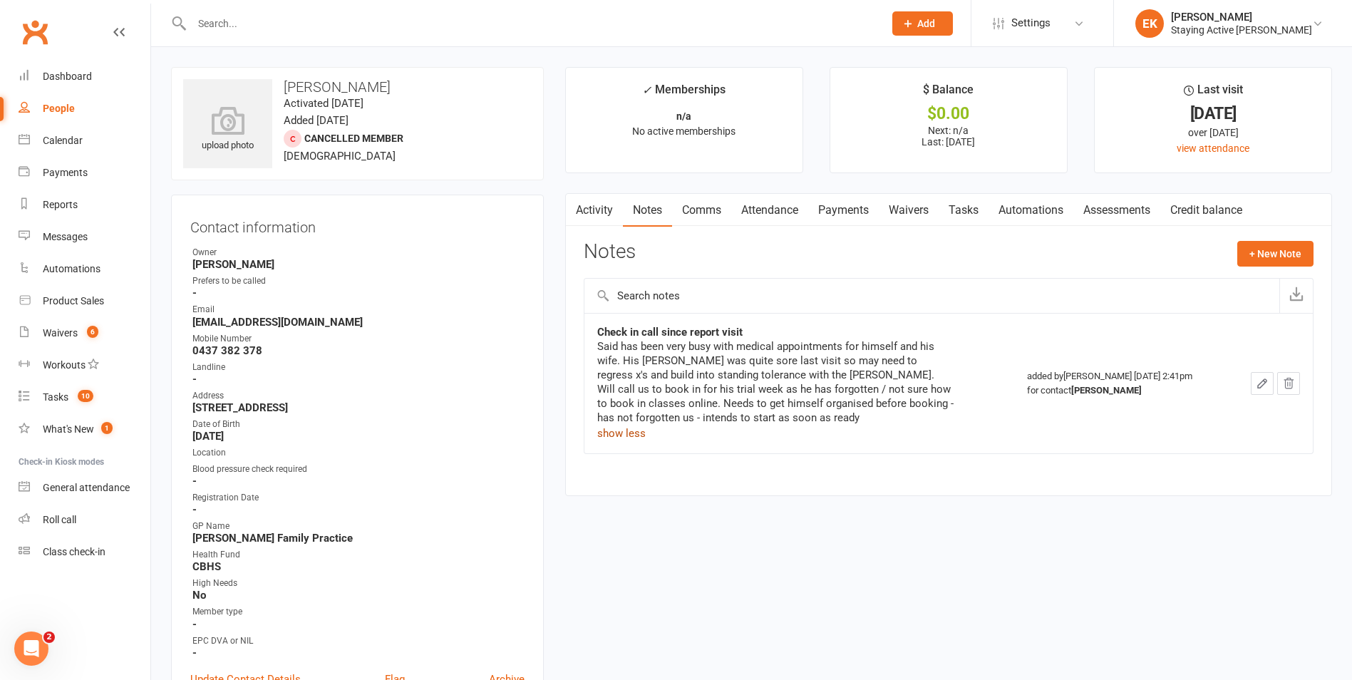
click at [696, 212] on link "Comms" at bounding box center [701, 210] width 59 height 33
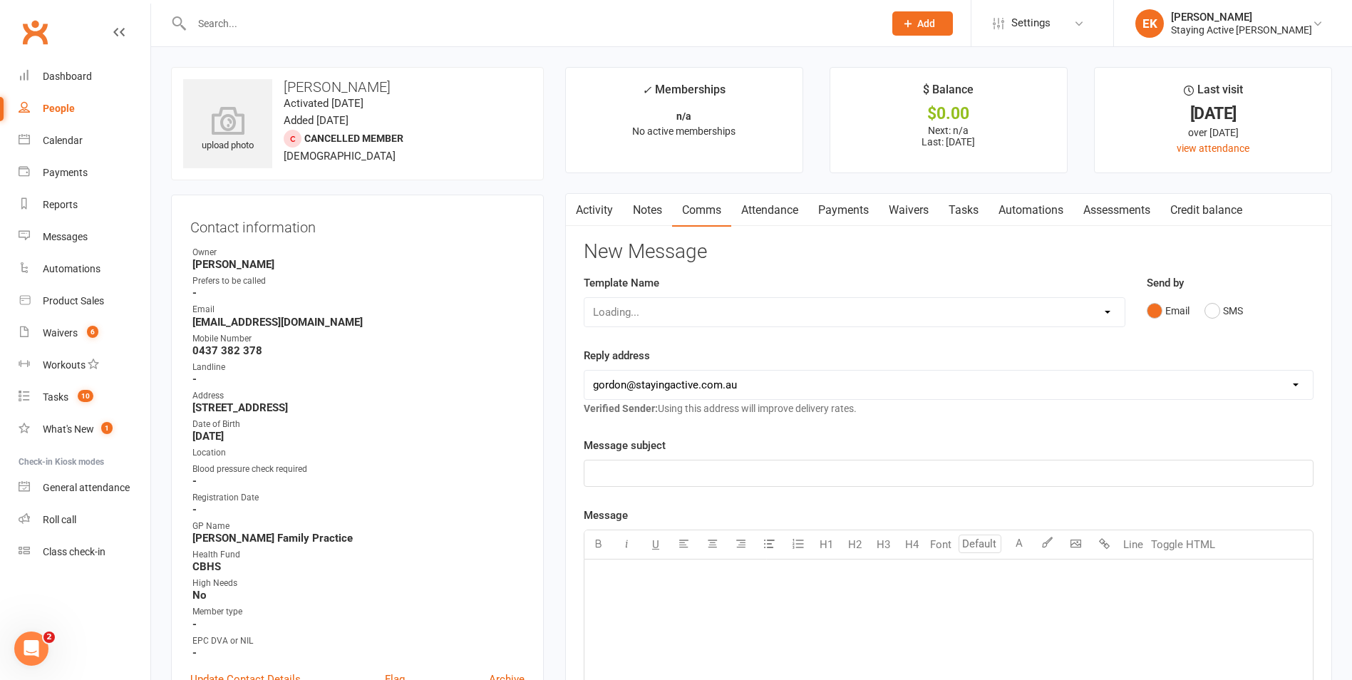
click at [756, 209] on link "Attendance" at bounding box center [769, 210] width 77 height 33
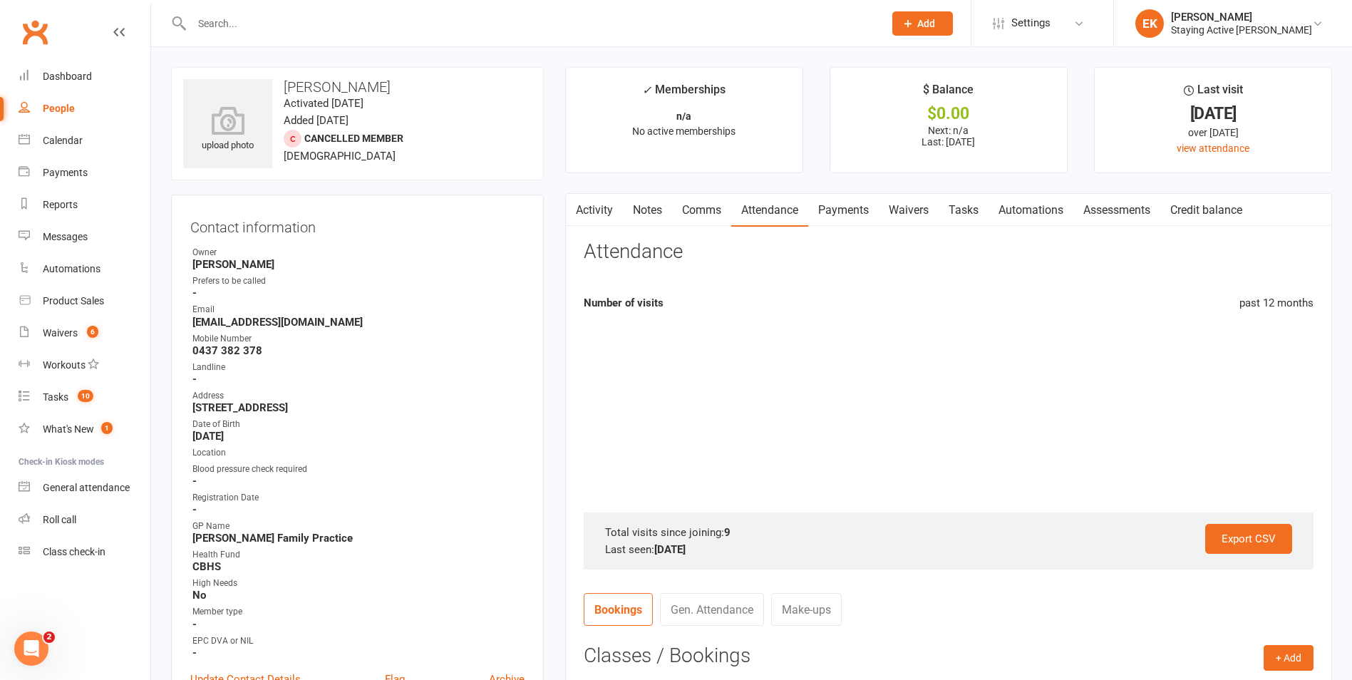
click at [704, 213] on link "Comms" at bounding box center [701, 210] width 59 height 33
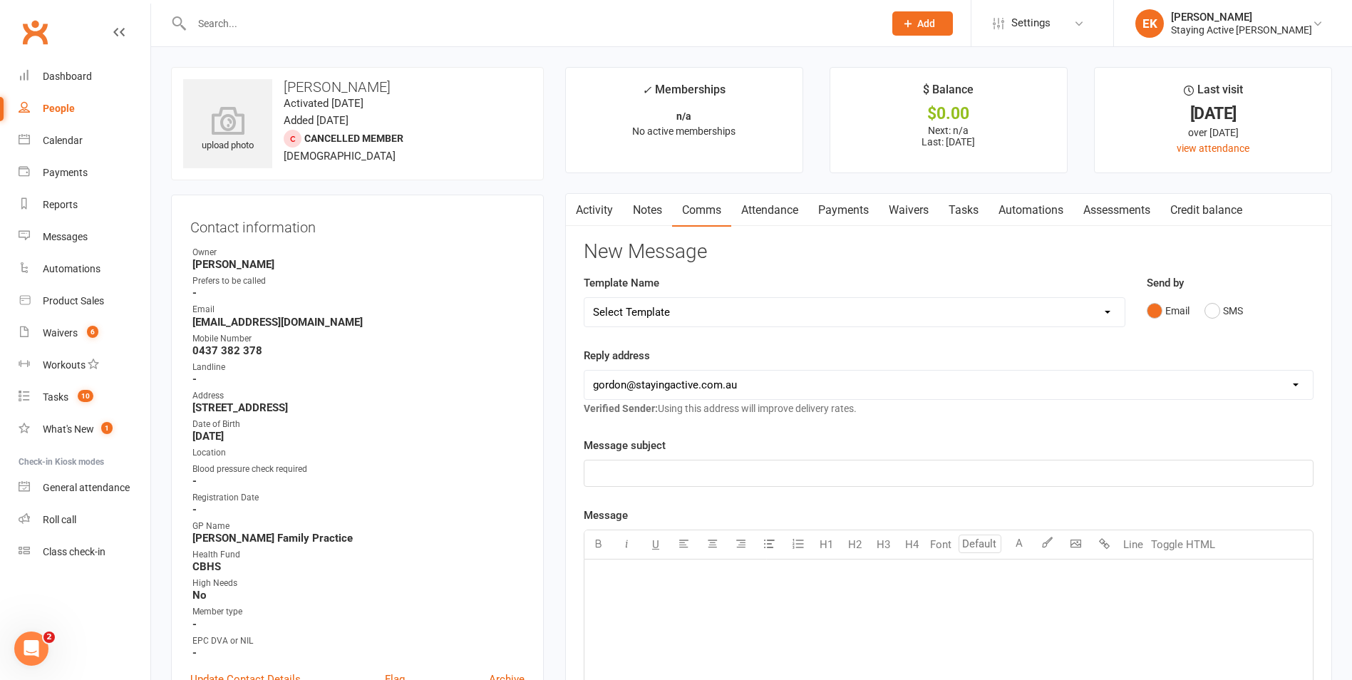
click at [722, 310] on select "Select Template [Email] 1045am Zoom Class [Email] 150 visits [Email] 1pm Zoom […" at bounding box center [854, 312] width 540 height 29
select select "4"
click at [584, 298] on select "Select Template [Email] 1045am Zoom Class [Email] 150 visits [Email] 1pm Zoom […" at bounding box center [854, 312] width 540 height 29
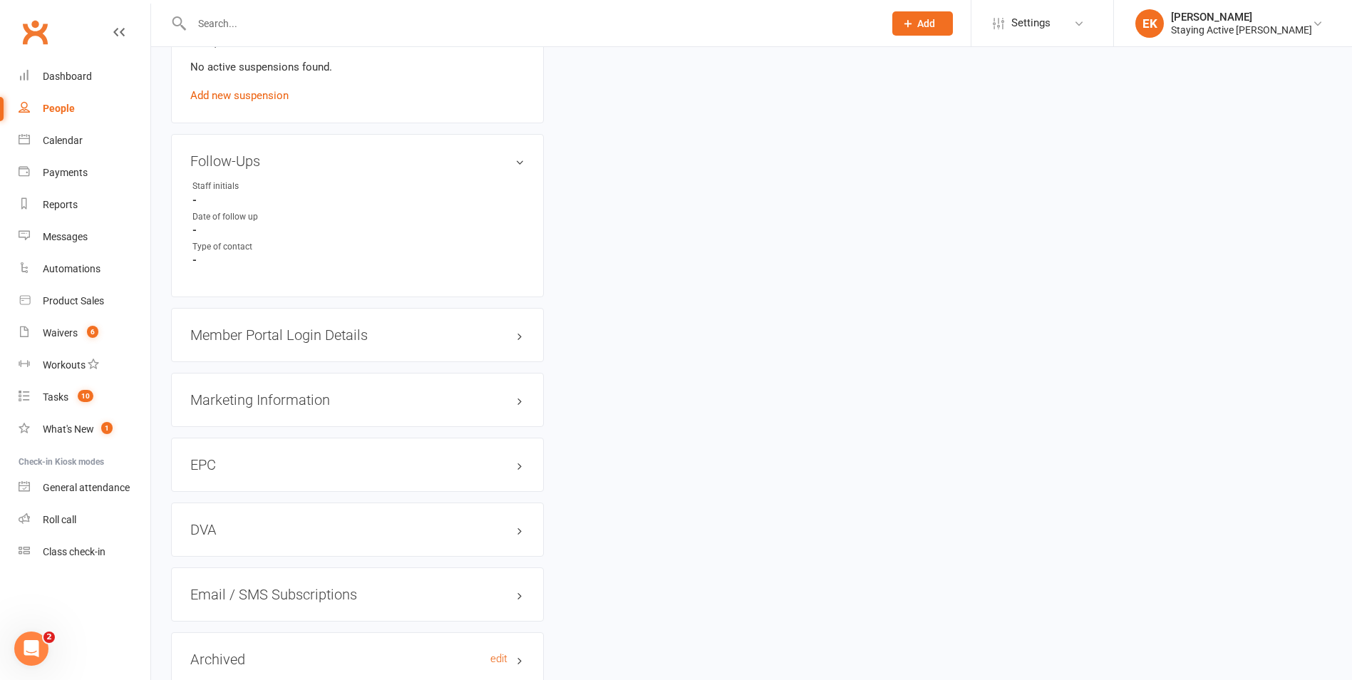
scroll to position [1266, 0]
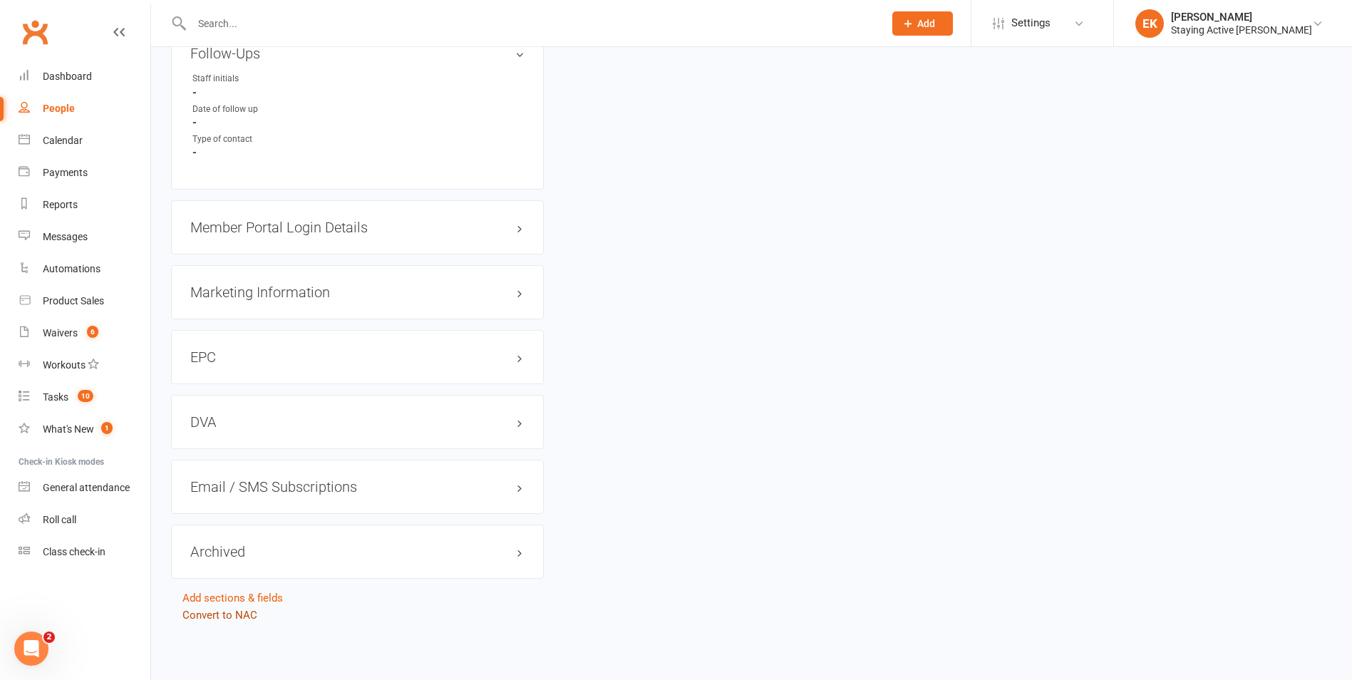
click at [247, 619] on link "Convert to NAC" at bounding box center [219, 615] width 75 height 13
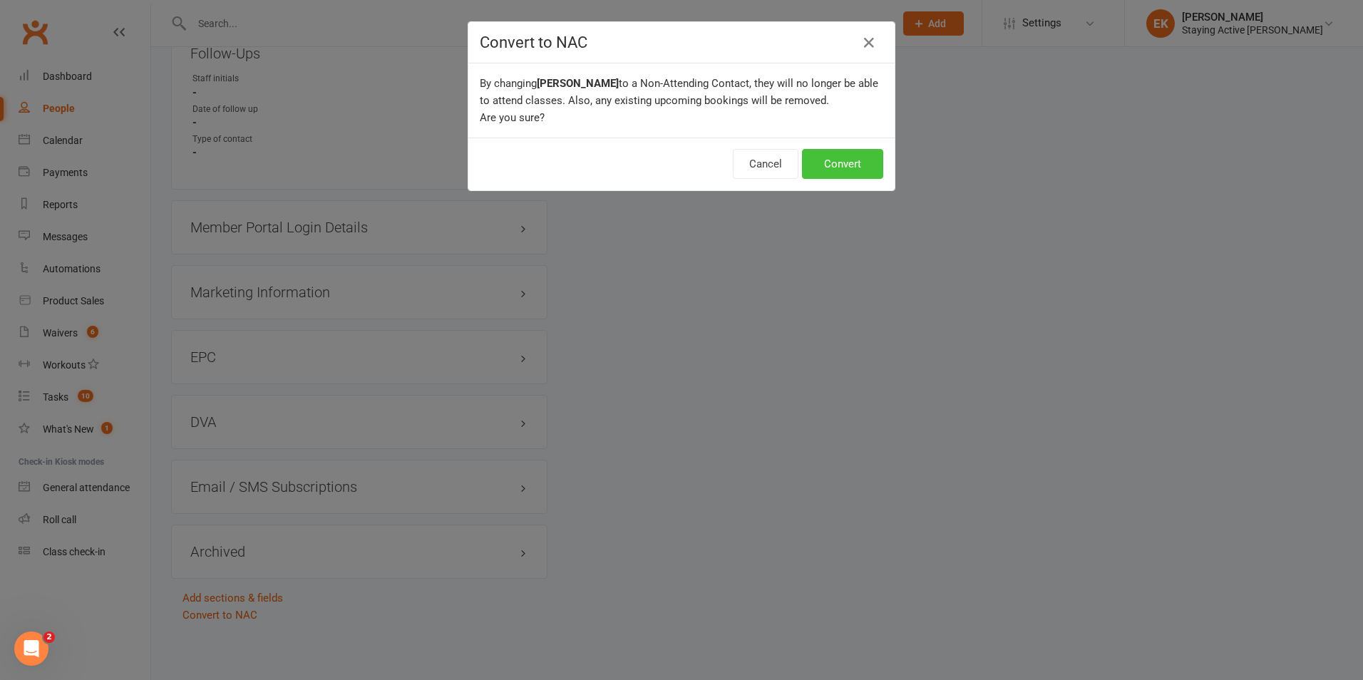
click at [834, 163] on button "Convert" at bounding box center [842, 164] width 81 height 30
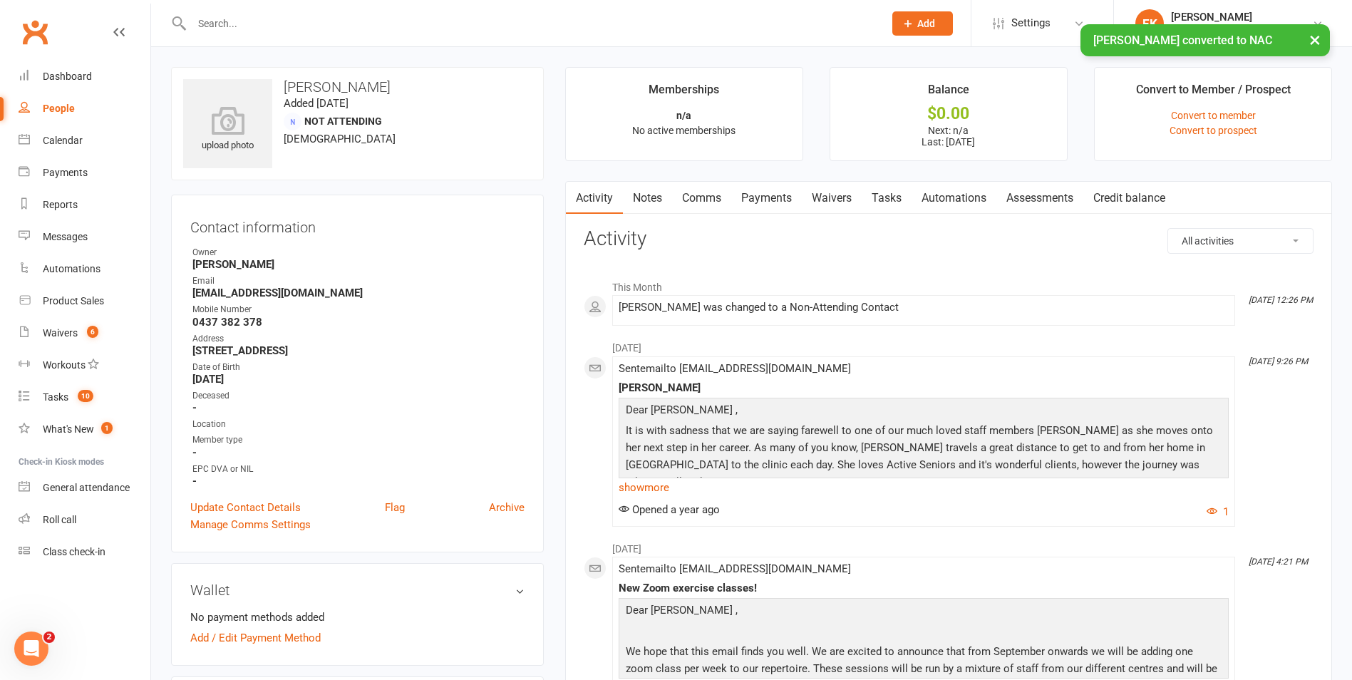
click at [429, 21] on input "text" at bounding box center [530, 24] width 686 height 20
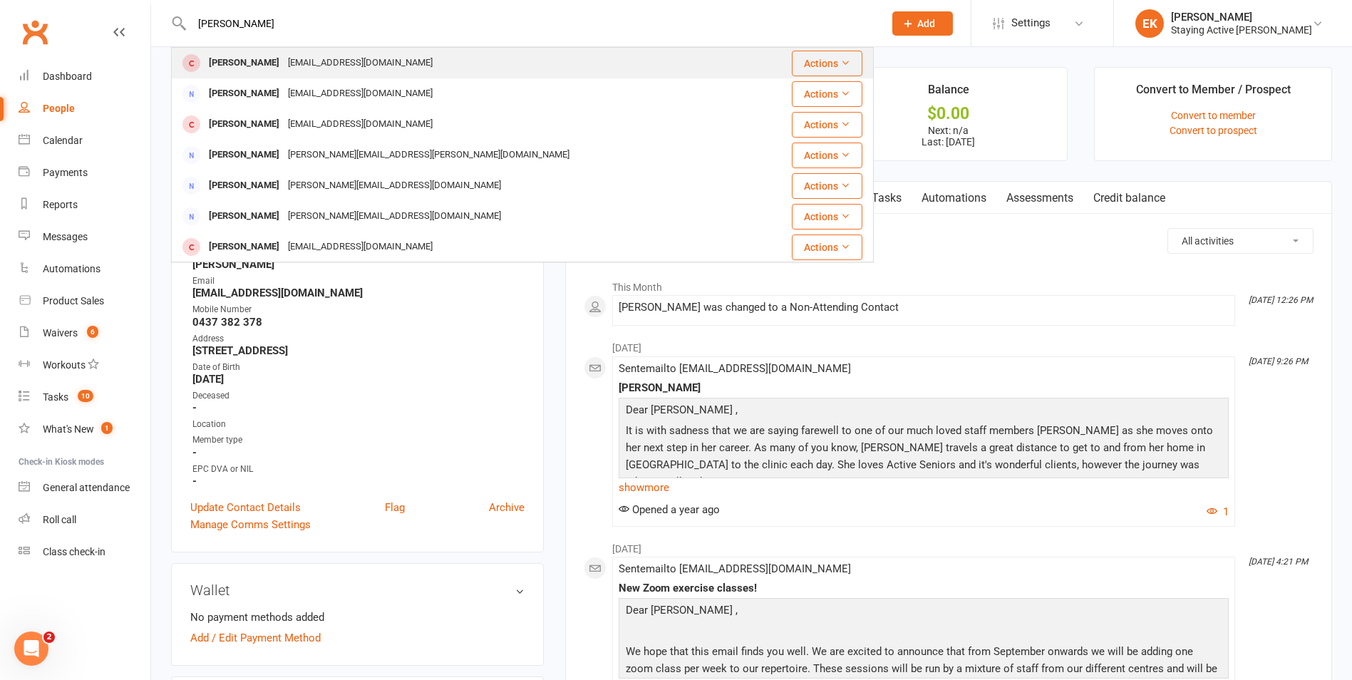
type input "[PERSON_NAME]"
click at [320, 61] on div "[EMAIL_ADDRESS][DOMAIN_NAME]" at bounding box center [360, 63] width 153 height 21
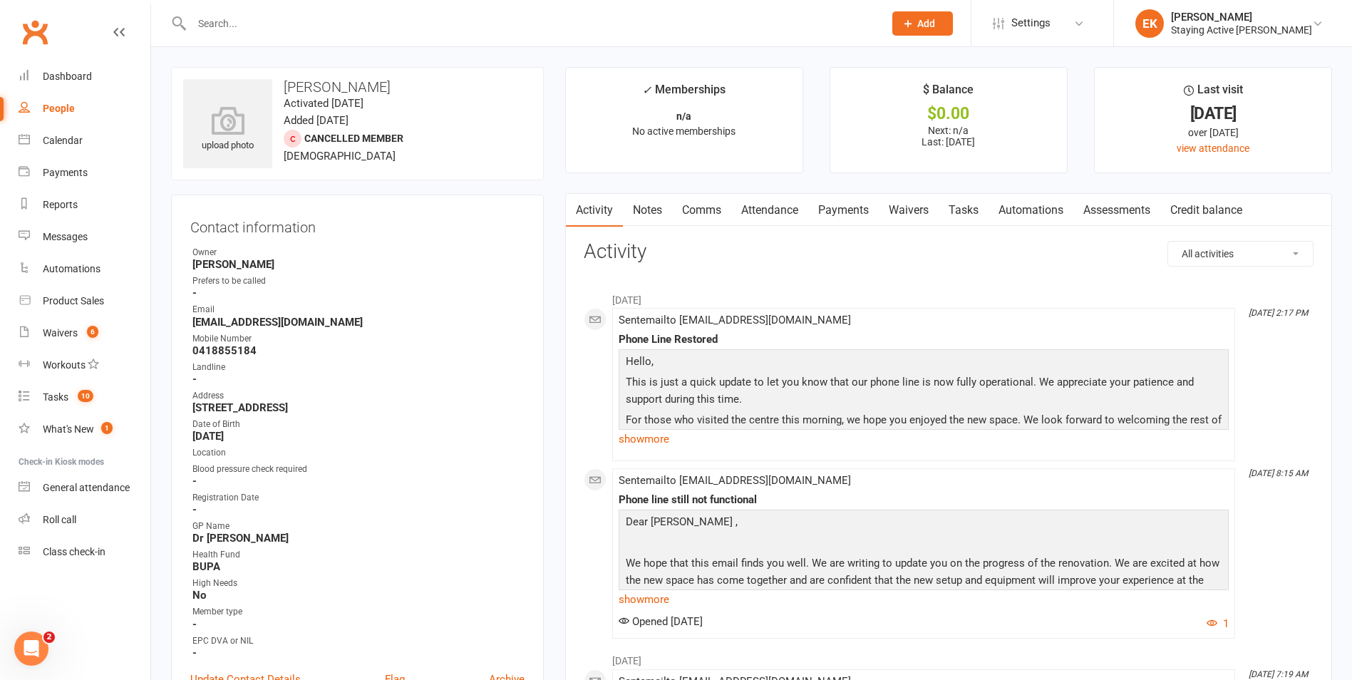
click at [660, 213] on link "Notes" at bounding box center [647, 210] width 49 height 33
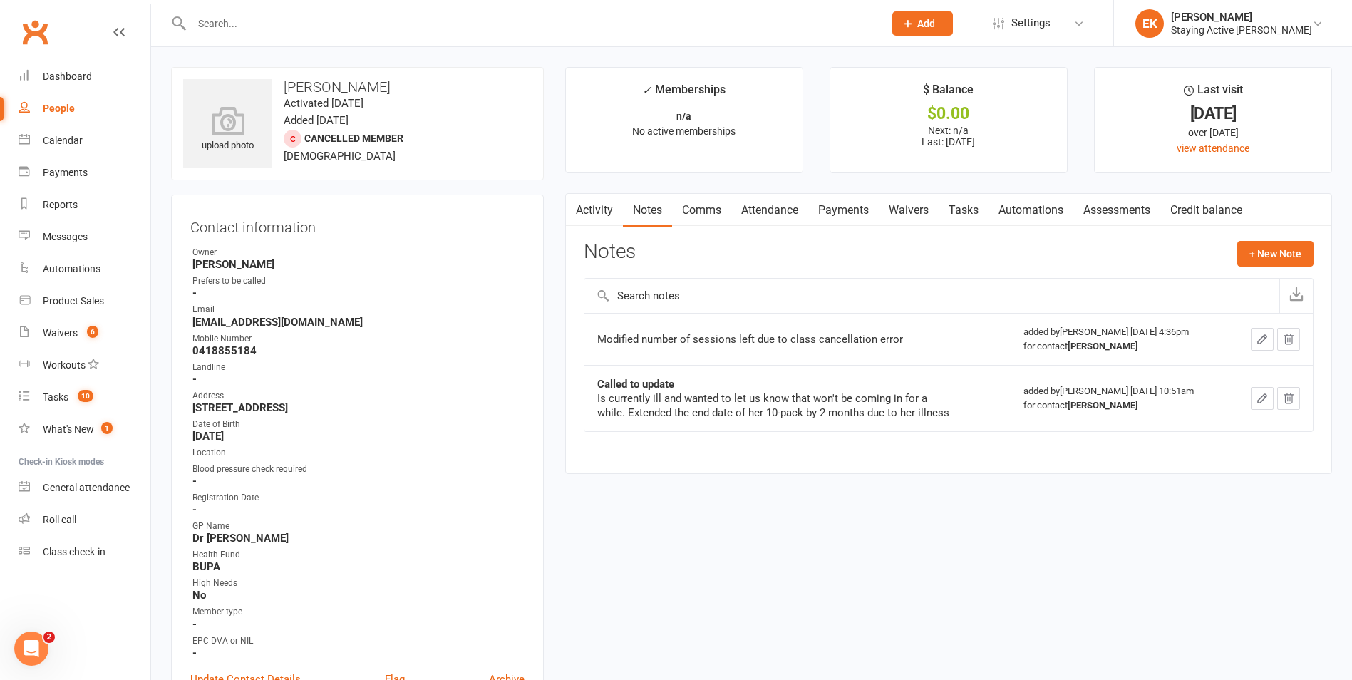
click at [510, 30] on input "text" at bounding box center [530, 24] width 686 height 20
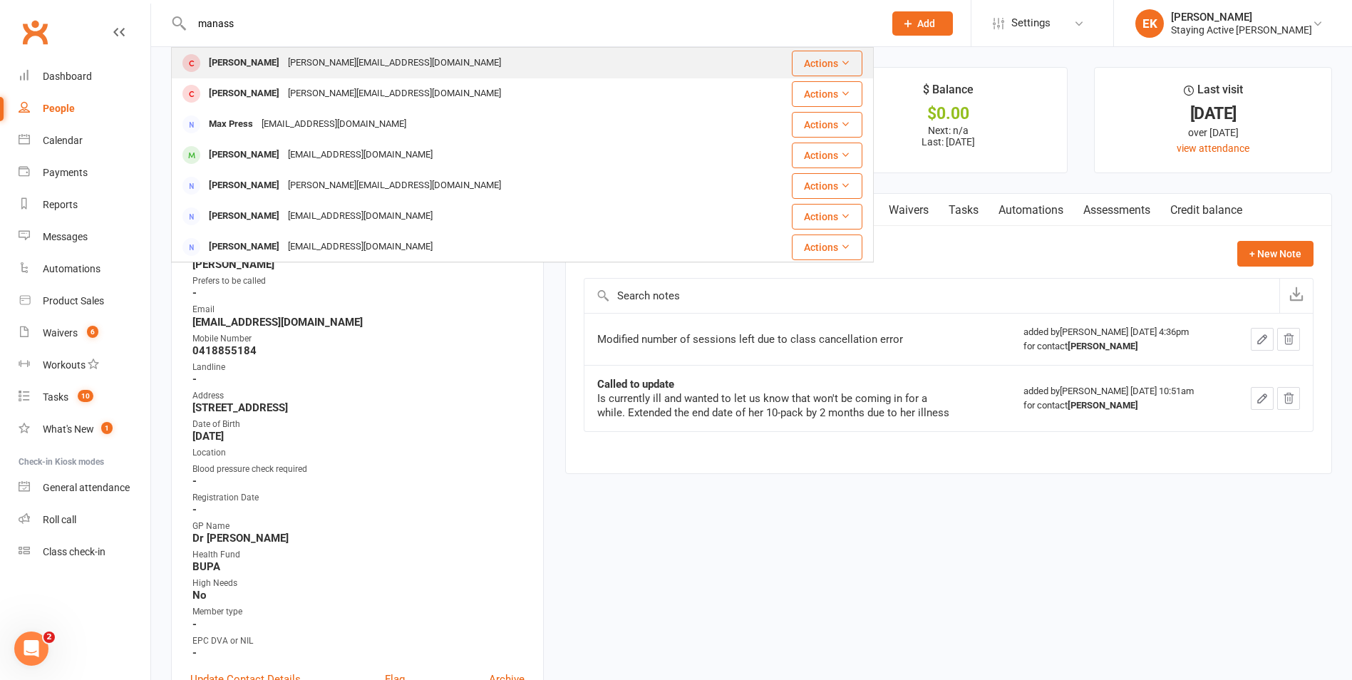
type input "manass"
click at [270, 74] on div "[PERSON_NAME] [PERSON_NAME][EMAIL_ADDRESS][DOMAIN_NAME]" at bounding box center [463, 62] width 583 height 29
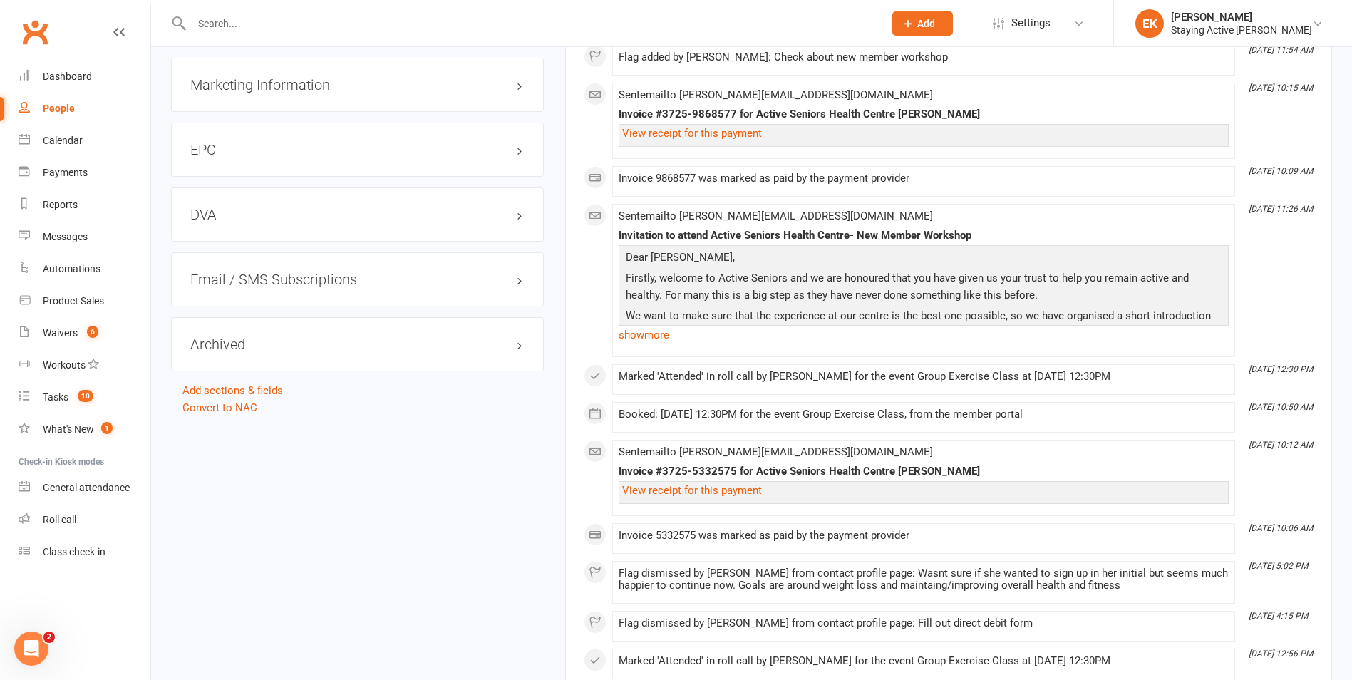
scroll to position [1596, 0]
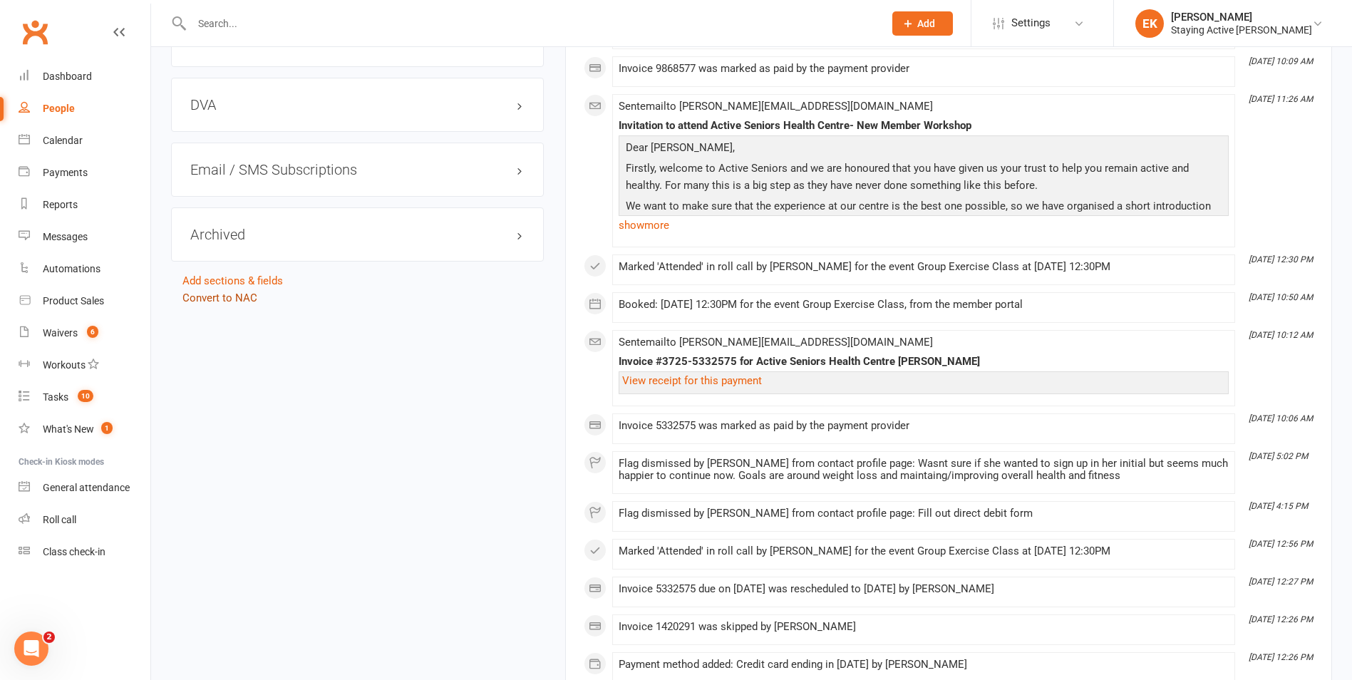
click at [227, 298] on link "Convert to NAC" at bounding box center [219, 297] width 75 height 13
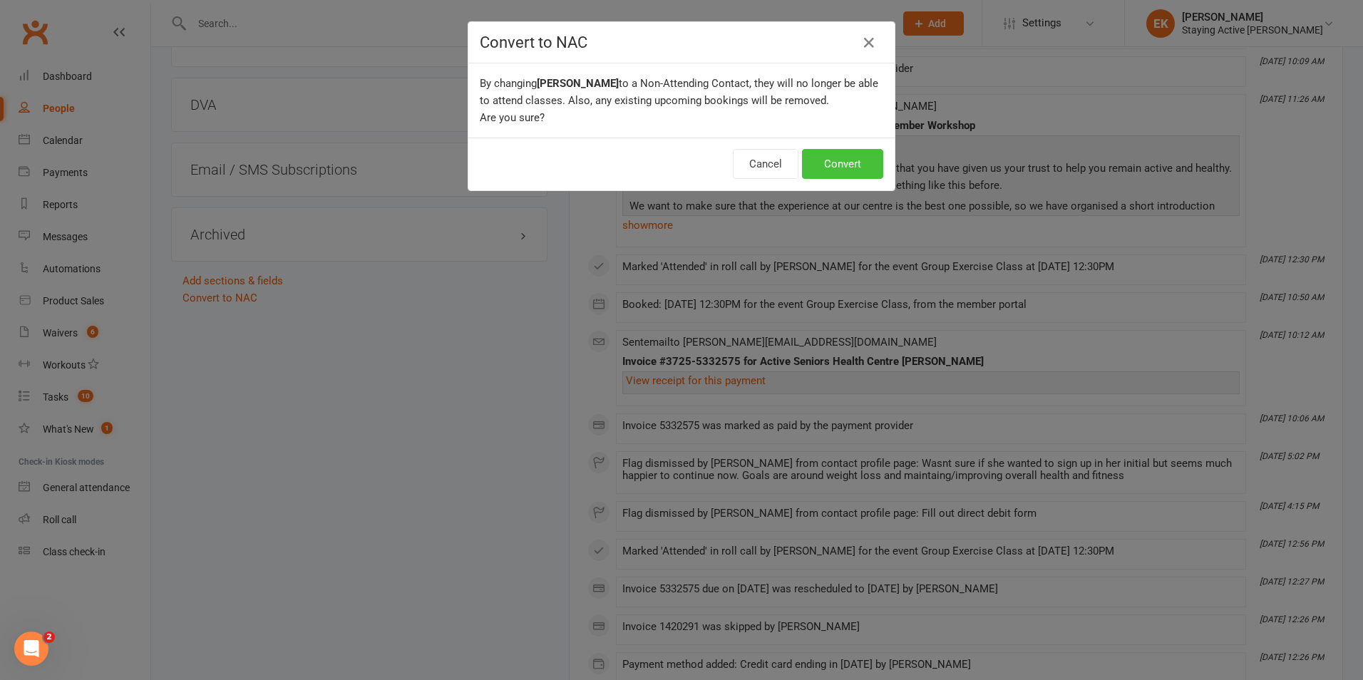
click at [854, 162] on button "Convert" at bounding box center [842, 164] width 81 height 30
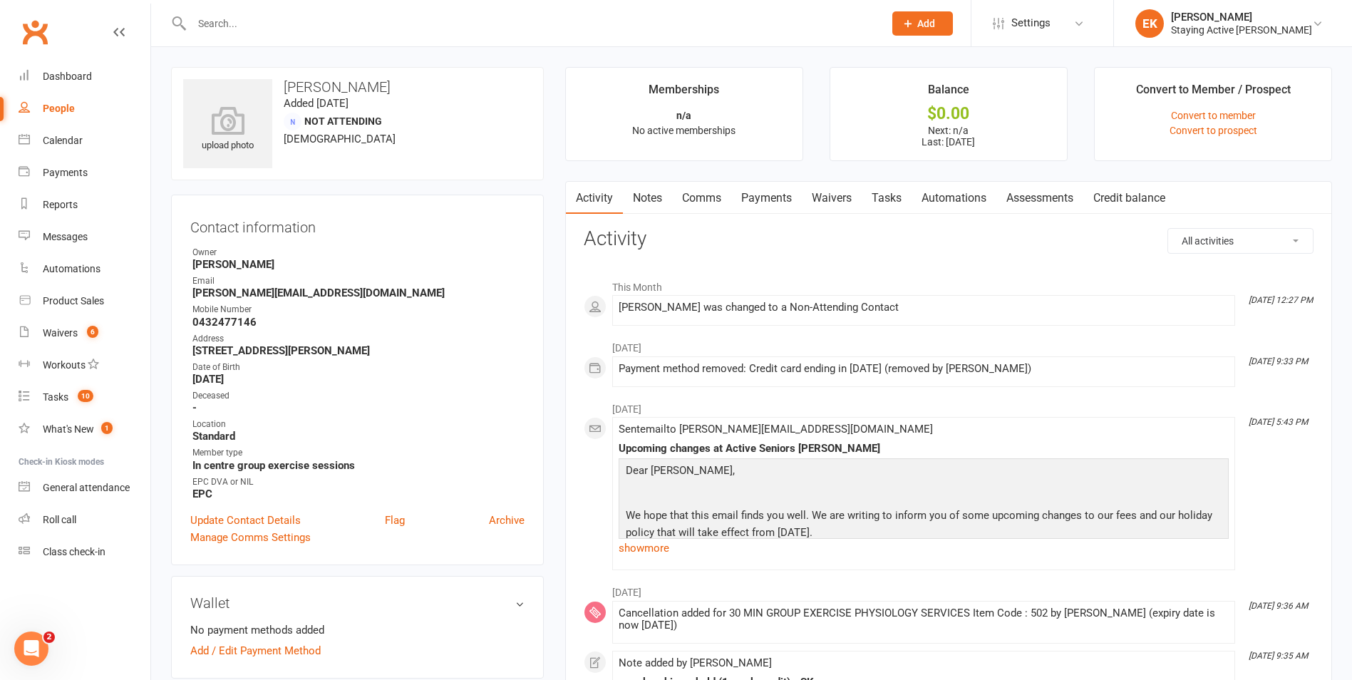
click at [475, 20] on input "text" at bounding box center [530, 24] width 686 height 20
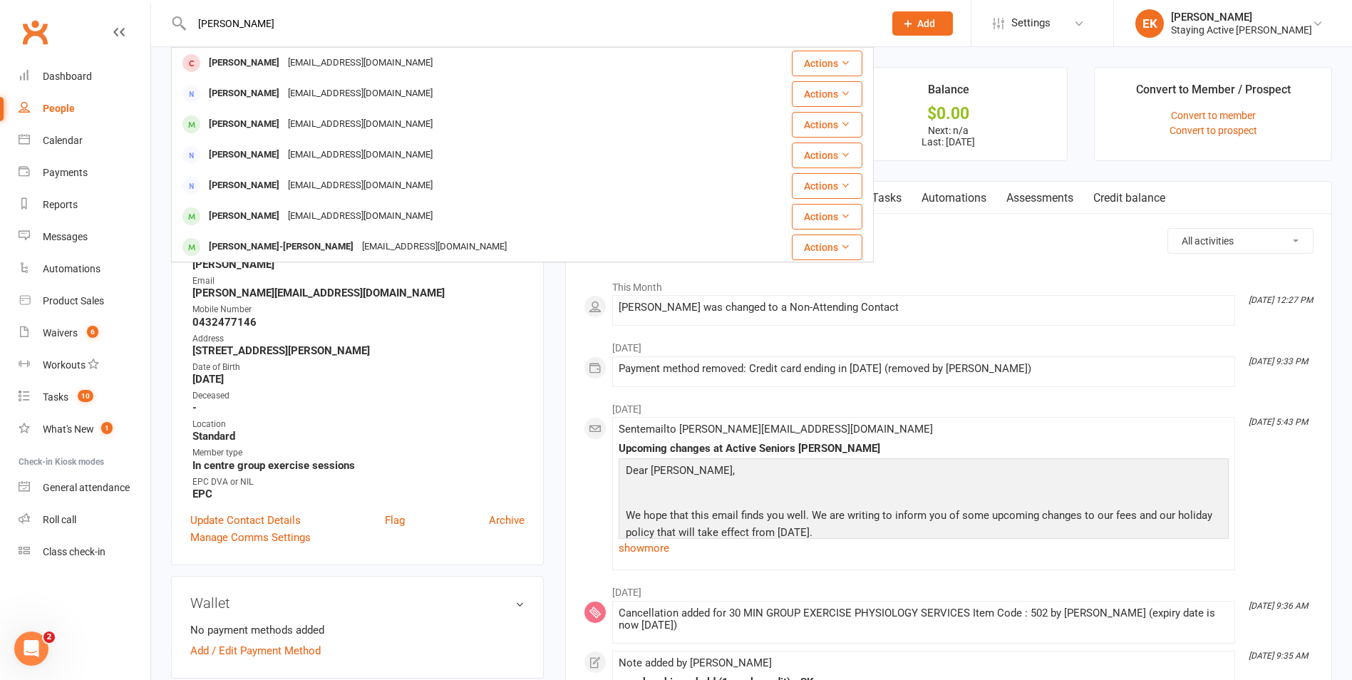
type input "[PERSON_NAME]"
click at [481, 43] on div "[PERSON_NAME] [EMAIL_ADDRESS][DOMAIN_NAME] Actions [PERSON_NAME] [EMAIL_ADDRESS…" at bounding box center [522, 23] width 703 height 46
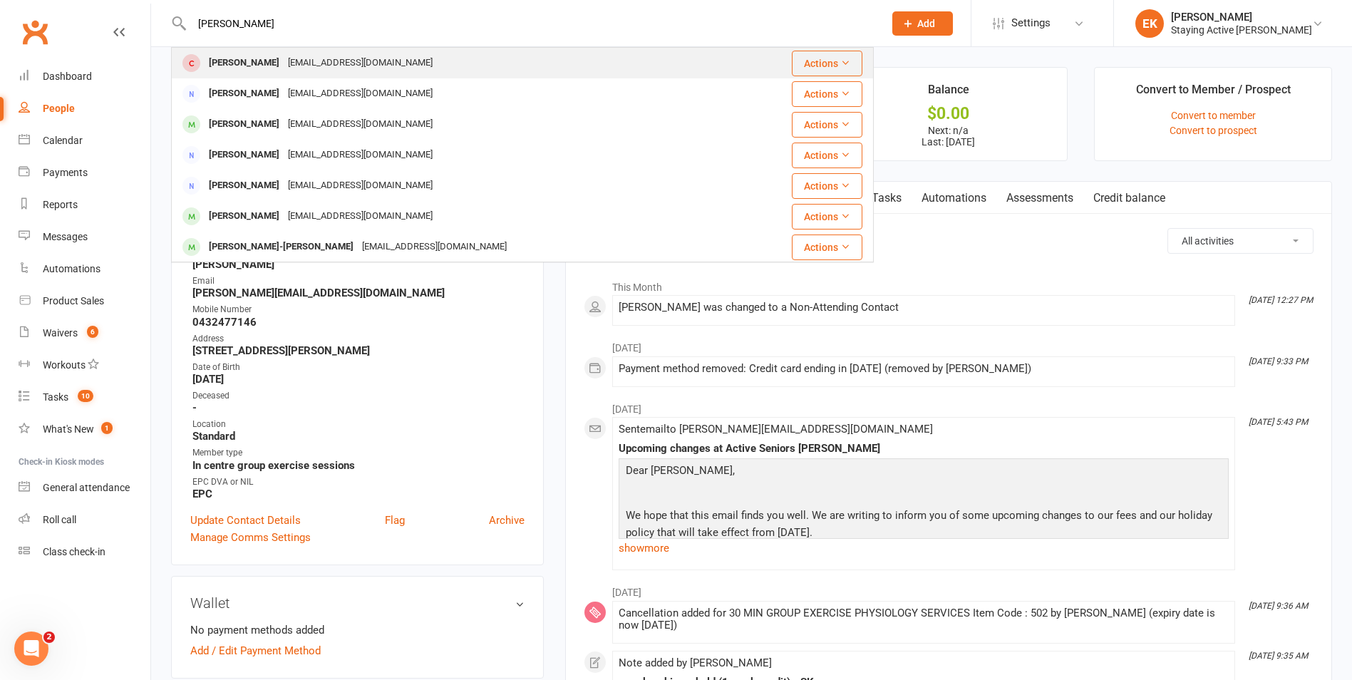
click at [481, 53] on div "[PERSON_NAME] [EMAIL_ADDRESS][DOMAIN_NAME]" at bounding box center [454, 62] width 565 height 29
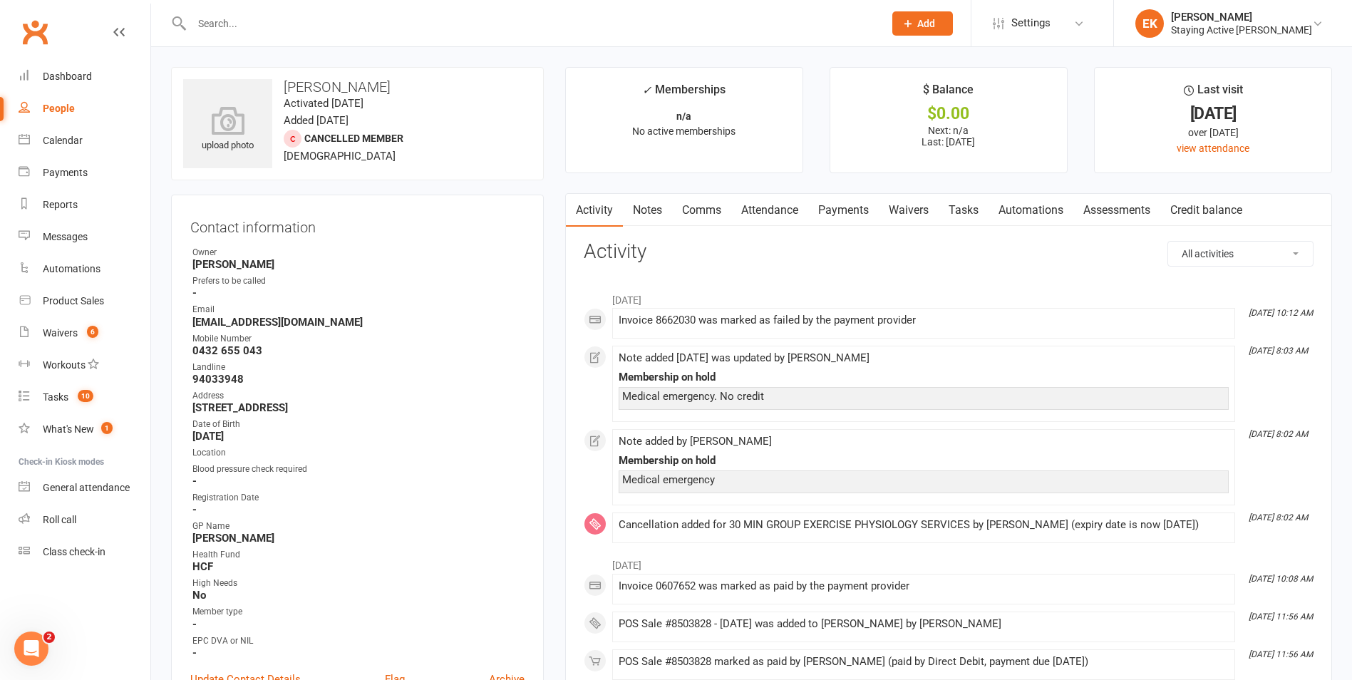
click at [646, 210] on link "Notes" at bounding box center [647, 210] width 49 height 33
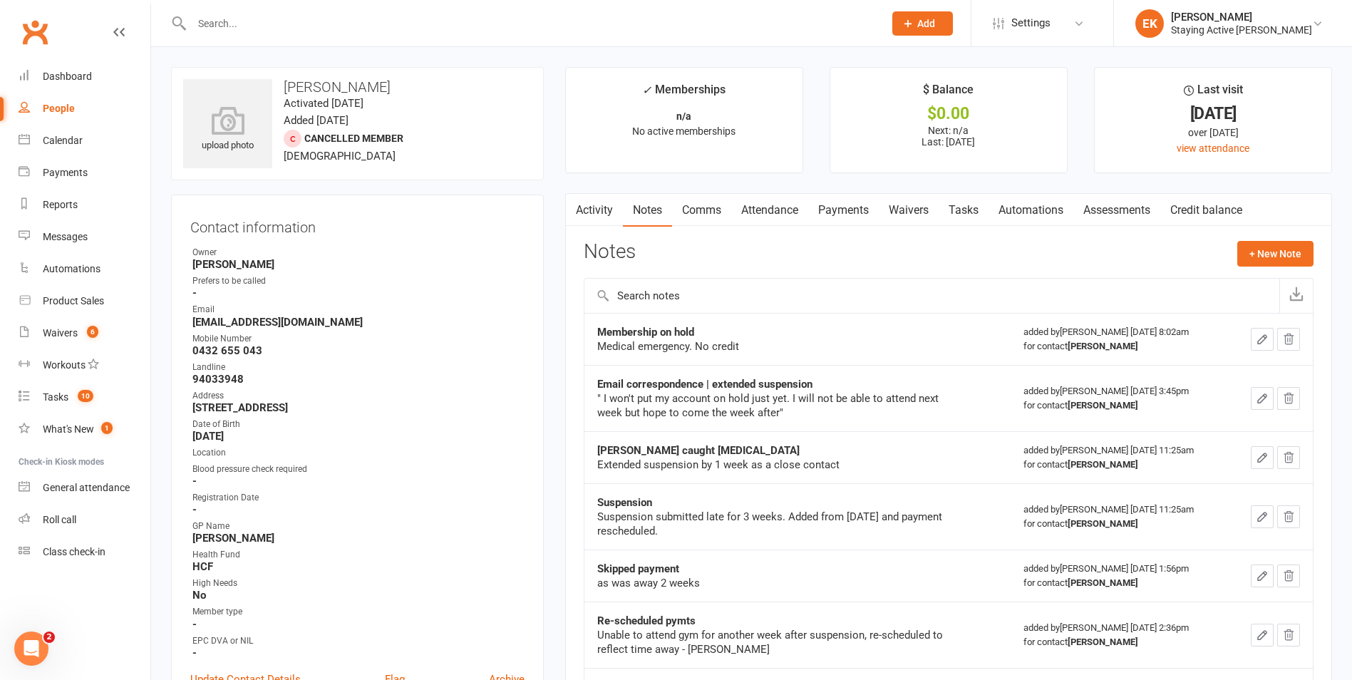
click at [852, 212] on link "Payments" at bounding box center [843, 210] width 71 height 33
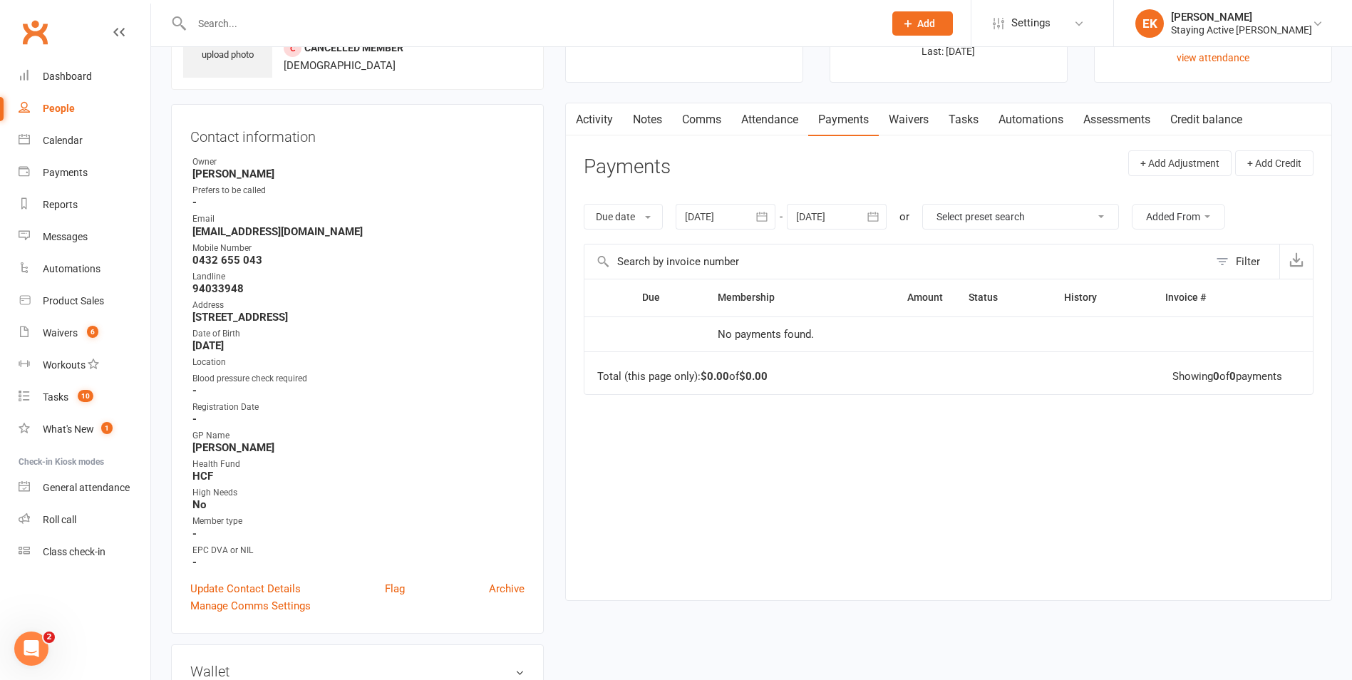
scroll to position [285, 0]
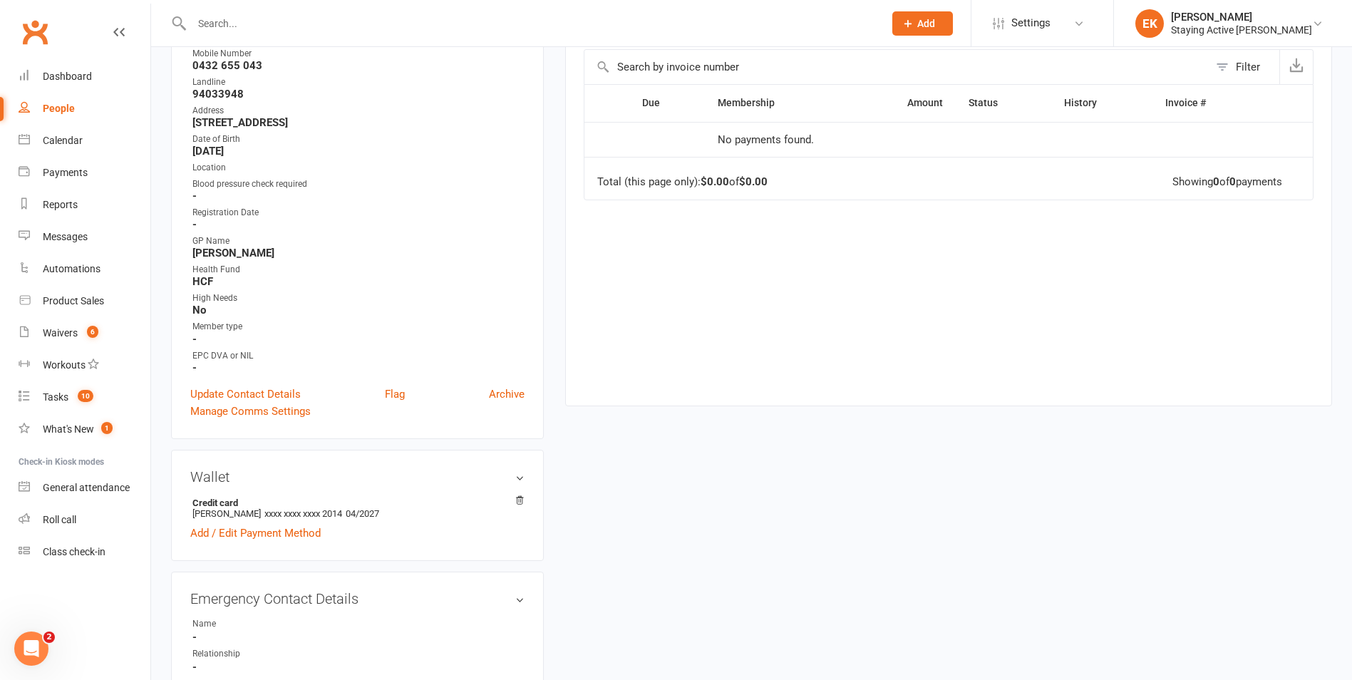
click at [525, 502] on div "Wallet Credit card [PERSON_NAME] xxxx xxxx xxxx 2014 04/2027 Add / Edit Payment…" at bounding box center [357, 505] width 373 height 111
click at [524, 502] on icon at bounding box center [520, 500] width 10 height 10
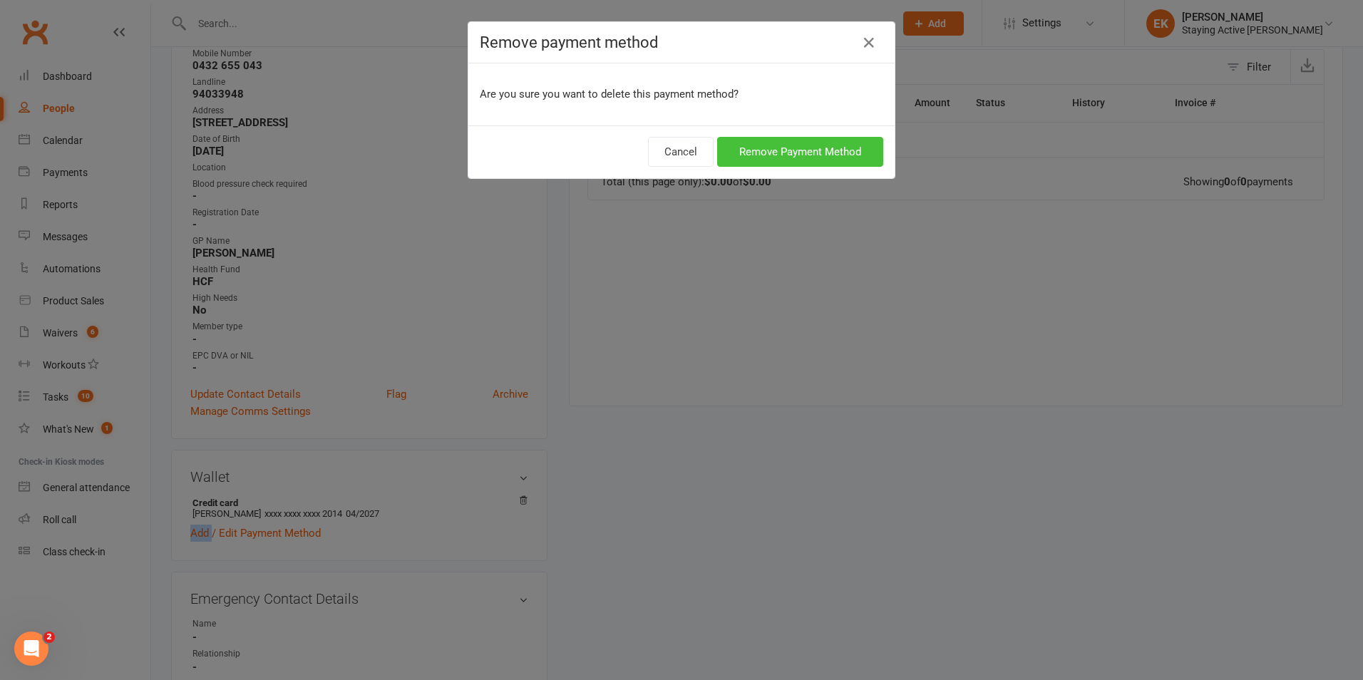
click at [797, 145] on button "Remove Payment Method" at bounding box center [800, 152] width 166 height 30
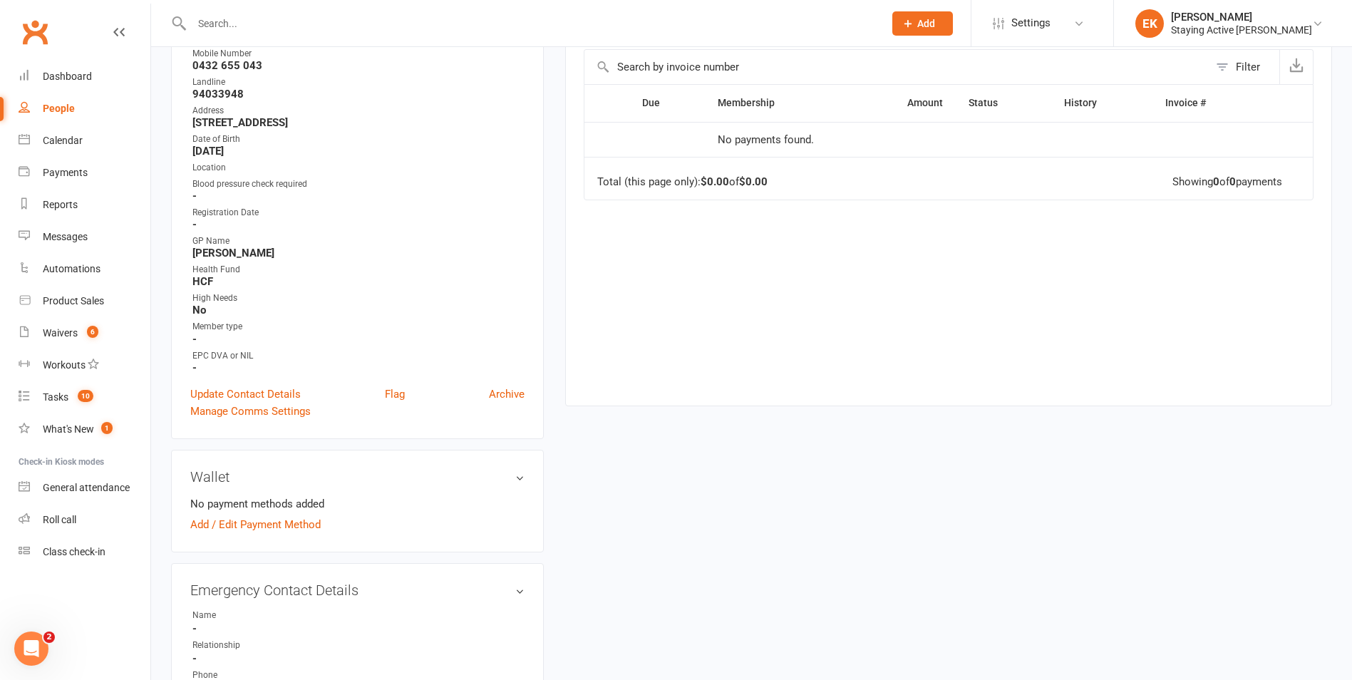
click at [512, 18] on input "text" at bounding box center [530, 24] width 686 height 20
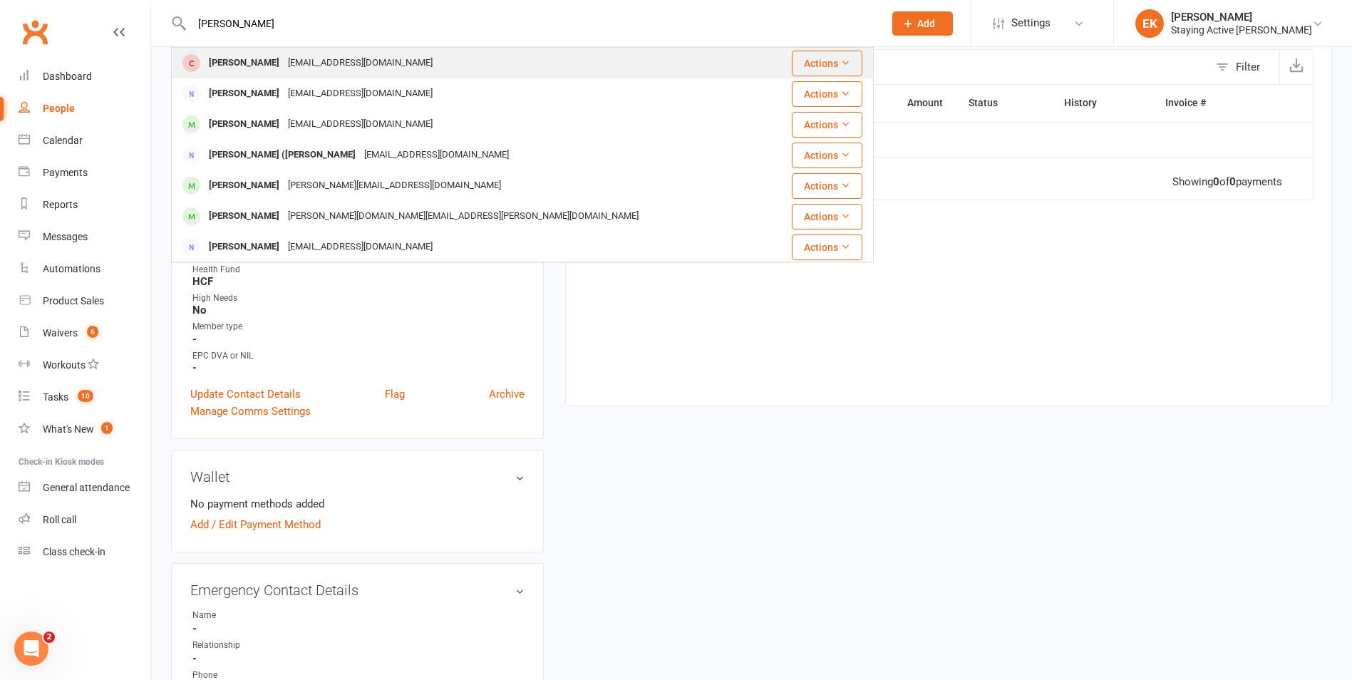
type input "[PERSON_NAME]"
click at [377, 66] on div "[EMAIL_ADDRESS][DOMAIN_NAME]" at bounding box center [360, 63] width 153 height 21
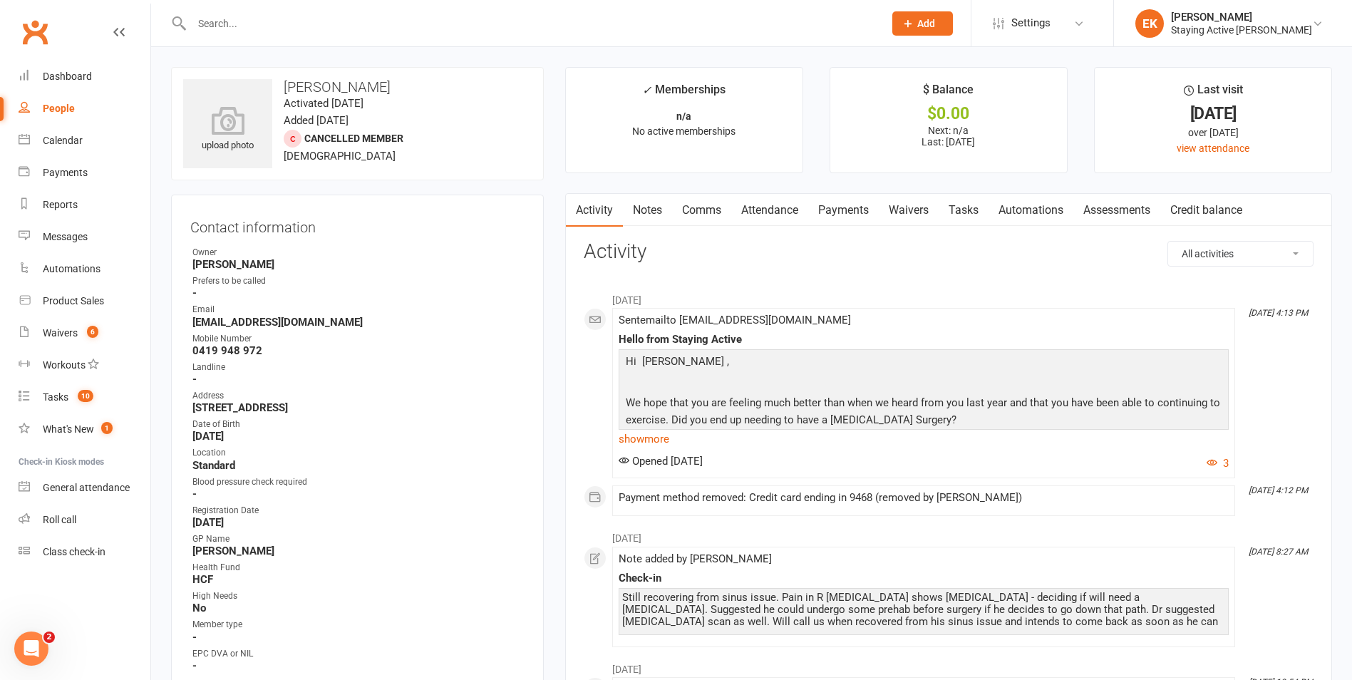
click at [645, 208] on link "Notes" at bounding box center [647, 210] width 49 height 33
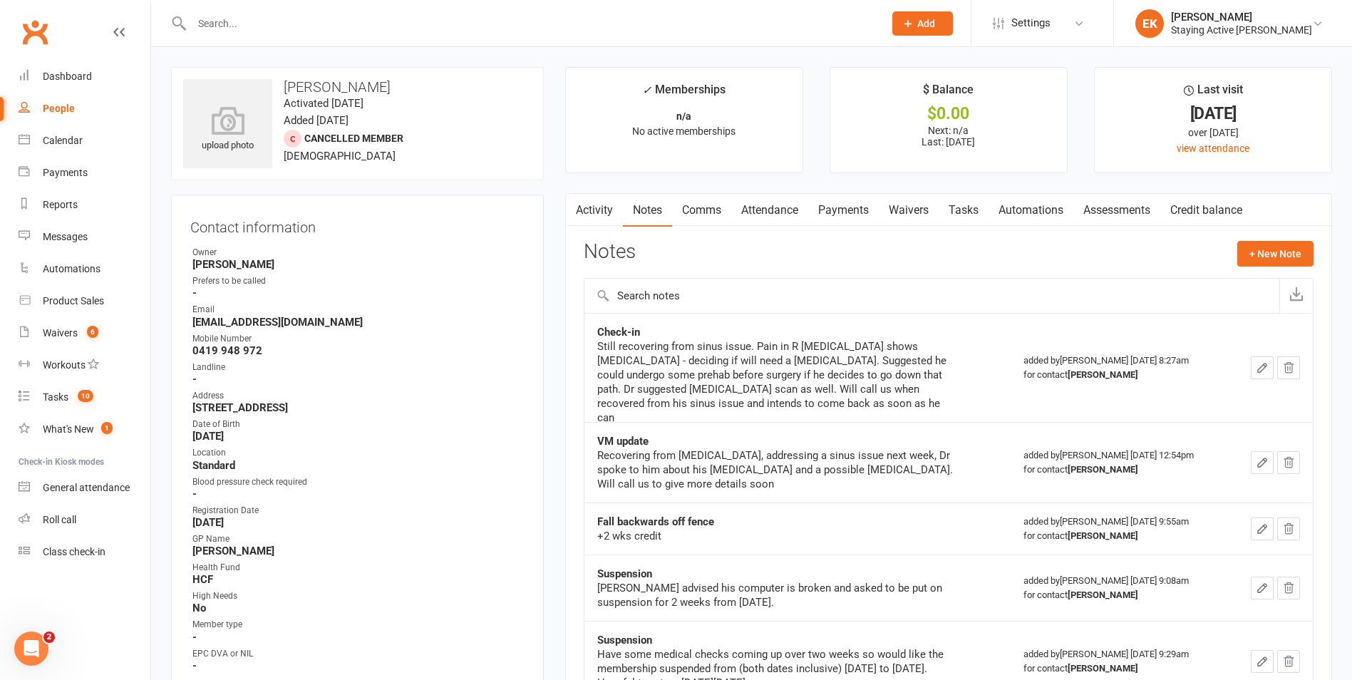
click at [614, 210] on link "Activity" at bounding box center [594, 210] width 57 height 33
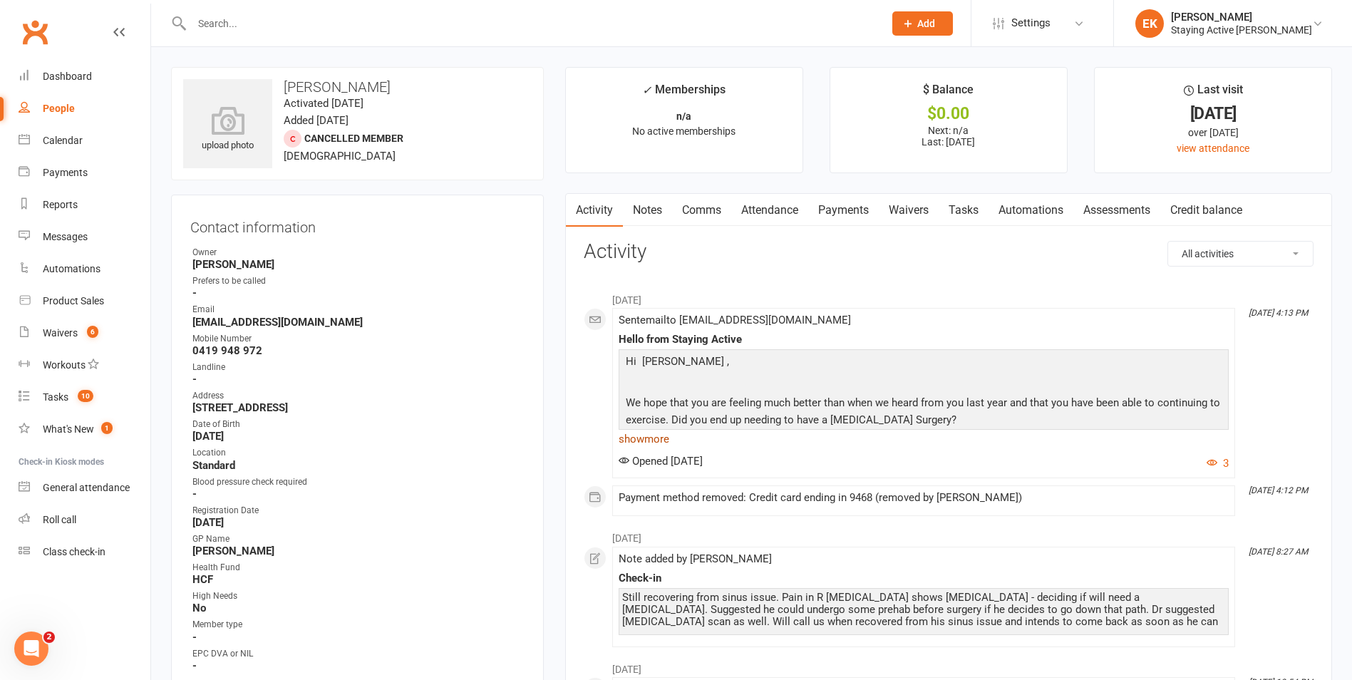
click at [664, 446] on link "show more" at bounding box center [924, 439] width 610 height 20
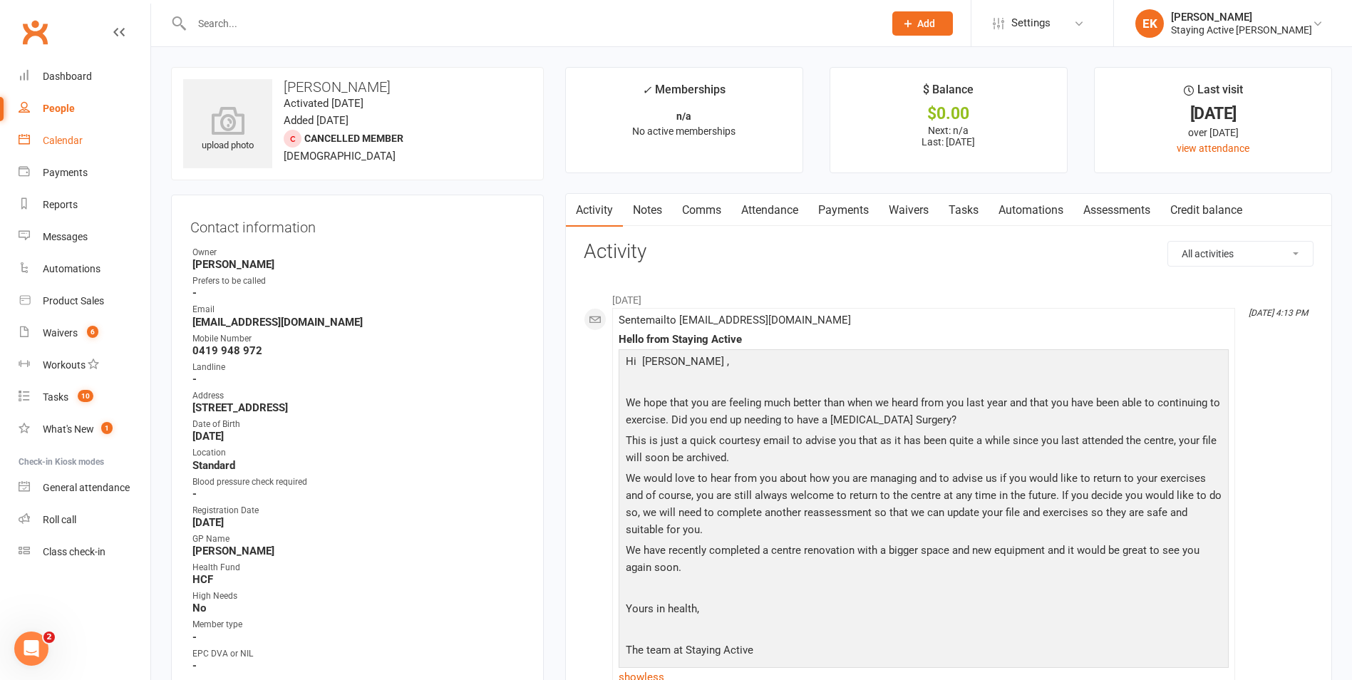
click at [63, 138] on div "Calendar" at bounding box center [63, 140] width 40 height 11
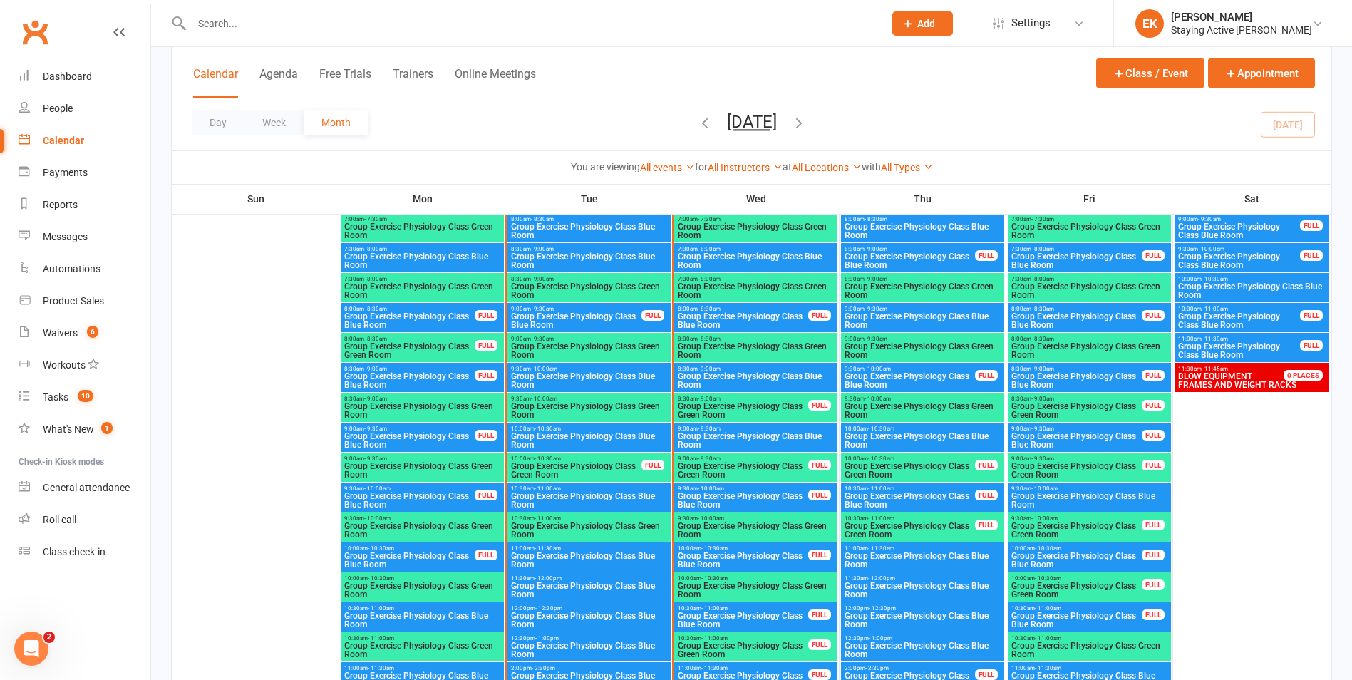
scroll to position [2565, 0]
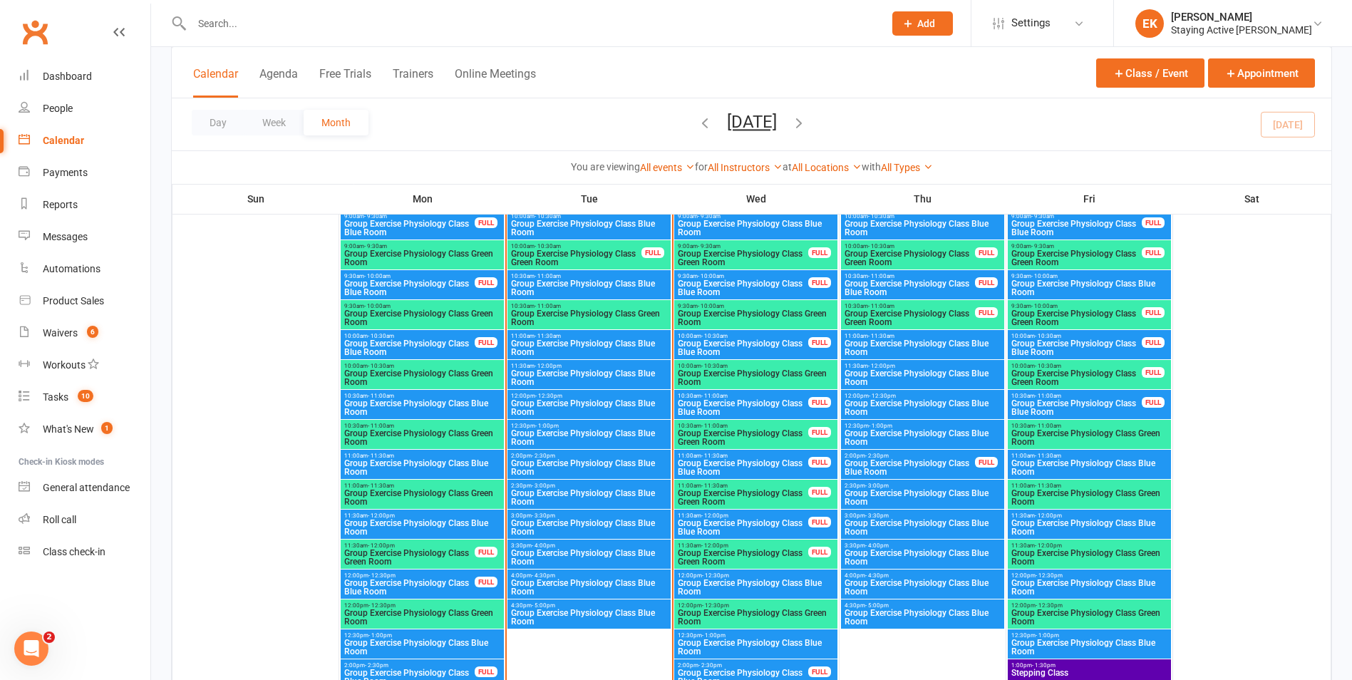
click at [568, 441] on span "Group Exercise Physiology Class Blue Room" at bounding box center [588, 437] width 157 height 17
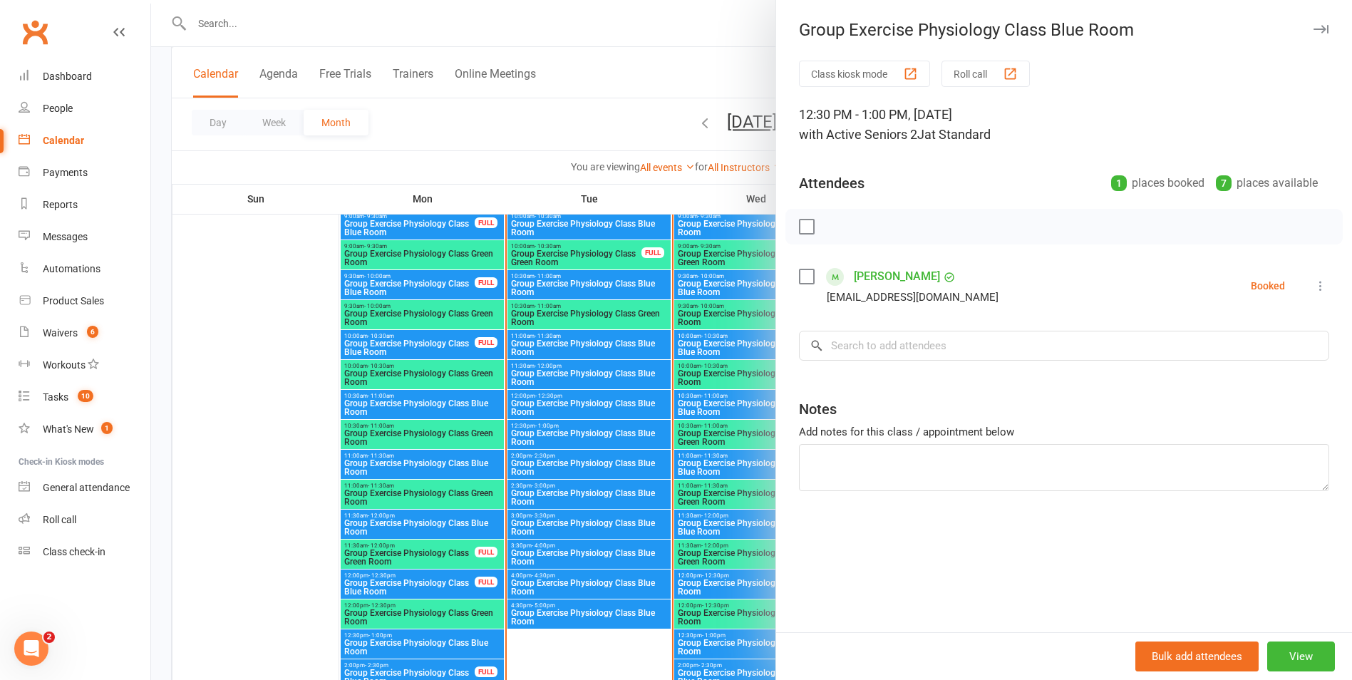
click at [1316, 29] on icon "button" at bounding box center [1320, 29] width 15 height 9
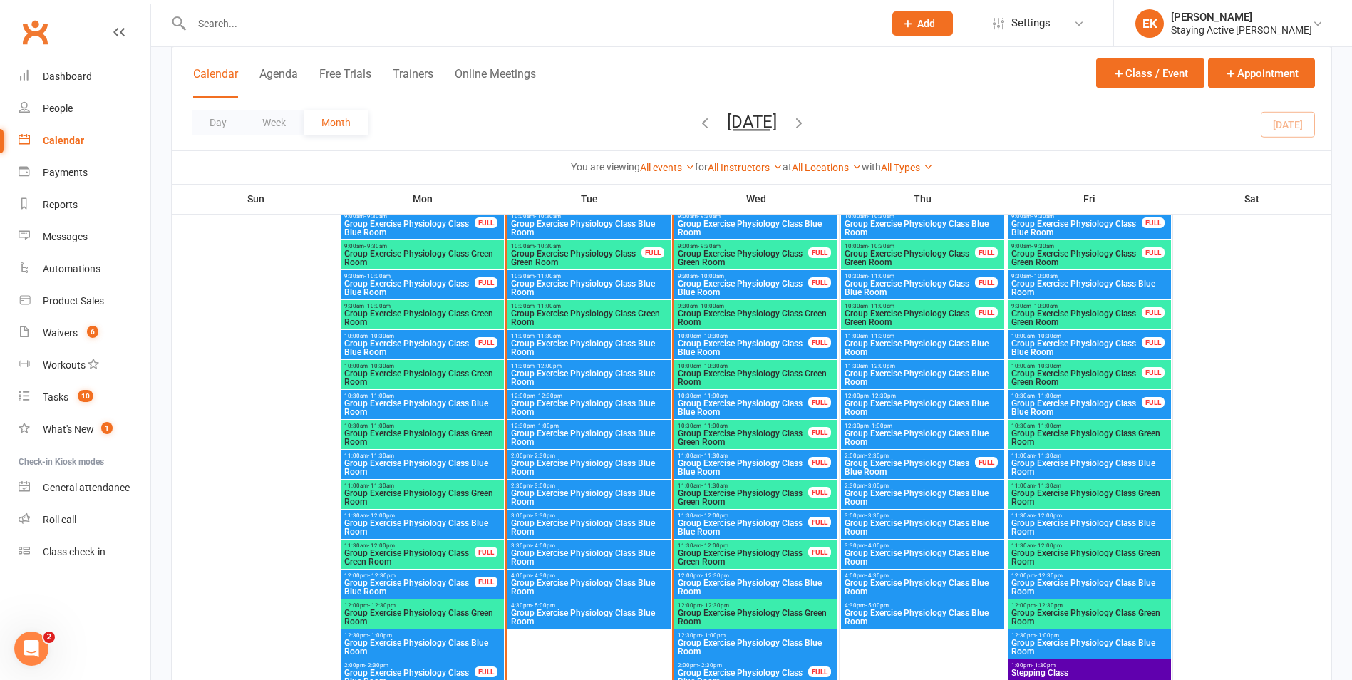
click at [389, 27] on input "text" at bounding box center [530, 24] width 686 height 20
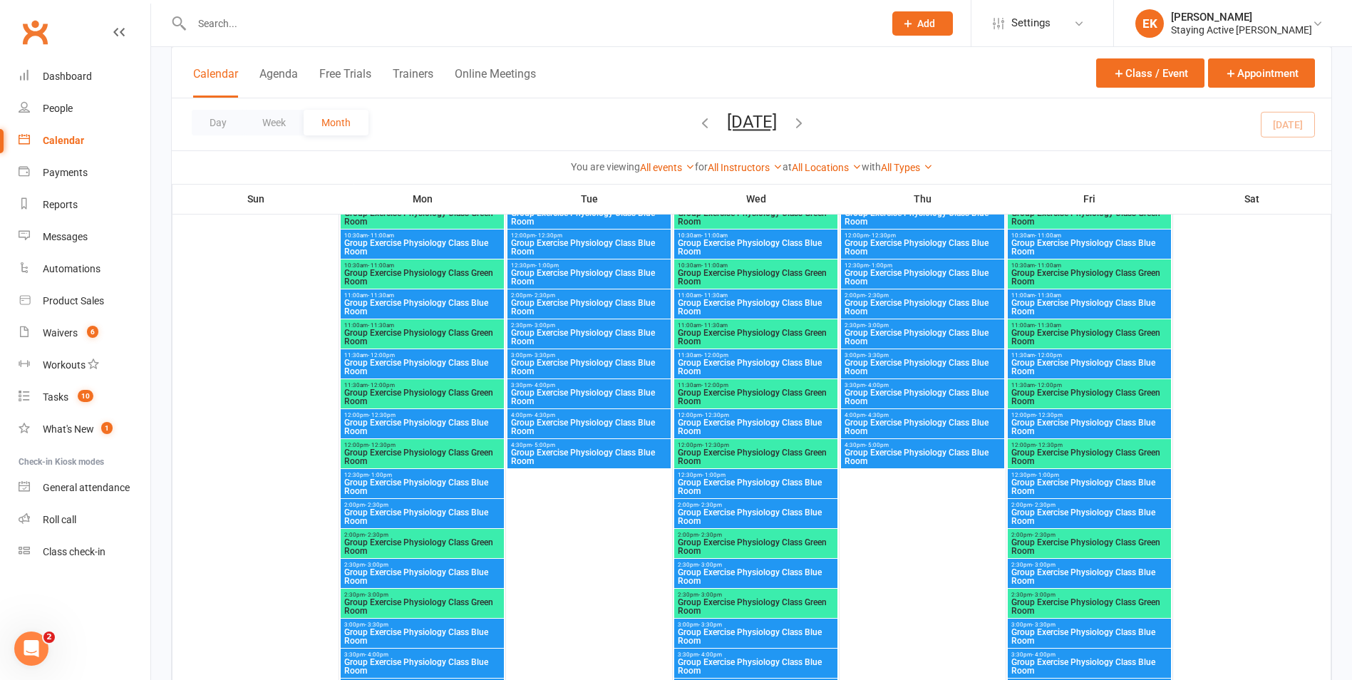
scroll to position [4775, 0]
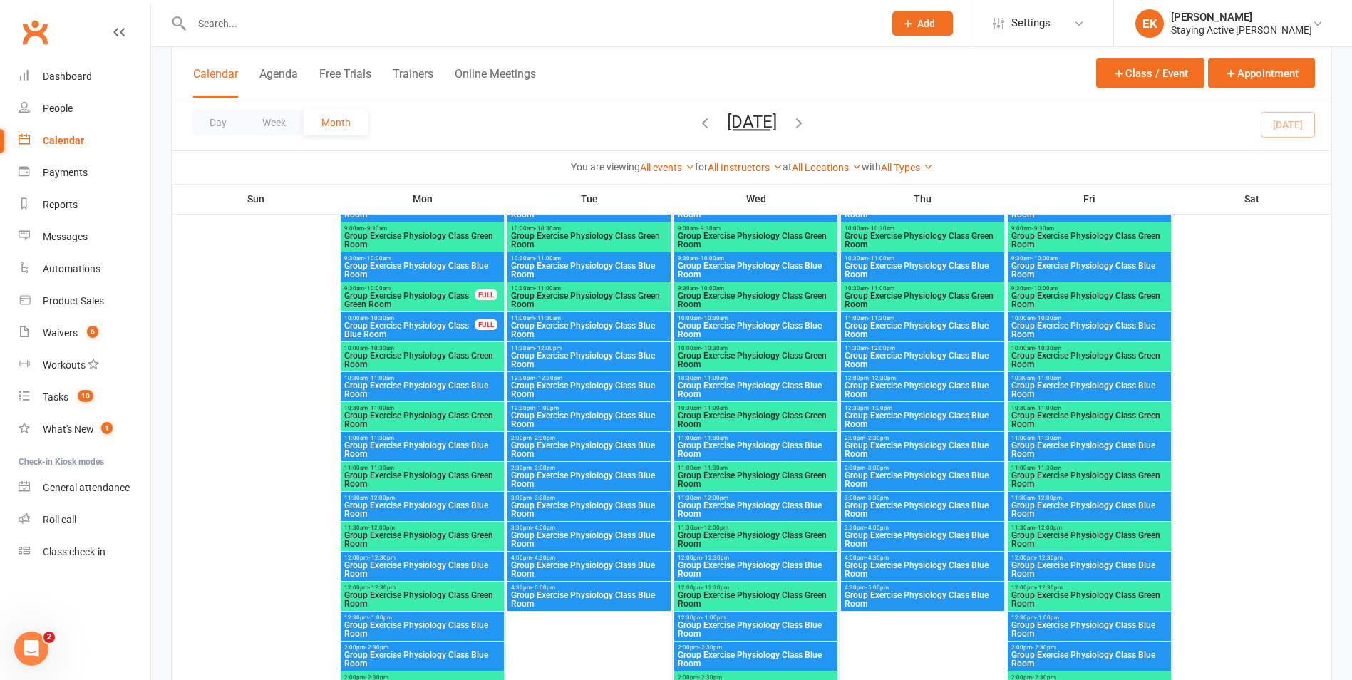
click at [566, 480] on span "Group Exercise Physiology Class Blue Room" at bounding box center [588, 479] width 157 height 17
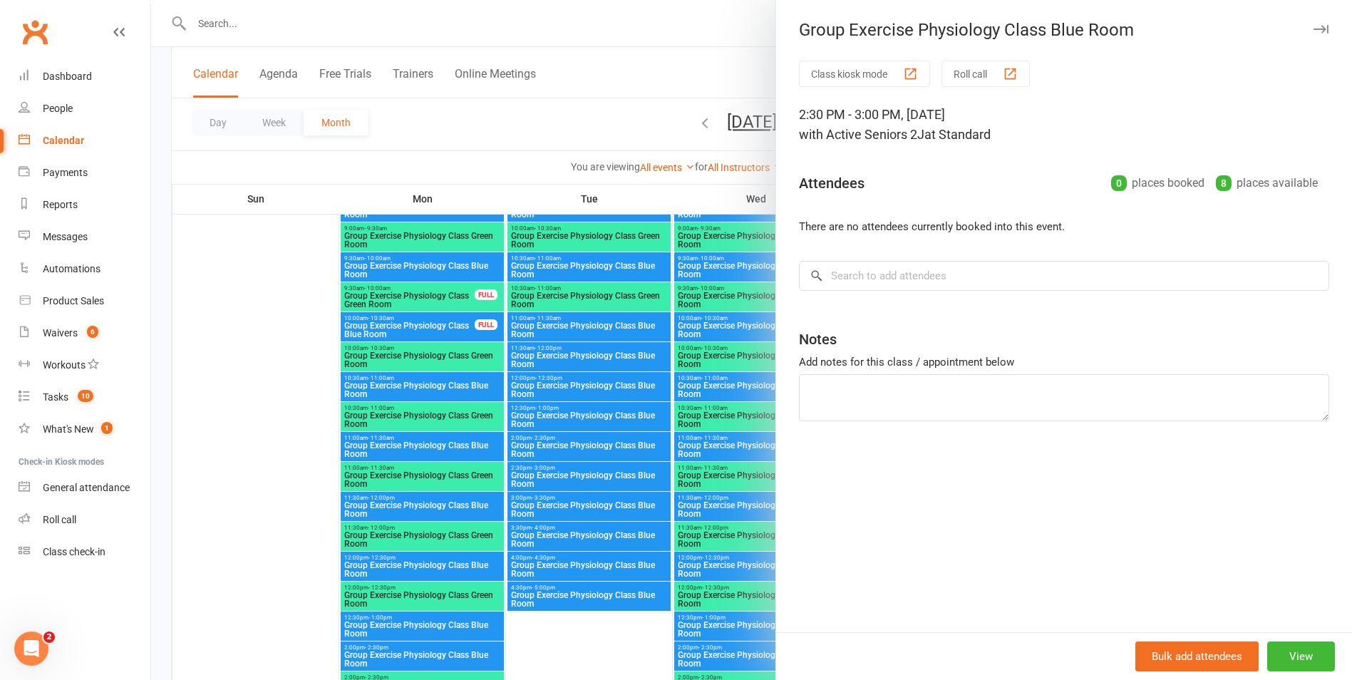
click at [569, 517] on div at bounding box center [751, 340] width 1201 height 680
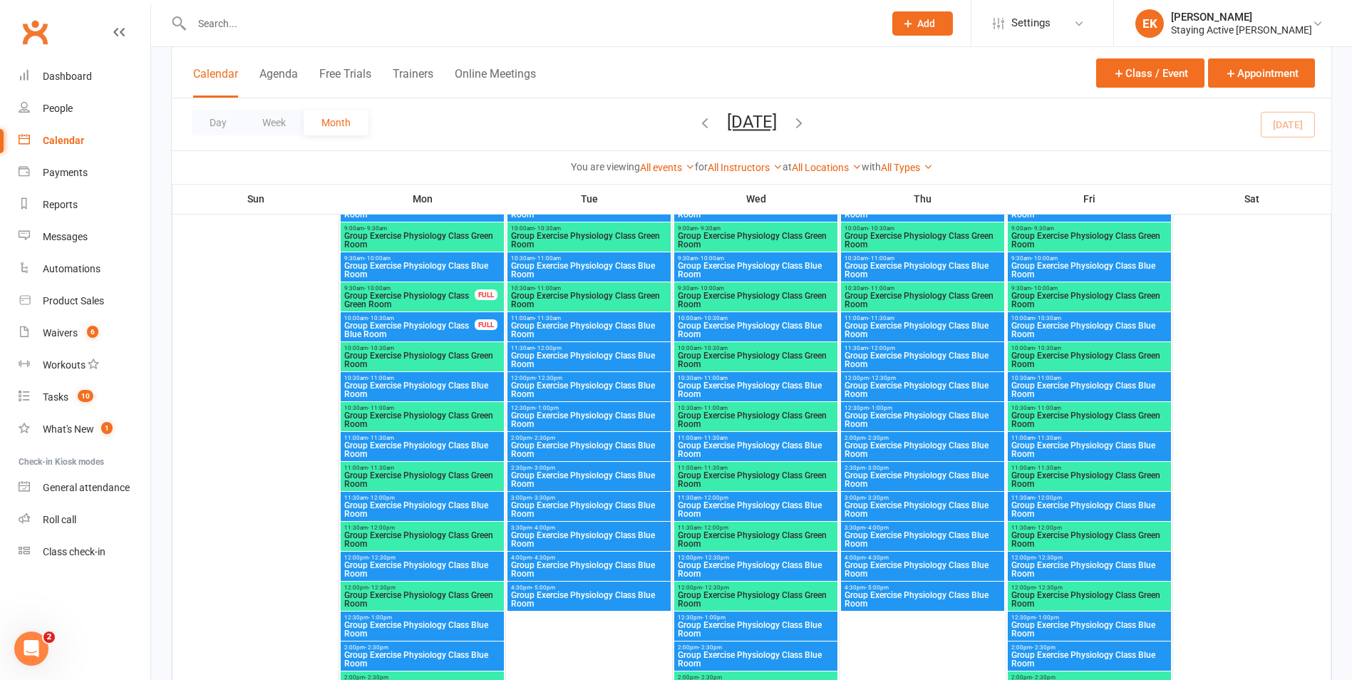
click at [569, 517] on span "Group Exercise Physiology Class Blue Room" at bounding box center [588, 509] width 157 height 17
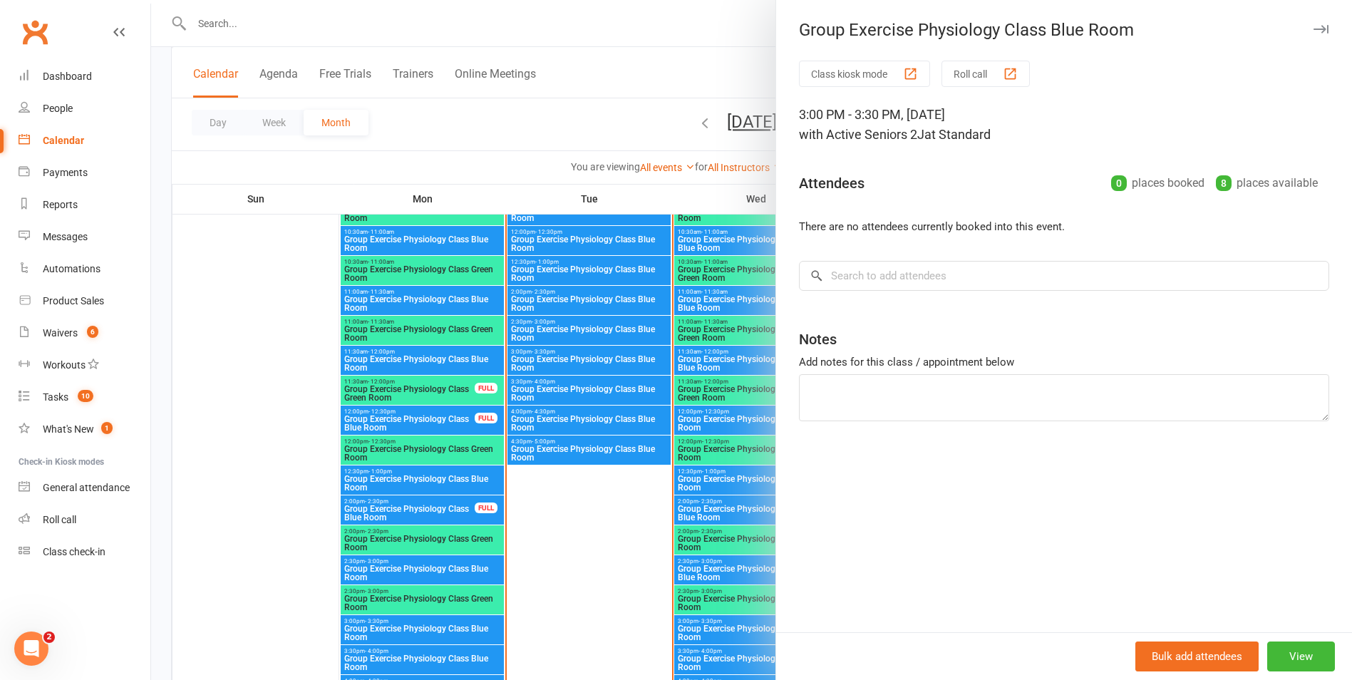
scroll to position [2708, 0]
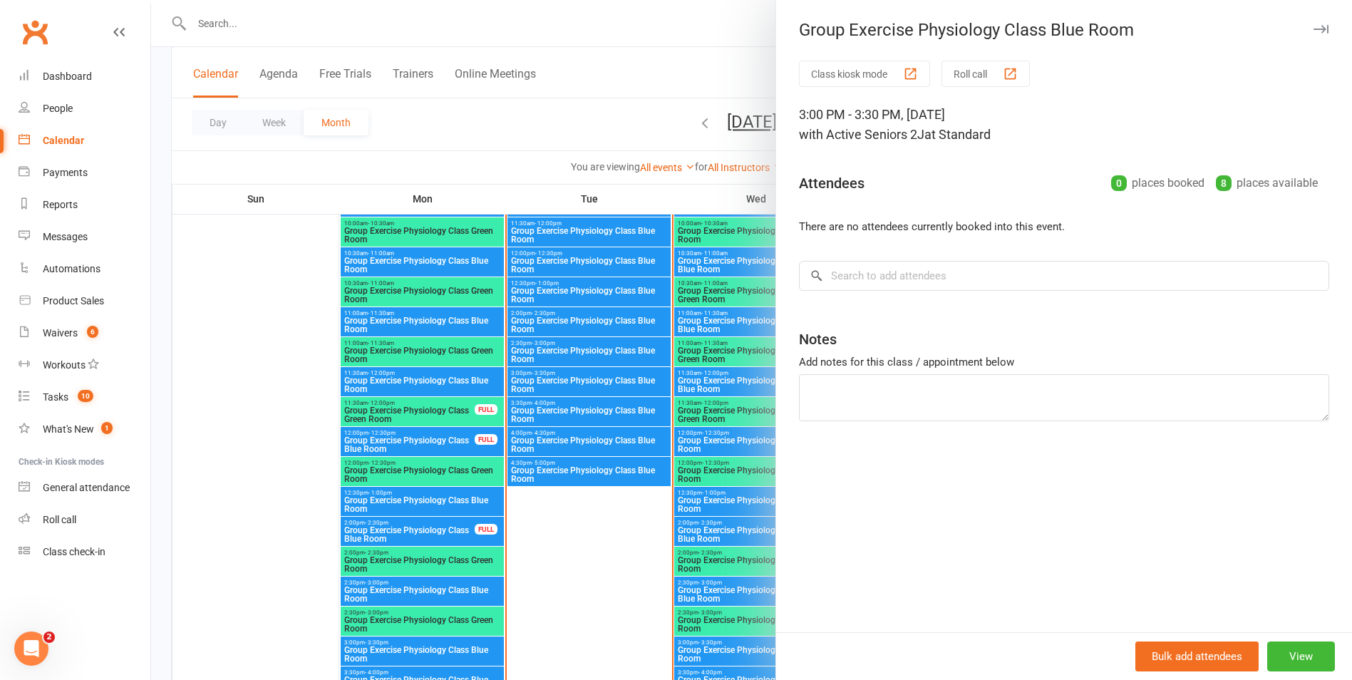
click at [1313, 32] on icon "button" at bounding box center [1320, 29] width 15 height 9
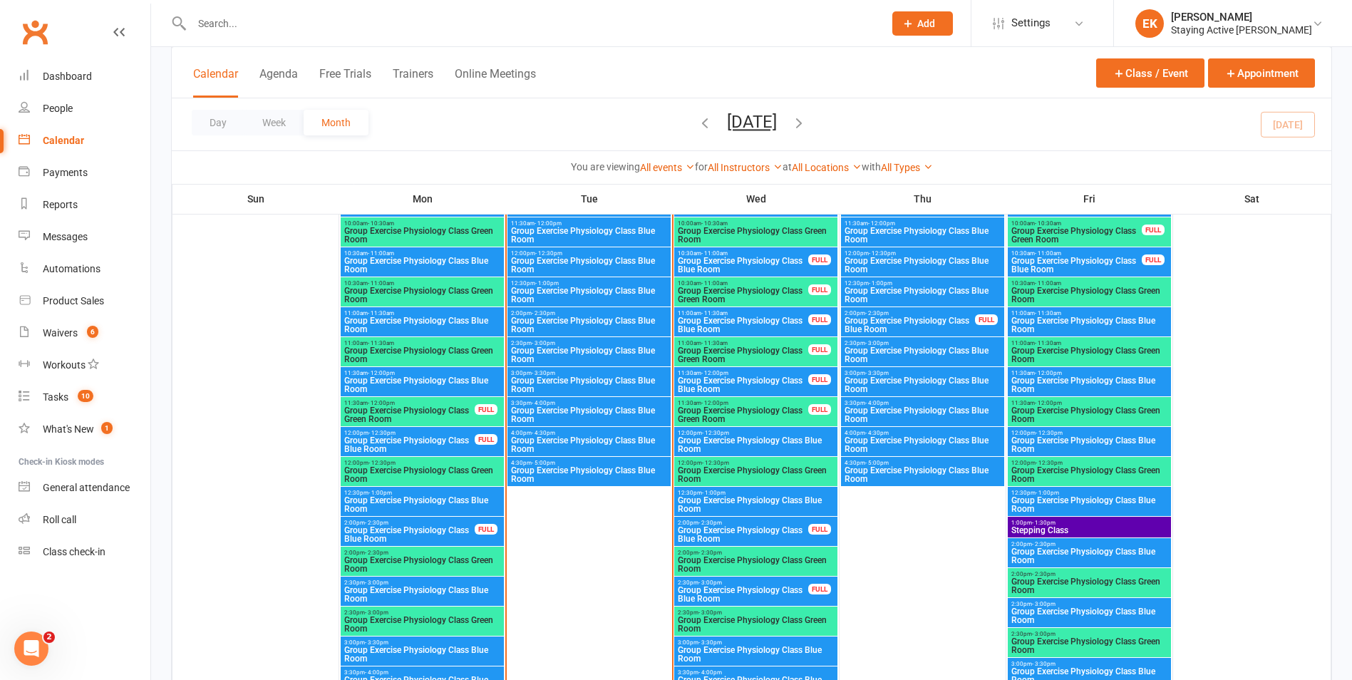
click at [405, 24] on input "text" at bounding box center [530, 24] width 686 height 20
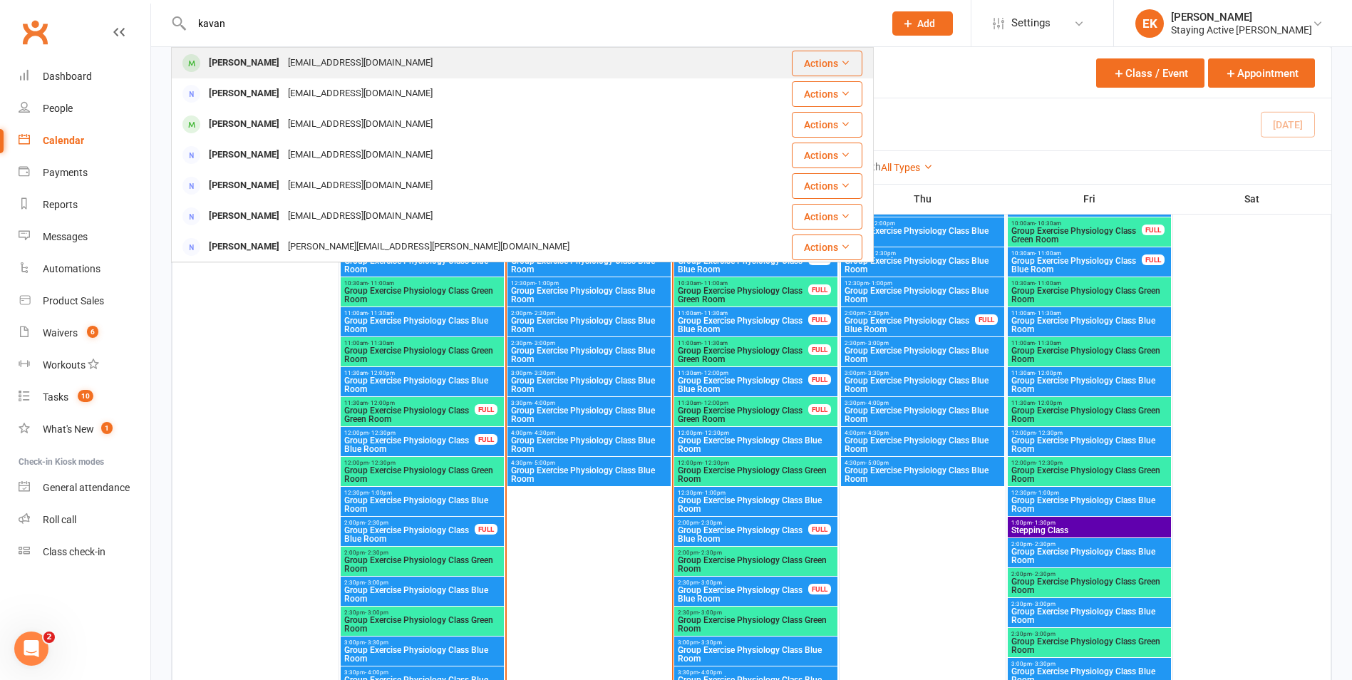
type input "kavan"
click at [355, 53] on div "[EMAIL_ADDRESS][DOMAIN_NAME]" at bounding box center [360, 63] width 153 height 21
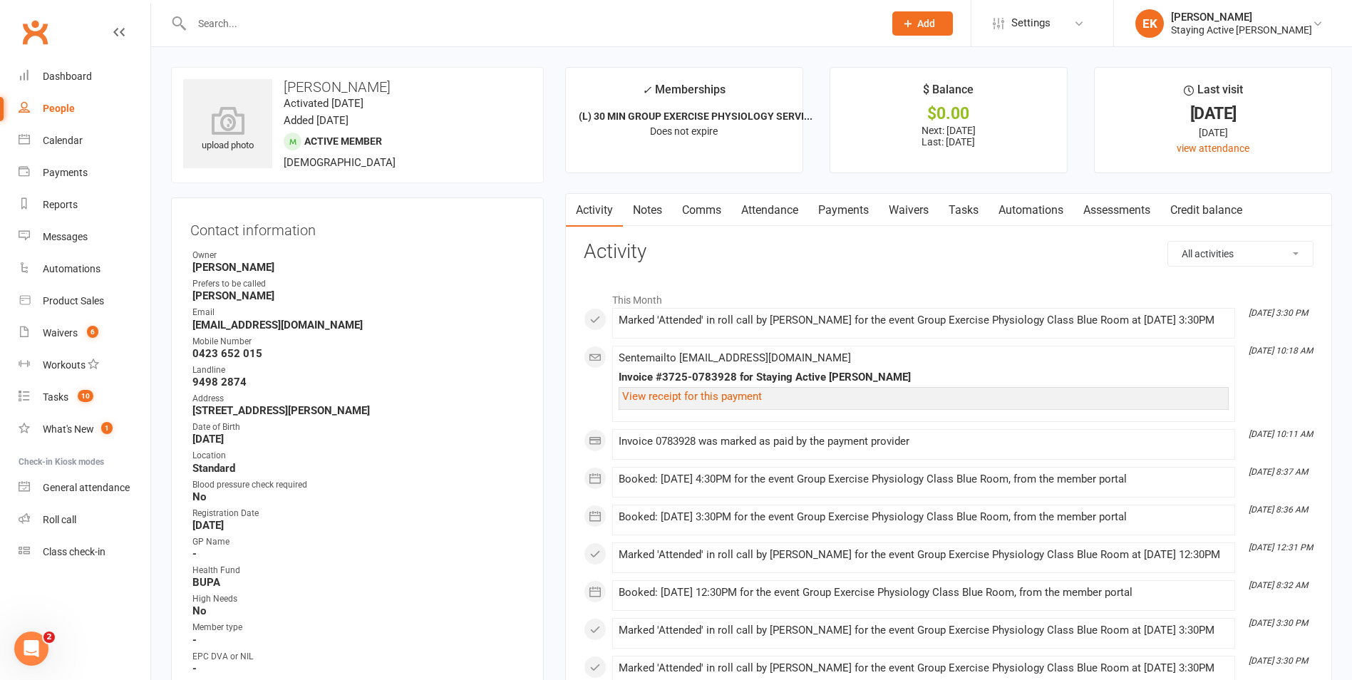
click at [748, 210] on link "Attendance" at bounding box center [769, 210] width 77 height 33
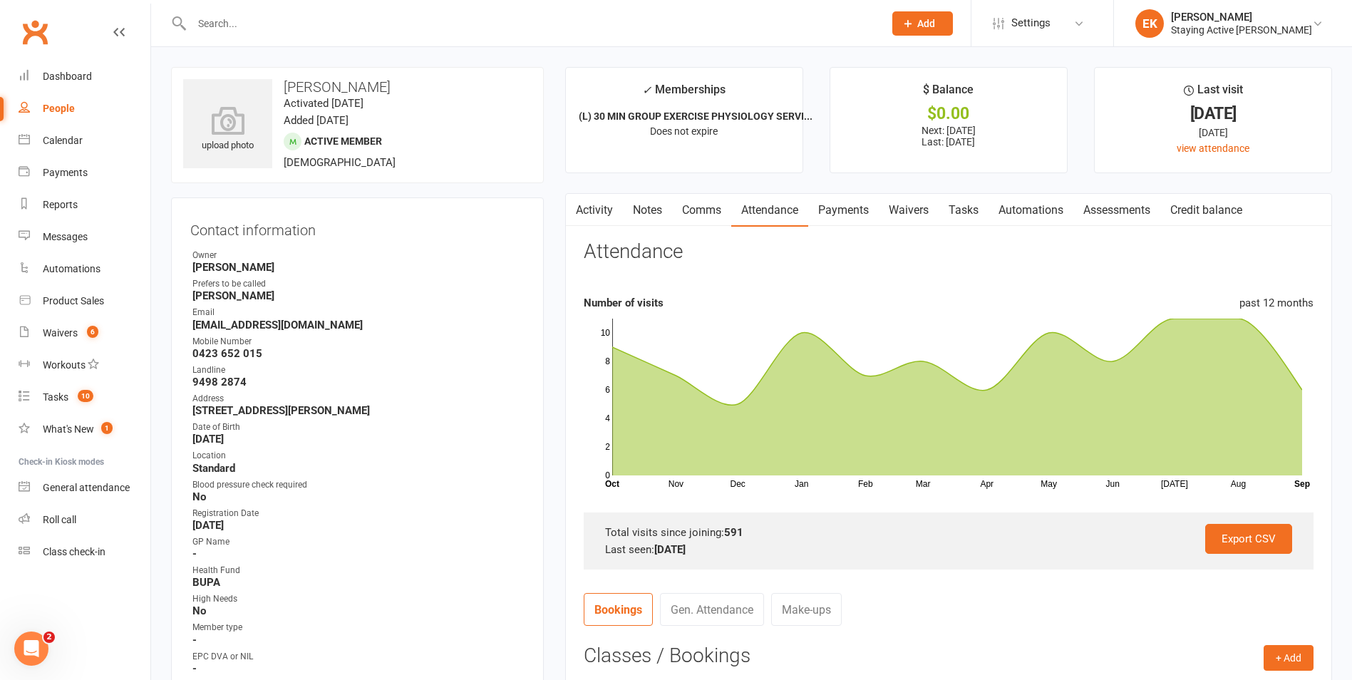
click at [462, 36] on div at bounding box center [522, 23] width 703 height 46
click at [448, 27] on input "text" at bounding box center [530, 24] width 686 height 20
type input "iredale"
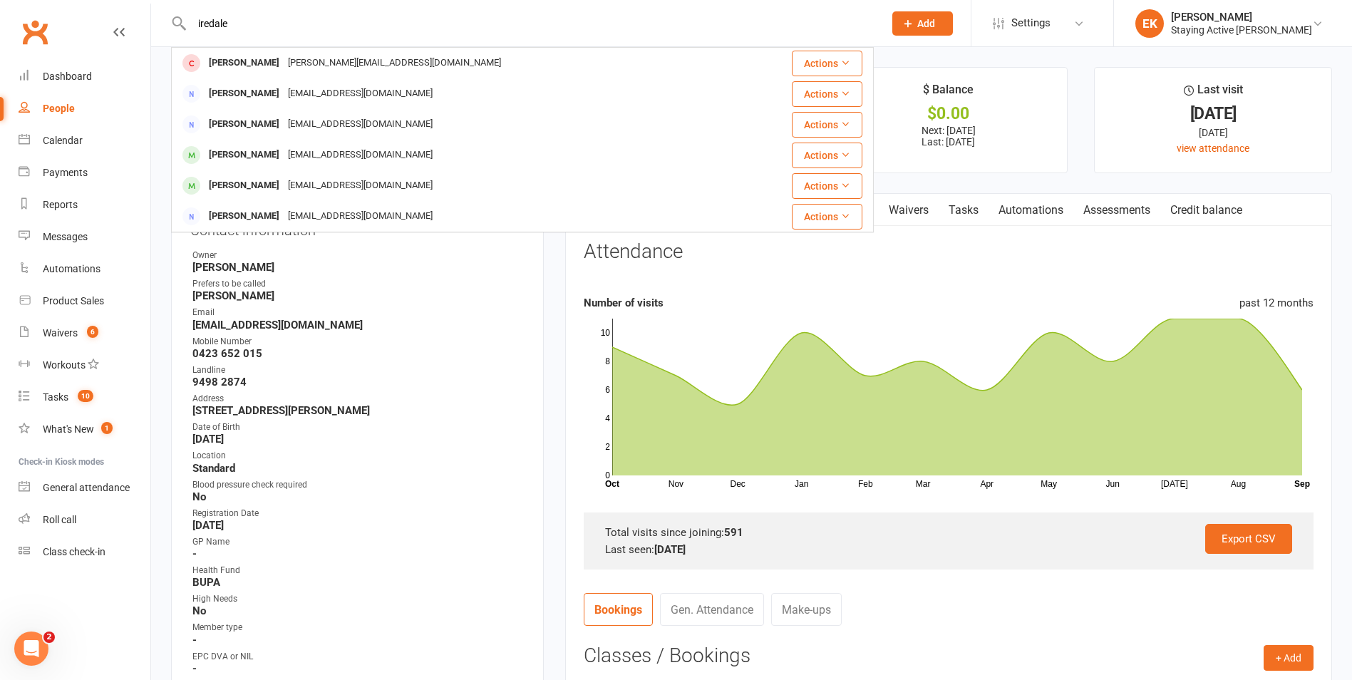
click at [734, 297] on div "Number of visits past 12 months" at bounding box center [949, 302] width 730 height 17
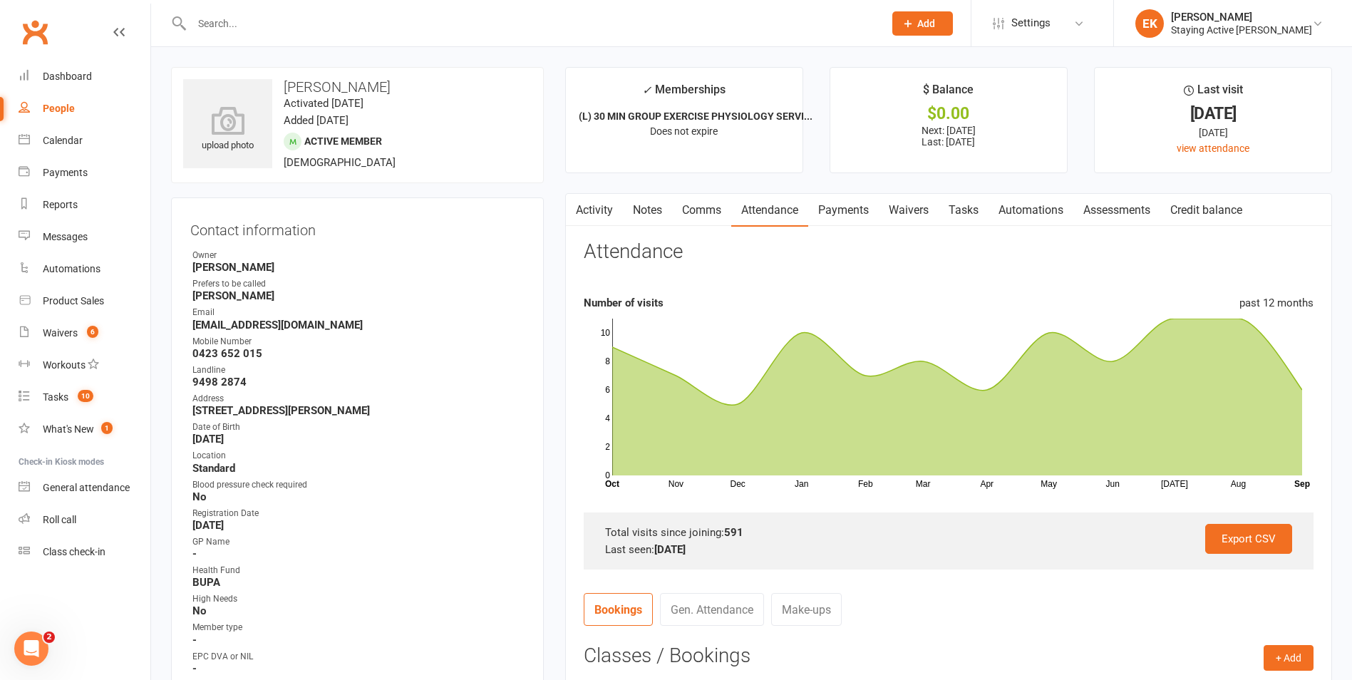
click at [448, 31] on input "text" at bounding box center [530, 24] width 686 height 20
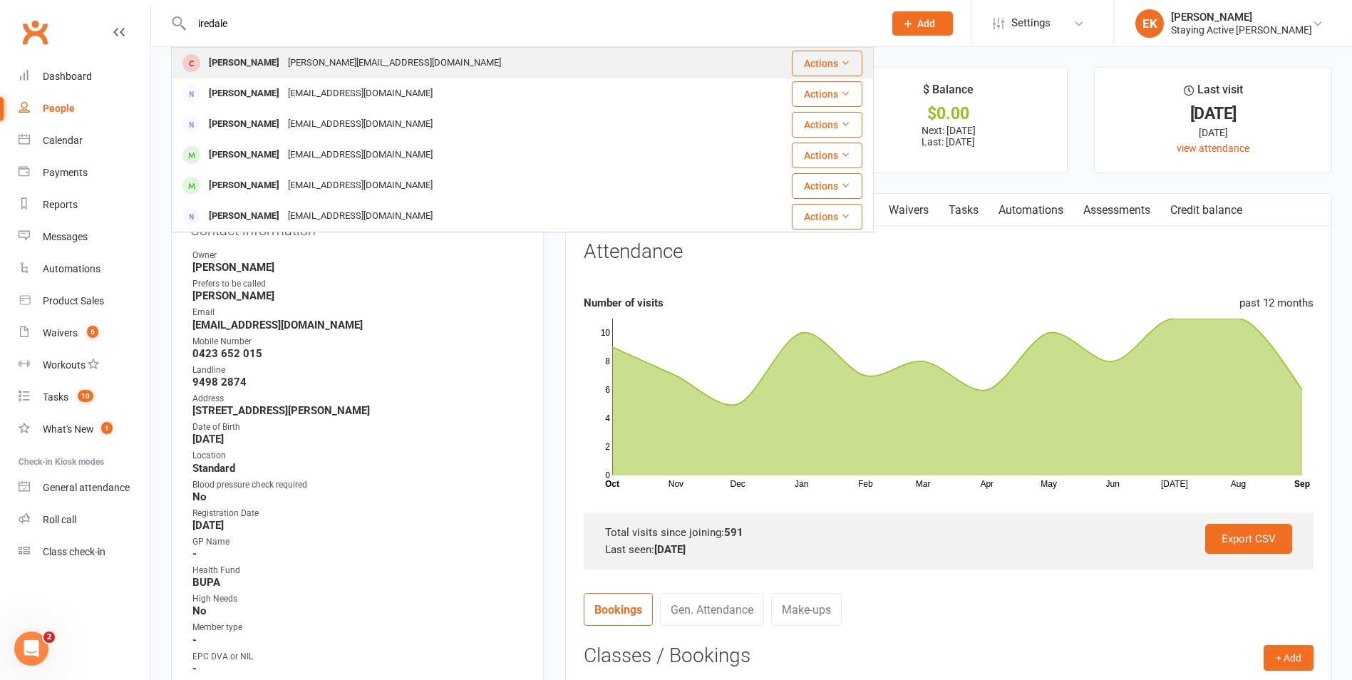
type input "iredale"
click at [293, 71] on div "[PERSON_NAME][EMAIL_ADDRESS][DOMAIN_NAME]" at bounding box center [395, 63] width 222 height 21
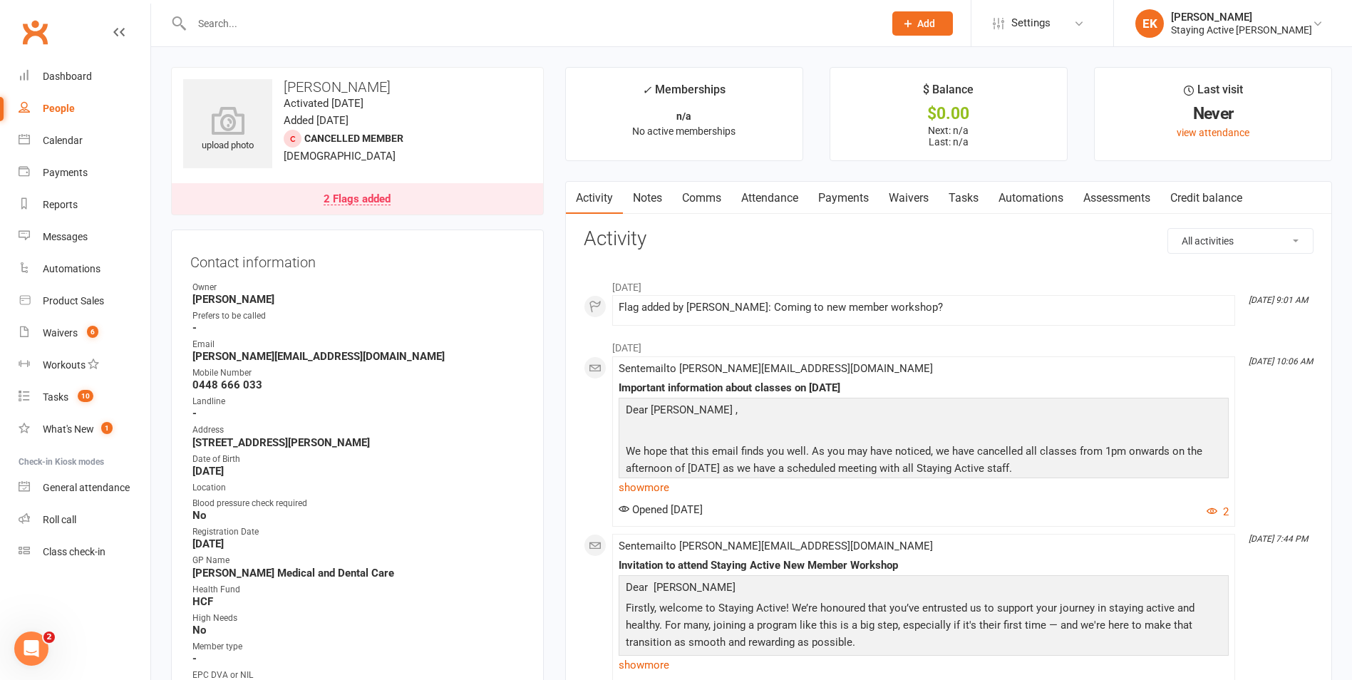
click at [662, 196] on link "Notes" at bounding box center [647, 198] width 49 height 33
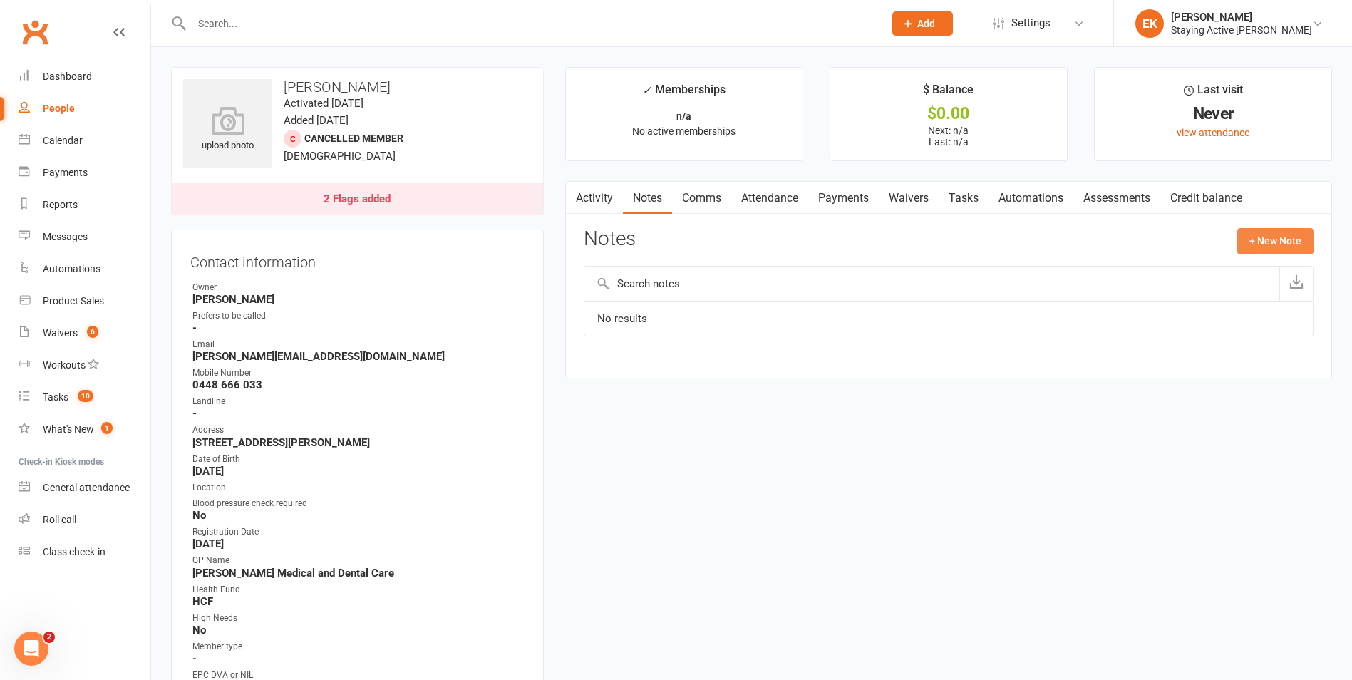
click at [1270, 248] on button "+ New Note" at bounding box center [1275, 241] width 76 height 26
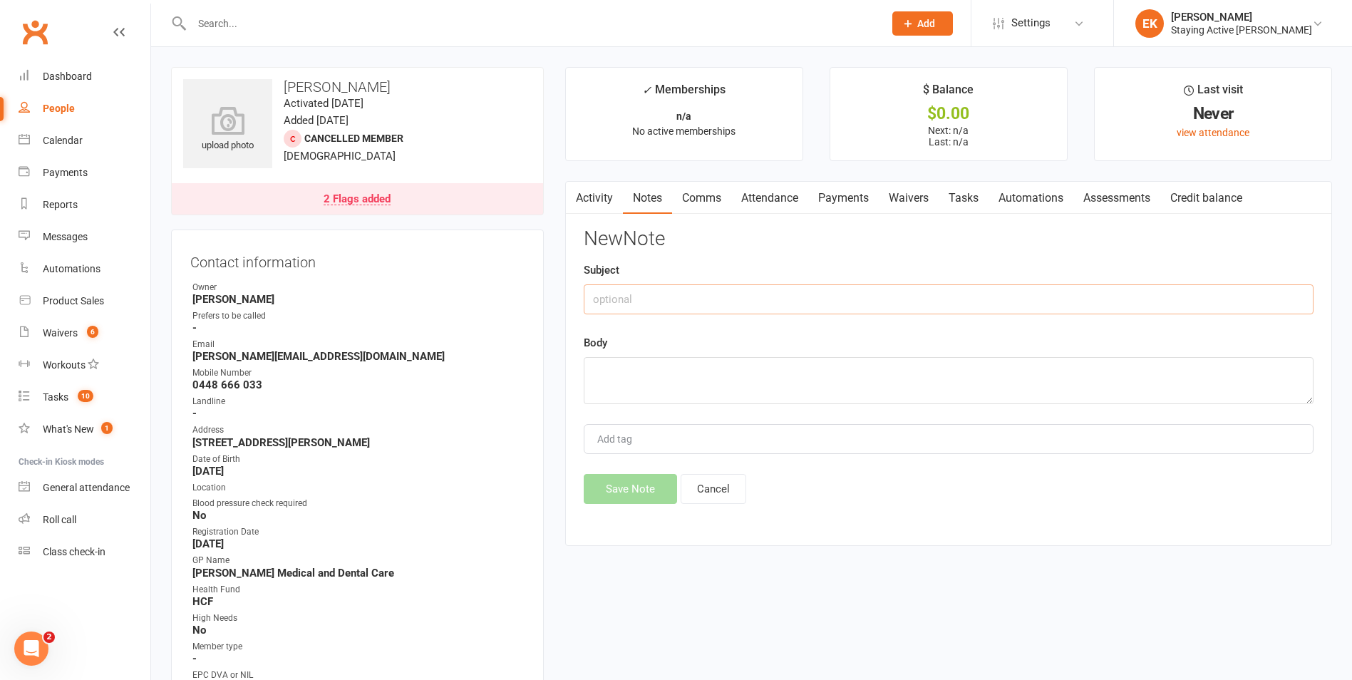
click at [788, 302] on input "text" at bounding box center [949, 299] width 730 height 30
type input "Wife popped in"
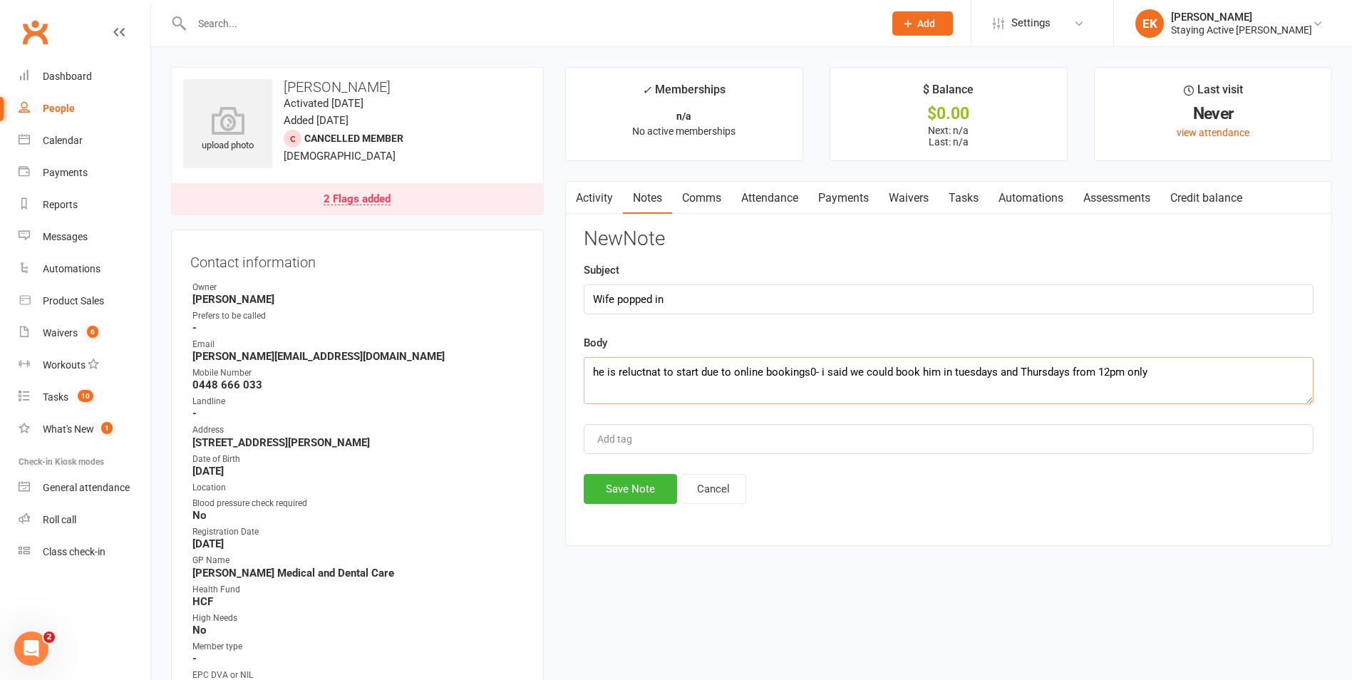
type textarea "he is reluctnat to start due to online bookings0- i said we could book him in t…"
click at [633, 464] on div "New Note Subject Wife popped in Body he is reluctnat to start due to online boo…" at bounding box center [949, 366] width 730 height 276
click at [633, 484] on button "Save Note" at bounding box center [630, 489] width 93 height 30
